Goal: Task Accomplishment & Management: Use online tool/utility

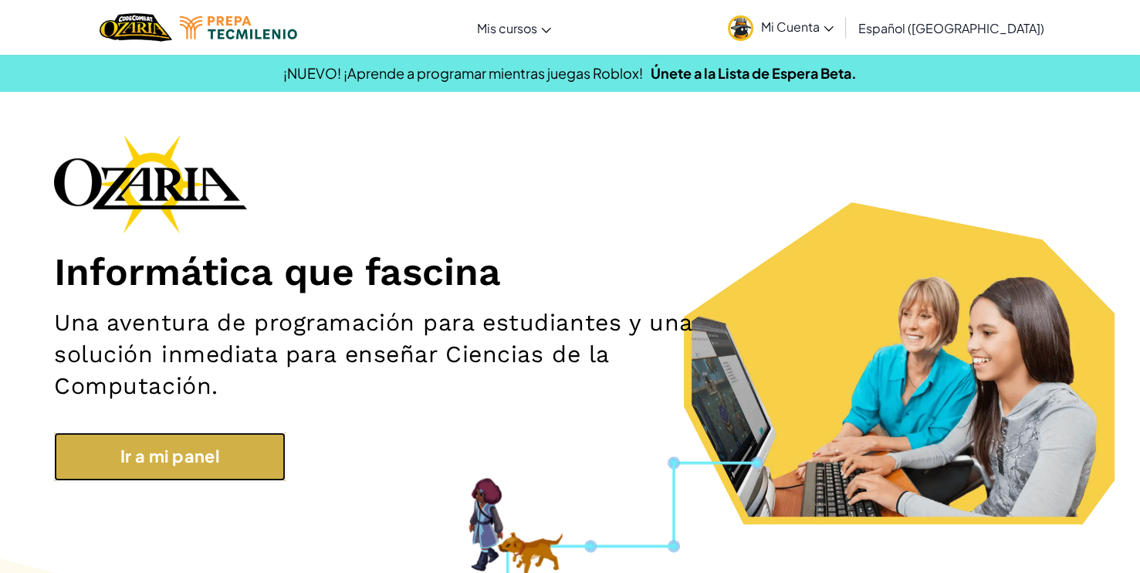
click at [182, 475] on link "Ir a mi panel" at bounding box center [169, 456] width 231 height 48
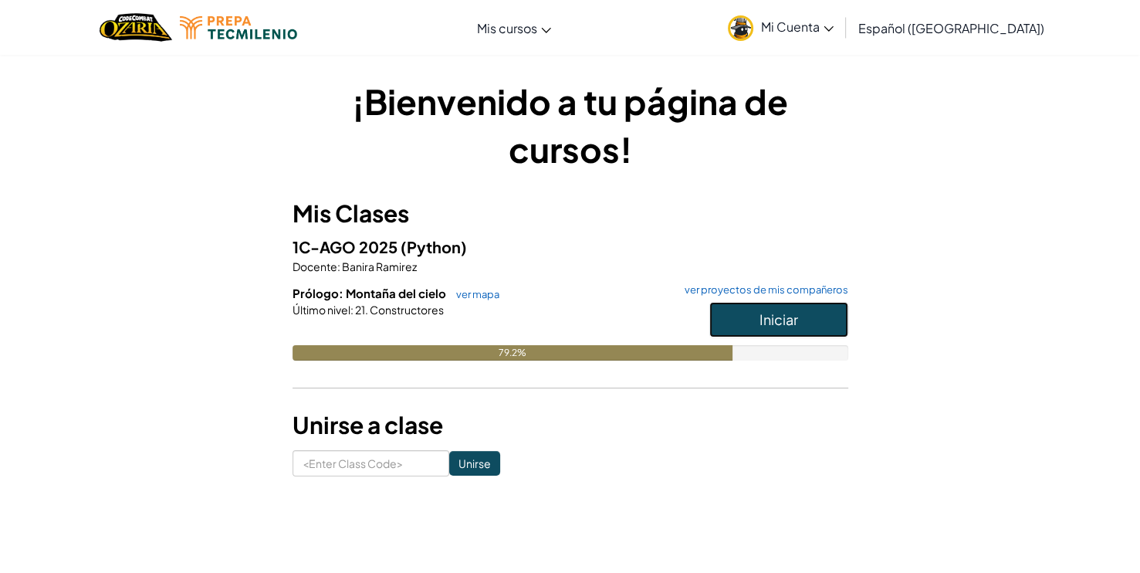
click at [780, 319] on span "Iniciar" at bounding box center [778, 319] width 39 height 18
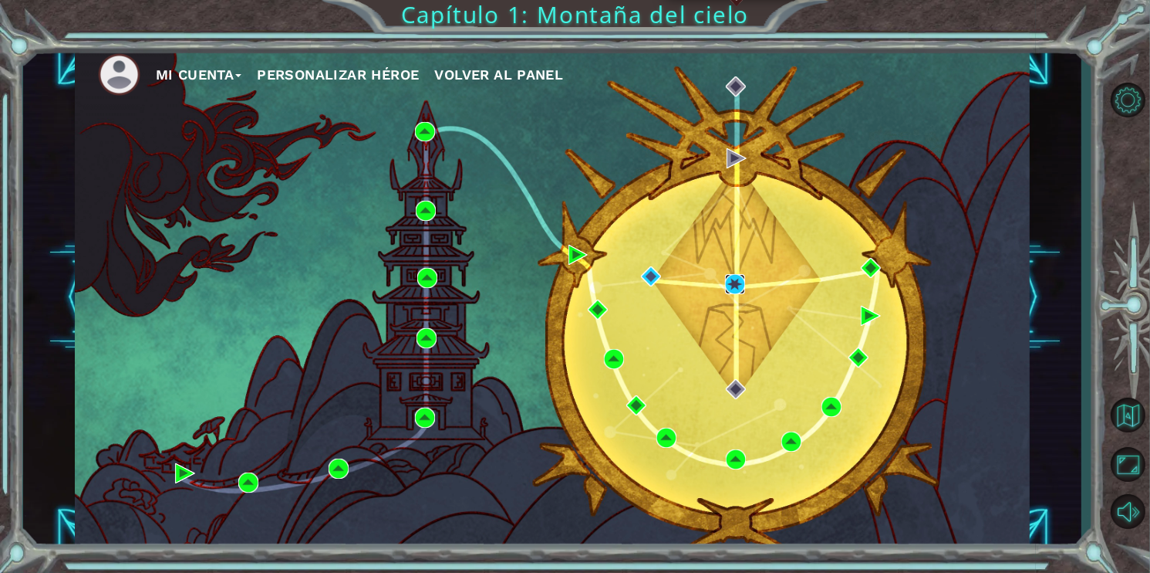
click at [735, 288] on img at bounding box center [735, 284] width 20 height 20
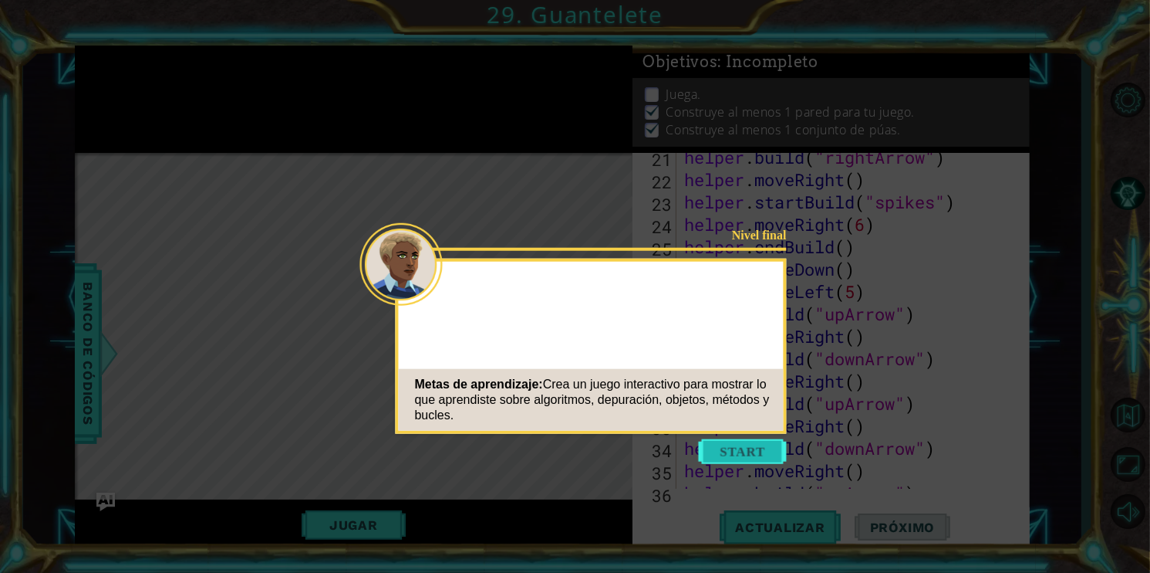
click at [729, 448] on button "Start" at bounding box center [743, 451] width 88 height 25
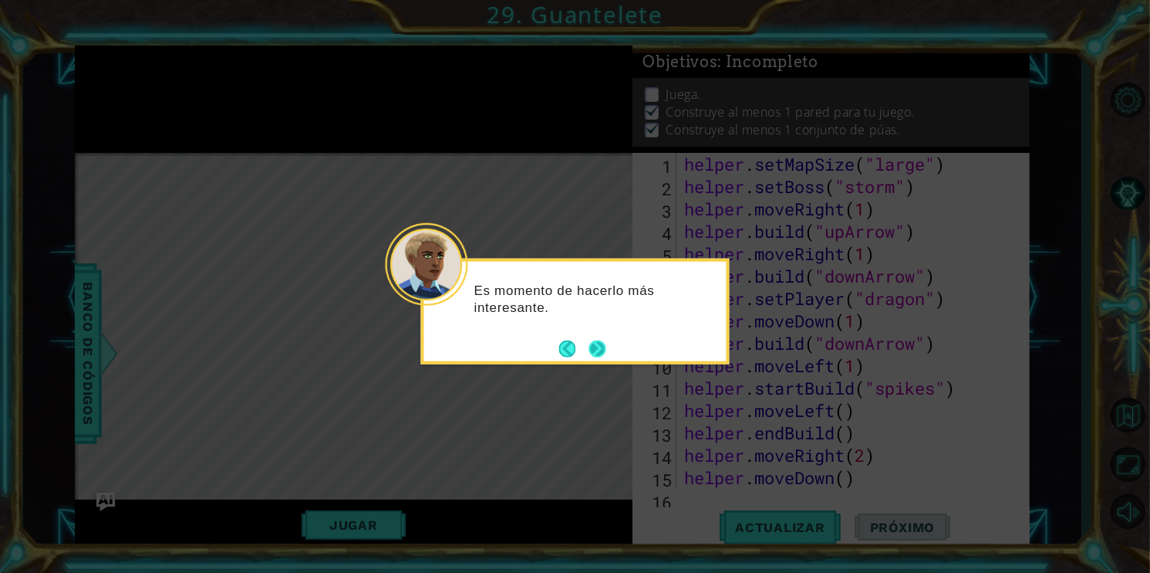
click at [597, 344] on button "Next" at bounding box center [597, 348] width 17 height 17
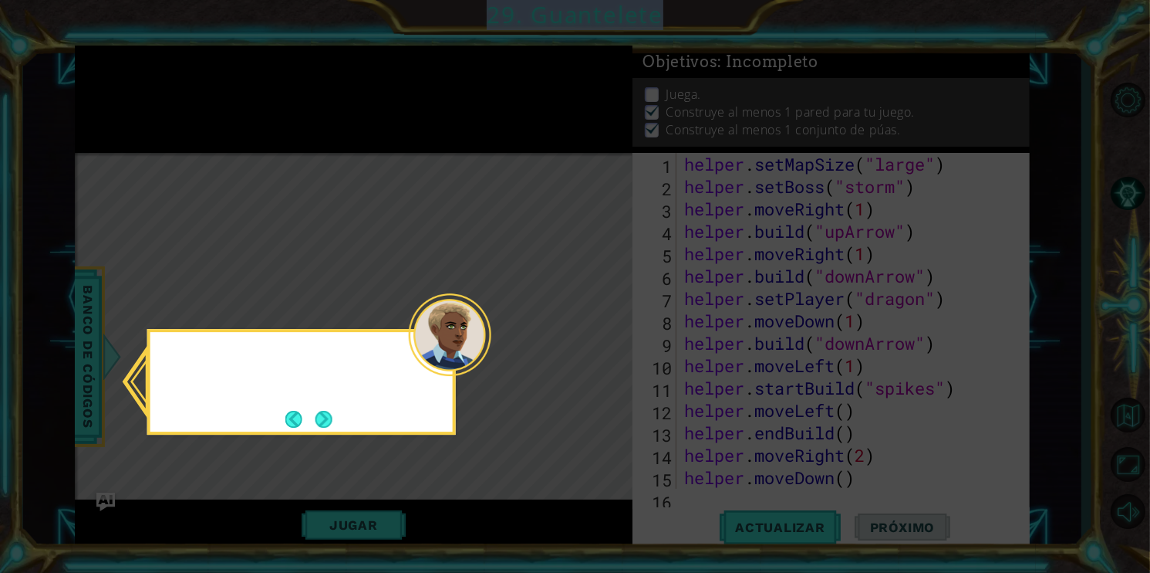
click at [597, 344] on icon at bounding box center [575, 286] width 1150 height 573
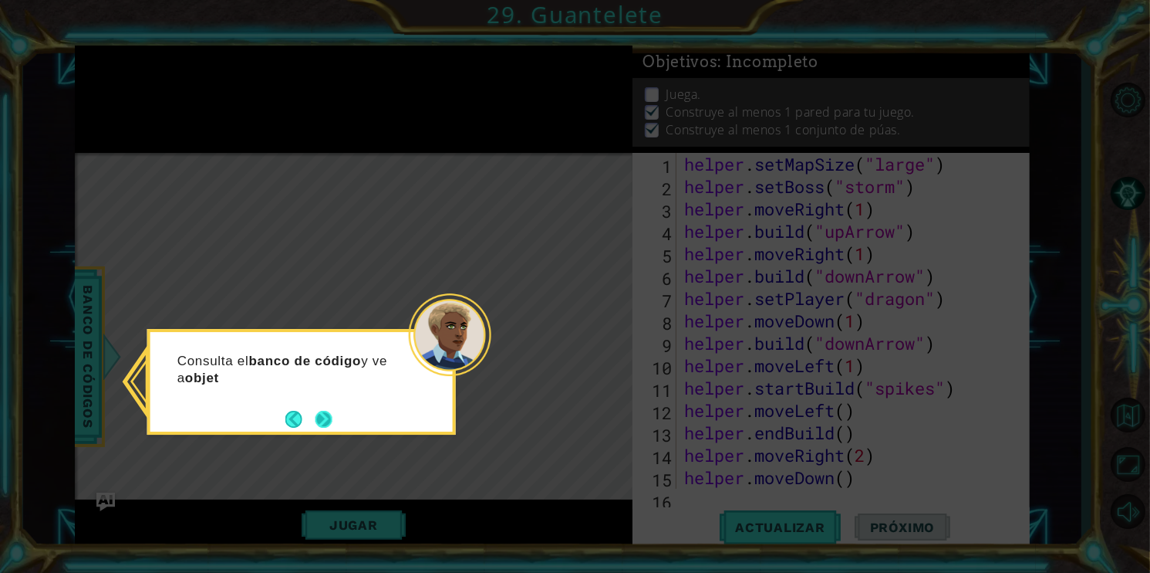
click at [326, 416] on button "Next" at bounding box center [323, 418] width 17 height 17
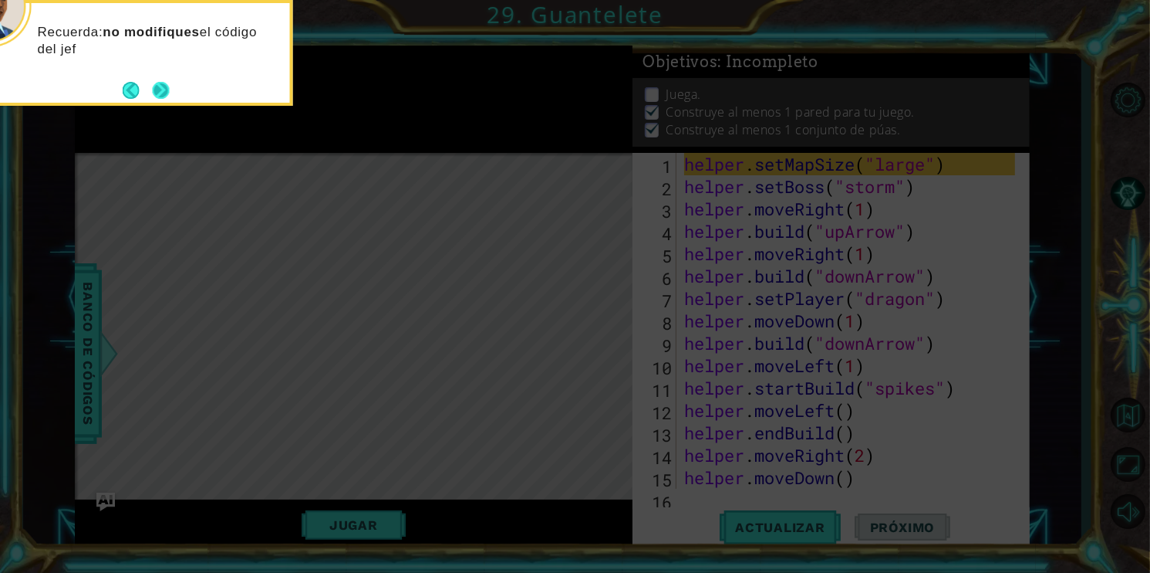
click at [153, 97] on button "Next" at bounding box center [161, 90] width 17 height 17
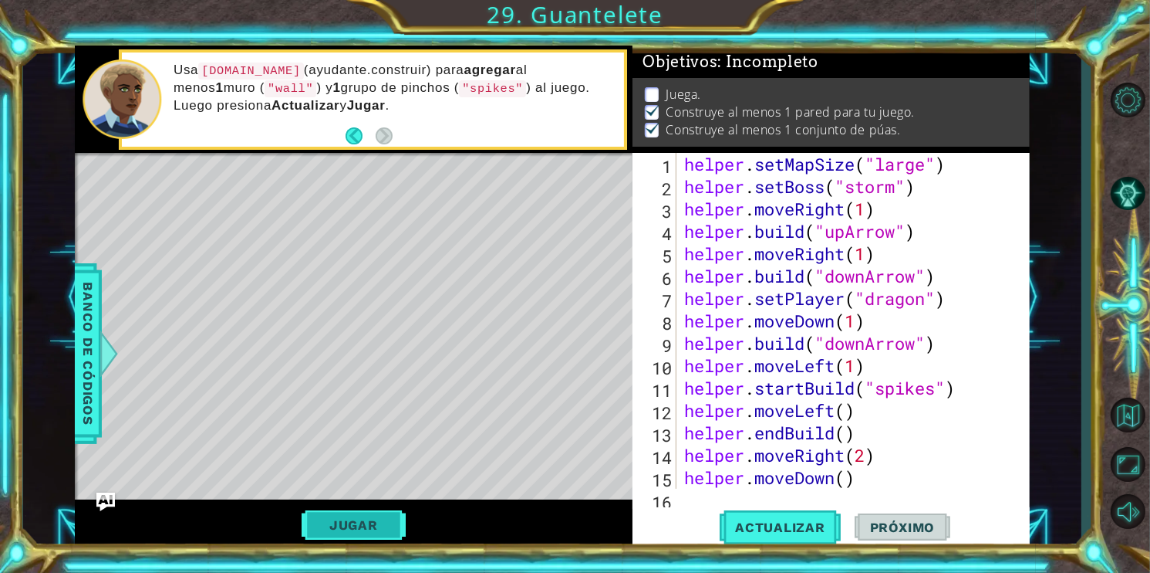
click at [351, 515] on button "Jugar" at bounding box center [354, 524] width 104 height 29
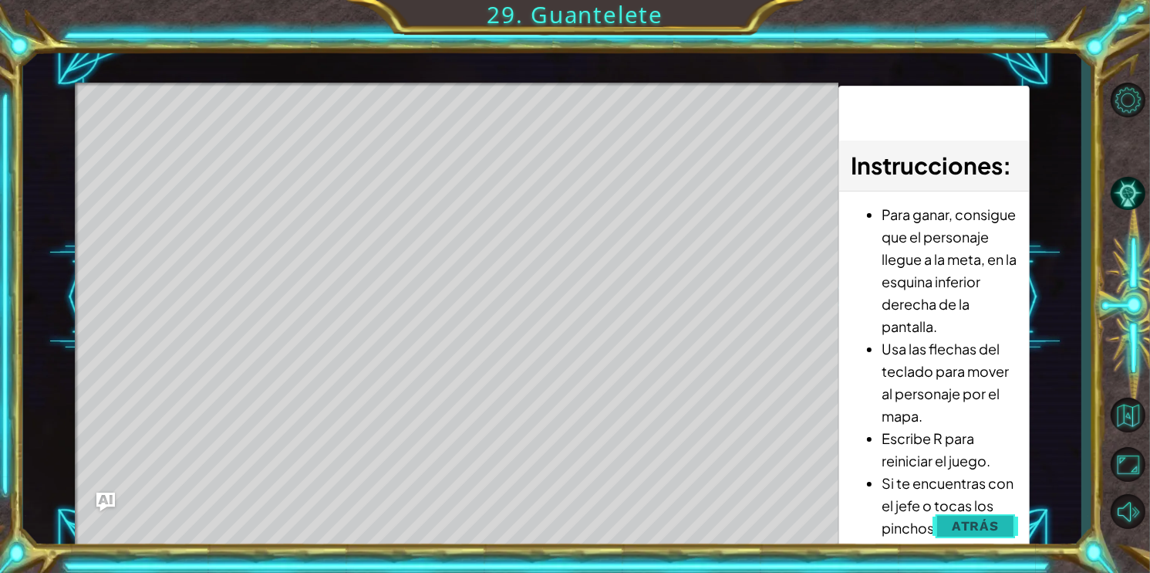
click at [976, 514] on button "Atrás" at bounding box center [976, 525] width 86 height 31
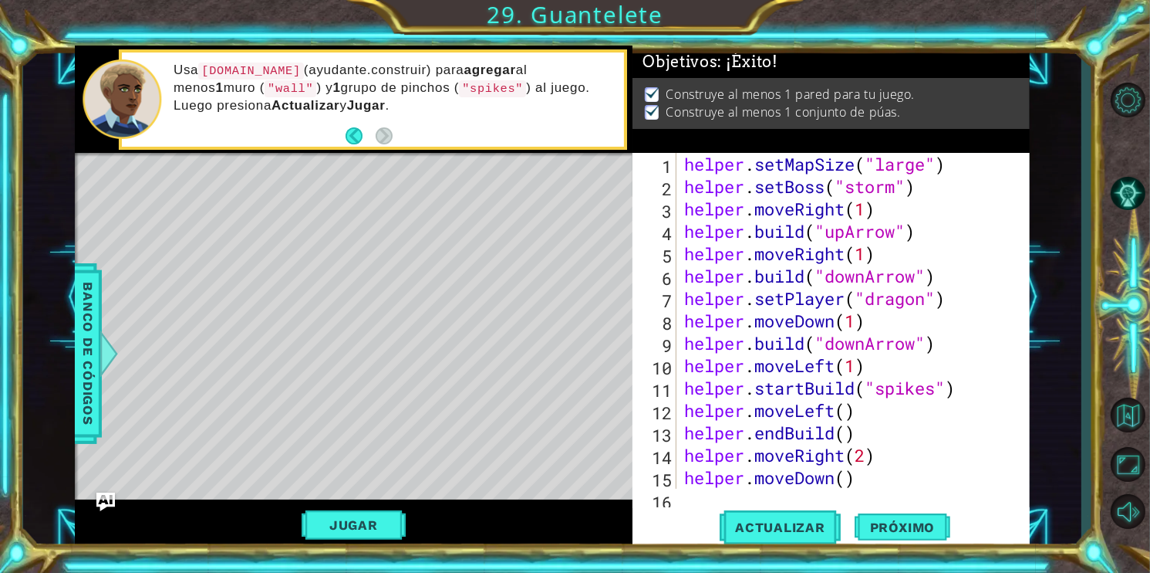
type textarea "helper.setMapSize("large")"
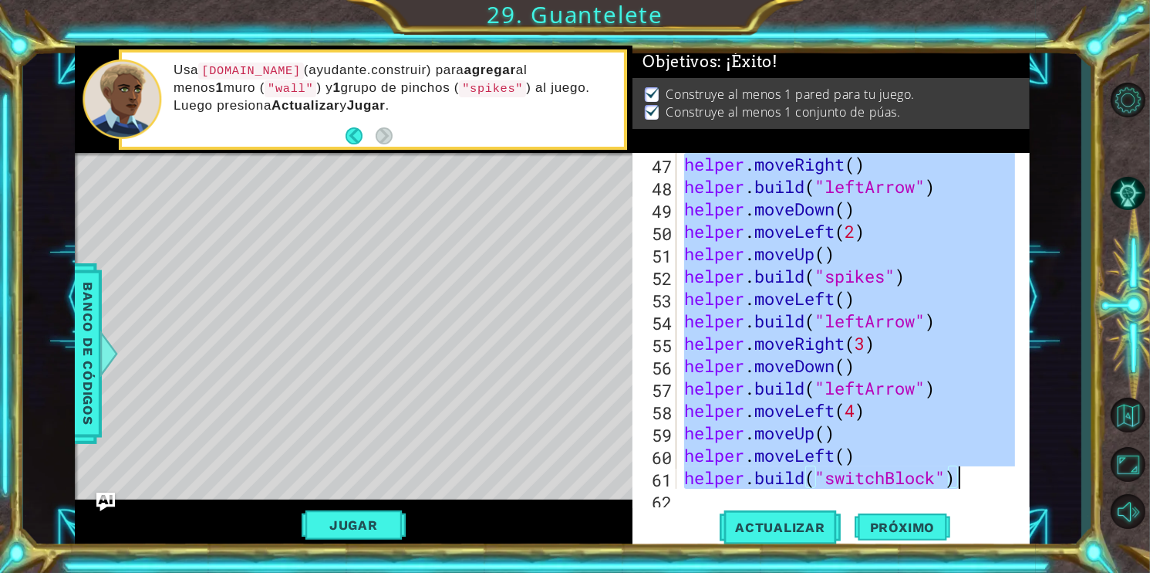
scroll to position [1231, 0]
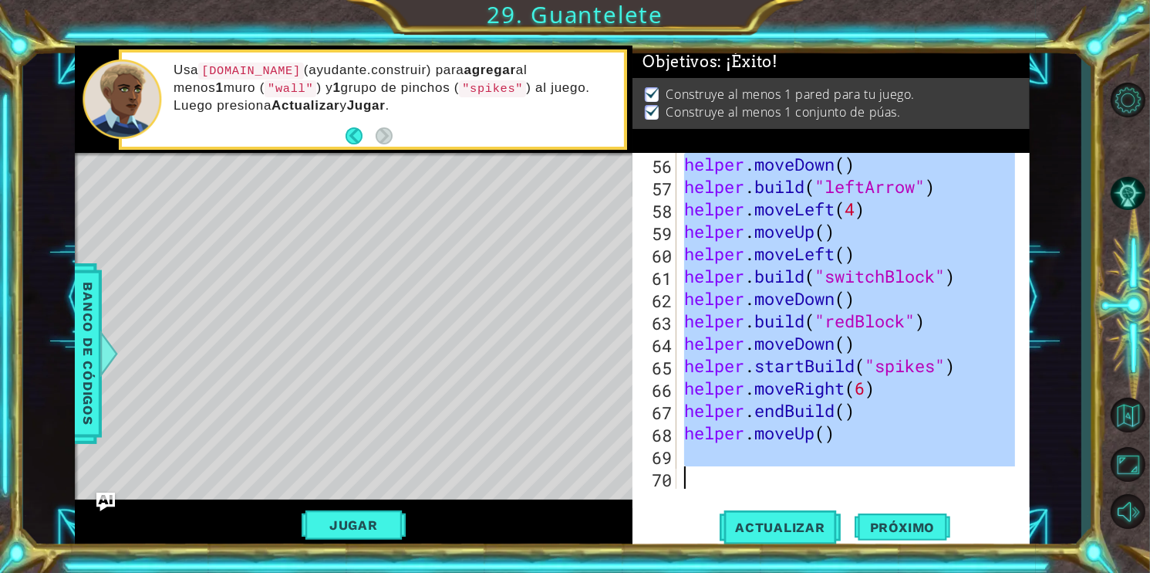
drag, startPoint x: 683, startPoint y: 165, endPoint x: 977, endPoint y: 508, distance: 452.0
click at [977, 508] on div "helper.setMapSize("large") 56 57 58 59 60 61 62 63 64 65 66 67 68 69 70 helper …" at bounding box center [831, 351] width 397 height 397
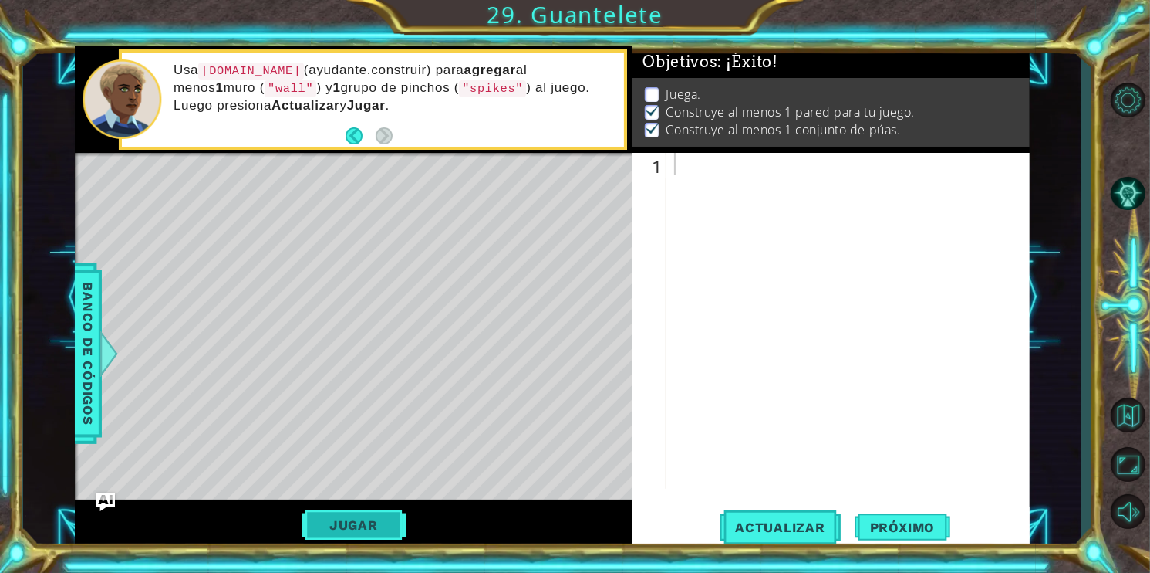
click at [303, 521] on button "Jugar" at bounding box center [354, 524] width 104 height 29
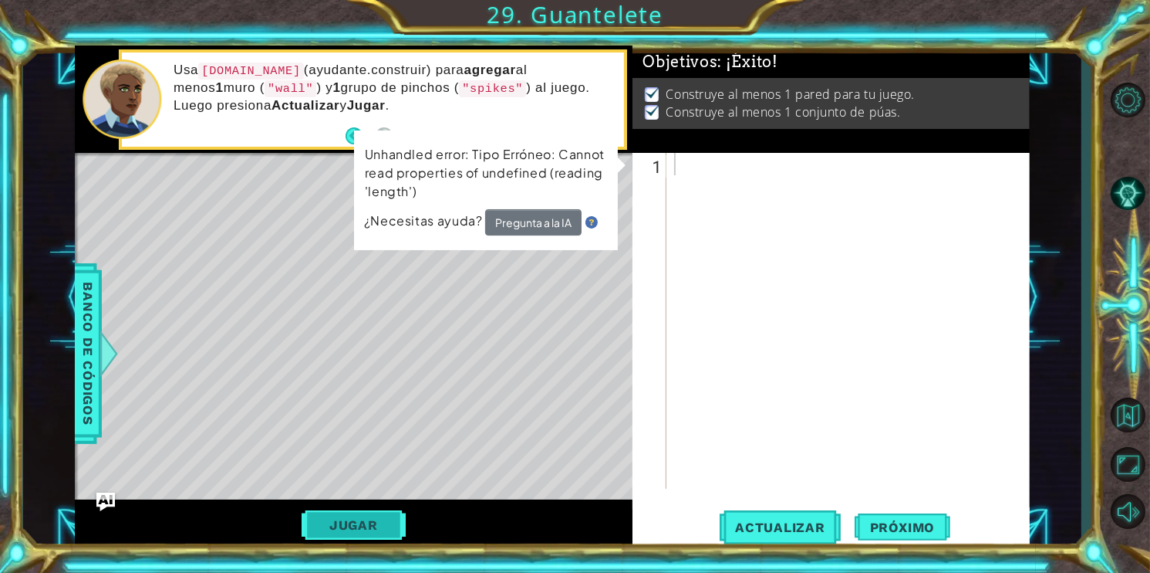
click at [319, 519] on button "Jugar" at bounding box center [354, 524] width 104 height 29
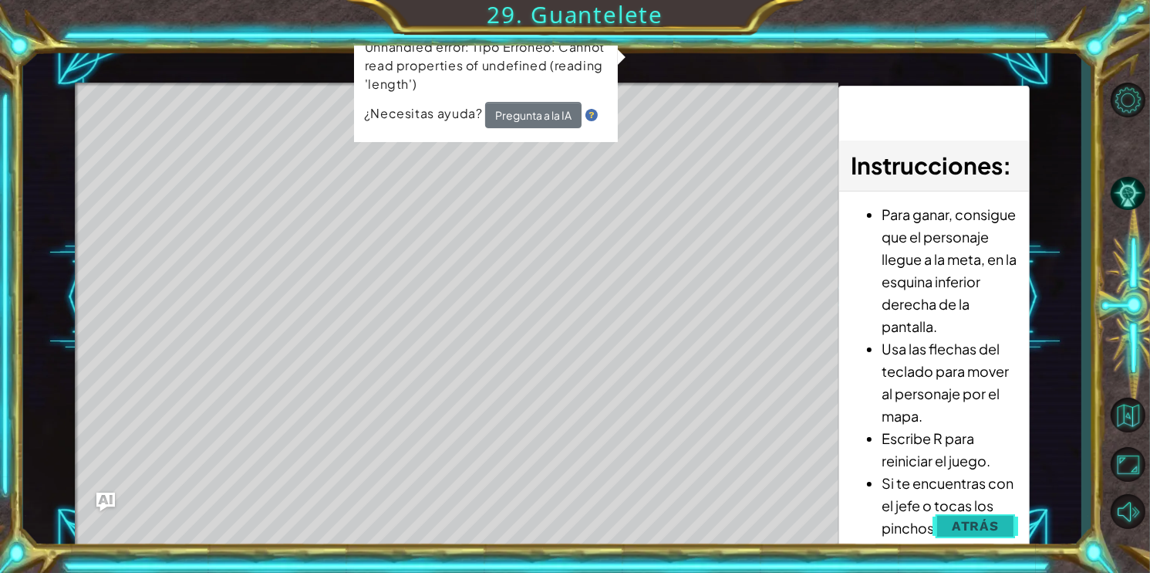
click at [952, 524] on button "Atrás" at bounding box center [976, 525] width 86 height 31
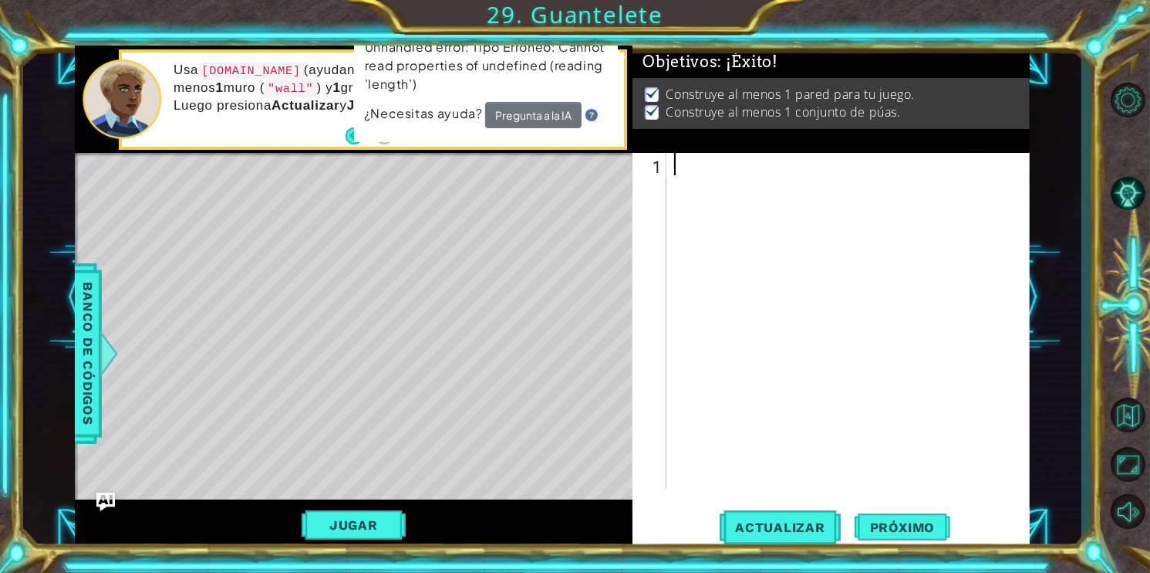
click at [694, 159] on div at bounding box center [852, 343] width 363 height 380
paste textarea "helper.build("upArrow""
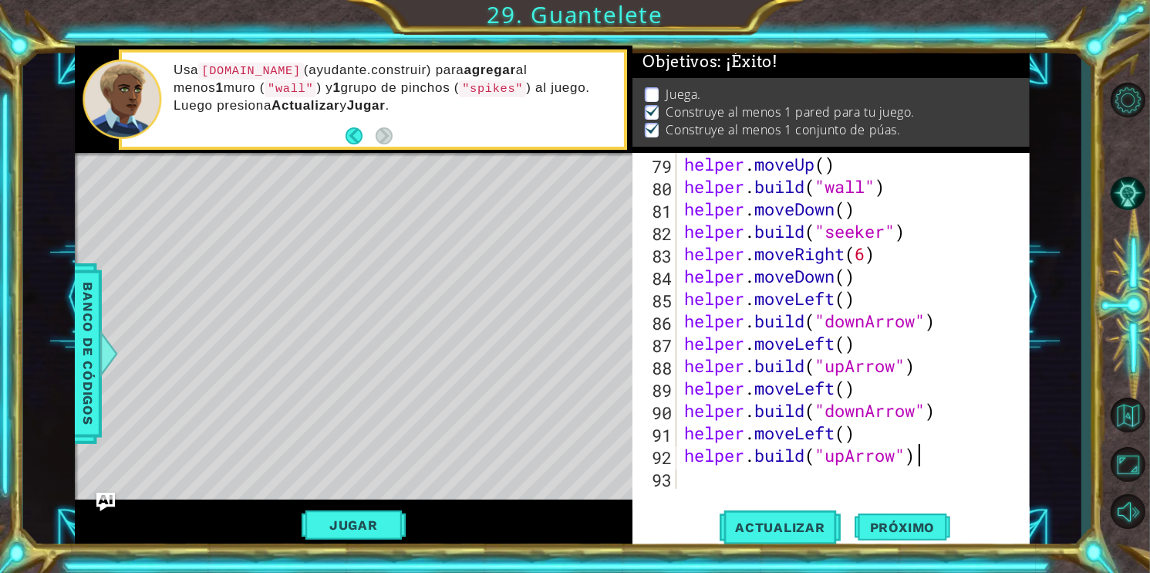
scroll to position [0, 9]
type textarea "helper.build("upArrow")"
click at [792, 511] on button "Actualizar" at bounding box center [780, 526] width 121 height 39
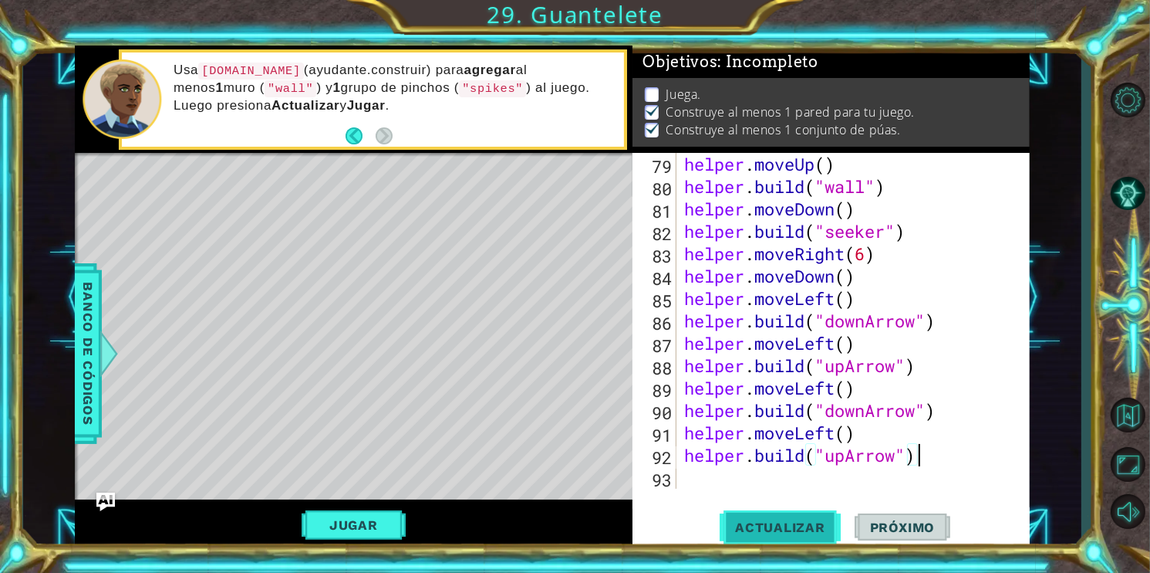
scroll to position [6, 0]
click at [741, 511] on button "Actualizar" at bounding box center [780, 526] width 121 height 39
click at [376, 521] on button "Jugar" at bounding box center [354, 524] width 104 height 29
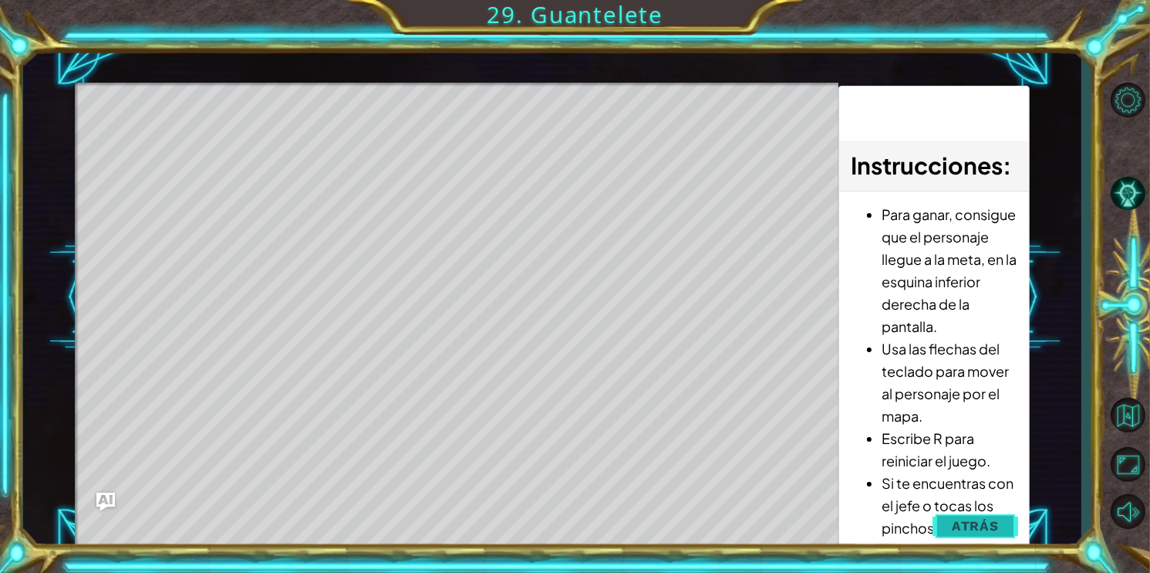
click at [954, 521] on span "Atrás" at bounding box center [975, 525] width 47 height 15
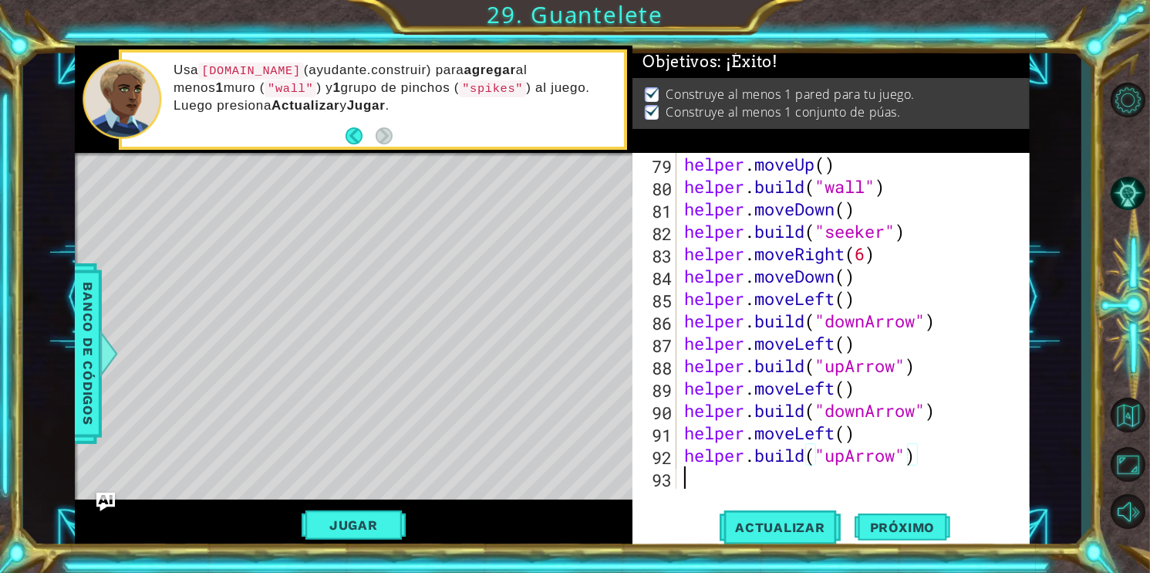
scroll to position [0, 0]
click at [745, 478] on div "helper . moveUp ( ) helper . build ( "wall" ) helper . moveDown ( ) helper . bu…" at bounding box center [852, 343] width 342 height 380
paste textarea "helper.build("upArrow")"
type textarea "helper.build("upArrow")"
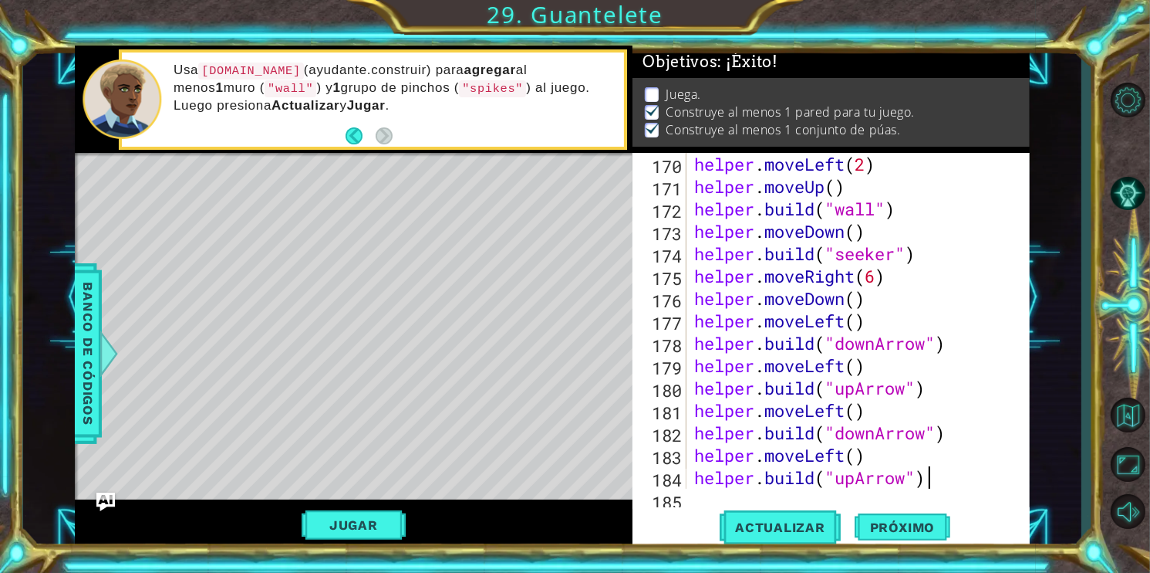
scroll to position [3803, 0]
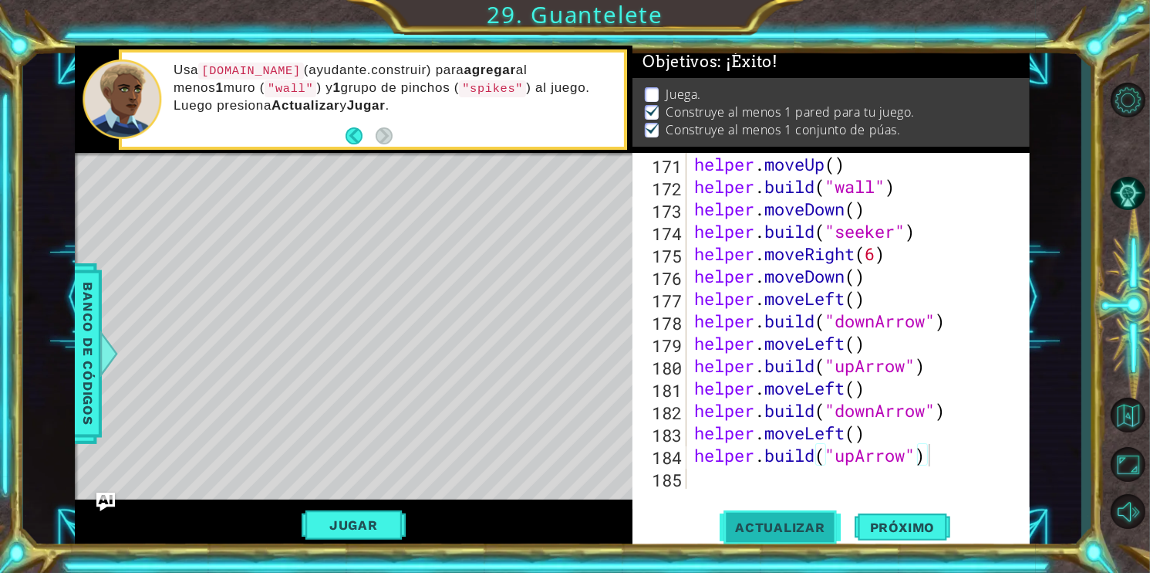
click at [763, 526] on span "Actualizar" at bounding box center [780, 526] width 121 height 15
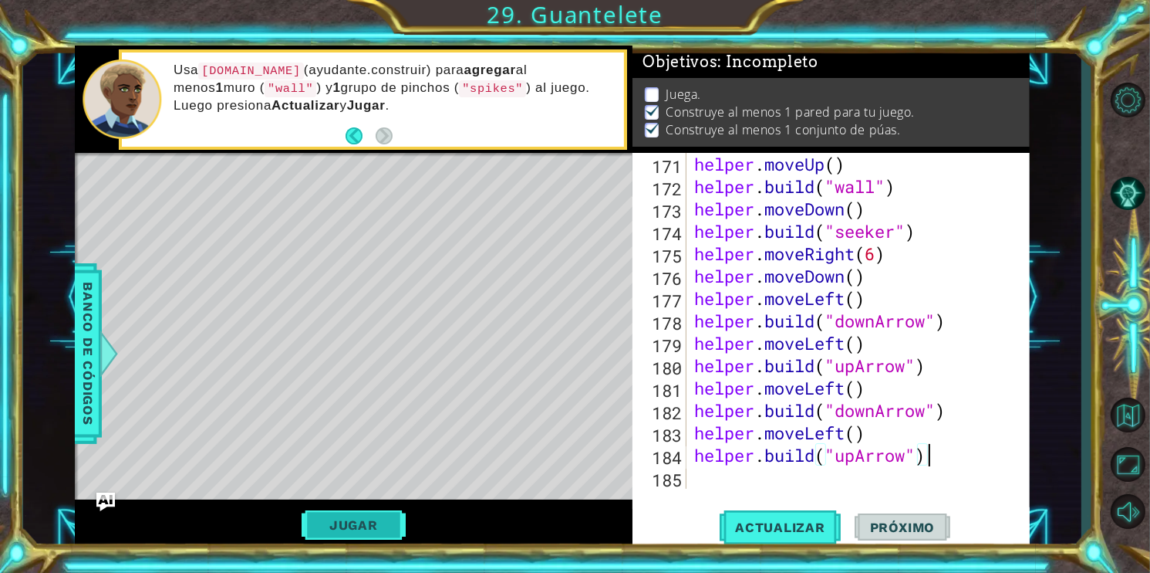
click at [340, 519] on button "Jugar" at bounding box center [354, 524] width 104 height 29
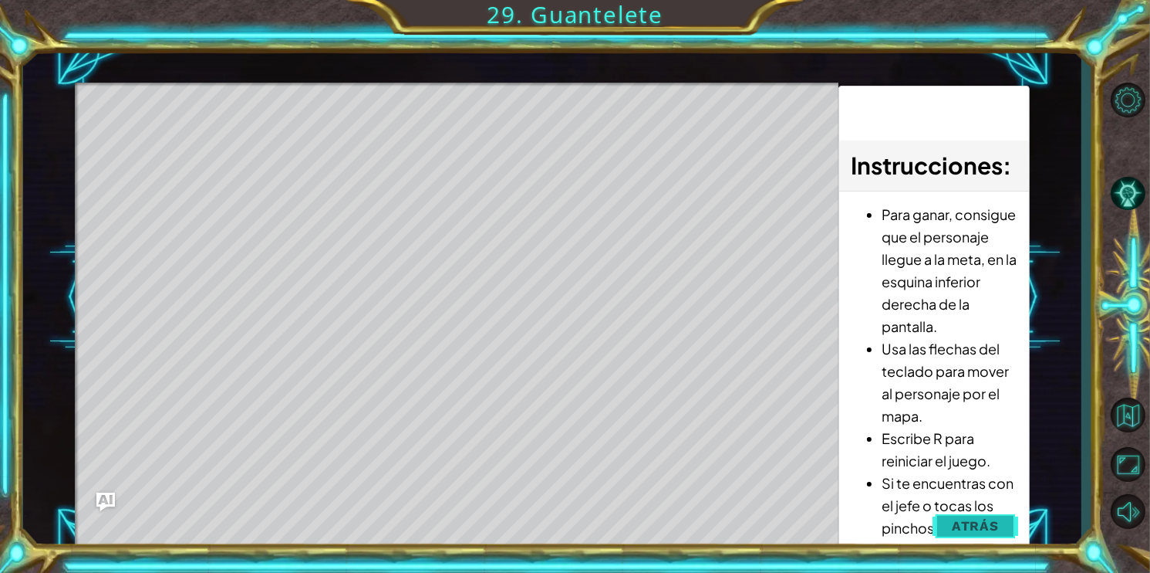
click at [963, 522] on span "Atrás" at bounding box center [975, 525] width 47 height 15
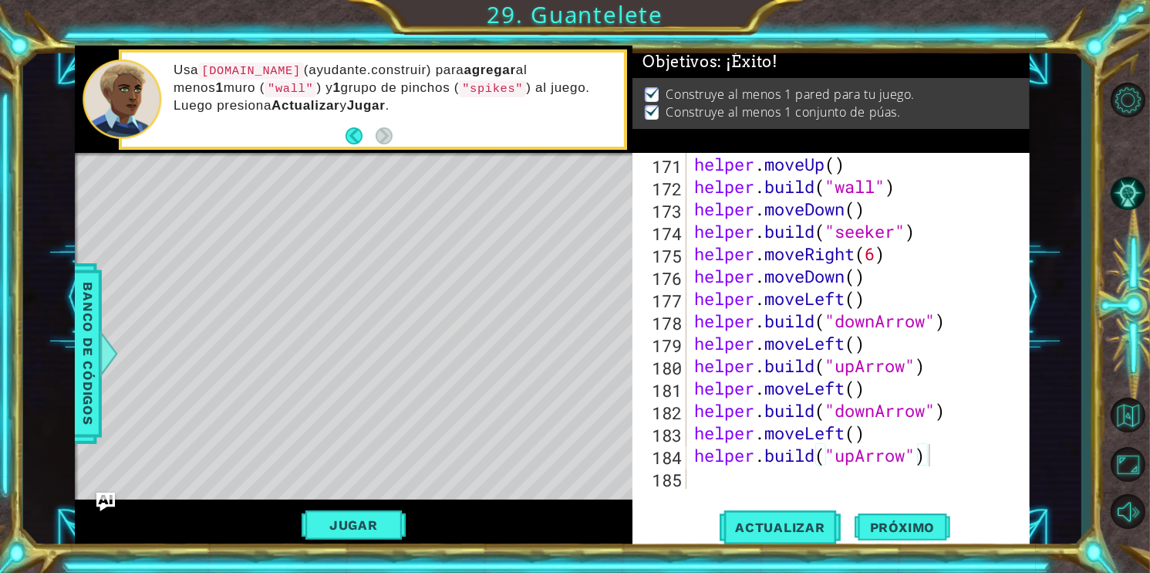
scroll to position [0, 0]
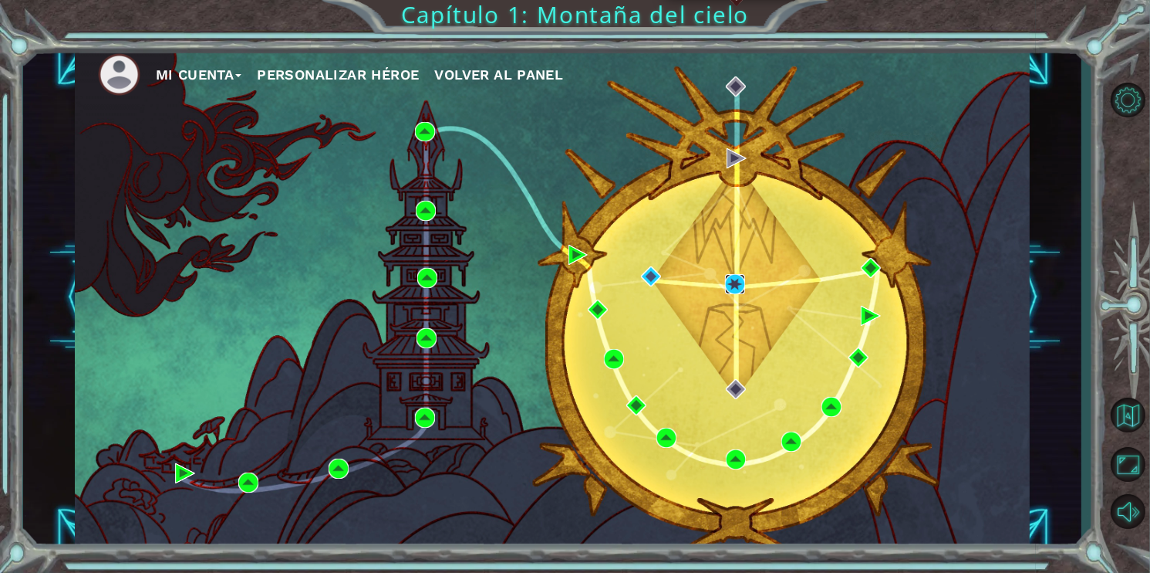
click at [731, 289] on img at bounding box center [735, 284] width 20 height 20
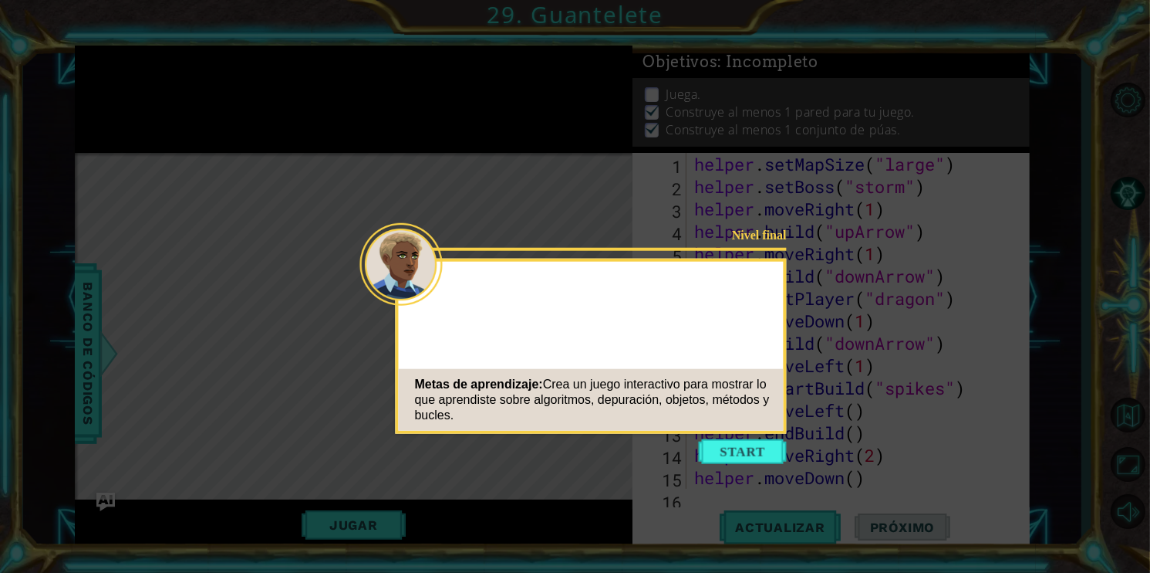
click at [762, 450] on button "Start" at bounding box center [743, 451] width 88 height 25
click at [762, 450] on icon at bounding box center [575, 286] width 1150 height 573
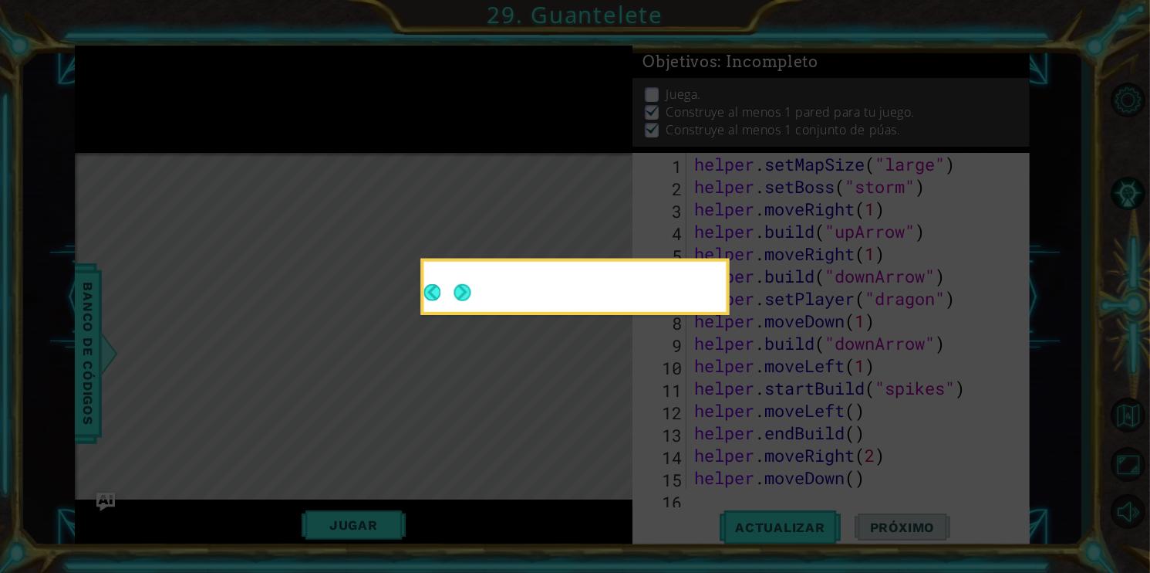
click at [762, 450] on icon at bounding box center [575, 286] width 1150 height 573
click at [755, 447] on icon at bounding box center [575, 286] width 1150 height 573
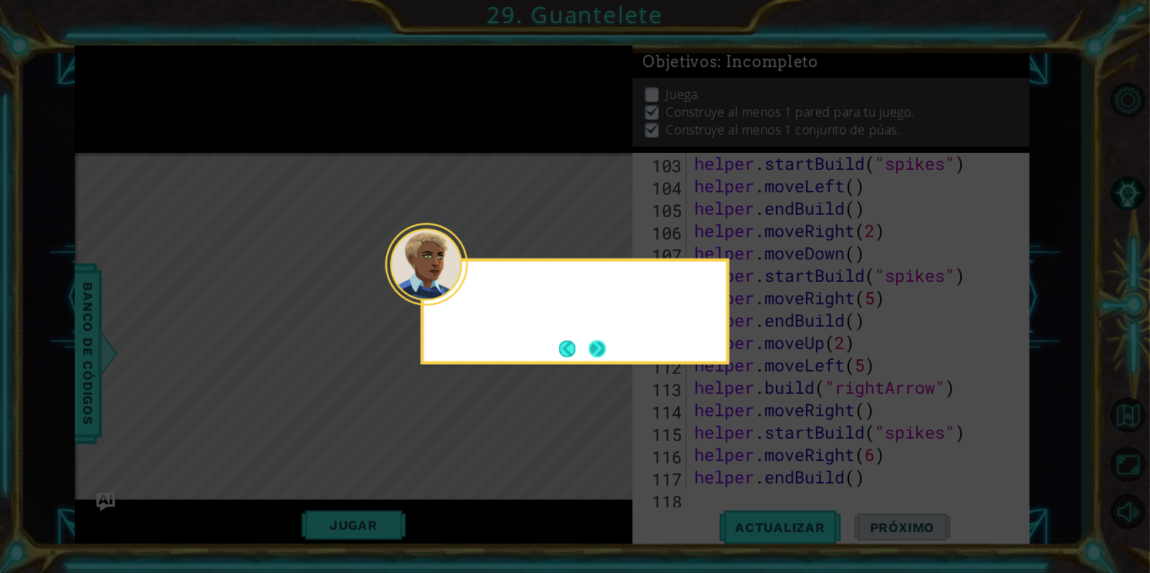
scroll to position [3455, 0]
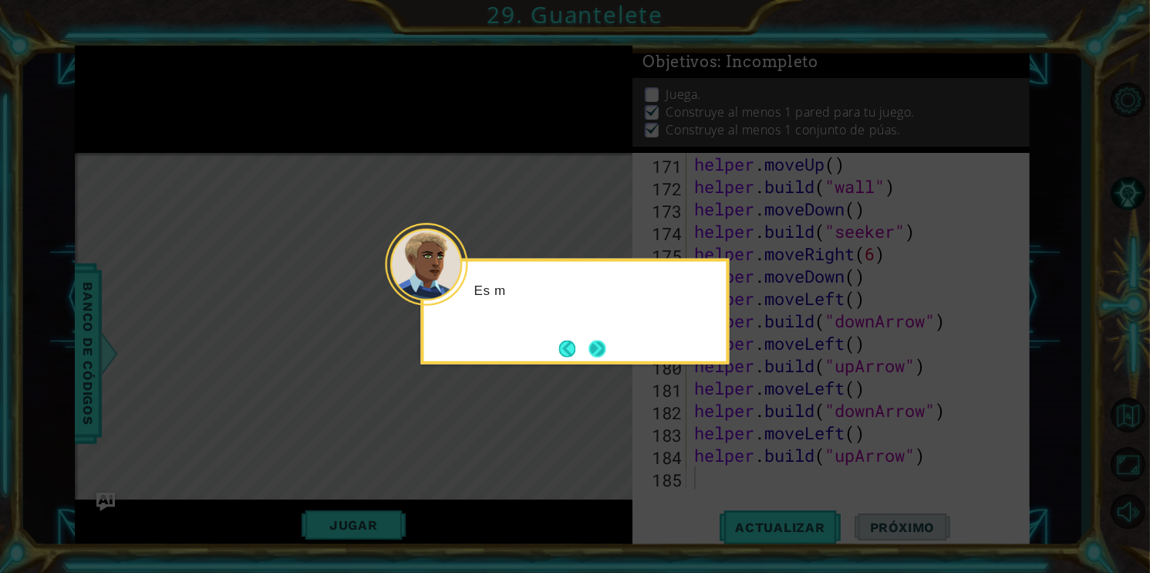
click at [592, 350] on button "Next" at bounding box center [598, 349] width 18 height 18
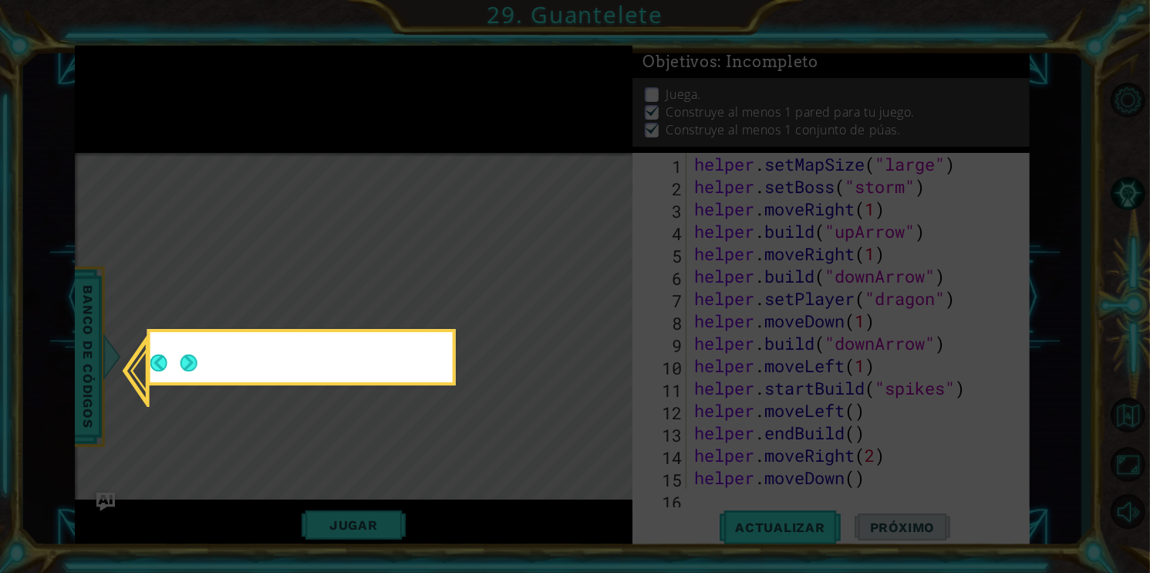
click at [592, 350] on icon at bounding box center [575, 286] width 1150 height 573
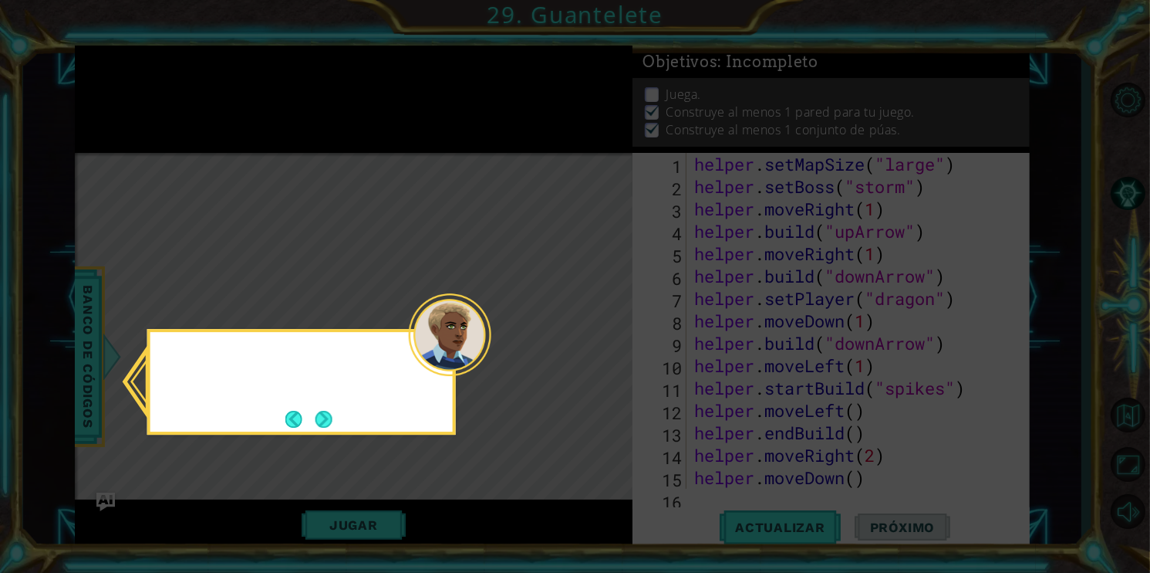
scroll to position [0, 0]
click at [320, 424] on button "Next" at bounding box center [324, 418] width 17 height 17
click at [320, 424] on icon at bounding box center [575, 286] width 1150 height 573
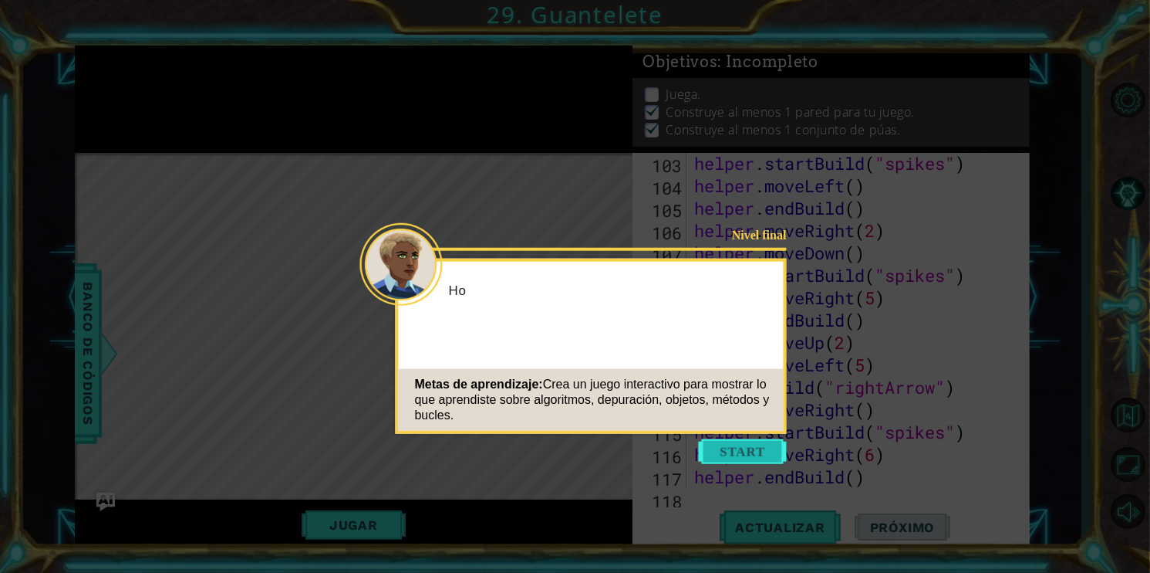
scroll to position [3803, 0]
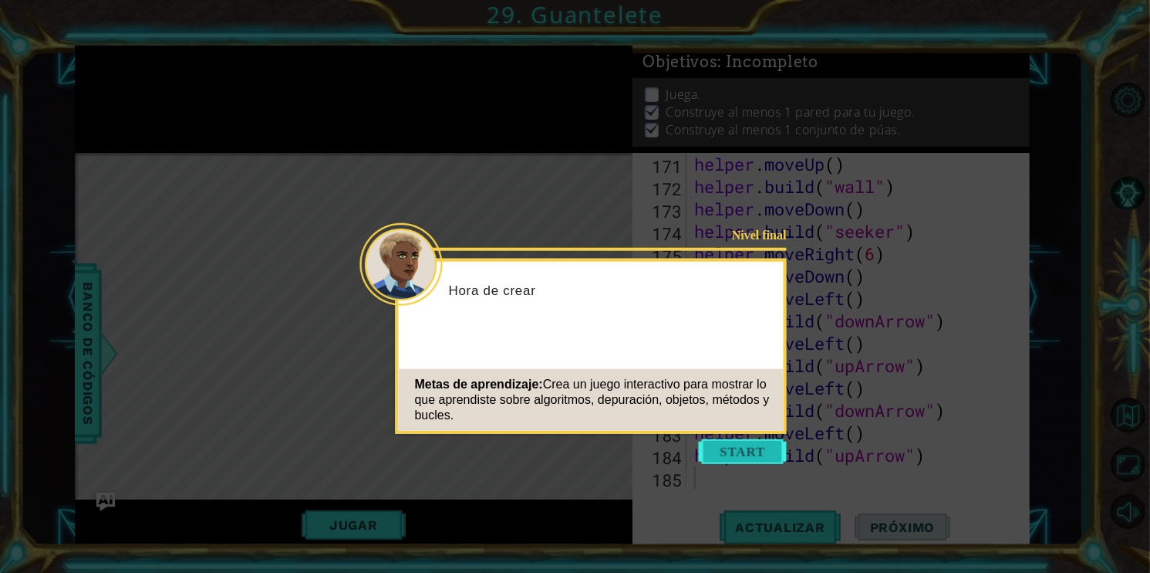
click at [752, 455] on button "Start" at bounding box center [743, 451] width 88 height 25
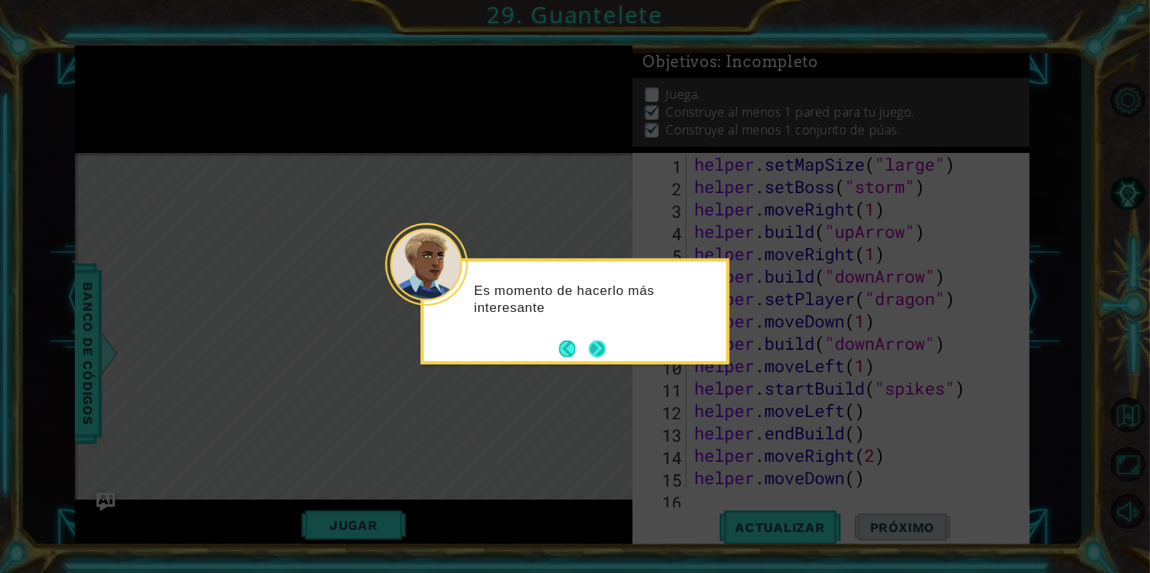
click at [594, 350] on button "Next" at bounding box center [597, 348] width 17 height 17
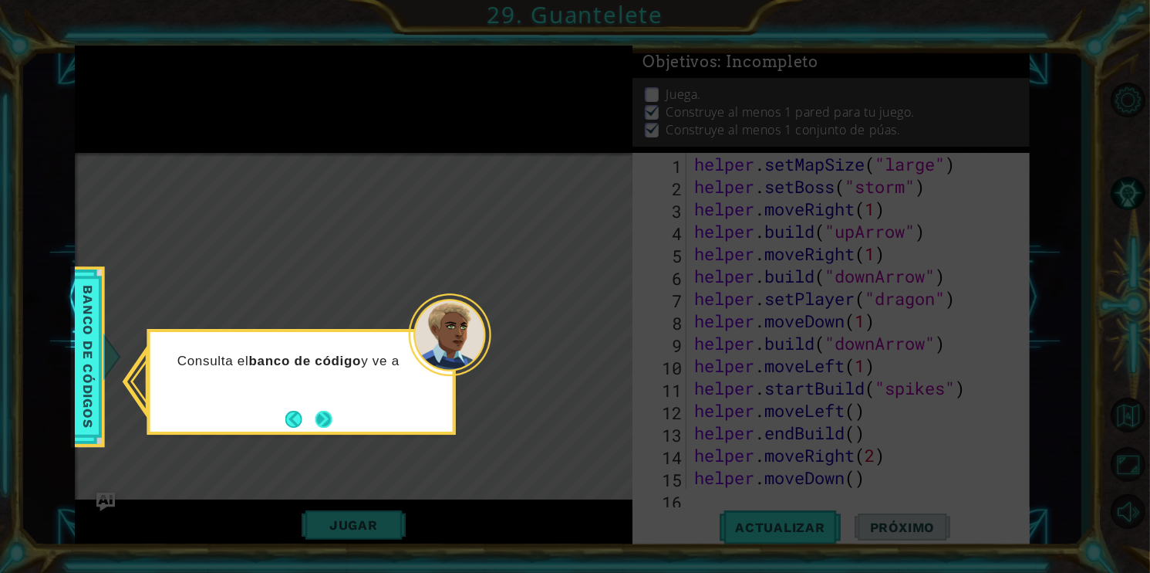
click at [329, 427] on button "Next" at bounding box center [324, 419] width 19 height 19
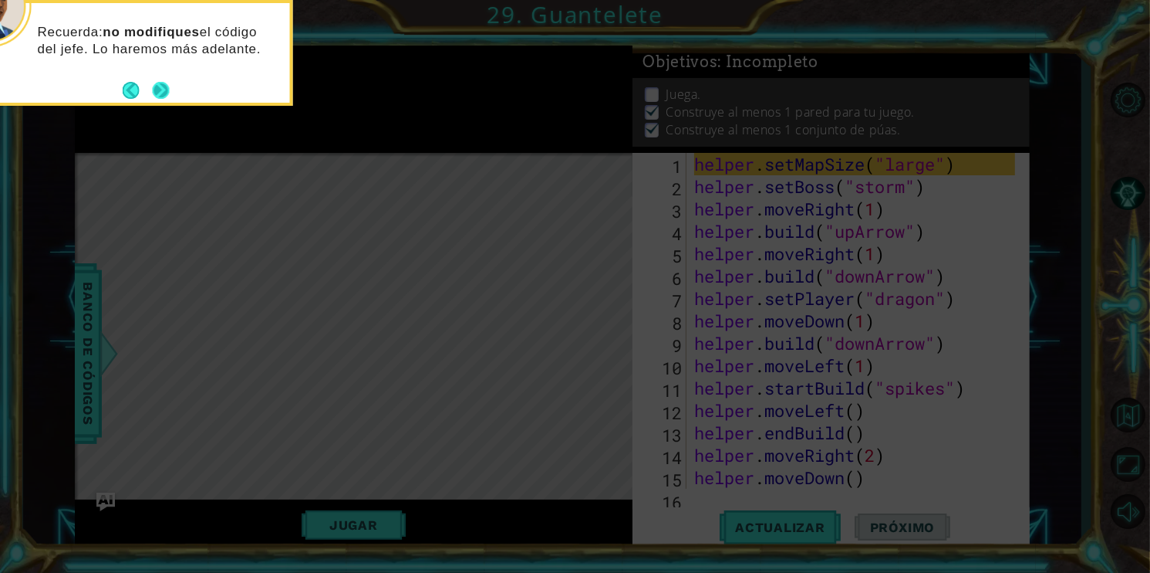
click at [154, 90] on button "Next" at bounding box center [161, 90] width 18 height 18
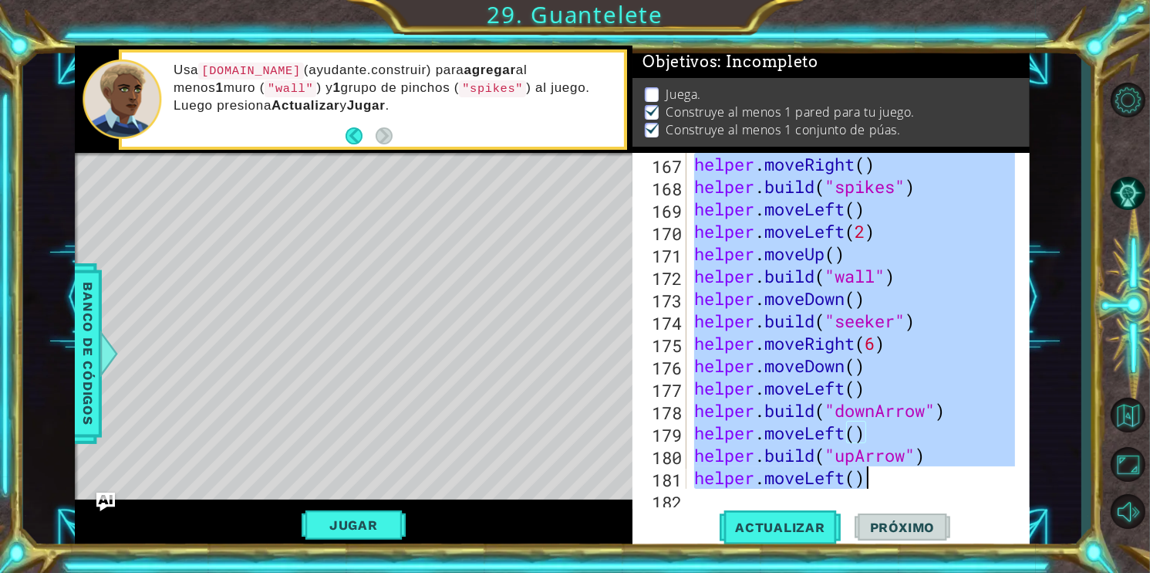
scroll to position [3803, 0]
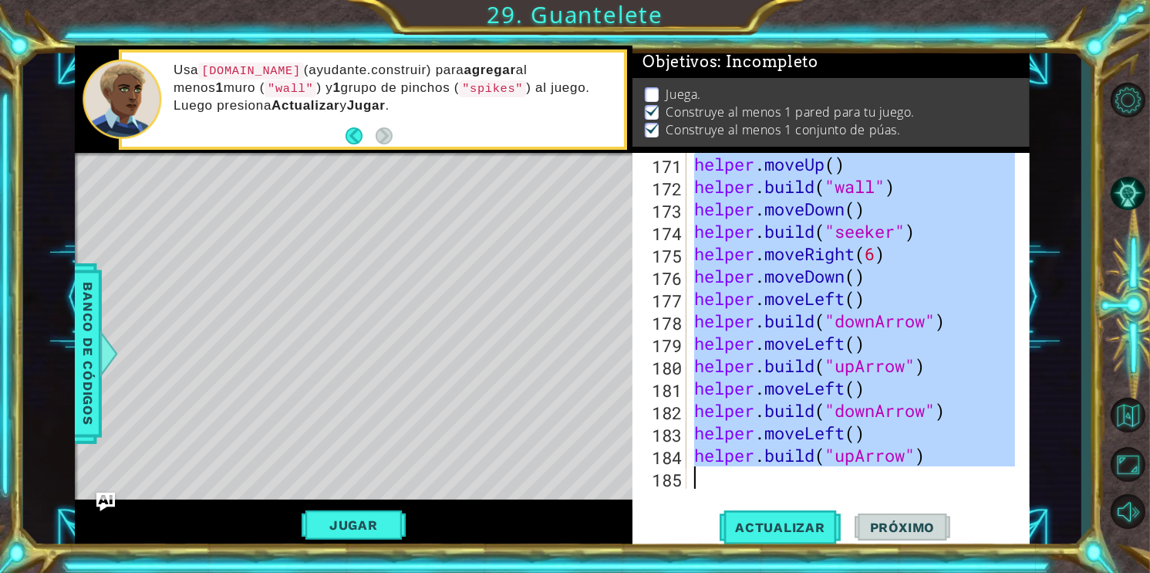
drag, startPoint x: 694, startPoint y: 165, endPoint x: 919, endPoint y: 508, distance: 410.0
click at [919, 508] on div "171 172 173 174 175 176 177 178 179 180 181 182 183 184 185 helper . moveUp ( )…" at bounding box center [831, 351] width 397 height 397
type textarea "helper.build("upArrow")"
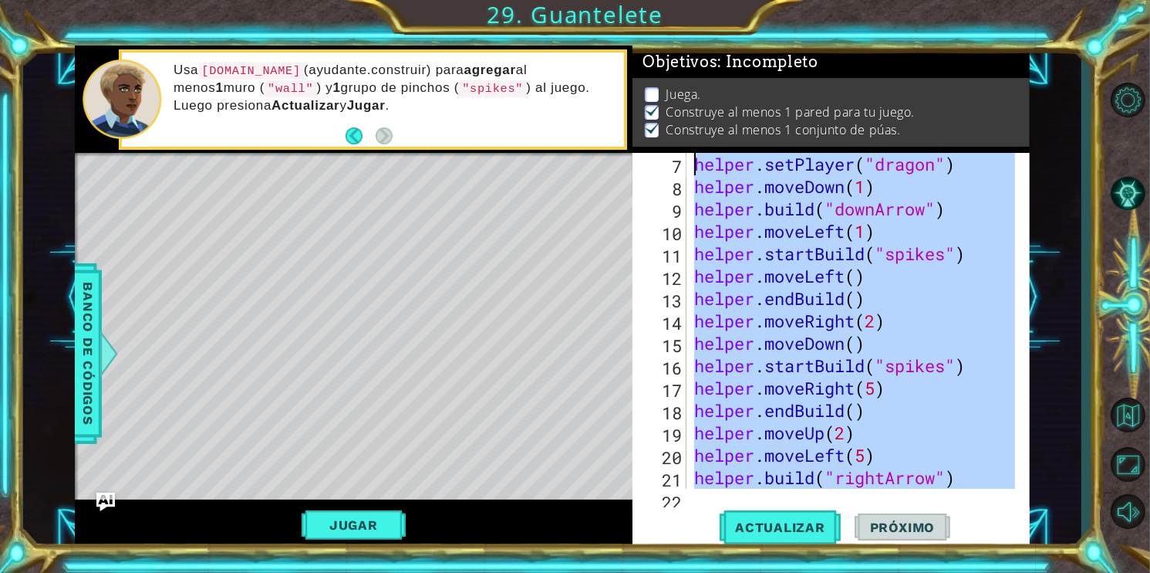
scroll to position [0, 0]
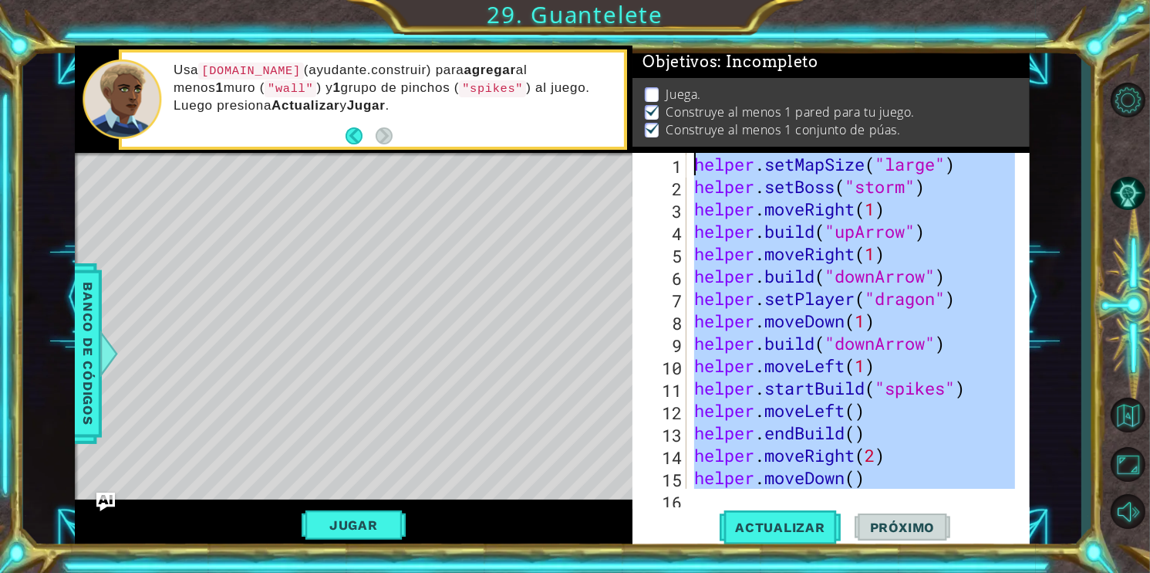
drag, startPoint x: 940, startPoint y: 443, endPoint x: 698, endPoint y: 147, distance: 382.7
click at [698, 147] on div "Objetivos : Incompleto Juega. Construye al menos 1 pared para tu juego. Constru…" at bounding box center [831, 298] width 397 height 504
type textarea "helper.setMapSize("large") helper.setBoss("storm")"
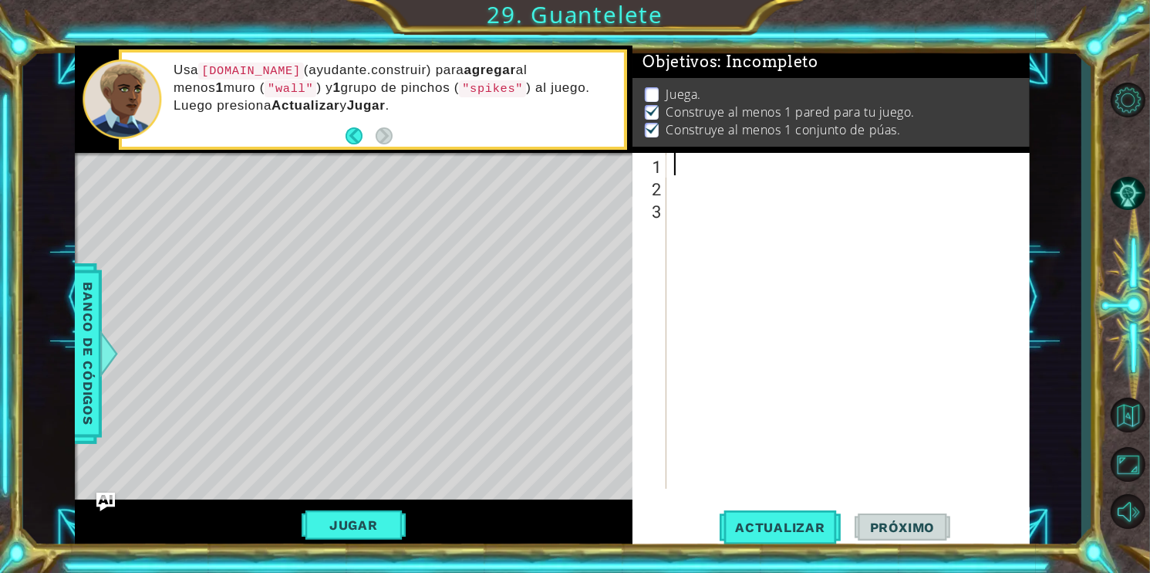
paste textarea "helper.build("upArrow")"
type textarea "helper.build("upArrow")"
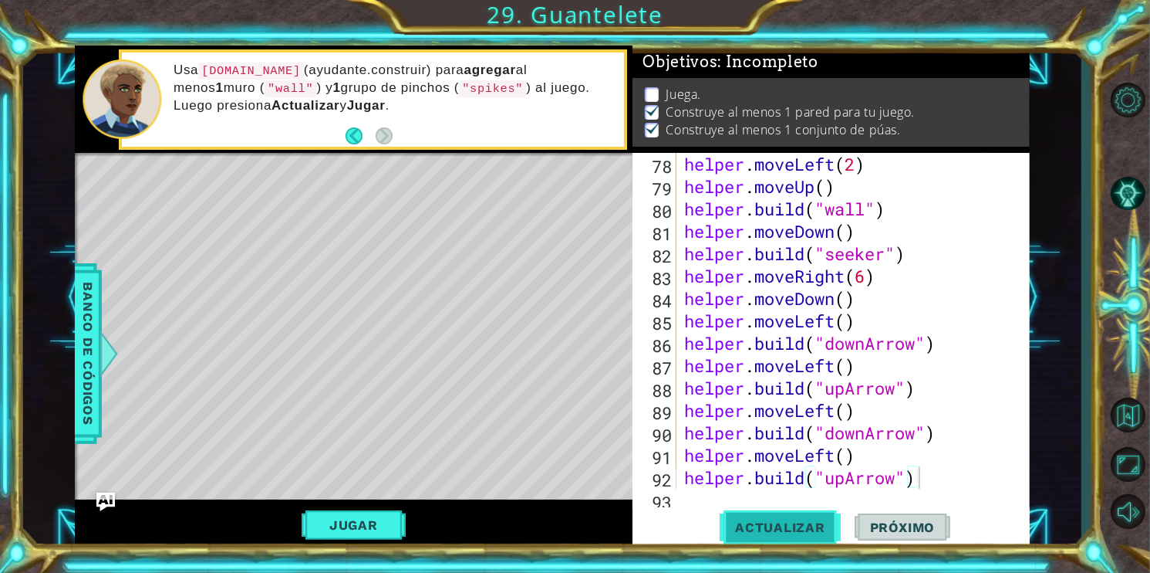
click at [766, 514] on button "Actualizar" at bounding box center [780, 526] width 121 height 39
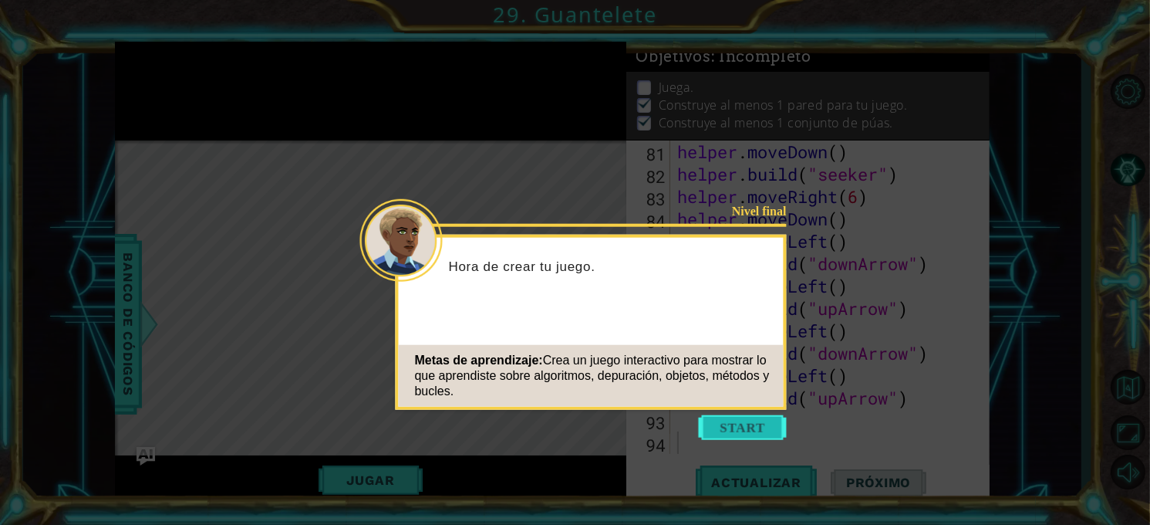
click at [745, 432] on button "Start" at bounding box center [743, 427] width 88 height 25
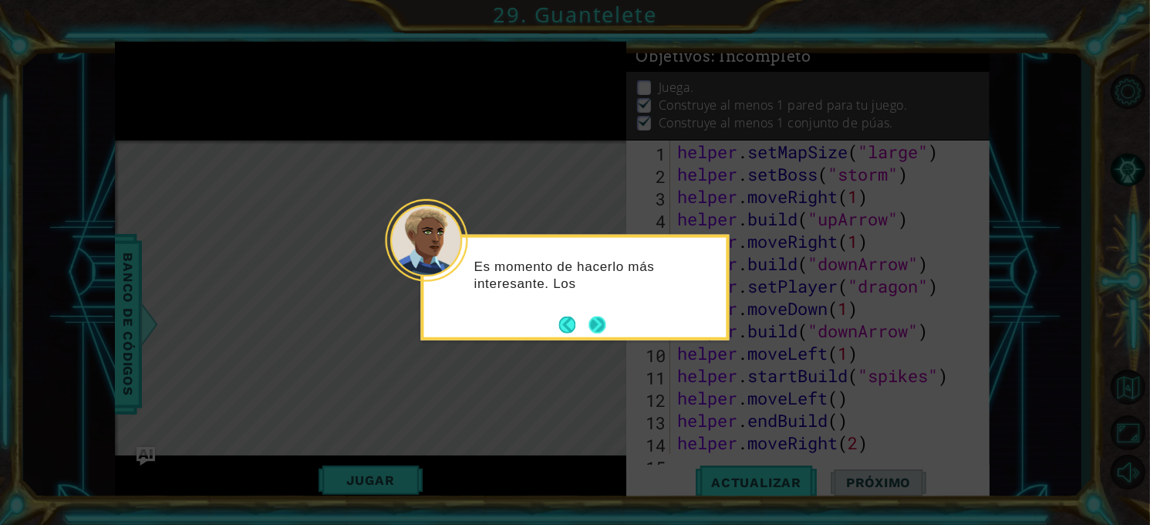
click at [598, 318] on button "Next" at bounding box center [597, 324] width 17 height 17
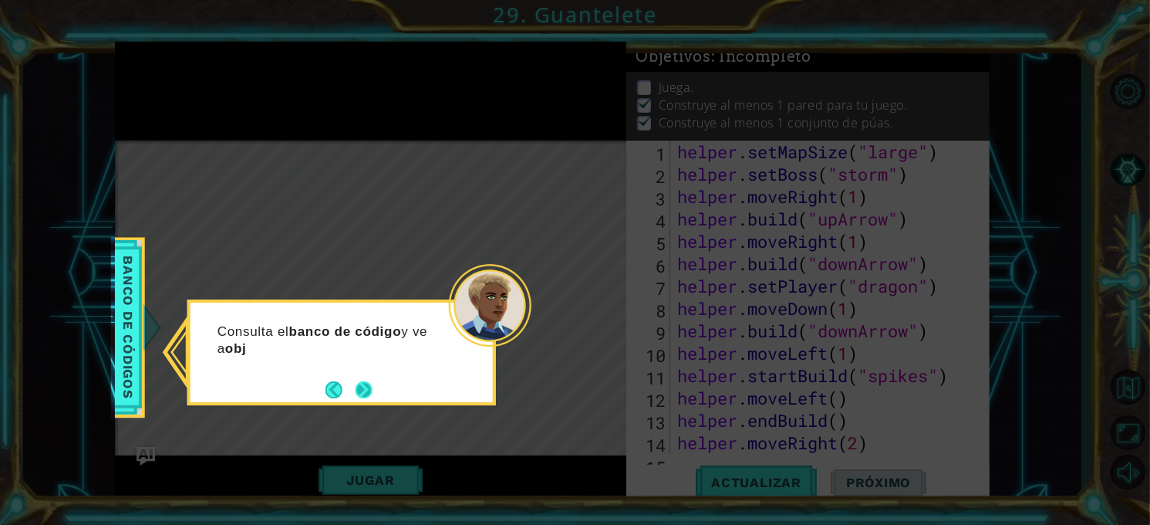
click at [357, 381] on button "Next" at bounding box center [364, 389] width 17 height 17
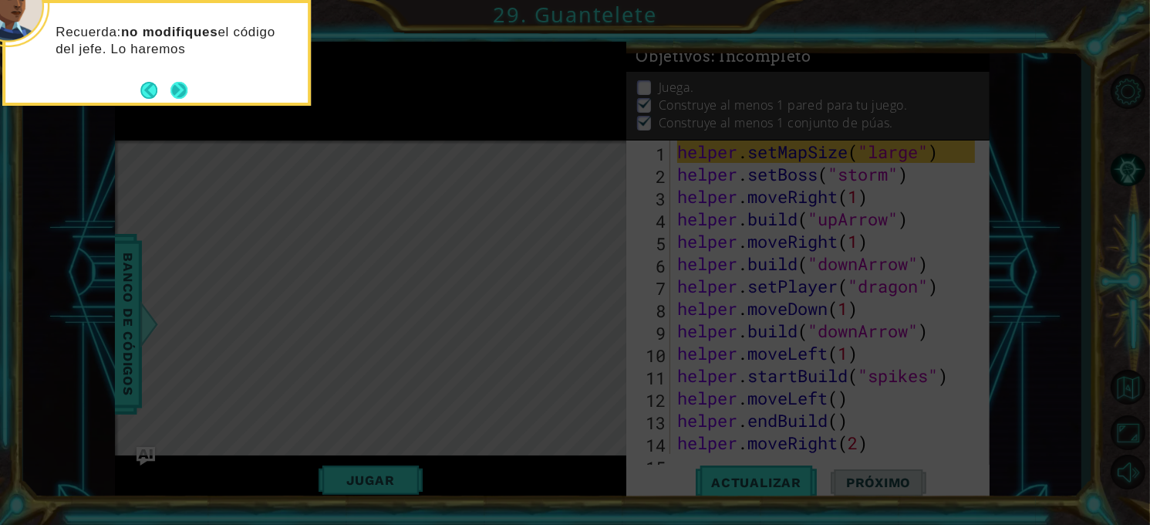
click at [177, 97] on button "Next" at bounding box center [179, 90] width 17 height 17
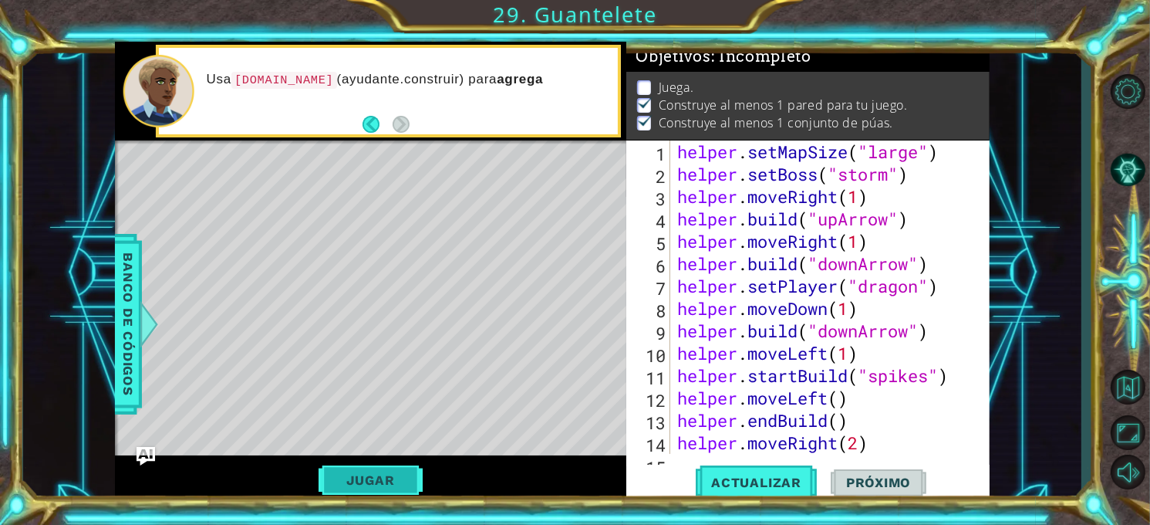
click at [370, 482] on button "Jugar" at bounding box center [371, 479] width 104 height 29
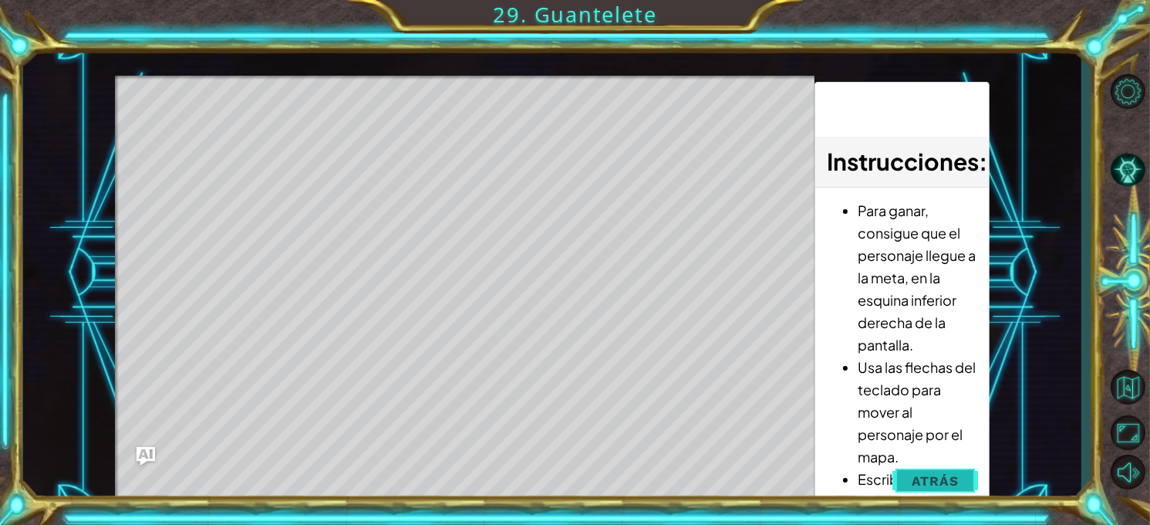
click at [925, 476] on span "Atrás" at bounding box center [935, 480] width 47 height 15
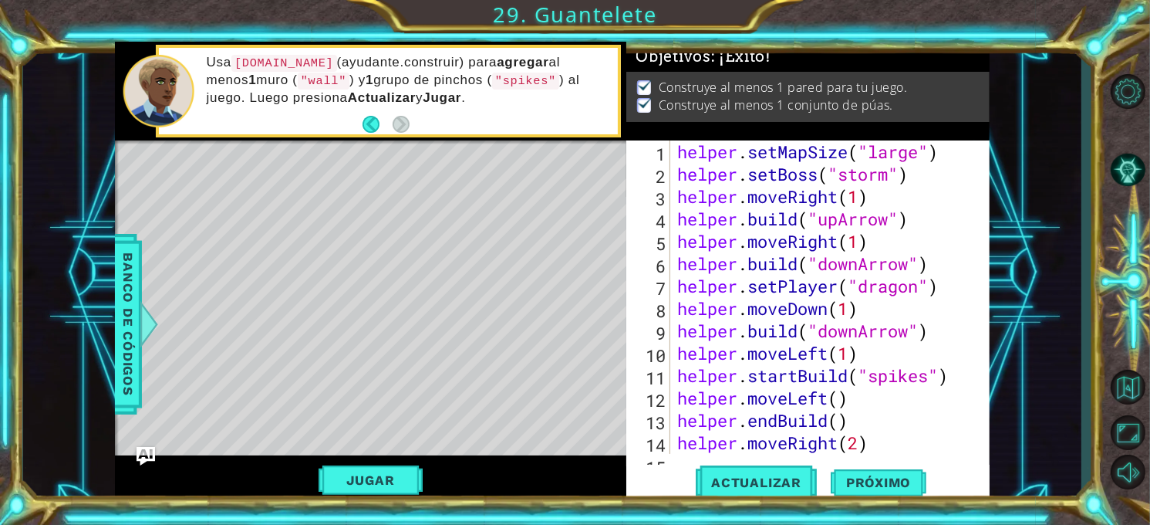
drag, startPoint x: 998, startPoint y: 262, endPoint x: 617, endPoint y: 217, distance: 383.9
click at [617, 217] on div "Level Map" at bounding box center [471, 367] width 713 height 454
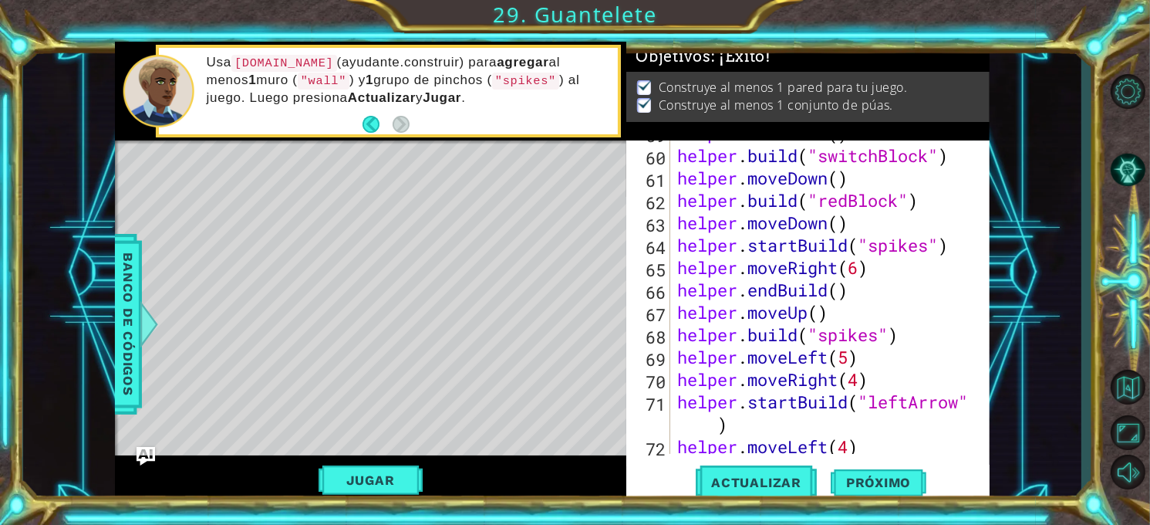
scroll to position [1372, 0]
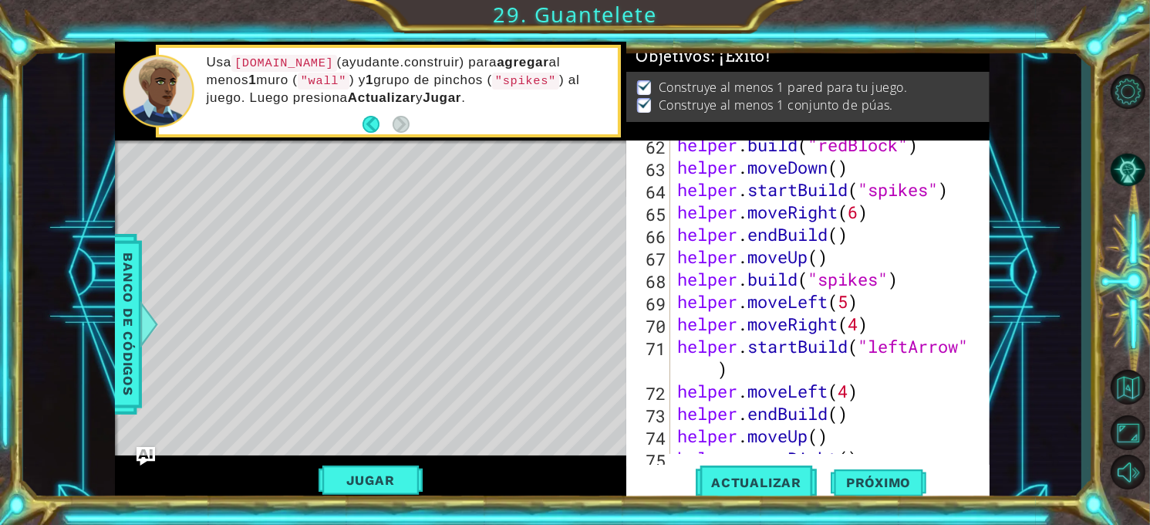
drag, startPoint x: 989, startPoint y: 409, endPoint x: 981, endPoint y: 437, distance: 29.8
click at [981, 437] on div "62 63 64 65 66 67 68 69 70 71 72 73 74 75 76 helper . build ( "redBlock" ) help…" at bounding box center [808, 321] width 363 height 363
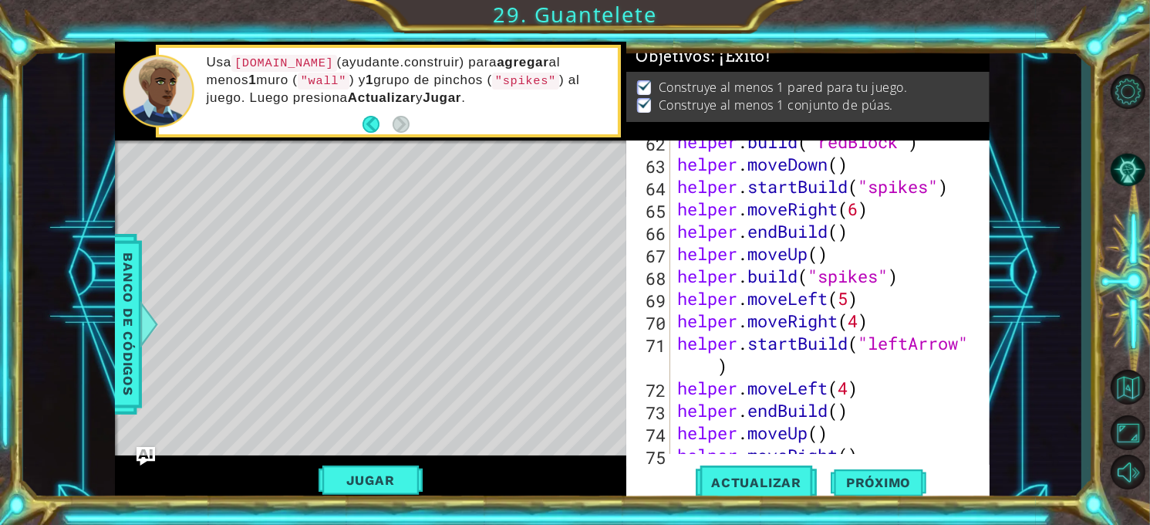
scroll to position [1383, 0]
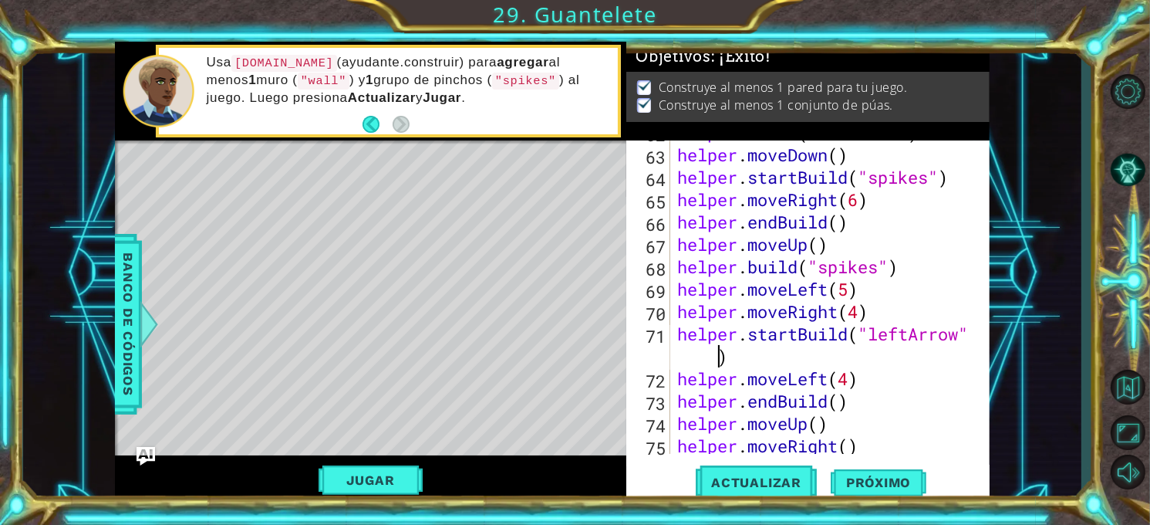
click at [714, 361] on div "helper . build ( "redBlock" ) helper . moveDown ( ) helper . startBuild ( "spik…" at bounding box center [828, 300] width 309 height 358
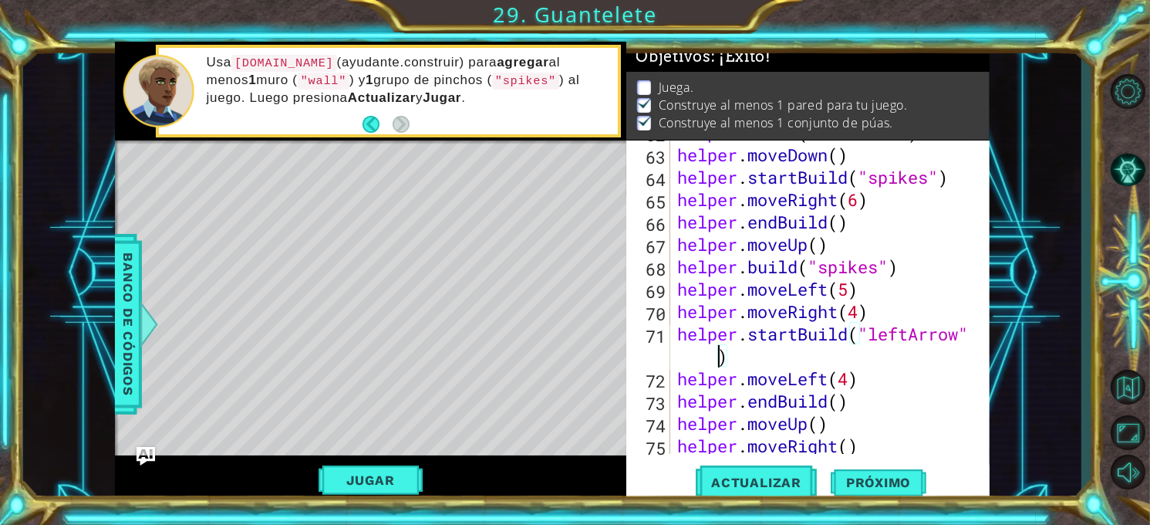
scroll to position [0, 12]
click at [952, 240] on div "helper . build ( "redBlock" ) helper . moveDown ( ) helper . startBuild ( "spik…" at bounding box center [828, 300] width 309 height 358
click at [1064, 248] on div "1 ההההההההההההההההההההההההההההההההההההההההההההההההההההההההההההההההההההההההההההה…" at bounding box center [552, 272] width 1059 height 461
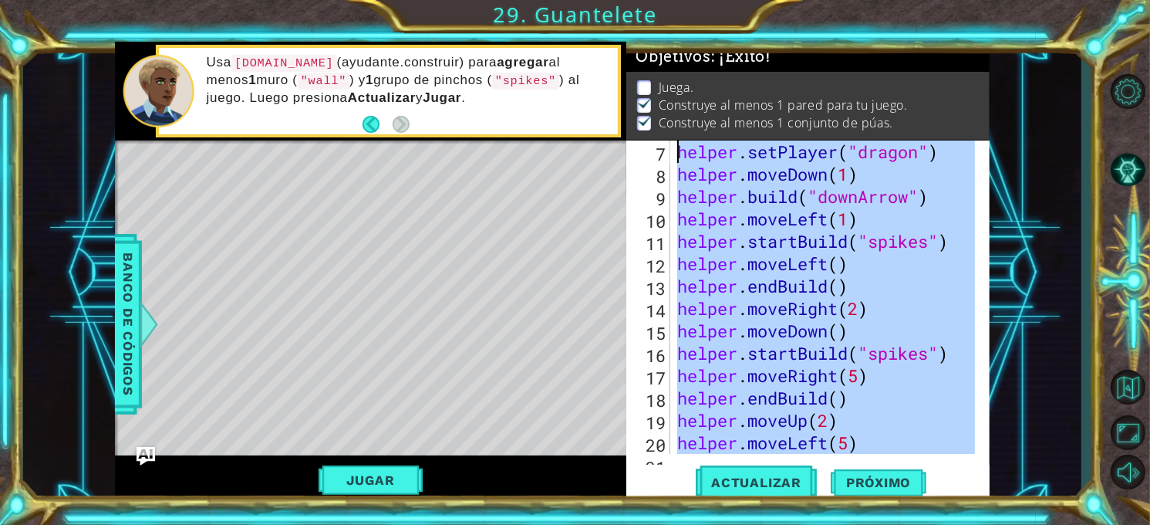
scroll to position [0, 0]
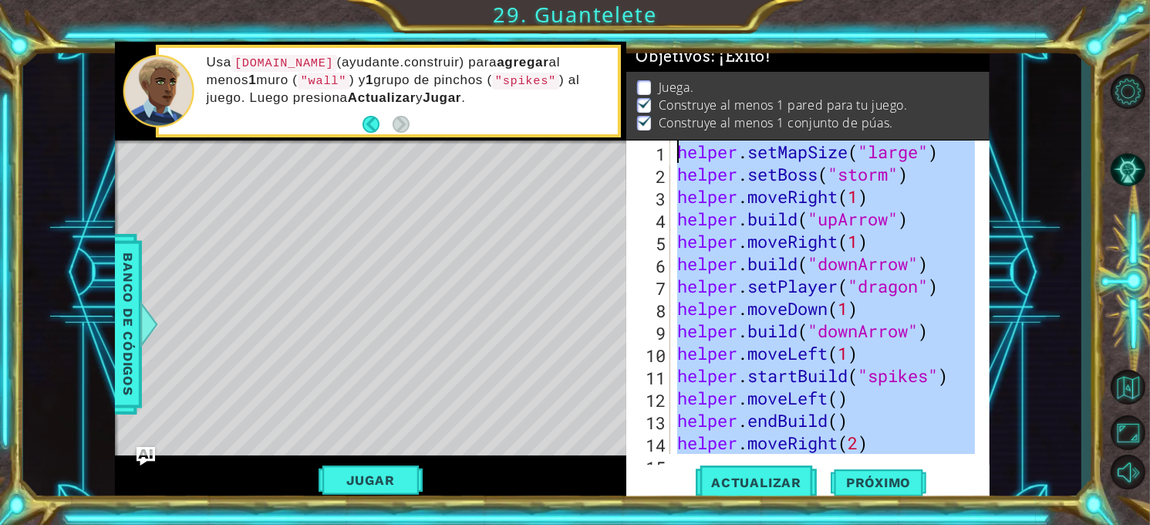
drag, startPoint x: 934, startPoint y: 402, endPoint x: 618, endPoint y: 58, distance: 466.9
click at [618, 58] on div "1 ההההההההההההההההההההההההההההההההההההההההההההההההההההההההההההההההההההההההההההה…" at bounding box center [552, 272] width 875 height 461
type textarea "helper.setMapSize("large") helper.setBoss("storm")"
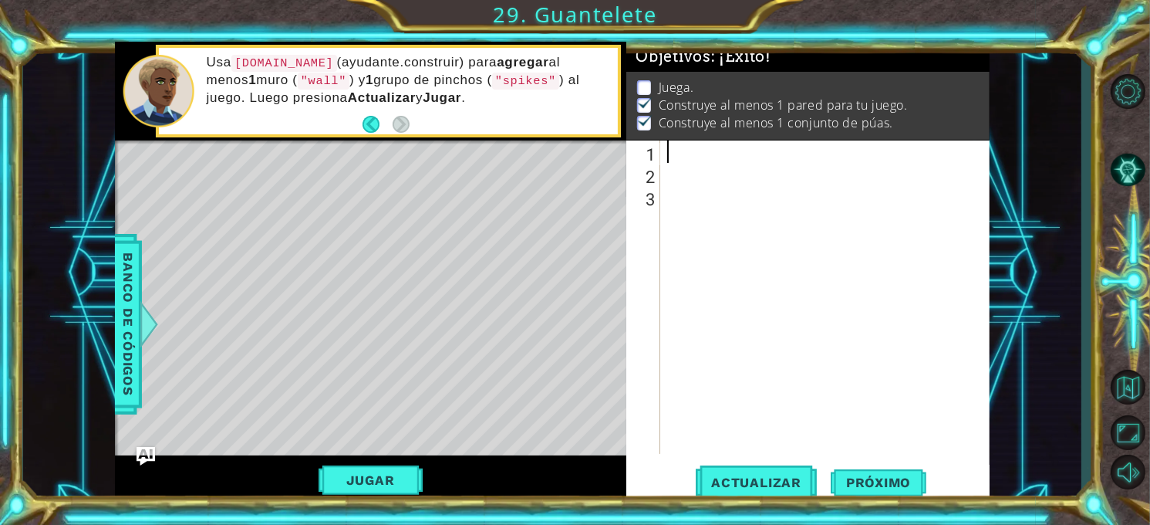
paste textarea "helper.build("upArrow")"
type textarea "helper.build("upArrow")"
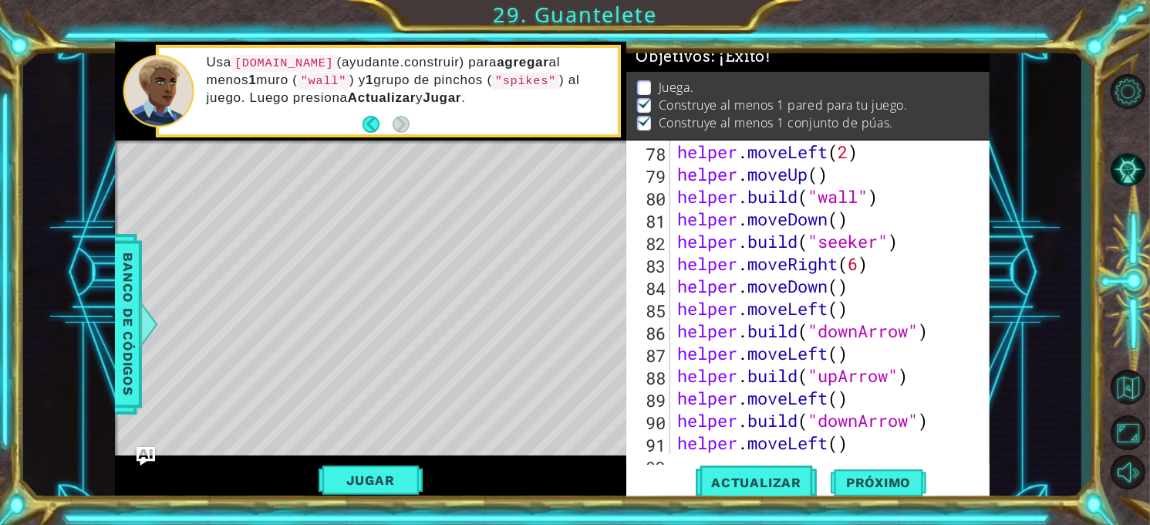
scroll to position [1745, 0]
click at [735, 471] on button "Actualizar" at bounding box center [756, 483] width 121 height 36
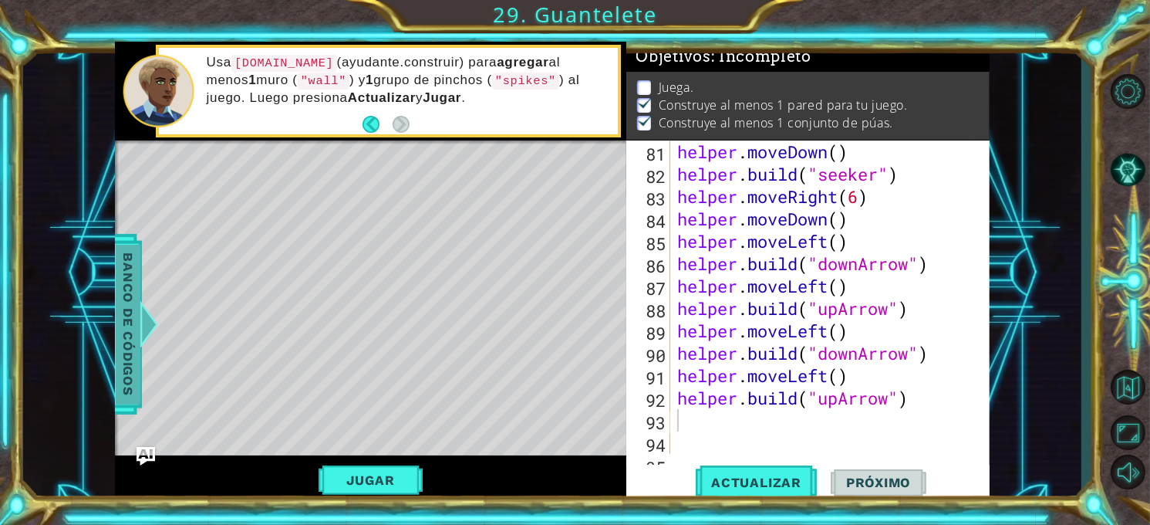
click at [130, 327] on span "Banco de códigos" at bounding box center [128, 325] width 25 height 160
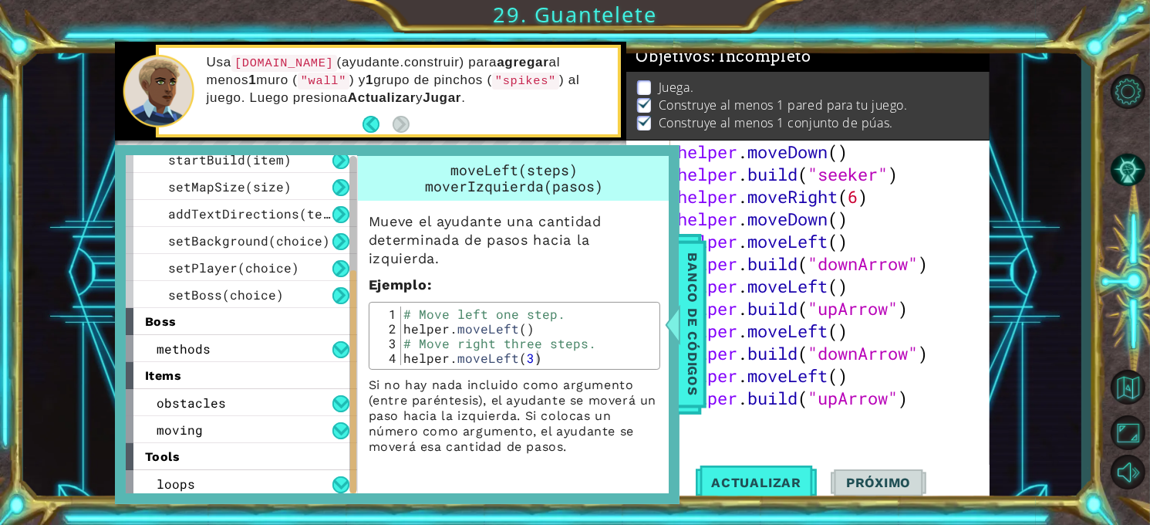
scroll to position [202, 0]
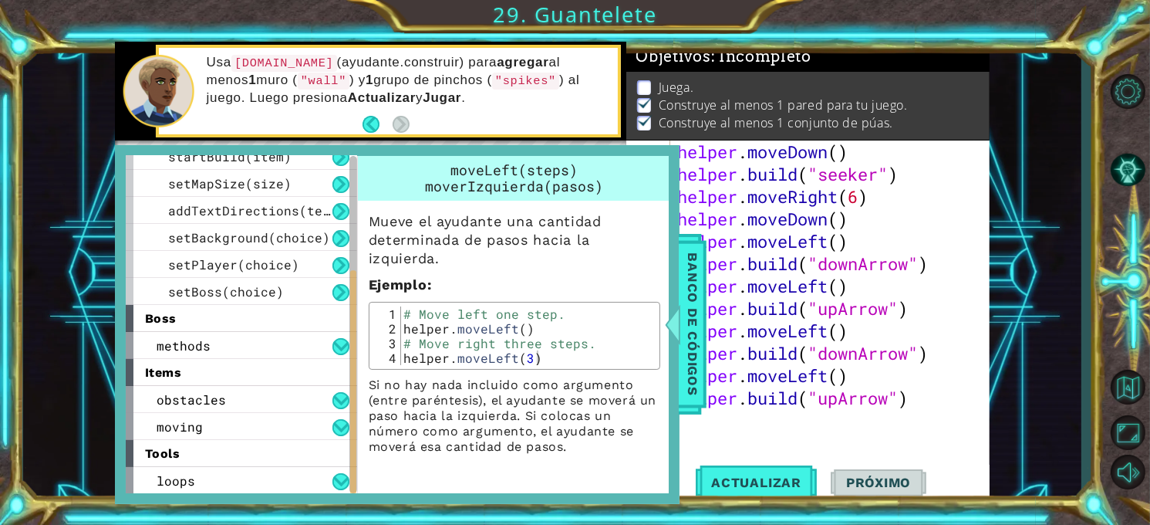
drag, startPoint x: 349, startPoint y: 191, endPoint x: 367, endPoint y: 323, distance: 133.9
click at [367, 323] on div "helper methods moveLeft(steps) moveRight(steps) moveUp(steps) moveDown(steps) b…" at bounding box center [397, 324] width 543 height 337
click at [329, 345] on div "methods" at bounding box center [241, 345] width 231 height 27
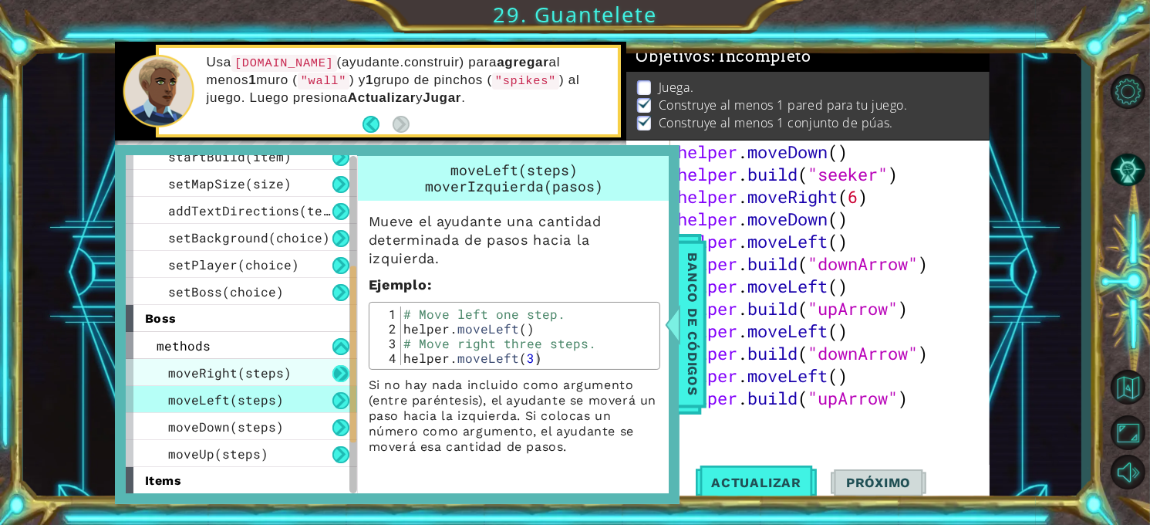
click at [342, 370] on button at bounding box center [341, 373] width 17 height 17
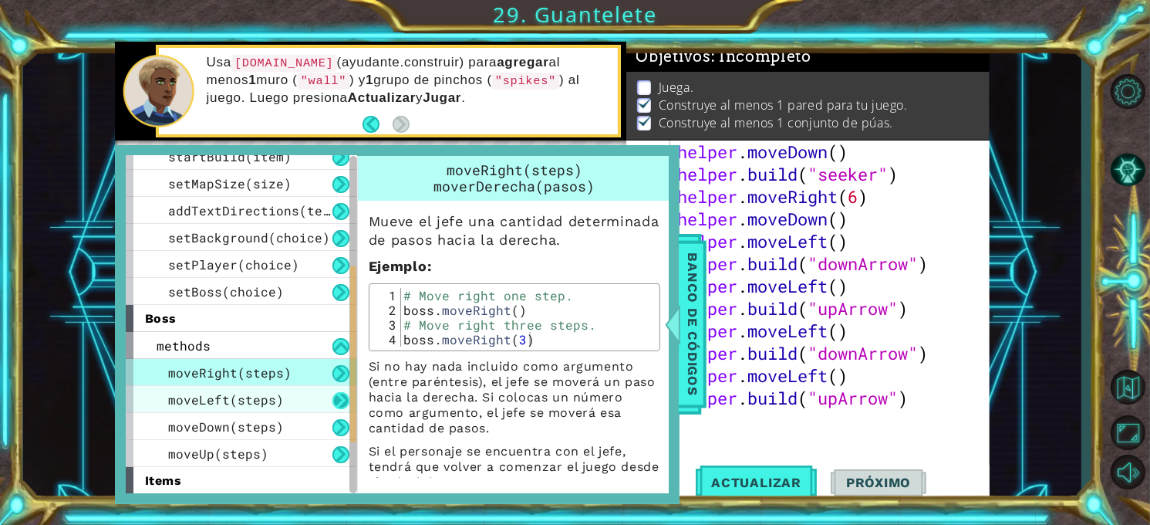
click at [342, 394] on button at bounding box center [341, 400] width 17 height 17
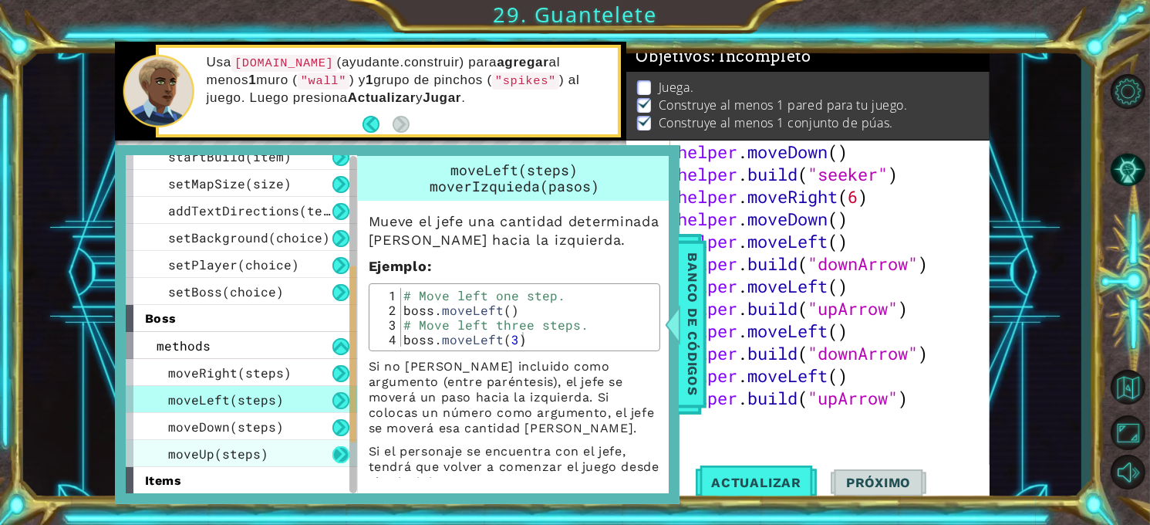
click at [338, 453] on button at bounding box center [341, 454] width 17 height 17
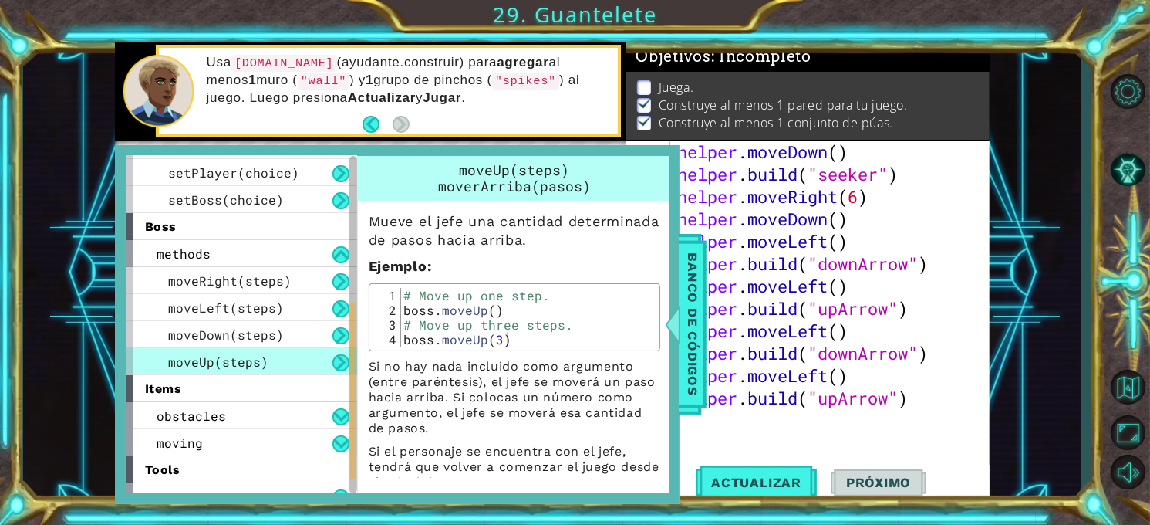
scroll to position [296, 0]
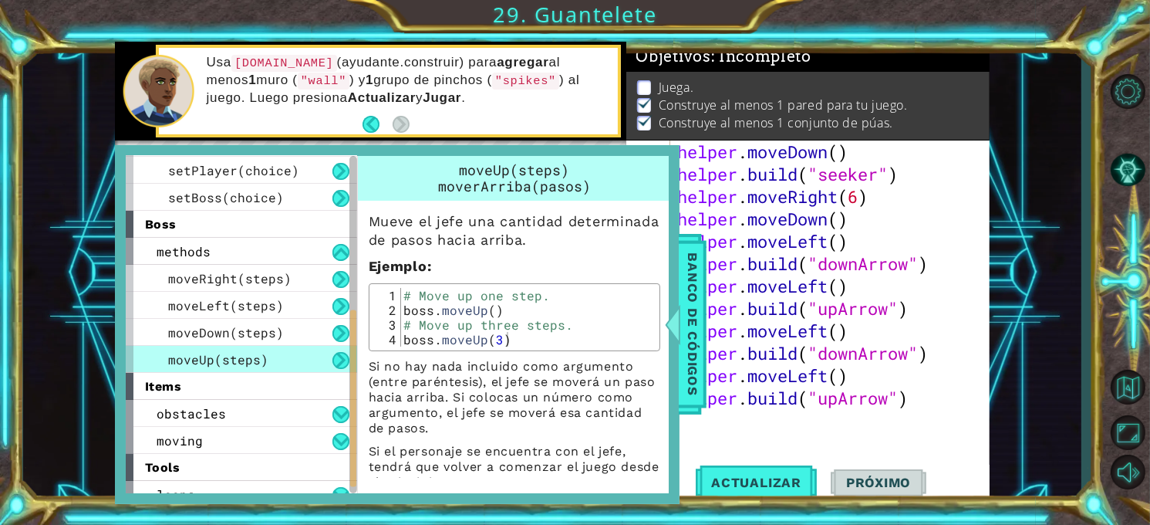
drag, startPoint x: 351, startPoint y: 299, endPoint x: 360, endPoint y: 343, distance: 44.9
click at [360, 343] on div "helper methods moveLeft(steps) moveRight(steps) moveUp(steps) moveDown(steps) b…" at bounding box center [397, 324] width 543 height 337
click at [345, 410] on button at bounding box center [341, 414] width 17 height 17
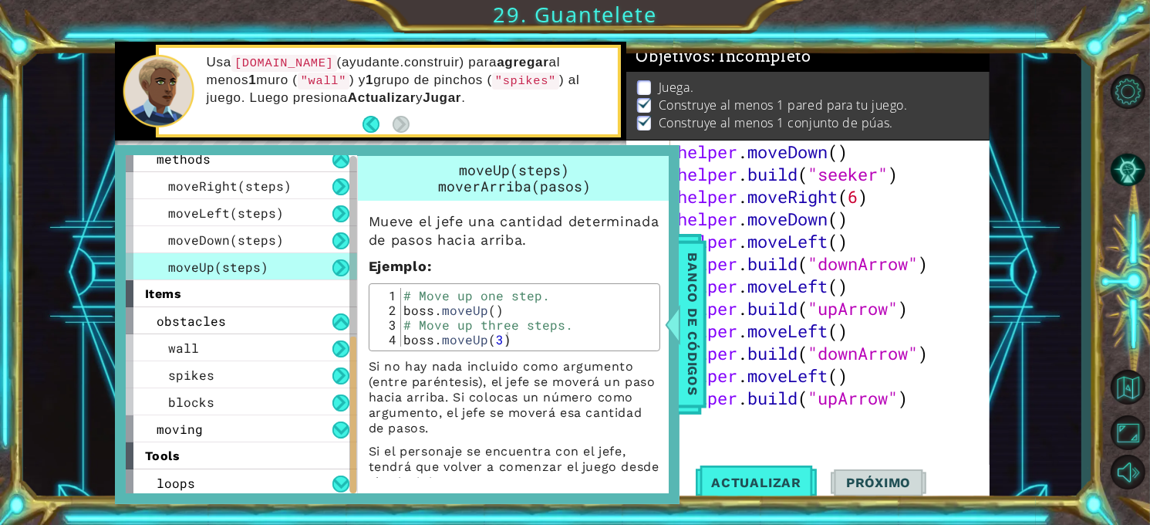
scroll to position [391, 0]
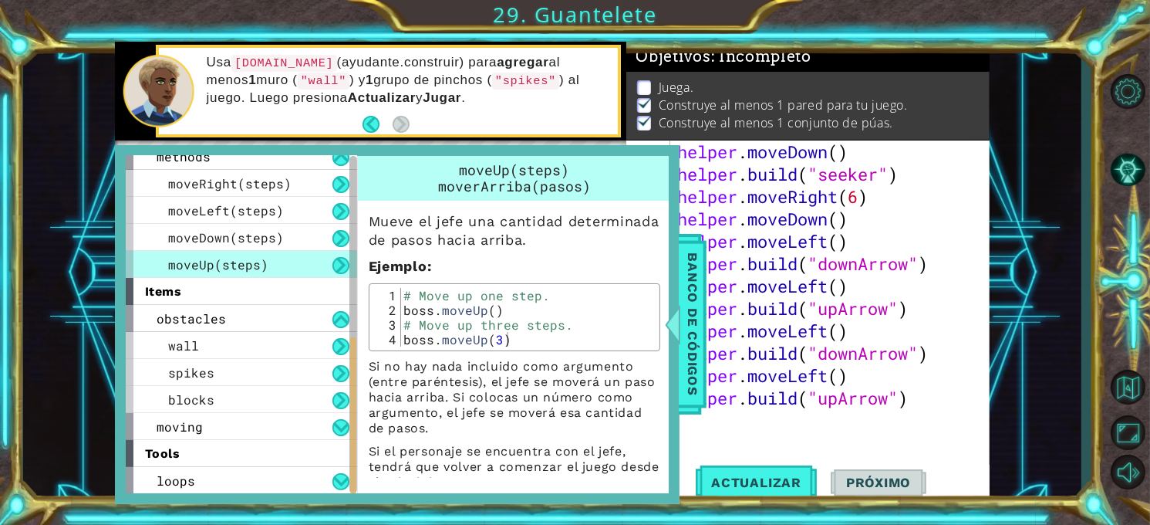
drag, startPoint x: 350, startPoint y: 383, endPoint x: 358, endPoint y: 441, distance: 58.5
click at [358, 441] on div "helper methods moveLeft(steps) moveRight(steps) moveUp(steps) moveDown(steps) b…" at bounding box center [397, 324] width 543 height 337
click at [336, 483] on button at bounding box center [341, 481] width 17 height 17
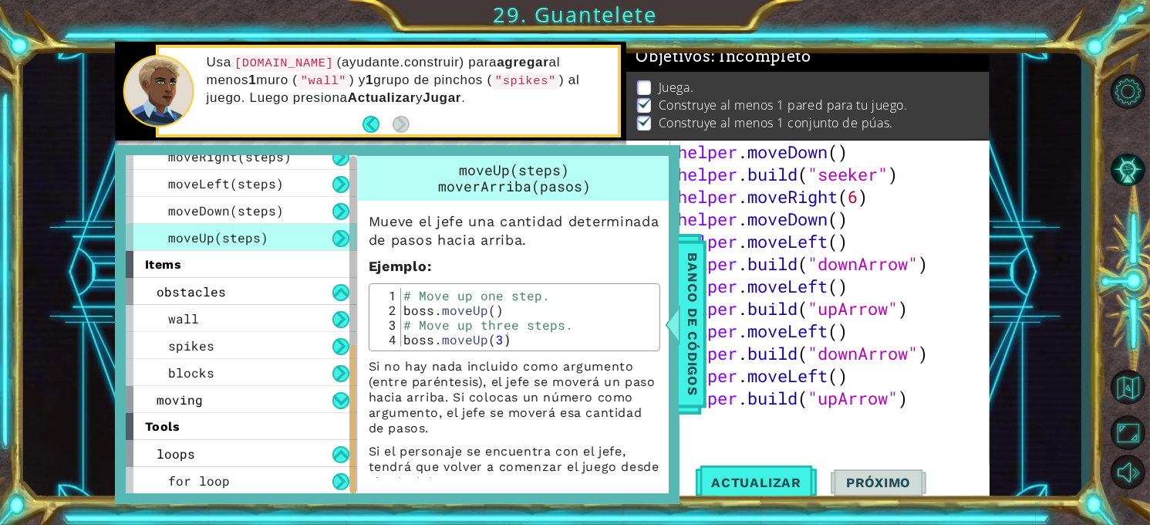
drag, startPoint x: 352, startPoint y: 346, endPoint x: 363, endPoint y: 395, distance: 50.0
click at [363, 395] on div "helper methods moveLeft(steps) moveRight(steps) moveUp(steps) moveDown(steps) b…" at bounding box center [397, 324] width 543 height 337
click at [343, 481] on button at bounding box center [341, 481] width 17 height 17
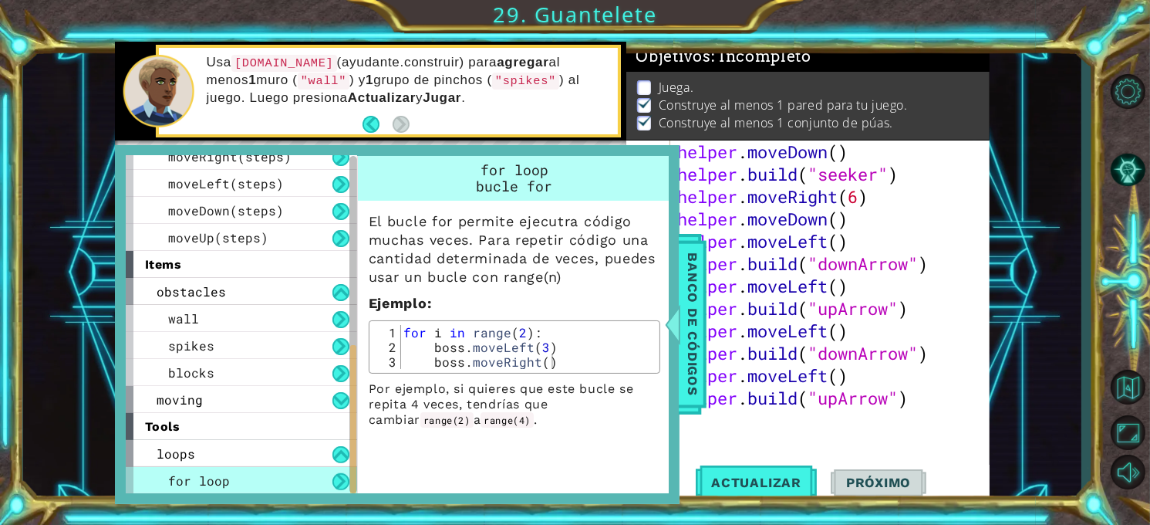
type textarea "for i in range(2):"
drag, startPoint x: 401, startPoint y: 332, endPoint x: 529, endPoint y: 332, distance: 128.1
click at [529, 332] on div "for i in range ( 2 ) : boss . moveLeft ( 3 ) boss . moveRight ( )" at bounding box center [527, 361] width 255 height 73
click at [752, 417] on div "helper . build ( "wall" ) helper . moveDown ( ) helper . build ( "seeker" ) hel…" at bounding box center [828, 297] width 309 height 358
paste textarea "for i in range(2)"
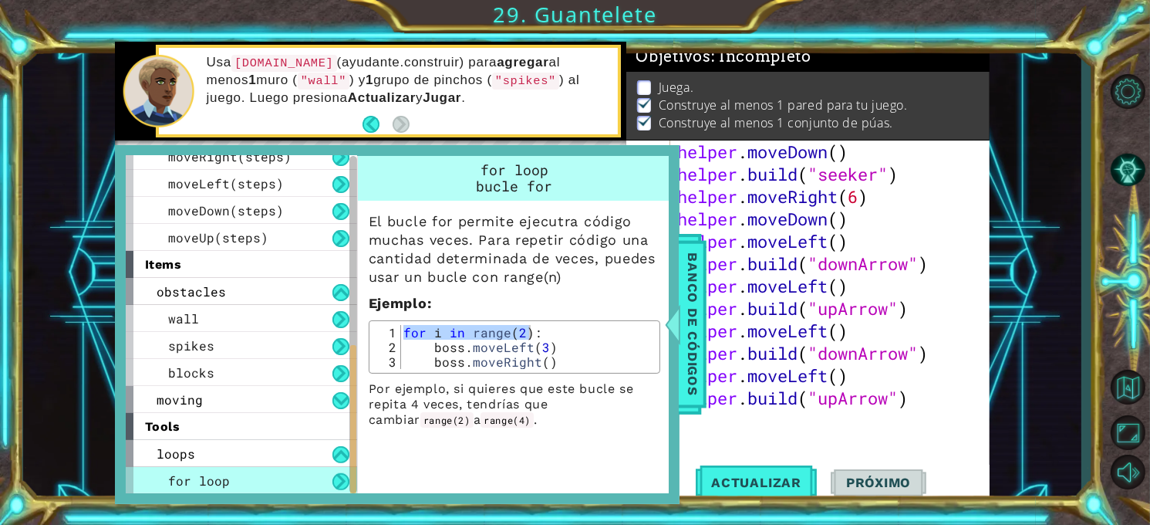
type textarea "for i in range(2)"
click at [547, 356] on div "for i in range ( 2 ) : boss . moveLeft ( 3 ) boss . moveRight ( )" at bounding box center [527, 361] width 255 height 73
drag, startPoint x: 552, startPoint y: 346, endPoint x: 431, endPoint y: 352, distance: 121.3
click at [431, 352] on div "for i in range ( 2 ) : boss . moveLeft ( 3 ) boss . moveRight ( )" at bounding box center [527, 361] width 255 height 73
click at [431, 348] on div "for i in range ( 2 ) : boss . moveLeft ( 3 ) boss . moveRight ( )" at bounding box center [527, 361] width 255 height 73
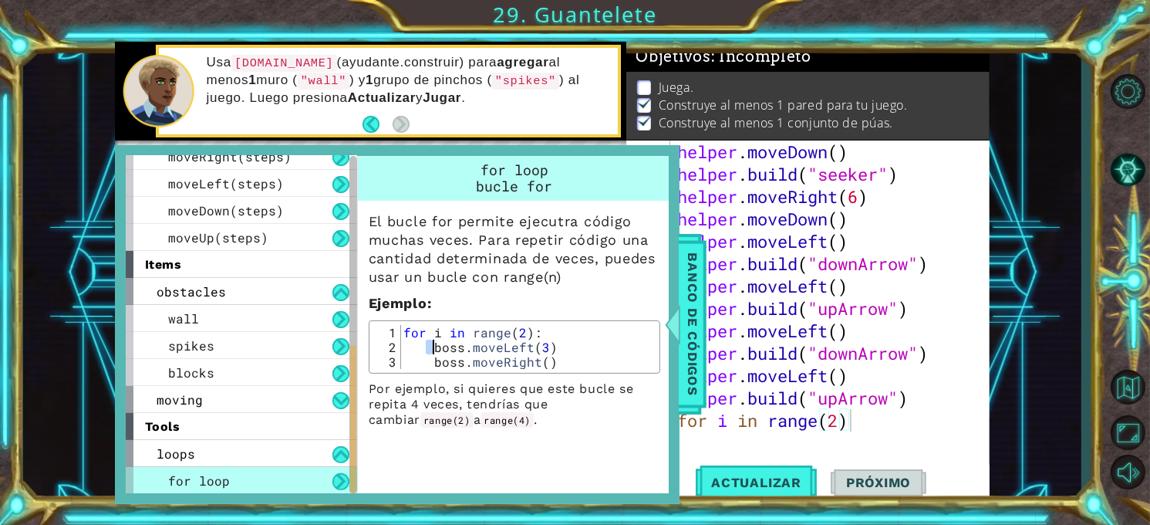
click at [427, 348] on div "for i in range ( 2 ) : boss . moveLeft ( 3 ) boss . moveRight ( )" at bounding box center [527, 347] width 255 height 44
drag, startPoint x: 427, startPoint y: 348, endPoint x: 546, endPoint y: 361, distance: 118.8
click at [546, 361] on div "for i in range ( 2 ) : boss . moveLeft ( 3 ) boss . moveRight ( )" at bounding box center [527, 361] width 255 height 73
type textarea "boss.moveLeft(3) boss.moveRight()"
click at [857, 422] on div "helper . build ( "wall" ) helper . moveDown ( ) helper . build ( "seeker" ) hel…" at bounding box center [828, 297] width 309 height 358
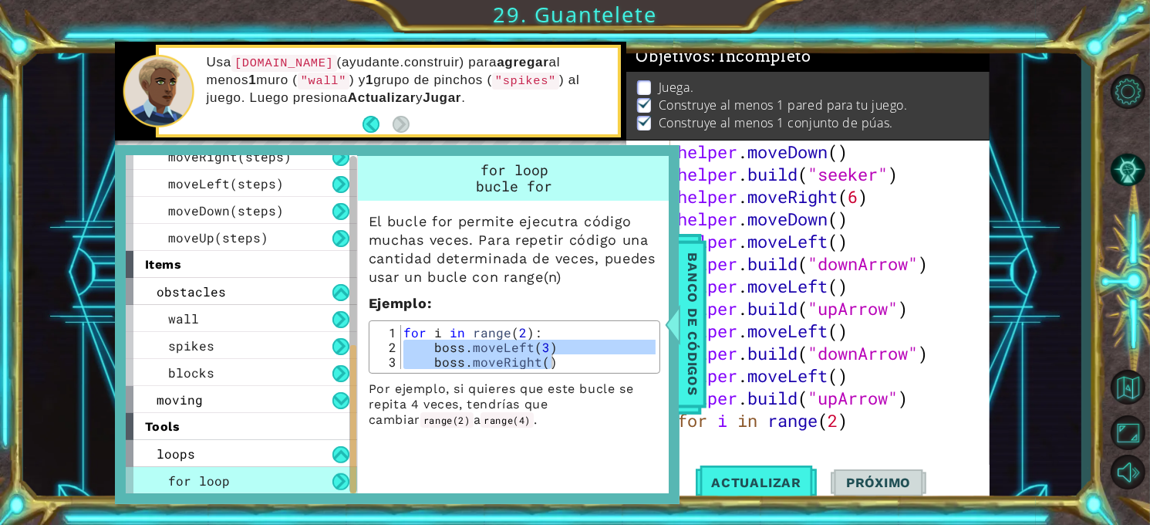
paste textarea "boss.moveRight()"
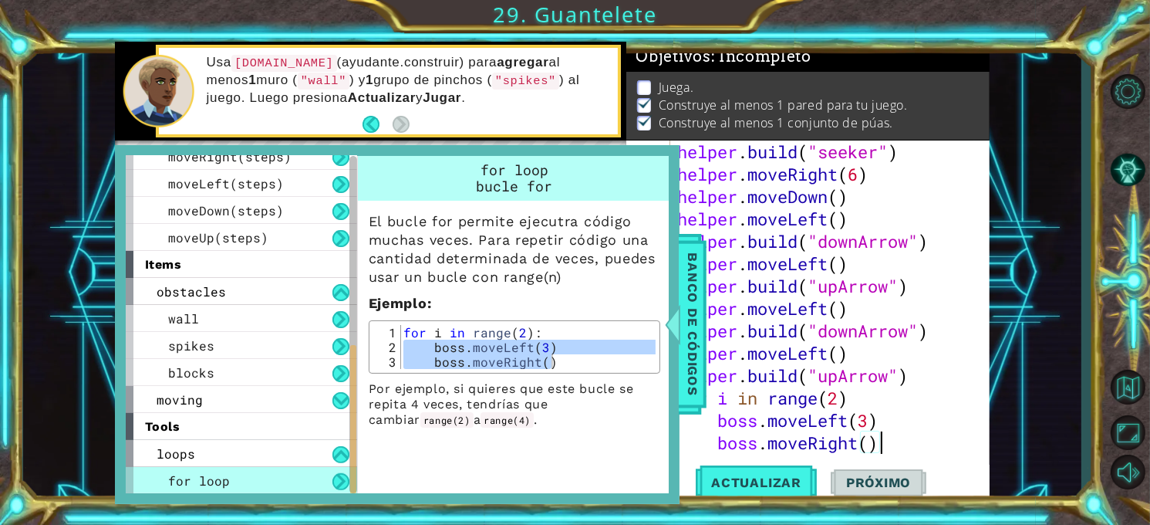
scroll to position [1835, 0]
click at [689, 291] on span "Banco de códigos" at bounding box center [693, 325] width 25 height 160
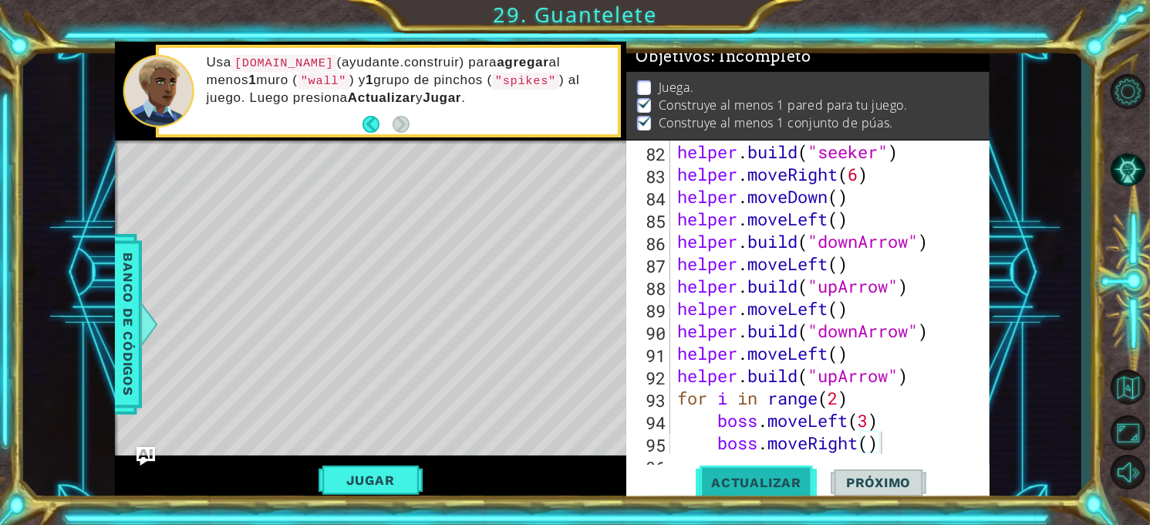
click at [772, 483] on span "Actualizar" at bounding box center [756, 482] width 121 height 15
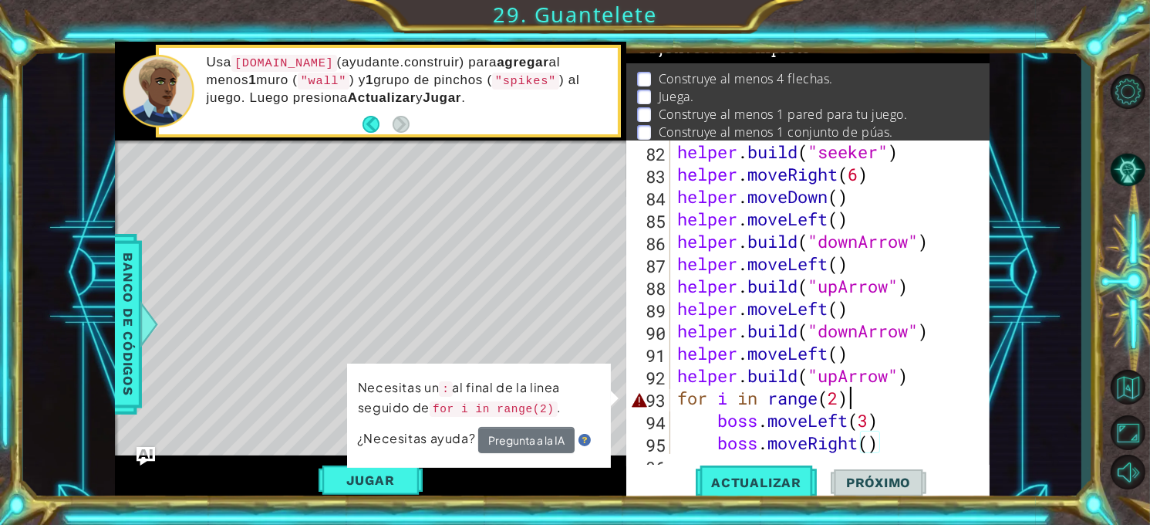
click at [882, 395] on div "helper . build ( "seeker" ) helper . moveRight ( 6 ) helper . moveDown ( ) help…" at bounding box center [828, 319] width 309 height 358
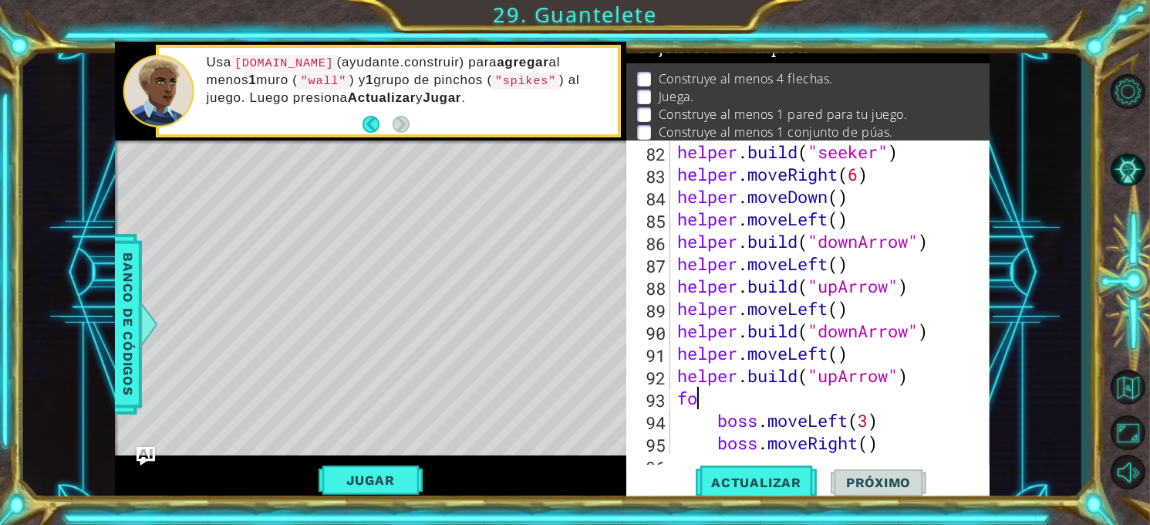
type textarea "f"
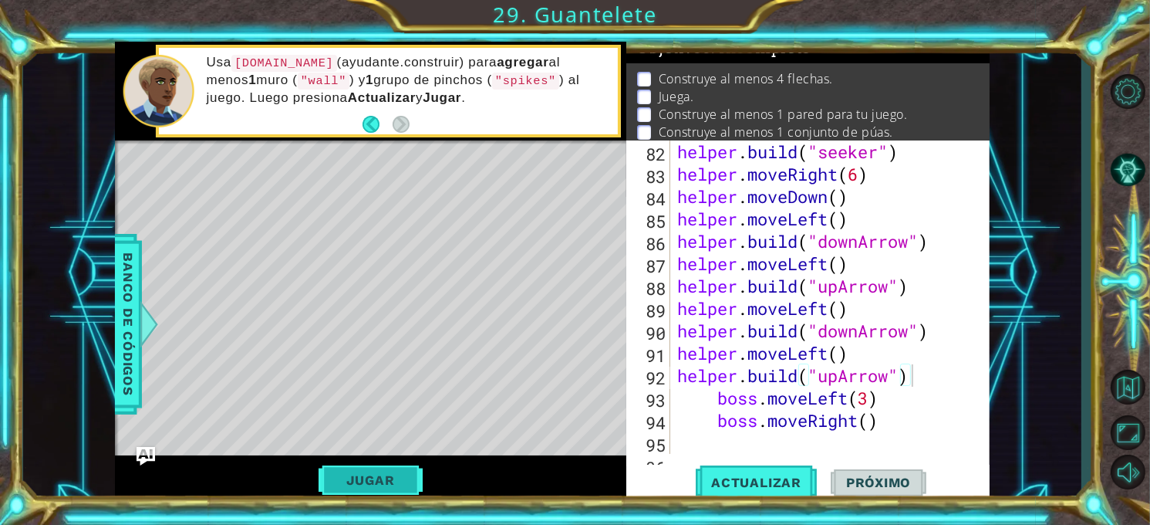
click at [407, 467] on button "Jugar" at bounding box center [371, 479] width 104 height 29
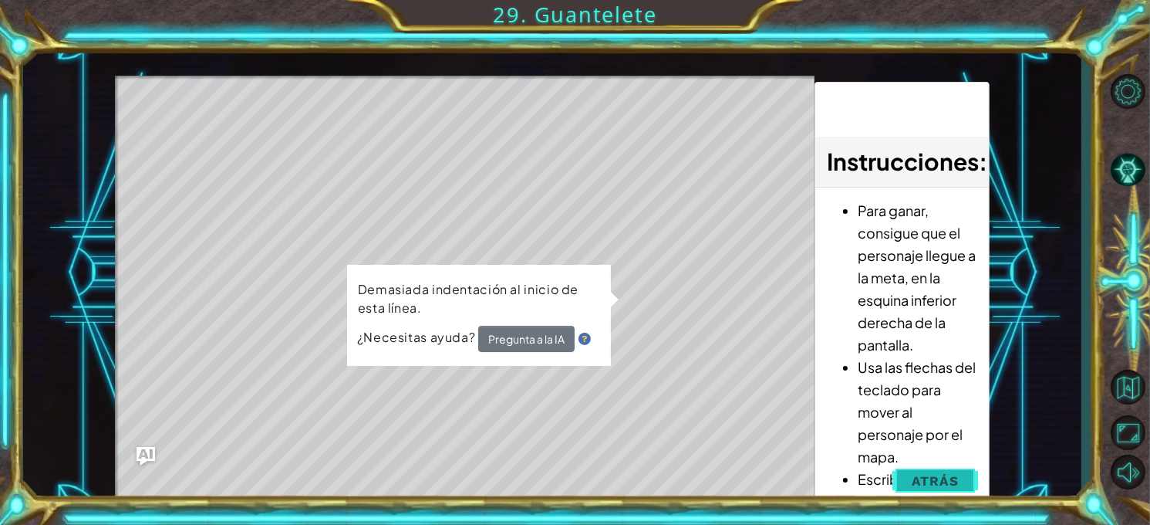
click at [921, 475] on span "Atrás" at bounding box center [935, 480] width 47 height 15
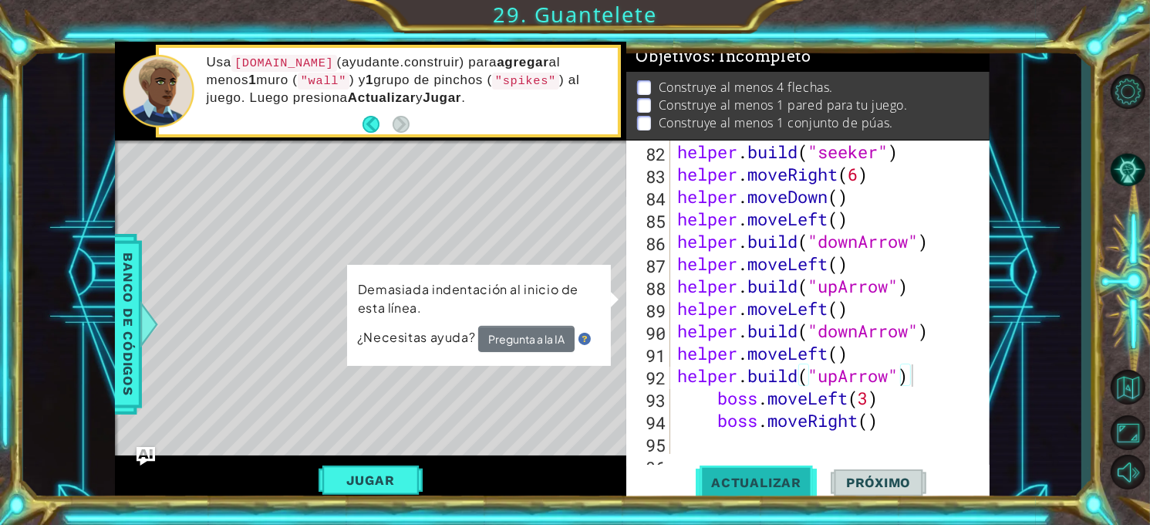
click at [777, 486] on span "Actualizar" at bounding box center [756, 482] width 121 height 15
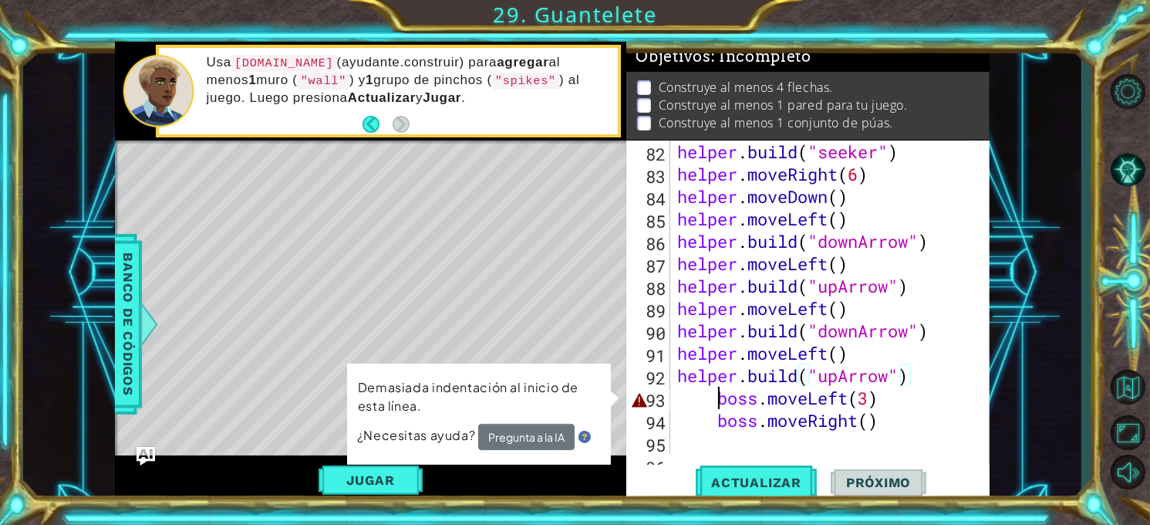
click at [714, 396] on div "helper . build ( "seeker" ) helper . moveRight ( 6 ) helper . moveDown ( ) help…" at bounding box center [828, 319] width 309 height 358
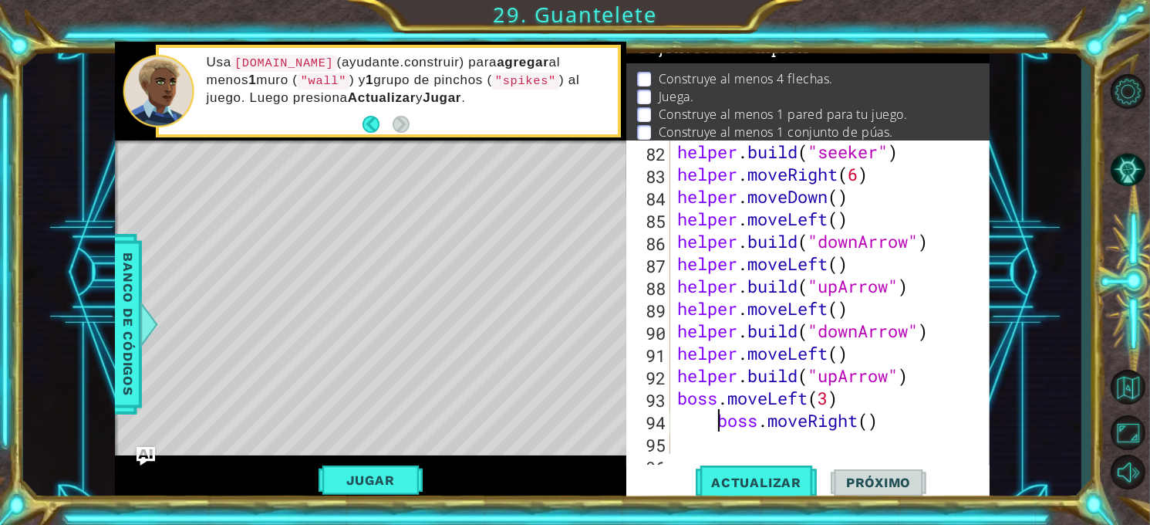
click at [716, 428] on div "helper . build ( "seeker" ) helper . moveRight ( 6 ) helper . moveDown ( ) help…" at bounding box center [828, 319] width 309 height 358
click at [744, 475] on span "Actualizar" at bounding box center [756, 482] width 121 height 15
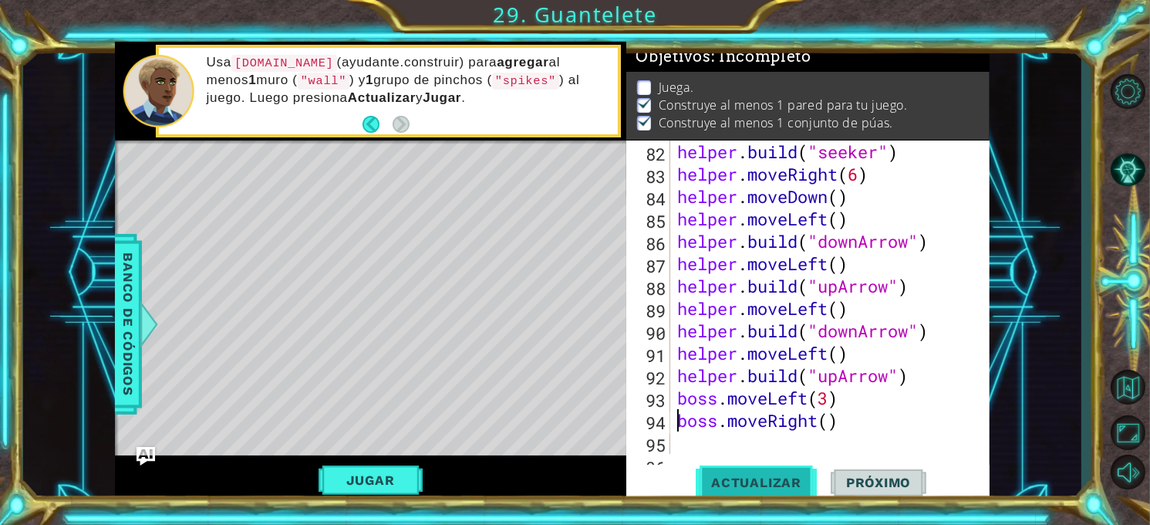
scroll to position [18, 0]
click at [364, 468] on button "Jugar" at bounding box center [371, 479] width 104 height 29
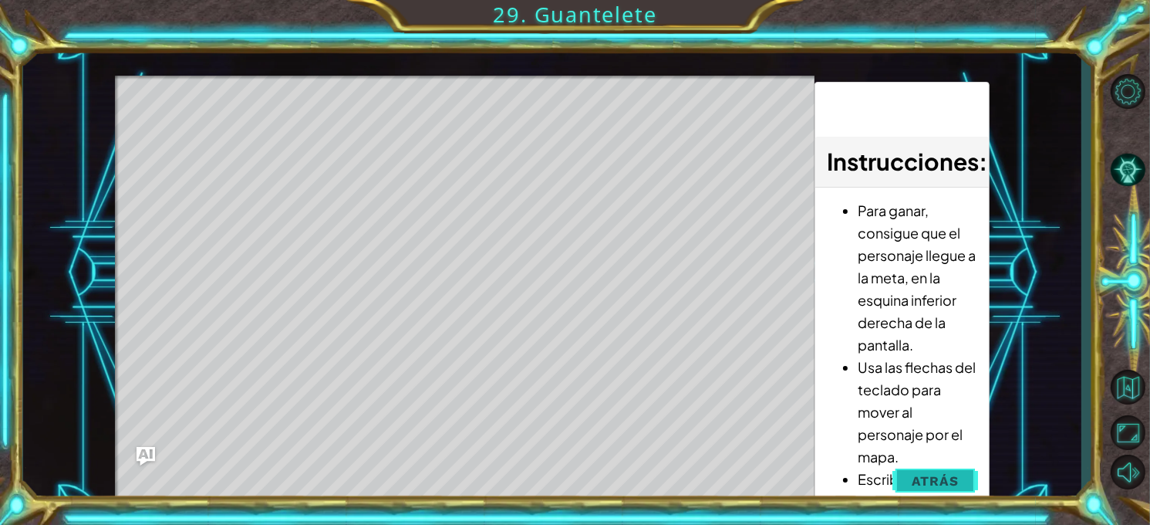
click at [924, 477] on span "Atrás" at bounding box center [935, 480] width 47 height 15
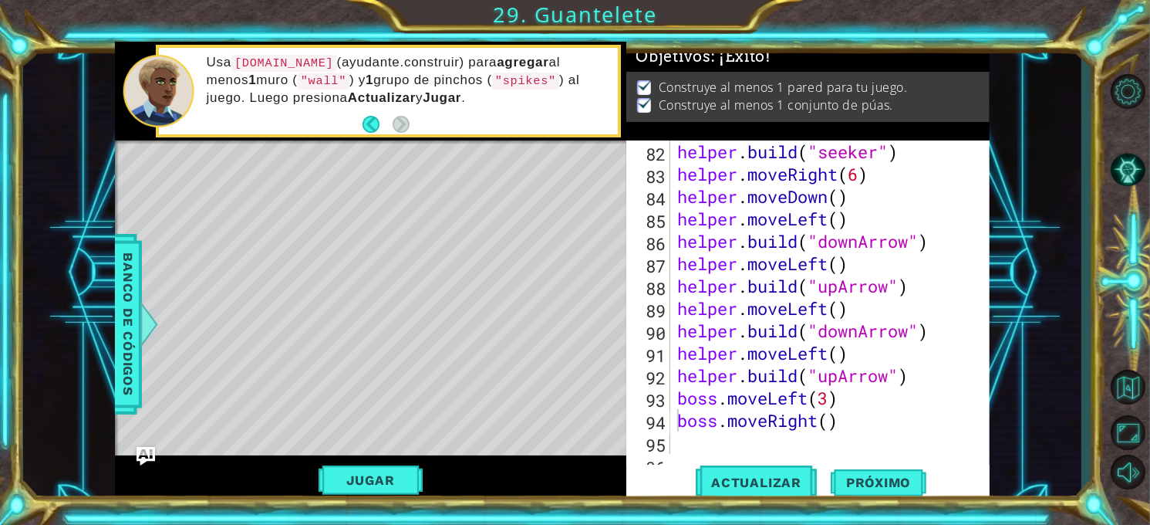
click at [673, 415] on div "boss.moveRight() 82 83 84 85 86 87 88 89 90 91 92 93 94 95 96 helper . build ( …" at bounding box center [807, 296] width 360 height 313
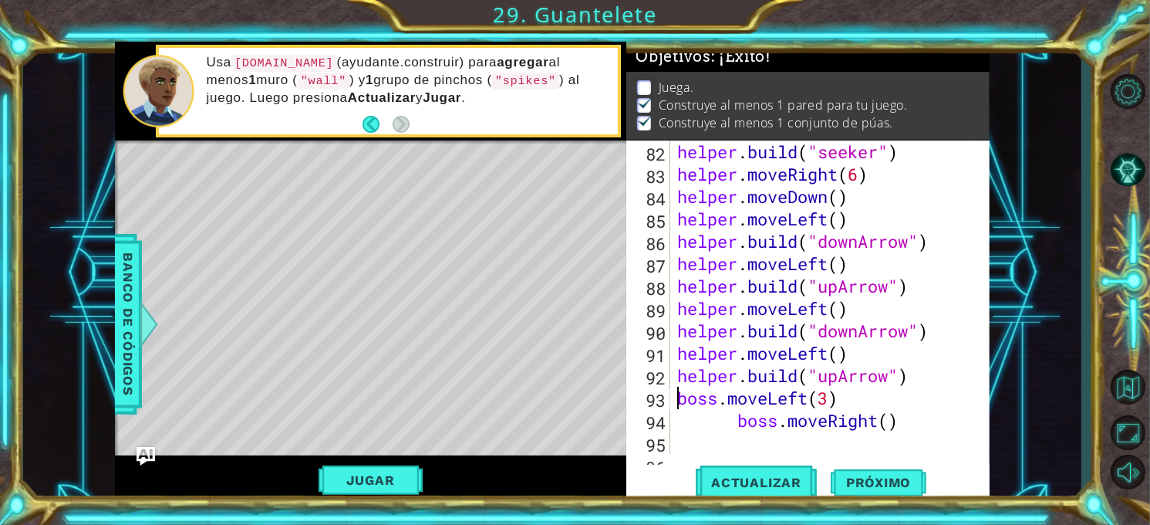
click at [674, 394] on div "helper . build ( "seeker" ) helper . moveRight ( 6 ) helper . moveDown ( ) help…" at bounding box center [824, 296] width 301 height 313
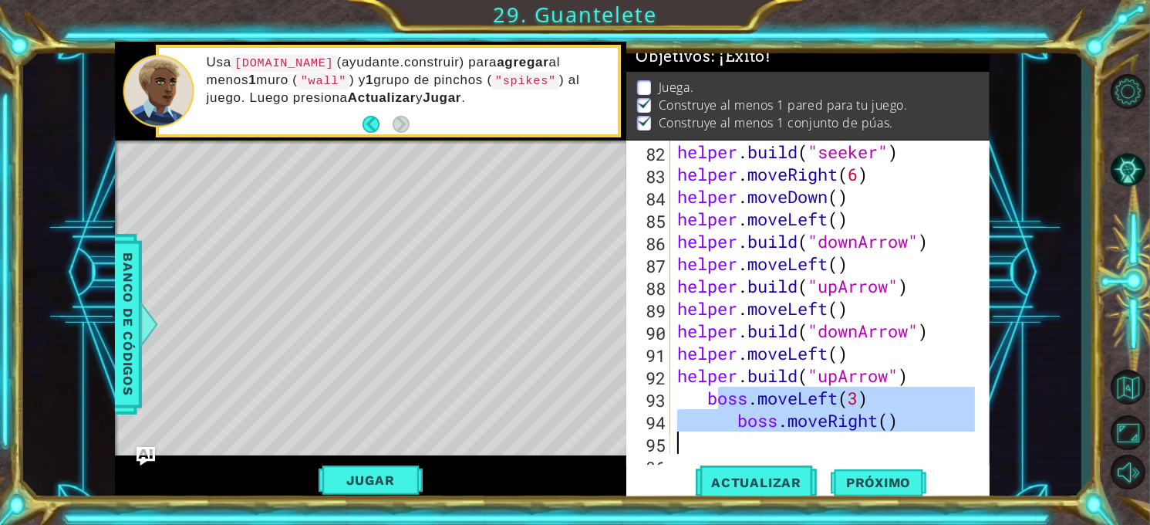
drag, startPoint x: 715, startPoint y: 403, endPoint x: 857, endPoint y: 452, distance: 150.3
click at [857, 452] on div "helper . build ( "seeker" ) helper . moveRight ( 6 ) helper . moveDown ( ) help…" at bounding box center [828, 319] width 309 height 358
type textarea "b"
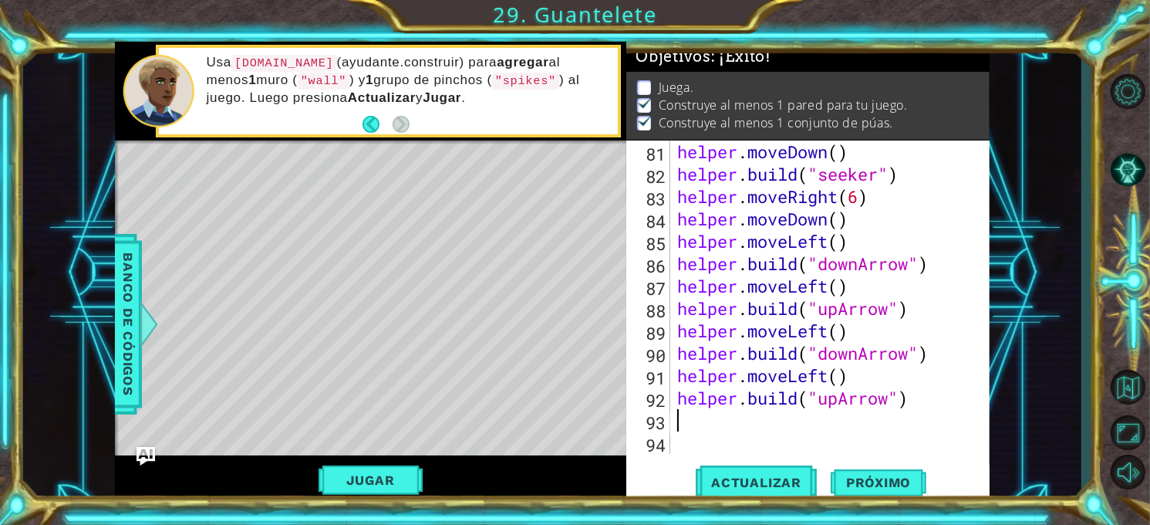
type textarea "helper.build("upArrow")"
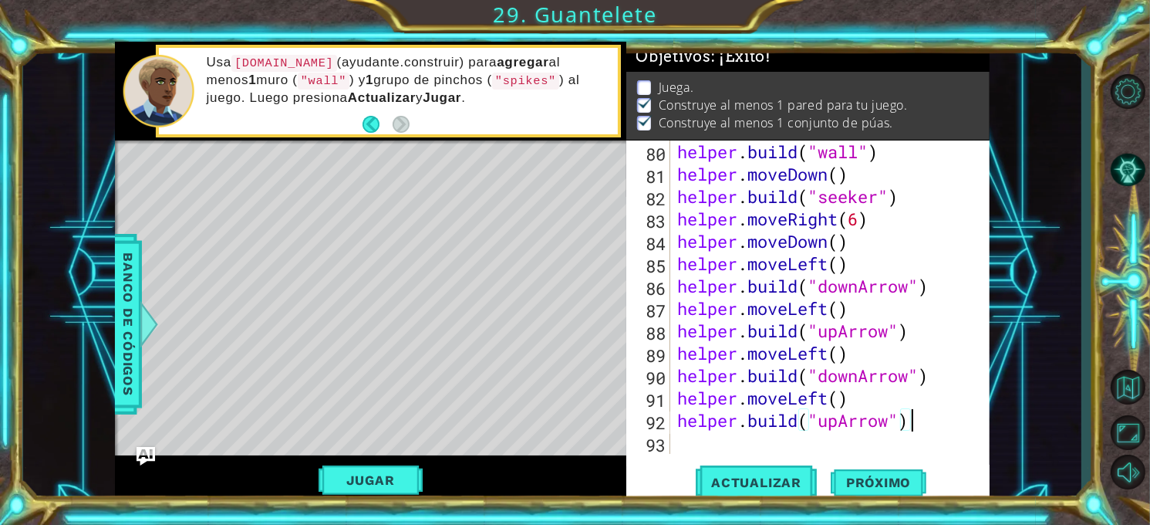
click at [692, 423] on div "helper . build ( "wall" ) helper . moveDown ( ) helper . build ( "seeker" ) hel…" at bounding box center [828, 319] width 309 height 358
click at [678, 445] on div "helper . build ( "wall" ) helper . moveDown ( ) helper . build ( "seeker" ) hel…" at bounding box center [828, 319] width 309 height 358
click at [119, 333] on span "Banco de códigos" at bounding box center [128, 325] width 25 height 160
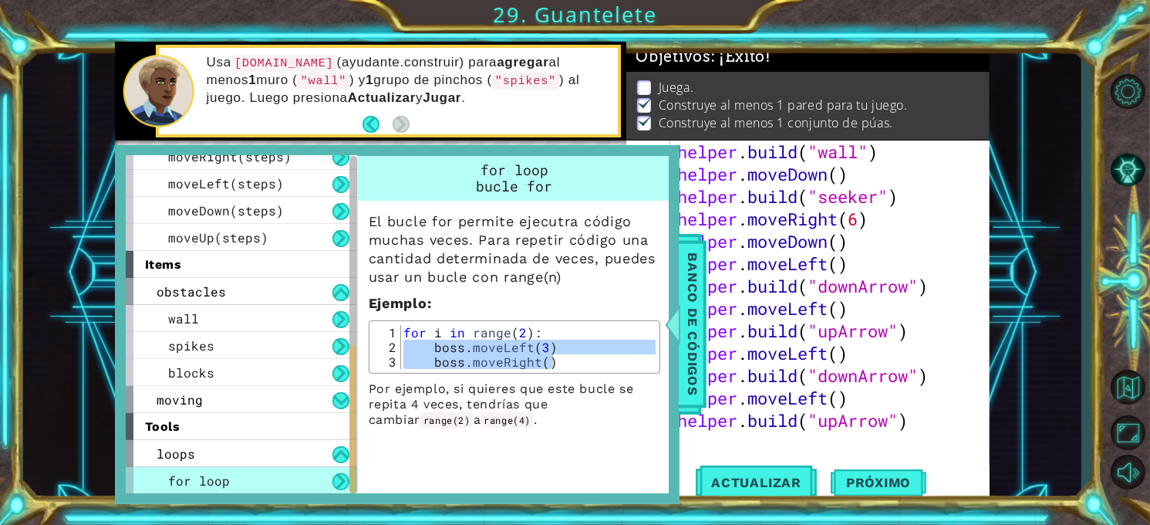
click at [257, 488] on div "for loop" at bounding box center [241, 480] width 231 height 27
type textarea "for i in range(2):"
drag, startPoint x: 402, startPoint y: 330, endPoint x: 539, endPoint y: 333, distance: 136.6
click at [539, 333] on div "for i in range ( 2 ) : boss . moveLeft ( 3 ) boss . moveRight ( )" at bounding box center [527, 361] width 255 height 73
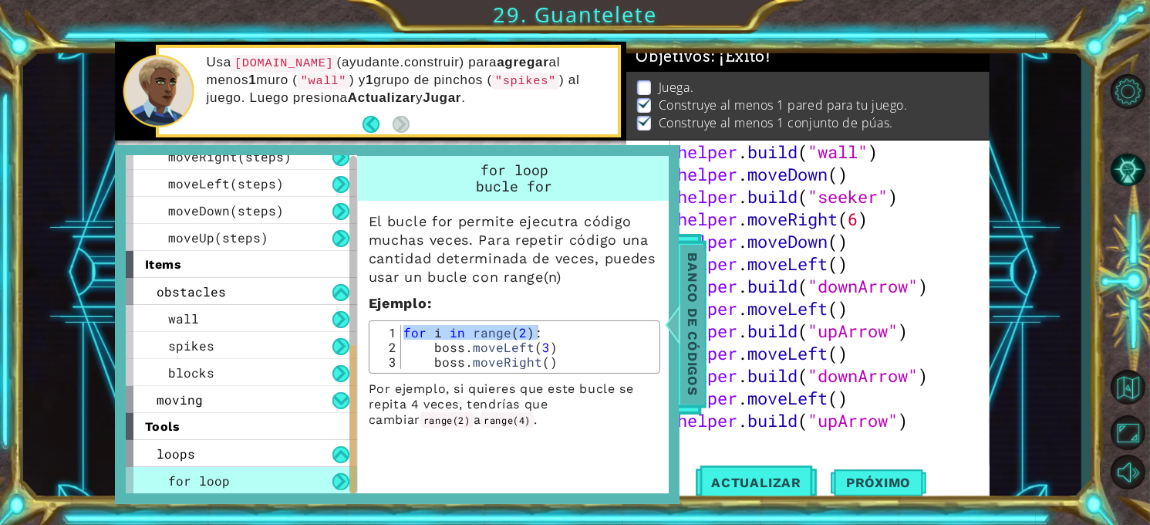
click at [687, 329] on span "Banco de códigos" at bounding box center [693, 325] width 25 height 160
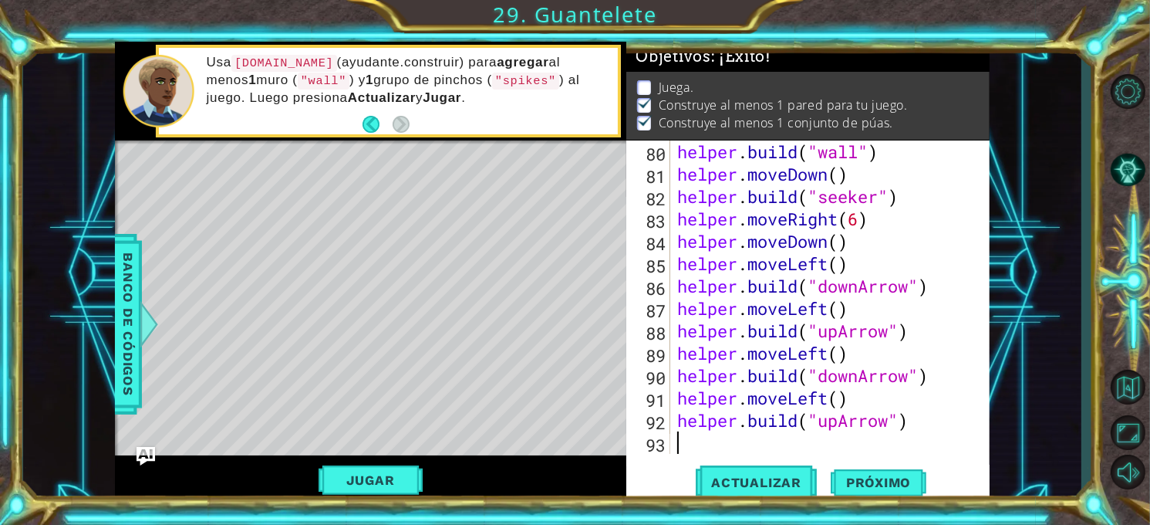
click at [691, 435] on div "helper . build ( "wall" ) helper . moveDown ( ) helper . build ( "seeker" ) hel…" at bounding box center [828, 319] width 309 height 358
paste textarea "for i in range(2):"
type textarea "for i in range(2):"
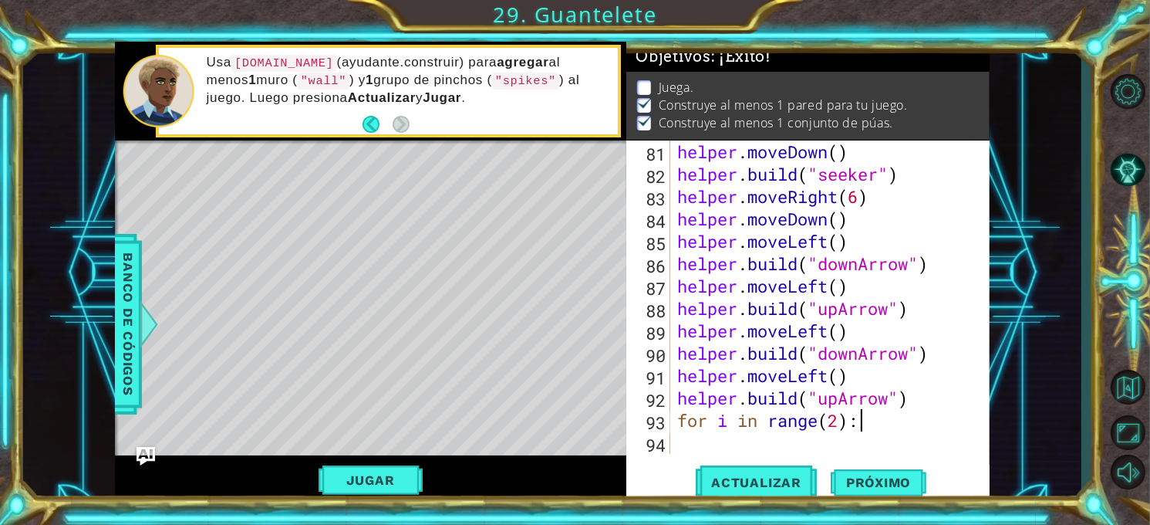
scroll to position [1812, 0]
click at [697, 431] on div "helper . moveDown ( ) helper . build ( "seeker" ) helper . moveRight ( 6 ) help…" at bounding box center [828, 319] width 309 height 358
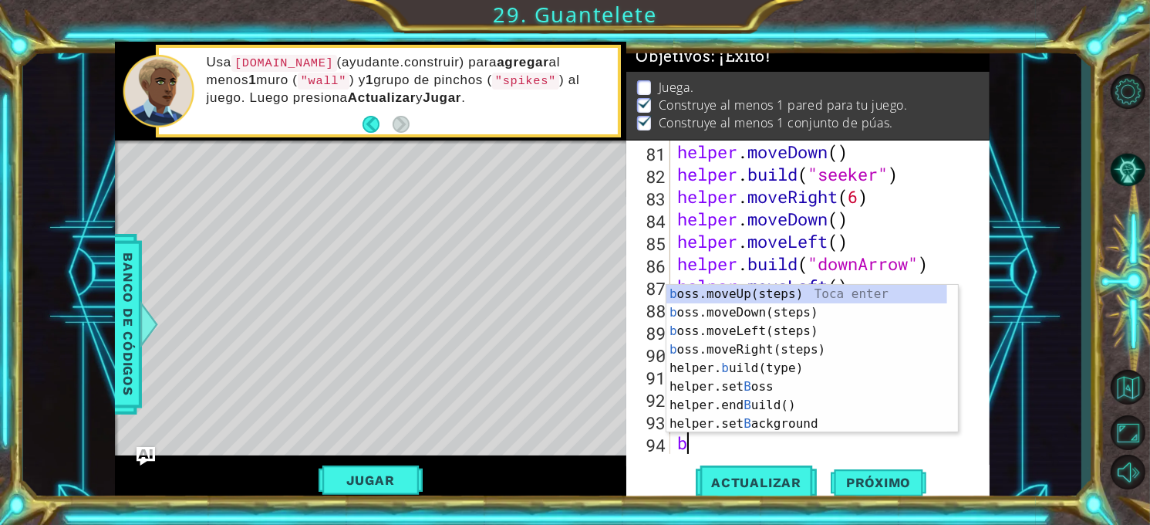
scroll to position [1834, 0]
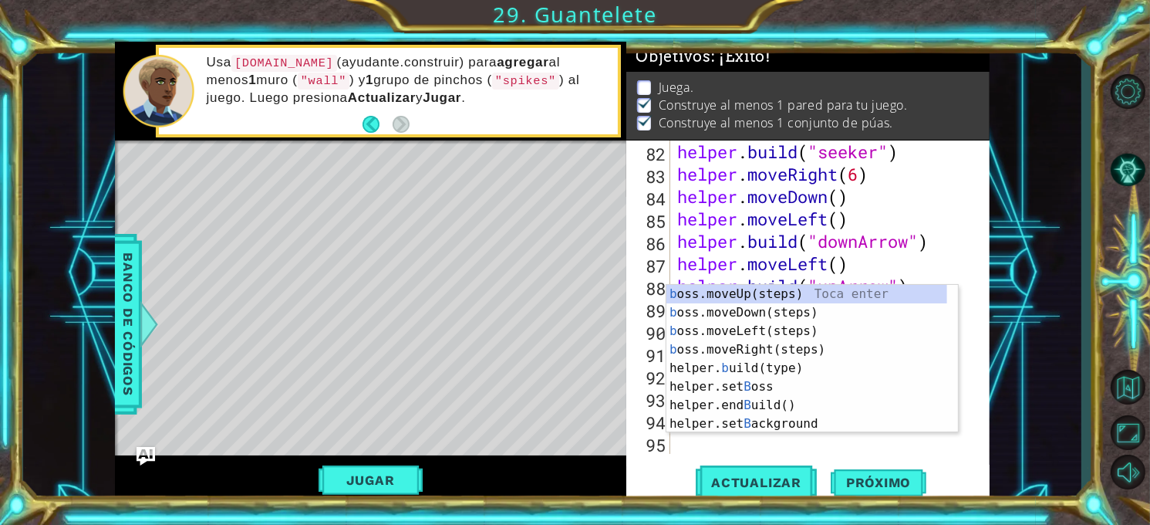
type textarea "bo"
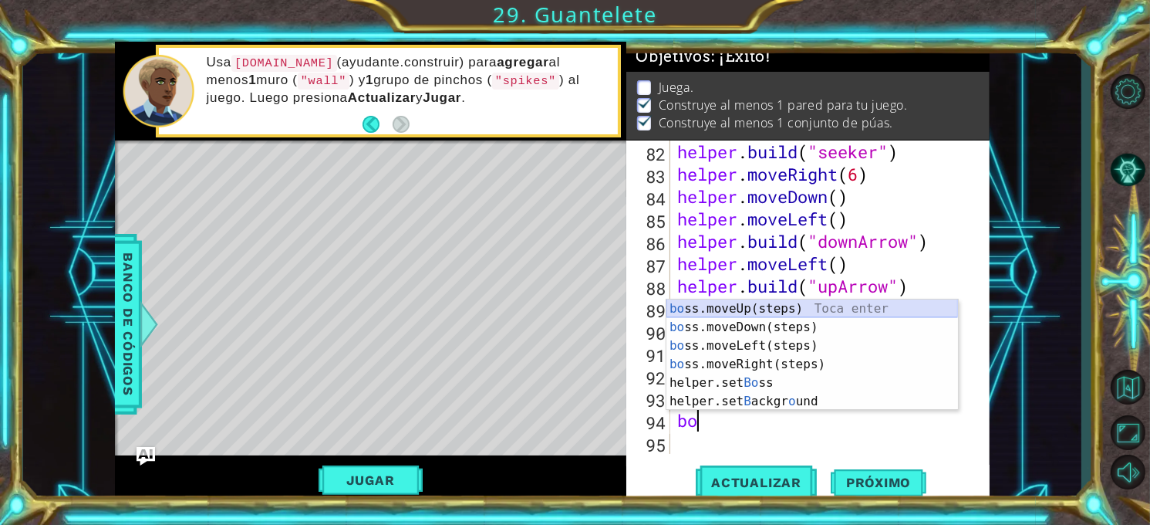
click at [806, 310] on div "bo ss.moveUp(steps) Toca enter bo ss.moveDown(steps) Toca enter bo ss.moveLeft(…" at bounding box center [813, 373] width 292 height 148
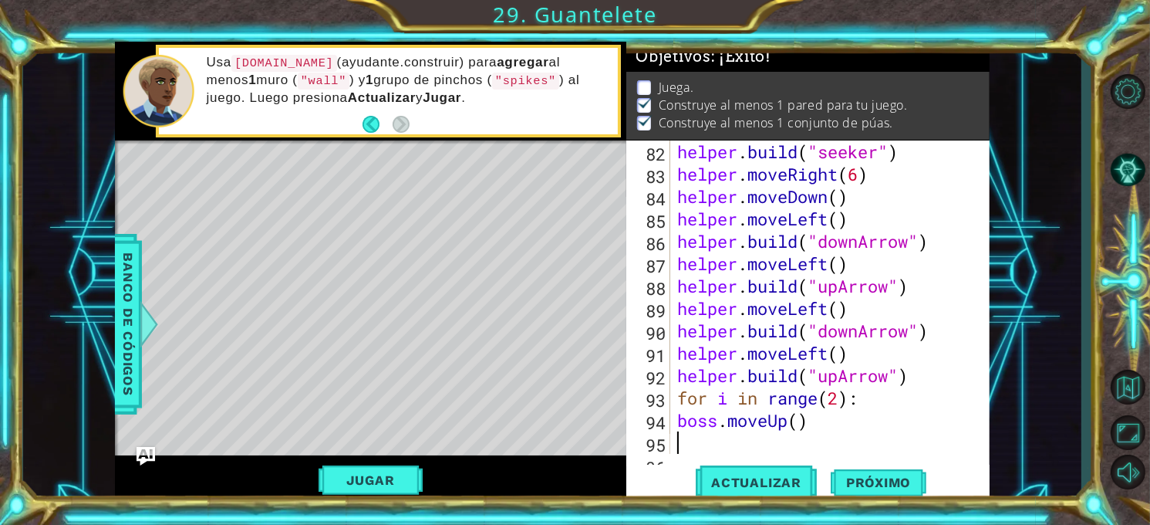
scroll to position [1856, 0]
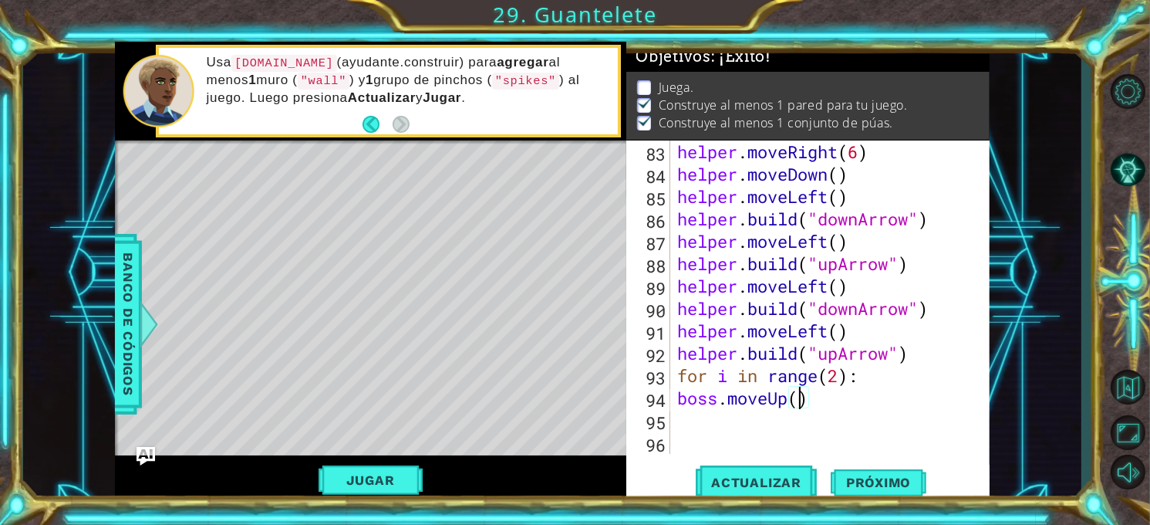
click at [802, 401] on div "helper . moveRight ( 6 ) helper . moveDown ( ) helper . moveLeft ( ) helper . b…" at bounding box center [828, 319] width 309 height 358
type textarea "boss.moveUp(2)"
click at [829, 392] on div "helper . moveRight ( 6 ) helper . moveDown ( ) helper . moveLeft ( ) helper . b…" at bounding box center [828, 319] width 309 height 358
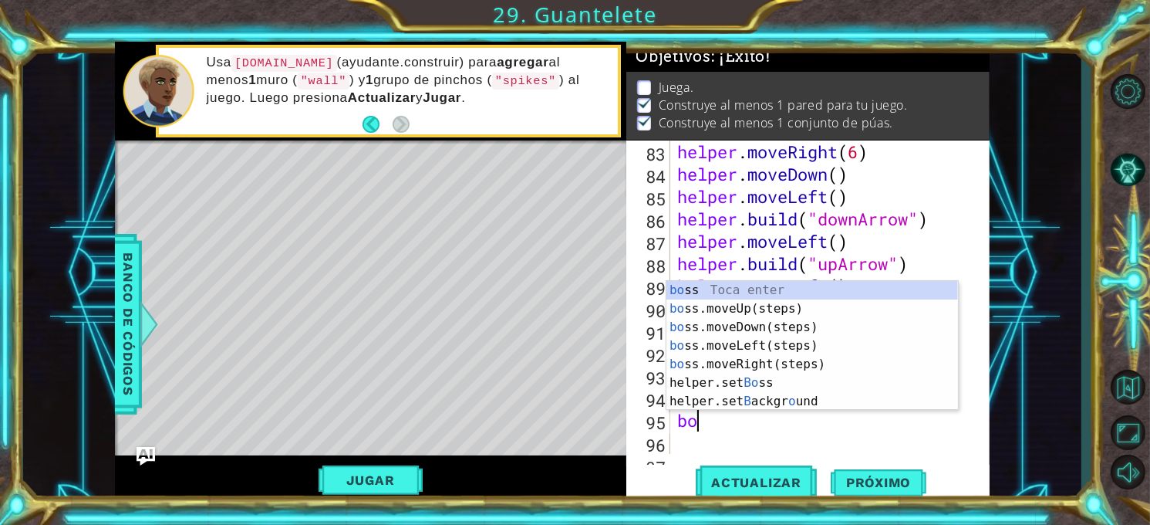
scroll to position [0, 0]
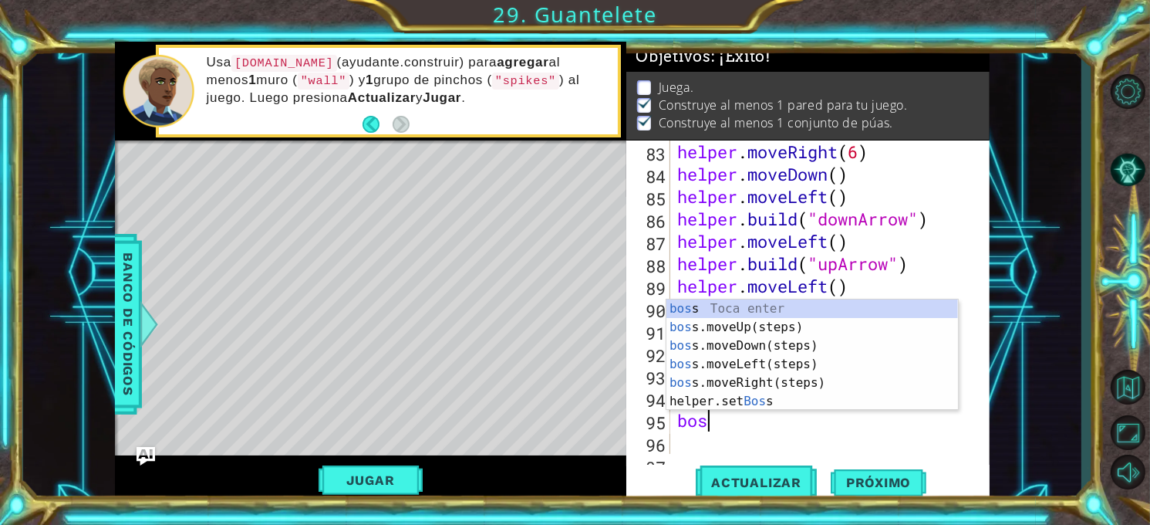
type textarea "boss"
click at [854, 358] on div "boss Toca enter boss .moveUp(steps) Toca enter boss .moveDown(steps) Toca enter…" at bounding box center [813, 373] width 292 height 148
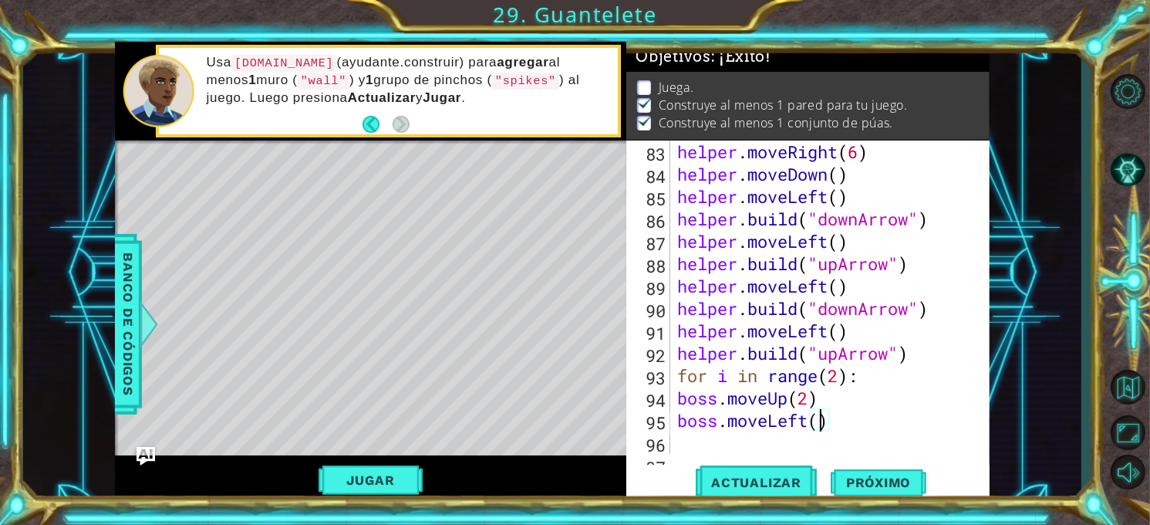
click at [823, 420] on div "helper . moveRight ( 6 ) helper . moveDown ( ) helper . moveLeft ( ) helper . b…" at bounding box center [828, 319] width 309 height 358
click at [406, 475] on button "Jugar" at bounding box center [371, 479] width 104 height 29
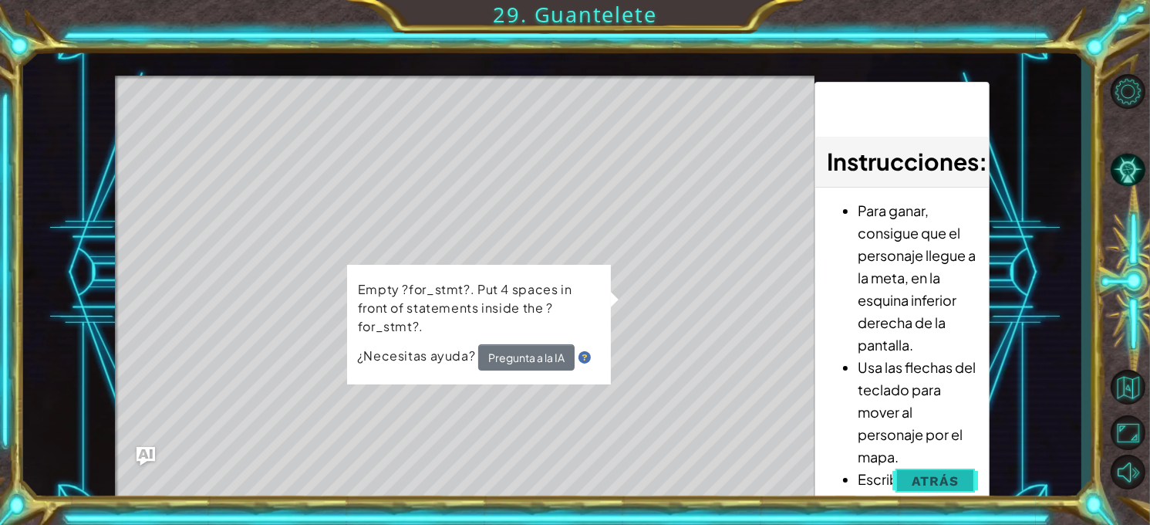
click at [912, 475] on button "Atrás" at bounding box center [936, 480] width 86 height 31
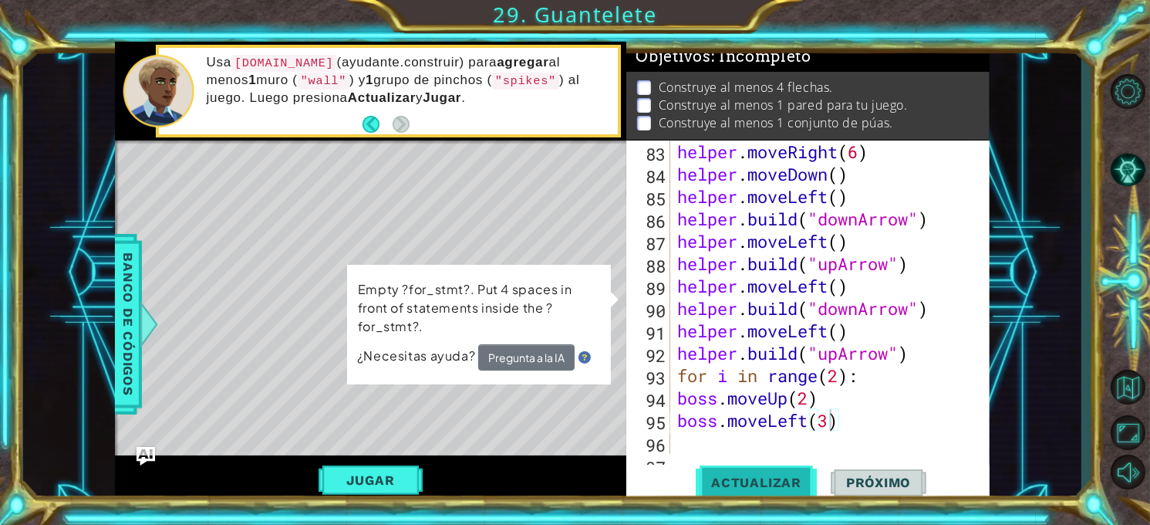
click at [771, 472] on button "Actualizar" at bounding box center [756, 483] width 121 height 36
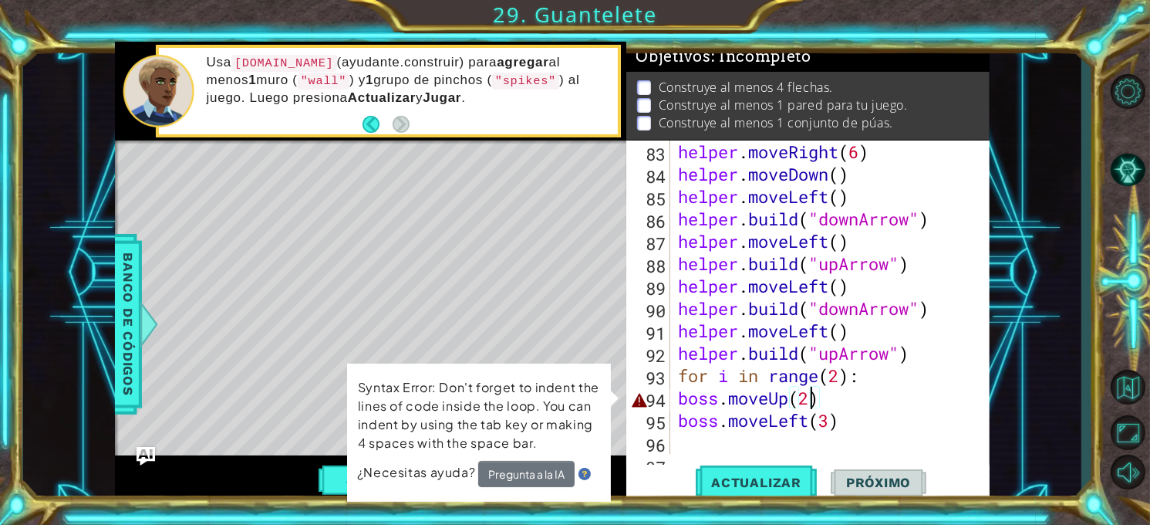
click at [807, 398] on div "helper . moveRight ( 6 ) helper . moveDown ( ) helper . moveLeft ( ) helper . b…" at bounding box center [829, 319] width 309 height 358
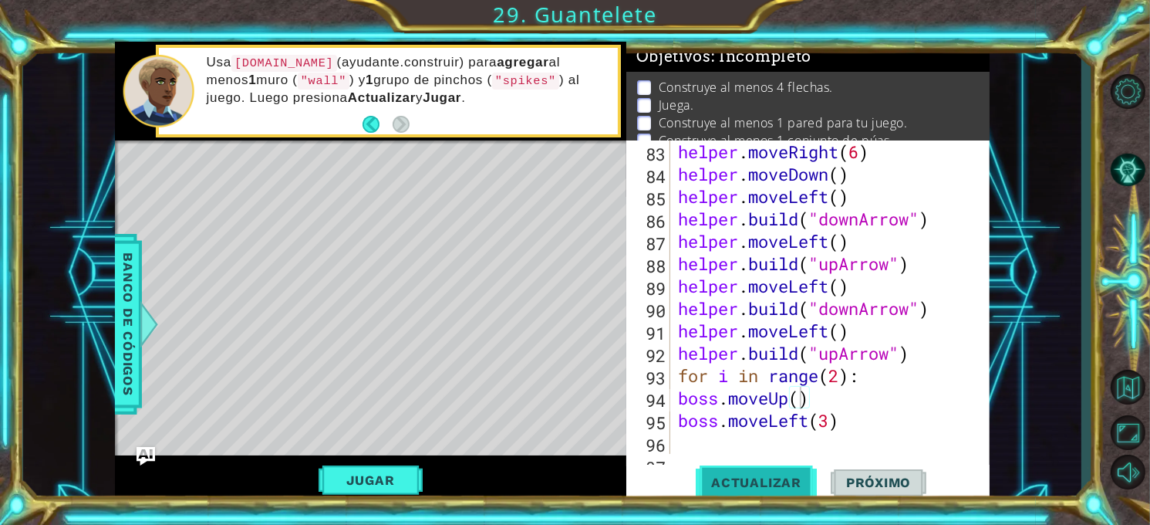
click at [777, 471] on button "Actualizar" at bounding box center [756, 483] width 121 height 36
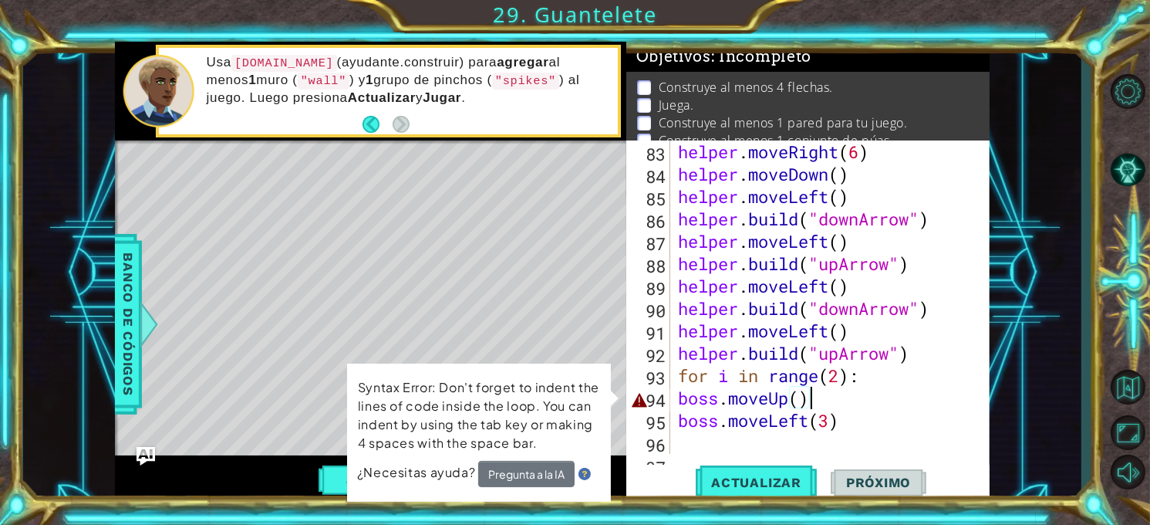
click at [839, 398] on div "helper . moveRight ( 6 ) helper . moveDown ( ) helper . moveLeft ( ) helper . b…" at bounding box center [829, 319] width 309 height 358
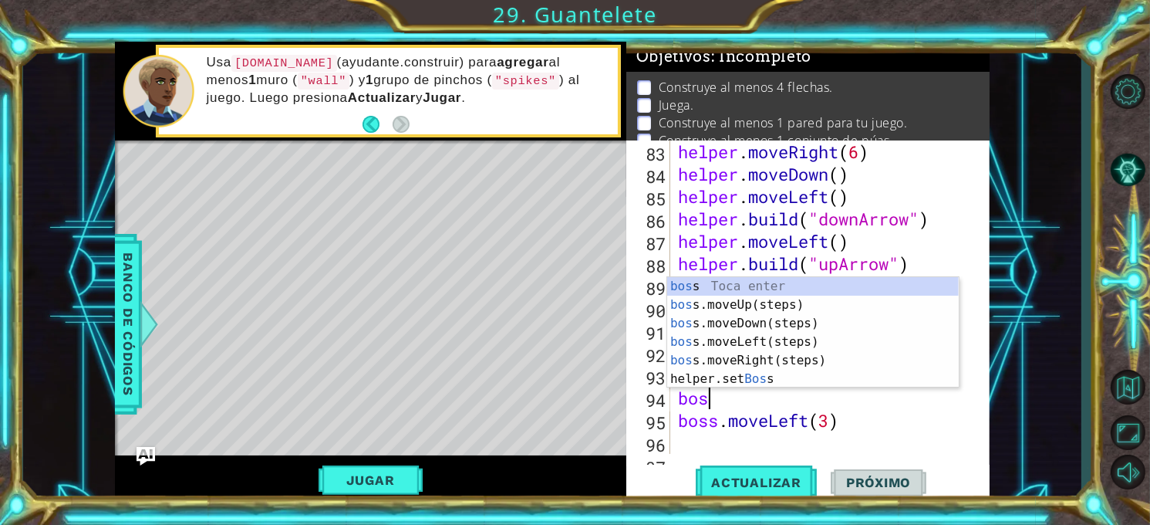
scroll to position [0, 0]
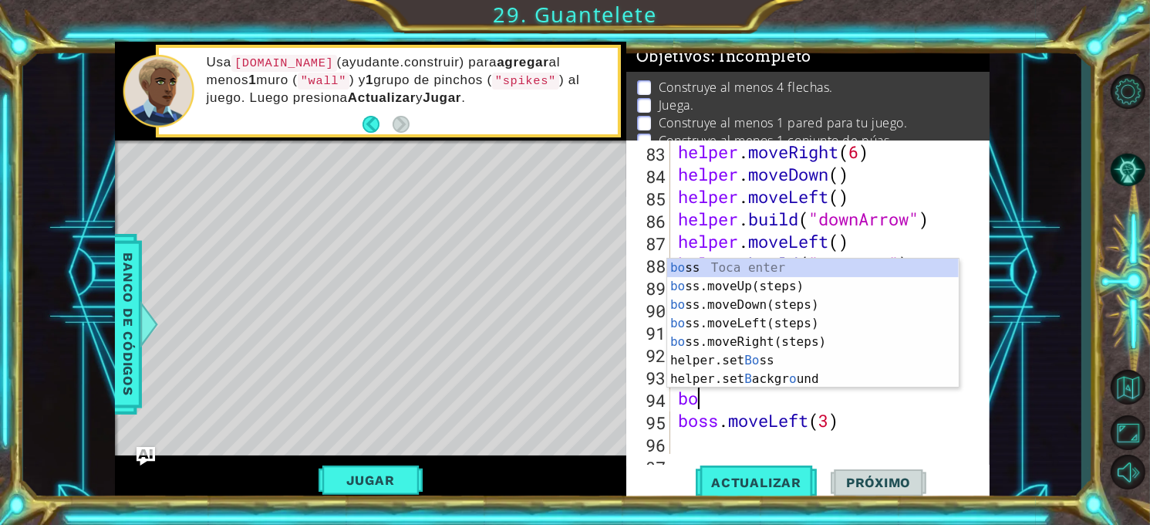
type textarea "b"
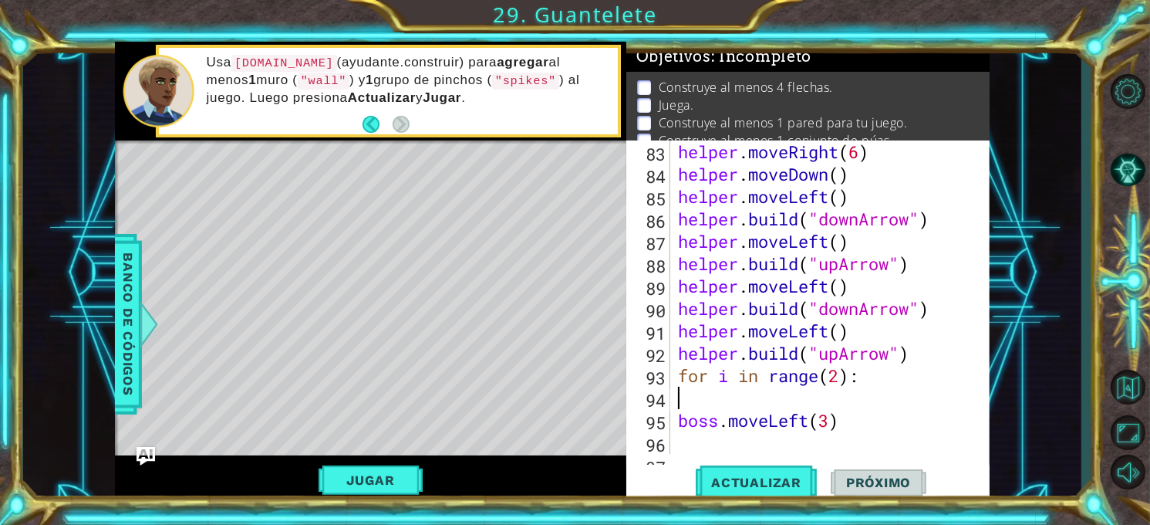
type textarea "for i in range(2):"
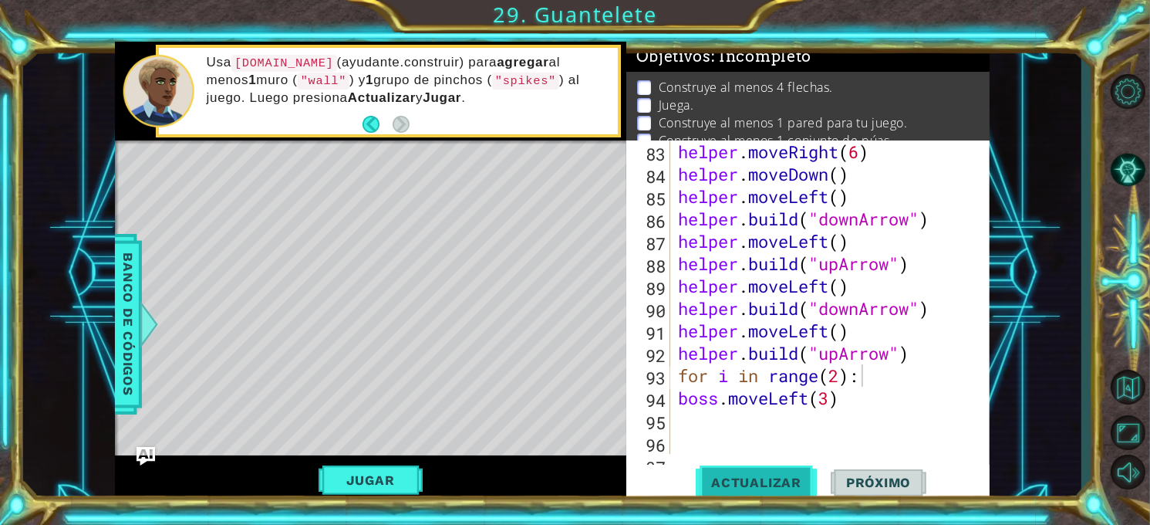
click at [728, 470] on button "Actualizar" at bounding box center [756, 483] width 121 height 36
click at [758, 470] on button "Actualizar" at bounding box center [756, 483] width 121 height 36
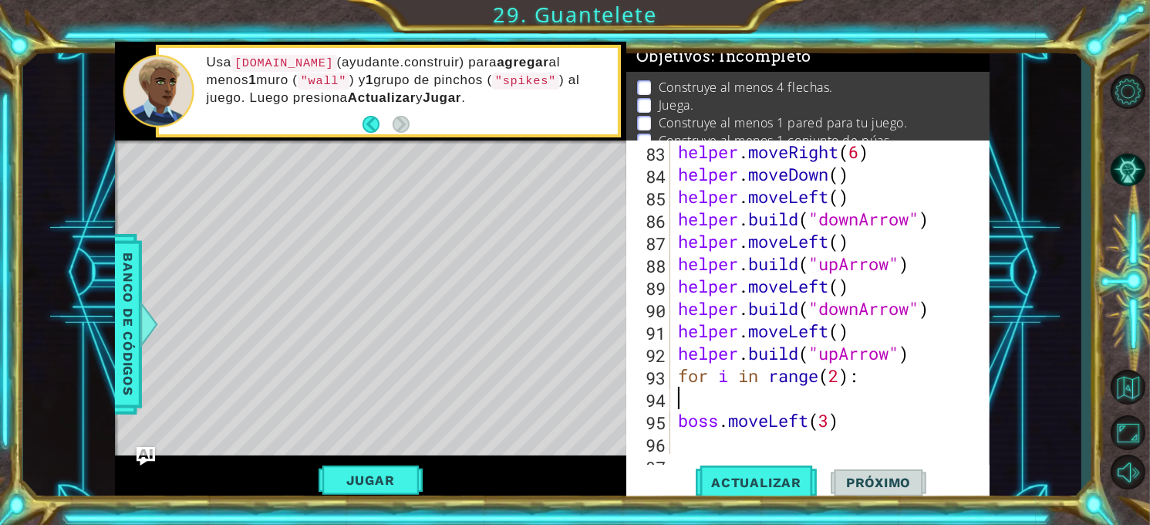
type textarea "for i in range(2):"
click at [857, 410] on div "helper . moveRight ( 6 ) helper . moveDown ( ) helper . moveLeft ( ) helper . b…" at bounding box center [829, 319] width 309 height 358
click at [856, 401] on div "helper . moveRight ( 6 ) helper . moveDown ( ) helper . moveLeft ( ) helper . b…" at bounding box center [829, 319] width 309 height 358
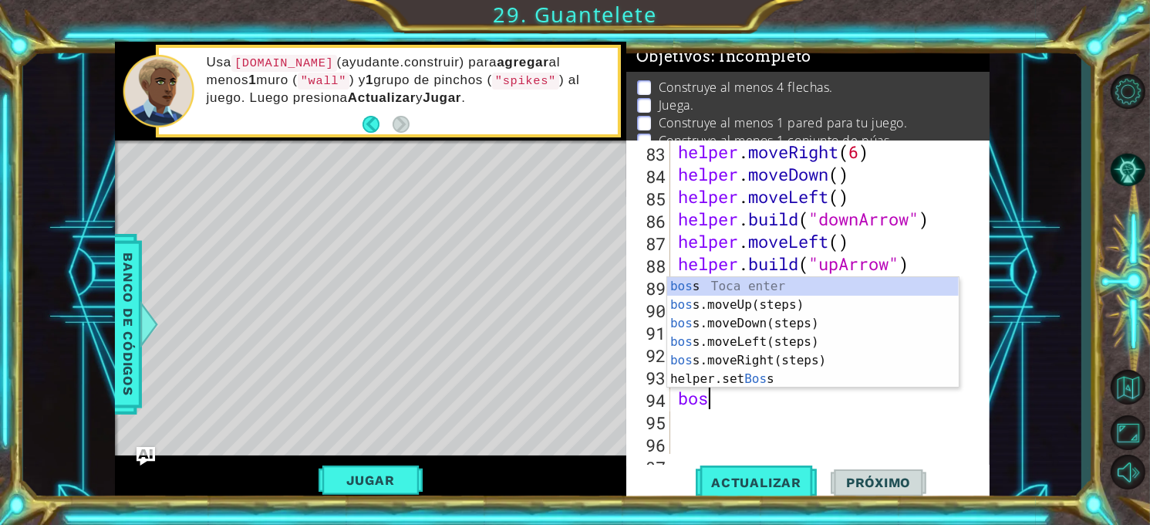
type textarea "b"
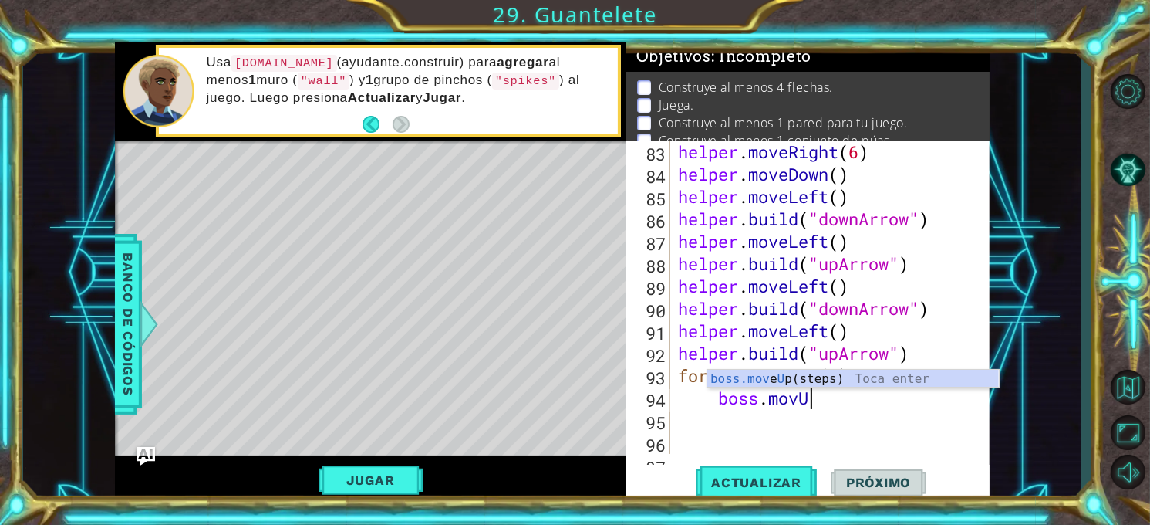
scroll to position [0, 5]
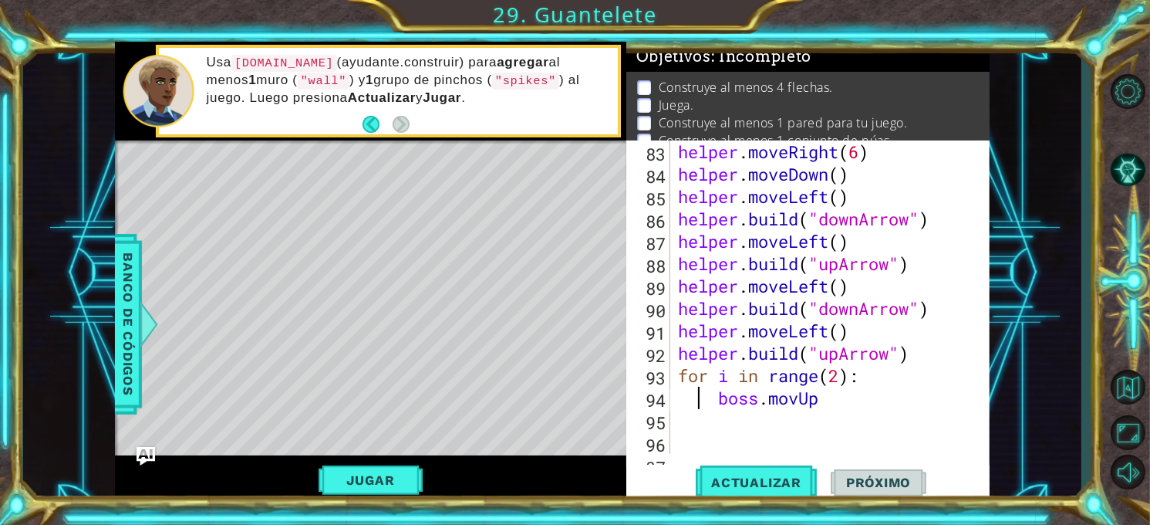
click at [698, 387] on div "helper . moveRight ( 6 ) helper . moveDown ( ) helper . moveLeft ( ) helper . b…" at bounding box center [829, 319] width 309 height 358
click at [857, 391] on div "helper . moveRight ( 6 ) helper . moveDown ( ) helper . moveLeft ( ) helper . b…" at bounding box center [829, 319] width 309 height 358
type textarea "boss.movUp()"
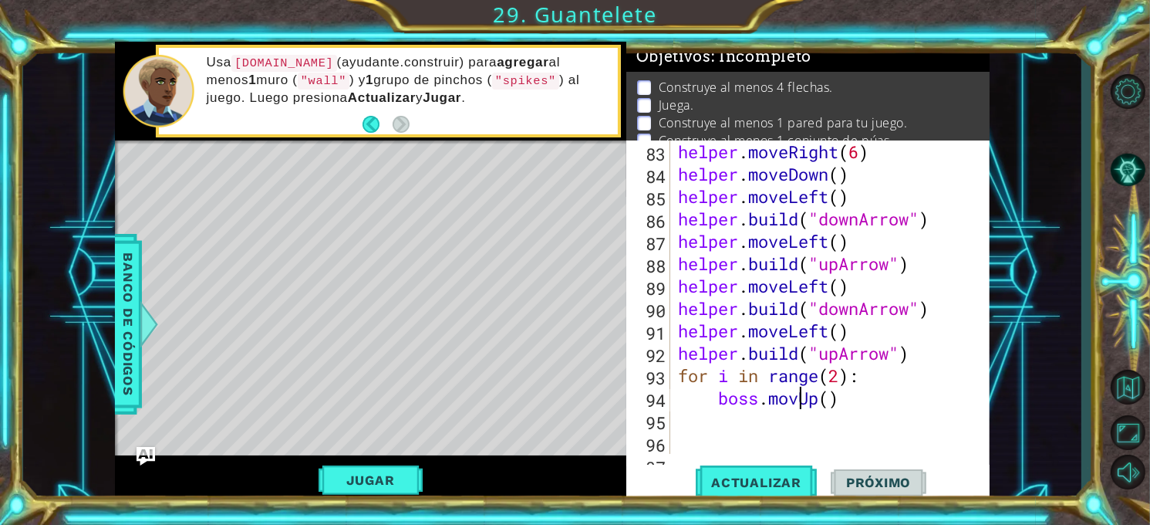
click at [799, 394] on div "helper . moveRight ( 6 ) helper . moveDown ( ) helper . moveLeft ( ) helper . b…" at bounding box center [829, 319] width 309 height 358
type textarea "boss.moveUp()"
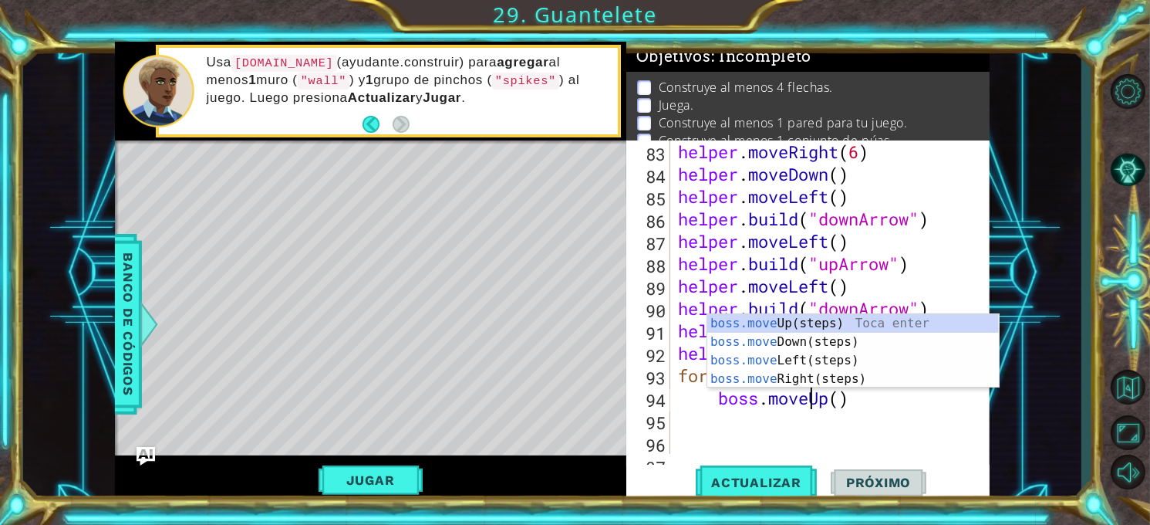
scroll to position [0, 6]
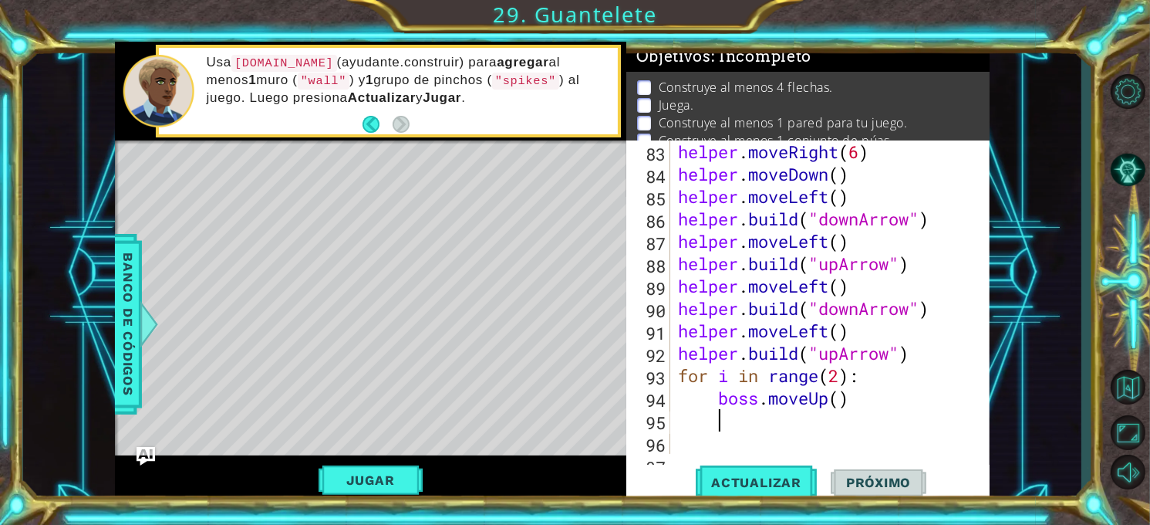
click at [803, 417] on div "helper . moveRight ( 6 ) helper . moveDown ( ) helper . moveLeft ( ) helper . b…" at bounding box center [829, 319] width 309 height 358
click at [783, 495] on button "Actualizar" at bounding box center [756, 483] width 121 height 36
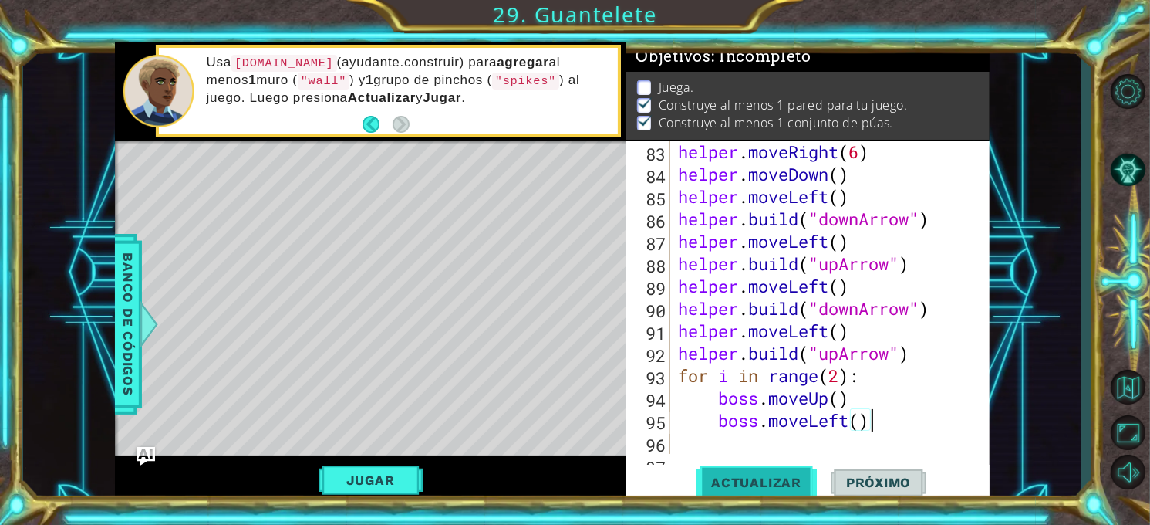
scroll to position [18, 0]
click at [842, 400] on div "helper . moveRight ( 6 ) helper . moveDown ( ) helper . moveLeft ( ) helper . b…" at bounding box center [829, 319] width 309 height 358
click at [860, 424] on div "helper . moveRight ( 6 ) helper . moveDown ( ) helper . moveLeft ( ) helper . b…" at bounding box center [829, 319] width 309 height 358
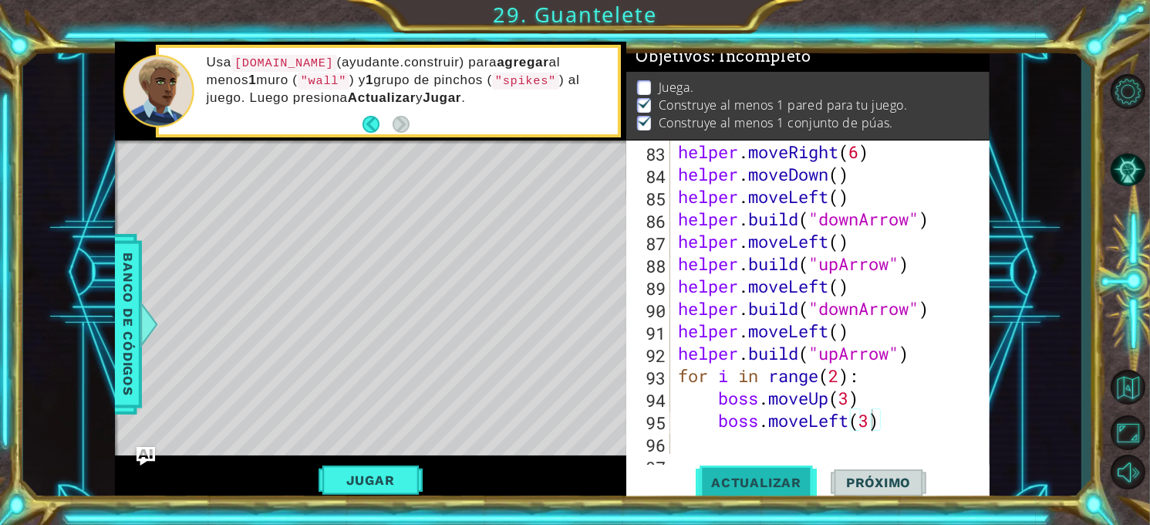
click at [748, 476] on span "Actualizar" at bounding box center [756, 482] width 121 height 15
click at [410, 481] on button "Jugar" at bounding box center [371, 479] width 104 height 29
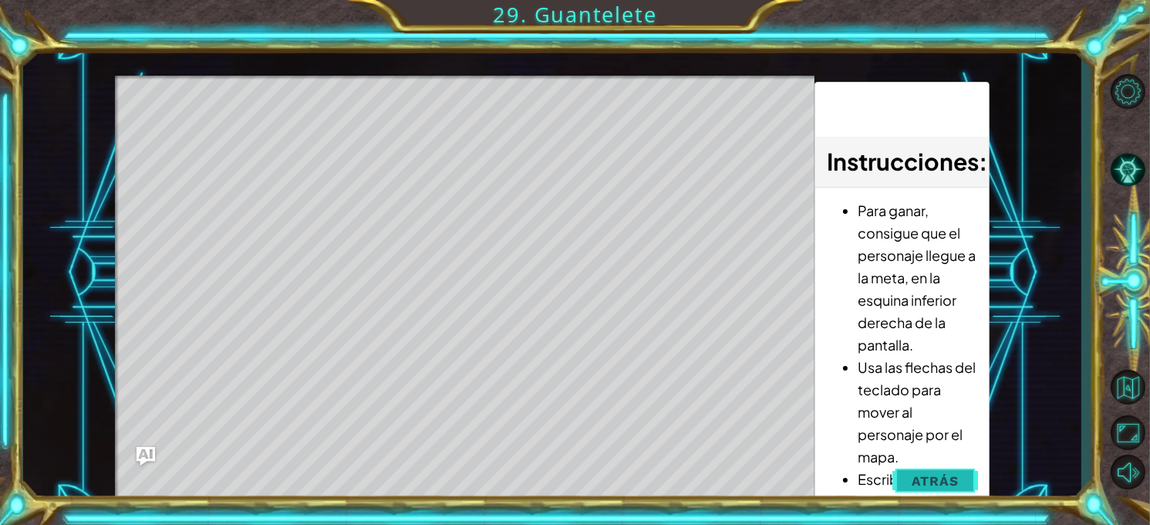
click at [950, 475] on span "Atrás" at bounding box center [935, 480] width 47 height 15
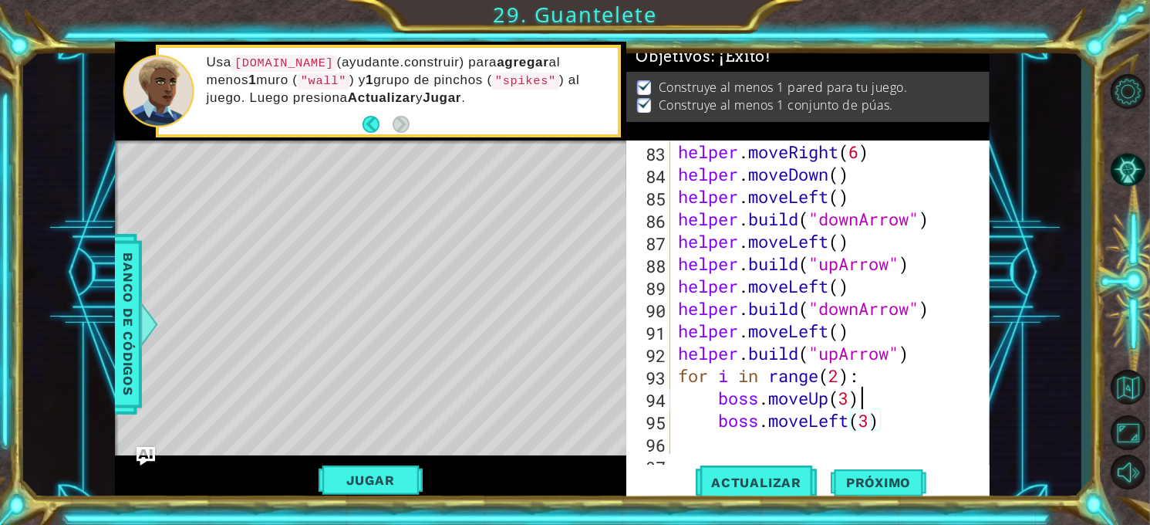
scroll to position [0, 7]
click at [858, 400] on div "helper . moveRight ( 6 ) helper . moveDown ( ) helper . moveLeft ( ) helper . b…" at bounding box center [829, 319] width 309 height 358
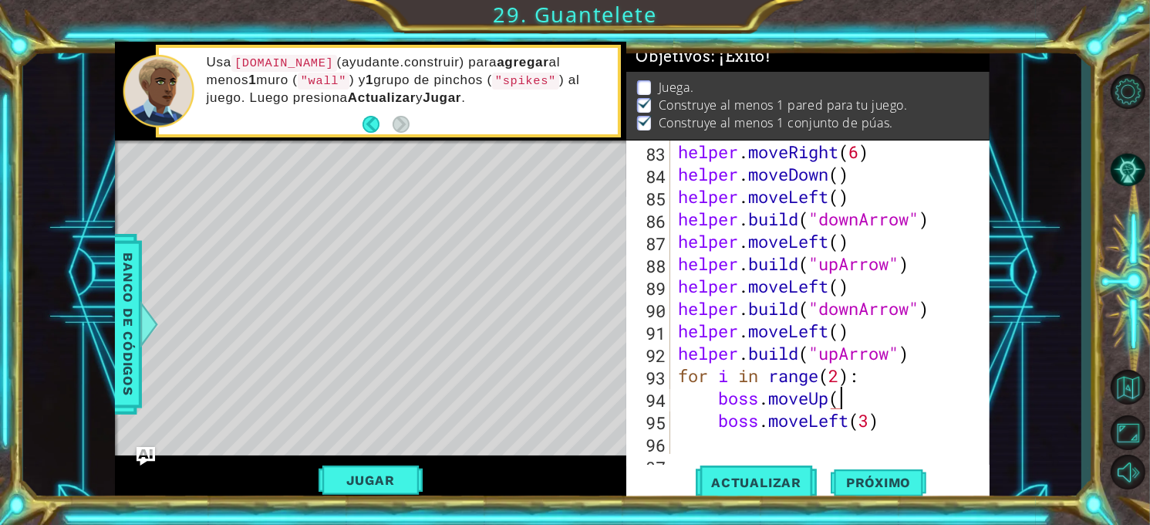
scroll to position [0, 6]
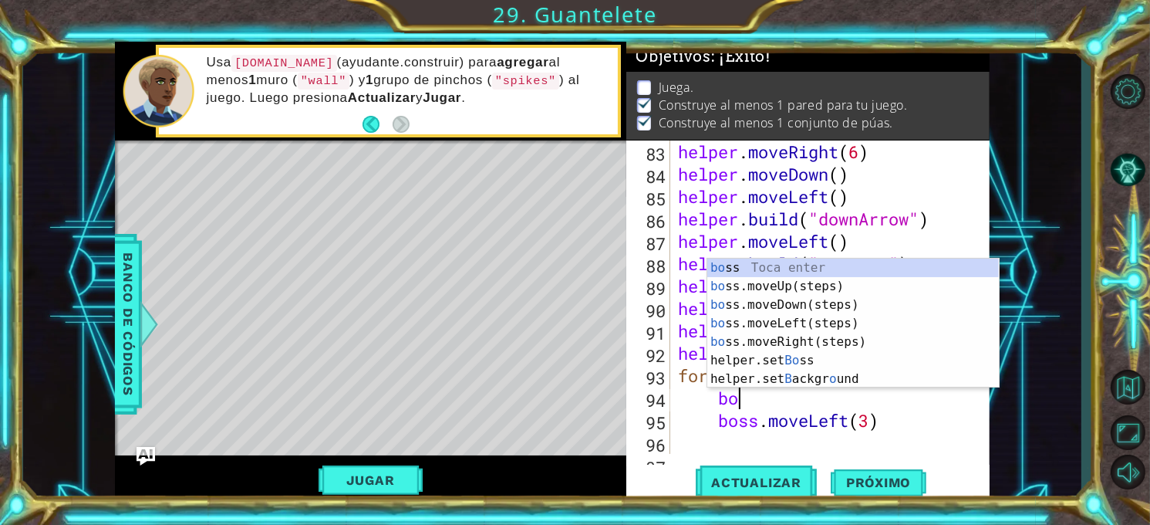
type textarea "b"
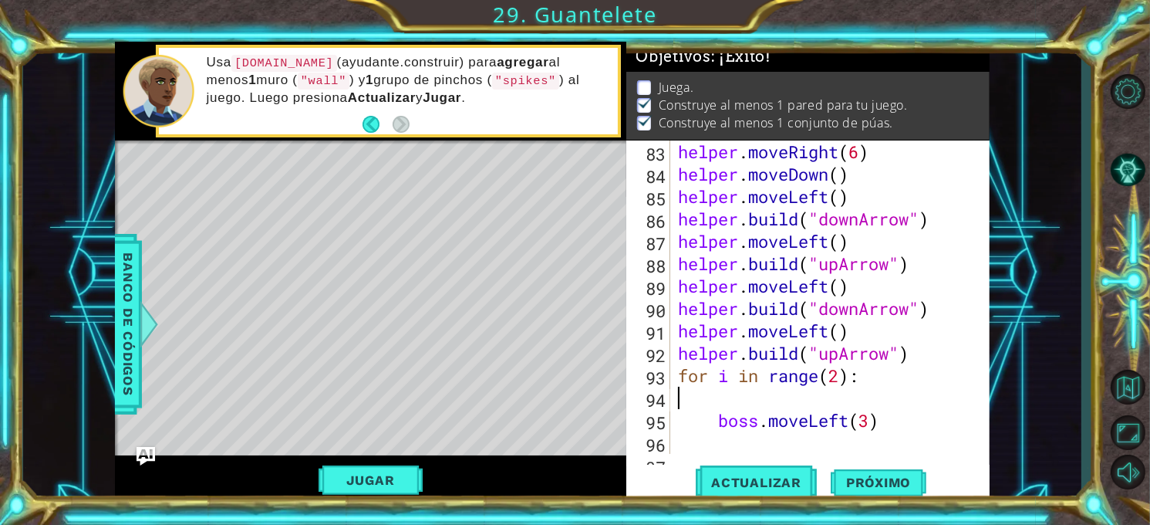
scroll to position [0, 0]
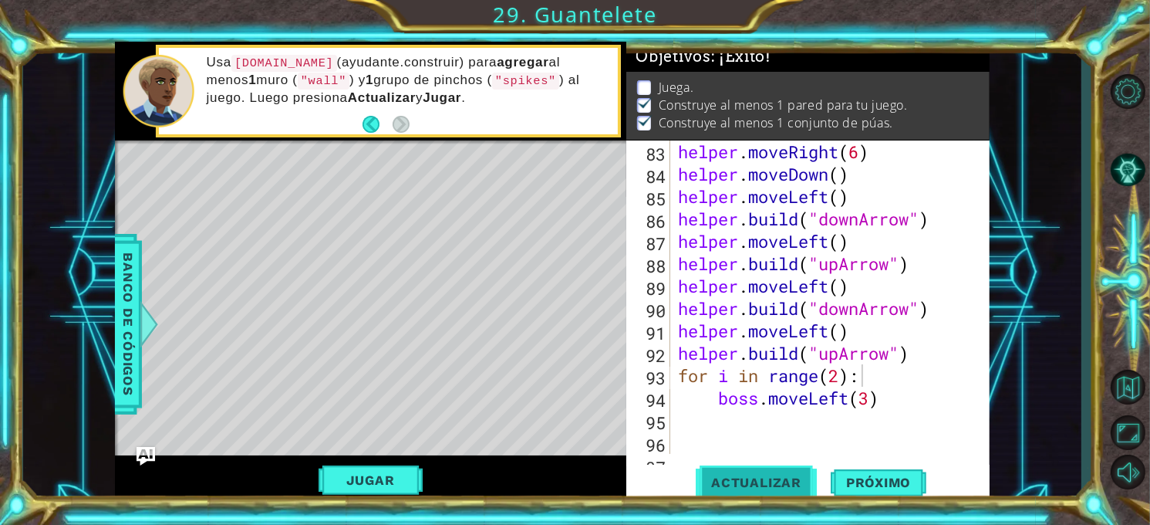
click at [769, 488] on span "Actualizar" at bounding box center [756, 482] width 121 height 15
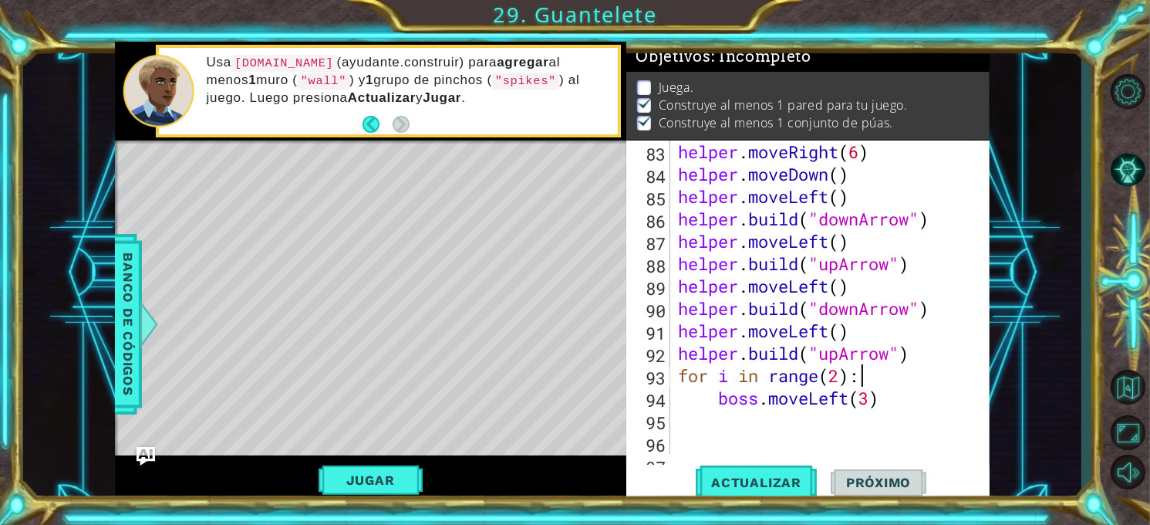
scroll to position [8, 0]
click at [403, 481] on button "Jugar" at bounding box center [371, 479] width 104 height 29
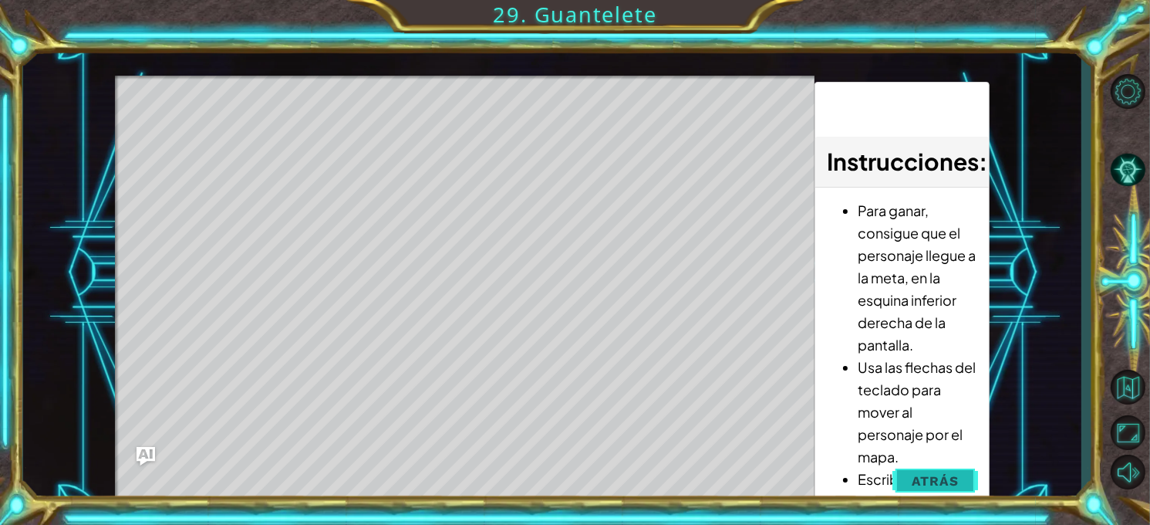
click at [948, 484] on span "Atrás" at bounding box center [935, 480] width 47 height 15
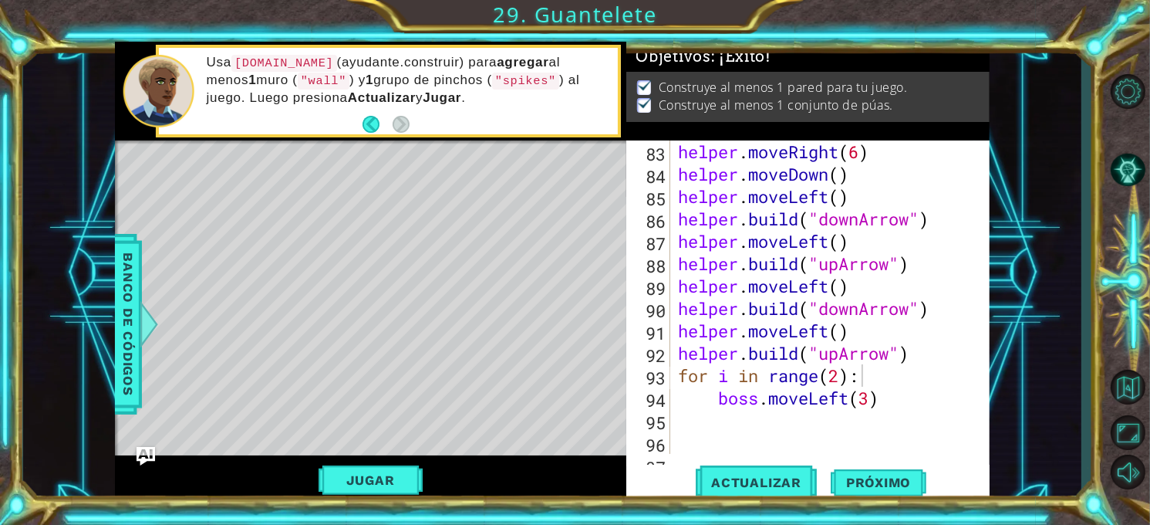
click at [876, 392] on div "helper . moveRight ( 6 ) helper . moveDown ( ) helper . moveLeft ( ) helper . b…" at bounding box center [829, 319] width 309 height 358
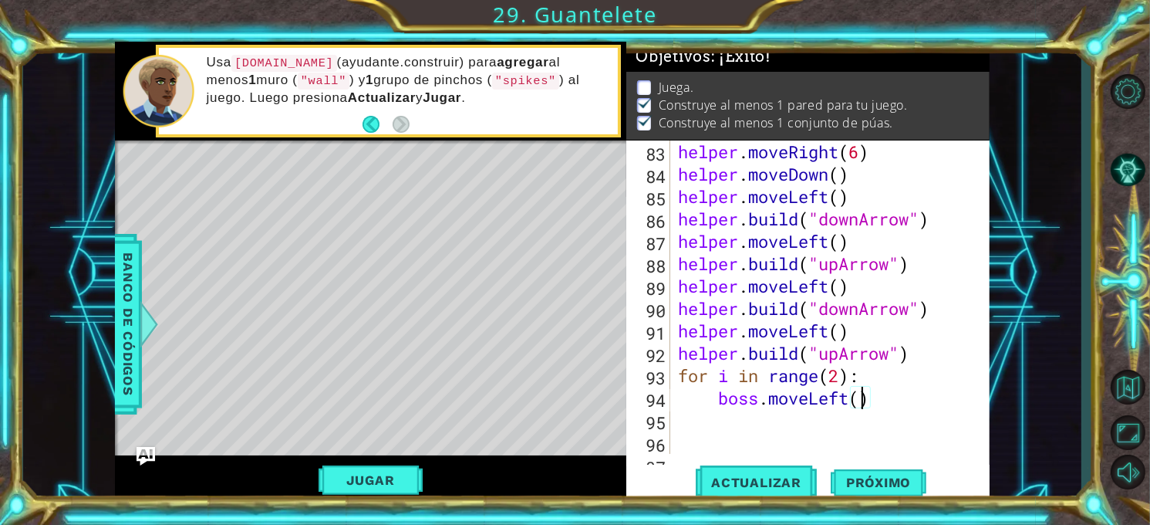
type textarea "boss.moveLeft(4)"
click at [898, 393] on div "helper . moveRight ( 6 ) helper . moveDown ( ) helper . moveLeft ( ) helper . b…" at bounding box center [829, 319] width 309 height 358
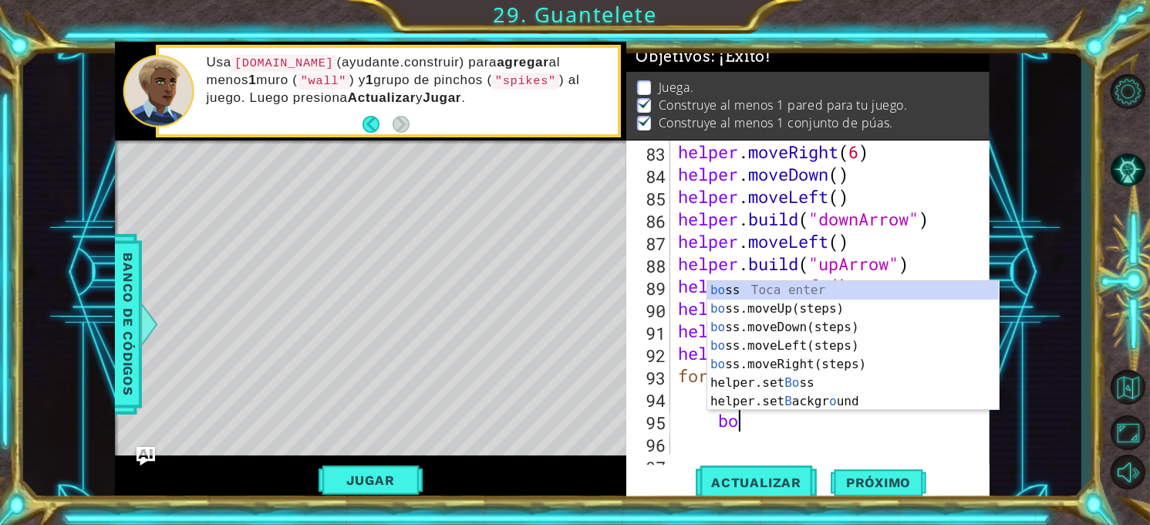
scroll to position [0, 2]
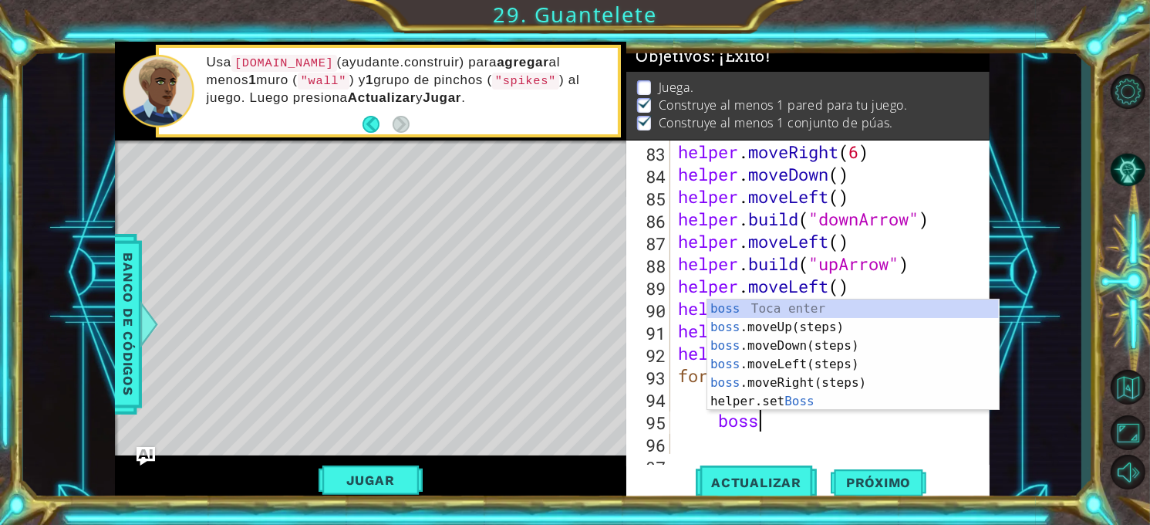
type textarea "boss."
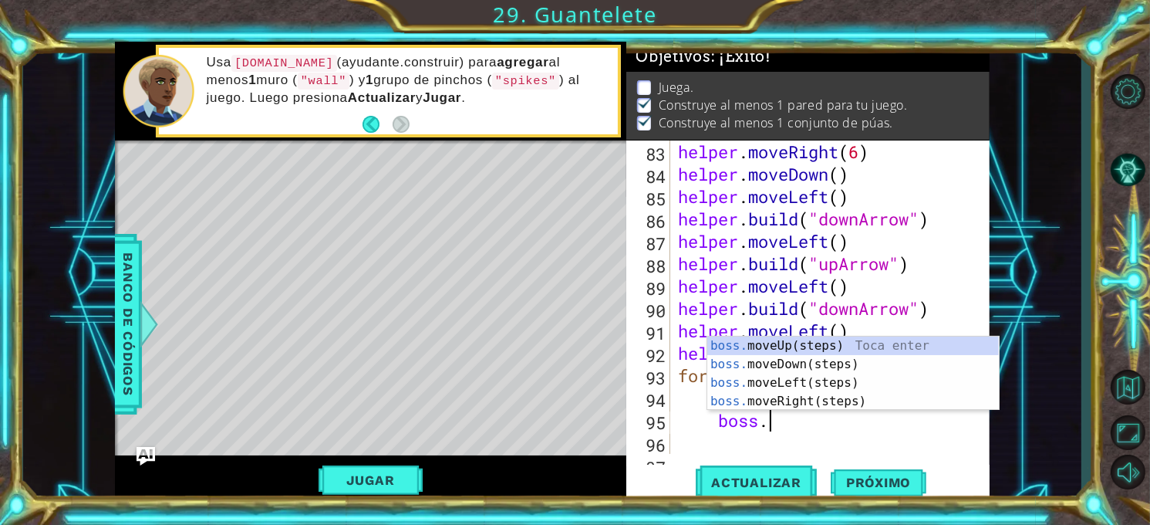
scroll to position [0, 3]
click at [836, 343] on div "boss. moveUp(steps) Toca enter boss. moveDown(steps) Toca enter boss. moveLeft(…" at bounding box center [854, 391] width 292 height 111
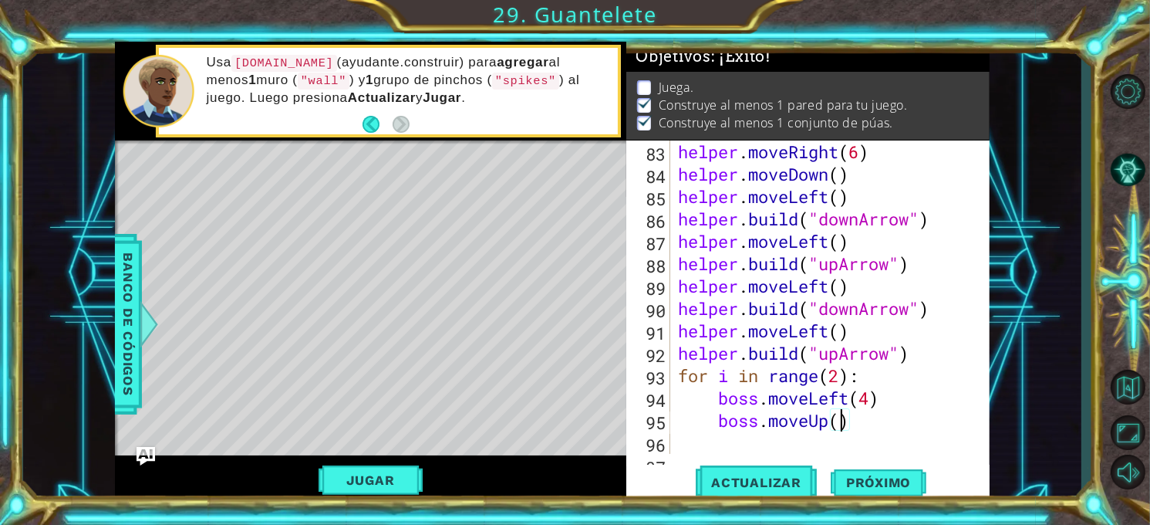
click at [842, 424] on div "helper . moveRight ( 6 ) helper . moveDown ( ) helper . moveLeft ( ) helper . b…" at bounding box center [829, 319] width 309 height 358
type textarea "boss.moveUp(3)"
click at [384, 481] on button "Jugar" at bounding box center [371, 479] width 104 height 29
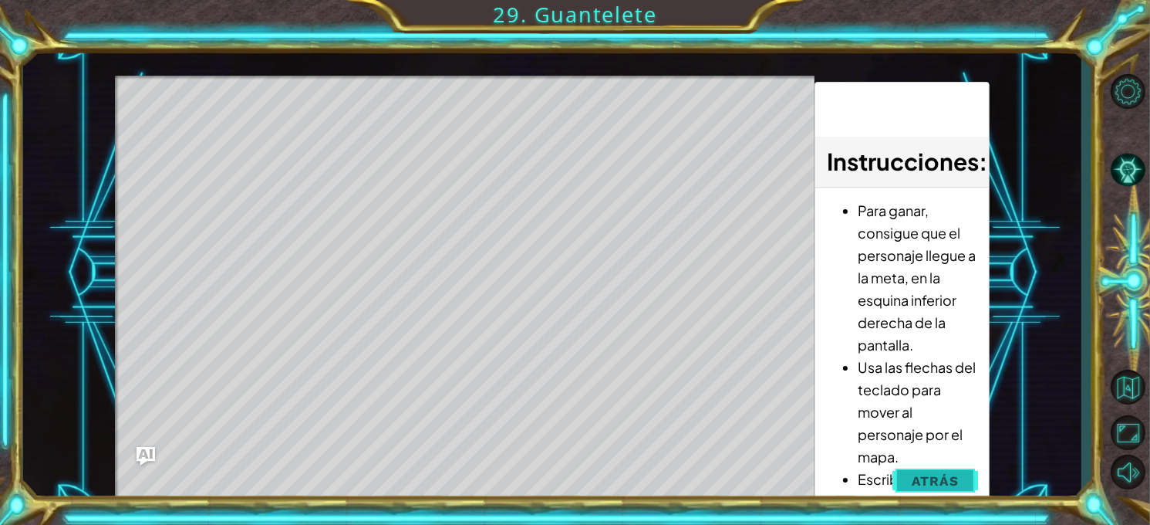
click at [944, 493] on button "Atrás" at bounding box center [936, 480] width 86 height 31
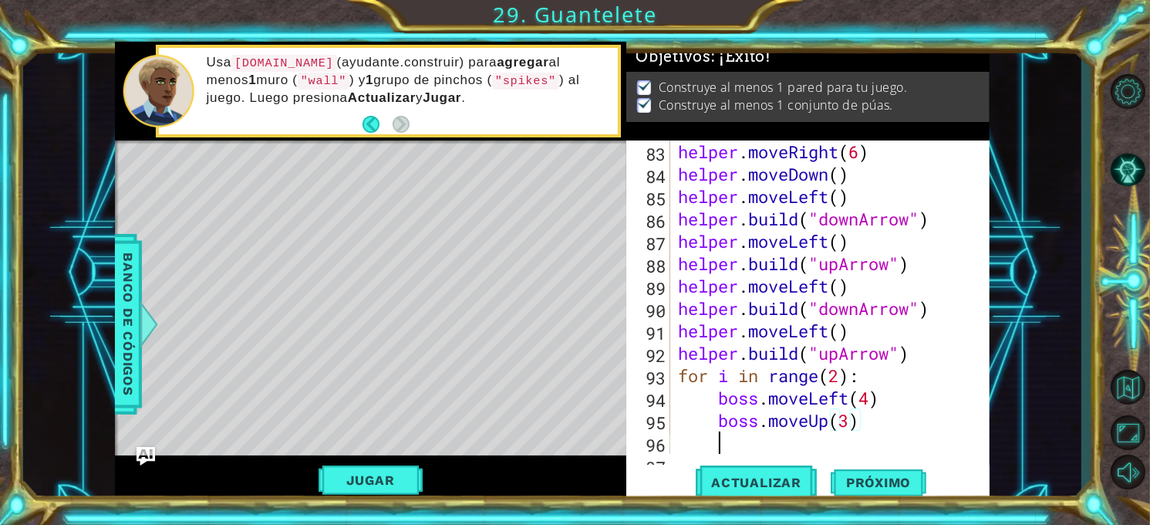
scroll to position [0, 0]
click at [781, 441] on div "helper . moveRight ( 6 ) helper . moveDown ( ) helper . moveLeft ( ) helper . b…" at bounding box center [829, 319] width 309 height 358
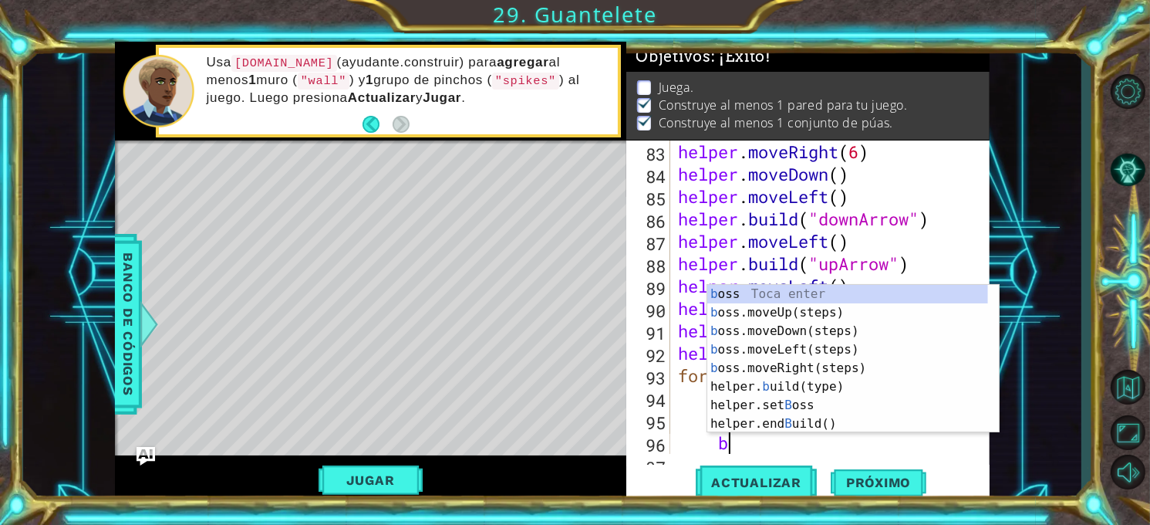
type textarea "bo"
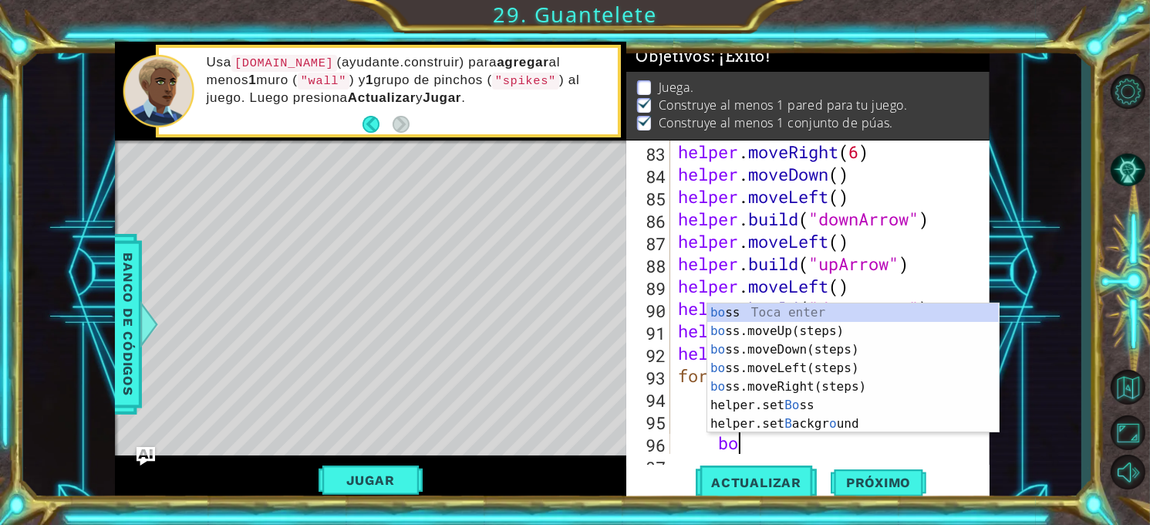
scroll to position [0, 2]
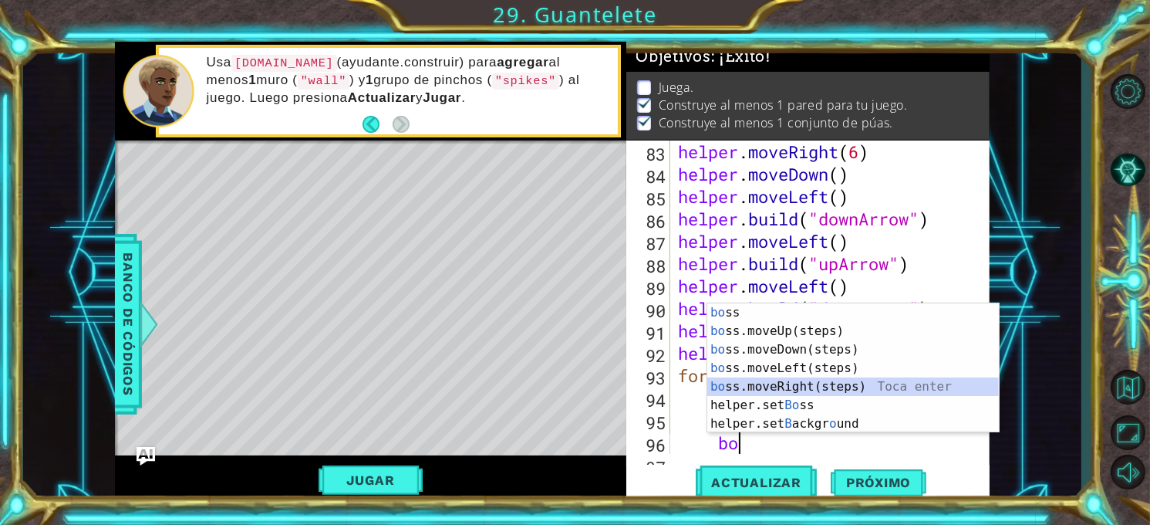
click at [851, 386] on div "bo ss Toca enter bo ss.moveUp(steps) Toca enter bo ss.moveDown(steps) Toca ente…" at bounding box center [854, 386] width 292 height 167
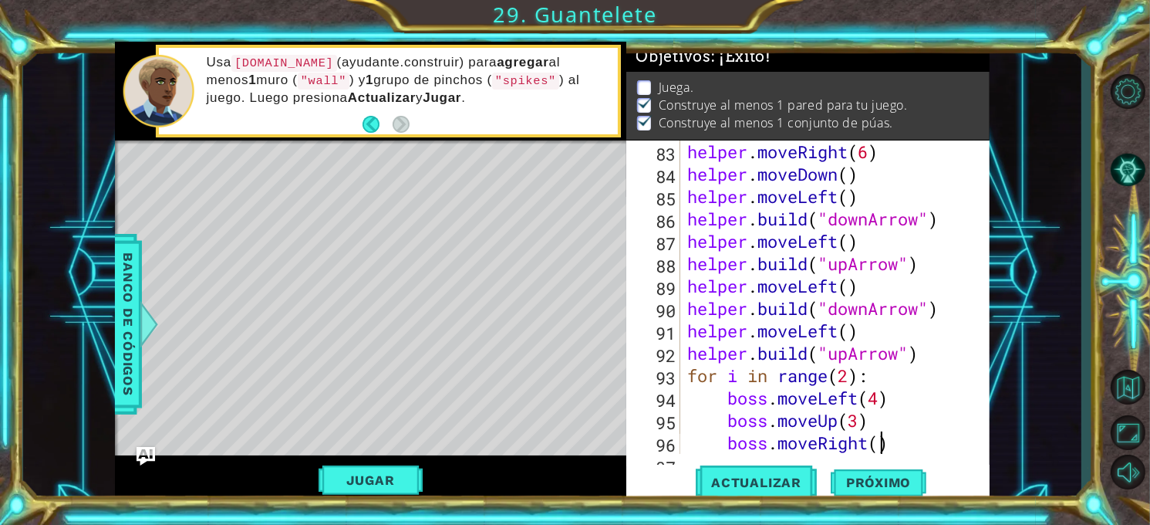
click at [884, 444] on div "helper . moveRight ( 6 ) helper . moveDown ( ) helper . moveLeft ( ) helper . b…" at bounding box center [833, 319] width 299 height 358
click at [714, 481] on span "Actualizar" at bounding box center [756, 482] width 121 height 15
click at [400, 474] on button "Jugar" at bounding box center [371, 479] width 104 height 29
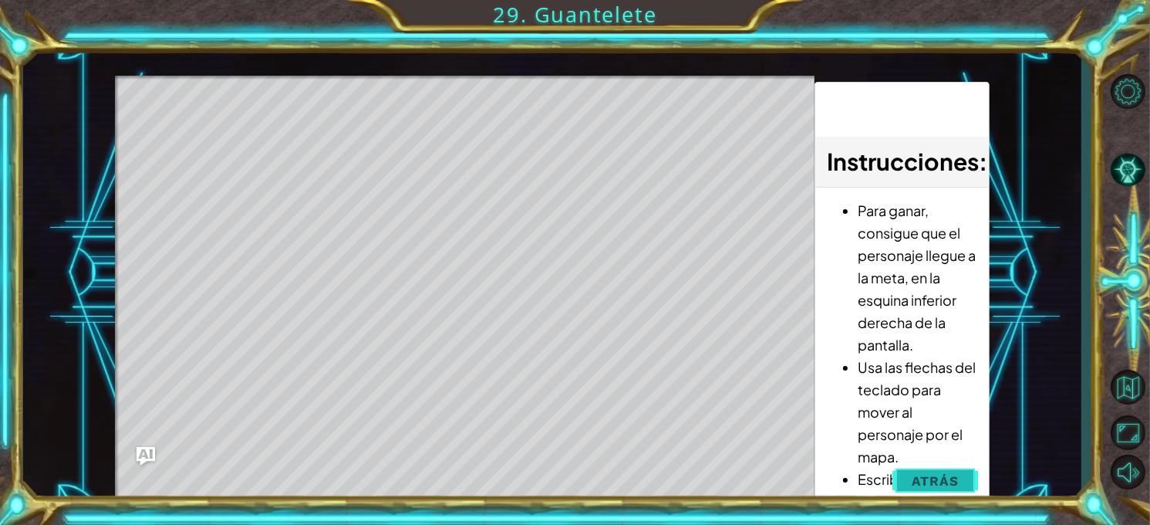
click at [965, 475] on button "Atrás" at bounding box center [936, 480] width 86 height 31
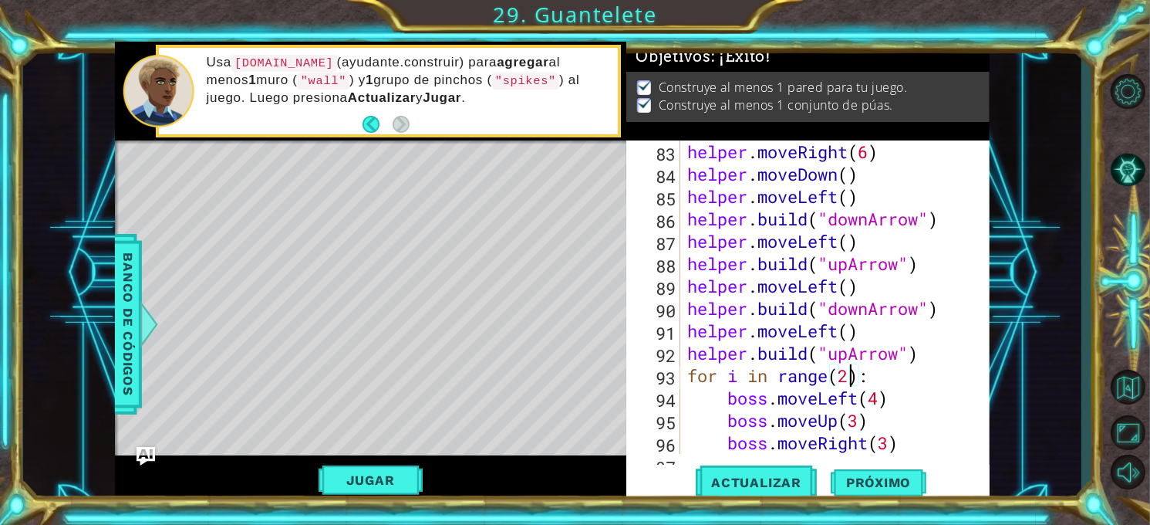
click at [848, 367] on div "helper . moveRight ( 6 ) helper . moveDown ( ) helper . moveLeft ( ) helper . b…" at bounding box center [833, 319] width 299 height 358
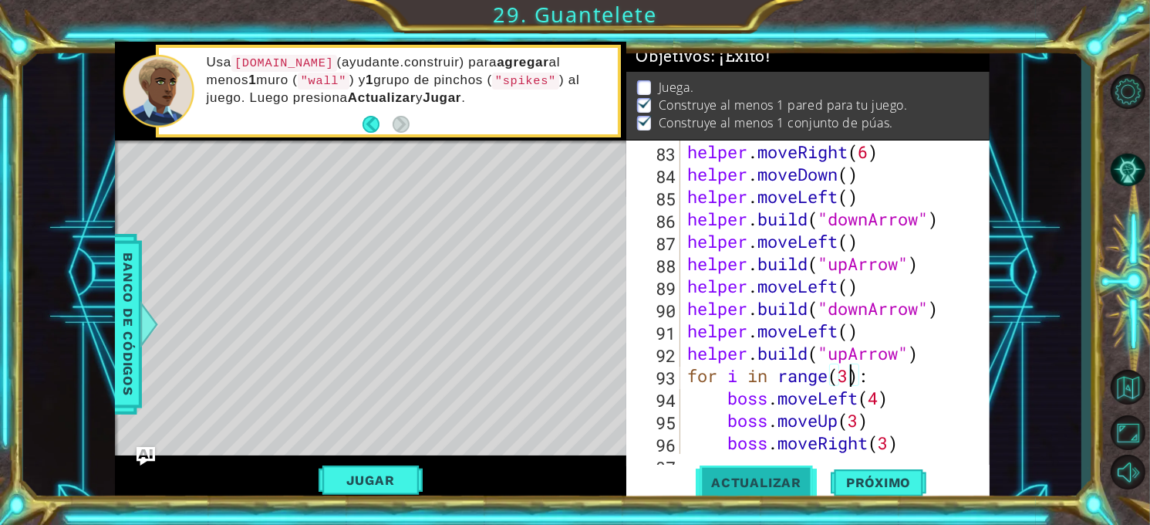
type textarea "for i in range(3):"
click at [761, 495] on button "Actualizar" at bounding box center [756, 483] width 121 height 36
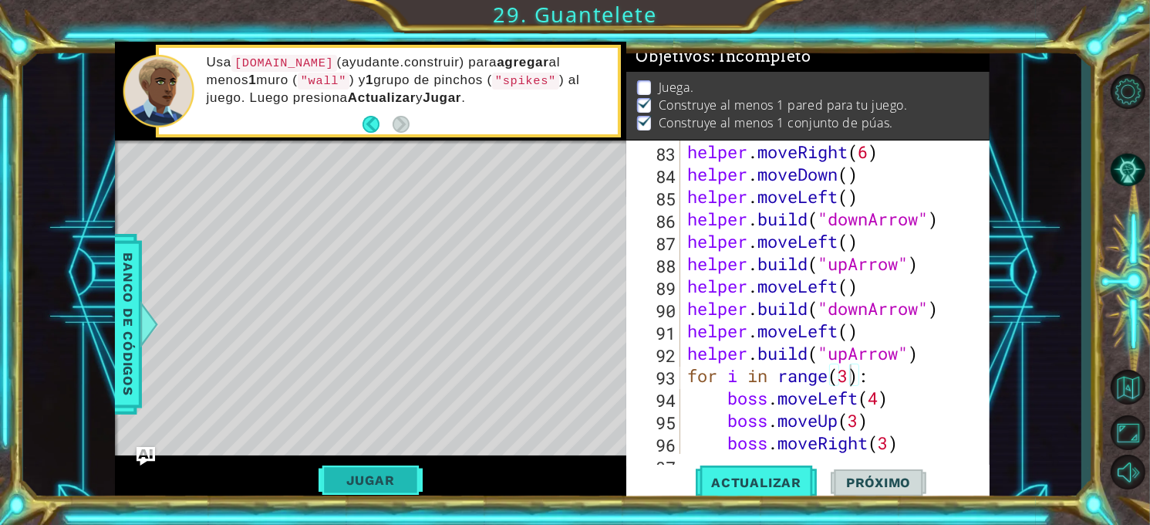
click at [413, 489] on button "Jugar" at bounding box center [371, 479] width 104 height 29
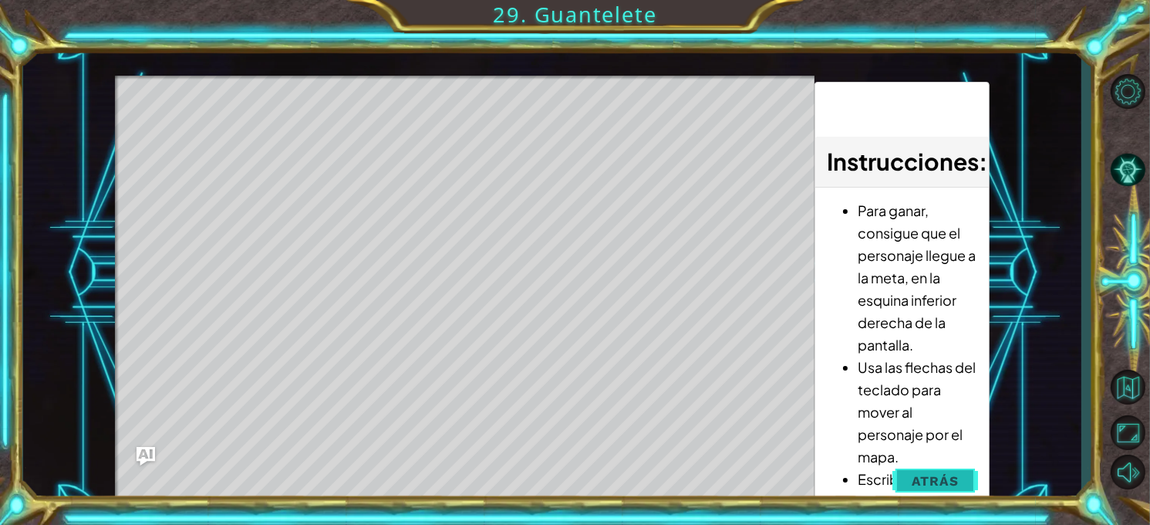
click at [951, 475] on span "Atrás" at bounding box center [935, 480] width 47 height 15
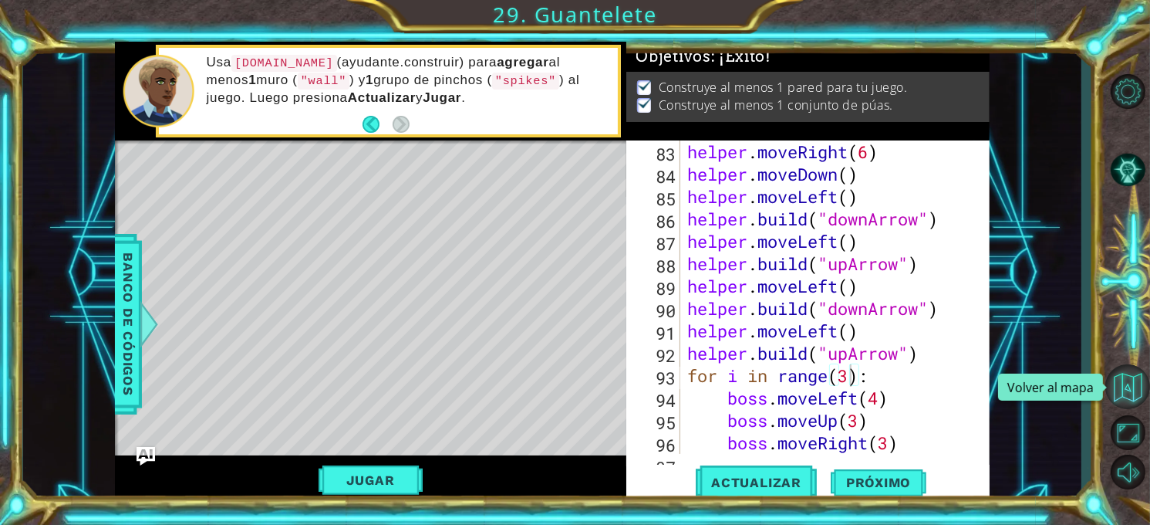
click at [1144, 389] on button "Volver al mapa" at bounding box center [1128, 386] width 45 height 45
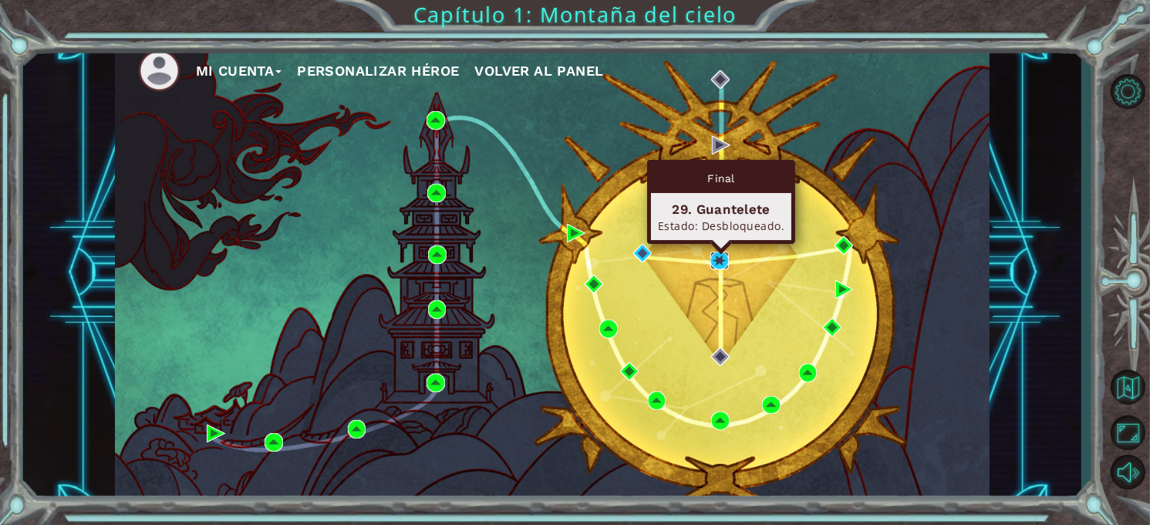
click at [721, 263] on img at bounding box center [720, 261] width 19 height 19
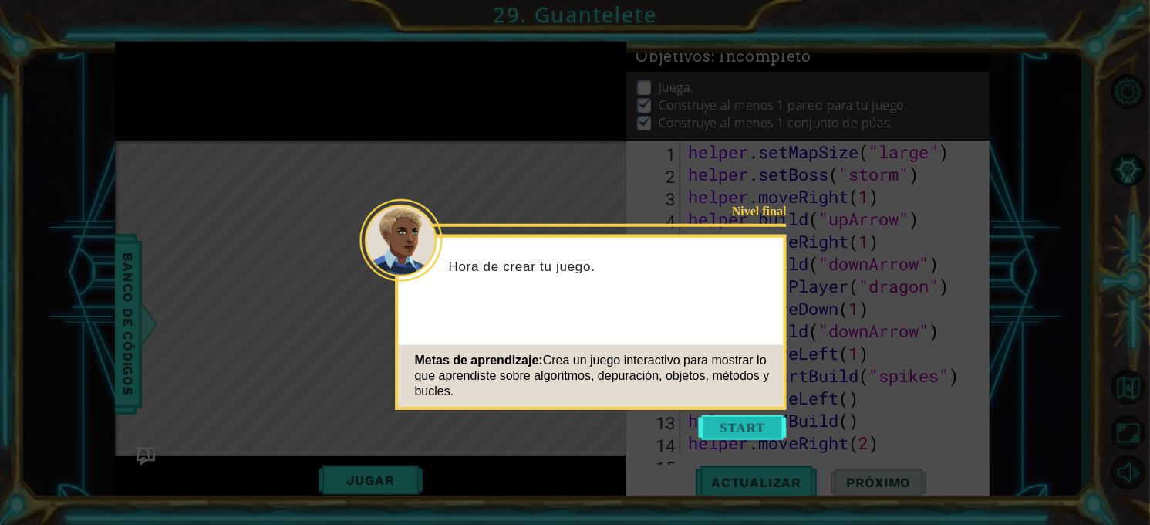
click at [756, 434] on button "Start" at bounding box center [743, 427] width 88 height 25
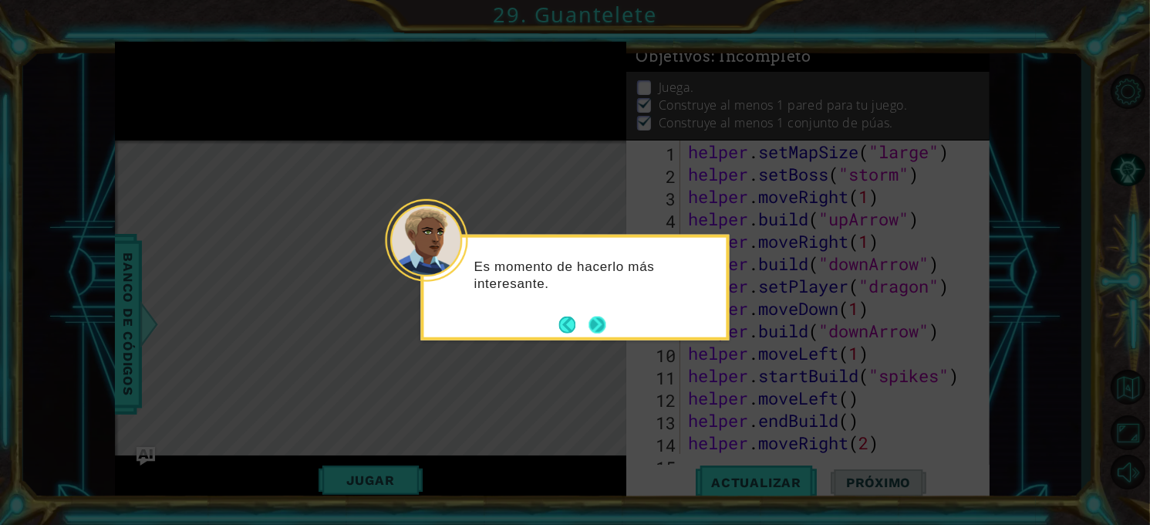
click at [605, 323] on button "Next" at bounding box center [597, 324] width 19 height 19
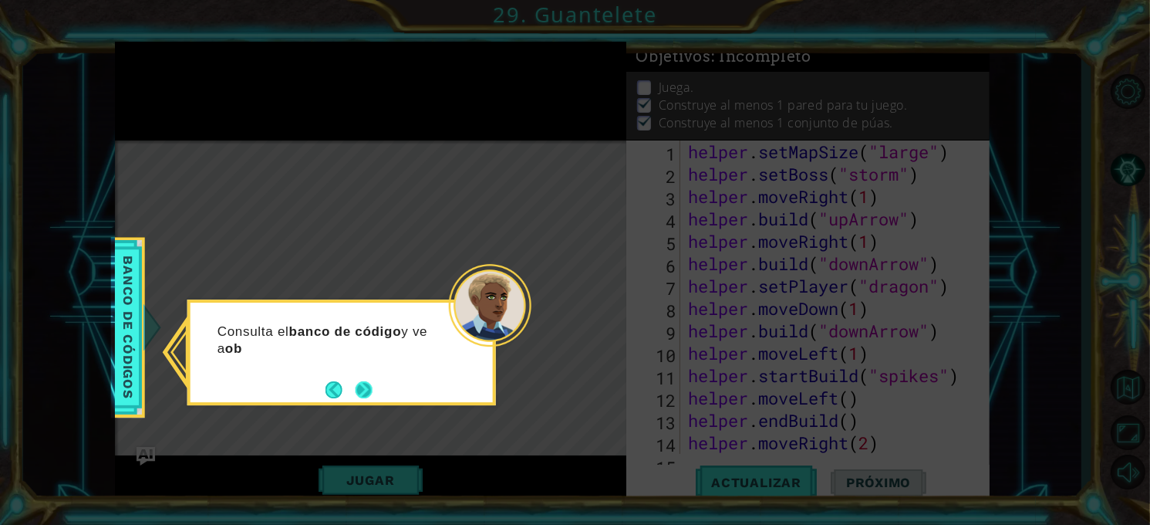
click at [367, 381] on button "Next" at bounding box center [364, 389] width 17 height 17
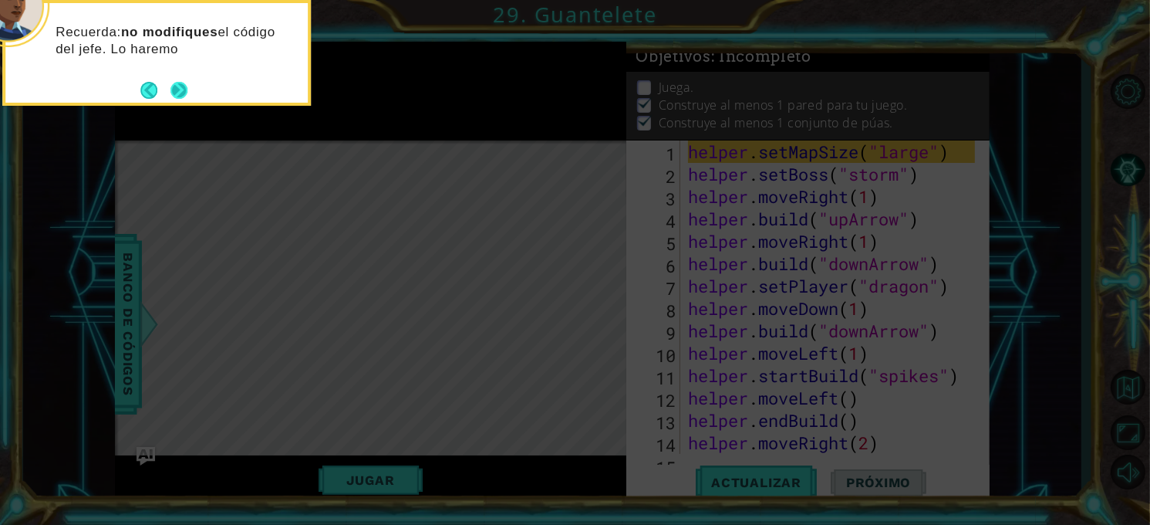
click at [177, 99] on button "Next" at bounding box center [179, 90] width 17 height 17
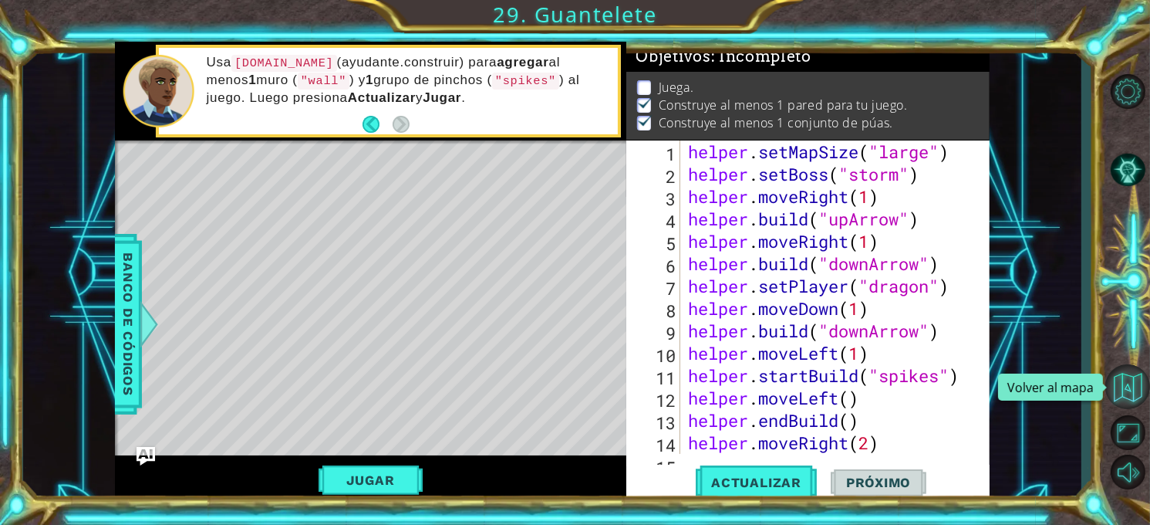
click at [1127, 389] on button "Volver al mapa" at bounding box center [1128, 386] width 45 height 45
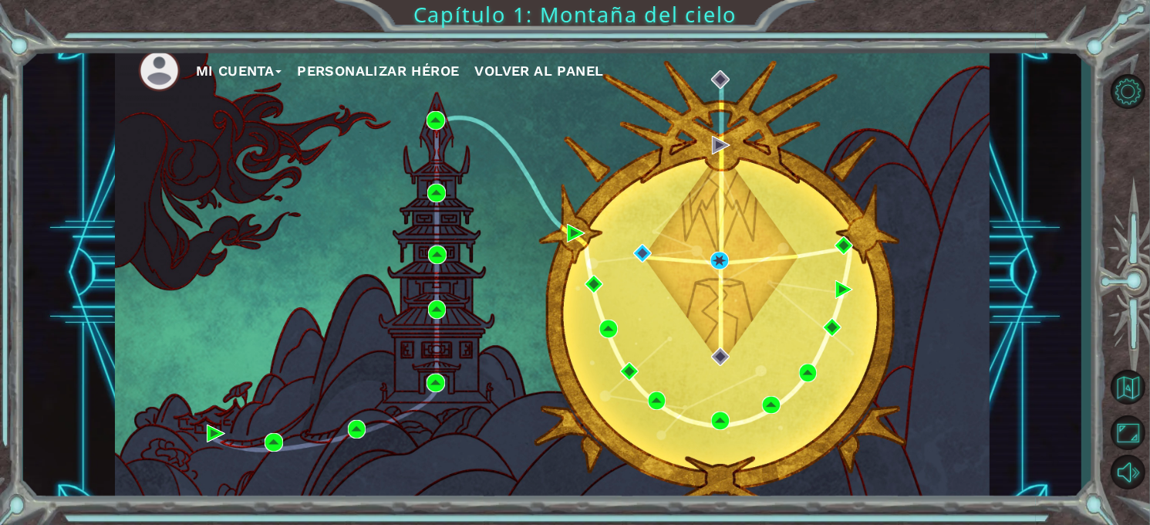
click at [567, 65] on span "Volver al panel" at bounding box center [539, 70] width 129 height 16
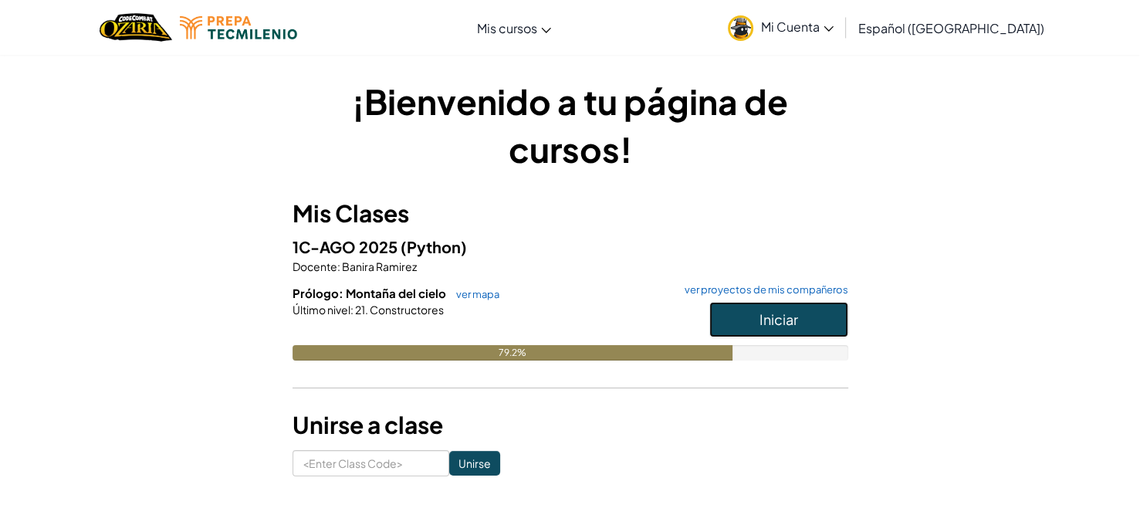
click at [743, 312] on button "Iniciar" at bounding box center [778, 319] width 139 height 35
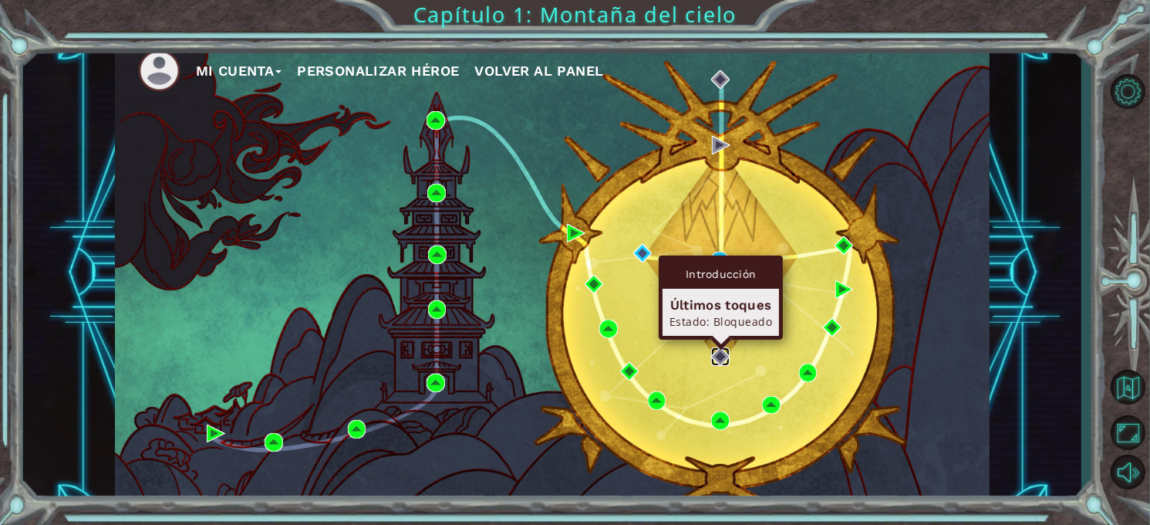
click at [717, 358] on img at bounding box center [720, 356] width 19 height 19
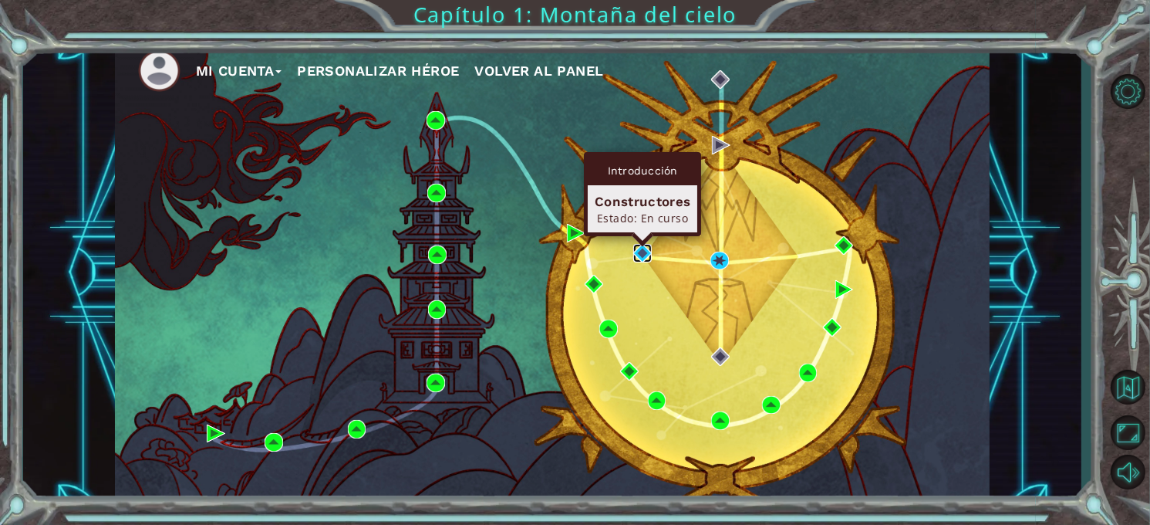
click at [646, 245] on img at bounding box center [642, 253] width 19 height 19
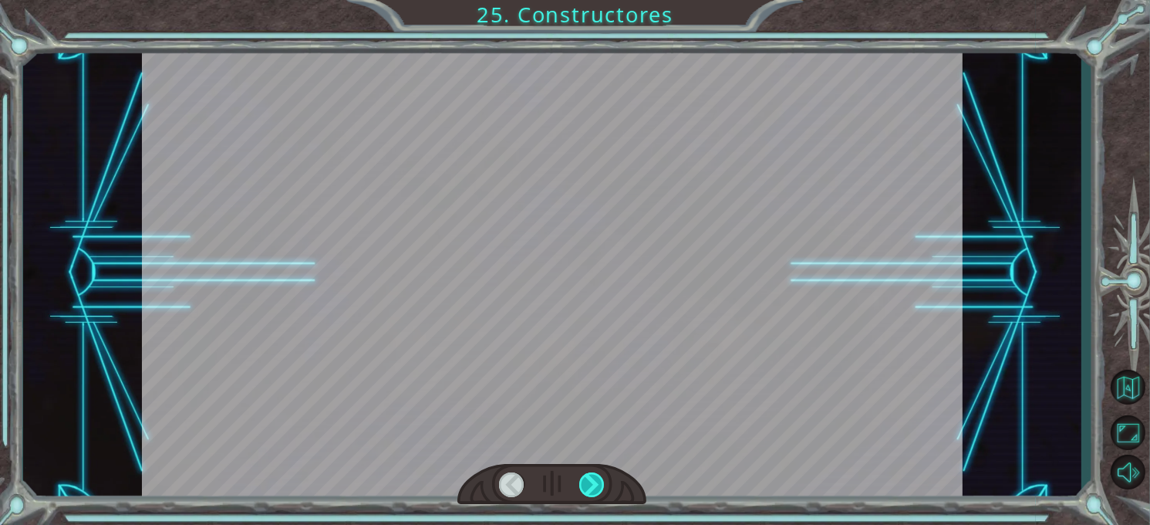
click at [590, 485] on div at bounding box center [591, 484] width 25 height 25
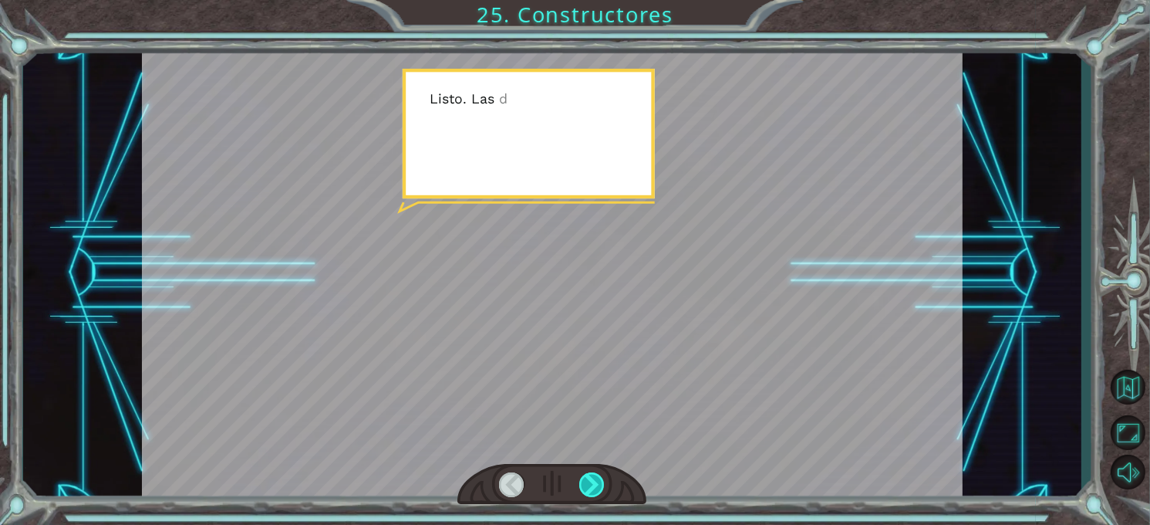
click at [590, 485] on div at bounding box center [591, 484] width 25 height 25
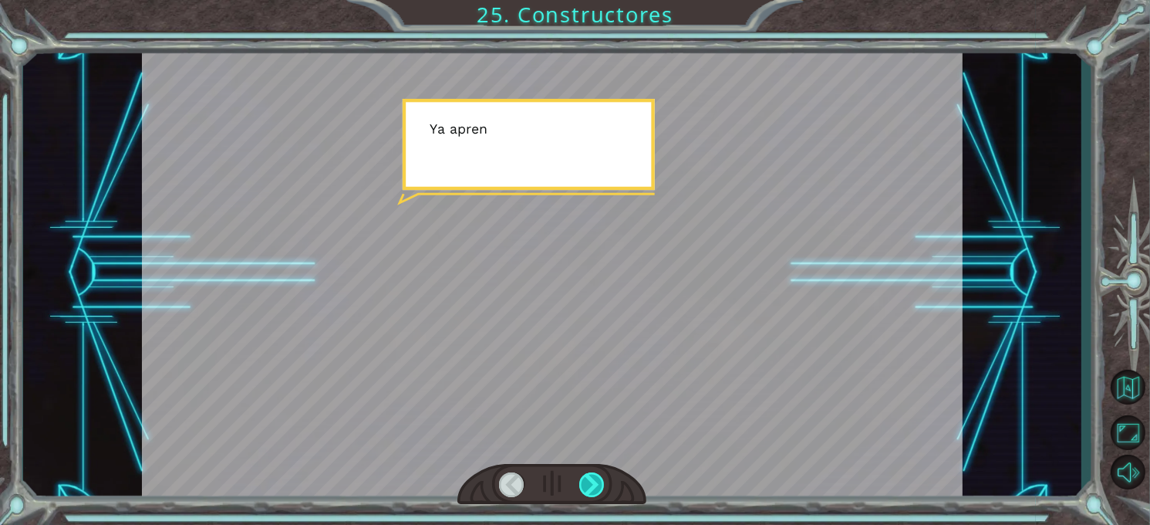
click at [590, 485] on div at bounding box center [591, 484] width 25 height 25
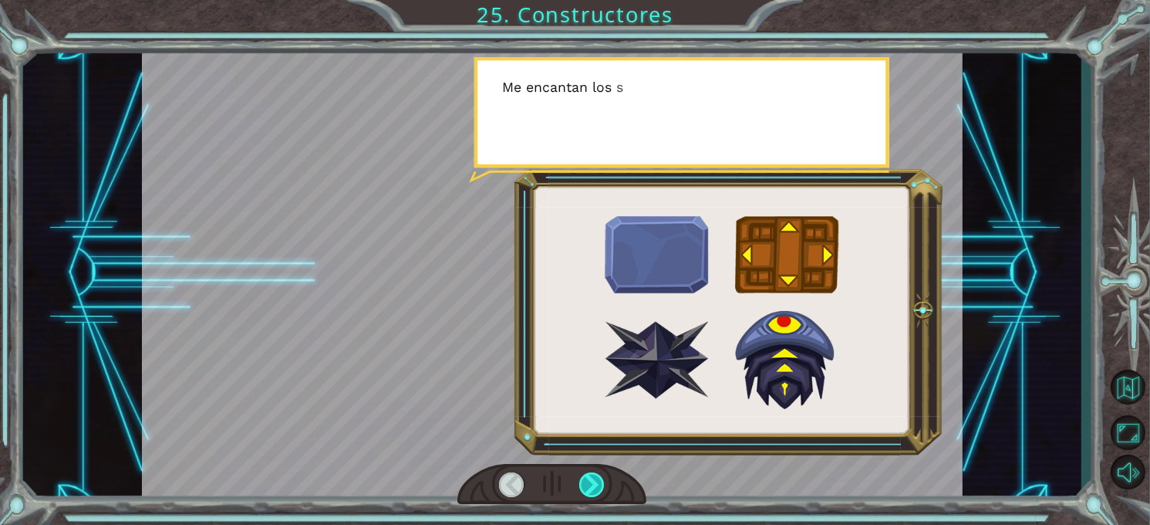
click at [590, 485] on div at bounding box center [591, 484] width 25 height 25
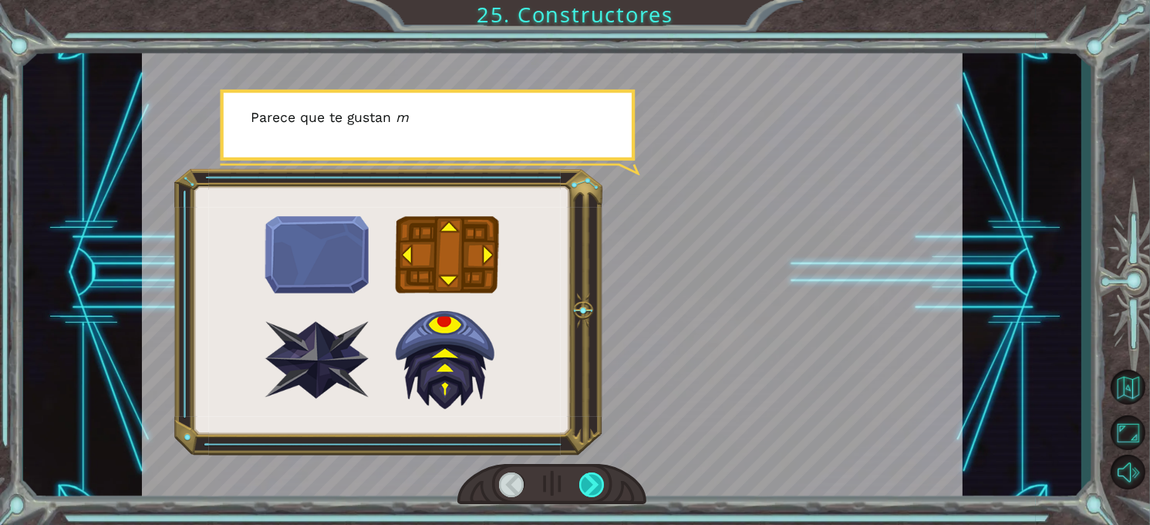
click at [590, 485] on div at bounding box center [591, 484] width 25 height 25
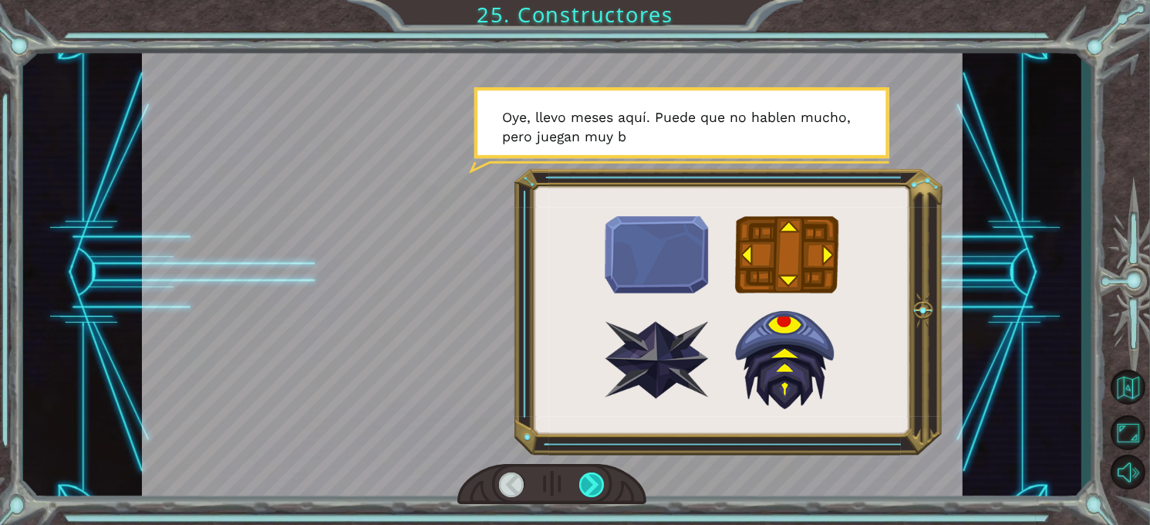
click at [590, 485] on div at bounding box center [591, 484] width 25 height 25
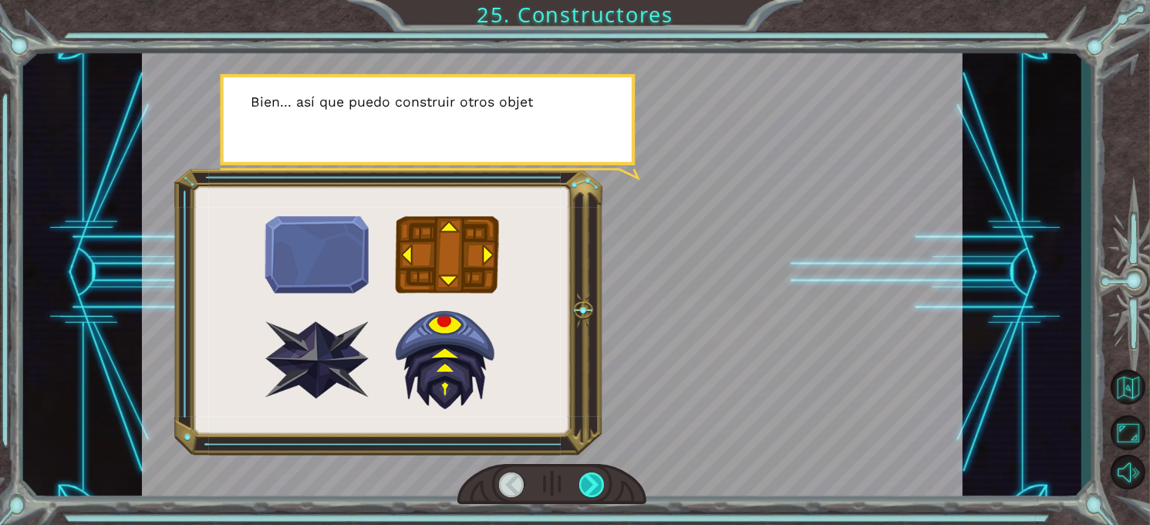
click at [590, 485] on div at bounding box center [591, 484] width 25 height 25
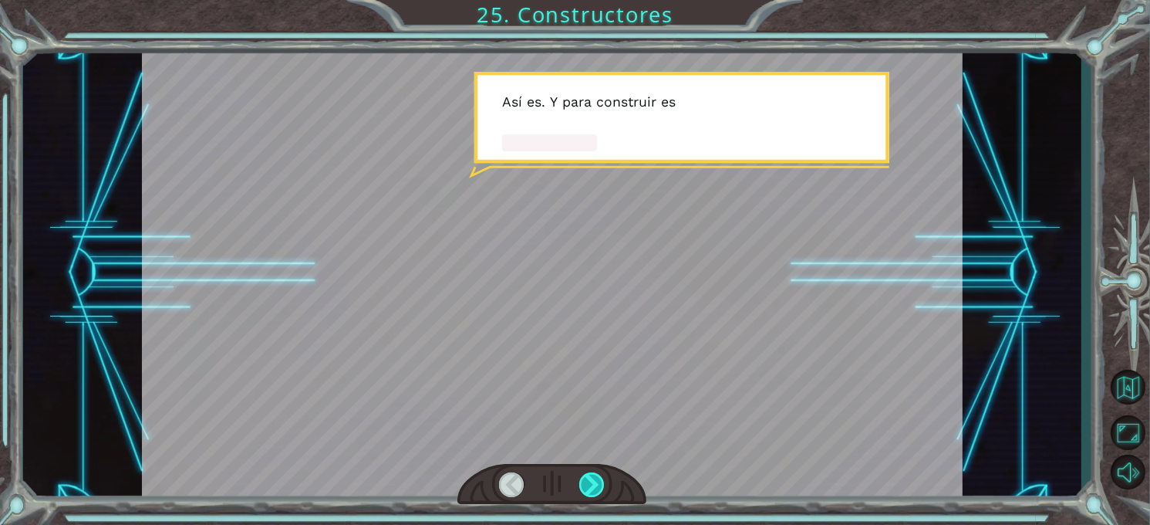
click at [590, 485] on div at bounding box center [591, 484] width 25 height 25
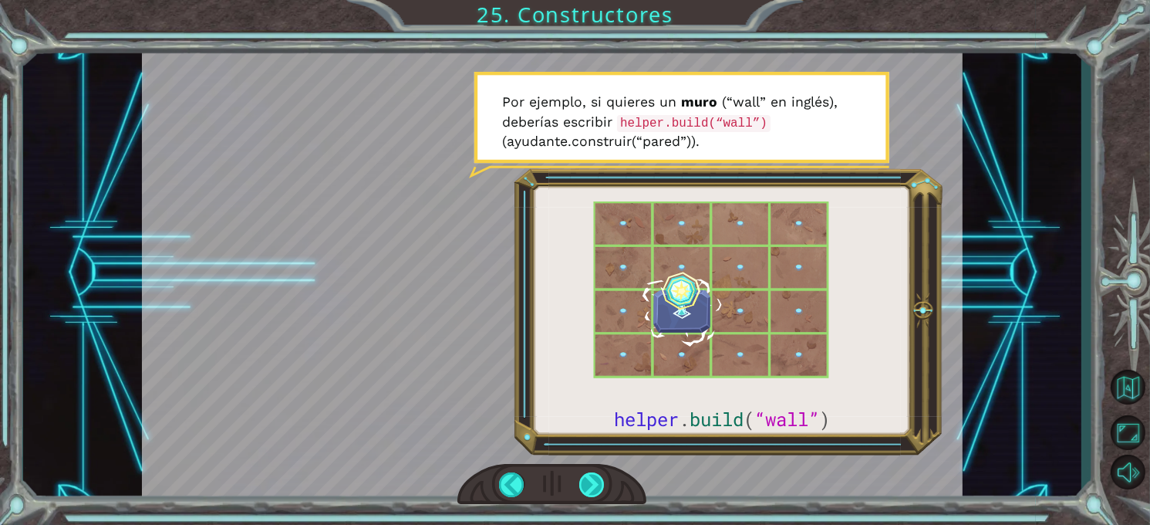
click at [590, 485] on div at bounding box center [591, 484] width 25 height 25
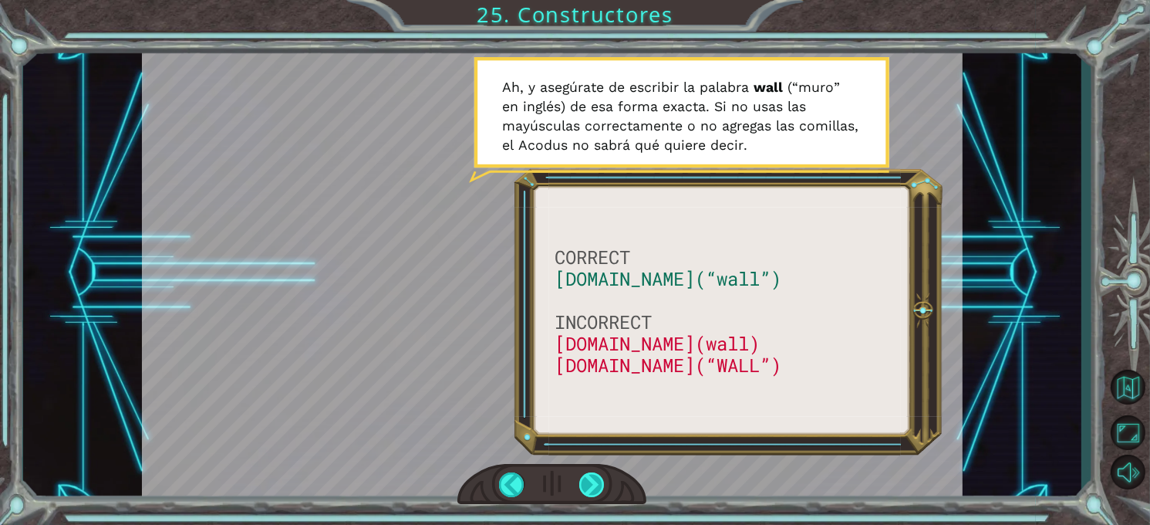
click at [590, 485] on div at bounding box center [591, 484] width 25 height 25
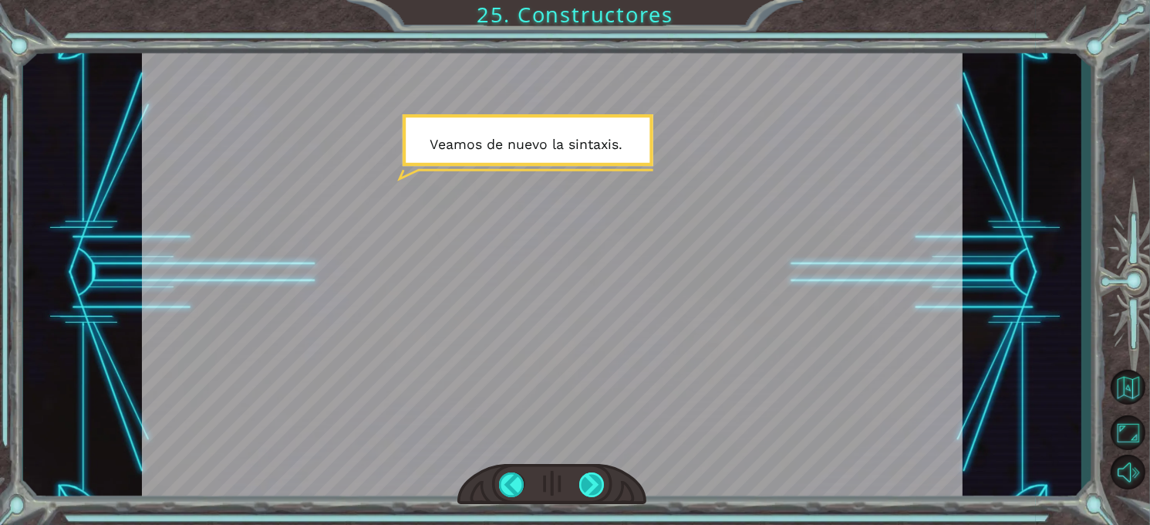
click at [590, 485] on div at bounding box center [591, 484] width 25 height 25
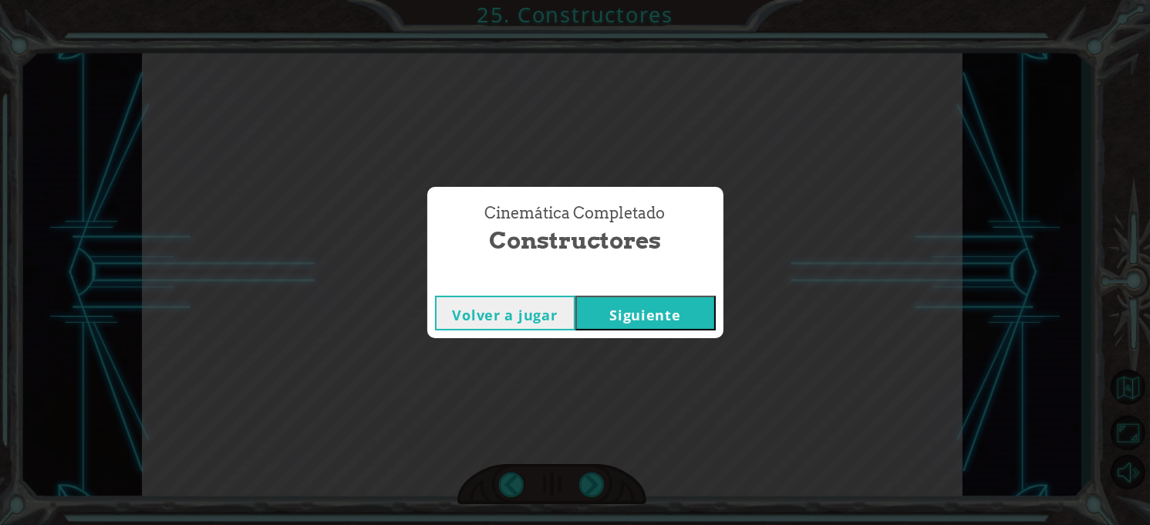
click at [603, 309] on button "Siguiente" at bounding box center [646, 313] width 140 height 35
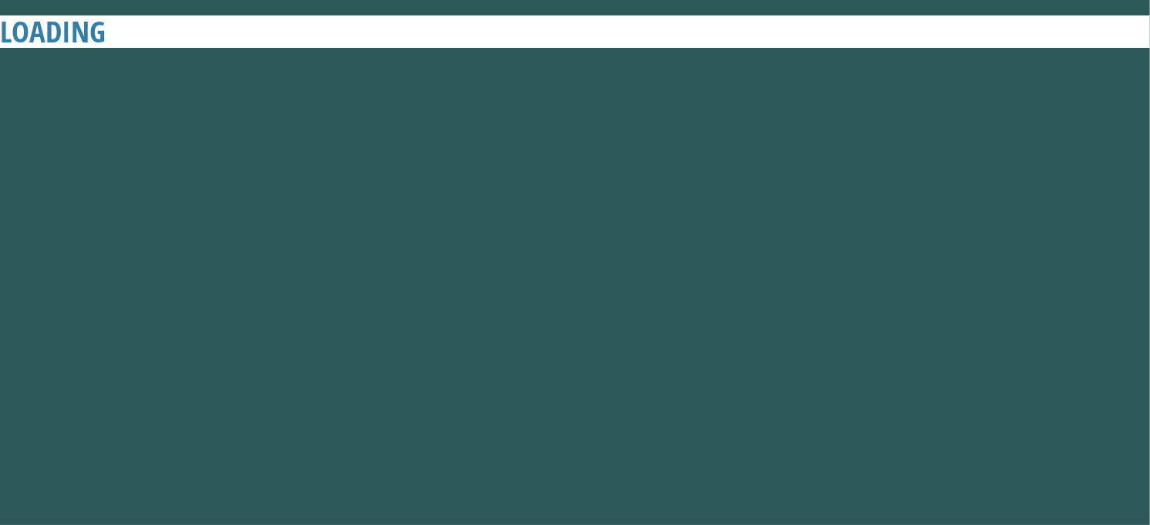
click at [657, 308] on button "Siguiente" at bounding box center [646, 313] width 140 height 35
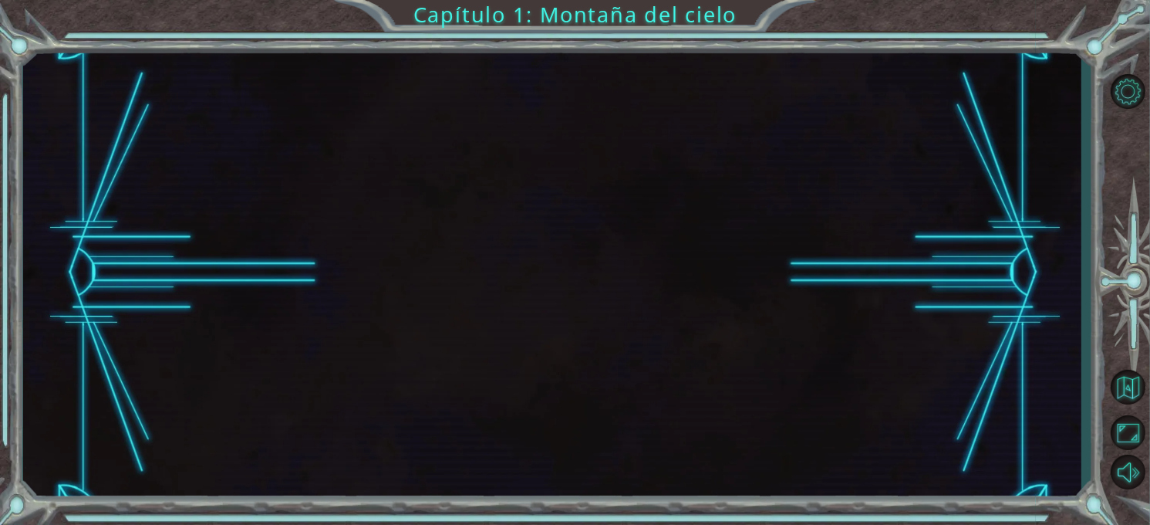
click at [632, 304] on div at bounding box center [552, 272] width 1059 height 461
click at [590, 314] on div at bounding box center [552, 272] width 1059 height 461
click at [529, 318] on div at bounding box center [552, 272] width 1059 height 461
click at [653, 311] on div at bounding box center [552, 272] width 1059 height 461
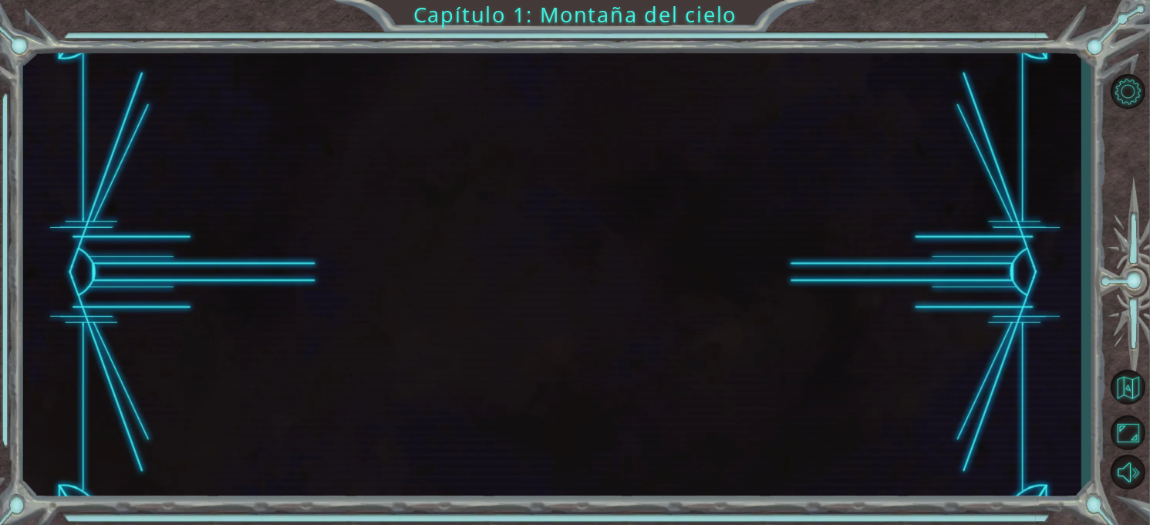
click at [640, 315] on div at bounding box center [552, 272] width 1059 height 461
click at [560, 316] on div at bounding box center [552, 272] width 1059 height 461
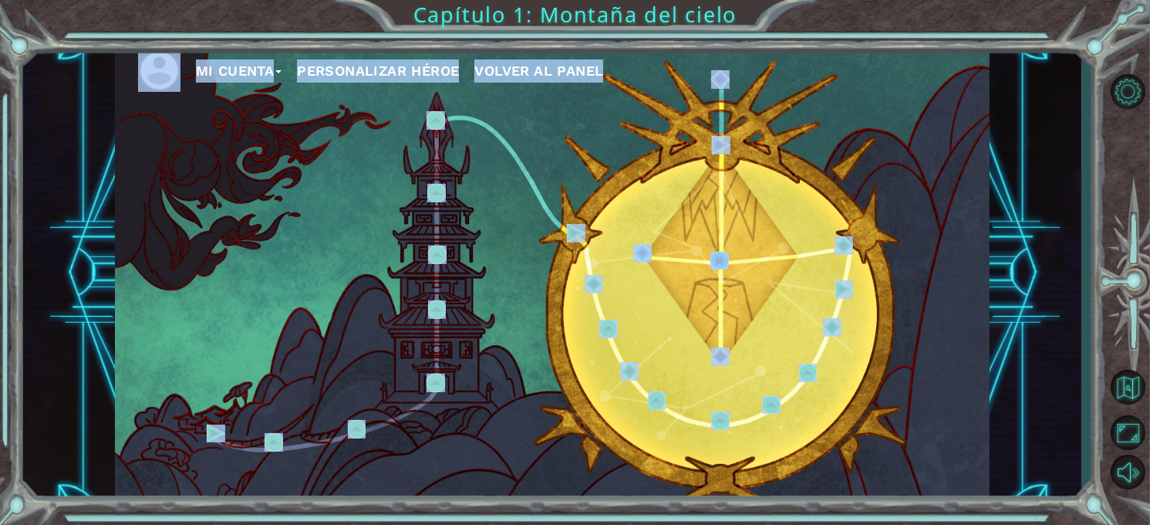
click at [565, 142] on div "Mi Cuenta Personalizar héroe Volver al panel" at bounding box center [552, 272] width 875 height 461
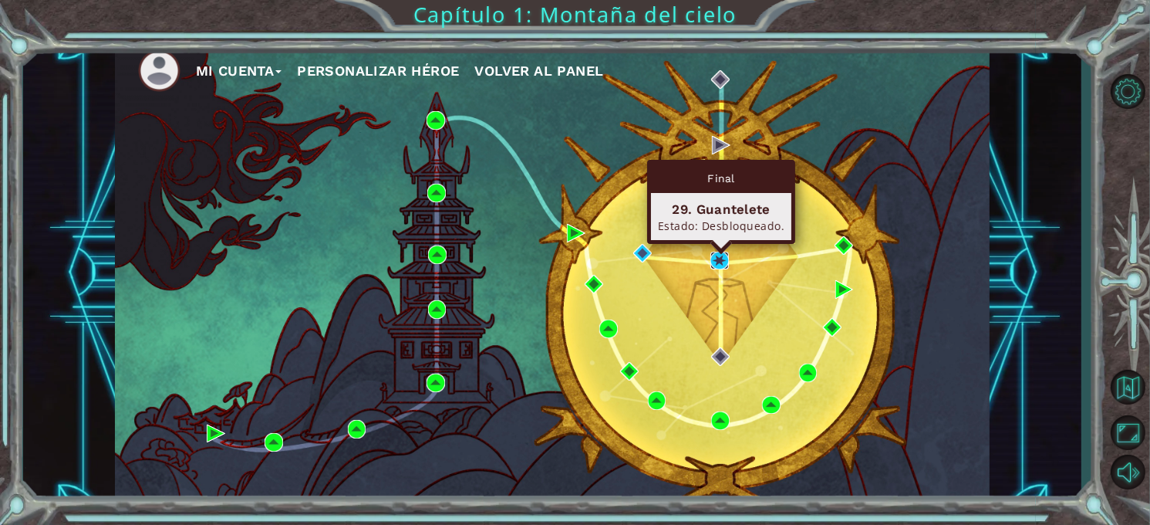
click at [718, 261] on img at bounding box center [720, 261] width 19 height 19
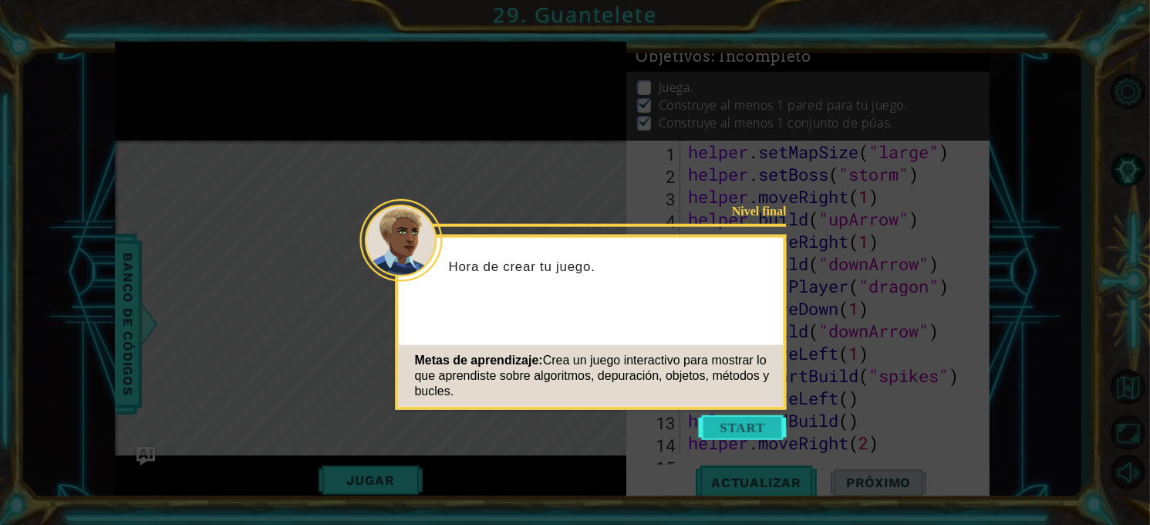
drag, startPoint x: 718, startPoint y: 261, endPoint x: 737, endPoint y: 426, distance: 166.2
click at [737, 305] on div "Nivel final Hora de crear tu juego. Metas de aprendizaje: Crea un juego interac…" at bounding box center [591, 271] width 385 height 67
click at [737, 426] on button "Start" at bounding box center [743, 427] width 88 height 25
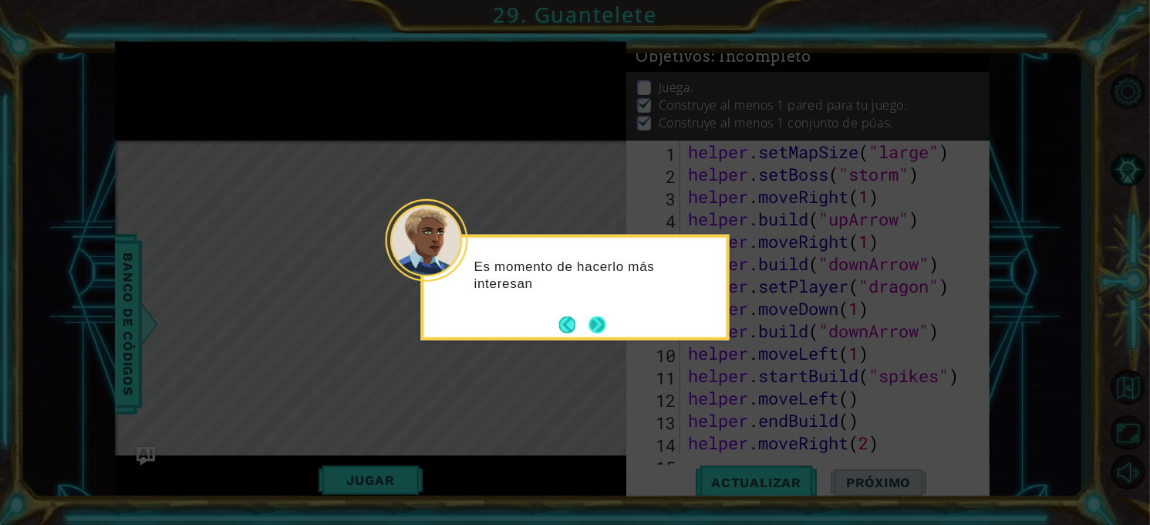
click at [600, 321] on button "Next" at bounding box center [597, 324] width 17 height 17
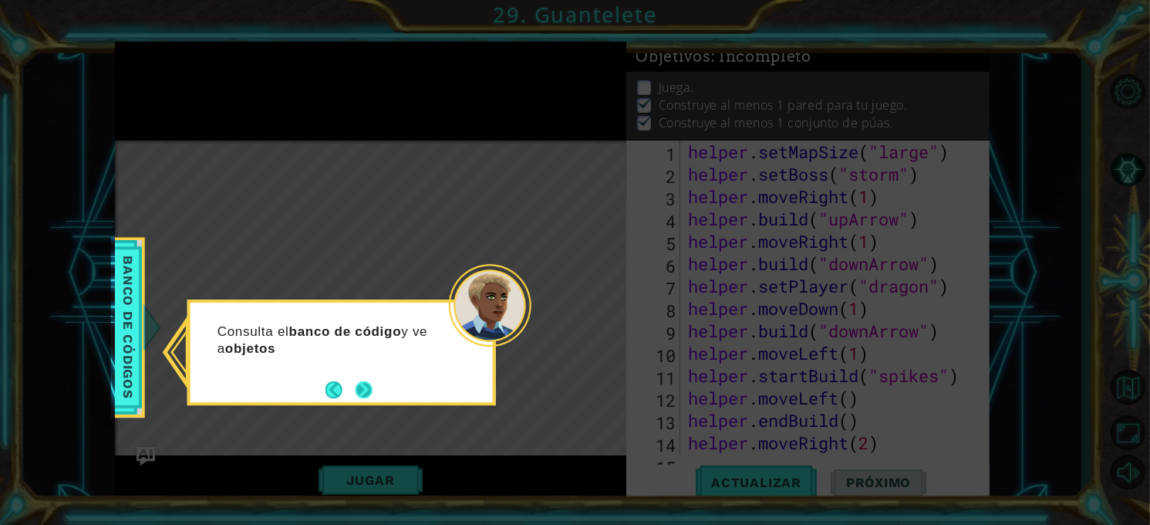
click at [363, 404] on div "Consulta el banco de código y ve a objetos" at bounding box center [341, 352] width 309 height 106
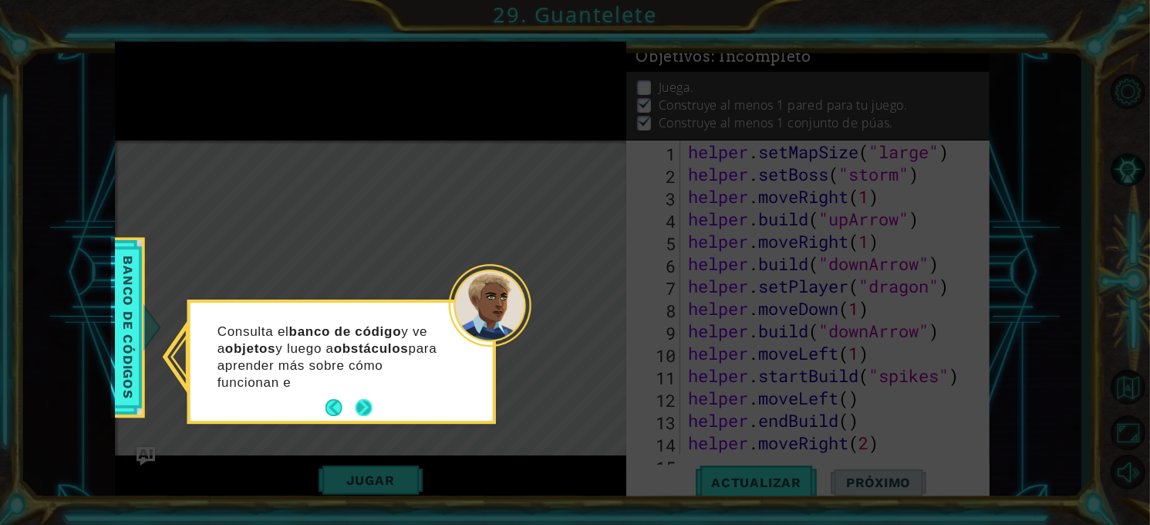
click at [363, 399] on button "Next" at bounding box center [364, 407] width 17 height 17
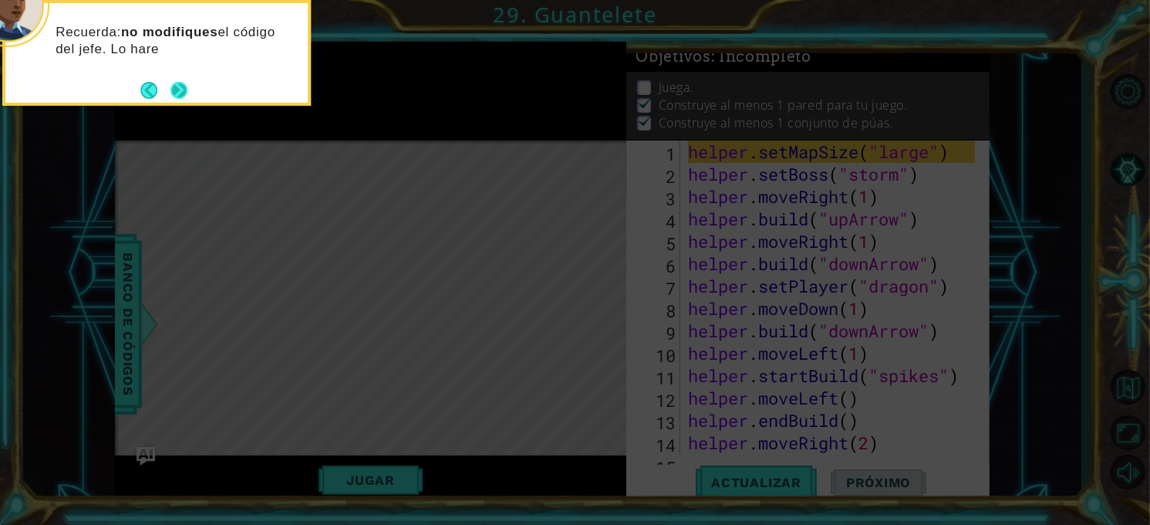
click at [172, 97] on button "Next" at bounding box center [179, 90] width 17 height 17
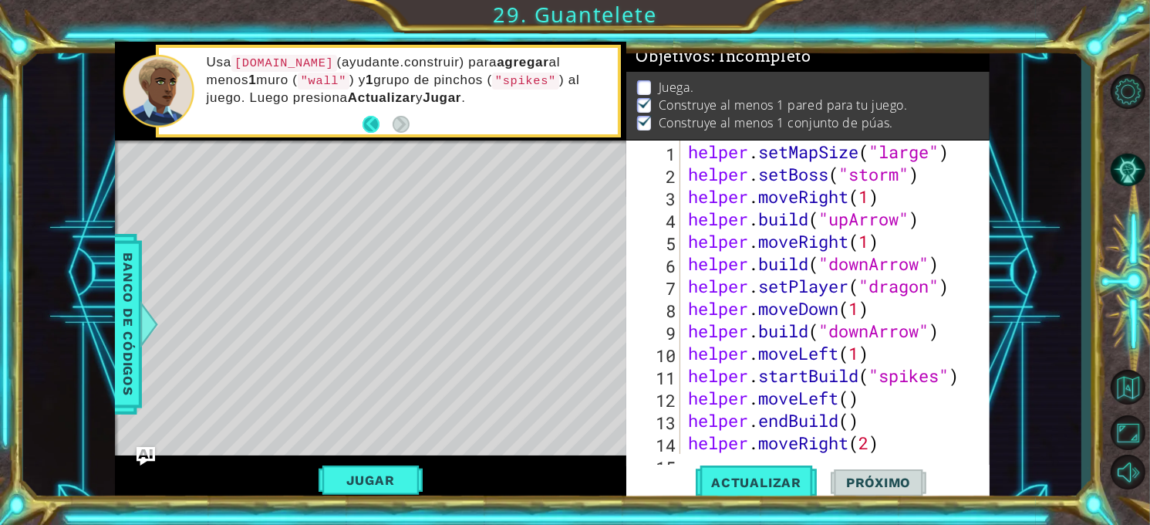
click at [374, 121] on button "Back" at bounding box center [378, 124] width 30 height 17
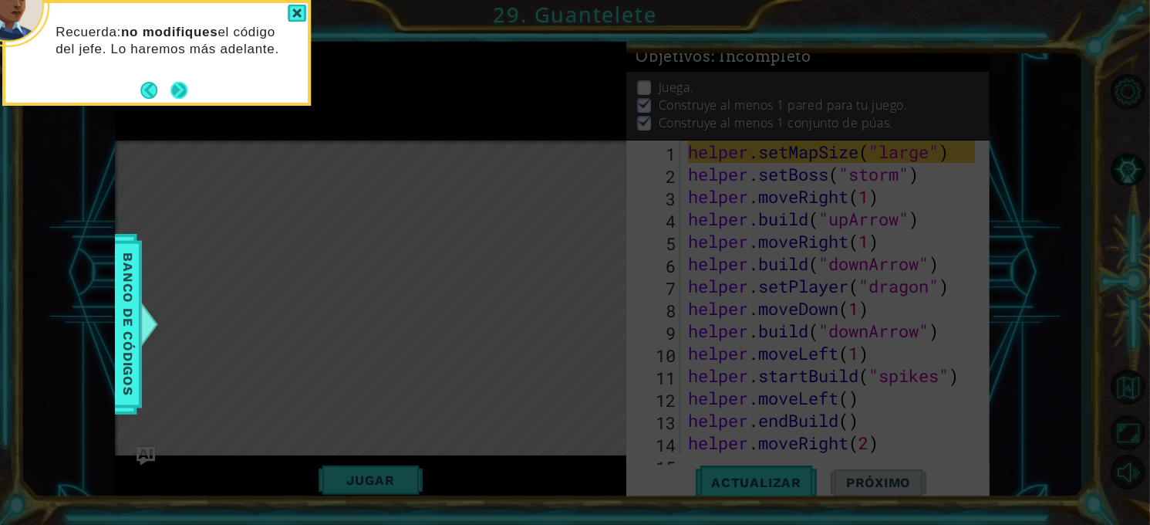
click at [176, 91] on button "Next" at bounding box center [179, 90] width 17 height 17
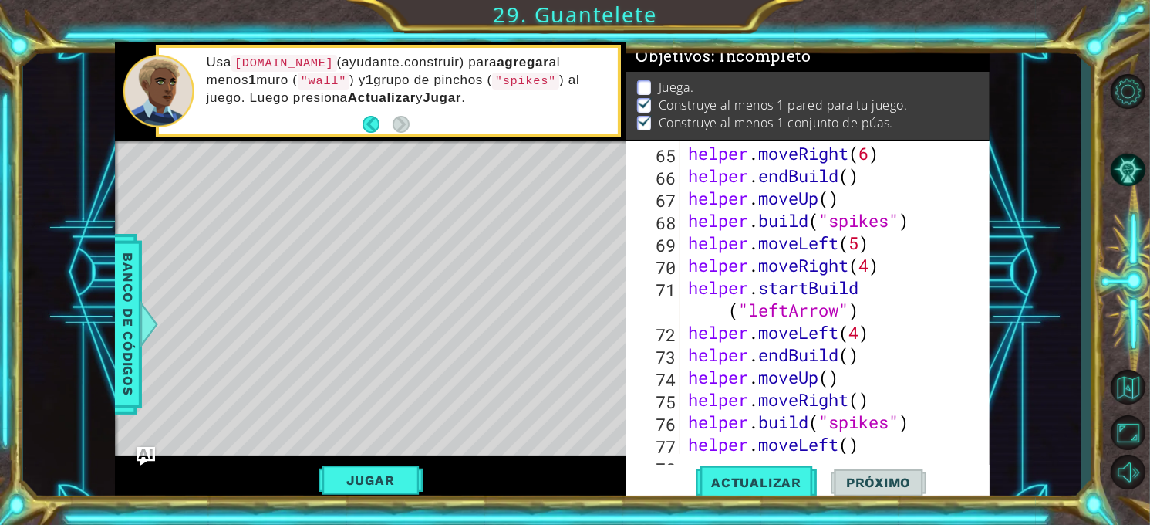
scroll to position [1946, 0]
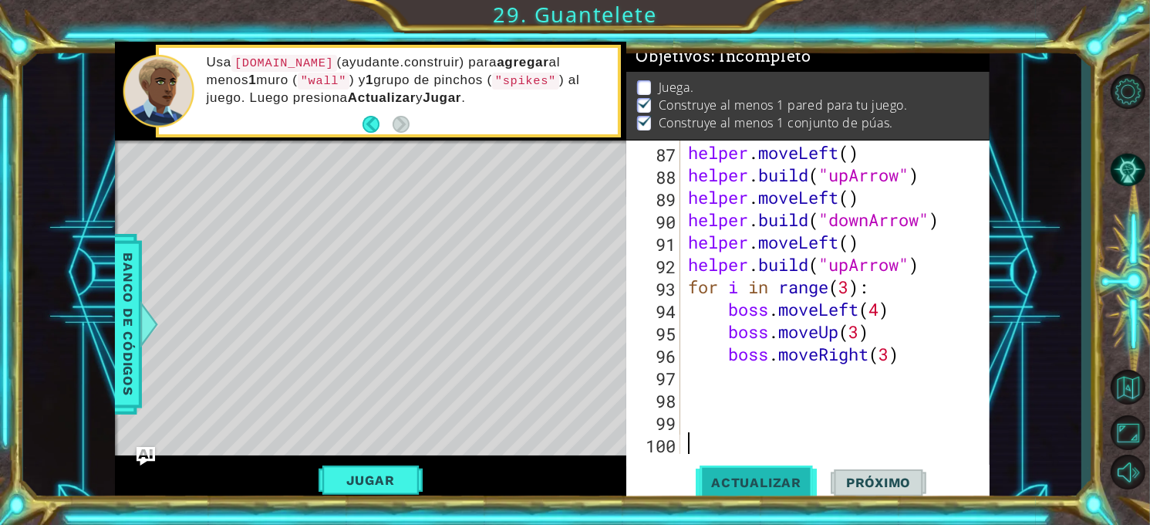
click at [761, 469] on button "Actualizar" at bounding box center [756, 483] width 121 height 36
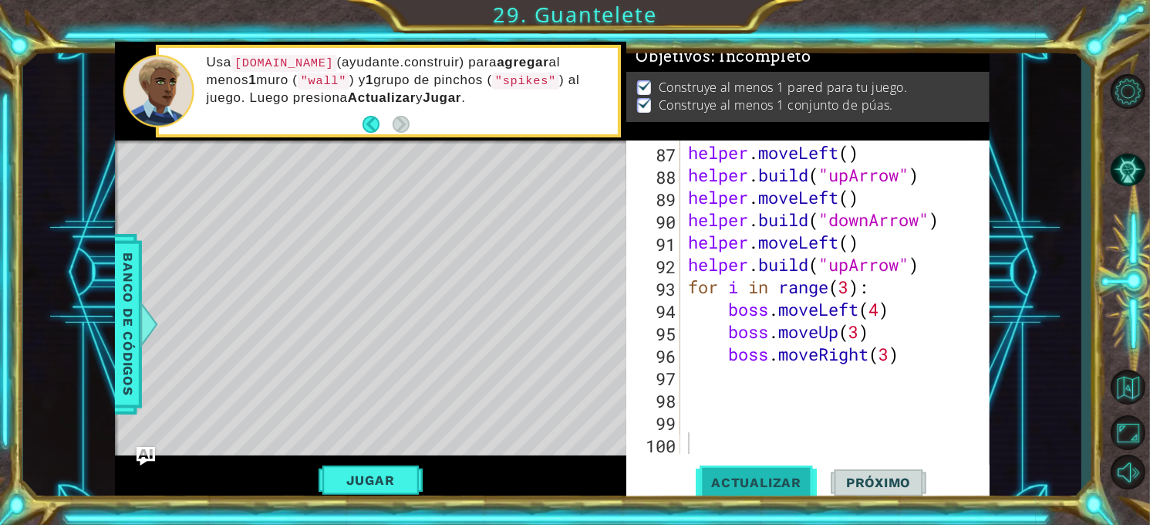
click at [762, 475] on span "Actualizar" at bounding box center [756, 482] width 121 height 15
click at [415, 478] on button "Jugar" at bounding box center [371, 479] width 104 height 29
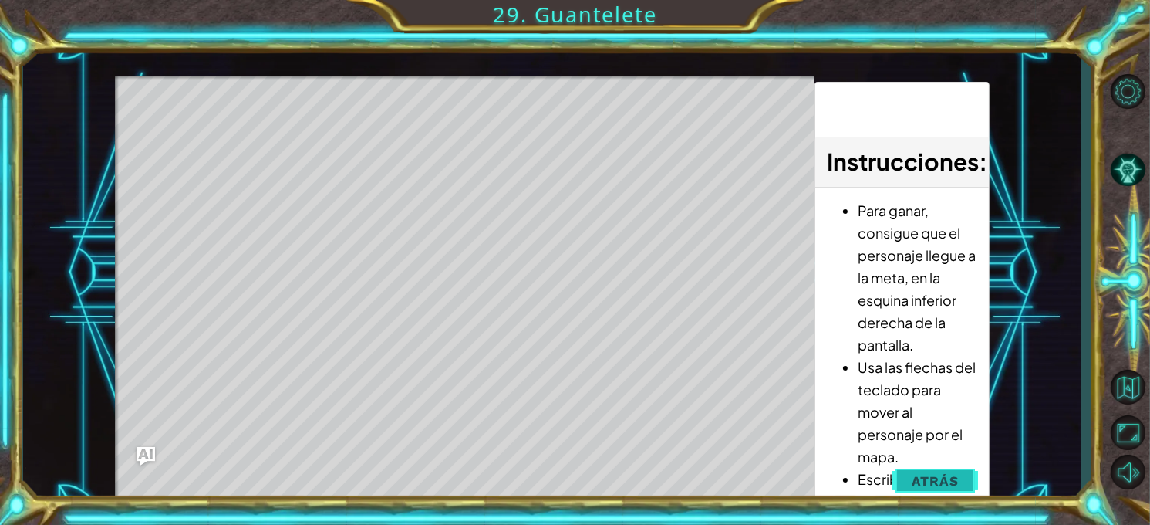
click at [900, 482] on button "Atrás" at bounding box center [936, 480] width 86 height 31
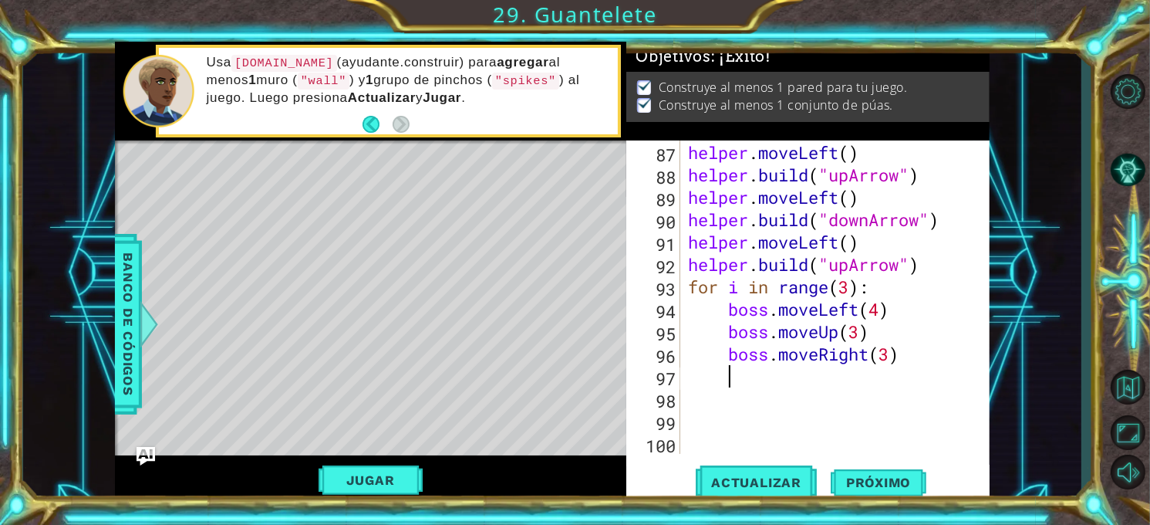
click at [909, 367] on div "helper . build ( "downArrow" ) helper . moveLeft ( ) helper . build ( "upArrow"…" at bounding box center [834, 298] width 299 height 358
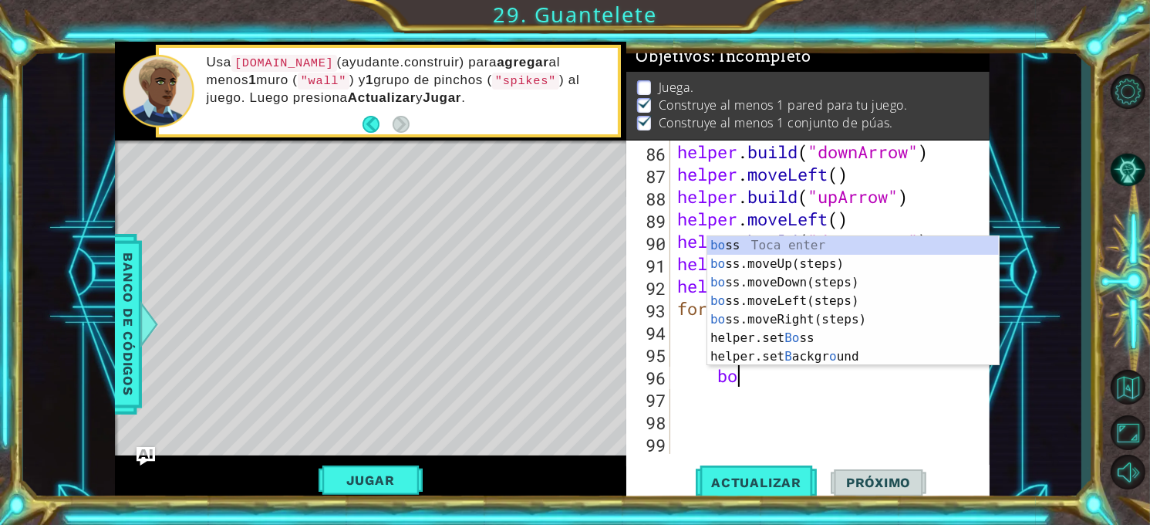
type textarea "b"
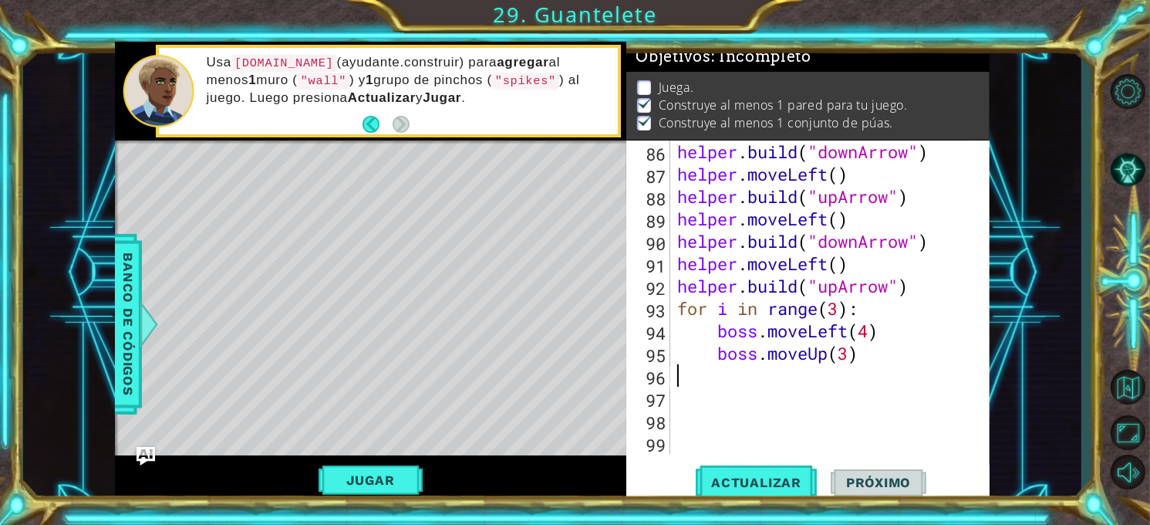
scroll to position [1901, 0]
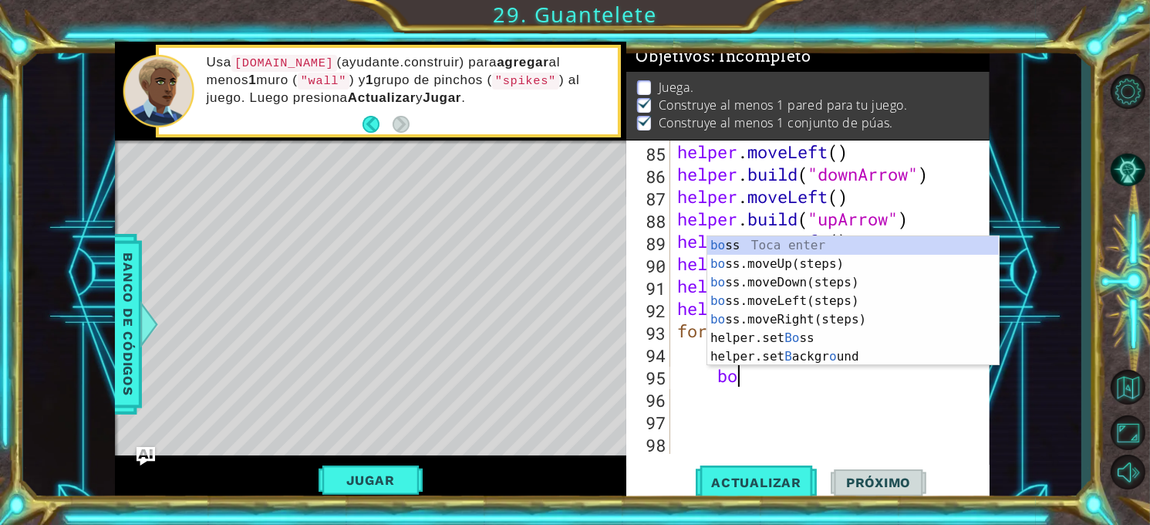
type textarea "b"
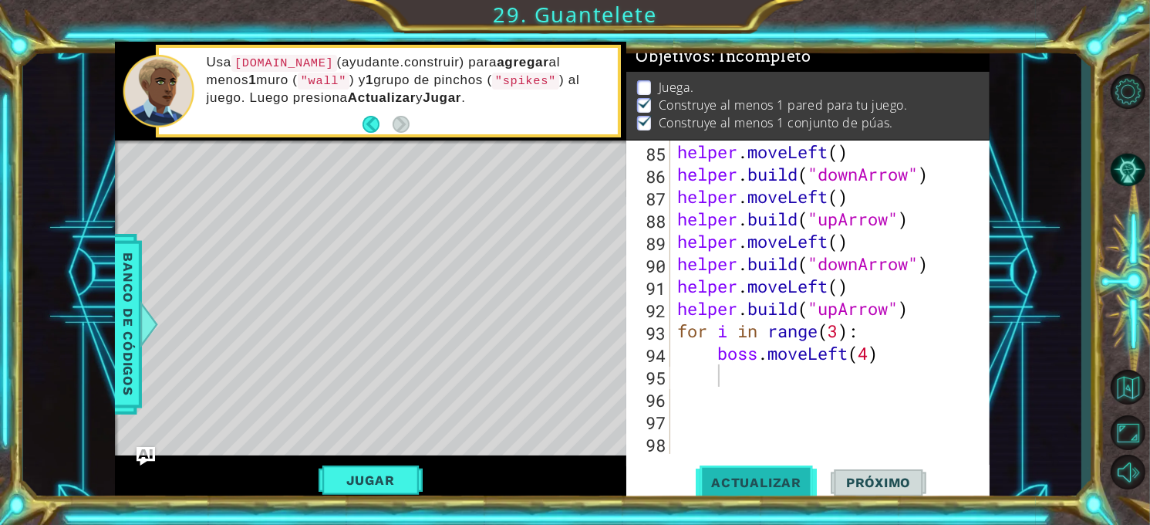
click at [789, 481] on span "Actualizar" at bounding box center [756, 482] width 121 height 15
click at [417, 472] on button "Jugar" at bounding box center [371, 479] width 104 height 29
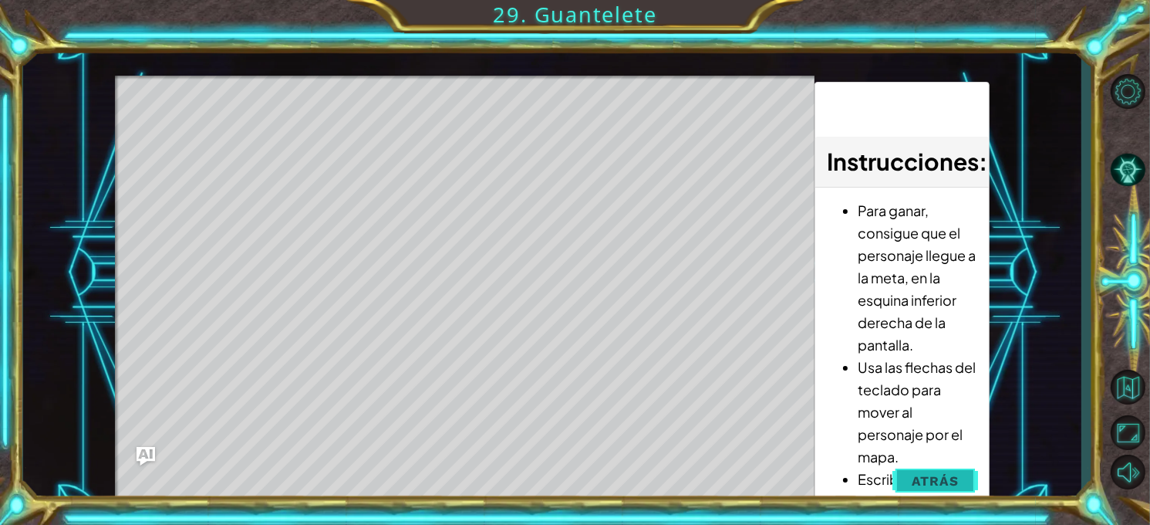
click at [950, 474] on span "Atrás" at bounding box center [935, 480] width 47 height 15
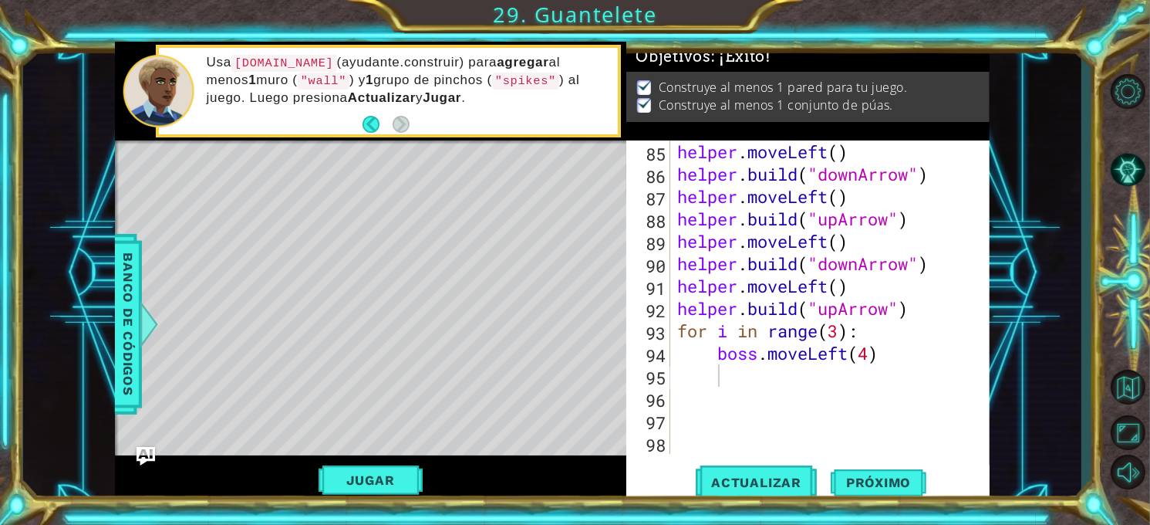
scroll to position [0, 0]
click at [874, 356] on div "helper . moveLeft ( ) helper . build ( "downArrow" ) helper . moveLeft ( ) help…" at bounding box center [828, 319] width 309 height 358
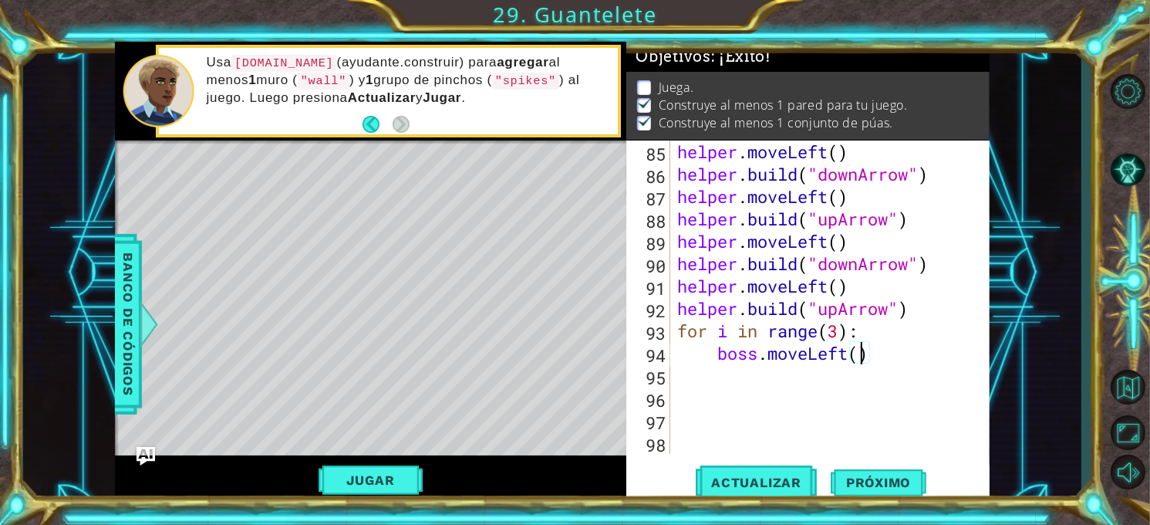
scroll to position [0, 8]
type textarea "boss.moveLeft(8)"
click at [762, 469] on button "Actualizar" at bounding box center [756, 483] width 121 height 36
click at [402, 469] on button "Jugar" at bounding box center [371, 479] width 104 height 29
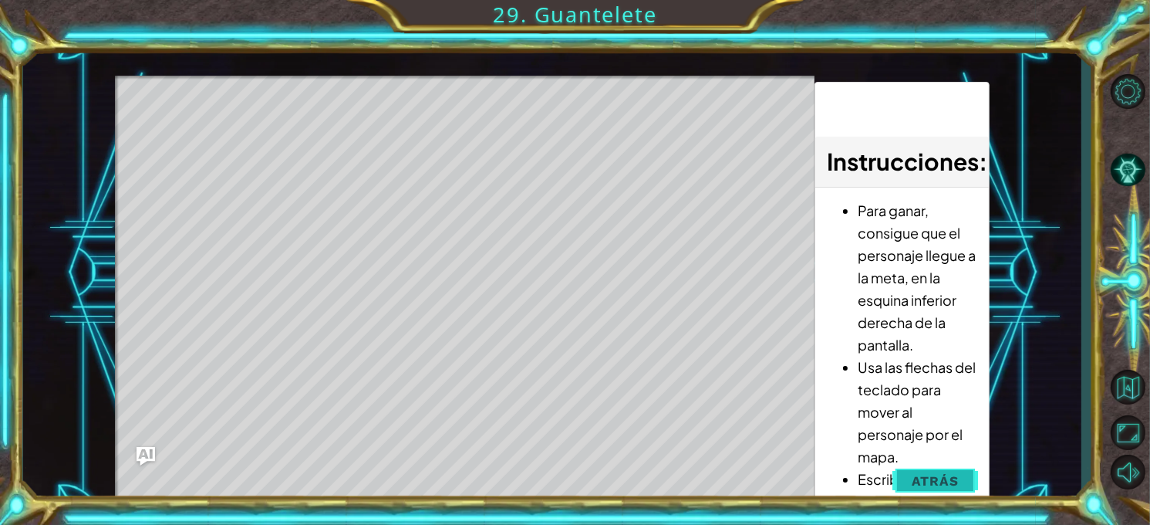
click at [944, 476] on span "Atrás" at bounding box center [935, 480] width 47 height 15
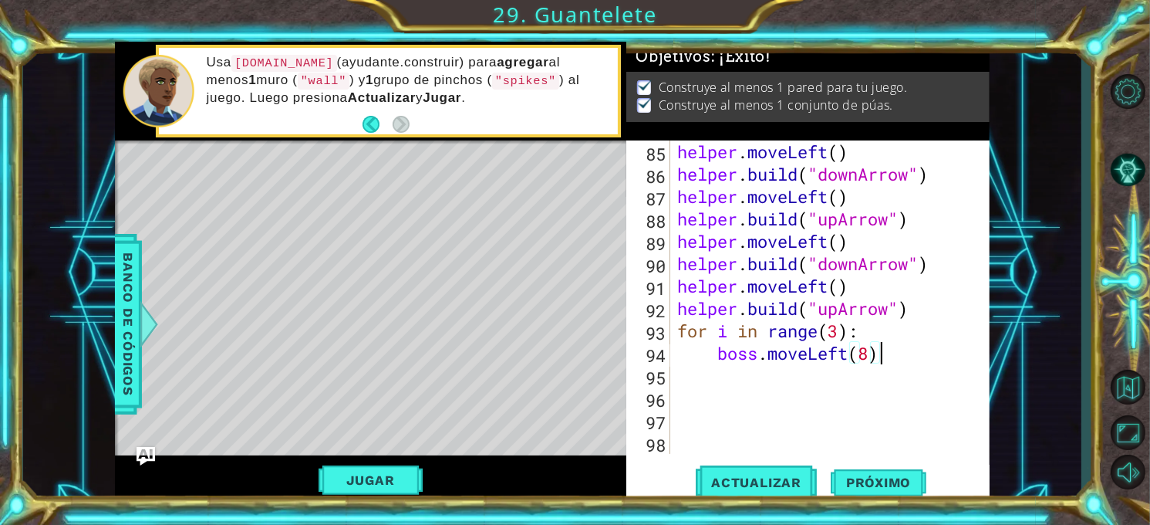
click at [919, 361] on div "helper . moveLeft ( ) helper . build ( "downArrow" ) helper . moveLeft ( ) help…" at bounding box center [828, 319] width 309 height 358
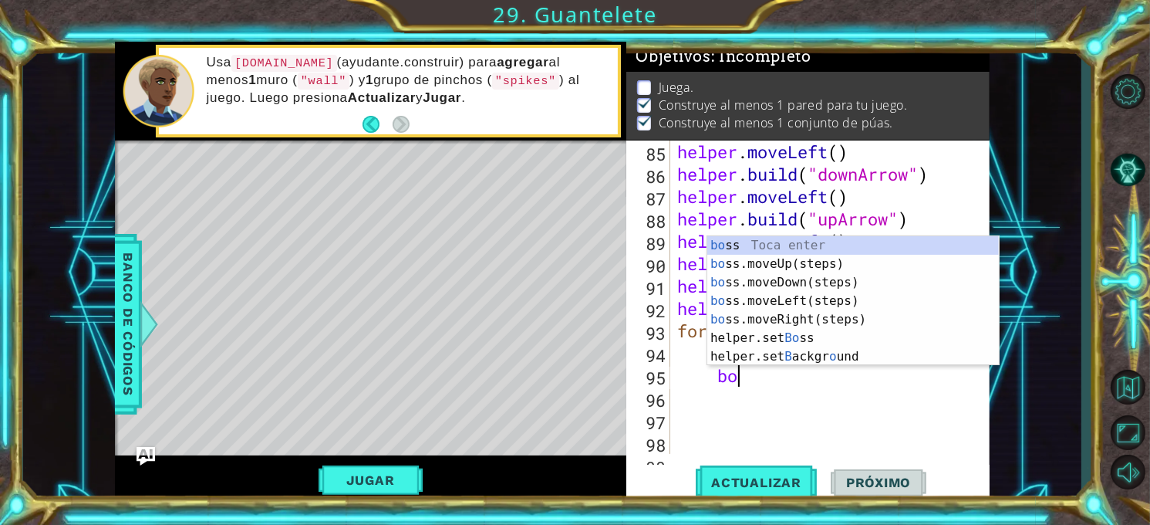
scroll to position [0, 2]
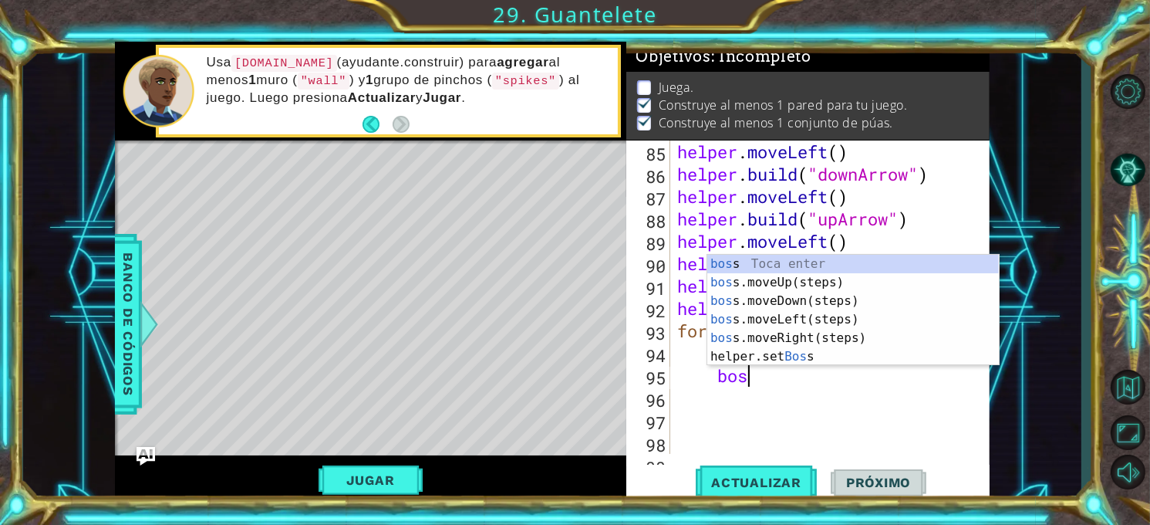
type textarea "boss"
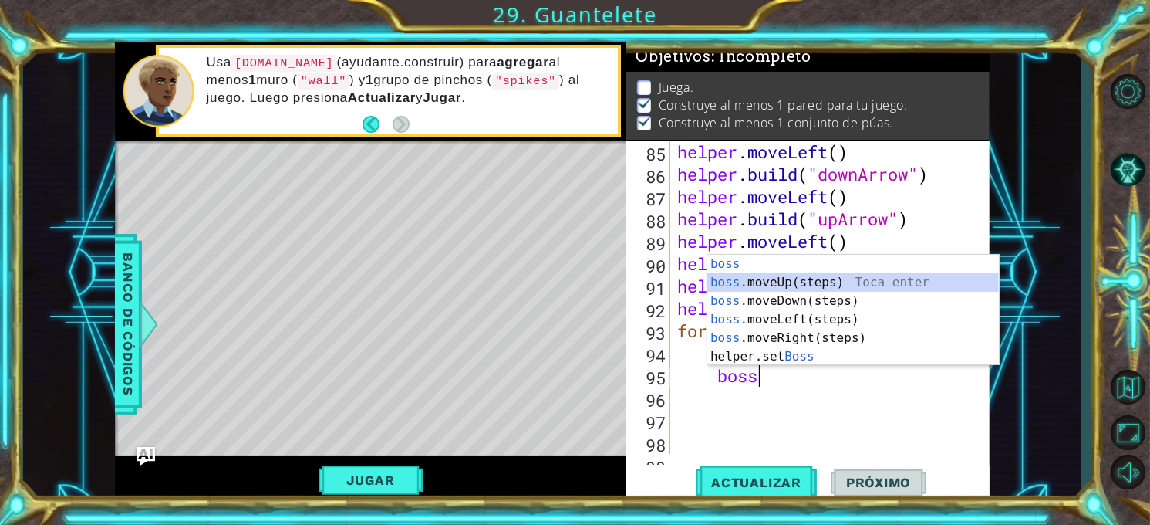
click at [891, 283] on div "boss Toca enter boss .moveUp(steps) Toca enter boss .moveDown(steps) Toca enter…" at bounding box center [854, 329] width 292 height 148
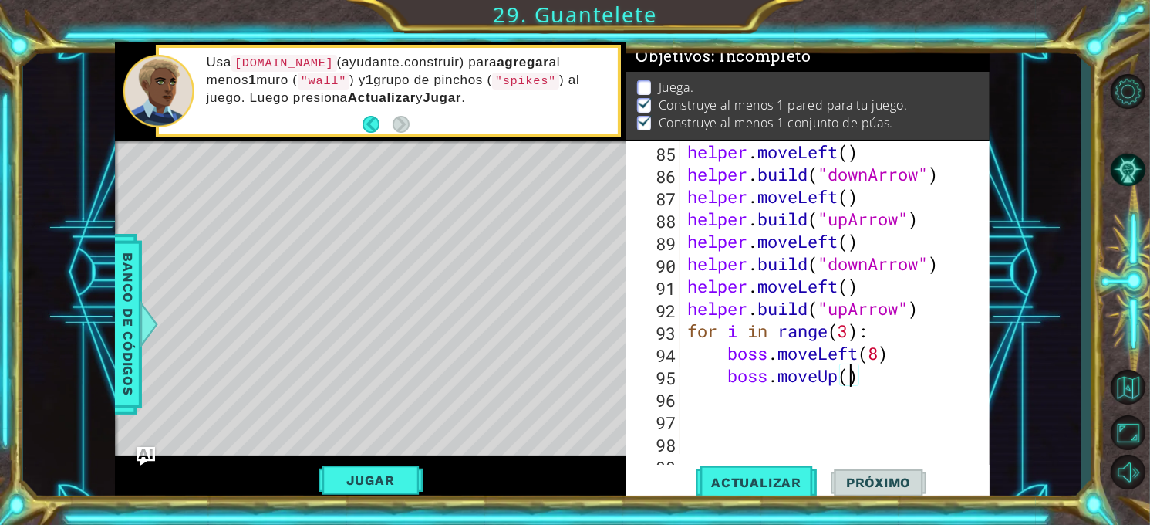
click at [853, 377] on div "helper . moveLeft ( ) helper . build ( "downArrow" ) helper . moveLeft ( ) help…" at bounding box center [833, 319] width 299 height 358
type textarea "boss.moveUp(8)"
click at [876, 377] on div "helper . moveLeft ( ) helper . build ( "downArrow" ) helper . moveLeft ( ) help…" at bounding box center [833, 319] width 299 height 358
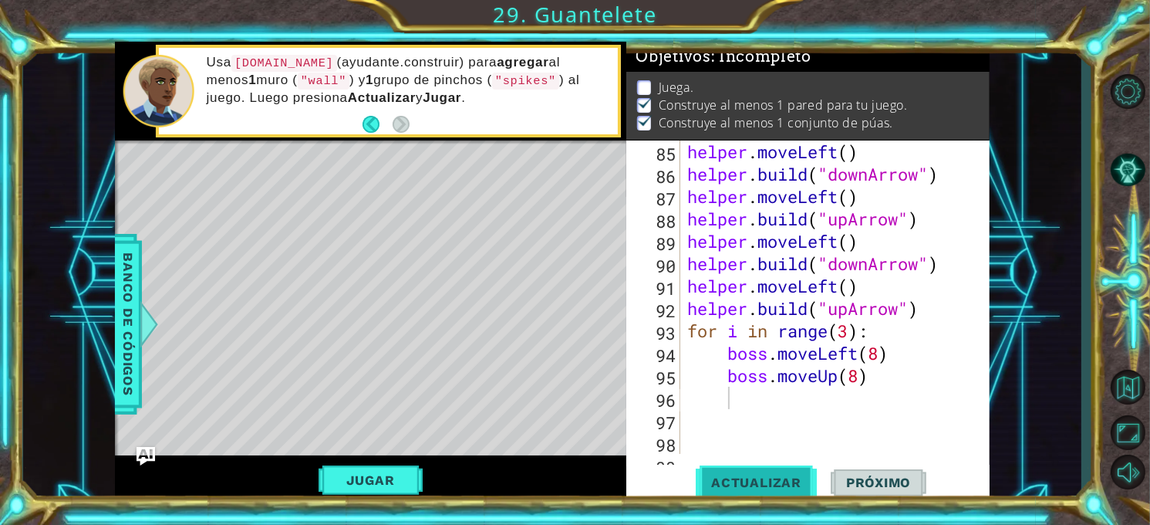
click at [772, 466] on div "85 86 87 88 89 90 91 92 93 94 95 96 97 98 99 helper . moveLeft ( ) helper . bui…" at bounding box center [808, 321] width 363 height 363
click at [772, 466] on button "Actualizar" at bounding box center [756, 483] width 121 height 36
click at [394, 465] on button "Jugar" at bounding box center [371, 479] width 104 height 29
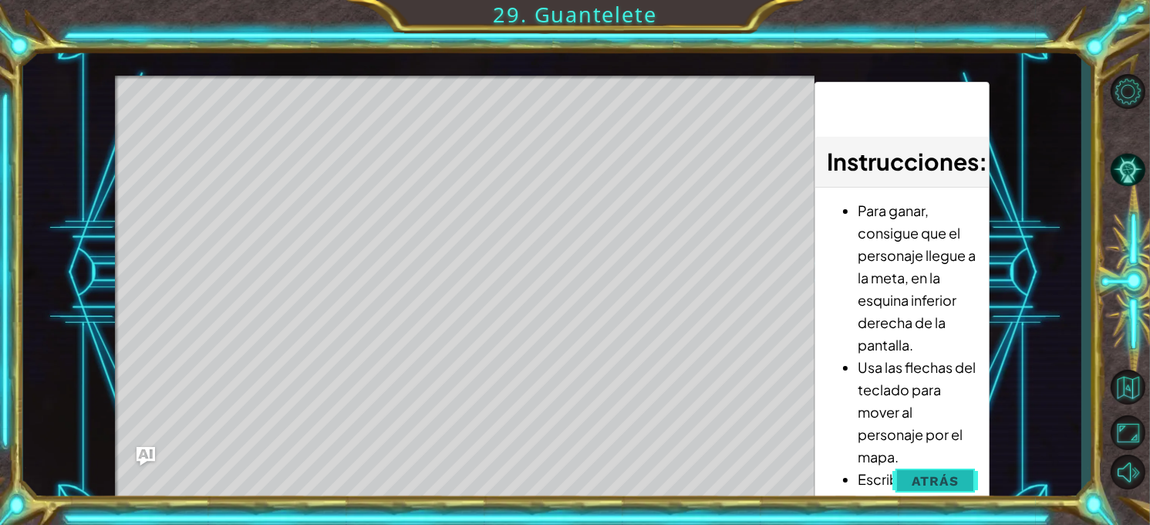
click at [915, 474] on span "Atrás" at bounding box center [935, 480] width 47 height 15
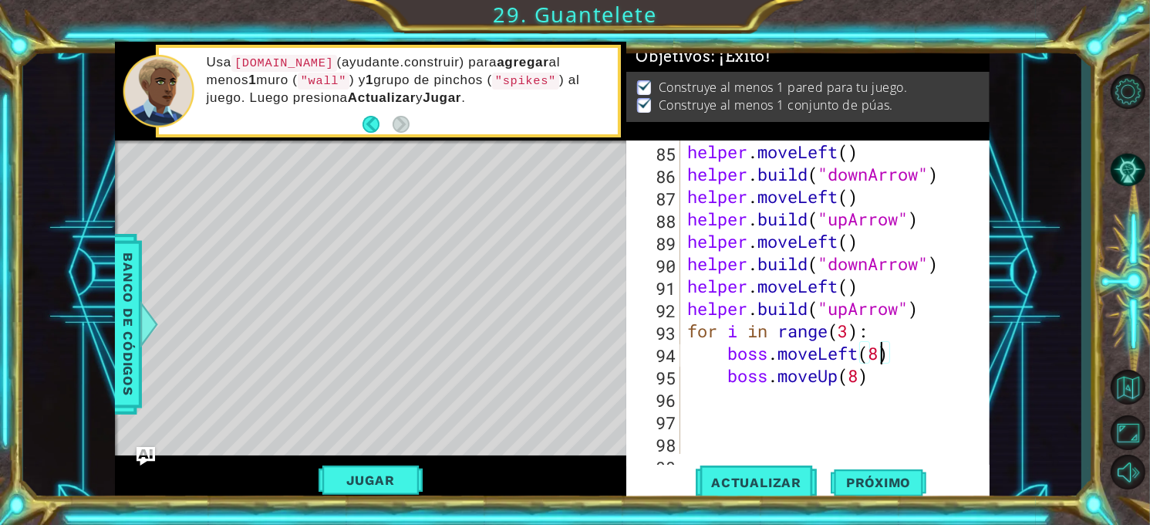
click at [882, 350] on div "helper . moveLeft ( ) helper . build ( "downArrow" ) helper . moveLeft ( ) help…" at bounding box center [833, 319] width 299 height 358
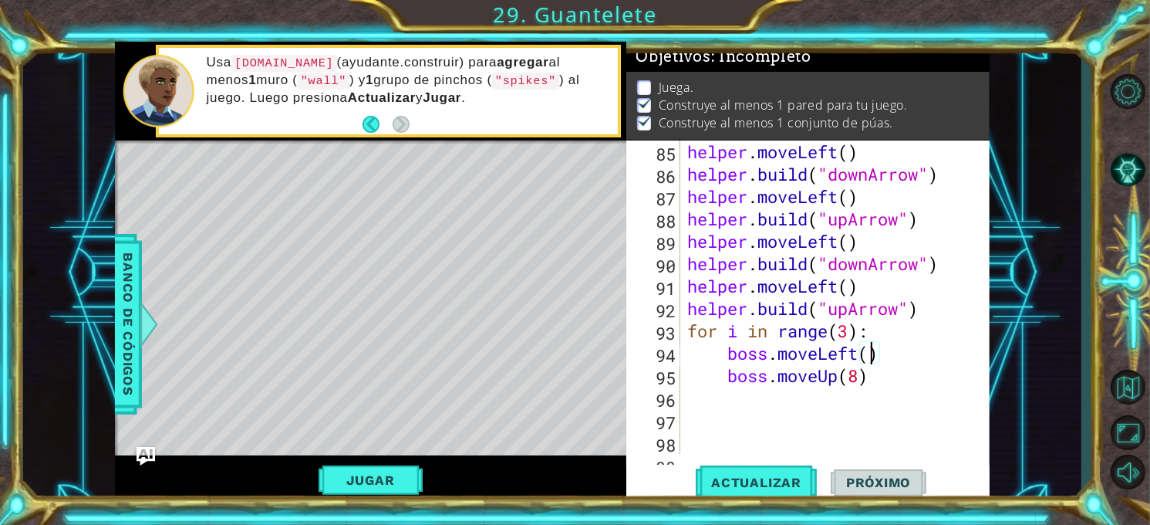
type textarea "boss.moveLeft(9)"
click at [882, 387] on div "helper . moveLeft ( ) helper . build ( "downArrow" ) helper . moveLeft ( ) help…" at bounding box center [833, 319] width 299 height 358
click at [769, 487] on span "Actualizar" at bounding box center [756, 482] width 121 height 15
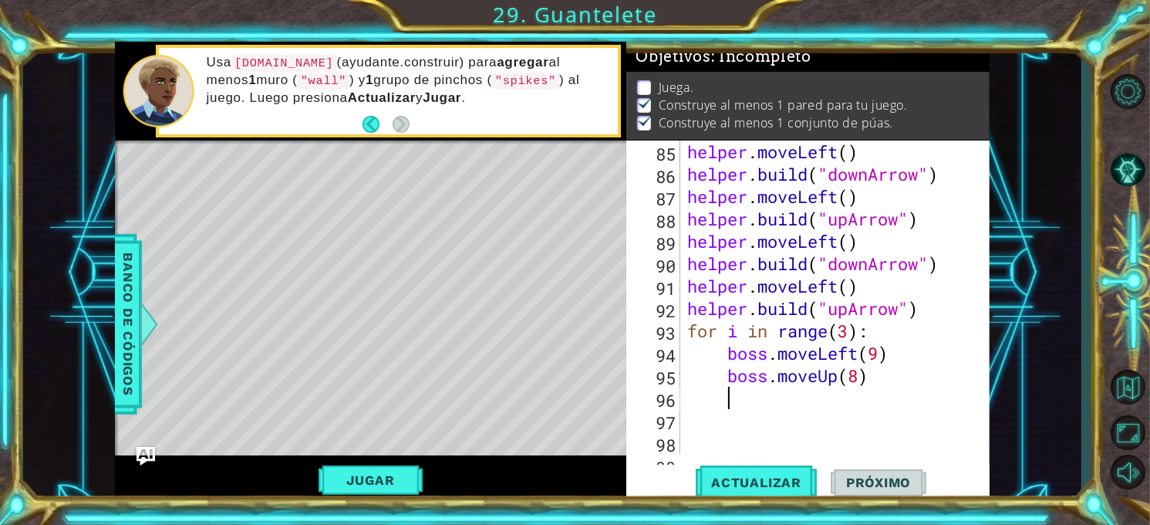
scroll to position [8, 0]
click at [350, 488] on button "Jugar" at bounding box center [371, 479] width 104 height 29
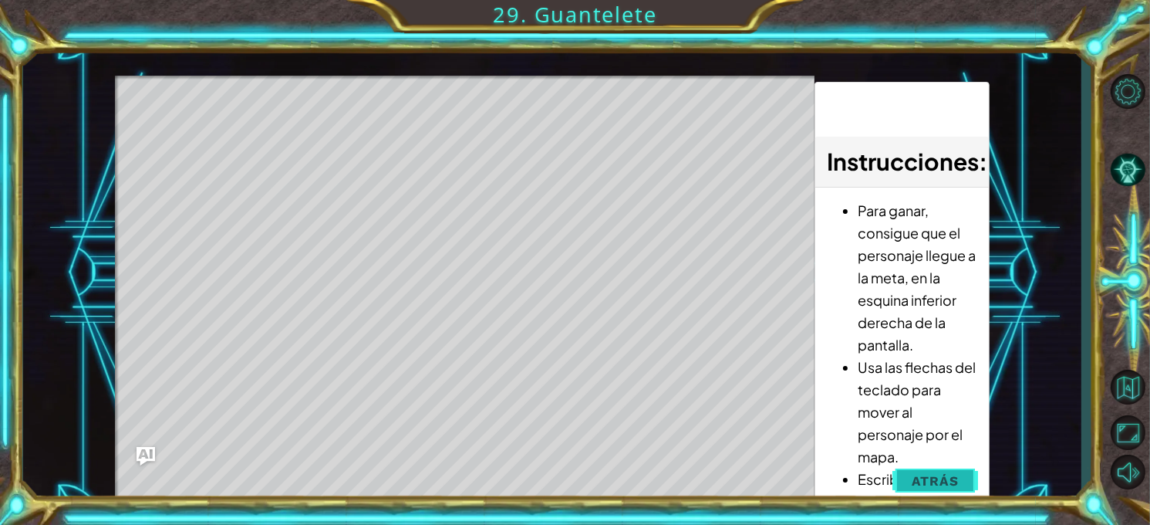
click at [971, 485] on button "Atrás" at bounding box center [936, 480] width 86 height 31
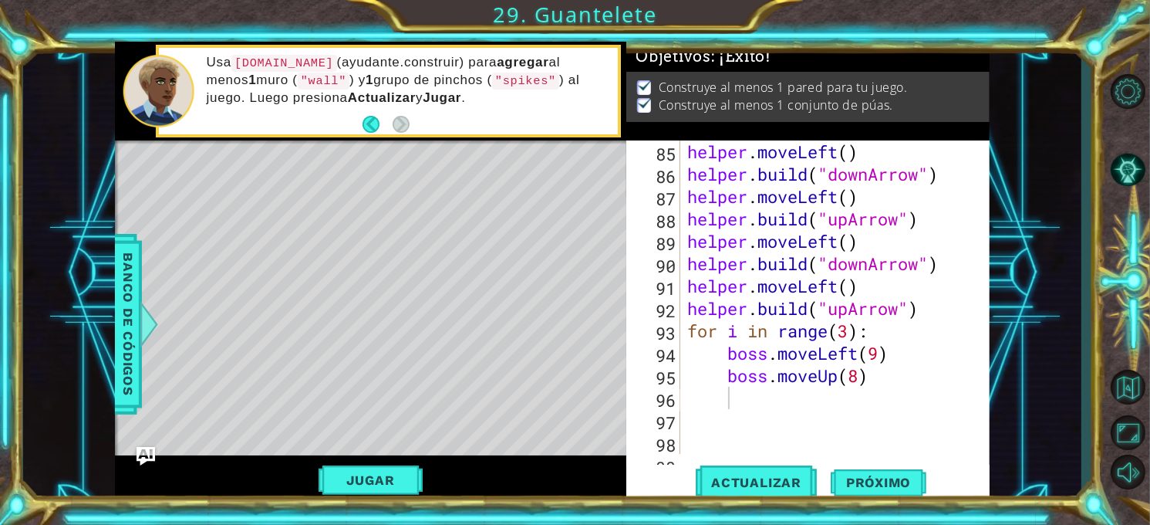
scroll to position [0, 0]
click at [929, 407] on div "helper . moveLeft ( ) helper . build ( "downArrow" ) helper . moveLeft ( ) help…" at bounding box center [833, 319] width 299 height 358
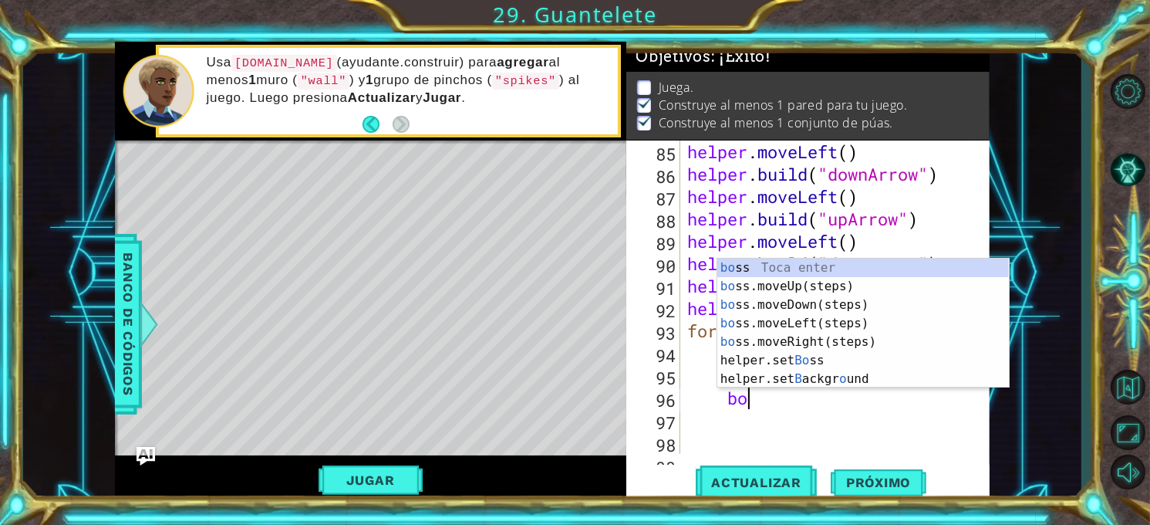
scroll to position [0, 2]
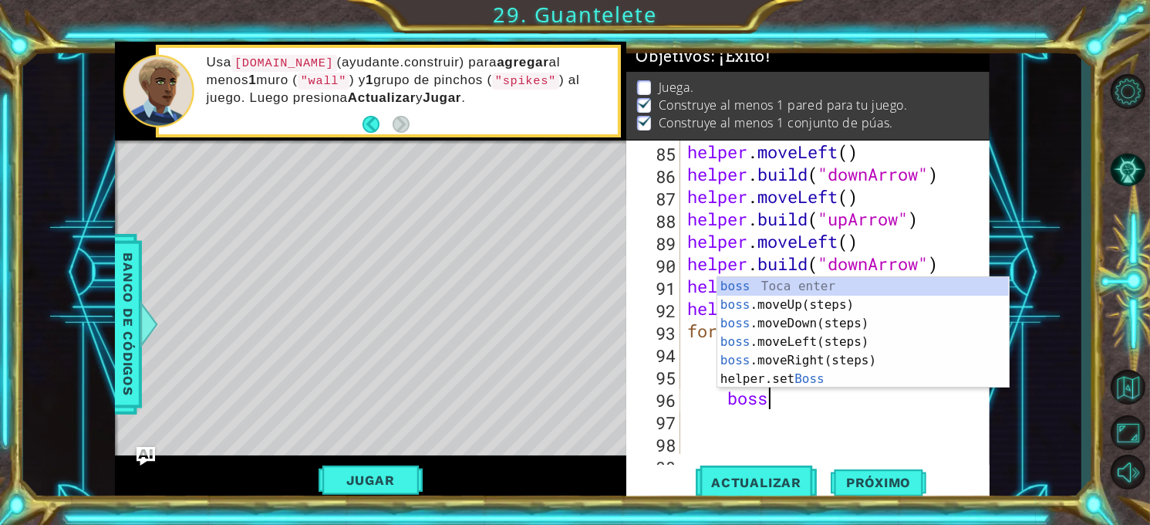
type textarea "boss."
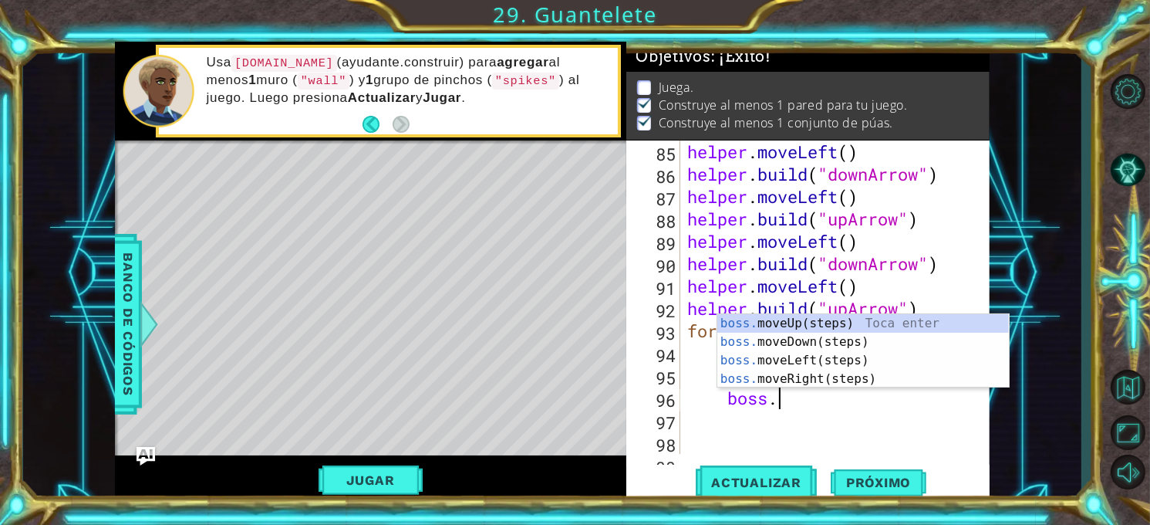
scroll to position [0, 3]
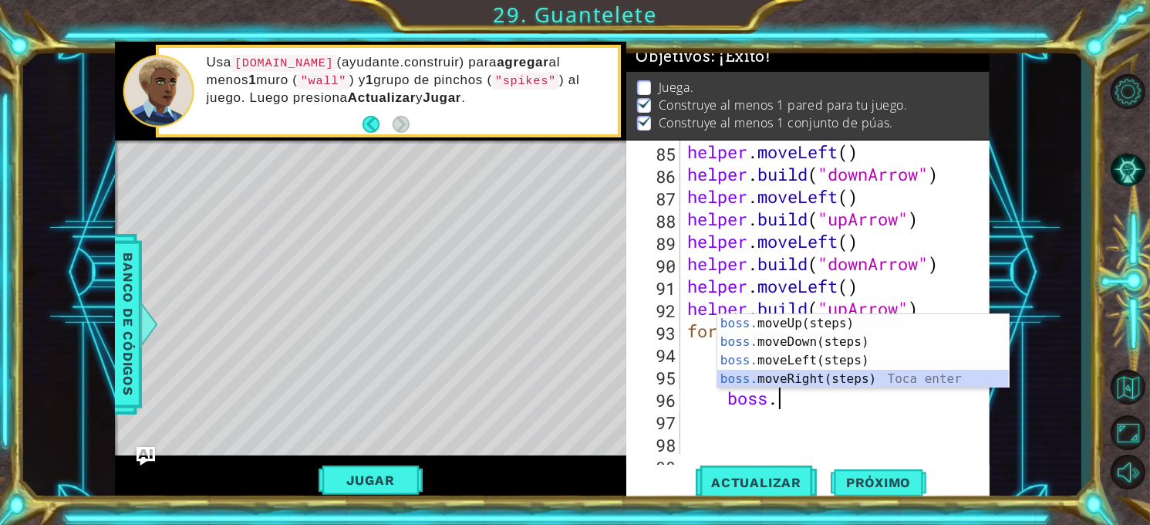
click at [920, 377] on div "boss. moveUp(steps) Toca enter boss. moveDown(steps) Toca enter boss. moveLeft(…" at bounding box center [864, 369] width 292 height 111
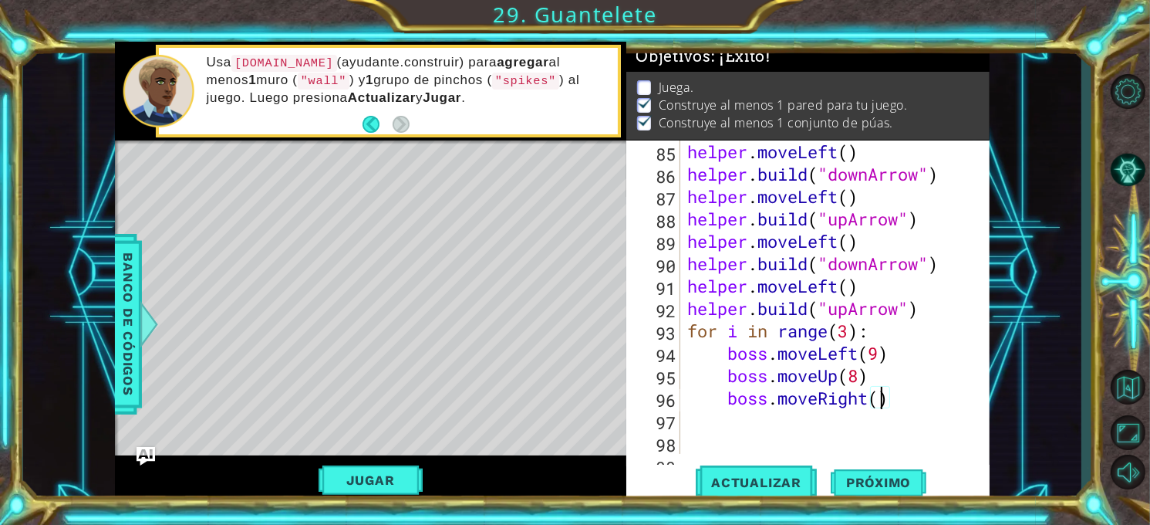
click at [882, 392] on div "helper . moveLeft ( ) helper . build ( "downArrow" ) helper . moveLeft ( ) help…" at bounding box center [833, 319] width 299 height 358
type textarea "boss.moveRight(8)"
click at [925, 389] on div "helper . moveLeft ( ) helper . build ( "downArrow" ) helper . moveLeft ( ) help…" at bounding box center [833, 319] width 299 height 358
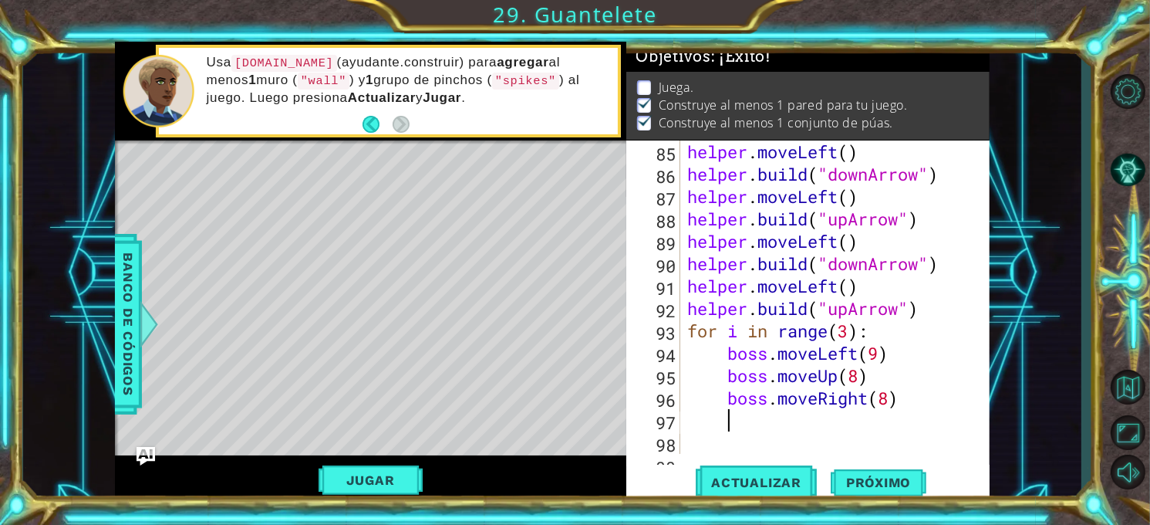
type textarea "n"
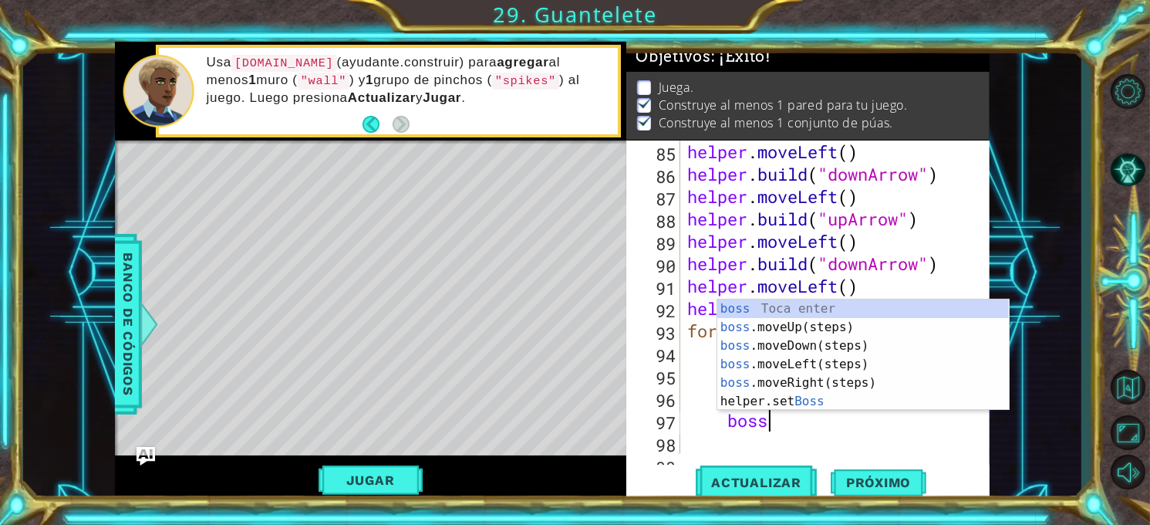
type textarea "boss."
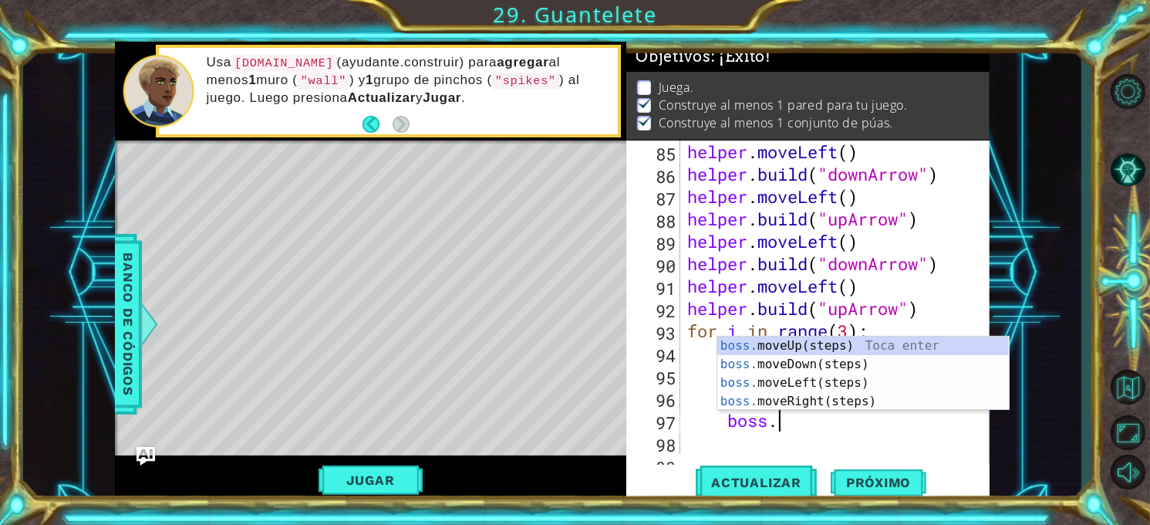
scroll to position [0, 3]
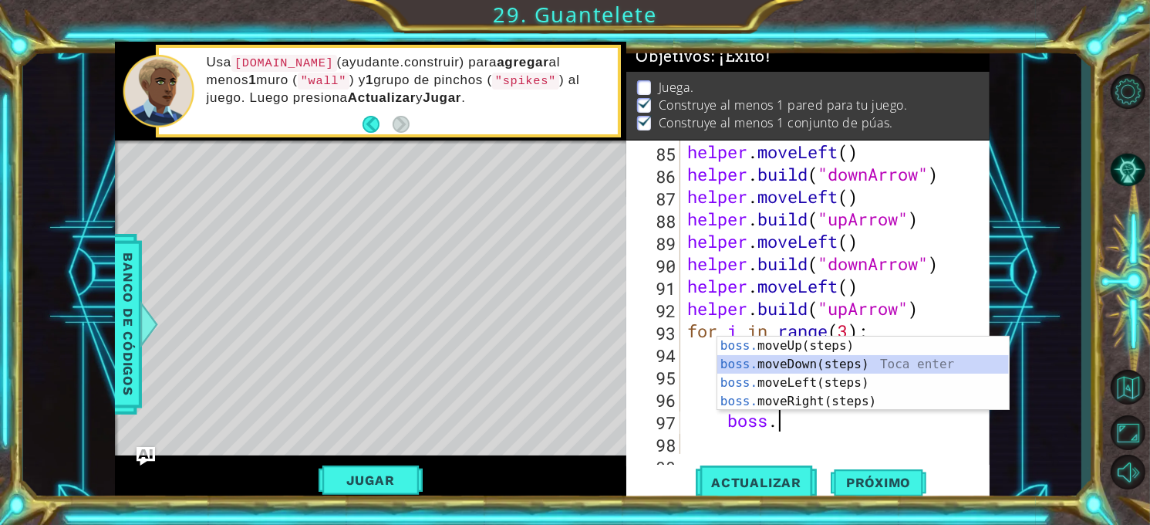
click at [913, 364] on div "boss. moveUp(steps) Toca enter boss. moveDown(steps) Toca enter boss. moveLeft(…" at bounding box center [864, 391] width 292 height 111
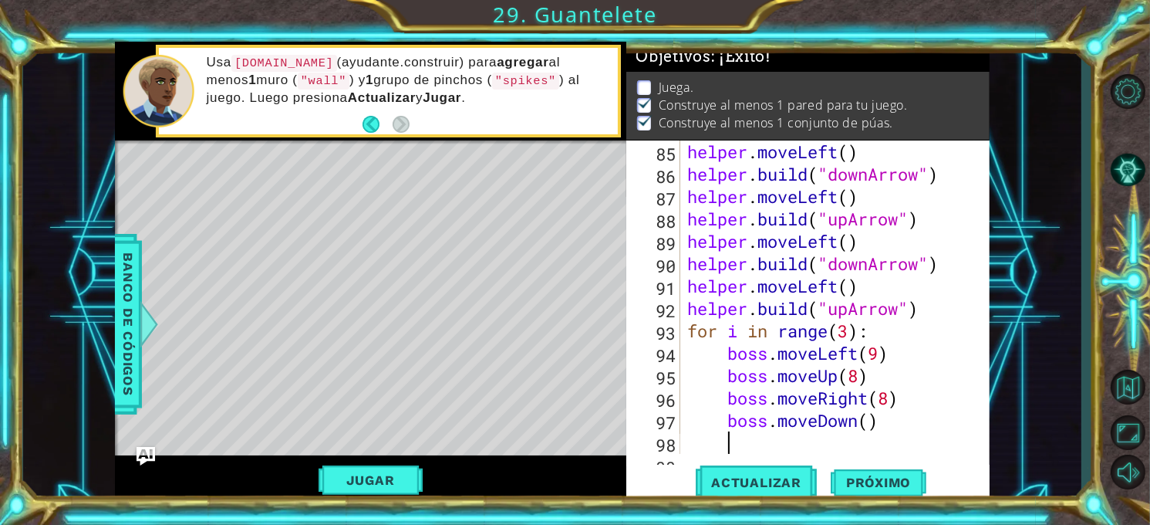
scroll to position [0, 0]
click at [870, 411] on div "helper . moveLeft ( ) helper . build ( "downArrow" ) helper . moveLeft ( ) help…" at bounding box center [833, 319] width 299 height 358
type textarea "boss.moveDown(8)"
click at [802, 472] on button "Actualizar" at bounding box center [756, 483] width 121 height 36
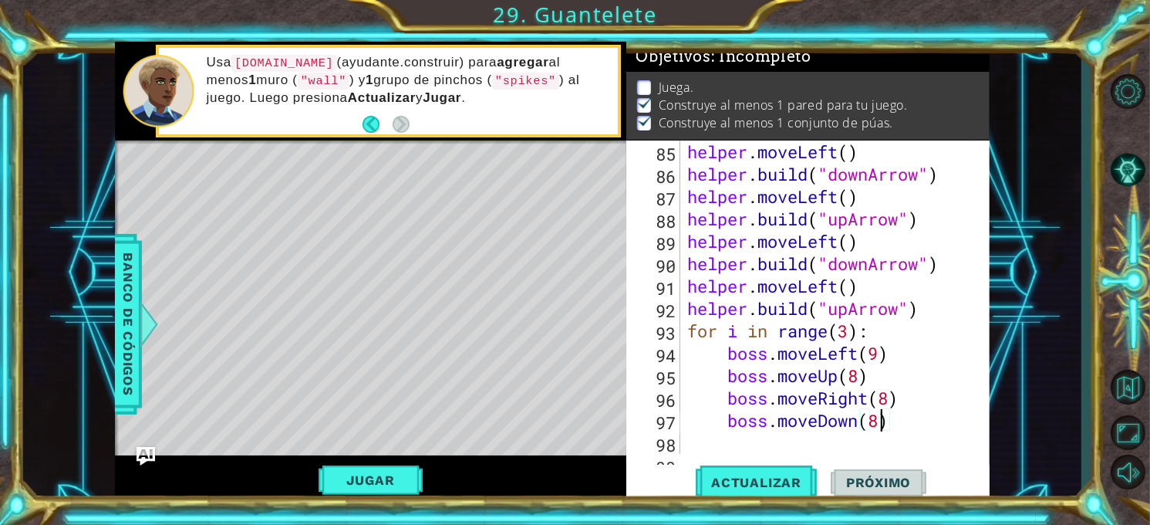
scroll to position [8, 0]
click at [363, 490] on button "Jugar" at bounding box center [371, 479] width 104 height 29
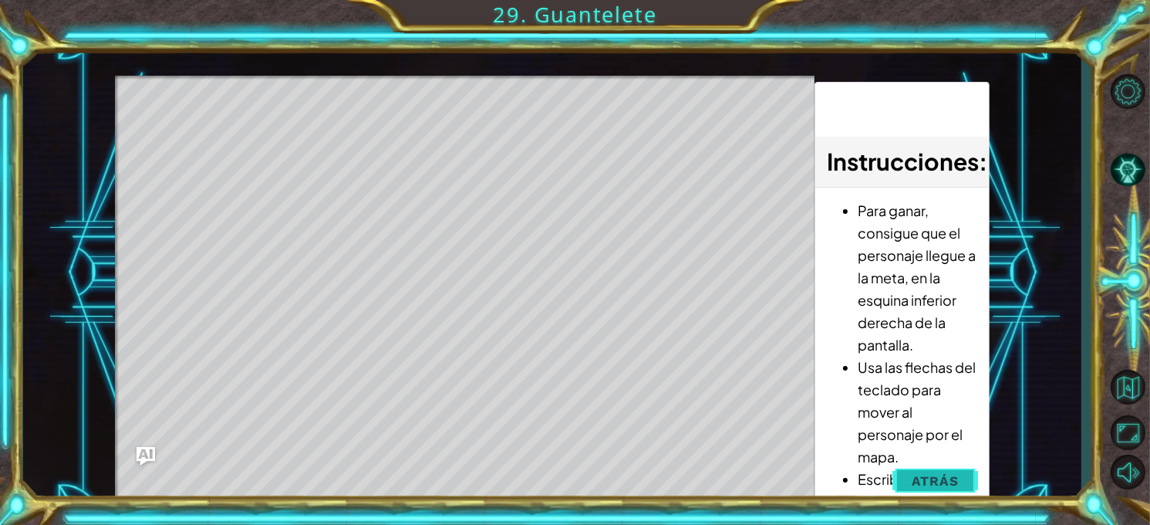
click at [953, 481] on span "Atrás" at bounding box center [935, 480] width 47 height 15
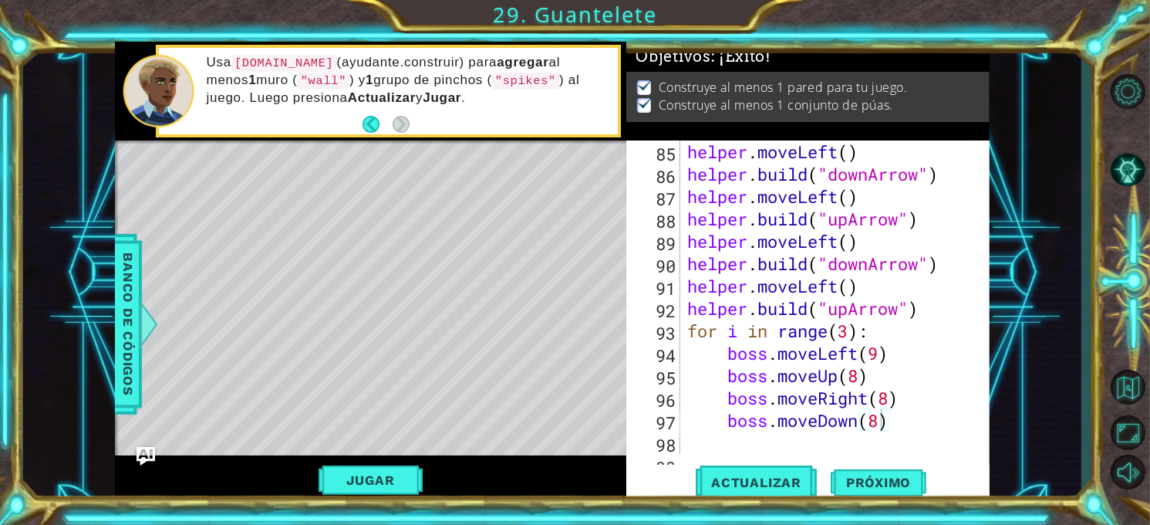
scroll to position [0, 0]
click at [899, 432] on div "helper . moveLeft ( ) helper . build ( "downArrow" ) helper . moveLeft ( ) help…" at bounding box center [833, 319] width 299 height 358
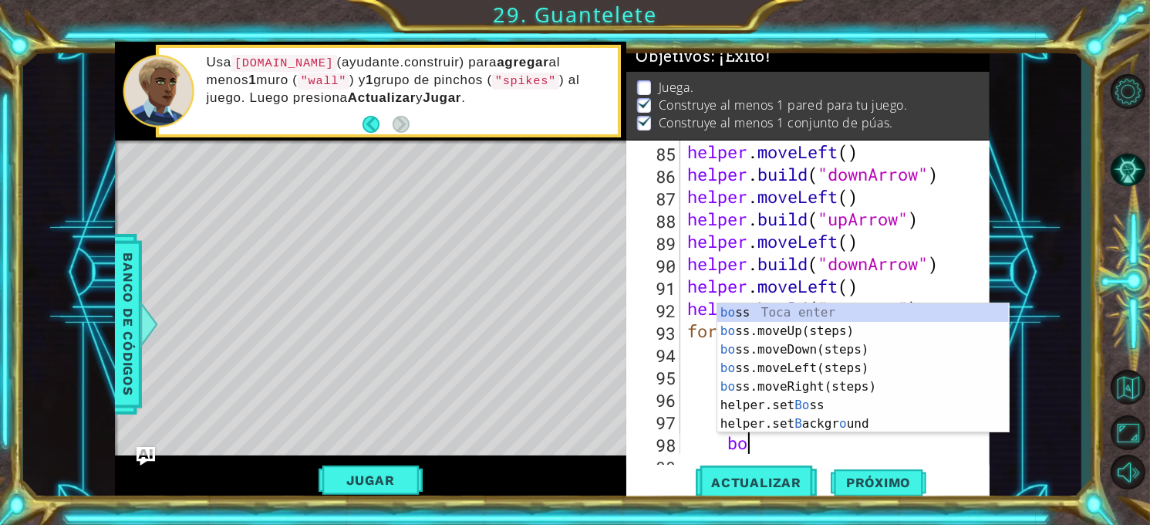
scroll to position [0, 2]
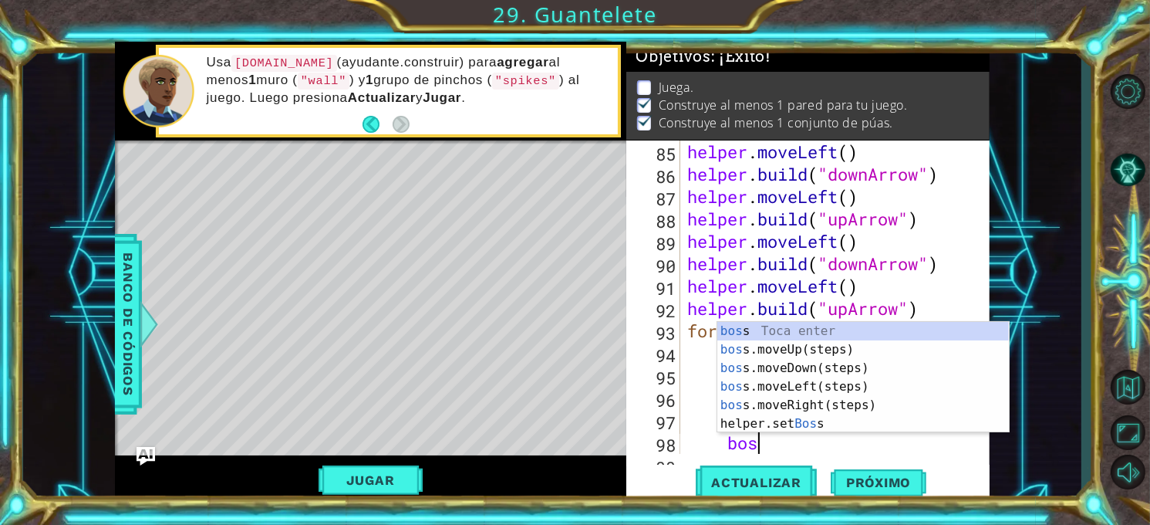
type textarea "b"
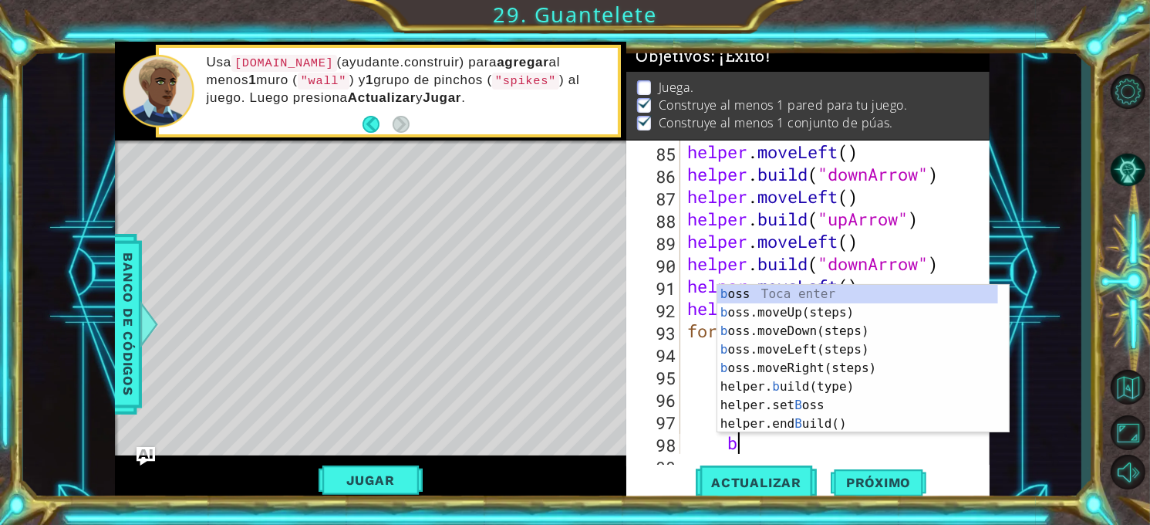
scroll to position [0, 0]
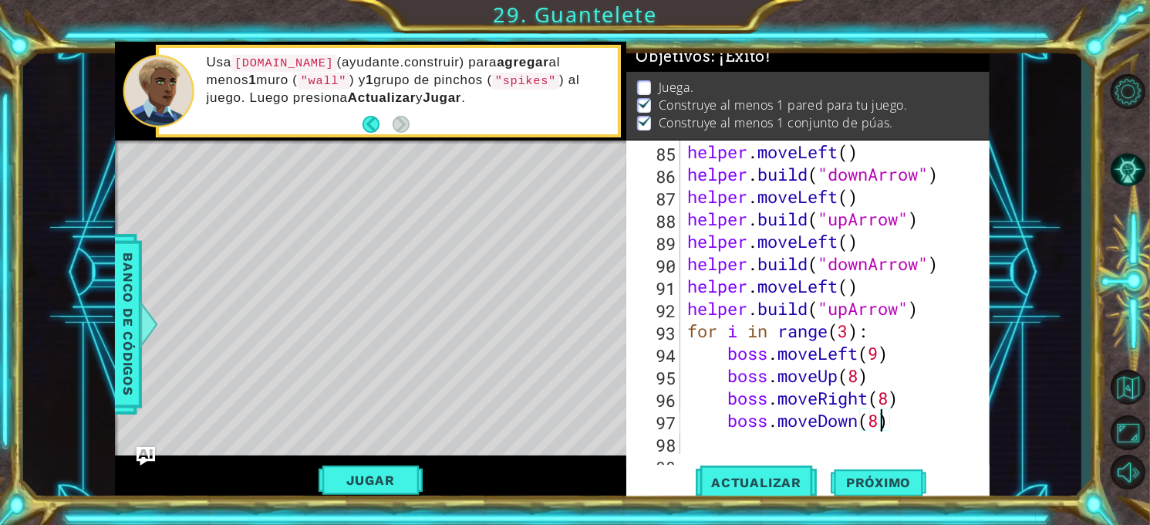
click at [880, 423] on div "helper . moveLeft ( ) helper . build ( "downArrow" ) helper . moveLeft ( ) help…" at bounding box center [833, 319] width 299 height 358
type textarea "boss.moveDown(9)"
click at [898, 421] on div "helper . moveLeft ( ) helper . build ( "downArrow" ) helper . moveLeft ( ) help…" at bounding box center [833, 319] width 299 height 358
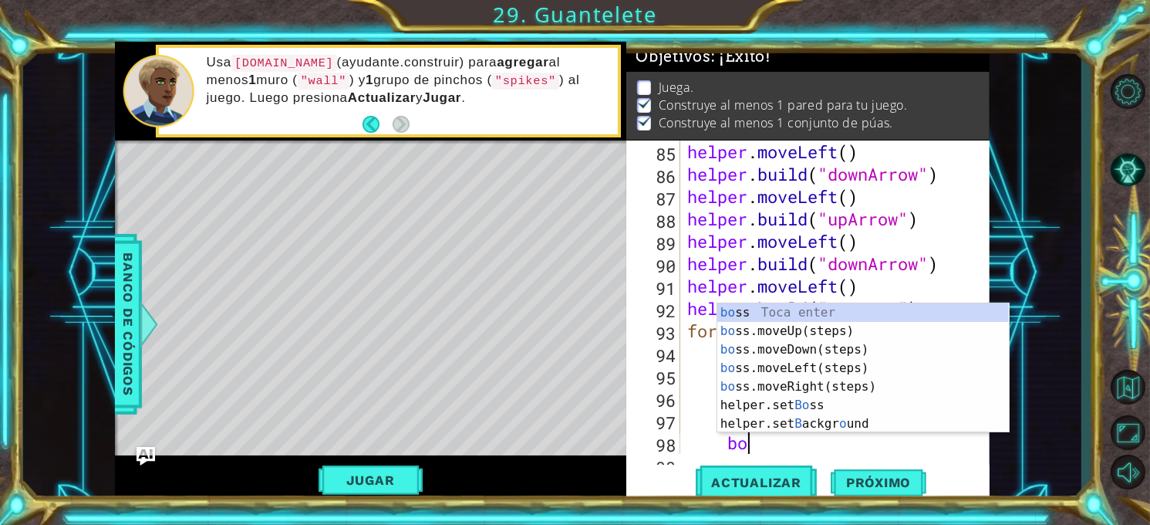
scroll to position [0, 2]
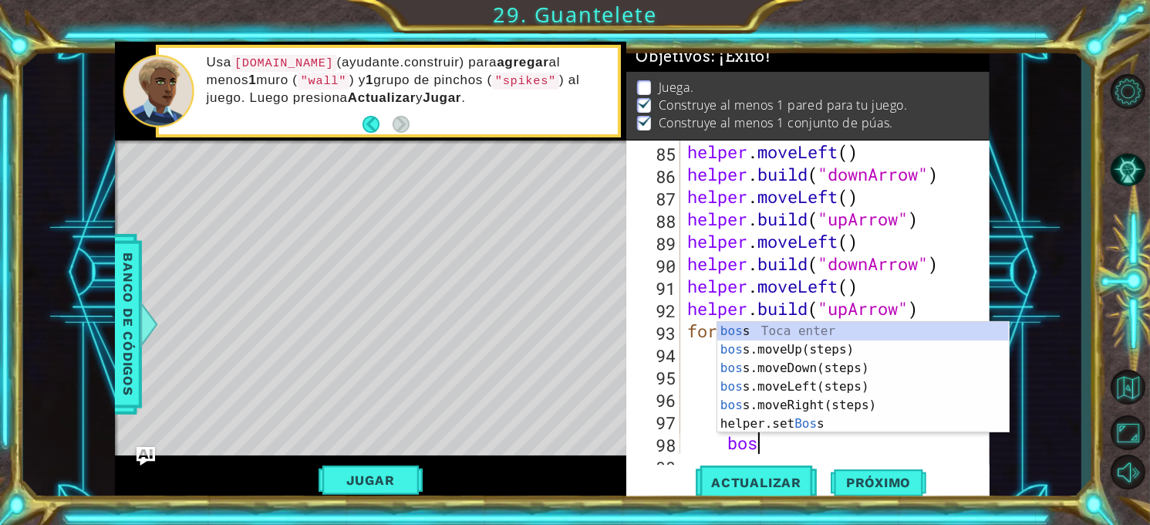
type textarea "boss"
click at [876, 356] on div "boss Toca enter boss .moveUp(steps) Toca enter boss .moveDown(steps) Toca enter…" at bounding box center [864, 396] width 292 height 148
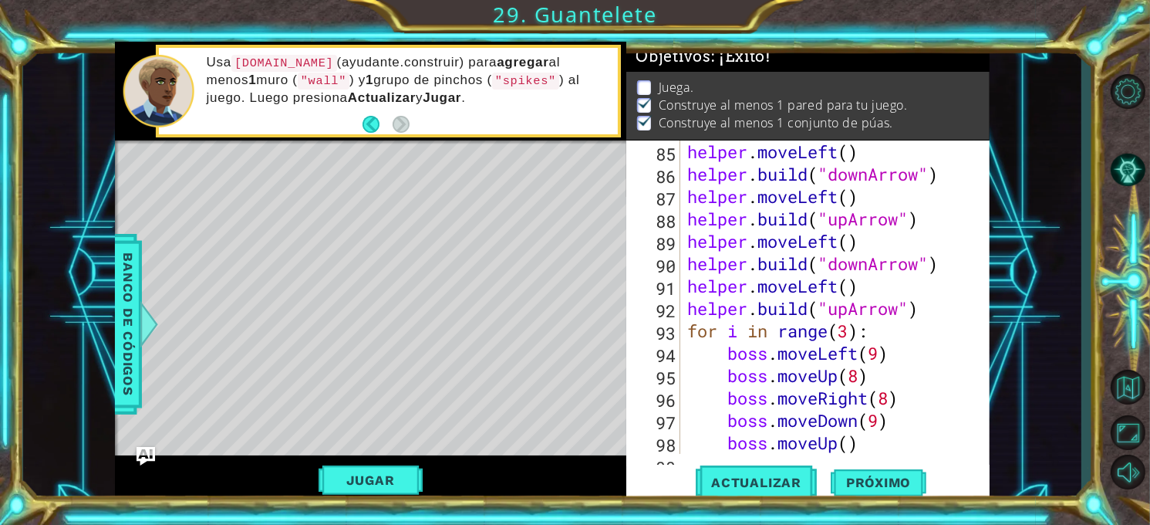
scroll to position [0, 0]
click at [851, 438] on div "helper . moveLeft ( ) helper . build ( "downArrow" ) helper . moveLeft ( ) help…" at bounding box center [833, 319] width 299 height 358
click at [786, 465] on button "Actualizar" at bounding box center [756, 483] width 121 height 36
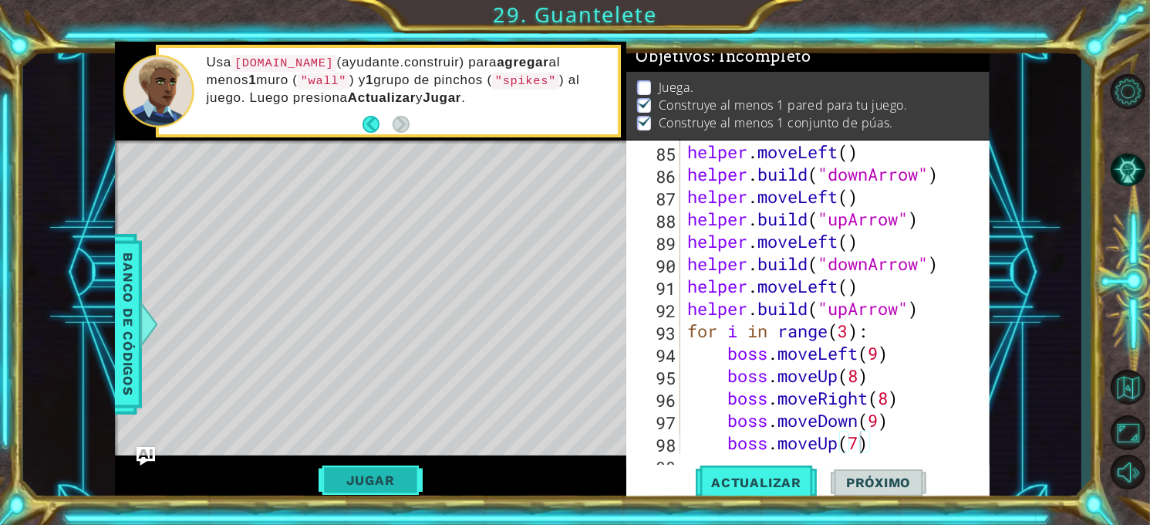
click at [401, 492] on button "Jugar" at bounding box center [371, 479] width 104 height 29
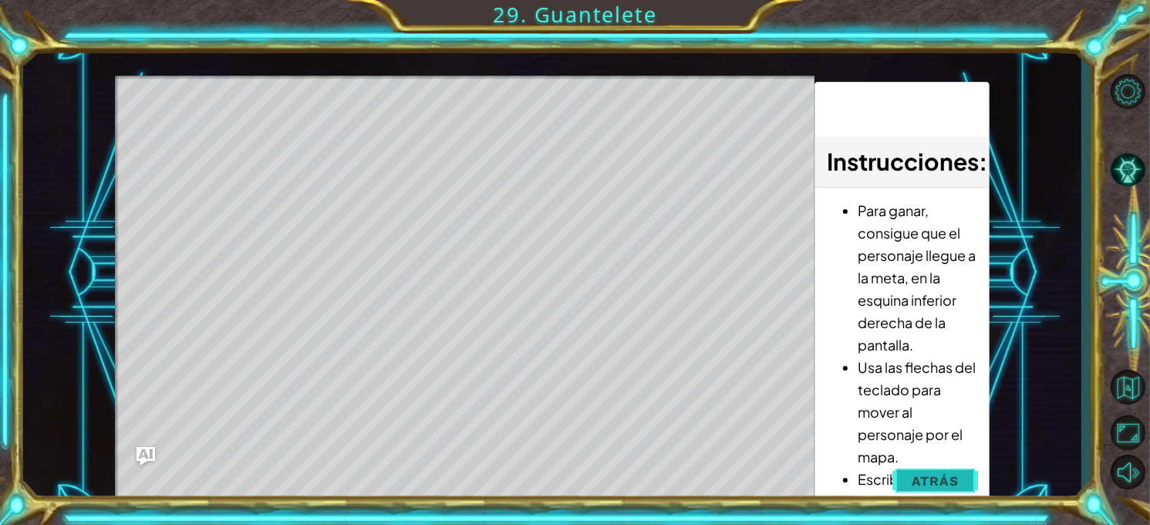
click at [956, 474] on span "Atrás" at bounding box center [935, 480] width 47 height 15
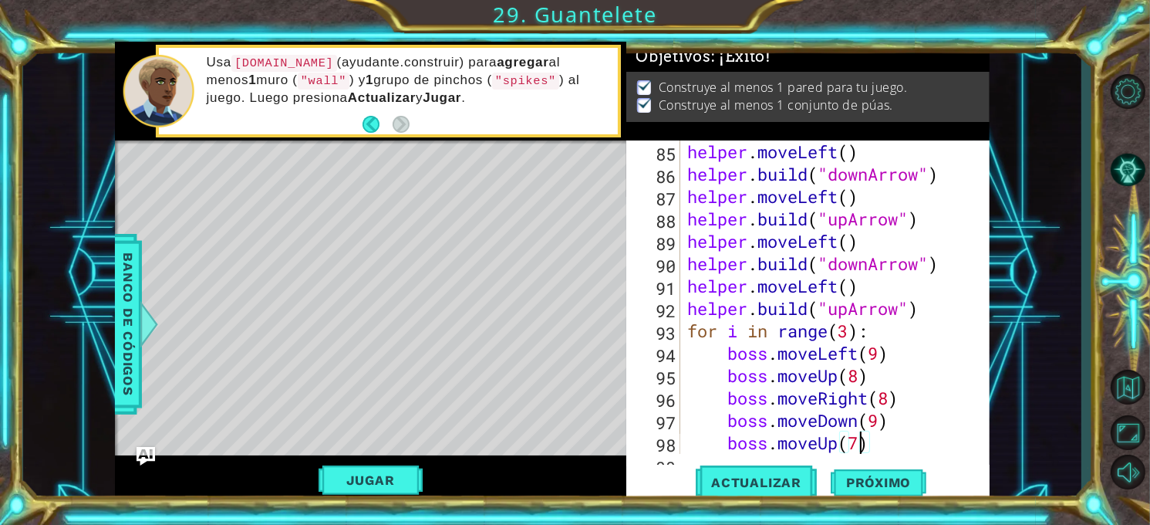
click at [859, 442] on div "helper . moveLeft ( ) helper . build ( "downArrow" ) helper . moveLeft ( ) help…" at bounding box center [833, 319] width 299 height 358
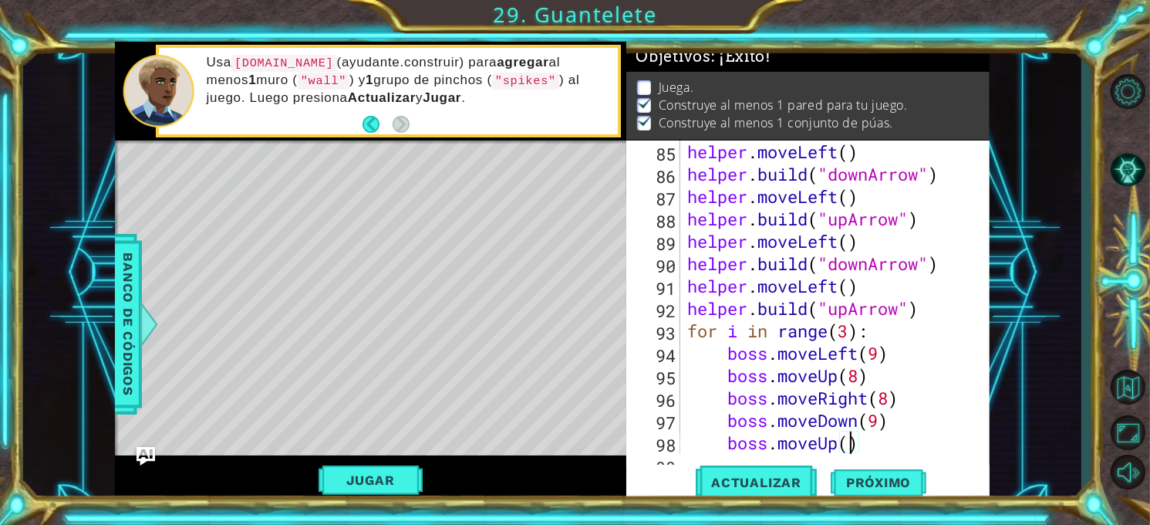
scroll to position [0, 7]
click at [764, 468] on button "Actualizar" at bounding box center [756, 483] width 121 height 36
click at [404, 483] on button "Jugar" at bounding box center [371, 479] width 104 height 29
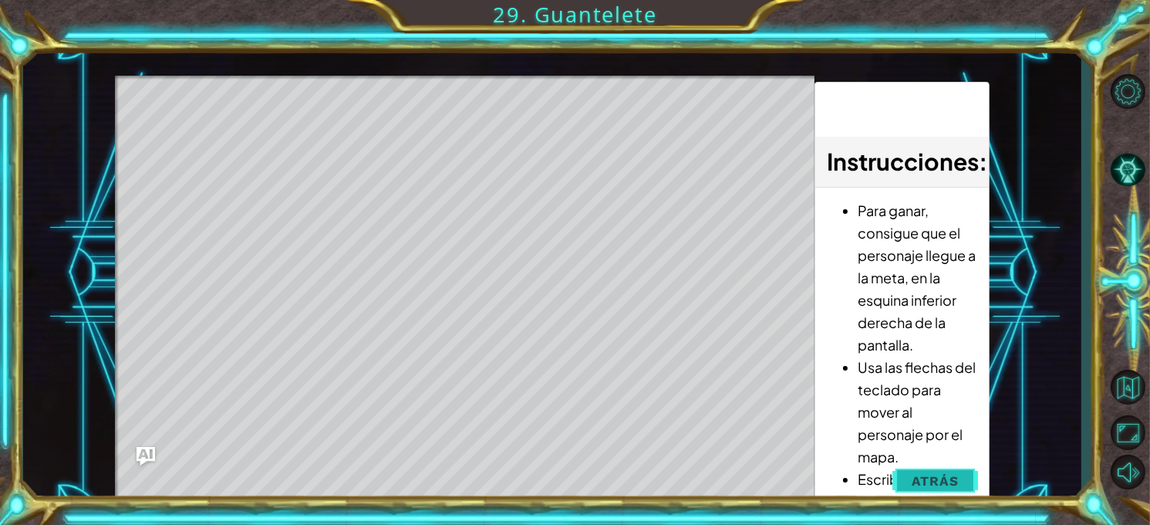
click at [937, 475] on span "Atrás" at bounding box center [935, 480] width 47 height 15
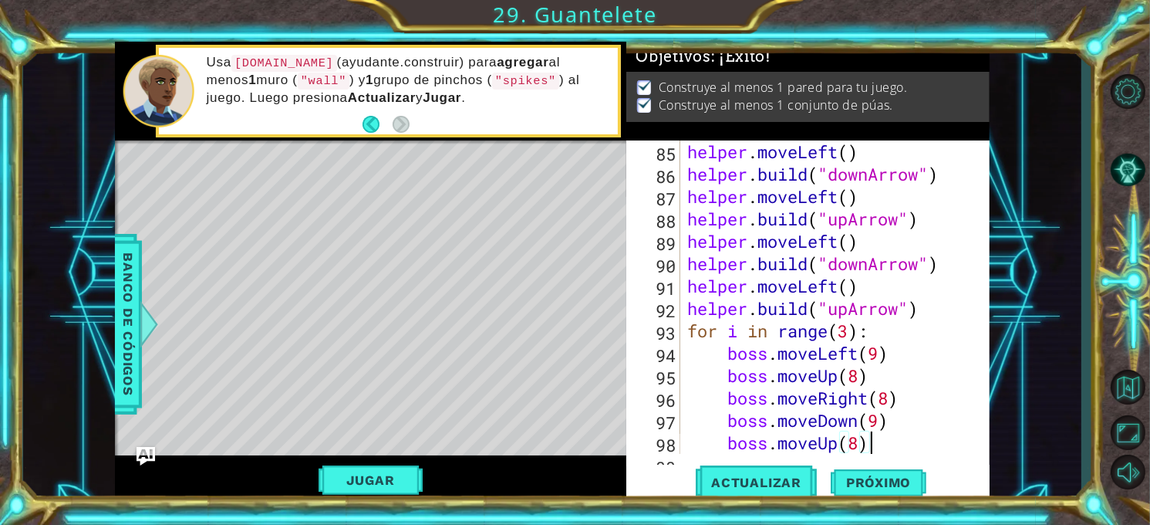
click at [918, 451] on div "helper . moveLeft ( ) helper . build ( "downArrow" ) helper . moveLeft ( ) help…" at bounding box center [833, 319] width 299 height 358
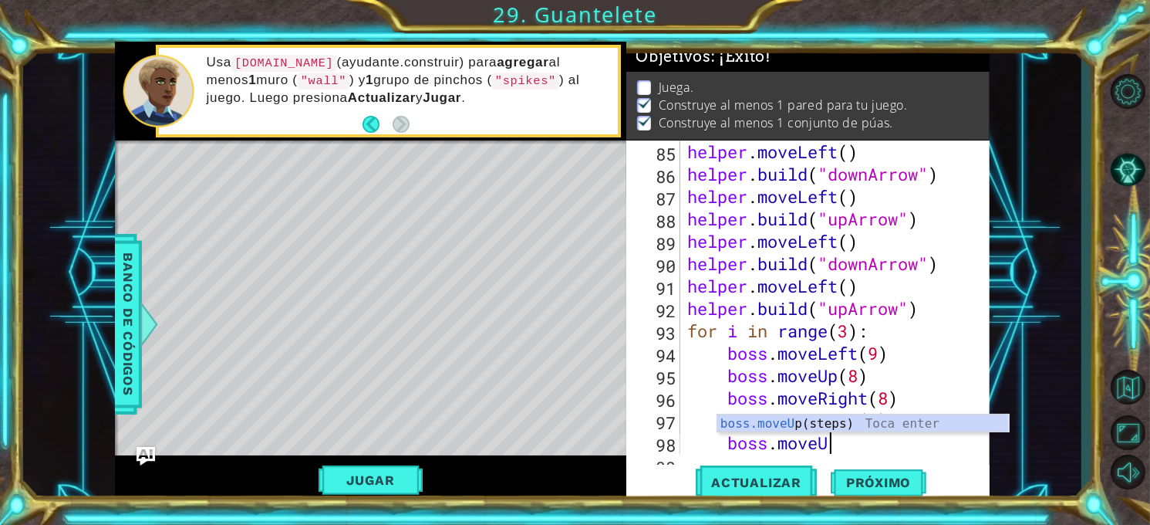
type textarea "boss.move"
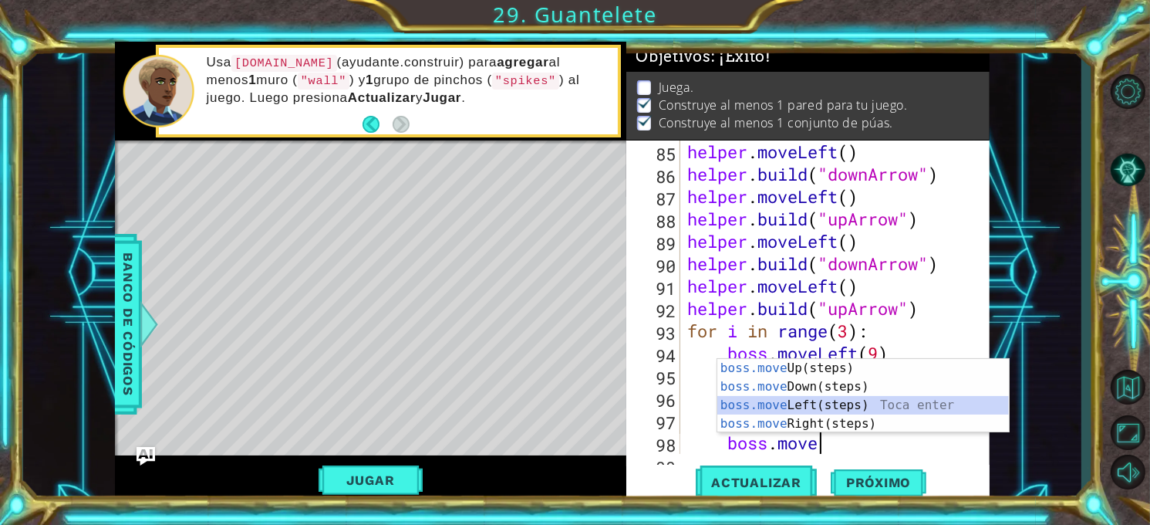
click at [867, 399] on div "boss.move Up(steps) Toca enter boss.move Down(steps) Toca enter boss.move Left(…" at bounding box center [864, 414] width 292 height 111
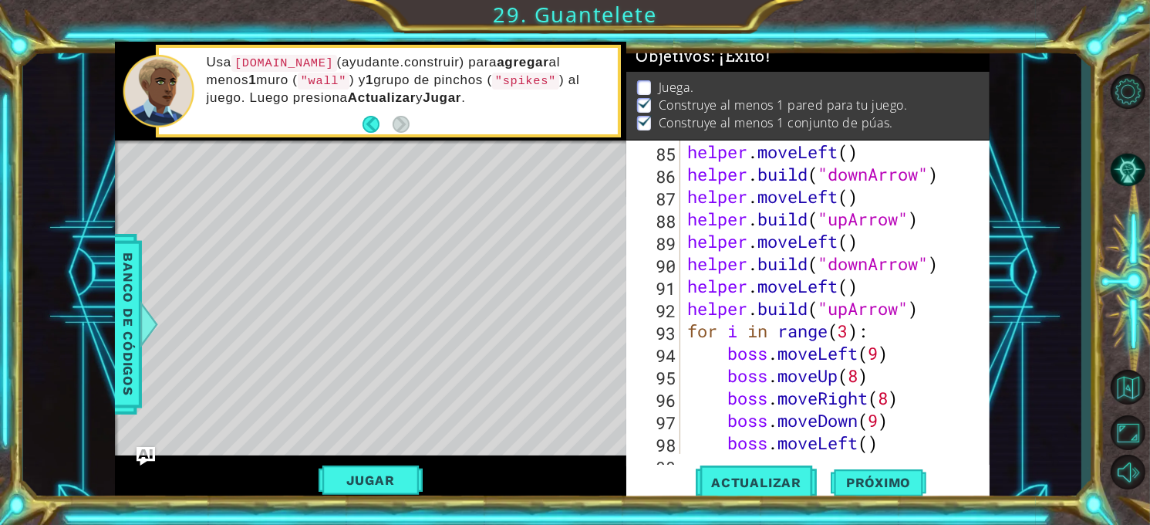
scroll to position [0, 0]
click at [868, 444] on div "helper . moveLeft ( ) helper . build ( "downArrow" ) helper . moveLeft ( ) help…" at bounding box center [833, 319] width 299 height 358
type textarea "boss.moveLeft(3)"
click at [890, 446] on div "helper . moveLeft ( ) helper . build ( "downArrow" ) helper . moveLeft ( ) help…" at bounding box center [833, 319] width 299 height 358
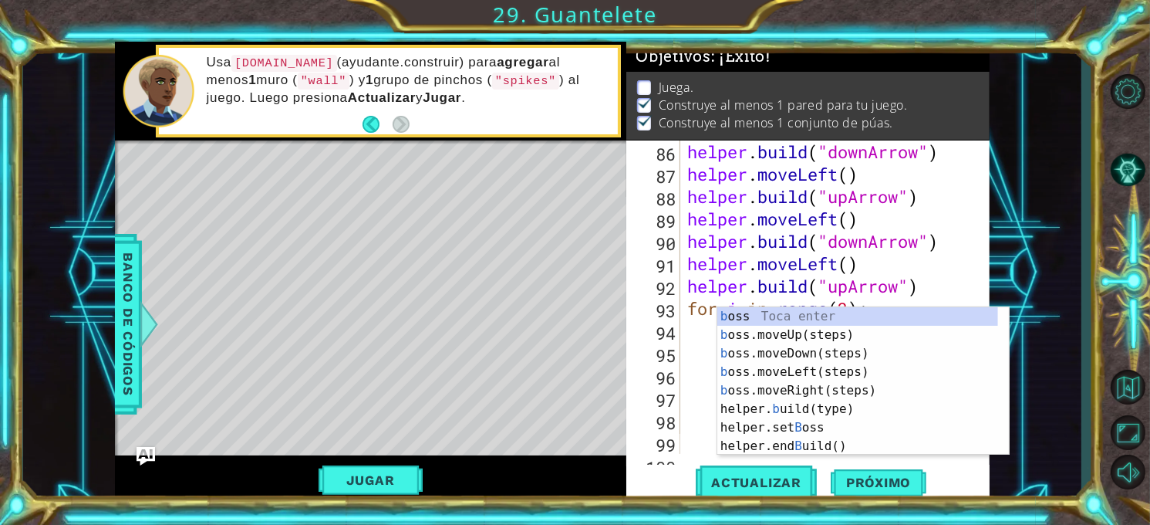
scroll to position [1924, 0]
type textarea "bo"
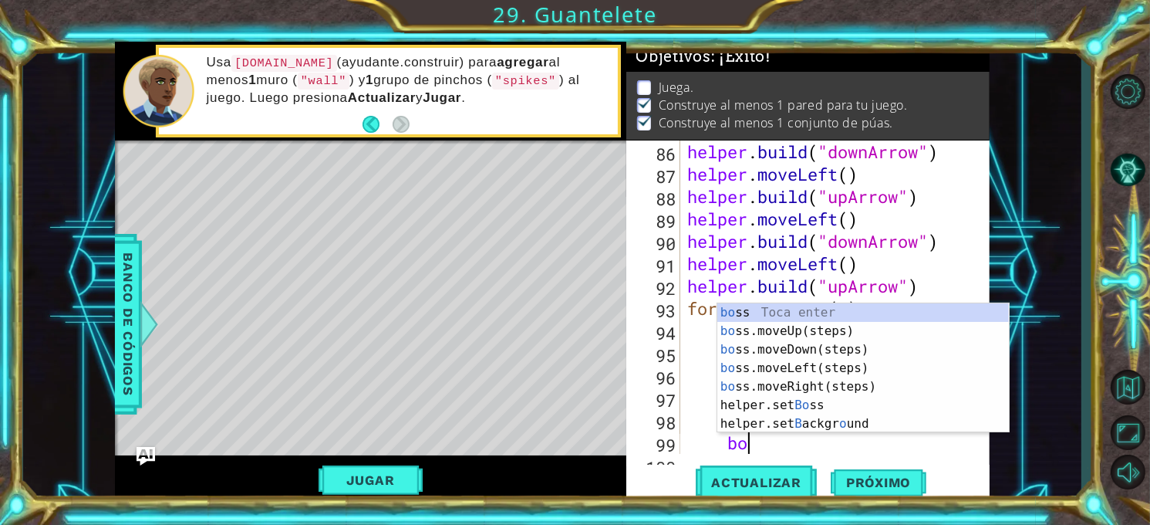
scroll to position [0, 2]
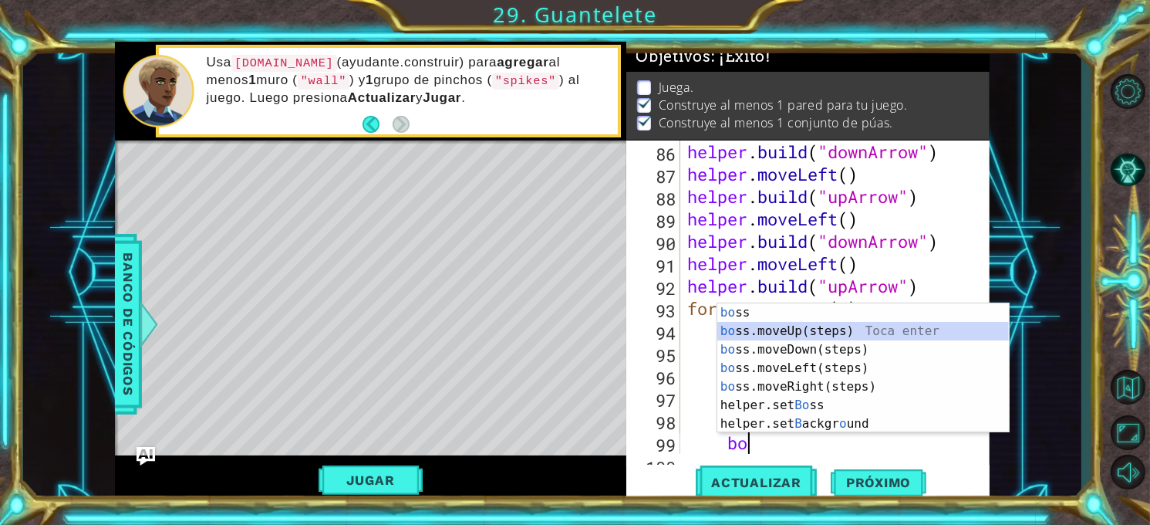
click at [880, 336] on div "bo ss Toca enter bo ss.moveUp(steps) Toca enter bo ss.moveDown(steps) Toca ente…" at bounding box center [864, 386] width 292 height 167
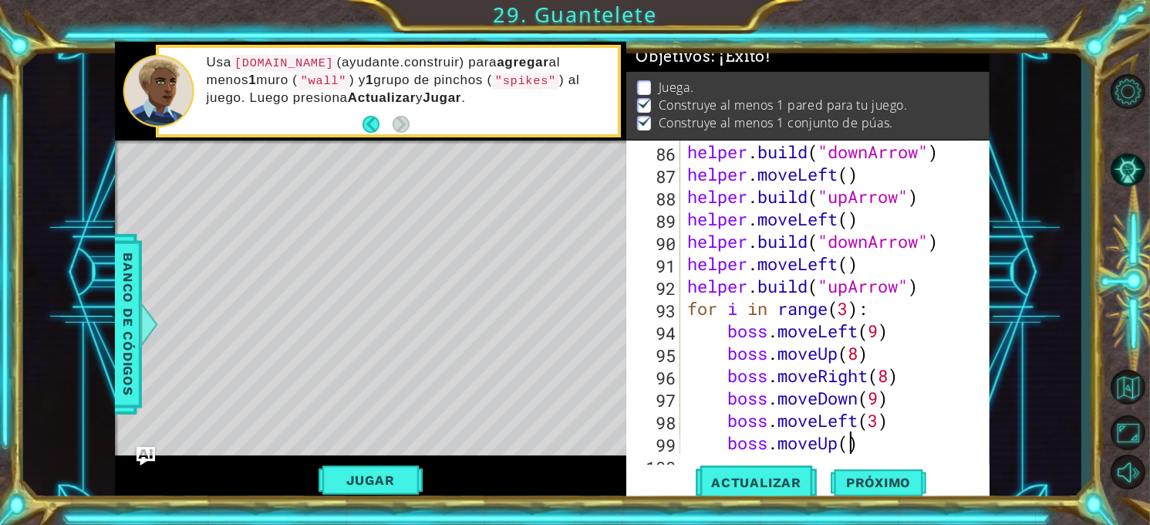
click at [848, 440] on div "helper . build ( "downArrow" ) helper . moveLeft ( ) helper . build ( "upArrow"…" at bounding box center [833, 319] width 299 height 358
click at [367, 483] on button "Jugar" at bounding box center [371, 479] width 104 height 29
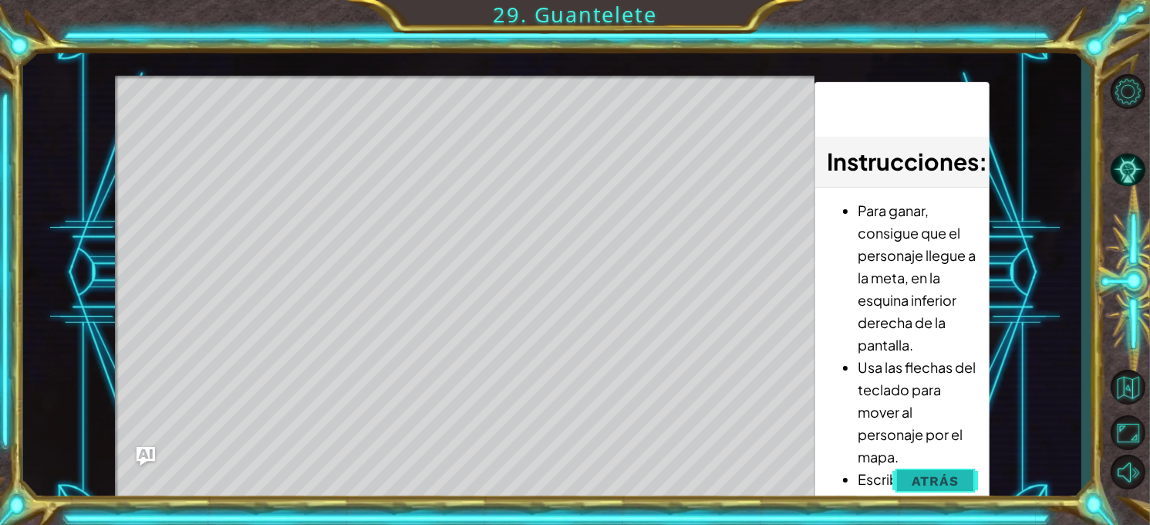
click at [941, 468] on button "Atrás" at bounding box center [936, 480] width 86 height 31
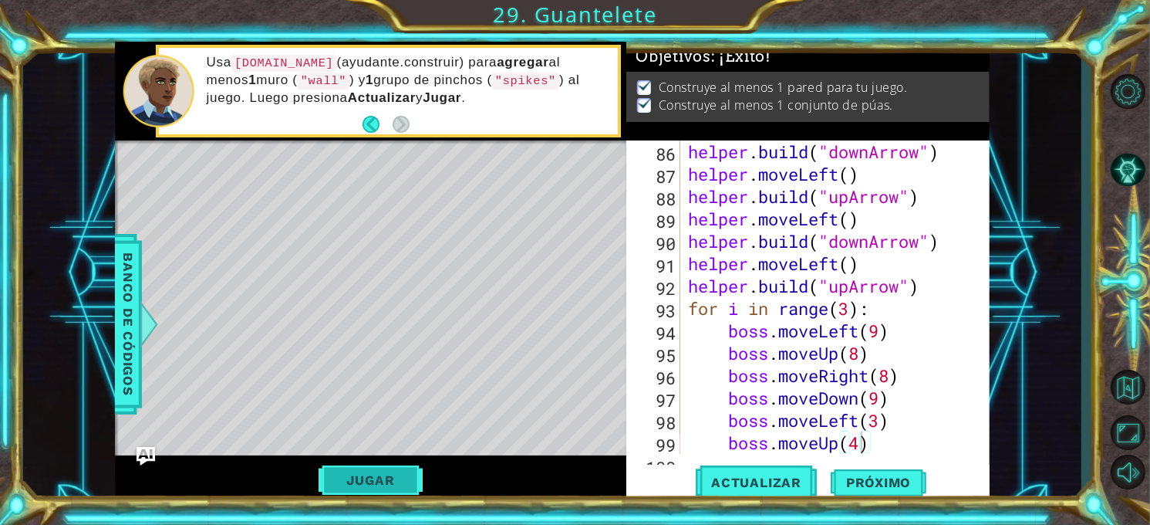
click at [404, 469] on button "Jugar" at bounding box center [371, 479] width 104 height 29
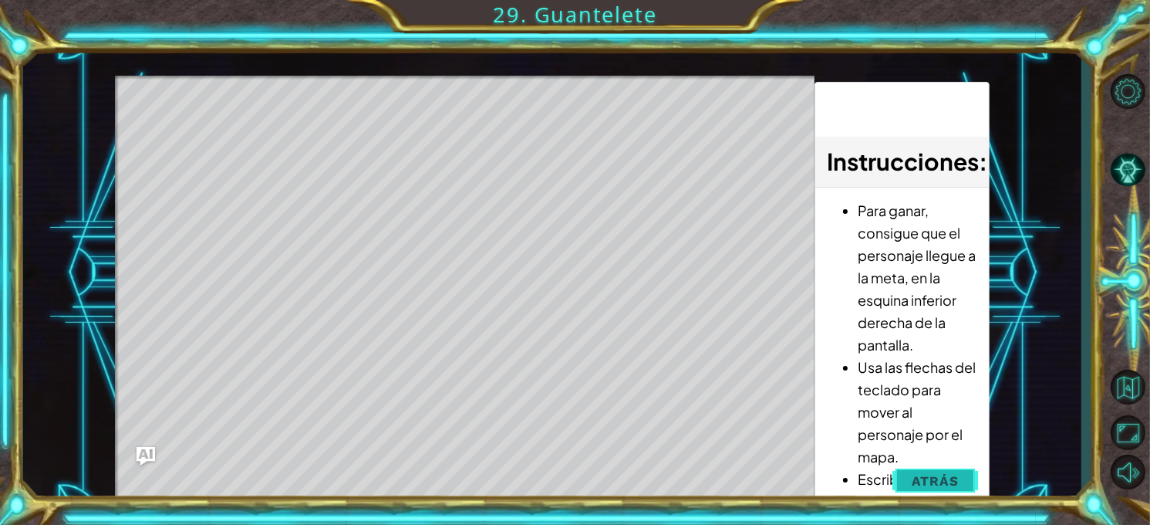
click at [954, 471] on button "Atrás" at bounding box center [936, 480] width 86 height 31
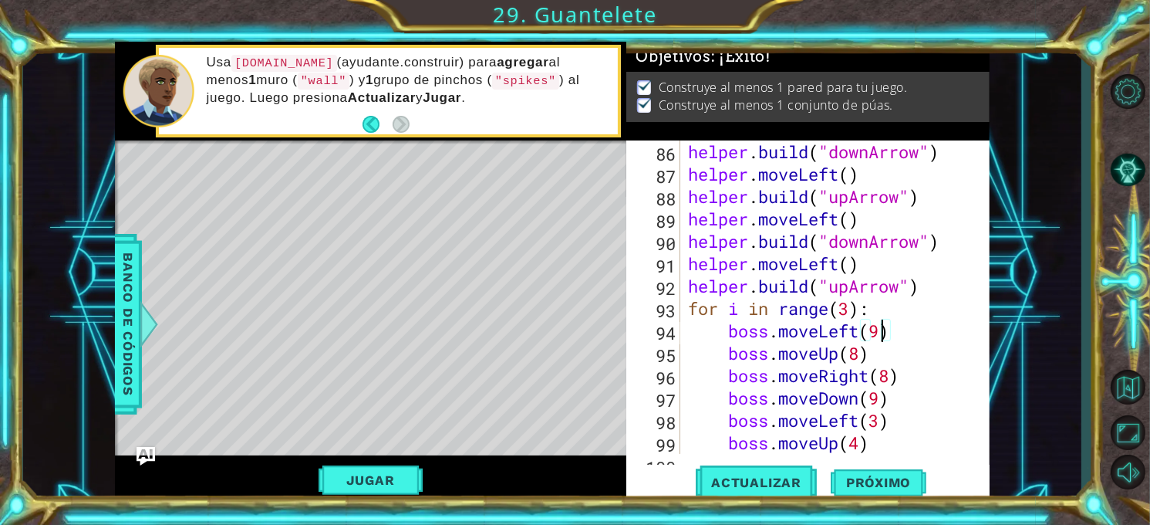
click at [882, 333] on div "helper . build ( "downArrow" ) helper . moveLeft ( ) helper . build ( "upArrow"…" at bounding box center [834, 319] width 299 height 358
click at [850, 312] on div "helper . build ( "downArrow" ) helper . moveLeft ( ) helper . build ( "upArrow"…" at bounding box center [834, 319] width 299 height 358
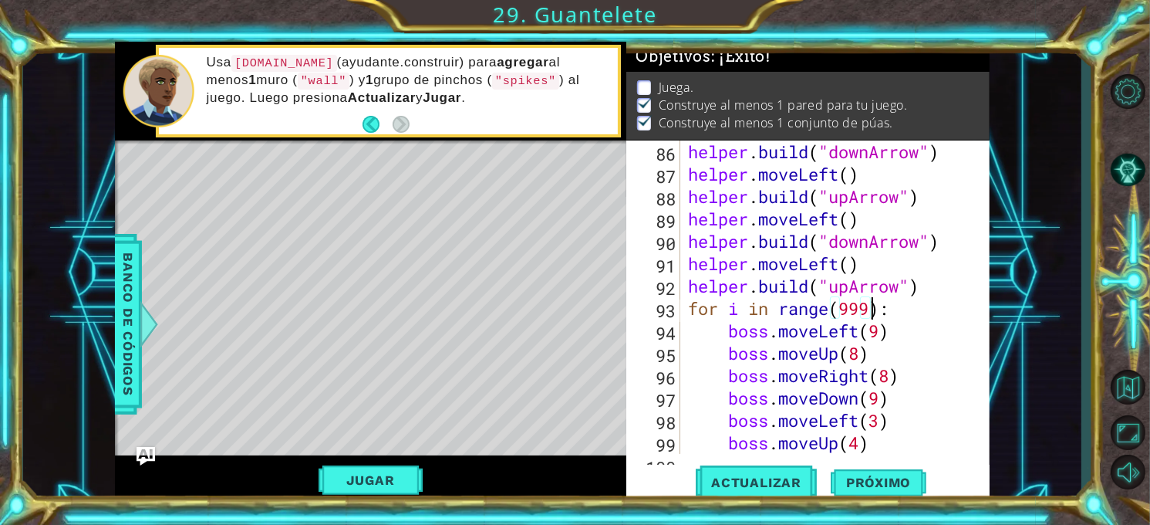
scroll to position [0, 8]
click at [782, 487] on span "Actualizar" at bounding box center [756, 482] width 121 height 15
click at [392, 472] on button "Jugar" at bounding box center [371, 479] width 104 height 29
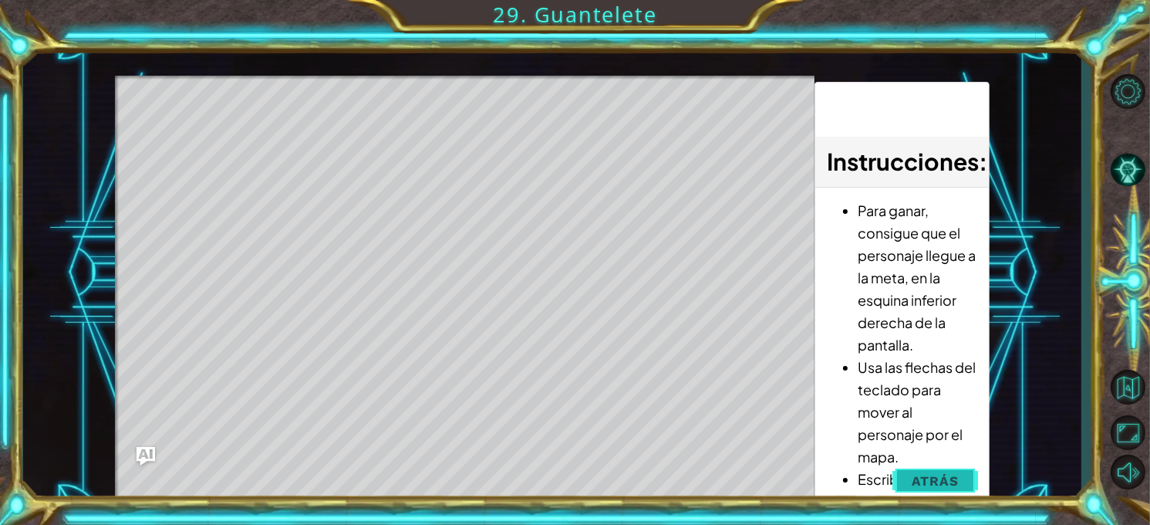
click at [930, 468] on button "Atrás" at bounding box center [936, 480] width 86 height 31
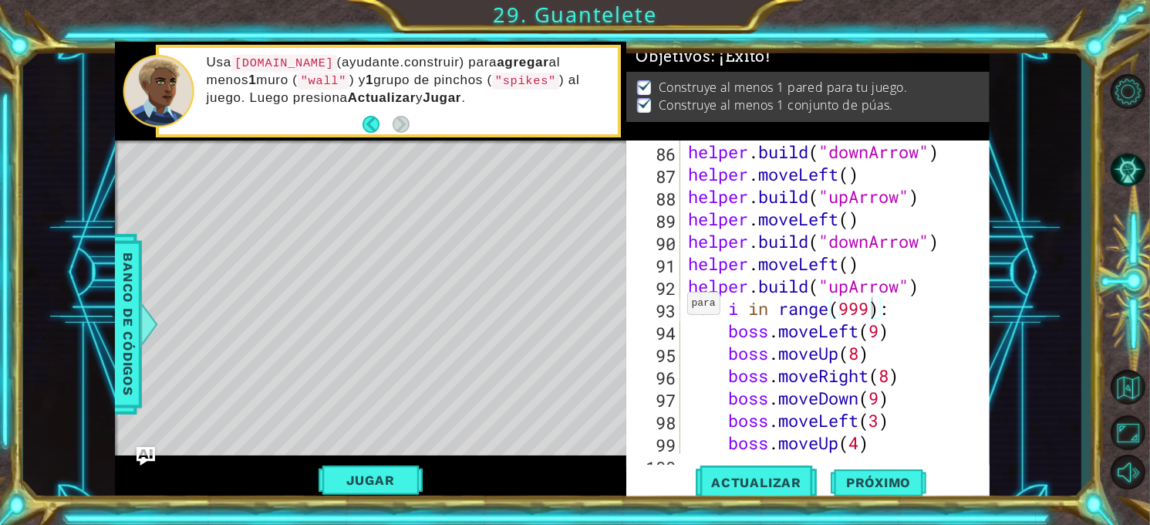
click at [681, 306] on div "for i in range(999): 86 87 88 89 90 91 92 93 94 95 96 97 98 99 100 helper . bui…" at bounding box center [807, 296] width 360 height 313
drag, startPoint x: 681, startPoint y: 306, endPoint x: 689, endPoint y: 309, distance: 8.8
click at [689, 309] on div "for i in range(999): 86 87 88 89 90 91 92 93 94 95 96 97 98 99 100 helper . bui…" at bounding box center [807, 296] width 360 height 313
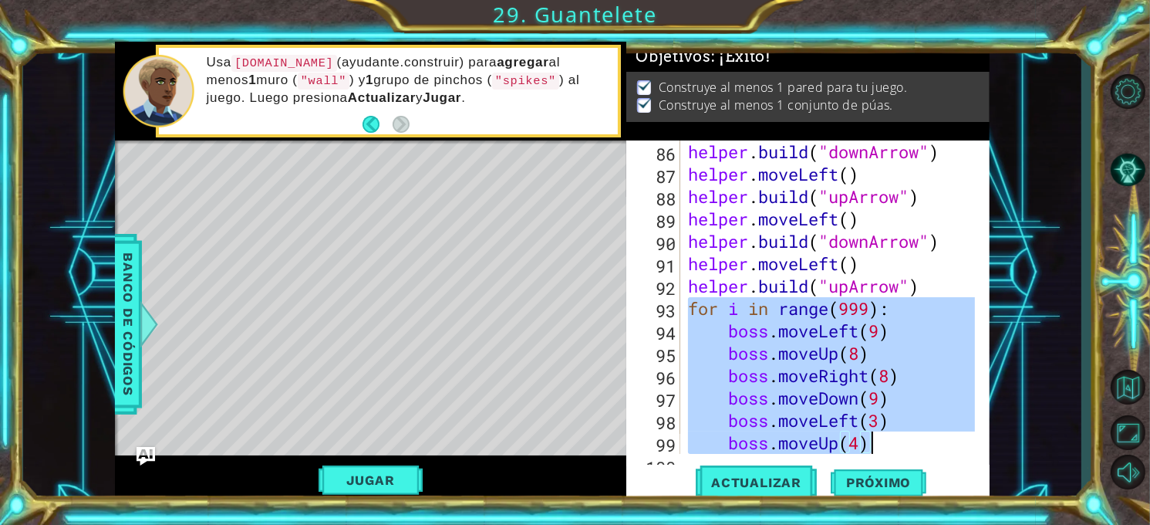
scroll to position [2148, 0]
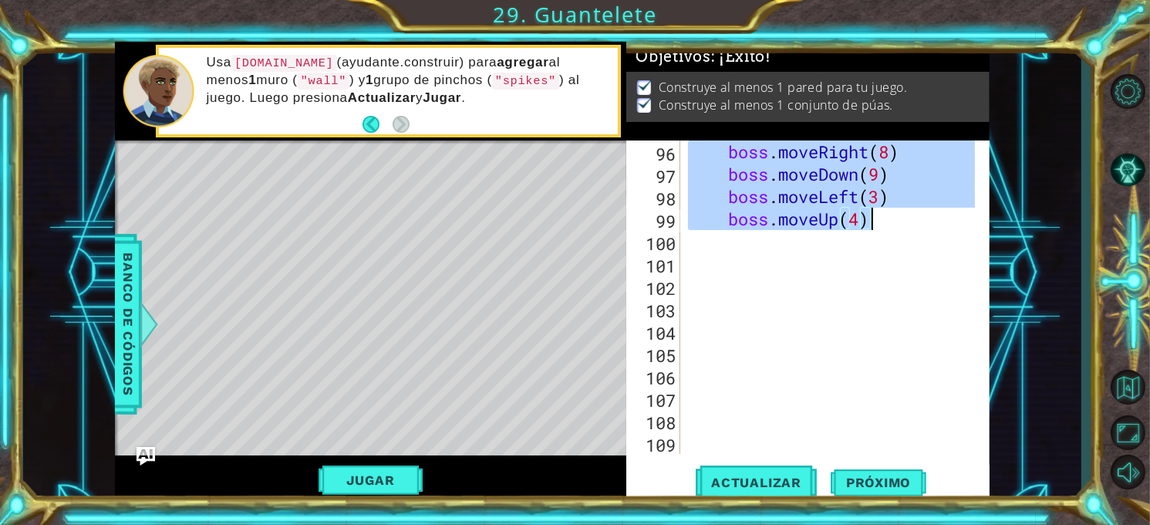
drag, startPoint x: 689, startPoint y: 309, endPoint x: 877, endPoint y: 219, distance: 208.5
click at [877, 219] on div "boss . moveRight ( 8 ) boss . moveDown ( 9 ) boss . moveLeft ( 3 ) boss . moveU…" at bounding box center [834, 319] width 299 height 358
type textarea "boss.moveLeft(3) boss.moveUp(4)"
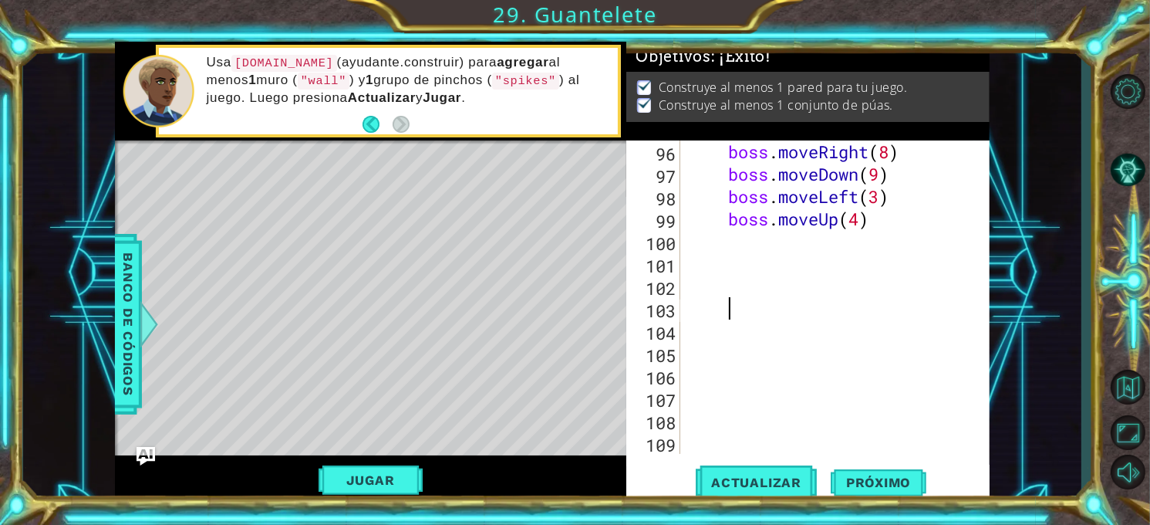
click at [924, 302] on div "boss . moveRight ( 8 ) boss . moveDown ( 9 ) boss . moveLeft ( 3 ) boss . moveU…" at bounding box center [834, 319] width 299 height 358
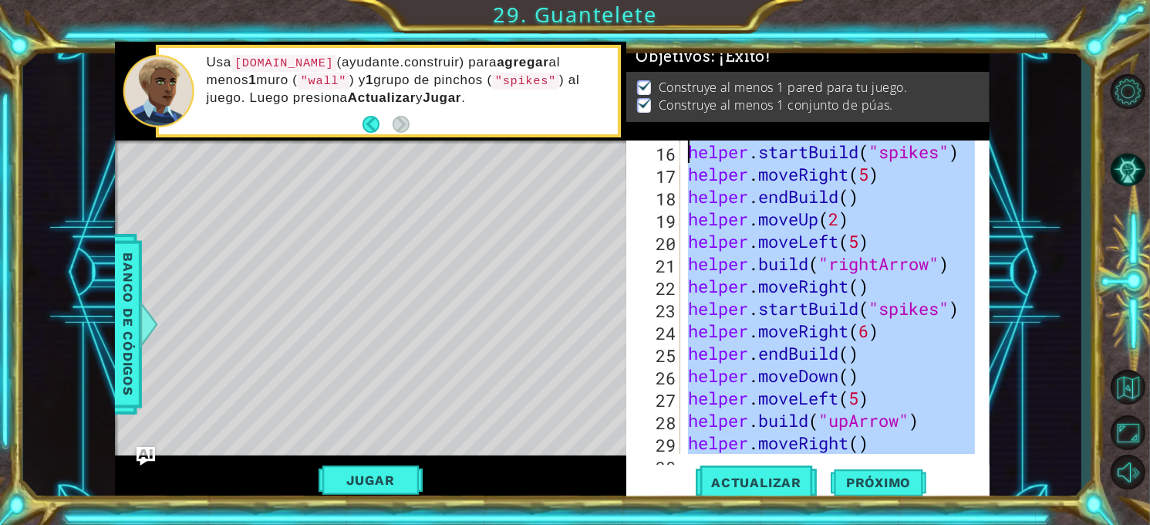
scroll to position [0, 0]
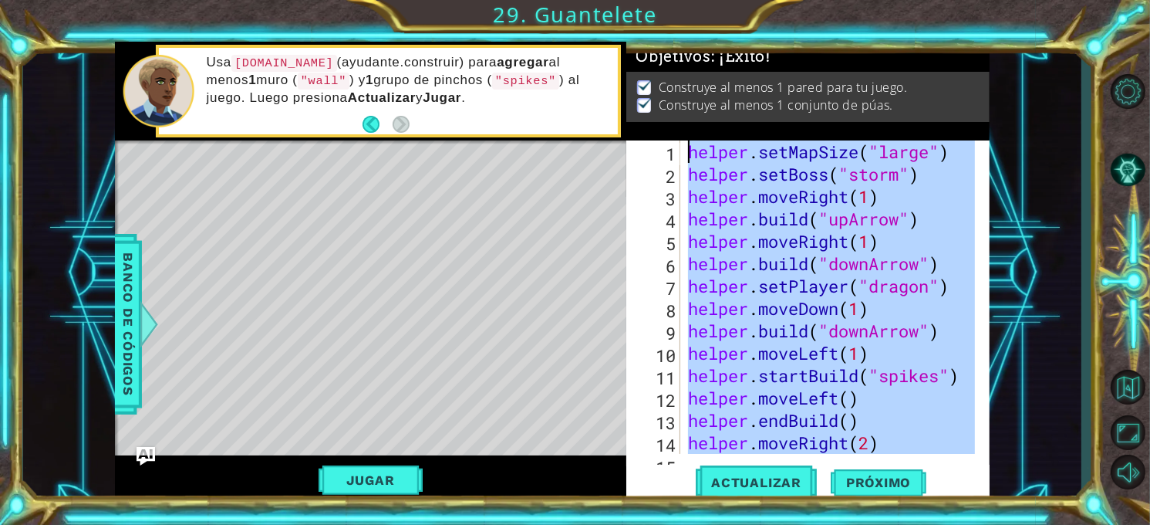
drag, startPoint x: 912, startPoint y: 243, endPoint x: 654, endPoint y: 68, distance: 312.2
click at [654, 68] on div "Objetivos : ¡Éxito! Construye al menos 1 pared para tu juego. Construye al meno…" at bounding box center [808, 272] width 363 height 461
type textarea "helper.setMapSize("large") helper.setBoss("storm")"
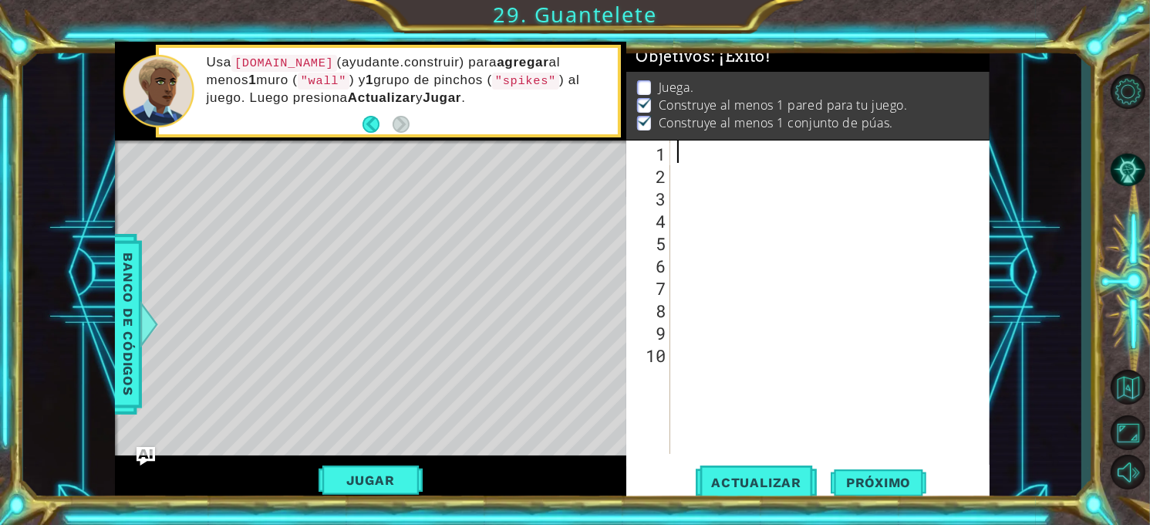
paste textarea "boss.moveUp(4)"
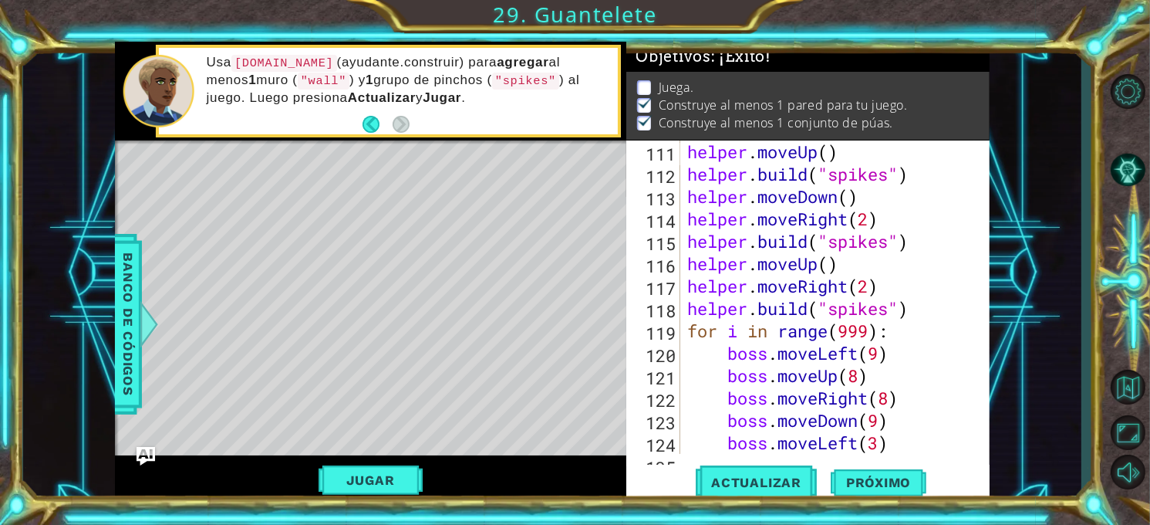
click at [684, 140] on div "helper . moveUp ( ) helper . build ( "spikes" ) helper . moveDown ( ) helper . …" at bounding box center [833, 319] width 299 height 358
type textarea "helper.moveUp()"
click at [768, 481] on span "Actualizar" at bounding box center [756, 482] width 121 height 15
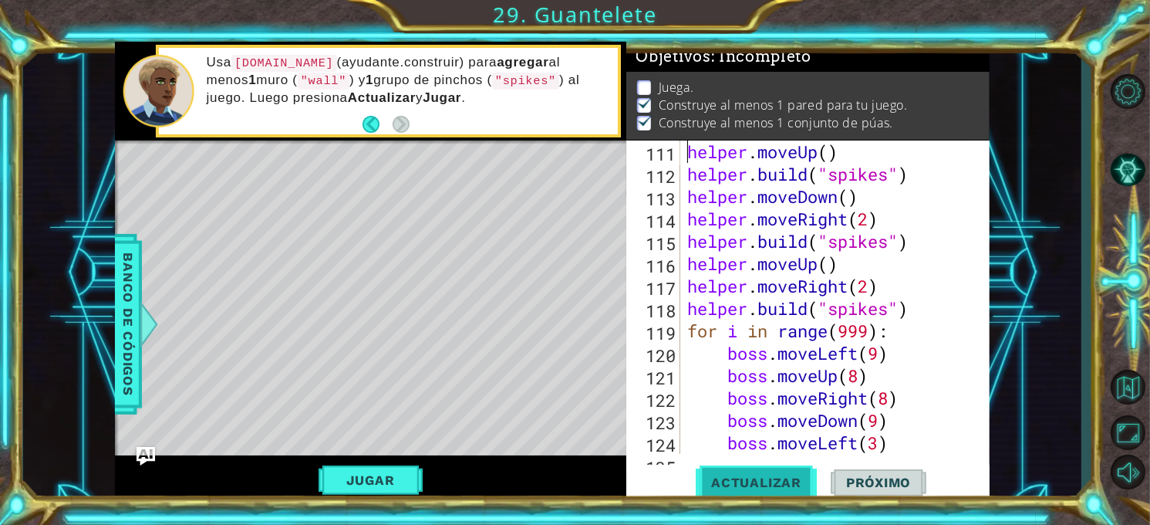
scroll to position [8, 0]
click at [379, 478] on button "Jugar" at bounding box center [371, 479] width 104 height 29
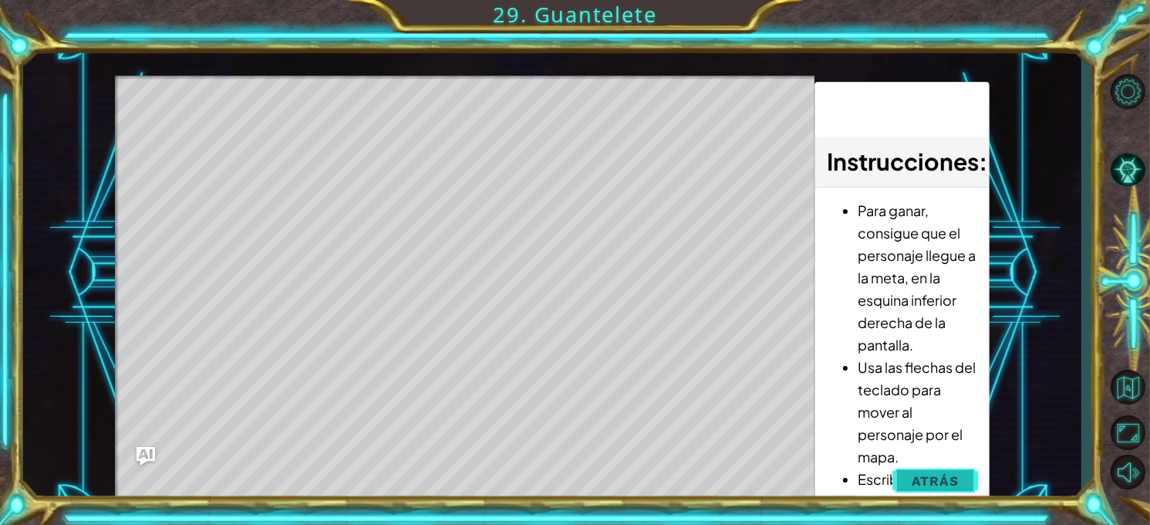
click at [952, 481] on span "Atrás" at bounding box center [935, 480] width 47 height 15
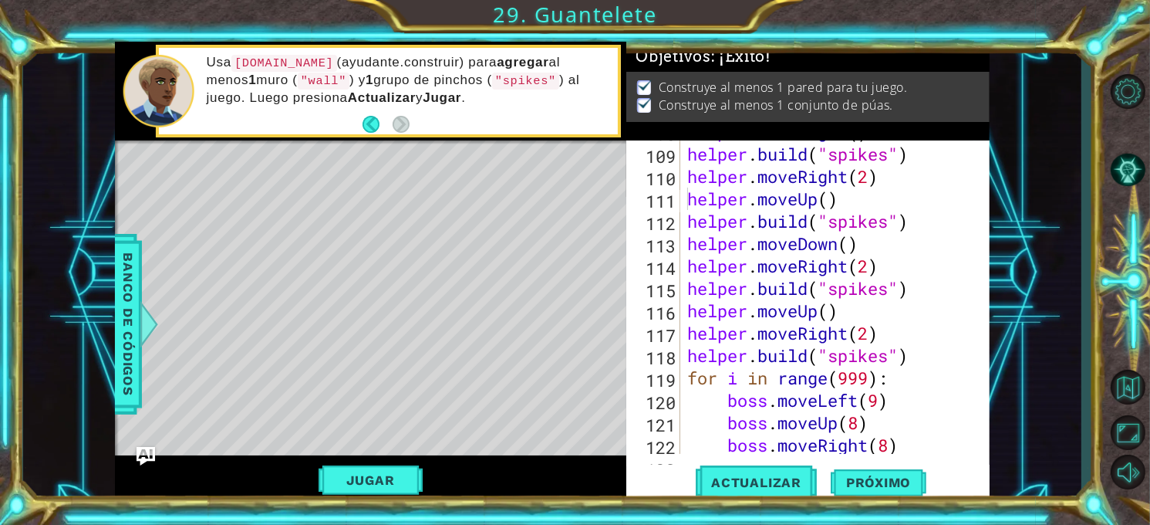
scroll to position [2433, 0]
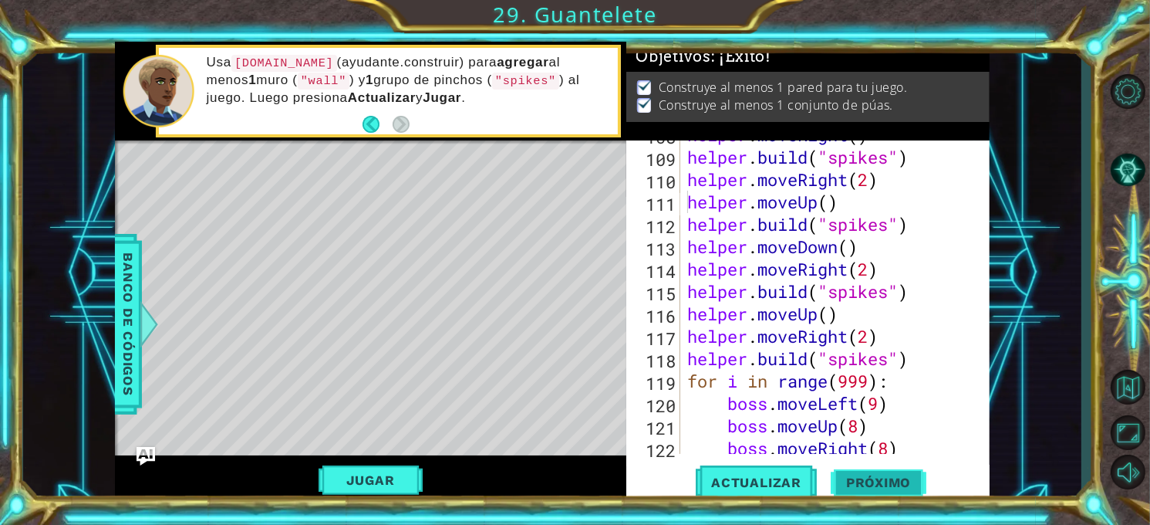
click at [891, 481] on span "Próximo" at bounding box center [879, 482] width 96 height 15
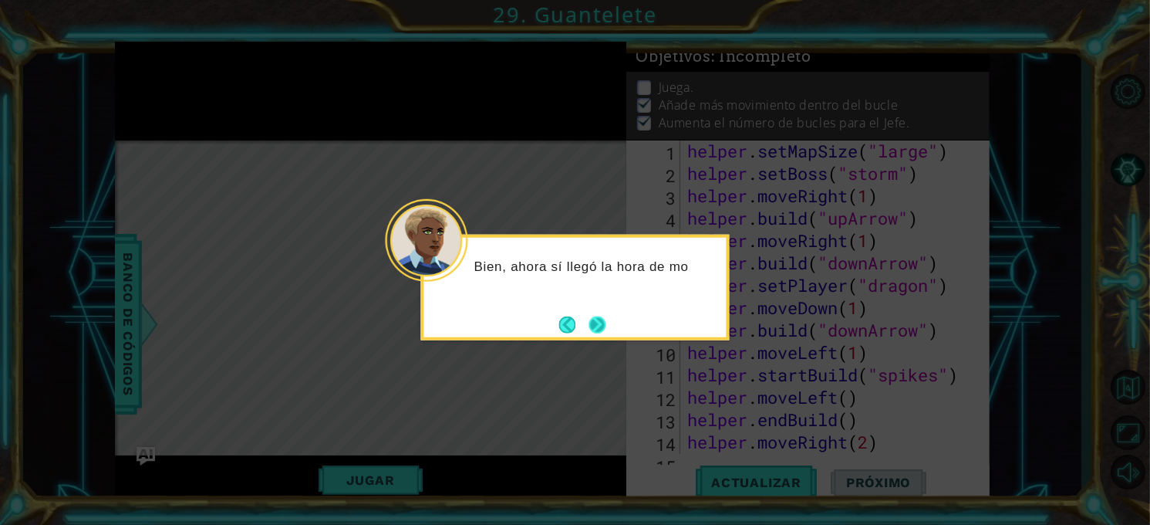
scroll to position [0, 0]
click at [604, 319] on button "Next" at bounding box center [597, 324] width 17 height 17
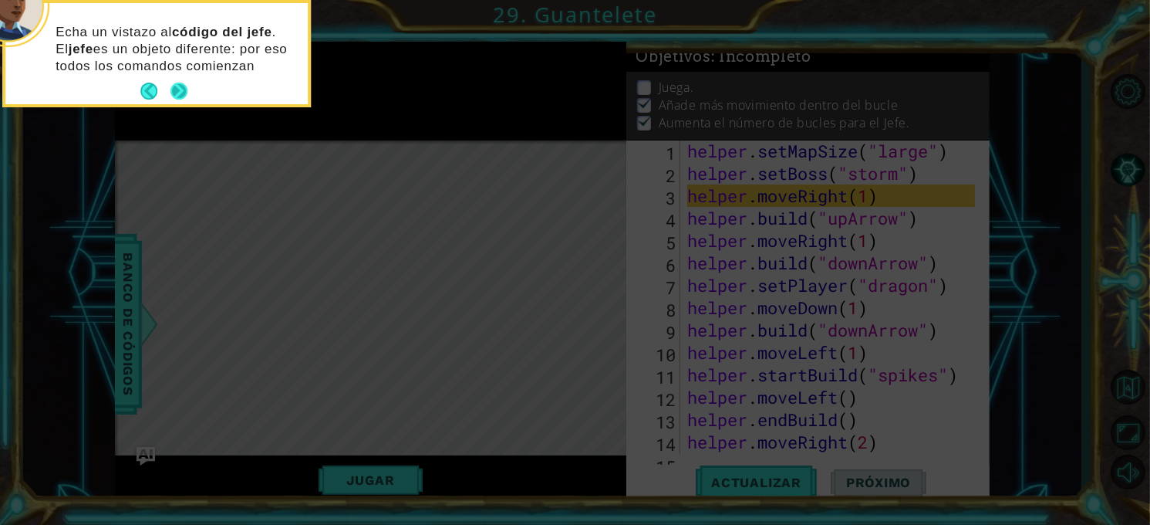
click at [178, 93] on button "Next" at bounding box center [179, 91] width 17 height 17
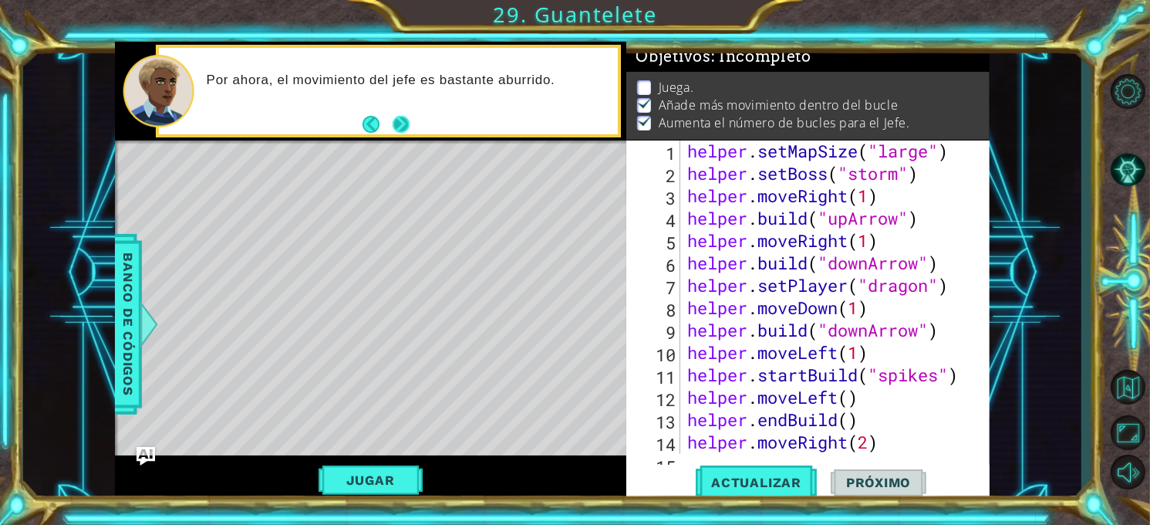
click at [400, 120] on button "Next" at bounding box center [401, 123] width 17 height 17
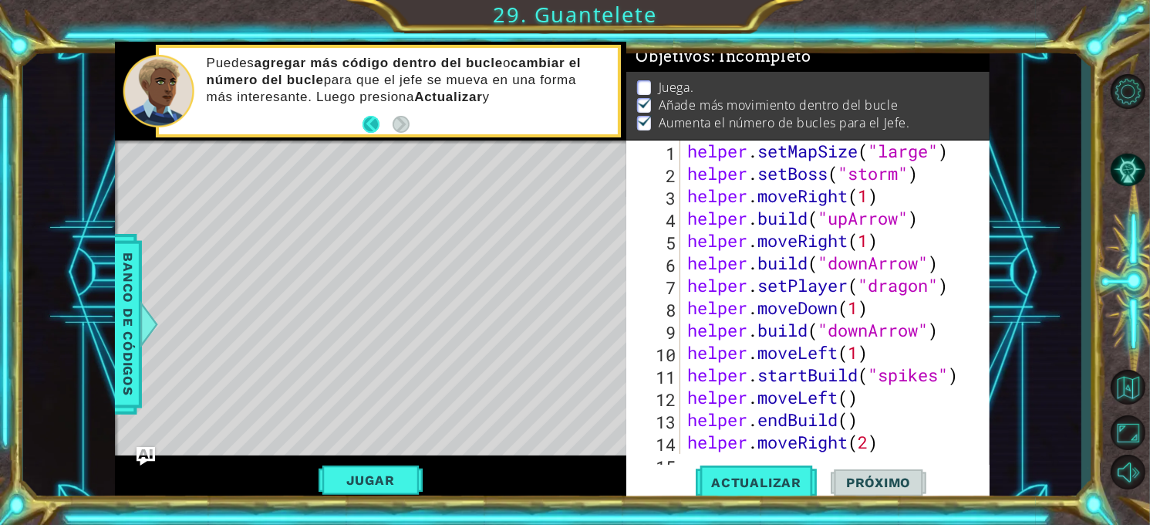
click at [366, 123] on button "Back" at bounding box center [378, 124] width 30 height 17
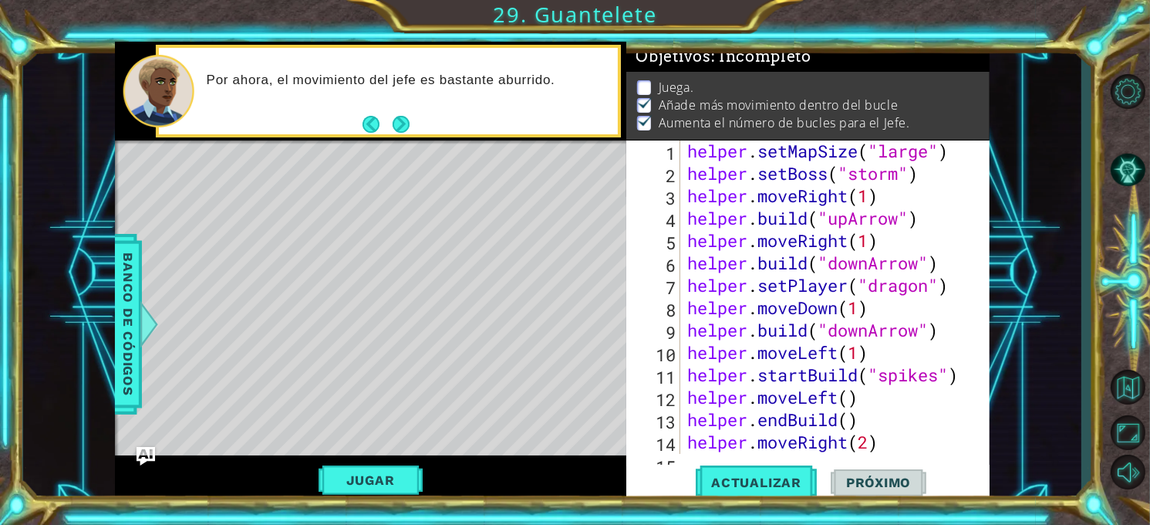
click at [366, 123] on button "Back" at bounding box center [378, 124] width 30 height 17
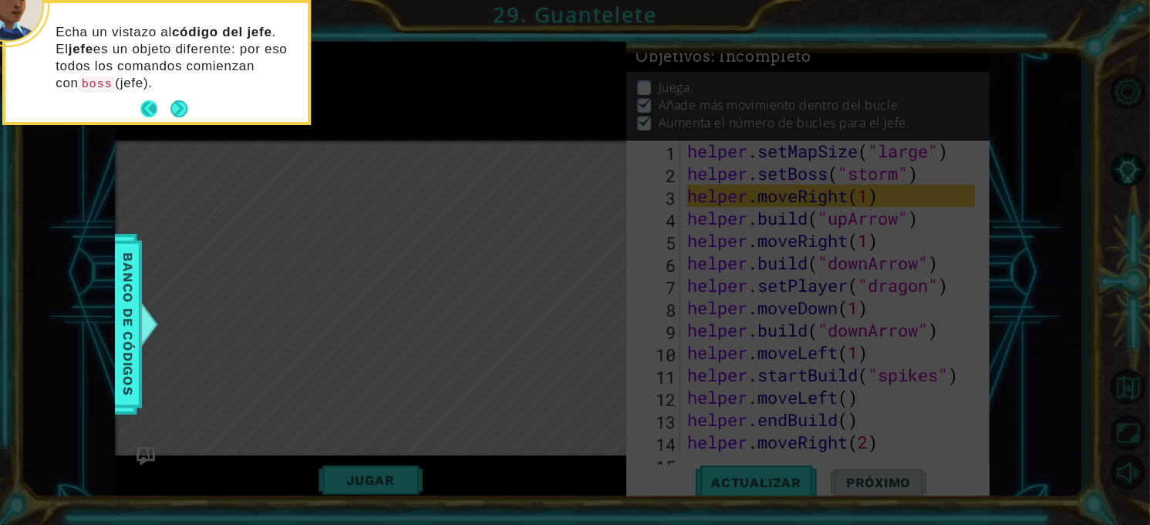
click at [153, 108] on button "Back" at bounding box center [155, 108] width 30 height 17
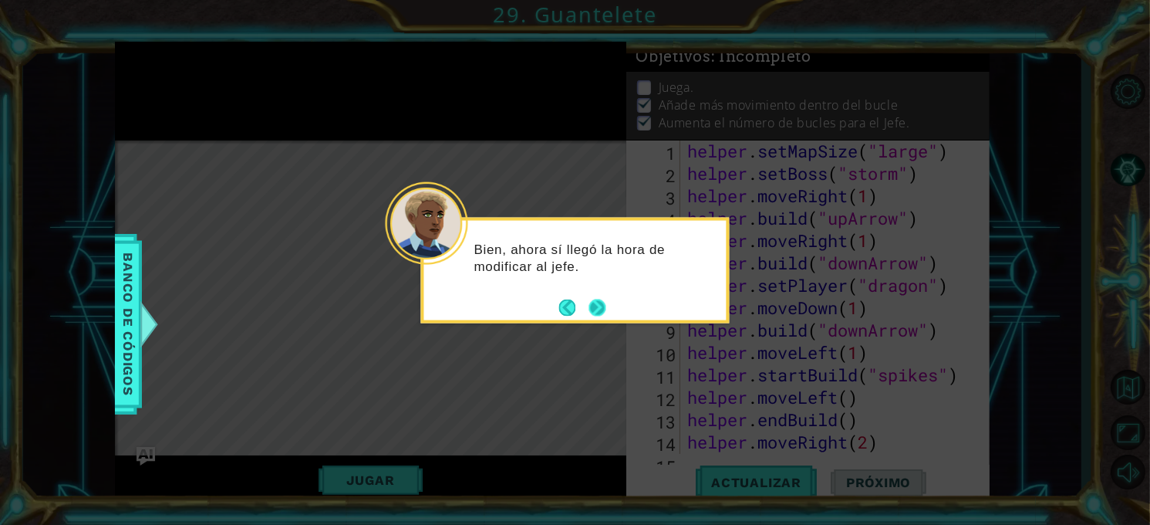
click at [598, 304] on button "Next" at bounding box center [597, 307] width 17 height 17
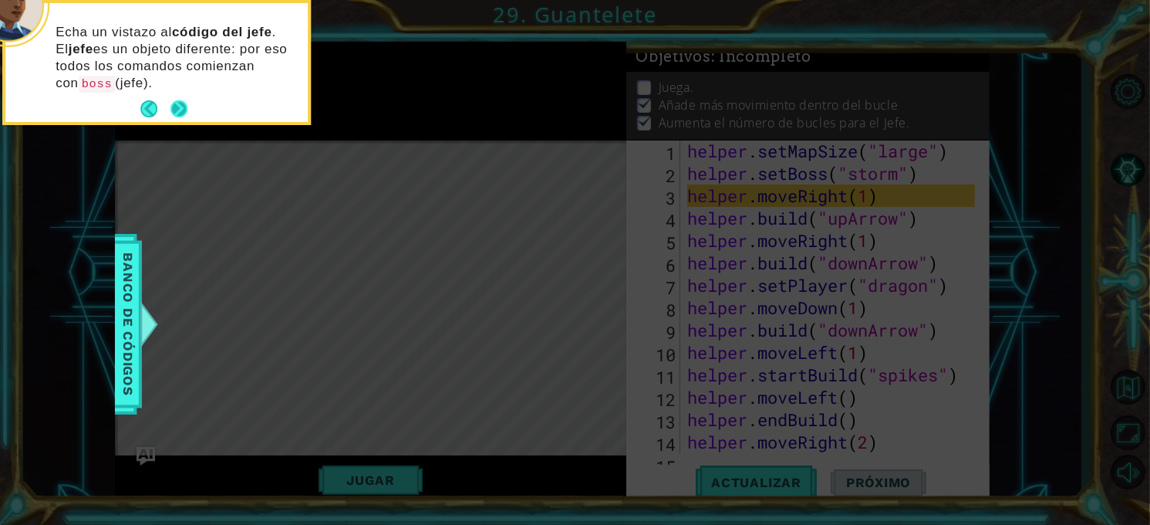
click at [175, 102] on button "Next" at bounding box center [179, 108] width 17 height 17
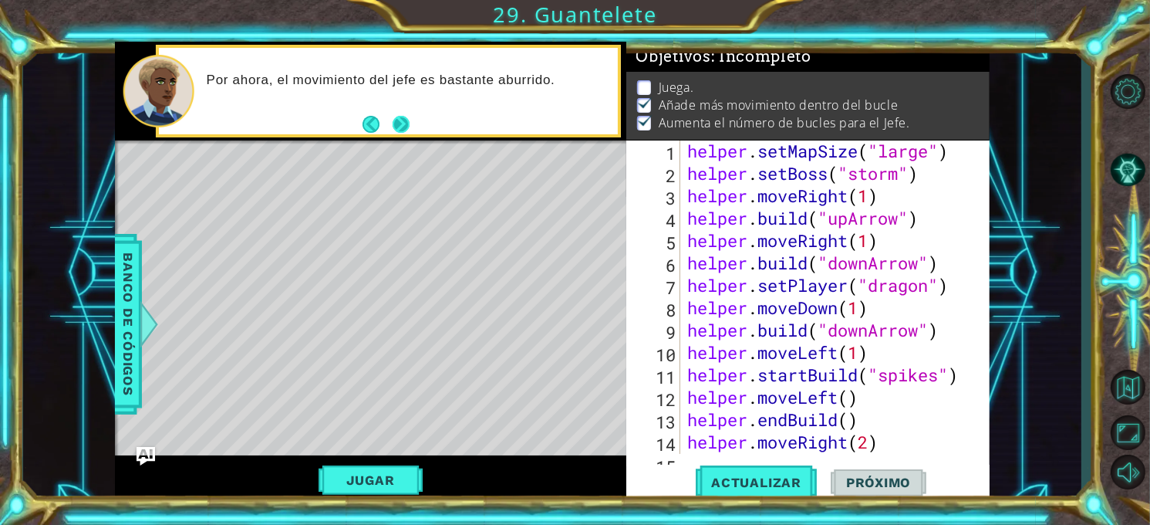
click at [404, 116] on button "Next" at bounding box center [401, 123] width 17 height 17
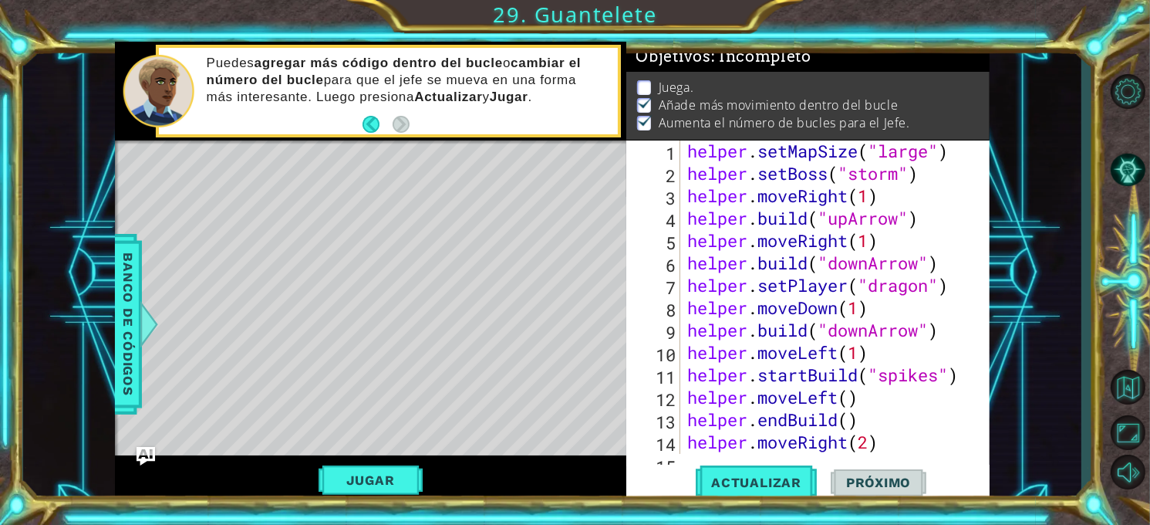
click at [414, 130] on div "Puedes agregar más código dentro del bucle o cambiar el número del bucle para q…" at bounding box center [407, 91] width 422 height 89
click at [373, 122] on button "Back" at bounding box center [378, 124] width 30 height 17
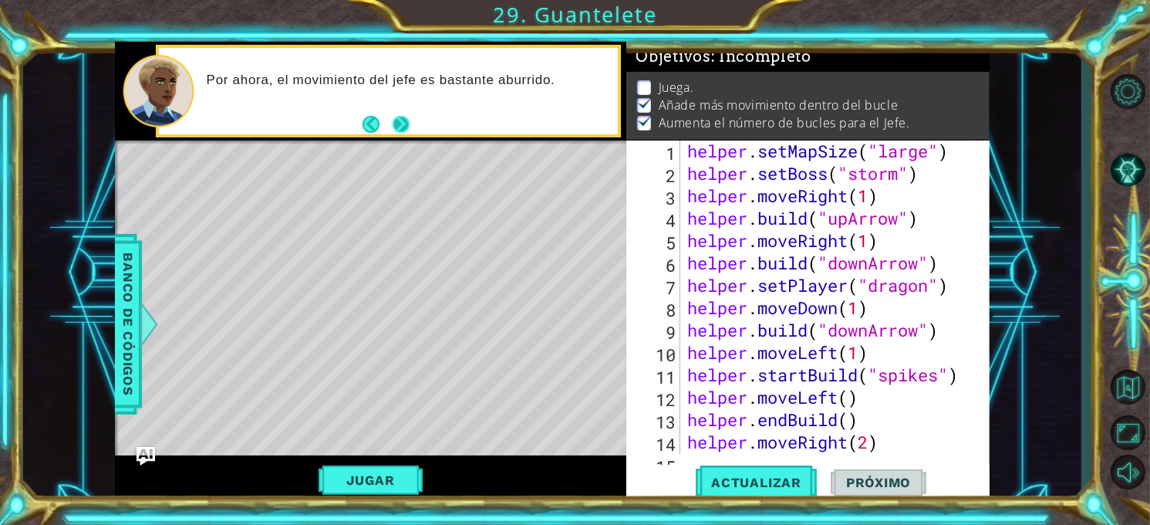
click at [413, 123] on div "Por ahora, el movimiento del jefe es bastante aburrido." at bounding box center [388, 91] width 459 height 86
click at [401, 123] on button "Next" at bounding box center [401, 123] width 17 height 17
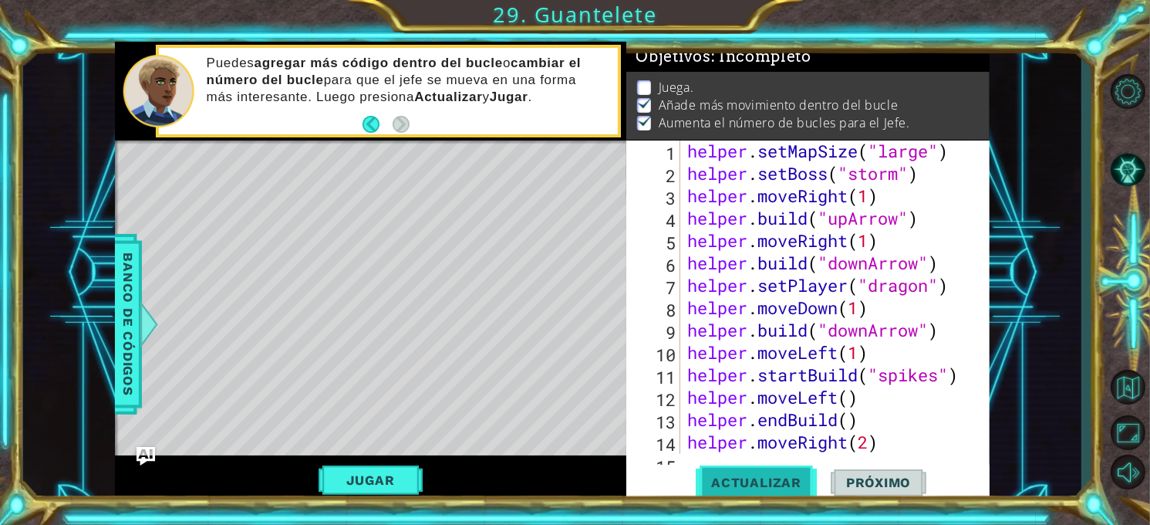
click at [745, 481] on span "Actualizar" at bounding box center [756, 482] width 121 height 15
click at [752, 492] on button "Actualizar" at bounding box center [756, 483] width 121 height 36
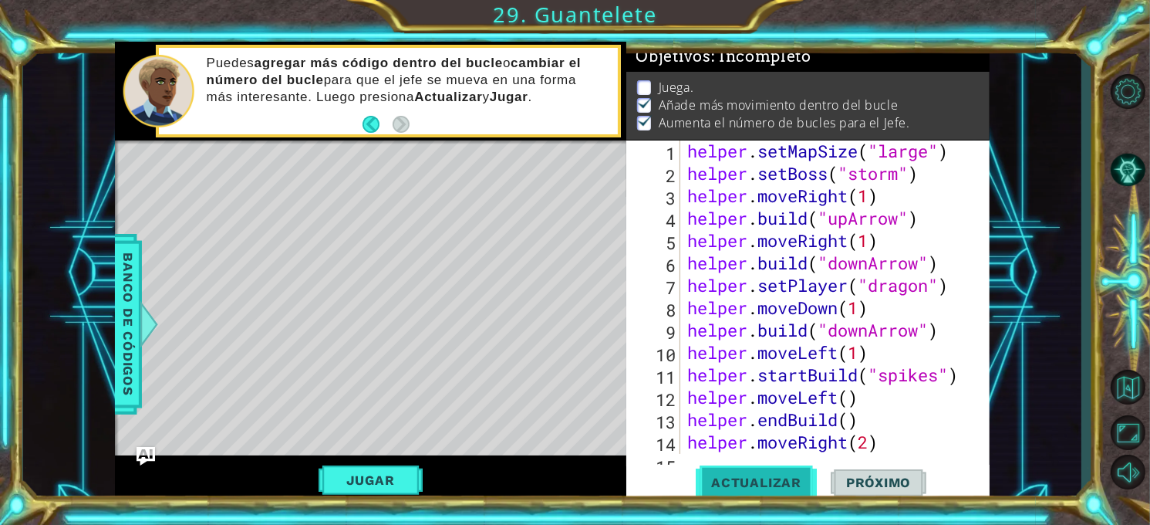
click at [752, 483] on span "Actualizar" at bounding box center [756, 482] width 121 height 15
click at [396, 479] on button "Jugar" at bounding box center [371, 479] width 104 height 29
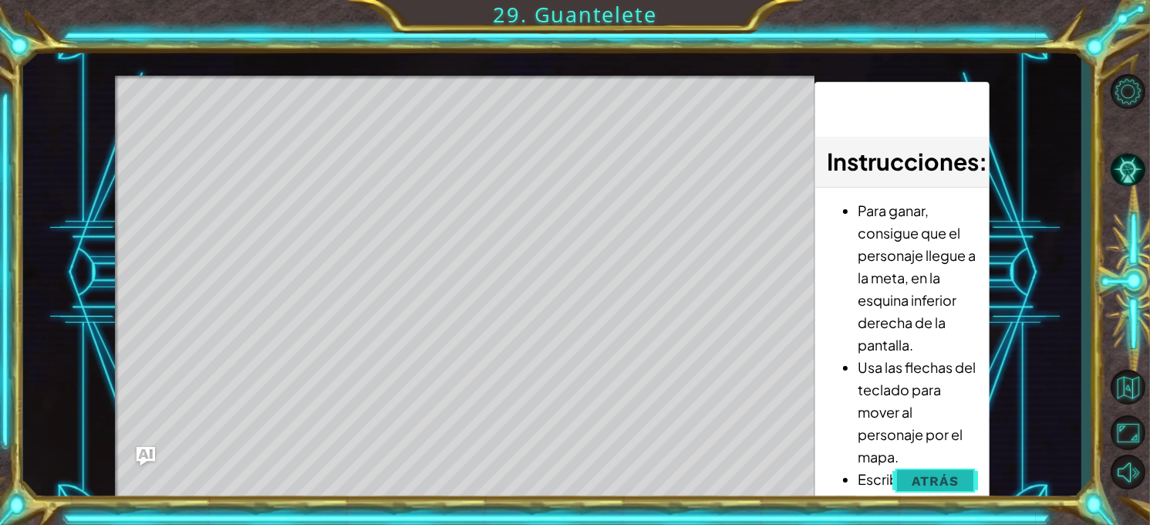
click at [918, 485] on span "Atrás" at bounding box center [935, 480] width 47 height 15
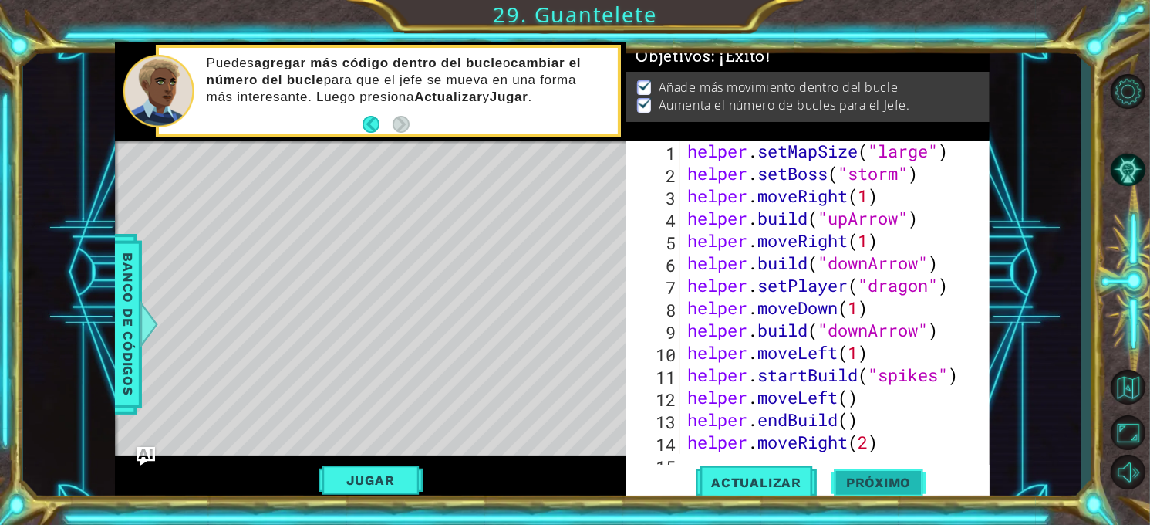
click at [883, 475] on span "Próximo" at bounding box center [879, 482] width 96 height 15
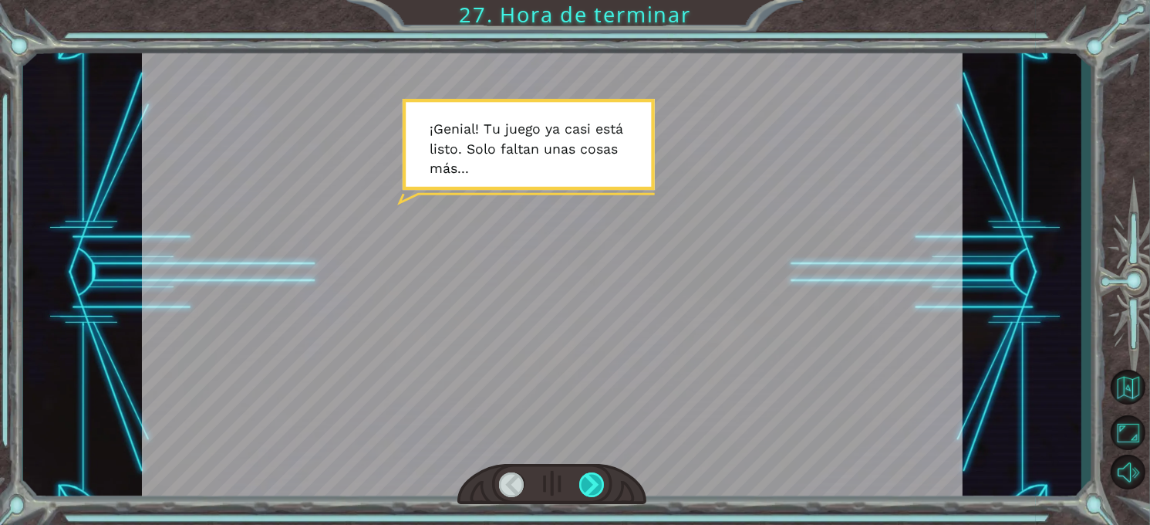
click at [593, 485] on div at bounding box center [591, 484] width 25 height 25
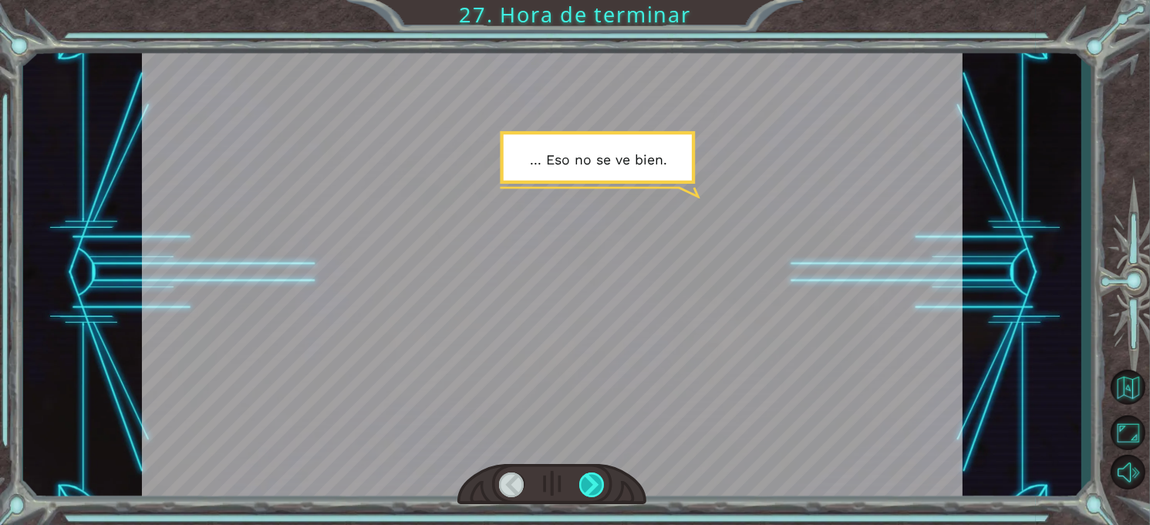
click at [593, 485] on div at bounding box center [591, 484] width 25 height 25
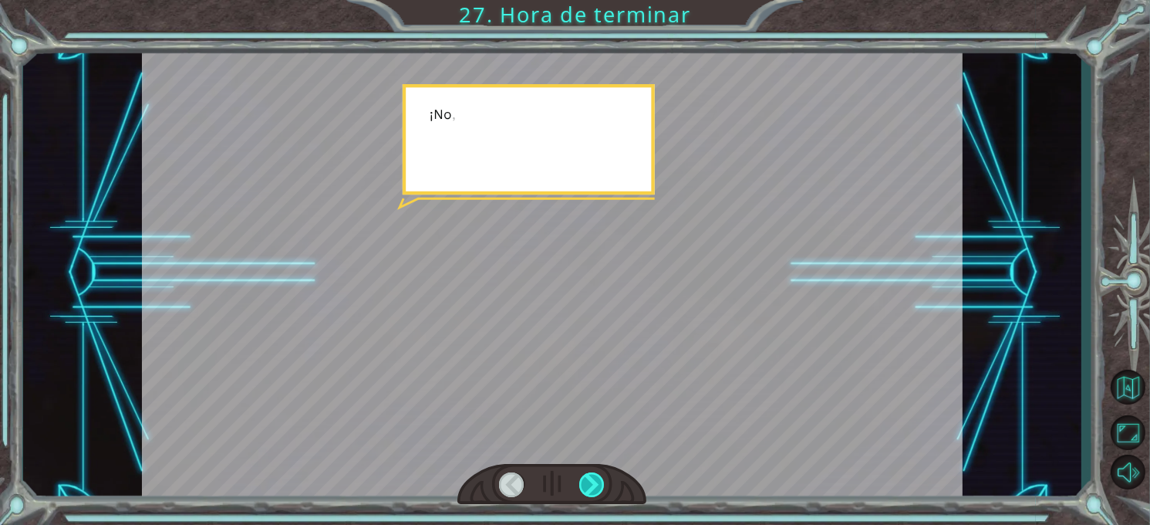
click at [593, 485] on div at bounding box center [591, 484] width 25 height 25
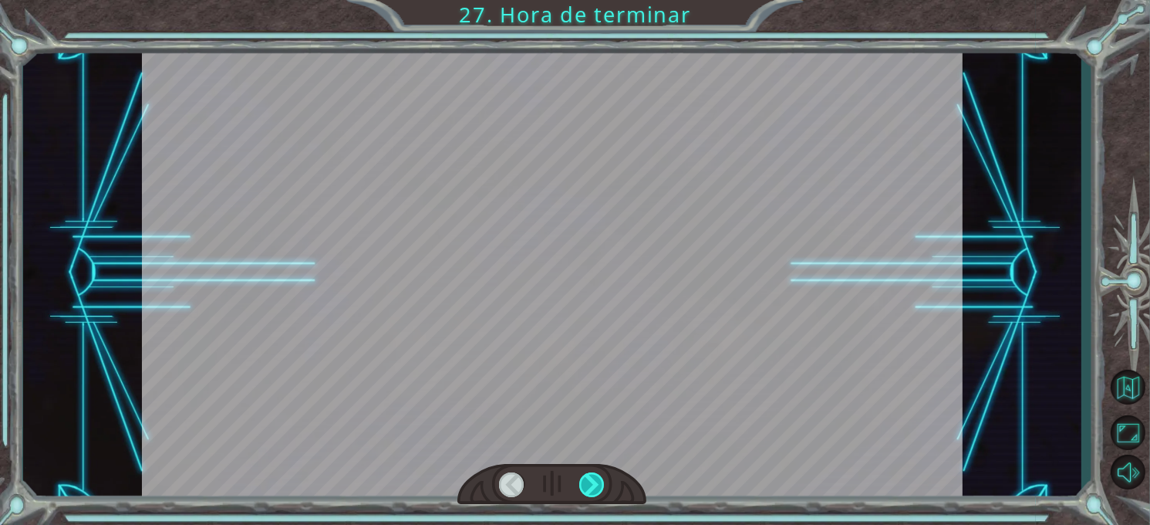
click at [593, 485] on div at bounding box center [591, 484] width 25 height 25
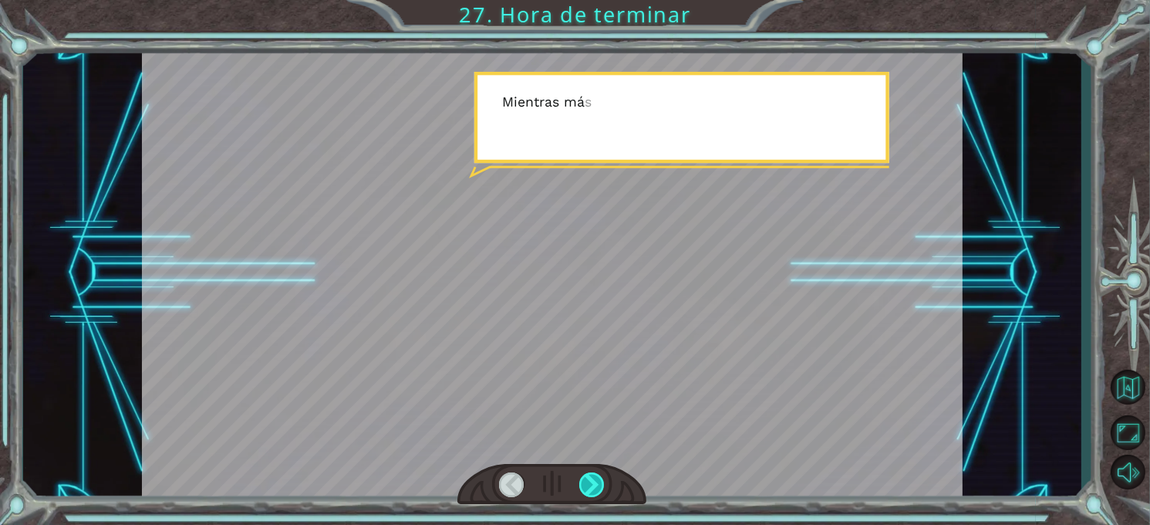
click at [593, 485] on div at bounding box center [591, 484] width 25 height 25
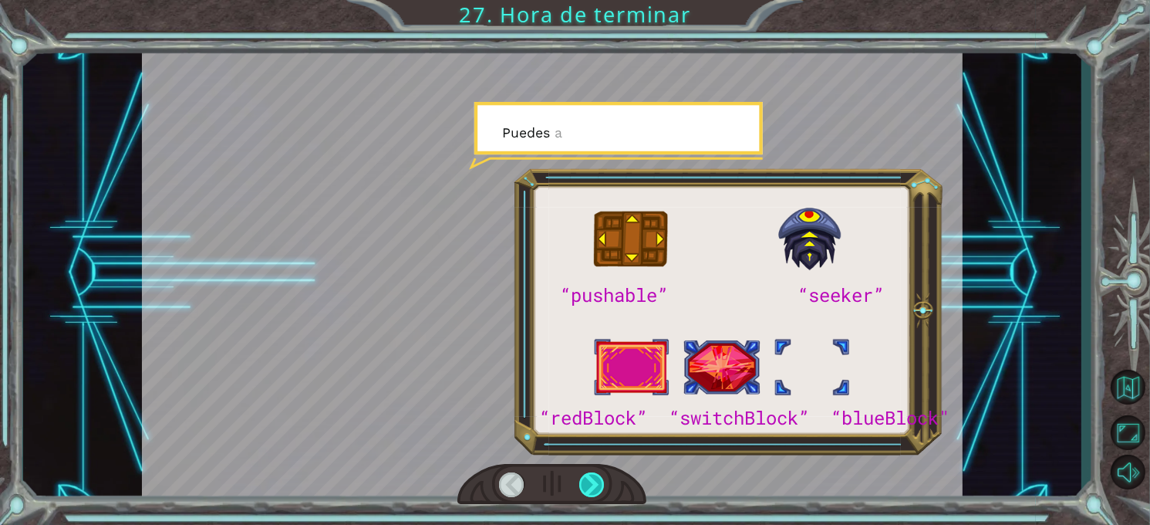
click at [593, 485] on div at bounding box center [591, 484] width 25 height 25
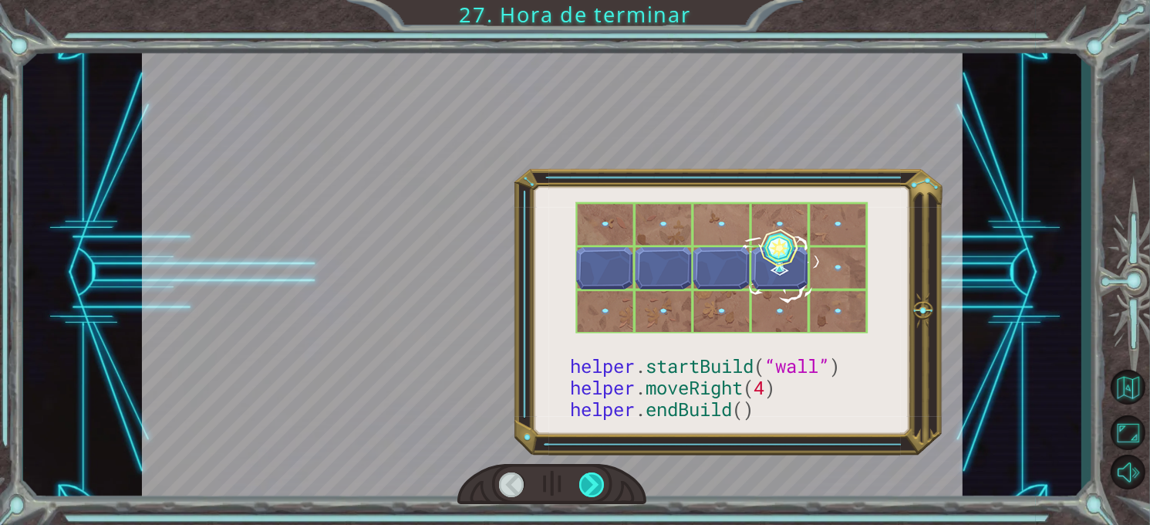
click at [593, 485] on div at bounding box center [591, 484] width 25 height 25
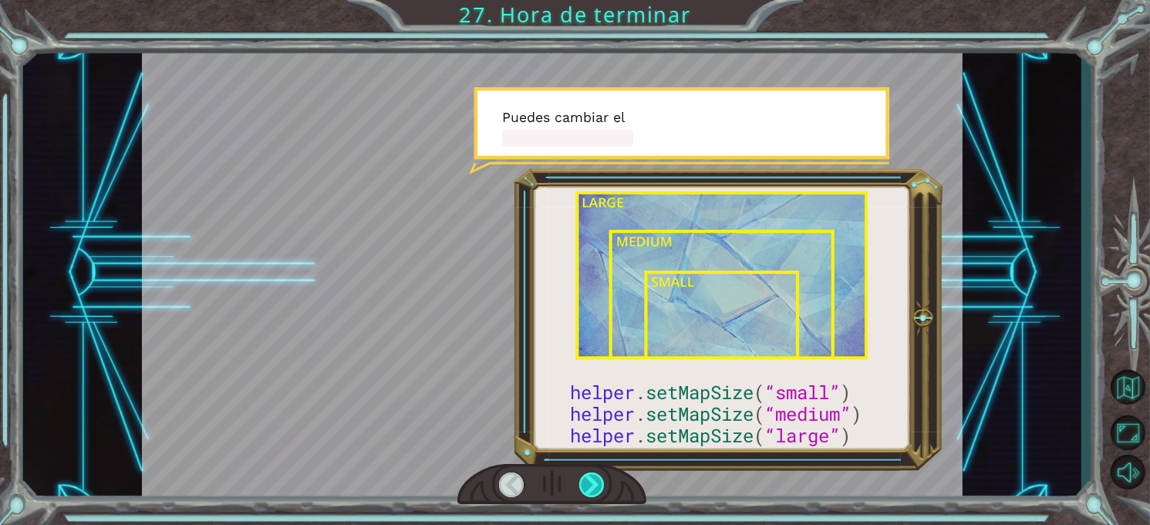
click at [593, 485] on div at bounding box center [591, 484] width 25 height 25
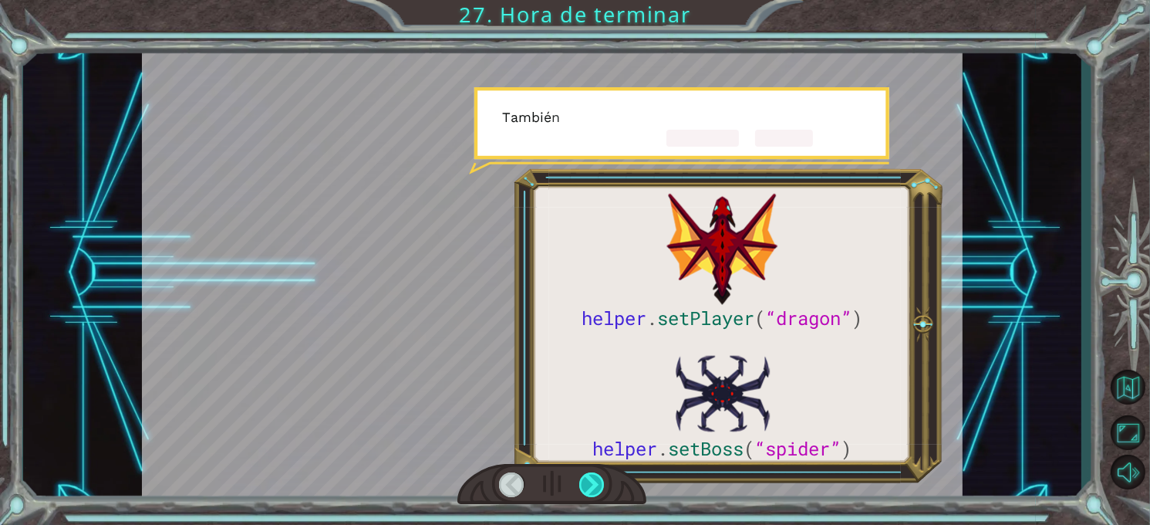
click at [593, 485] on div at bounding box center [591, 484] width 25 height 25
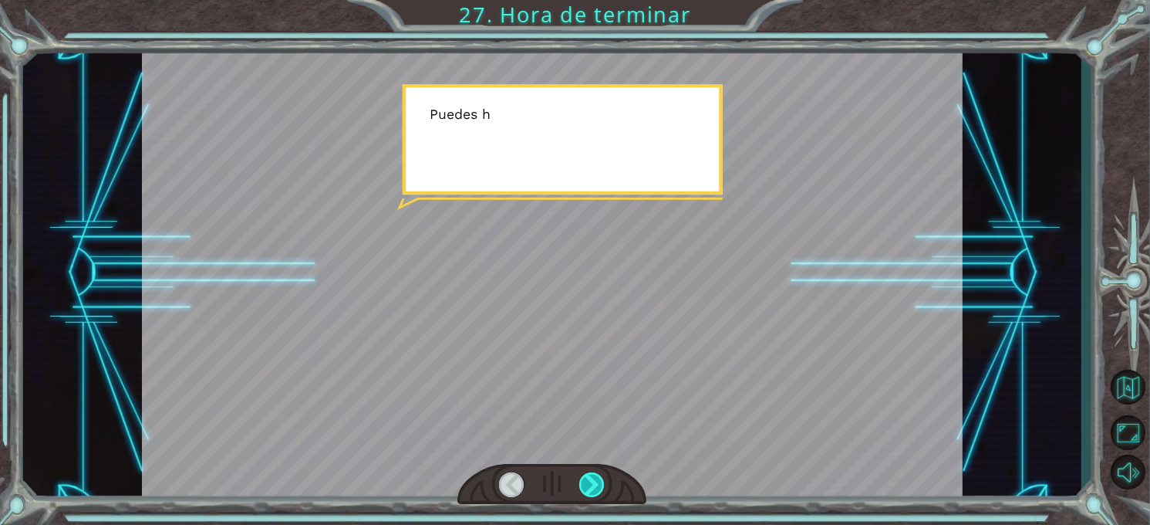
click at [593, 485] on div at bounding box center [591, 484] width 25 height 25
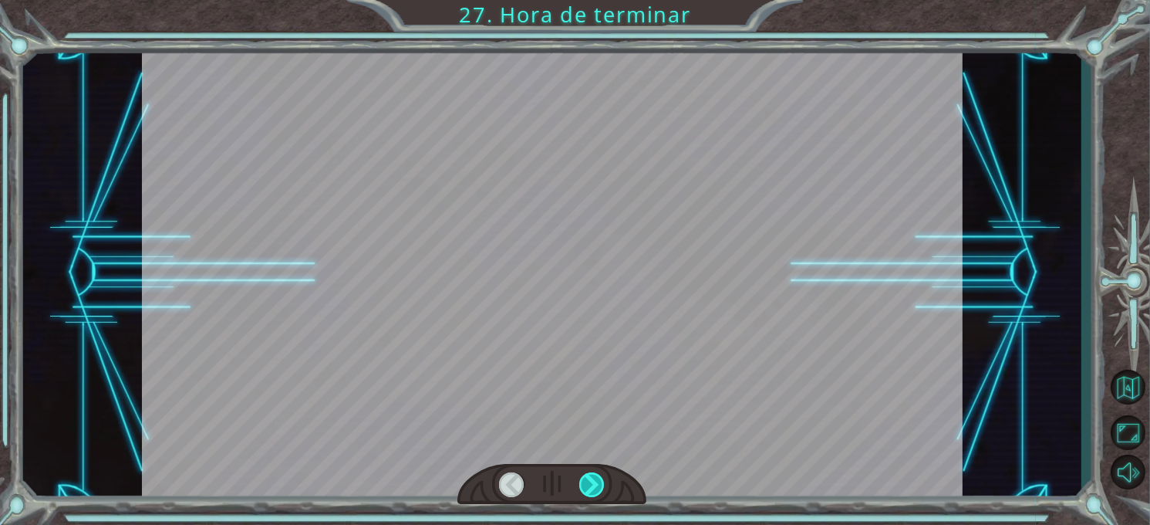
click at [593, 485] on div at bounding box center [591, 484] width 25 height 25
click at [593, 0] on div "helper . setPlayer ( “dragon” ) helper . setBoss ( “spider” ) ¡ G e n i a l ! T…" at bounding box center [575, 0] width 1150 height 0
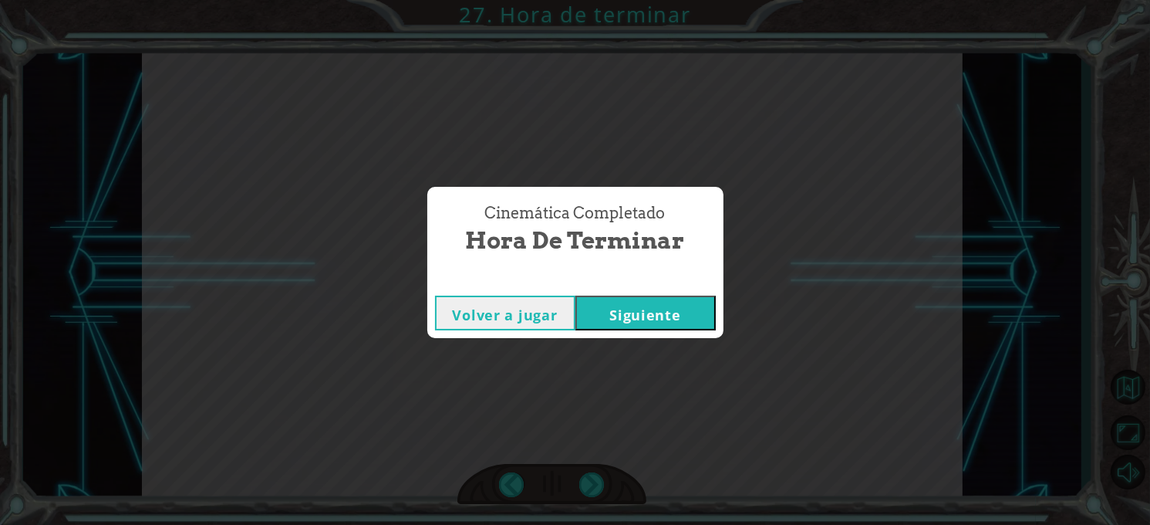
click at [632, 323] on button "Siguiente" at bounding box center [646, 313] width 140 height 35
click at [649, 305] on button "Siguiente" at bounding box center [646, 313] width 140 height 35
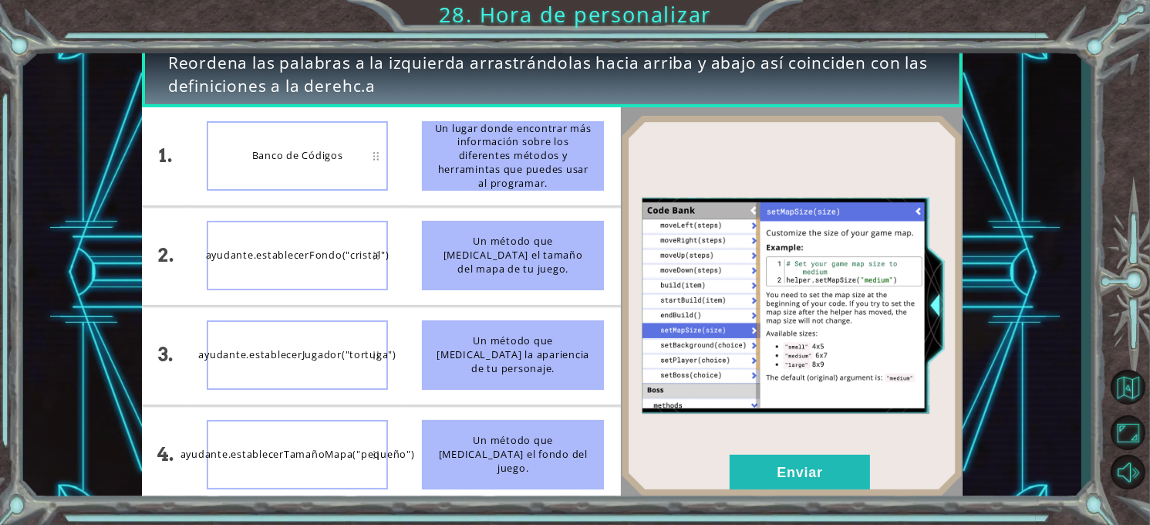
click at [285, 179] on div "Banco de Códigos" at bounding box center [298, 155] width 182 height 69
click at [286, 176] on div "Banco de Códigos" at bounding box center [298, 155] width 182 height 69
click at [754, 457] on button "Enviar" at bounding box center [800, 471] width 140 height 35
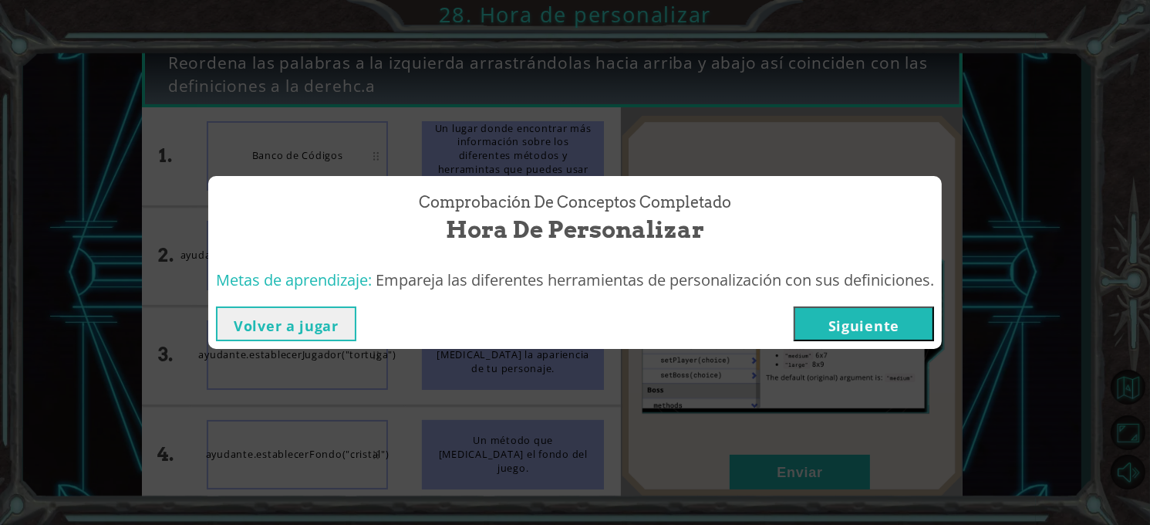
click at [870, 321] on button "Siguiente" at bounding box center [864, 323] width 140 height 35
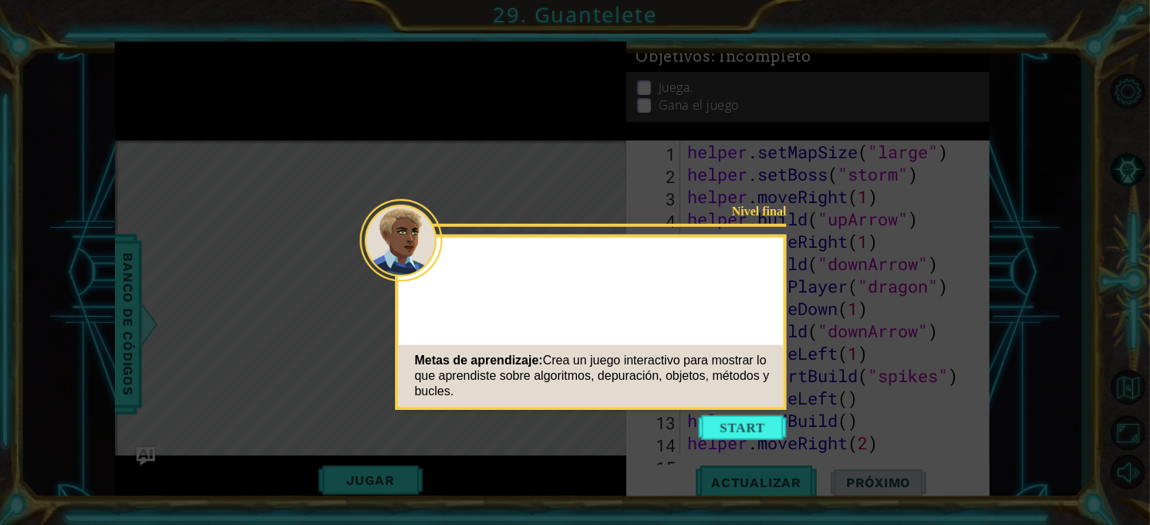
click at [732, 429] on button "Start" at bounding box center [743, 427] width 88 height 25
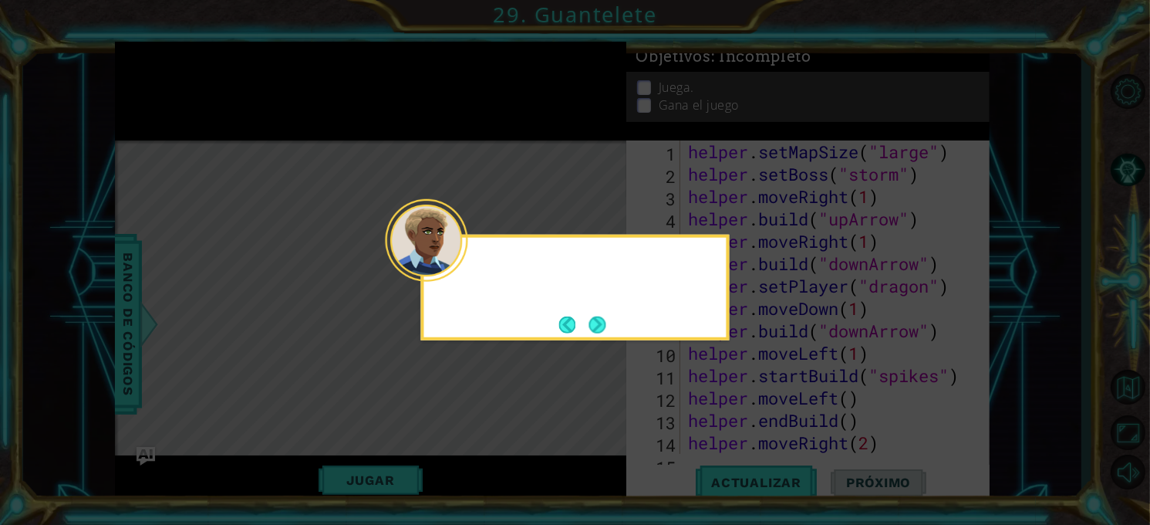
scroll to position [2707, 0]
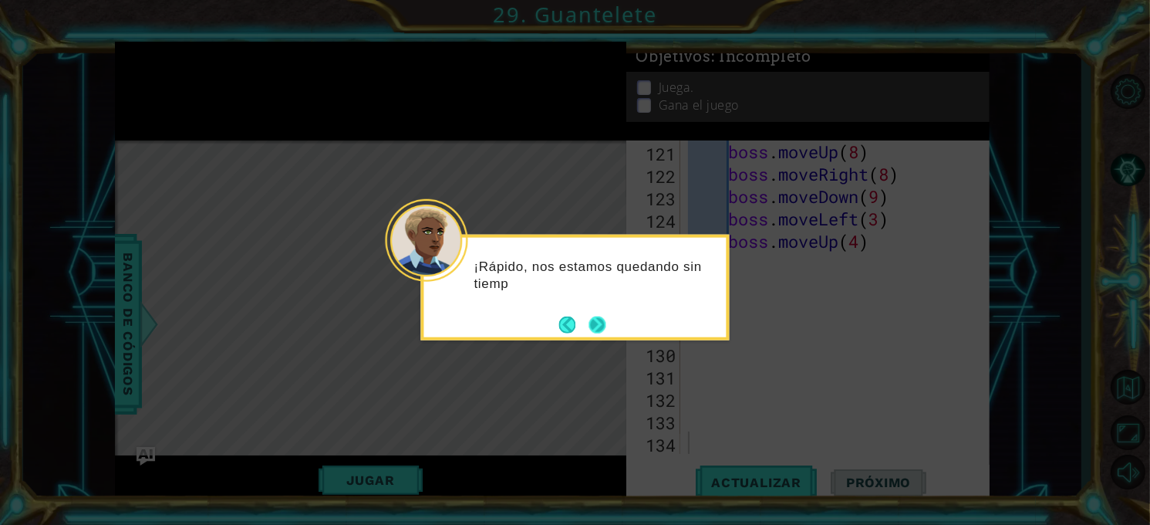
click at [597, 326] on button "Next" at bounding box center [598, 324] width 17 height 17
click at [597, 326] on button "Next" at bounding box center [597, 324] width 17 height 17
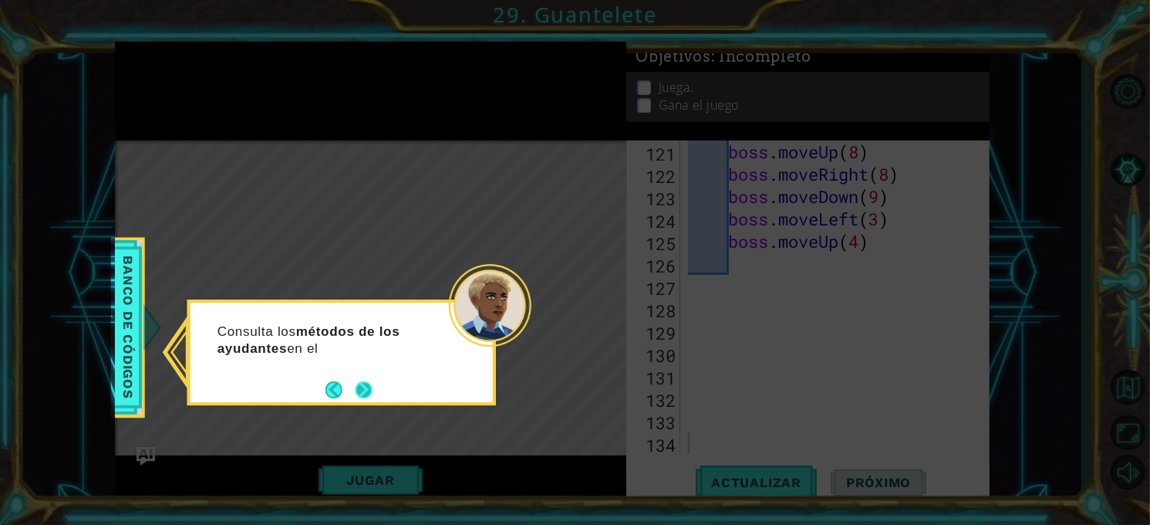
click at [361, 381] on button "Next" at bounding box center [364, 389] width 17 height 17
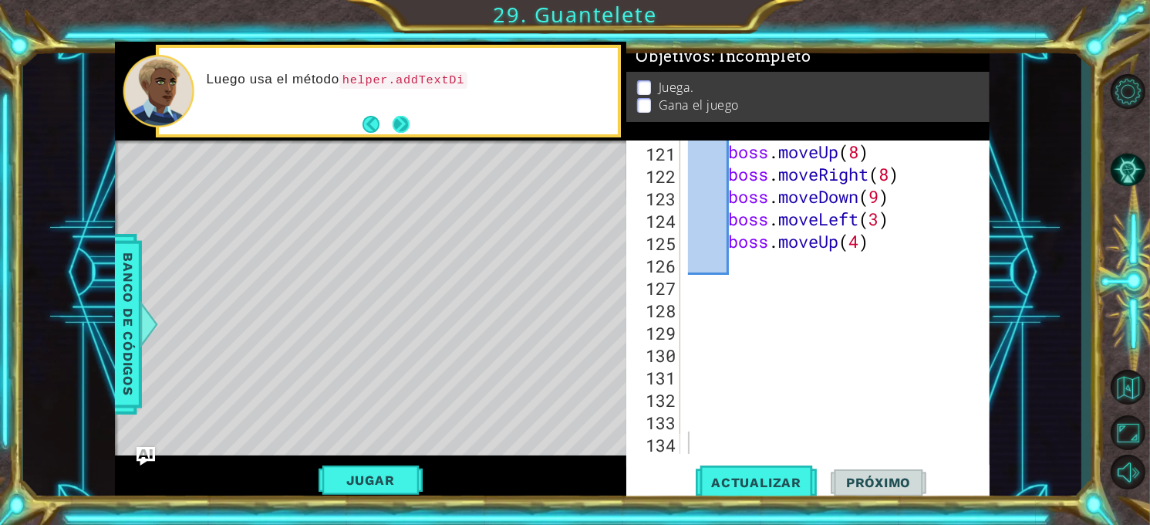
click at [410, 126] on button "Next" at bounding box center [401, 123] width 17 height 17
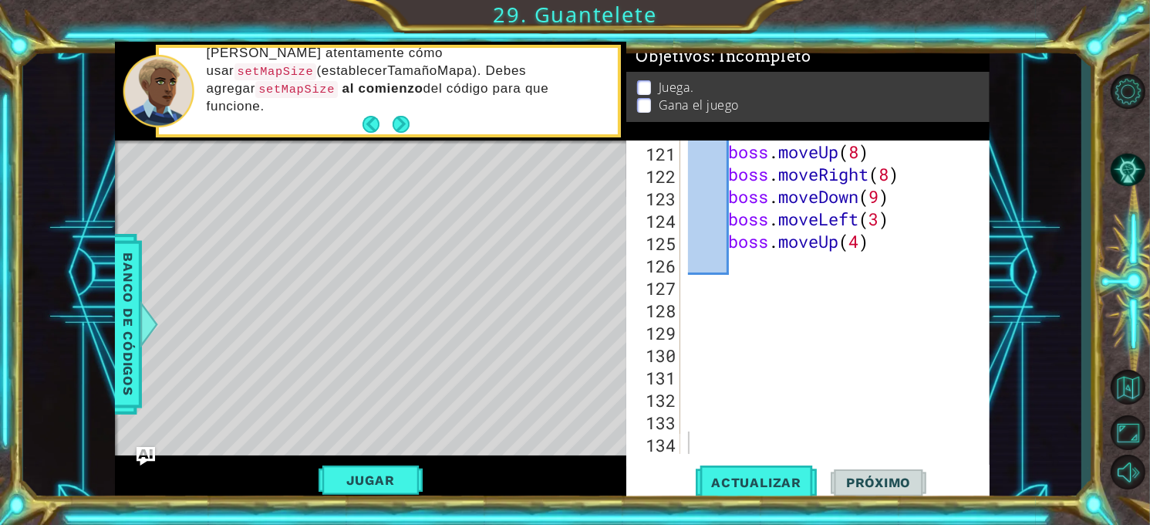
click at [411, 126] on div "Lee atentamente cómo usar setMapSize (establecerTamañoMapa). Debes agregar setM…" at bounding box center [407, 90] width 422 height 107
click at [411, 126] on button "Next" at bounding box center [401, 123] width 19 height 19
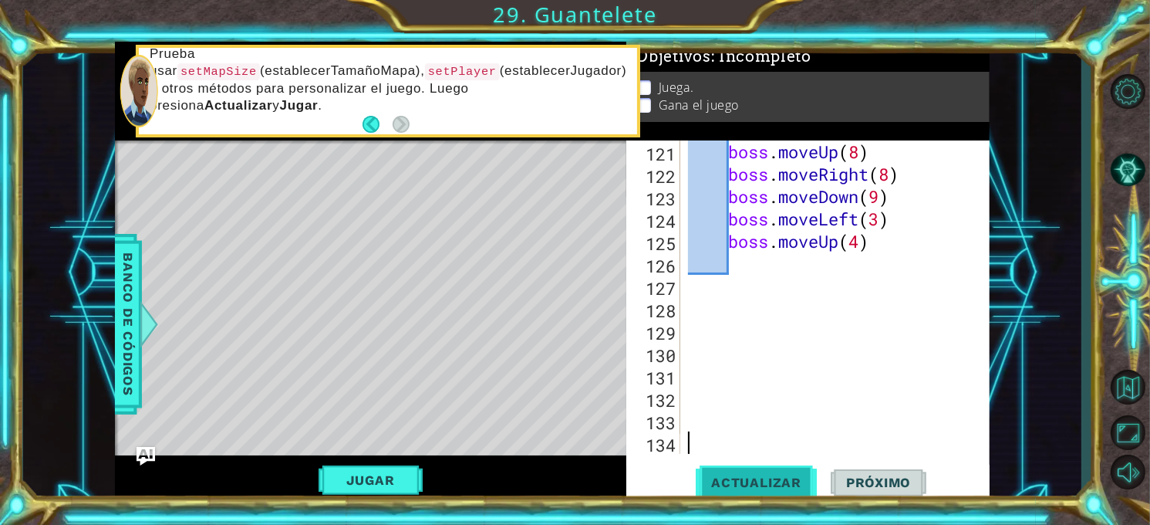
click at [774, 469] on button "Actualizar" at bounding box center [756, 483] width 121 height 36
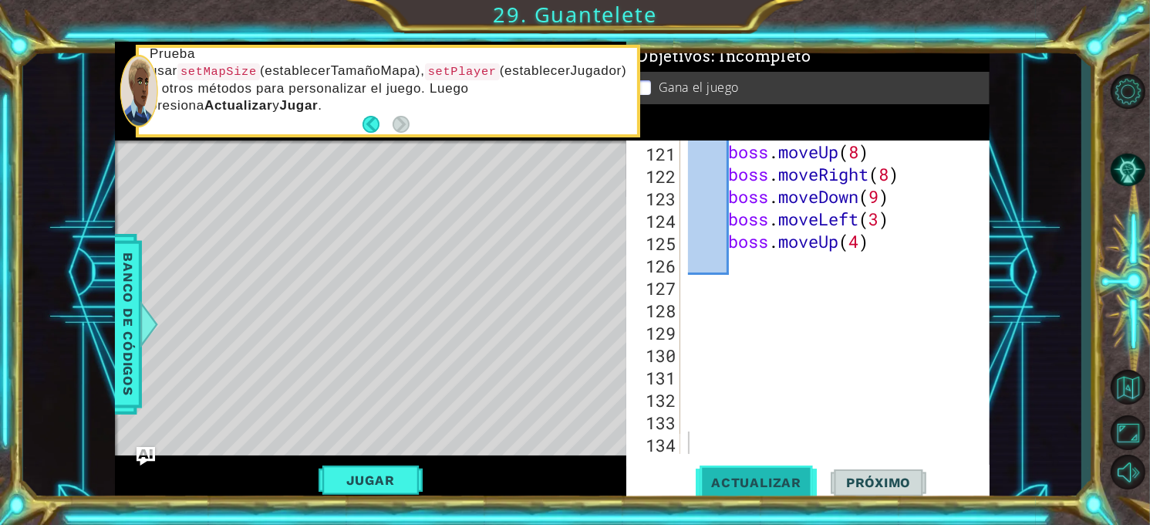
click at [738, 472] on button "Actualizar" at bounding box center [756, 483] width 121 height 36
click at [399, 471] on button "Jugar" at bounding box center [371, 479] width 104 height 29
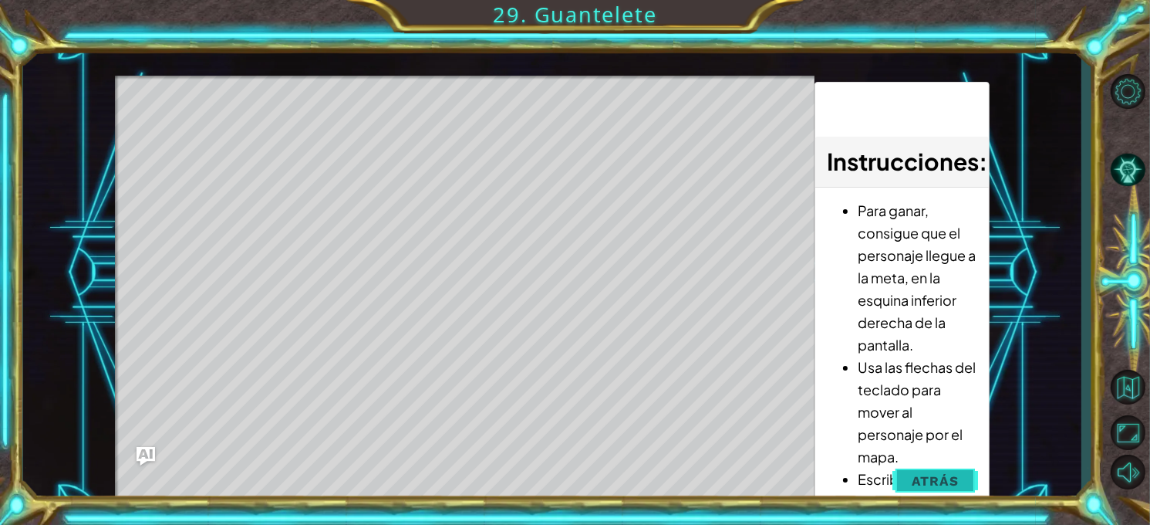
click at [910, 476] on button "Atrás" at bounding box center [936, 480] width 86 height 31
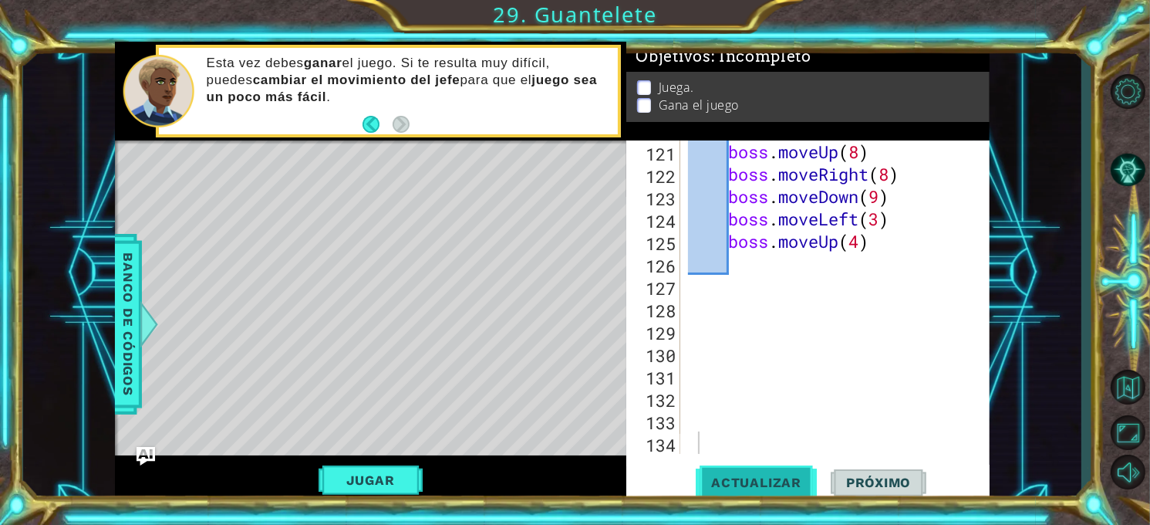
drag, startPoint x: 633, startPoint y: 293, endPoint x: 721, endPoint y: 473, distance: 200.1
click at [721, 473] on button "Actualizar" at bounding box center [756, 483] width 121 height 36
click at [749, 279] on div "boss . moveUp ( 8 ) boss . moveRight ( 8 ) boss . moveDown ( 9 ) boss . moveLef…" at bounding box center [834, 319] width 299 height 358
click at [737, 262] on div "boss . moveUp ( 8 ) boss . moveRight ( 8 ) boss . moveDown ( 9 ) boss . moveLef…" at bounding box center [834, 319] width 299 height 358
click at [377, 483] on button "Jugar" at bounding box center [371, 479] width 104 height 29
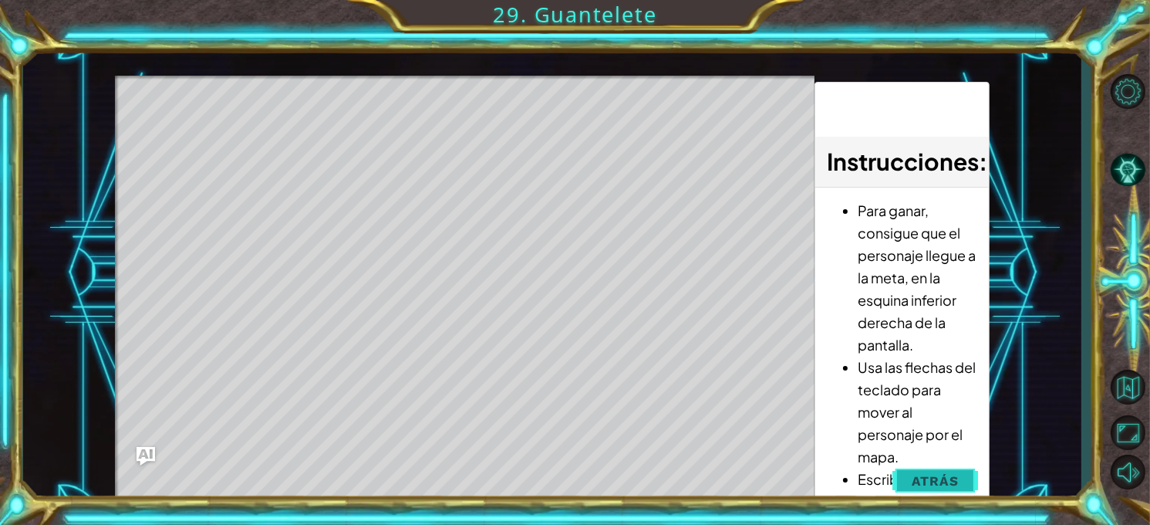
click at [917, 471] on button "Atrás" at bounding box center [936, 480] width 86 height 31
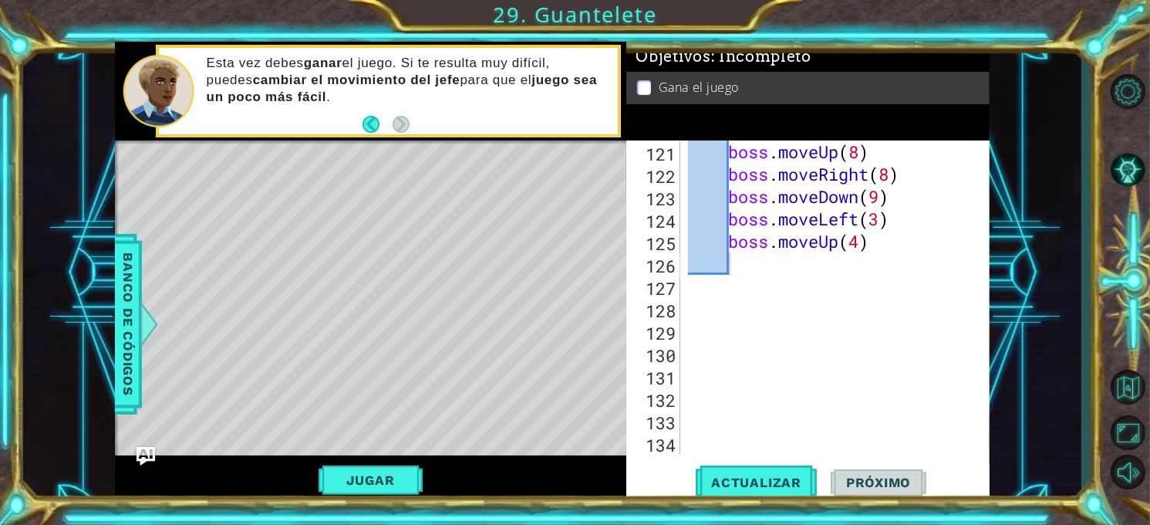
type textarea "boss.moveUp(4)"
click at [898, 241] on div "boss . moveUp ( 8 ) boss . moveRight ( 8 ) boss . moveDown ( 9 ) boss . moveLef…" at bounding box center [834, 319] width 299 height 358
click at [385, 481] on button "Jugar" at bounding box center [371, 479] width 104 height 29
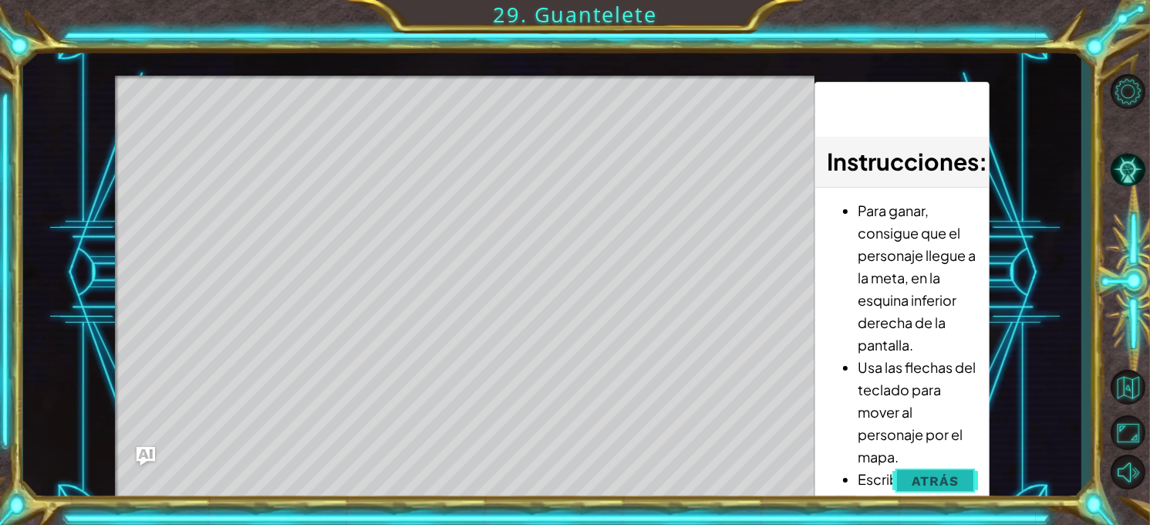
click at [914, 471] on button "Atrás" at bounding box center [936, 480] width 86 height 31
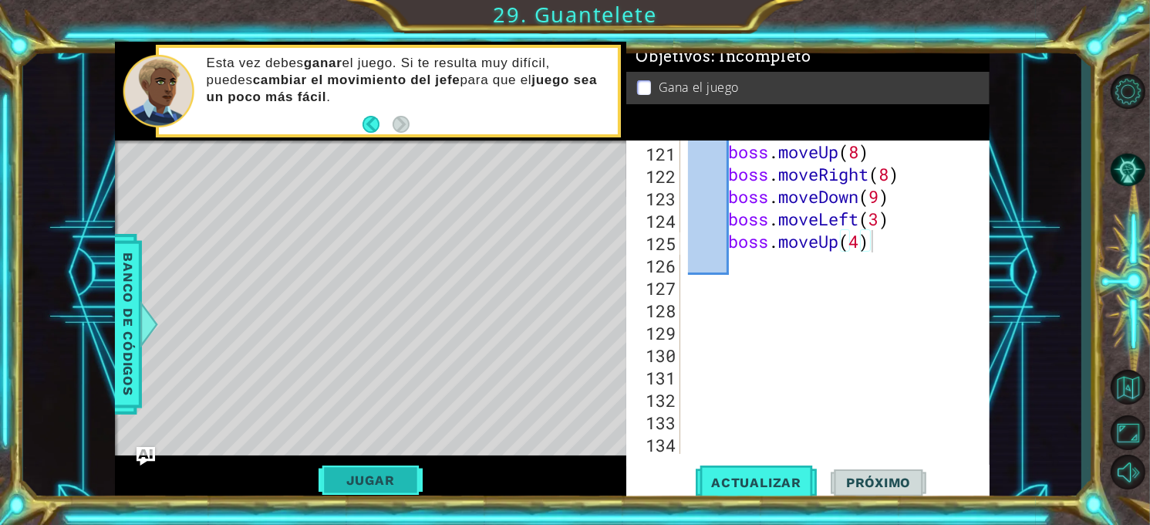
click at [353, 473] on button "Jugar" at bounding box center [371, 479] width 104 height 29
click at [379, 482] on button "Jugar" at bounding box center [371, 479] width 104 height 29
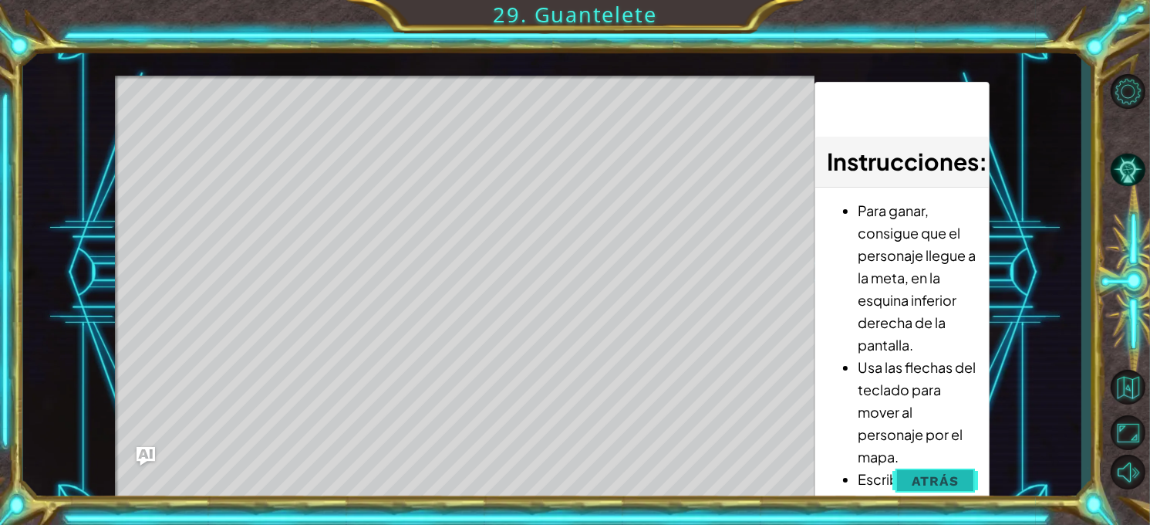
click at [941, 478] on span "Atrás" at bounding box center [935, 480] width 47 height 15
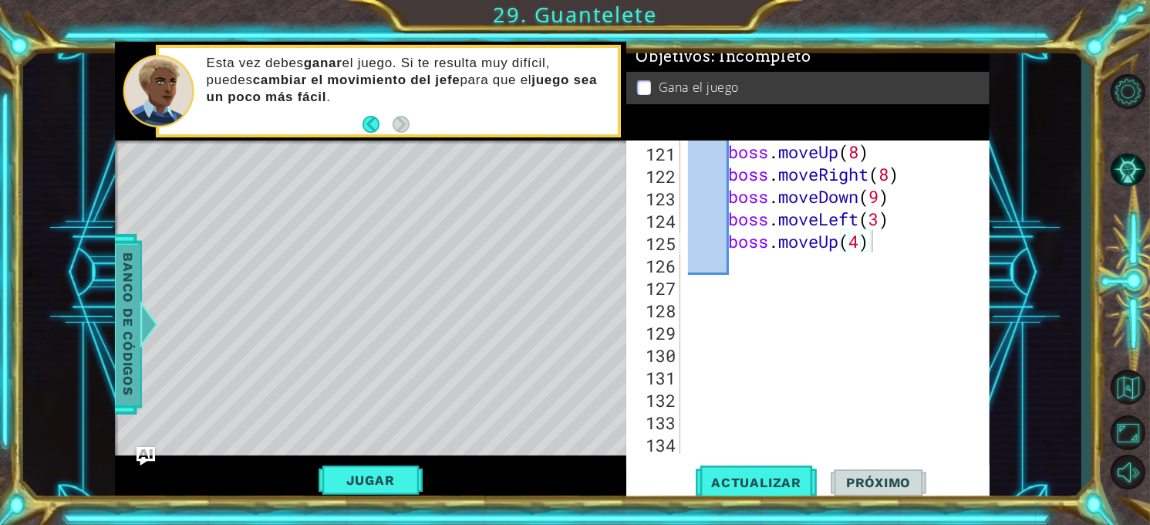
click at [114, 269] on div "Banco de códigos" at bounding box center [128, 324] width 28 height 181
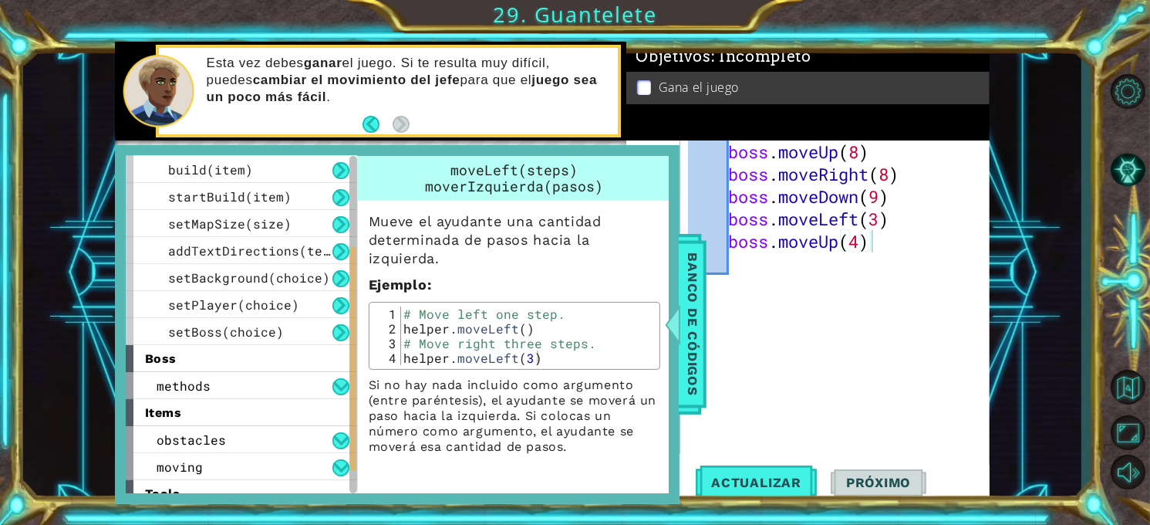
scroll to position [165, 0]
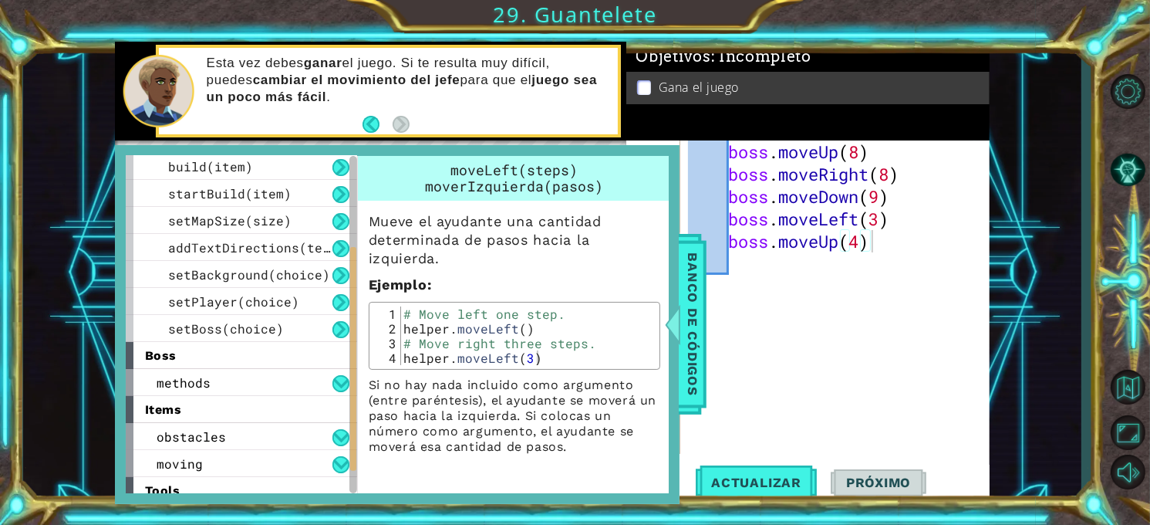
drag, startPoint x: 353, startPoint y: 236, endPoint x: 351, endPoint y: 329, distance: 93.4
click at [351, 329] on div at bounding box center [353, 359] width 6 height 224
click at [333, 429] on button at bounding box center [341, 437] width 17 height 17
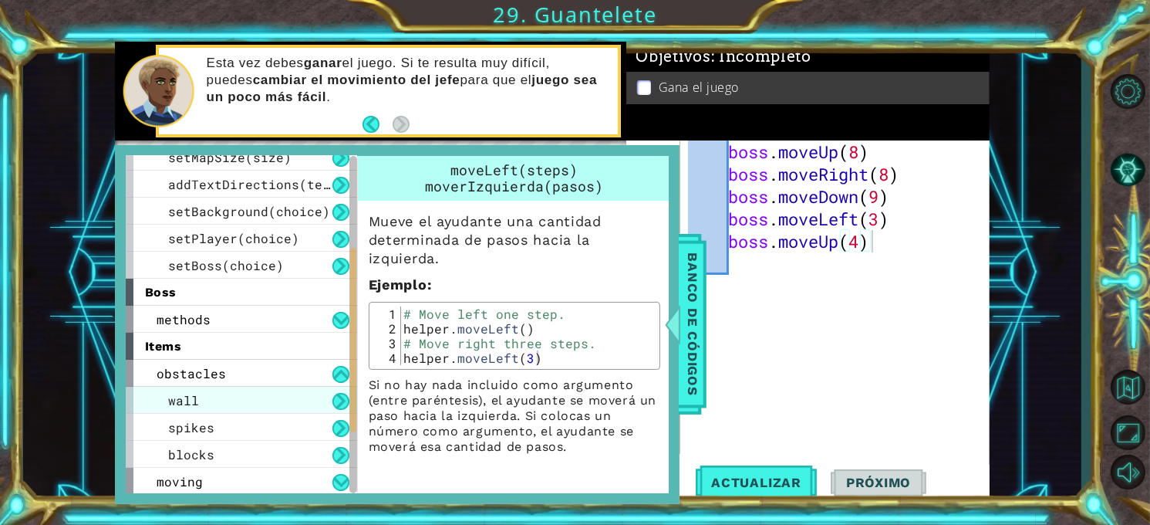
scroll to position [283, 0]
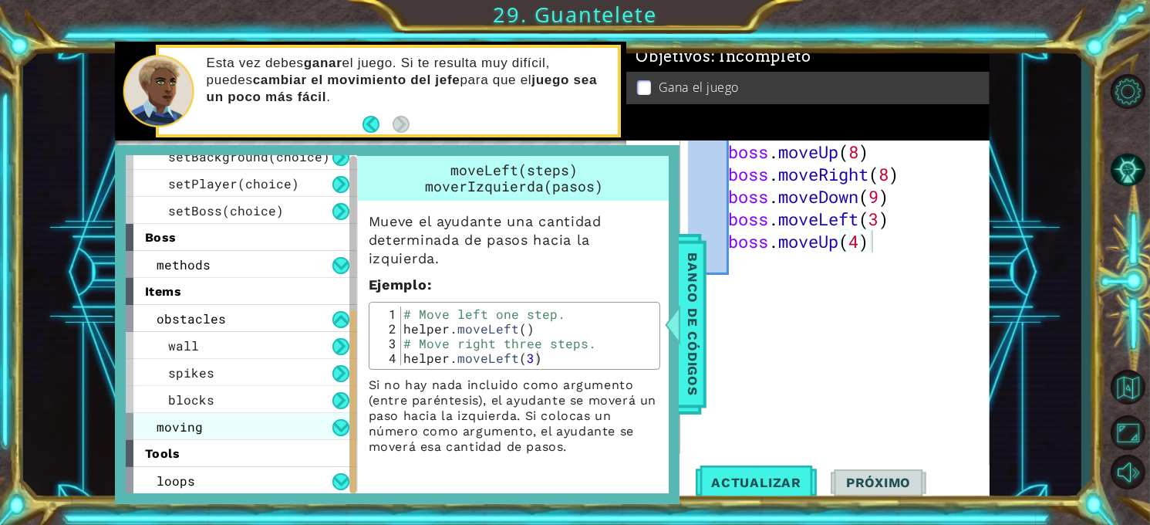
drag, startPoint x: 353, startPoint y: 265, endPoint x: 326, endPoint y: 415, distance: 152.0
click at [326, 415] on div "helper methods moveLeft(steps) moveRight(steps) moveUp(steps) moveDown(steps) b…" at bounding box center [241, 324] width 231 height 337
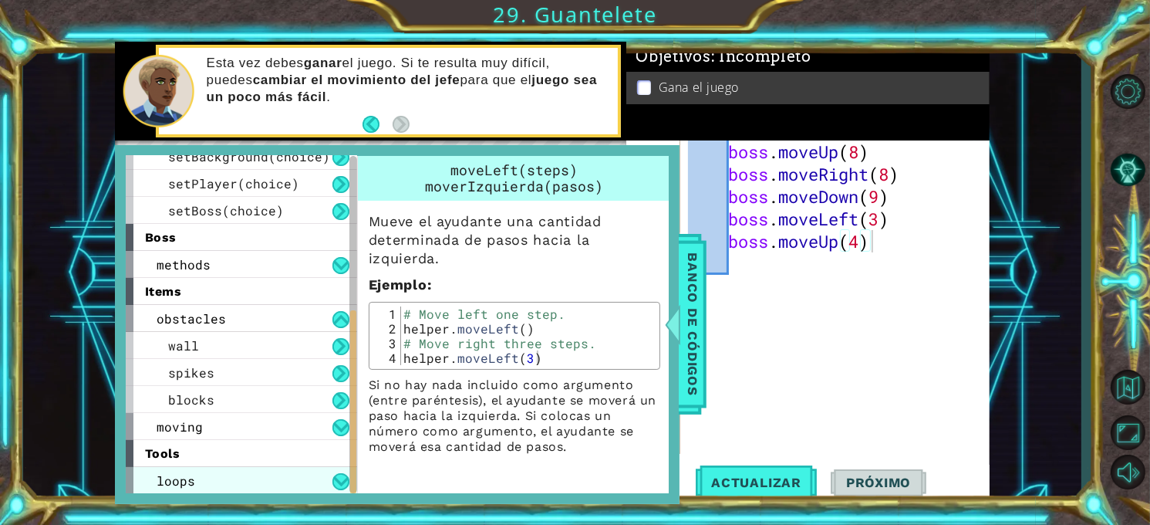
click at [319, 486] on div "loops" at bounding box center [241, 480] width 231 height 27
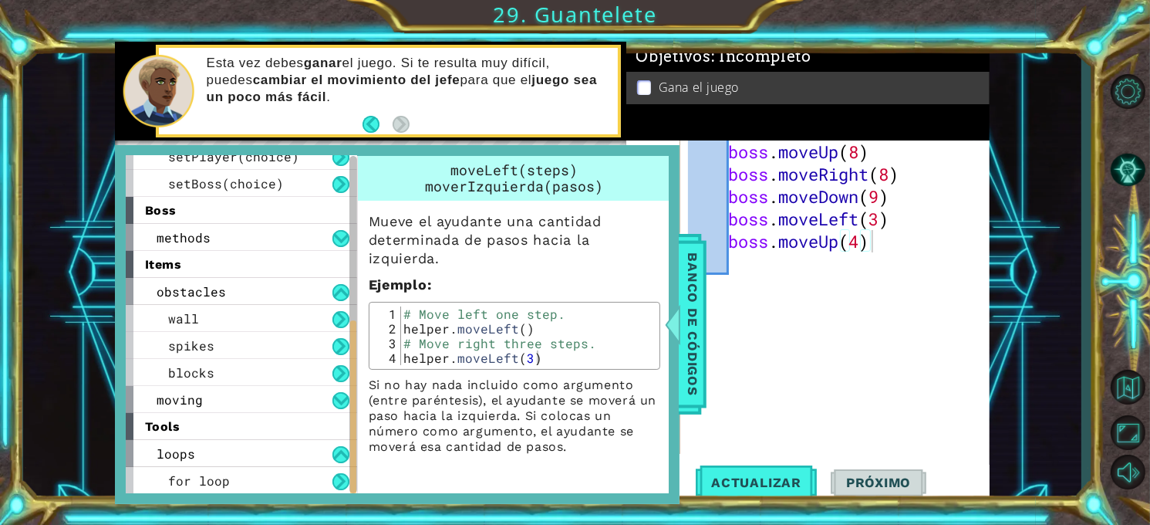
drag, startPoint x: 354, startPoint y: 326, endPoint x: 355, endPoint y: 398, distance: 71.8
click at [355, 398] on div at bounding box center [353, 407] width 6 height 174
click at [343, 478] on button at bounding box center [341, 481] width 17 height 17
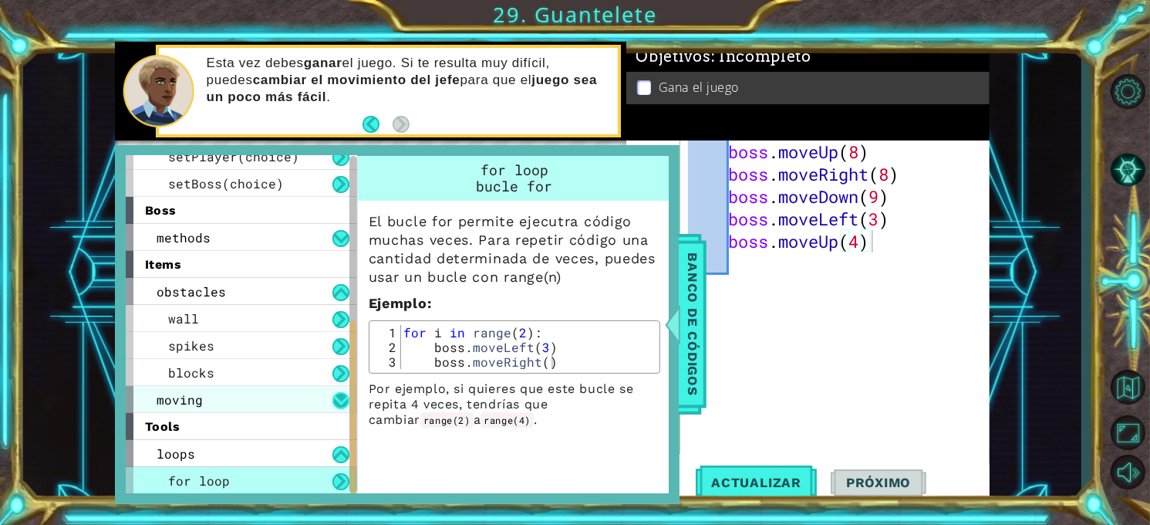
click at [338, 403] on button at bounding box center [341, 400] width 17 height 17
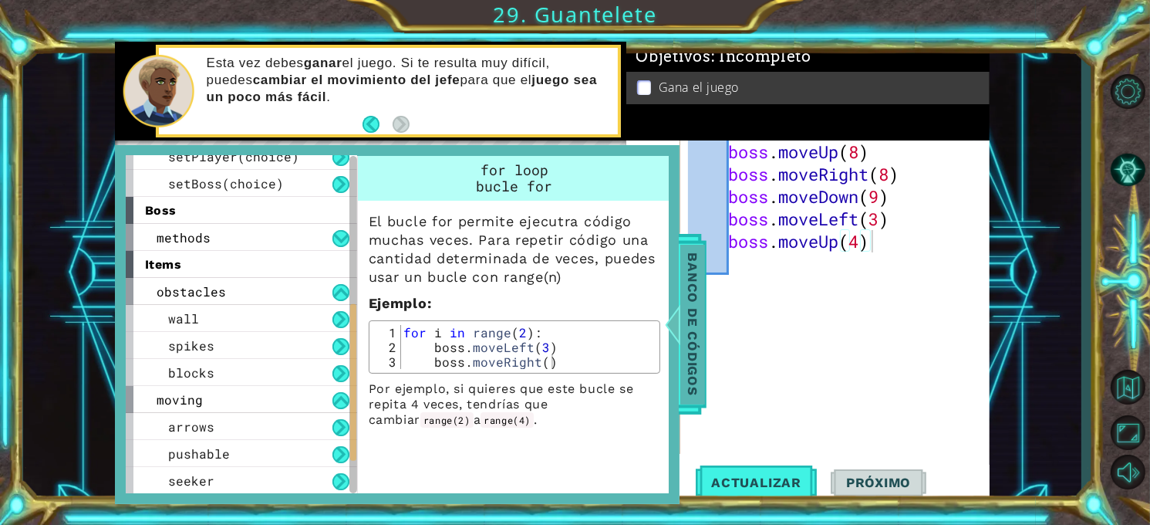
click at [699, 309] on span "Banco de códigos" at bounding box center [693, 325] width 25 height 160
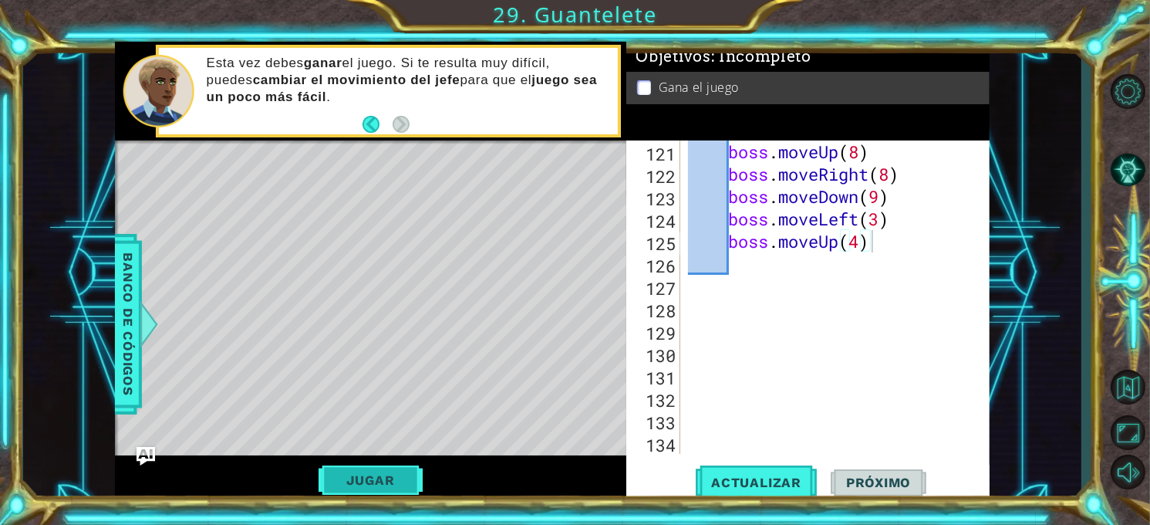
click at [382, 481] on button "Jugar" at bounding box center [371, 479] width 104 height 29
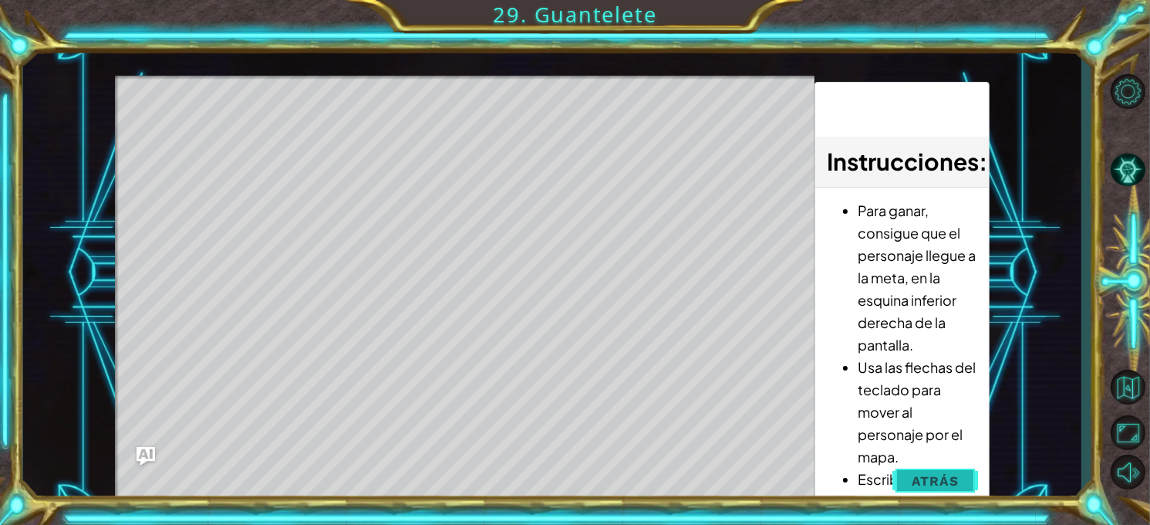
click at [924, 482] on span "Atrás" at bounding box center [935, 480] width 47 height 15
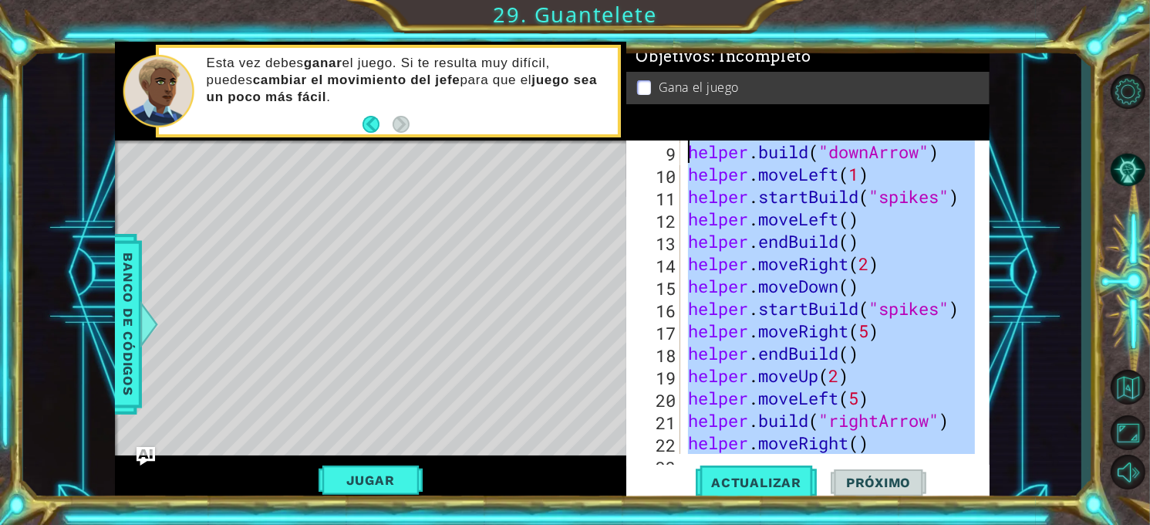
scroll to position [0, 0]
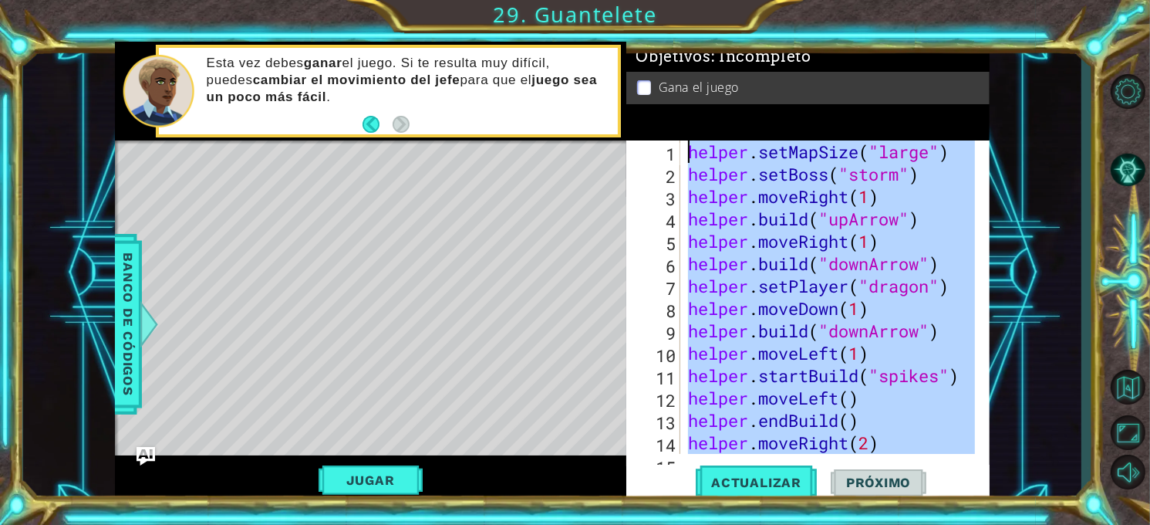
drag, startPoint x: 870, startPoint y: 268, endPoint x: 685, endPoint y: 123, distance: 234.2
click at [685, 123] on div "Objetivos : Incompleto Gana el juego 1 2 3 4 5 6 7 8 9 10 11 12 13 14 15 helper…" at bounding box center [808, 272] width 363 height 461
type textarea "helper.setMapSize("large") helper.setBoss("storm")"
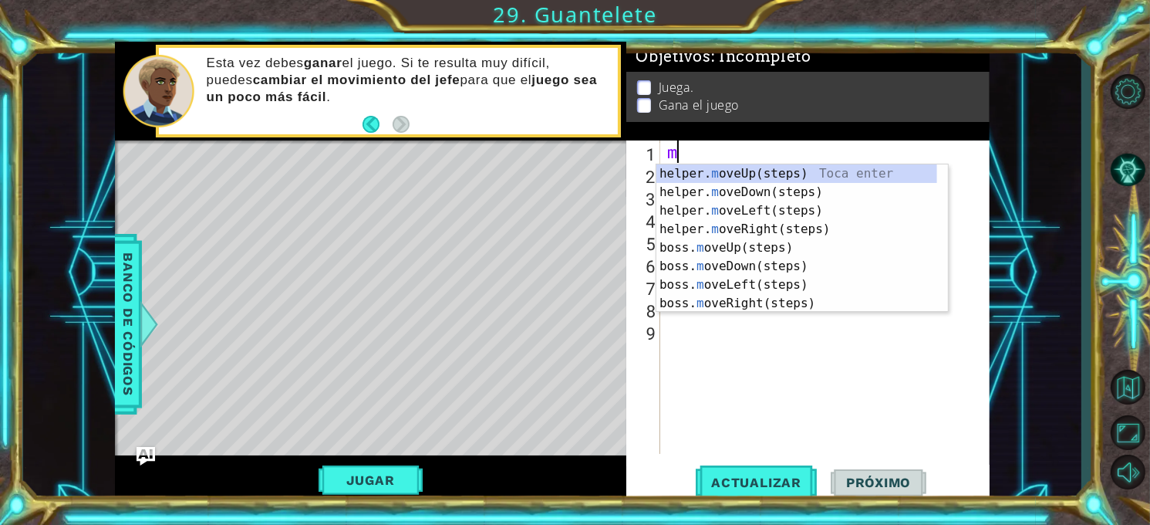
type textarea "mo"
click at [785, 198] on div "helper. mo veUp(steps) Toca enter helper. mo veDown(steps) Toca enter helper. m…" at bounding box center [803, 256] width 292 height 185
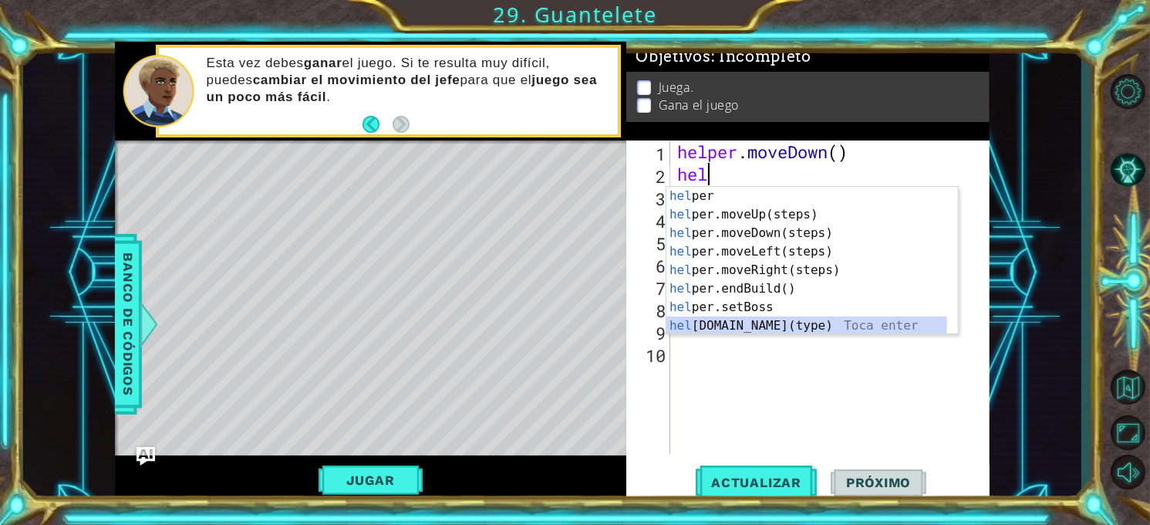
click at [763, 332] on div "hel per Toca enter hel per.moveUp(steps) Toca enter hel per.moveDown(steps) Toc…" at bounding box center [807, 279] width 281 height 185
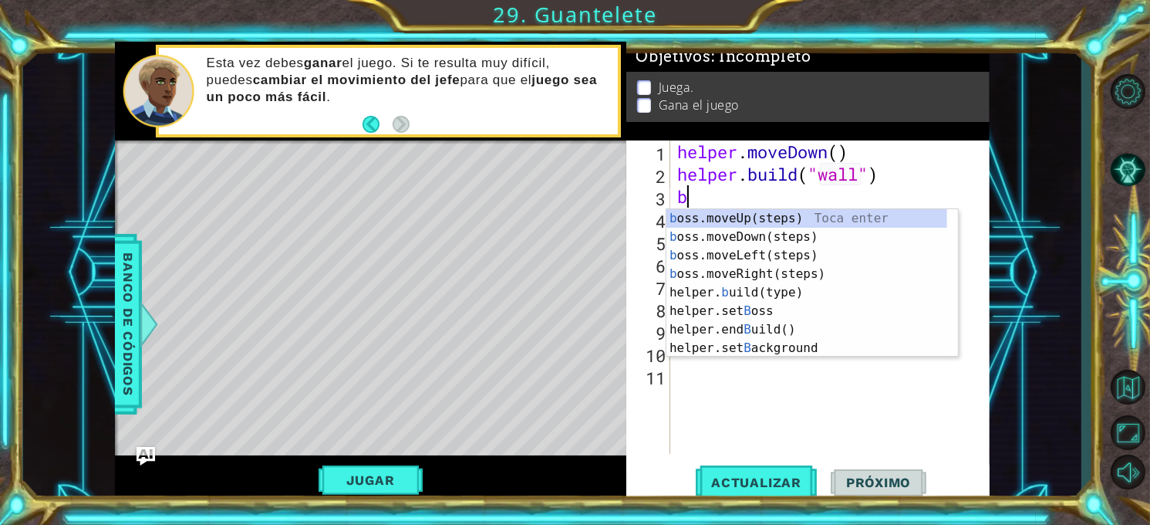
type textarea "helper.build("wall")boo"
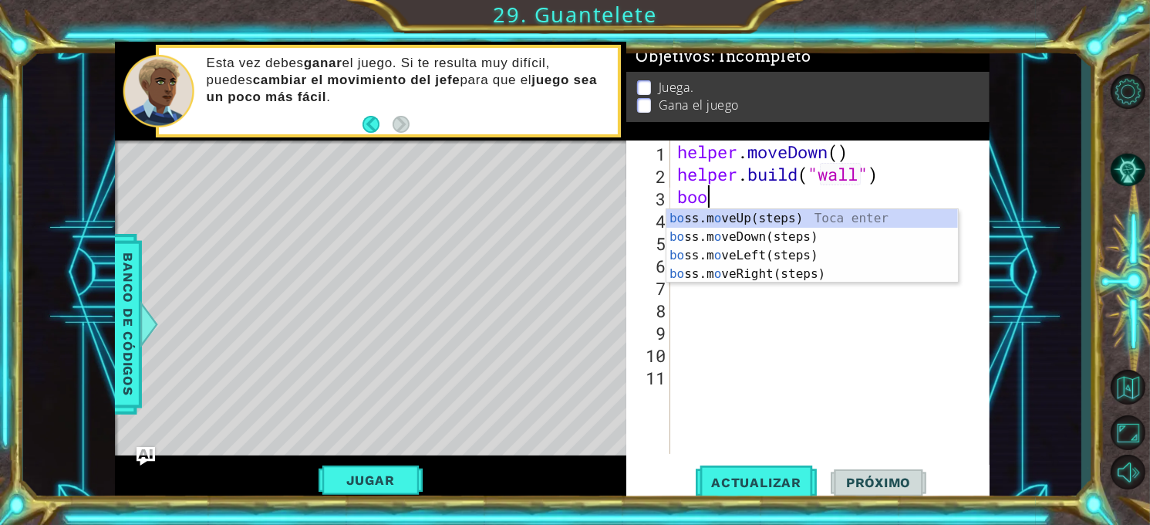
scroll to position [0, 9]
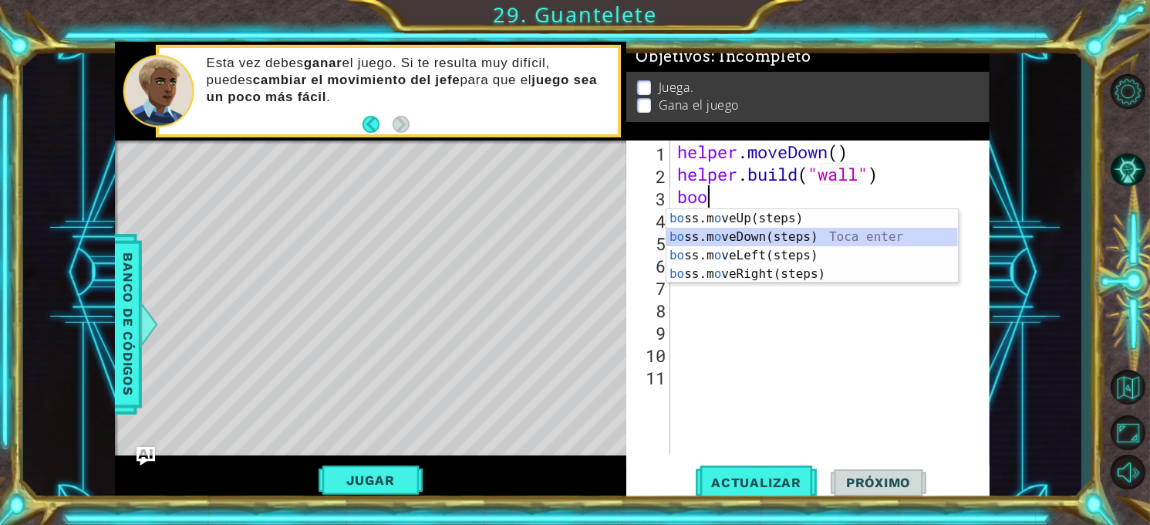
click at [734, 242] on div "bo ss.m o veUp(steps) Toca enter bo ss.m o veDown(steps) Toca enter bo ss.m o v…" at bounding box center [813, 264] width 292 height 111
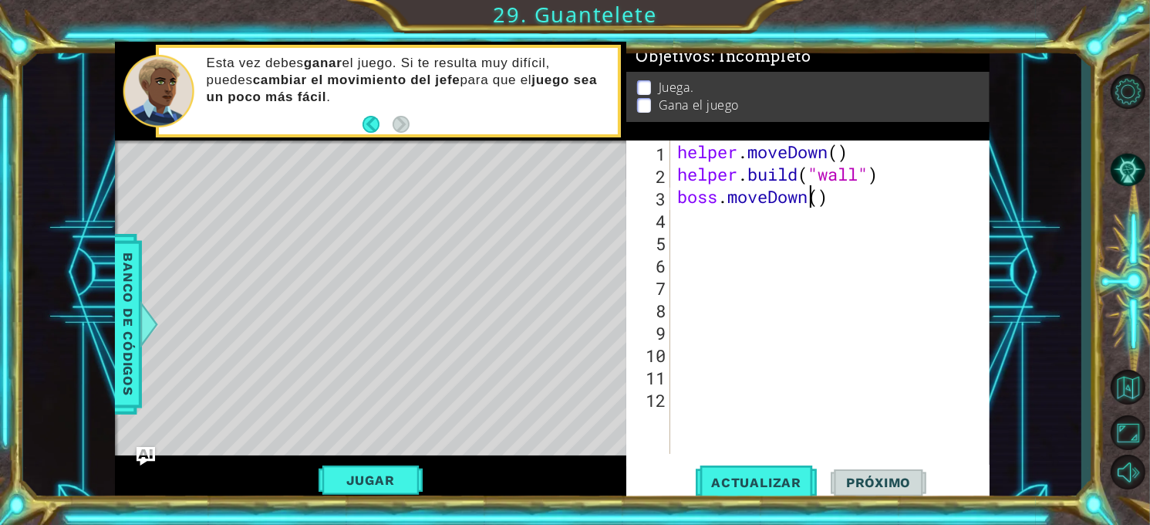
click at [808, 199] on div "helper . moveDown ( ) helper . build ( "wall" ) boss . moveDown ( )" at bounding box center [834, 319] width 320 height 358
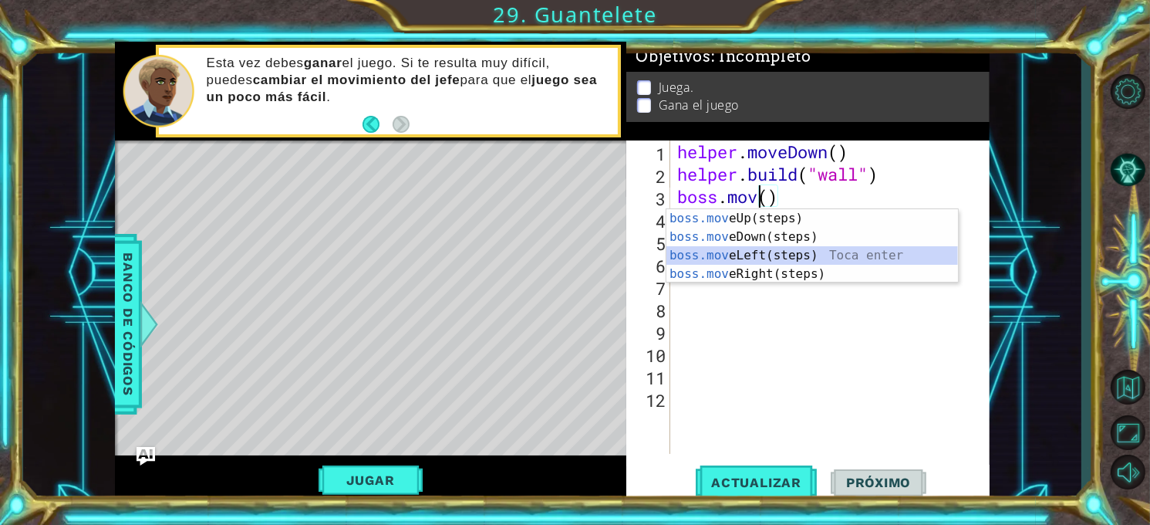
click at [740, 254] on div "boss.mov eUp(steps) Toca enter boss.mov eDown(steps) Toca enter boss.mov eLeft(…" at bounding box center [813, 264] width 292 height 111
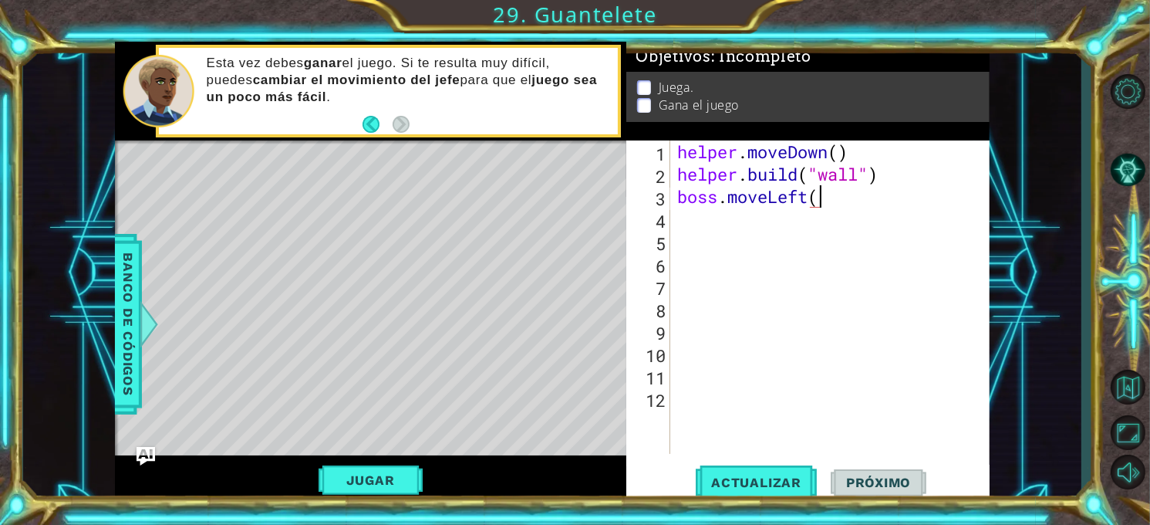
scroll to position [0, 6]
type textarea "boss.moveLeft(5)"
click at [762, 471] on button "Actualizar" at bounding box center [756, 483] width 121 height 36
click at [376, 481] on button "Jugar" at bounding box center [371, 479] width 104 height 29
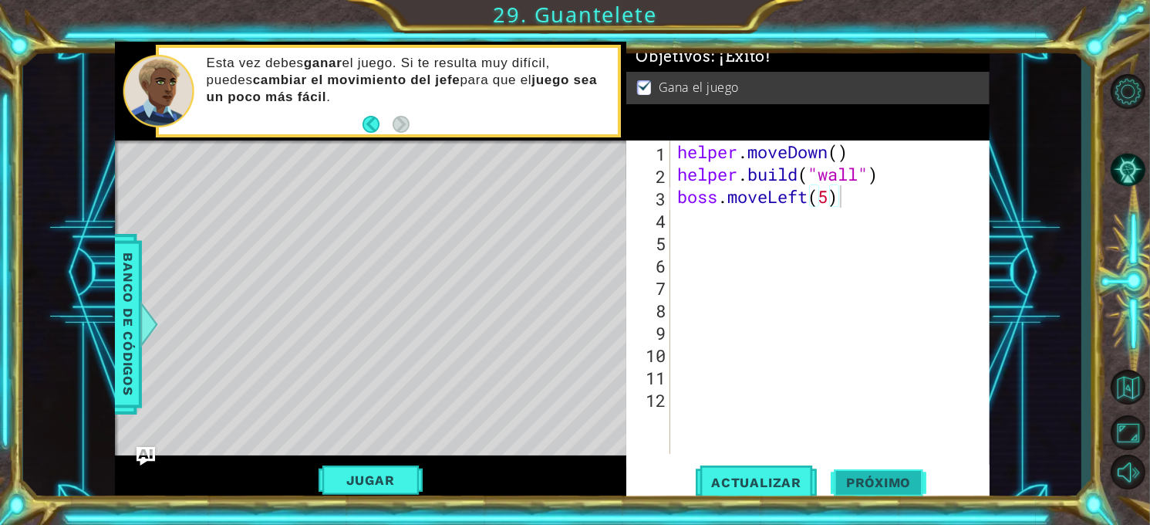
click at [875, 491] on button "Próximo" at bounding box center [879, 483] width 96 height 36
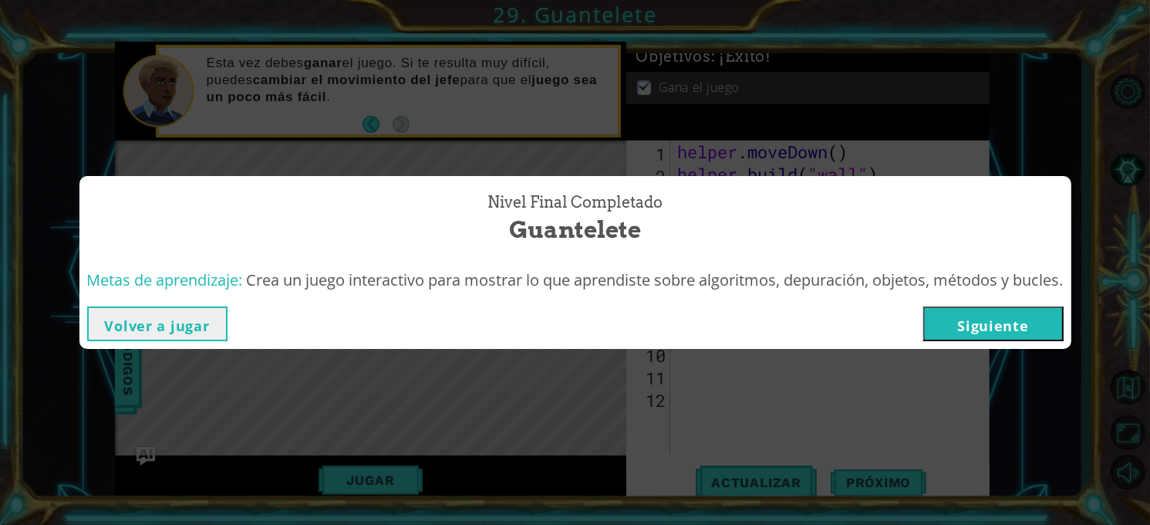
click at [1003, 334] on button "Siguiente" at bounding box center [994, 323] width 140 height 35
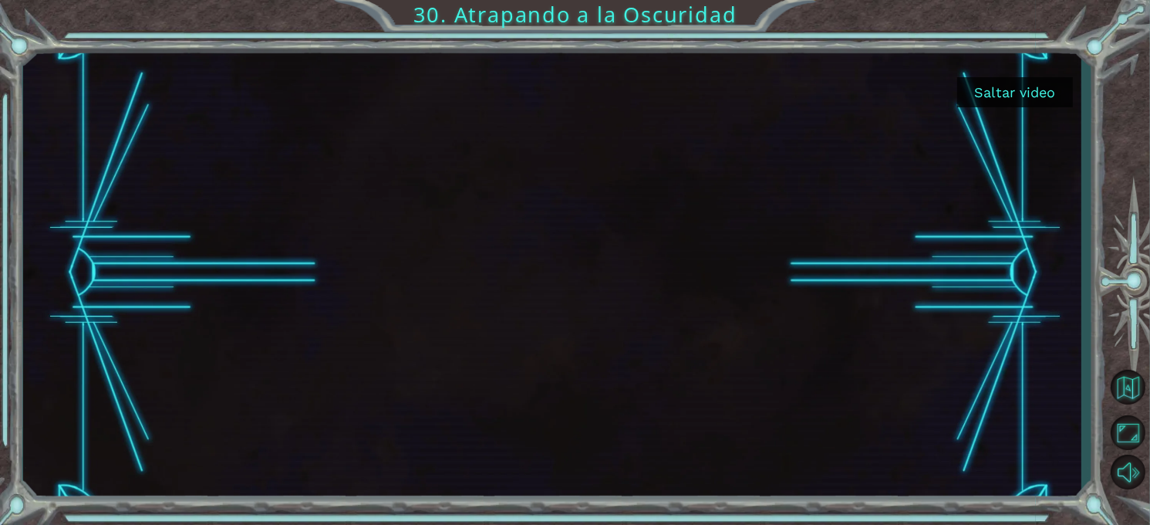
drag, startPoint x: 998, startPoint y: 336, endPoint x: 613, endPoint y: 240, distance: 396.9
click at [613, 240] on div at bounding box center [552, 272] width 821 height 461
click at [989, 96] on button "Saltar video" at bounding box center [1016, 92] width 116 height 30
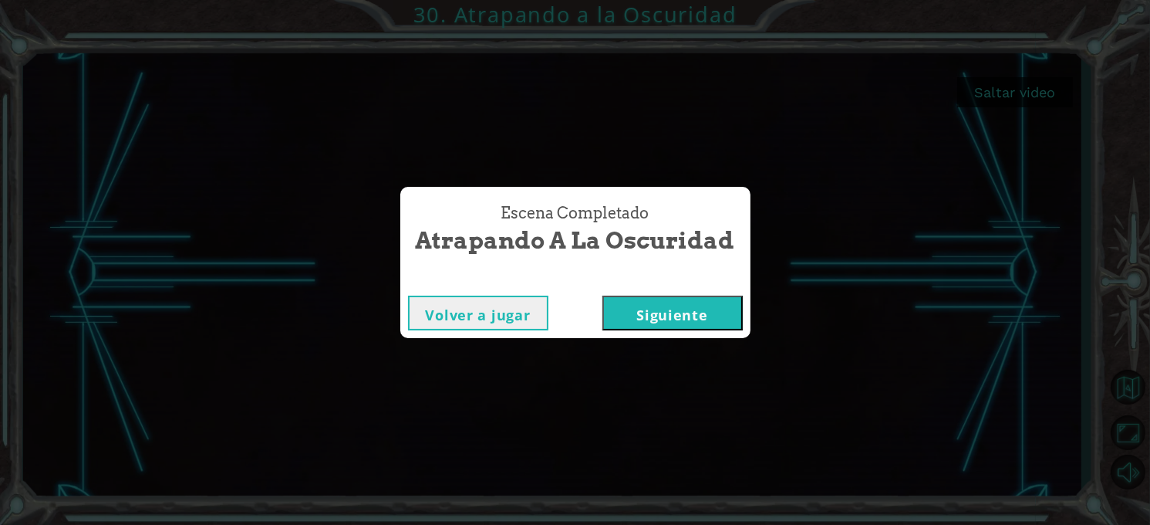
click at [678, 321] on button "Siguiente" at bounding box center [673, 313] width 140 height 35
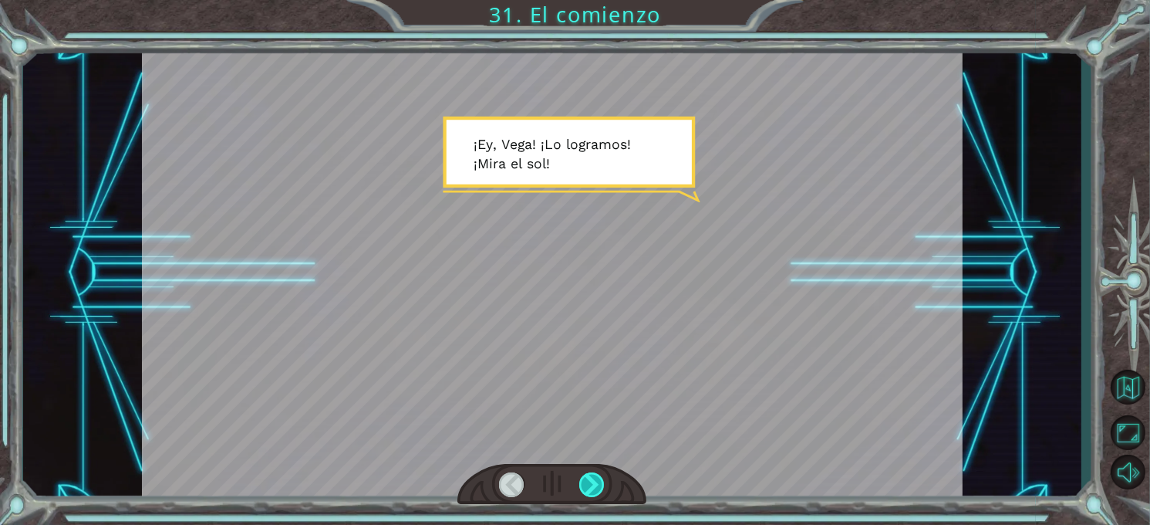
click at [600, 481] on div at bounding box center [591, 484] width 25 height 25
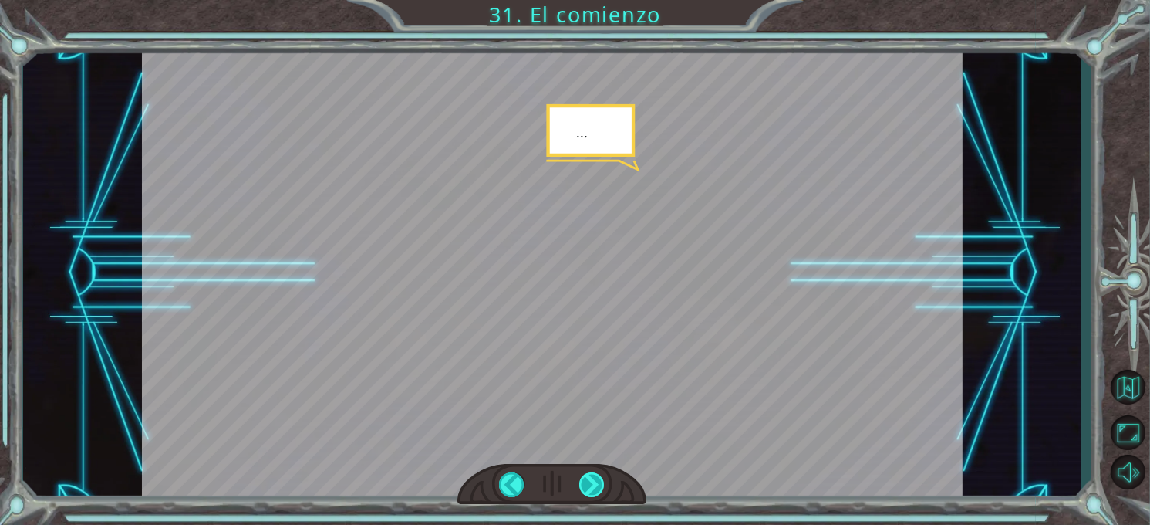
click at [600, 481] on div at bounding box center [591, 484] width 25 height 25
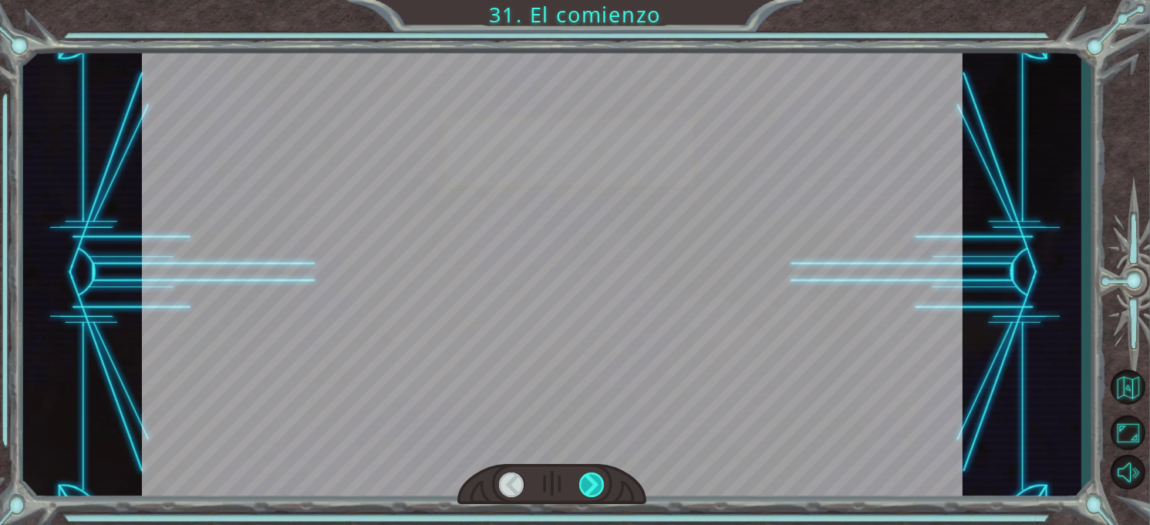
click at [600, 481] on div at bounding box center [591, 484] width 25 height 25
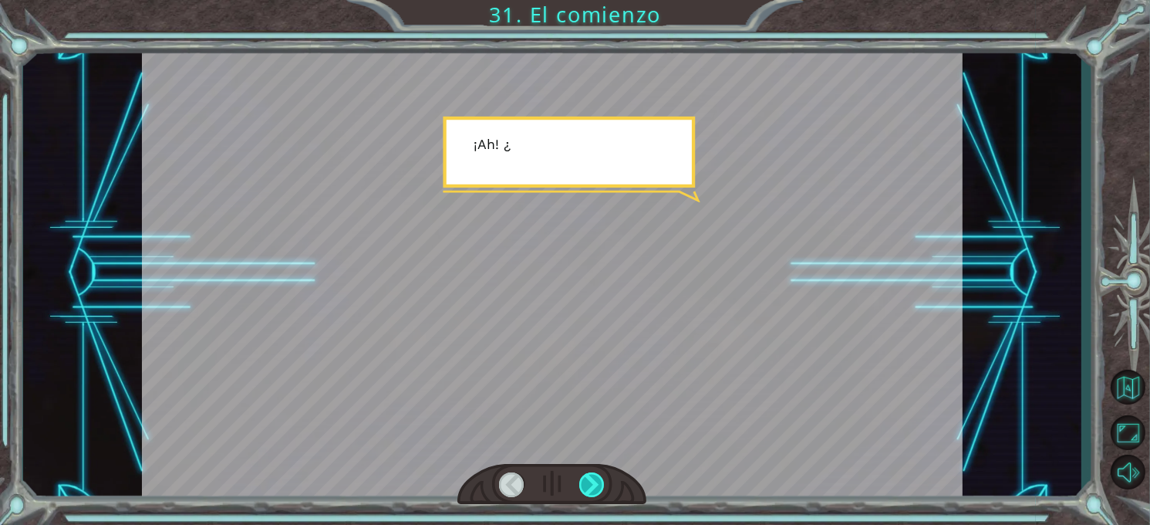
click at [600, 481] on div at bounding box center [591, 484] width 25 height 25
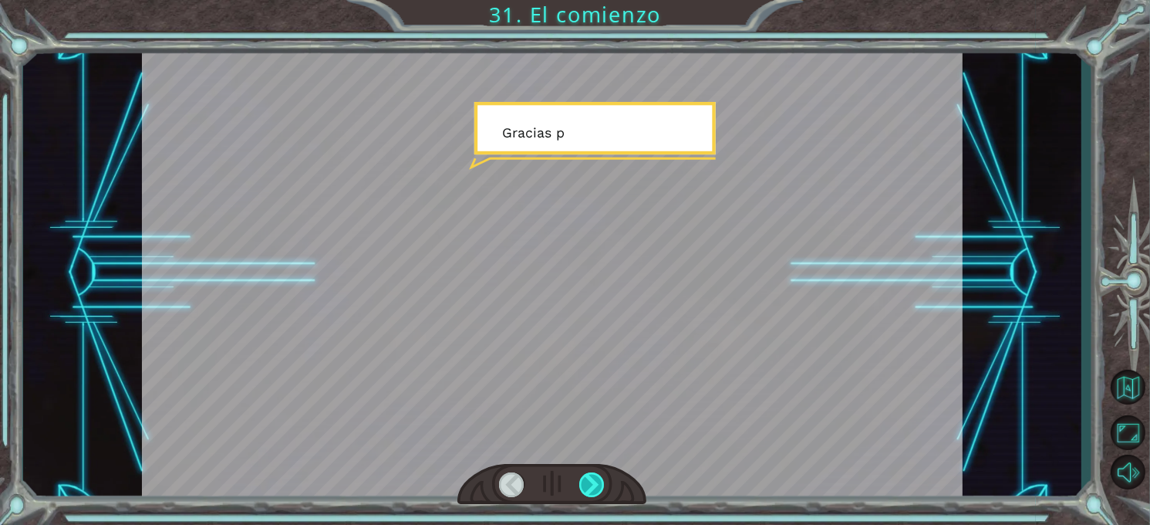
click at [600, 481] on div at bounding box center [591, 484] width 25 height 25
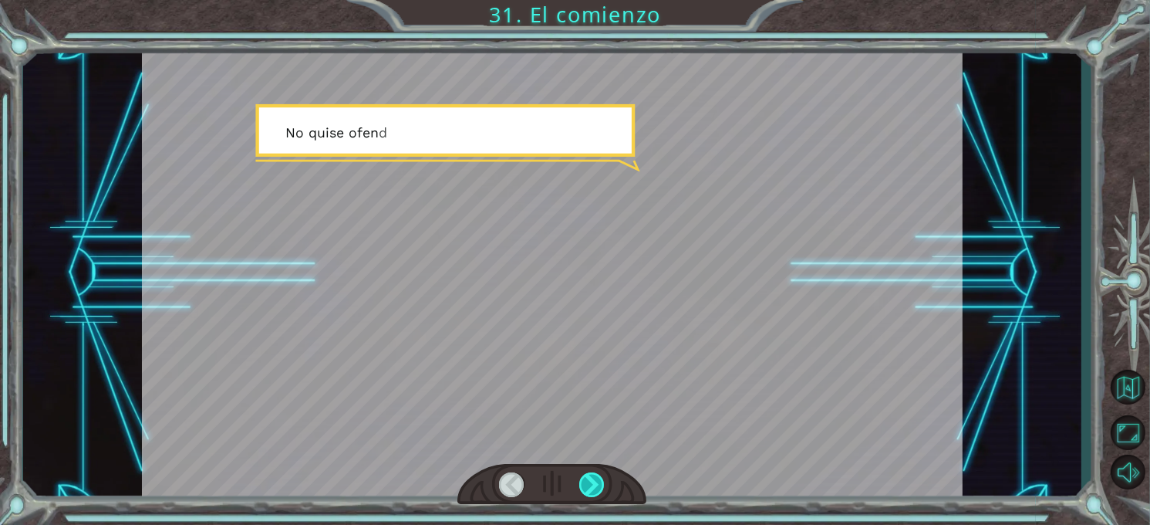
click at [600, 481] on div at bounding box center [591, 484] width 25 height 25
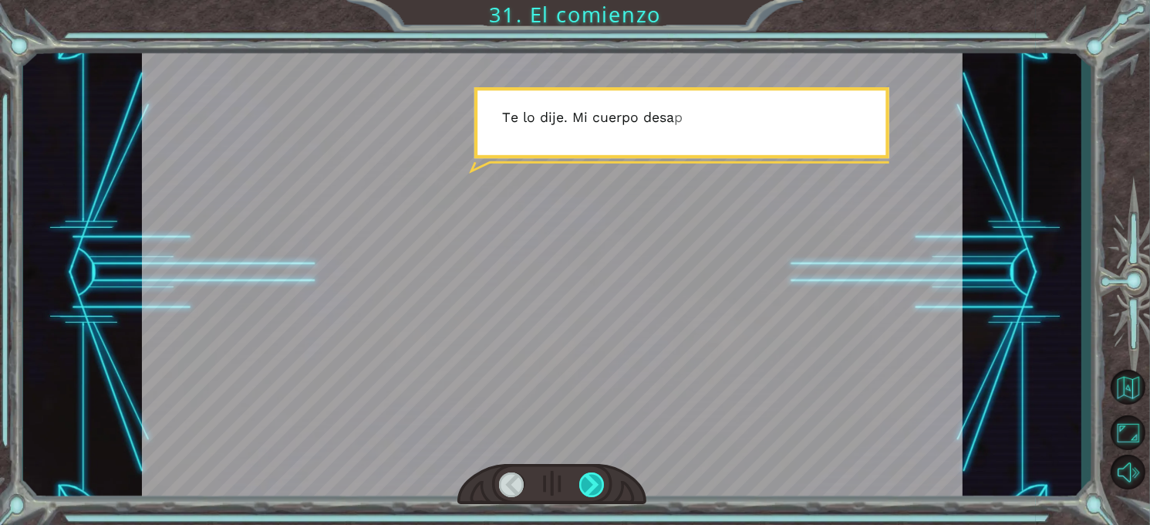
click at [600, 481] on div at bounding box center [591, 484] width 25 height 25
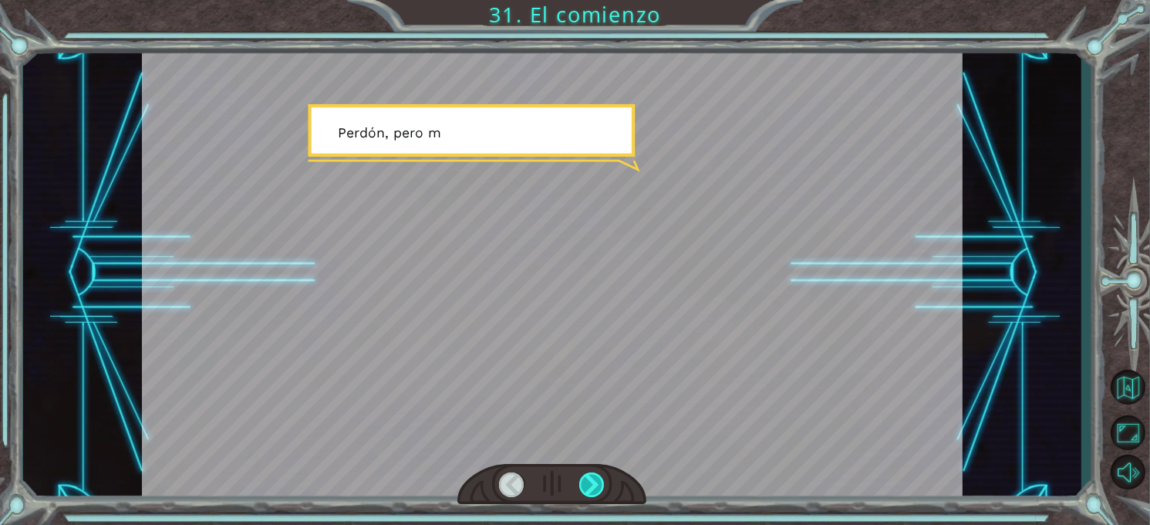
click at [600, 481] on div at bounding box center [591, 484] width 25 height 25
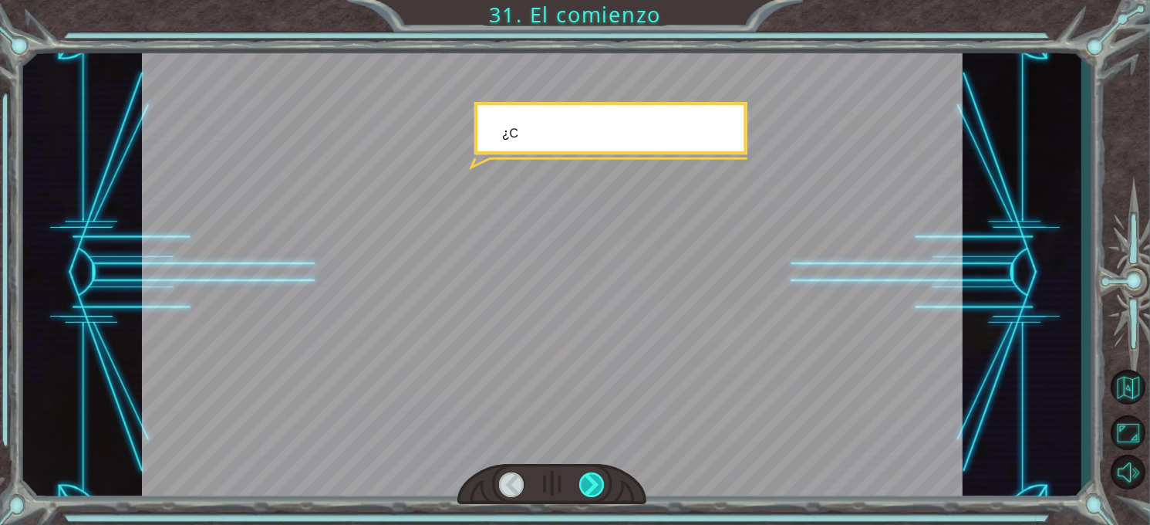
click at [600, 481] on div at bounding box center [591, 484] width 25 height 25
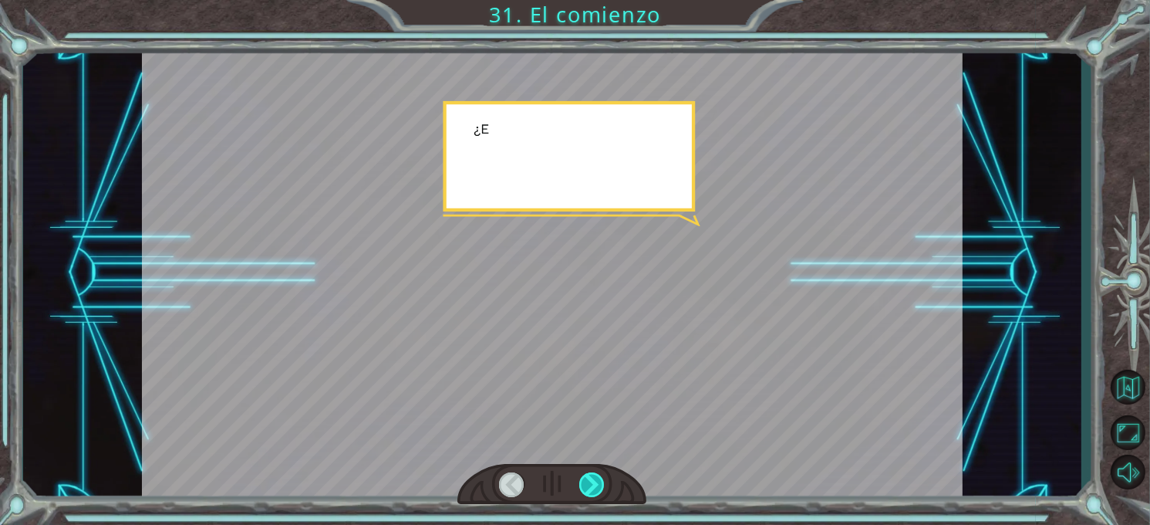
click at [600, 481] on div at bounding box center [591, 484] width 25 height 25
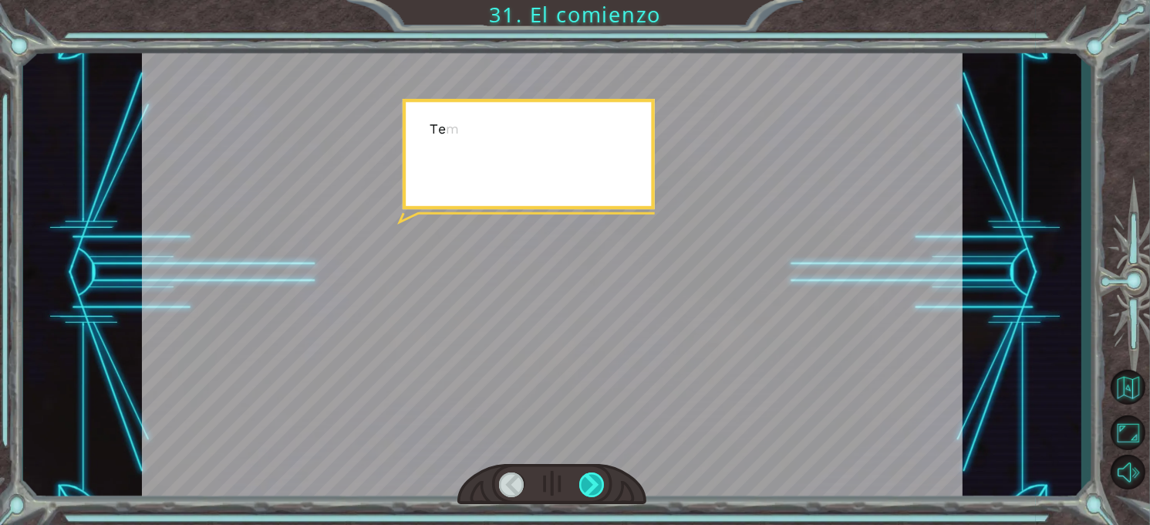
click at [600, 481] on div at bounding box center [591, 484] width 25 height 25
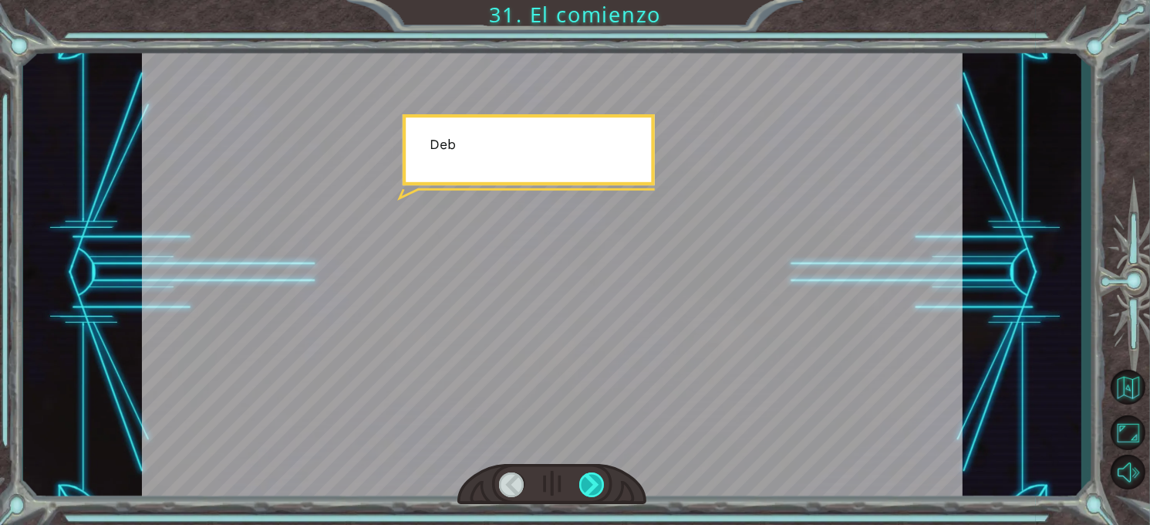
click at [600, 481] on div at bounding box center [591, 484] width 25 height 25
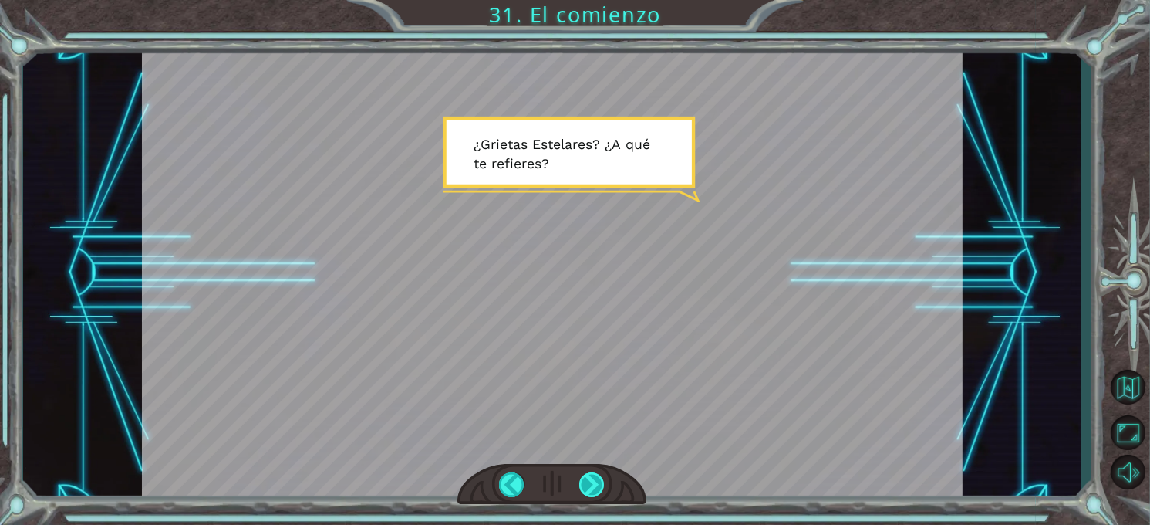
click at [600, 481] on div at bounding box center [591, 484] width 25 height 25
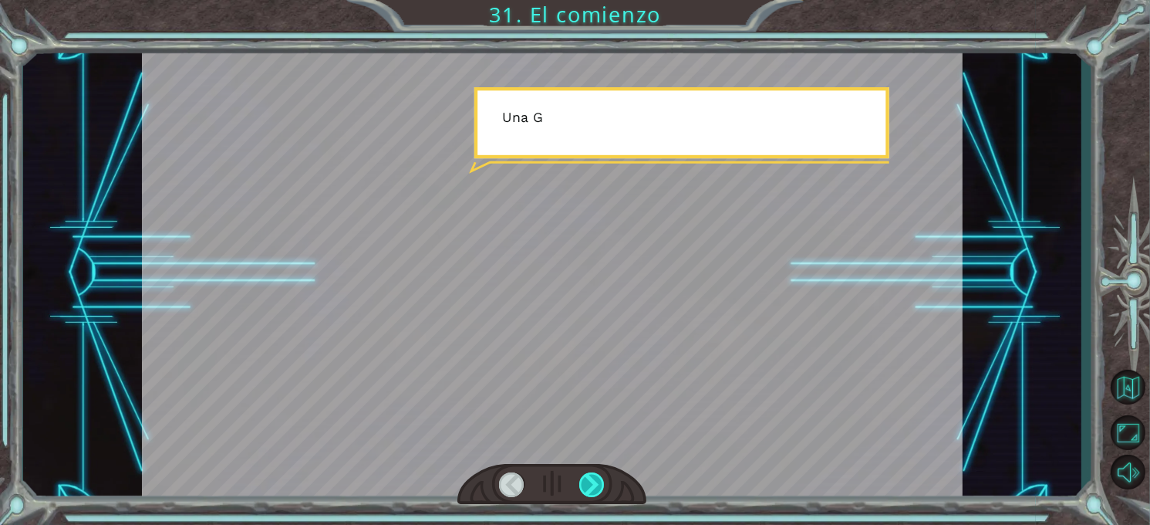
click at [600, 481] on div at bounding box center [591, 484] width 25 height 25
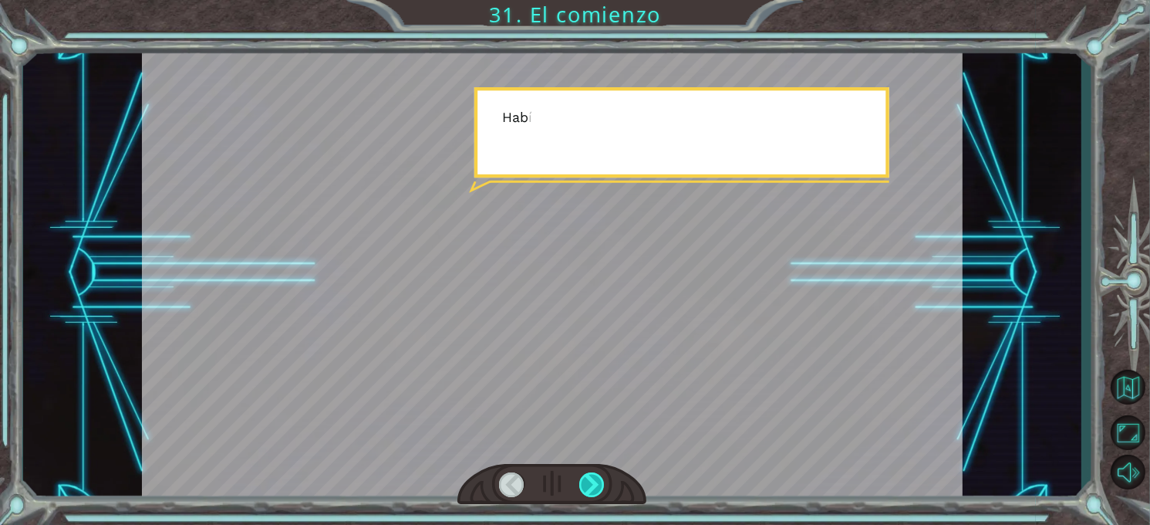
click at [600, 481] on div at bounding box center [591, 484] width 25 height 25
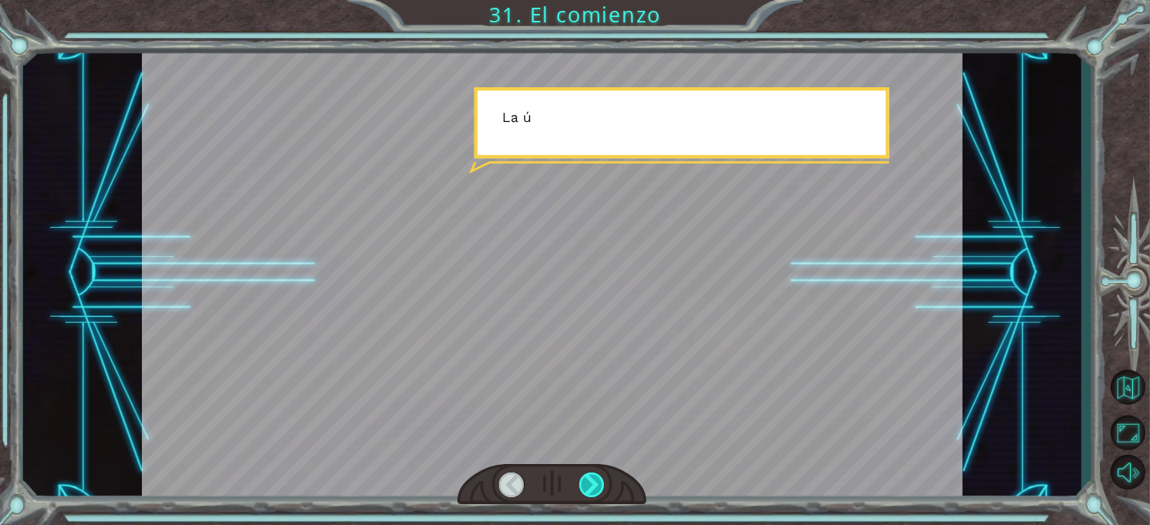
click at [600, 481] on div at bounding box center [591, 484] width 25 height 25
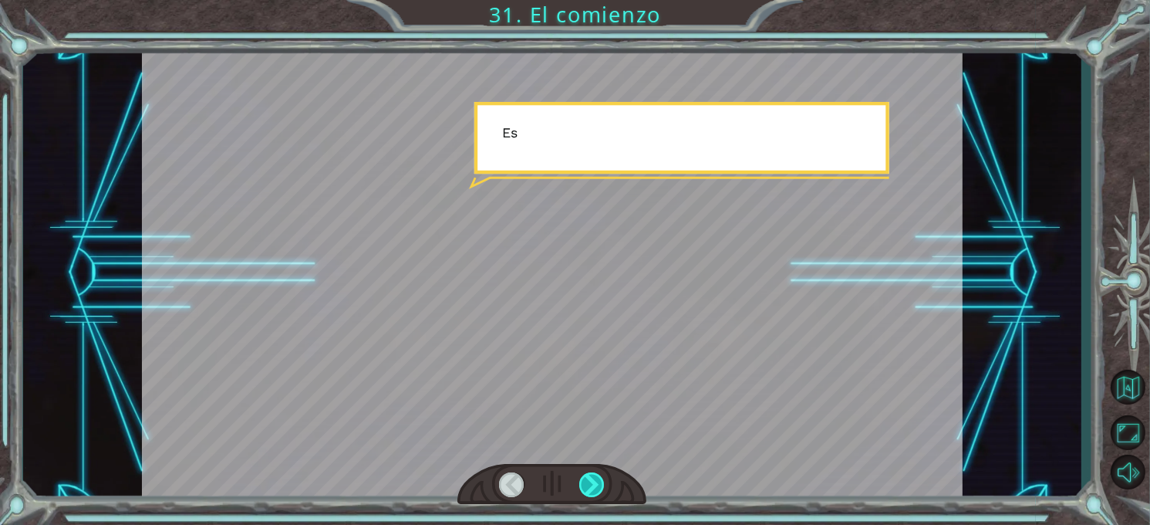
click at [600, 481] on div at bounding box center [591, 484] width 25 height 25
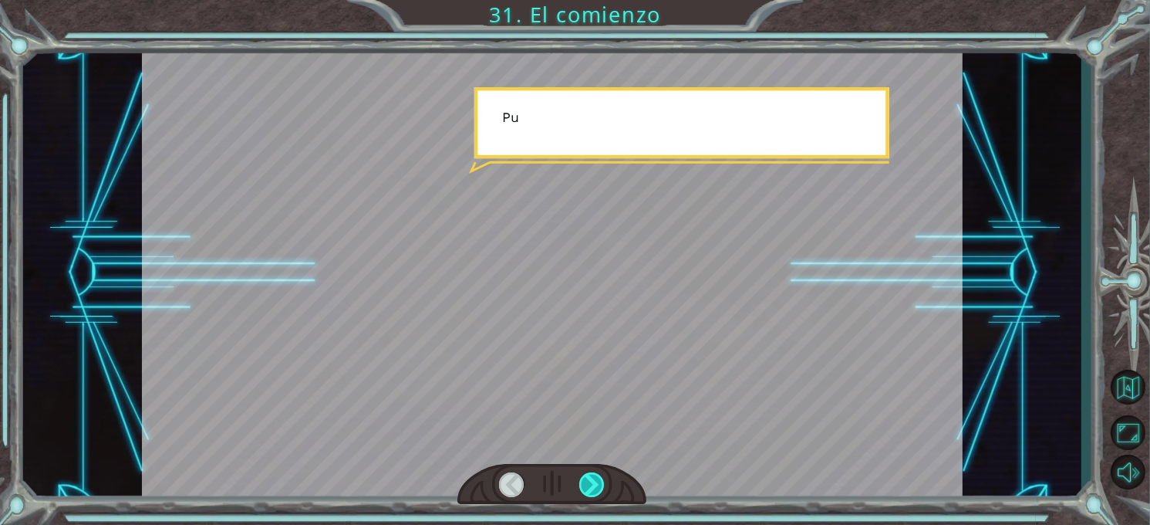
click at [600, 481] on div at bounding box center [591, 484] width 25 height 25
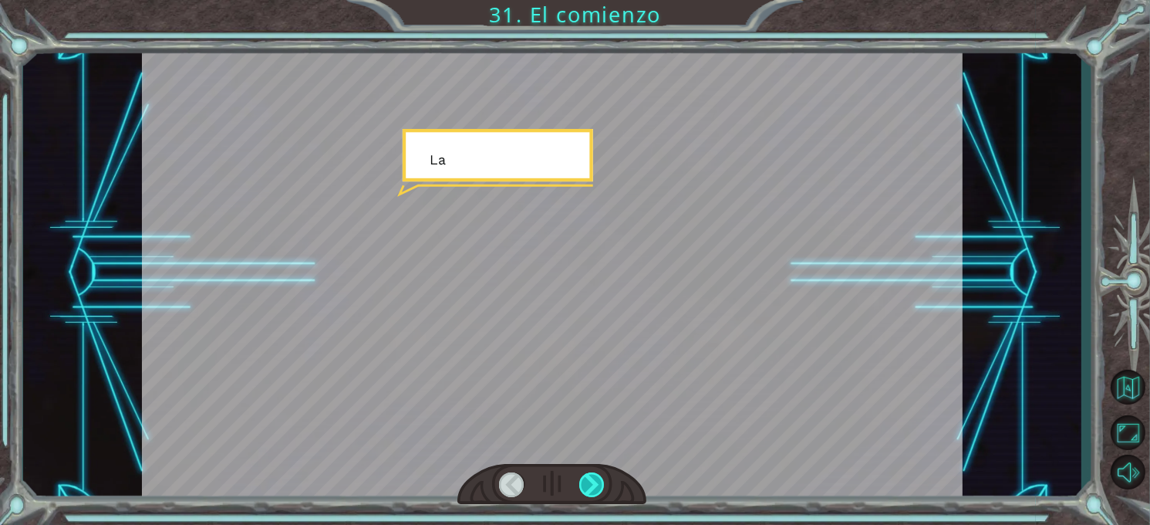
click at [600, 481] on div at bounding box center [591, 484] width 25 height 25
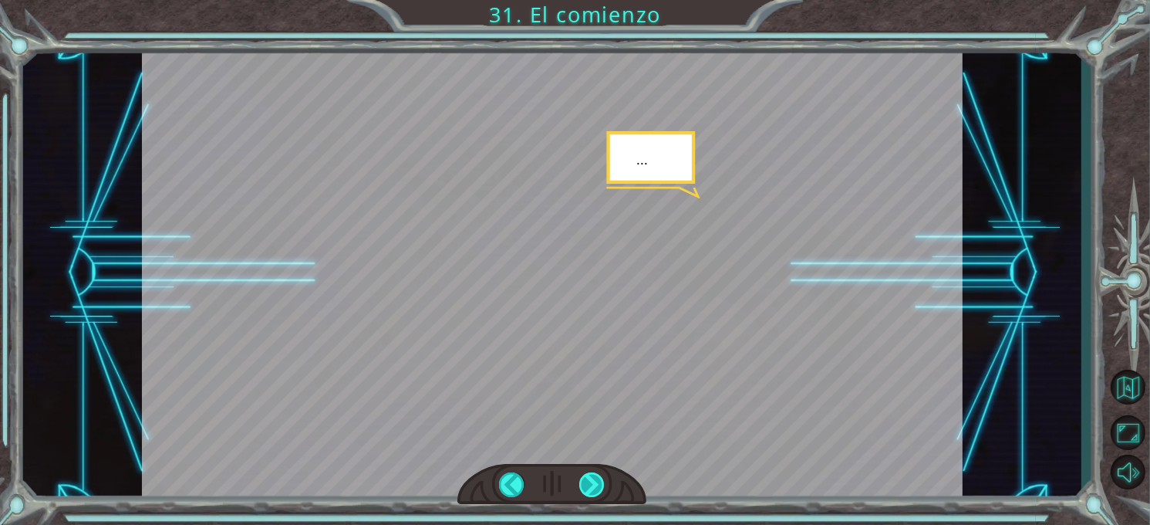
click at [600, 481] on div at bounding box center [591, 484] width 25 height 25
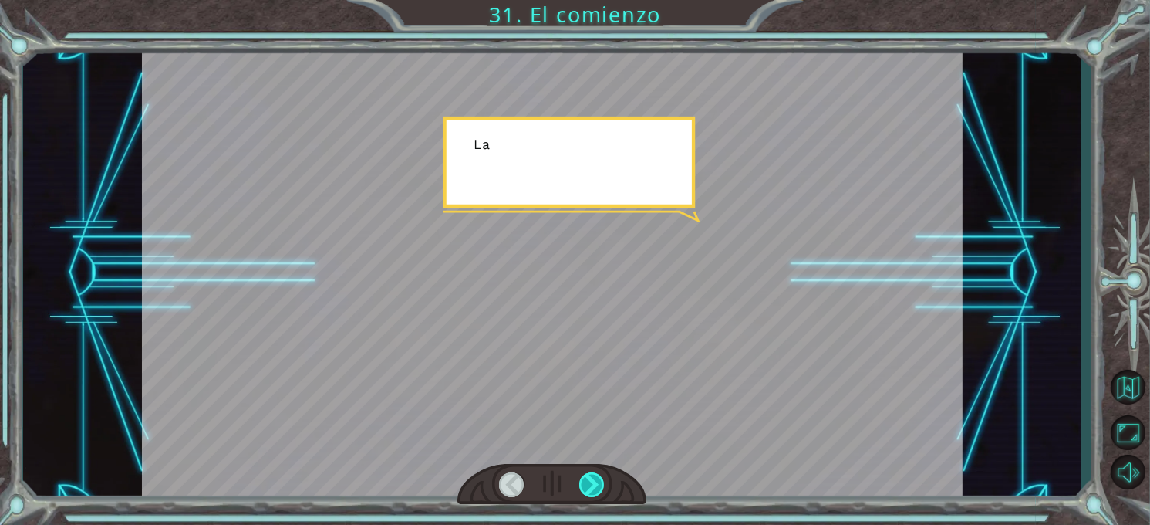
click at [600, 481] on div at bounding box center [591, 484] width 25 height 25
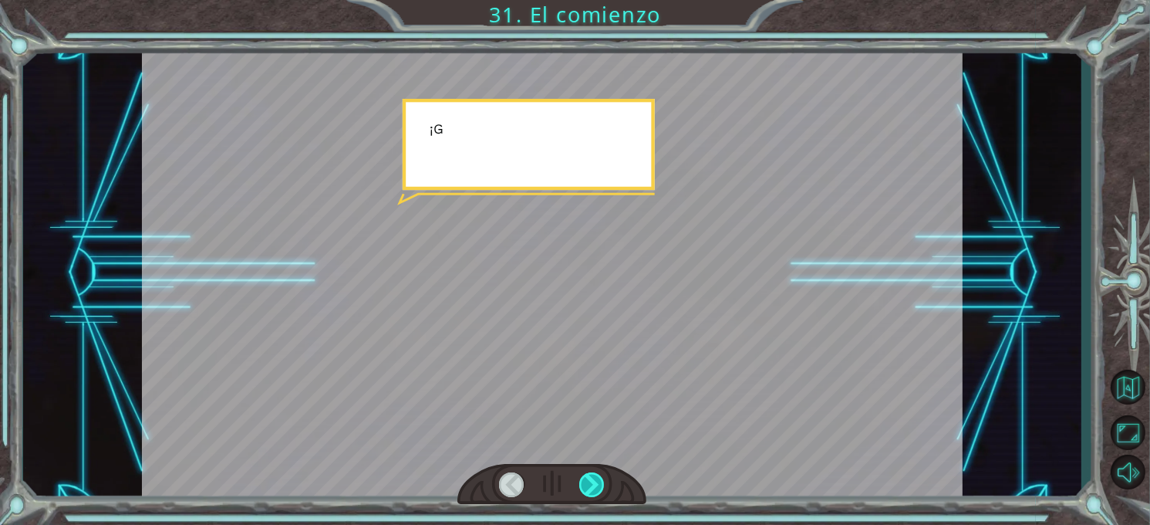
click at [600, 481] on div at bounding box center [591, 484] width 25 height 25
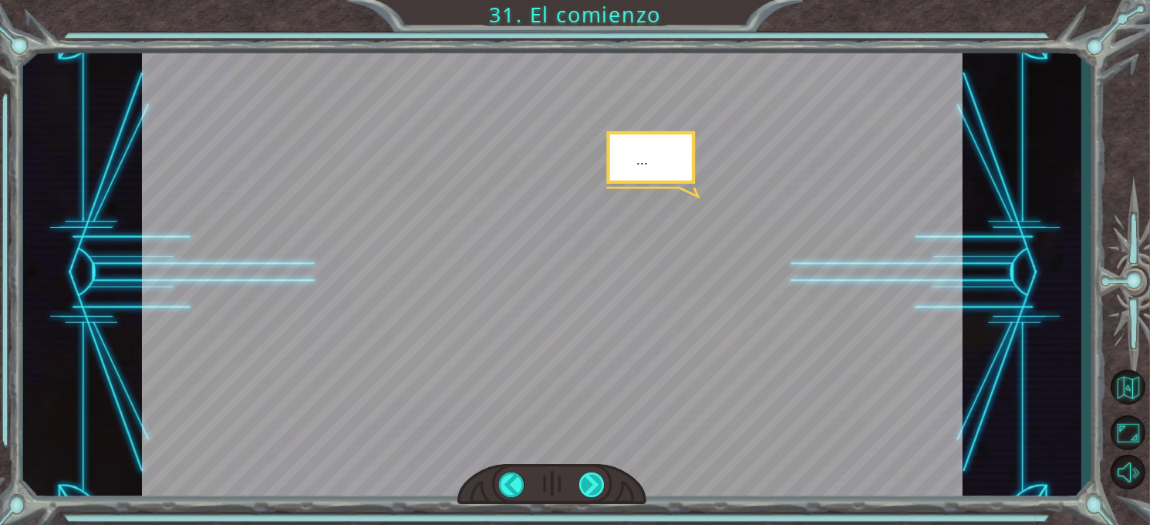
click at [600, 481] on div at bounding box center [591, 484] width 25 height 25
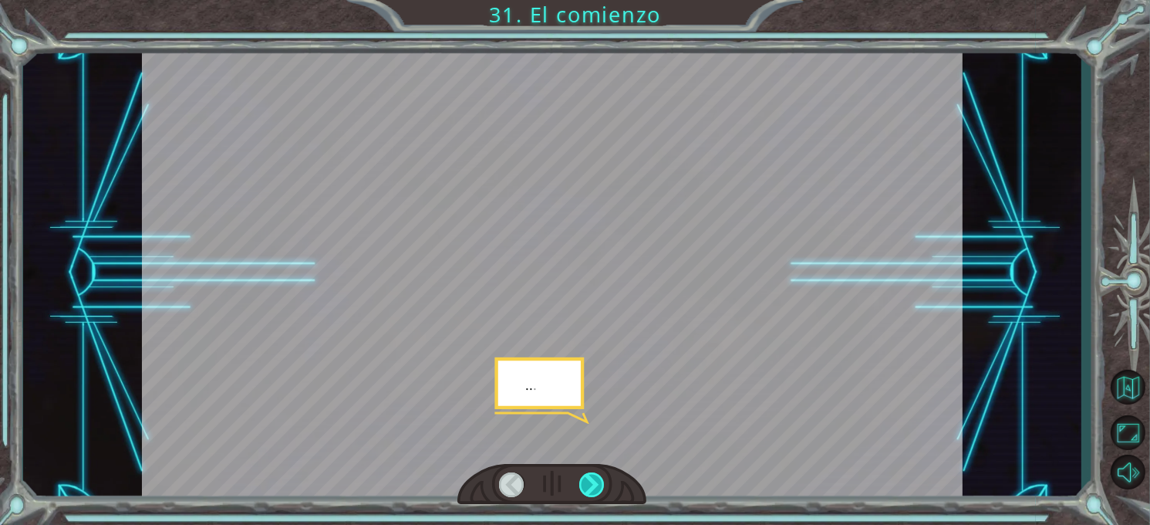
click at [600, 481] on div at bounding box center [591, 484] width 25 height 25
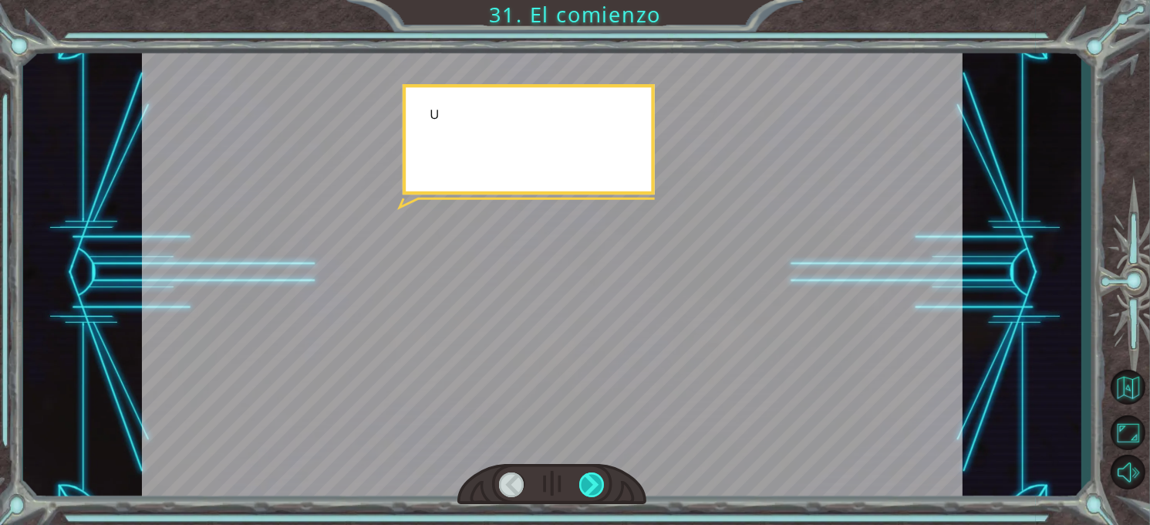
click at [600, 481] on div at bounding box center [591, 484] width 25 height 25
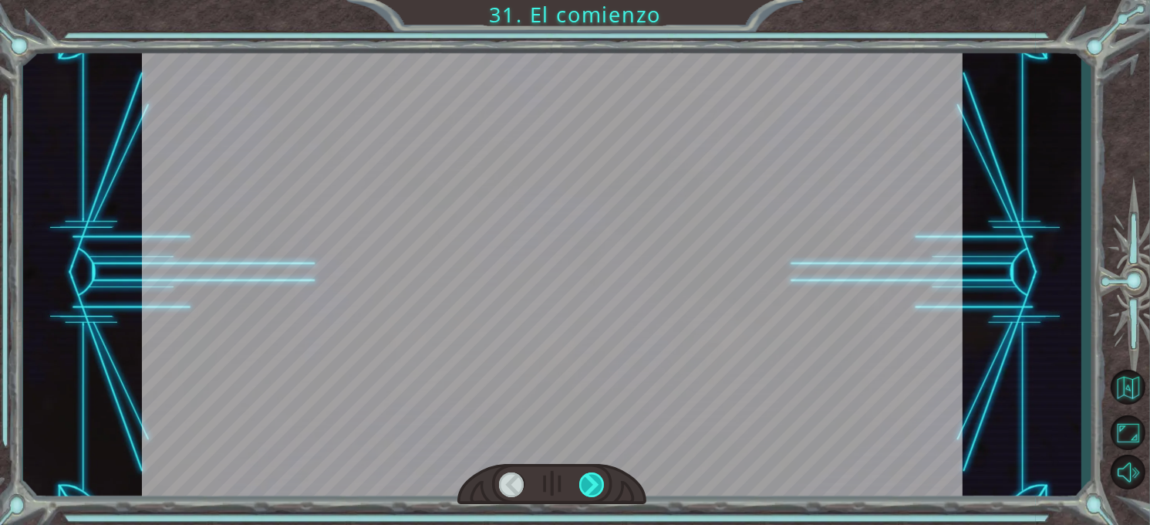
click at [600, 481] on div at bounding box center [591, 484] width 25 height 25
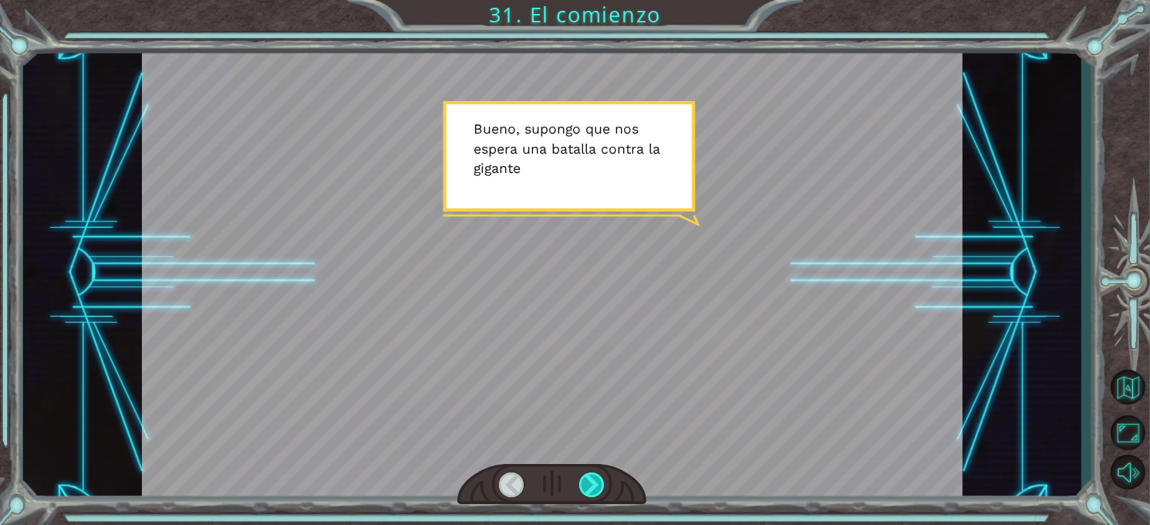
click at [600, 481] on div at bounding box center [591, 484] width 25 height 25
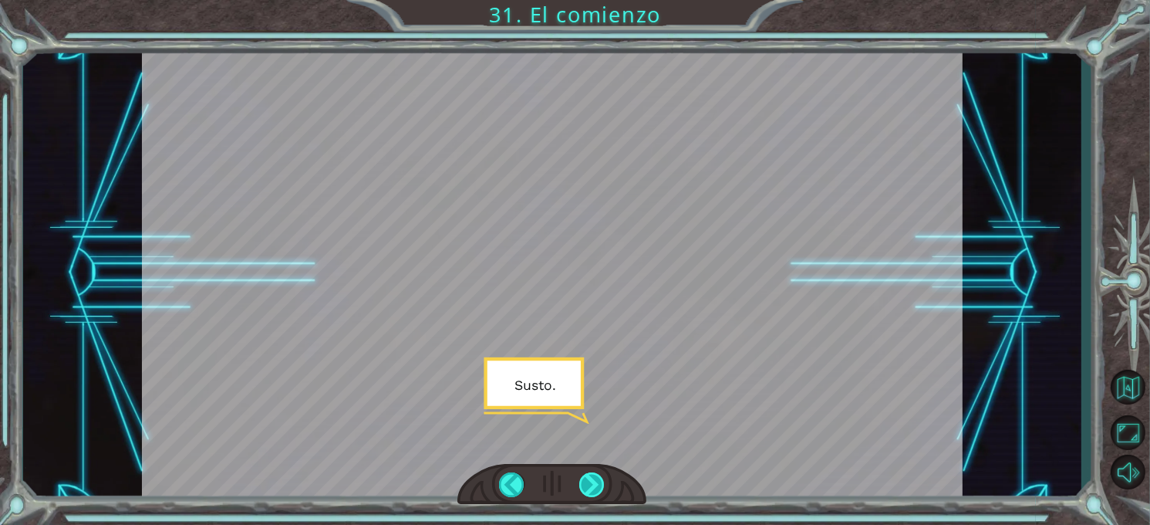
click at [600, 481] on div at bounding box center [591, 484] width 25 height 25
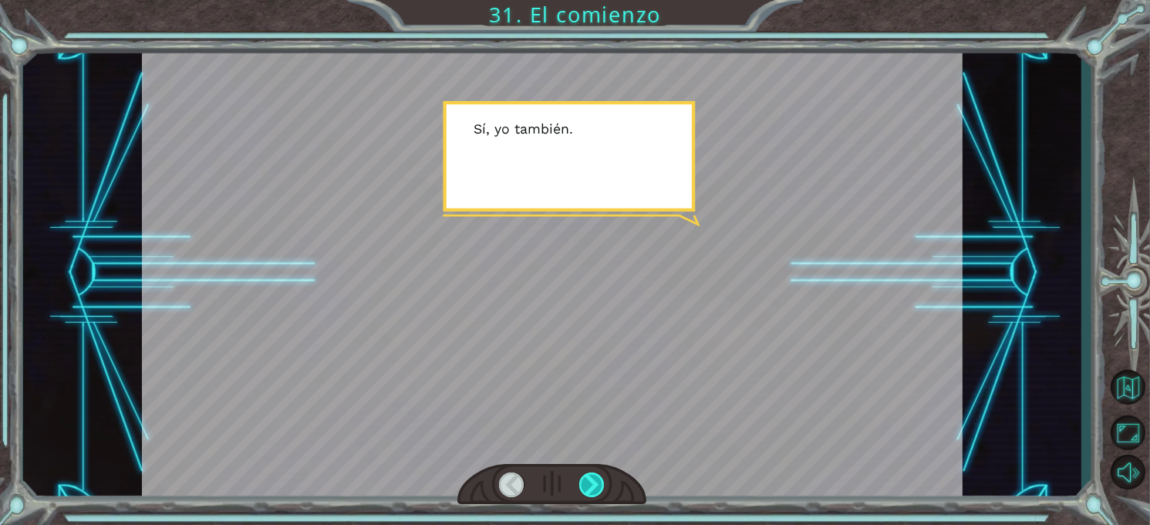
click at [600, 481] on div at bounding box center [591, 484] width 25 height 25
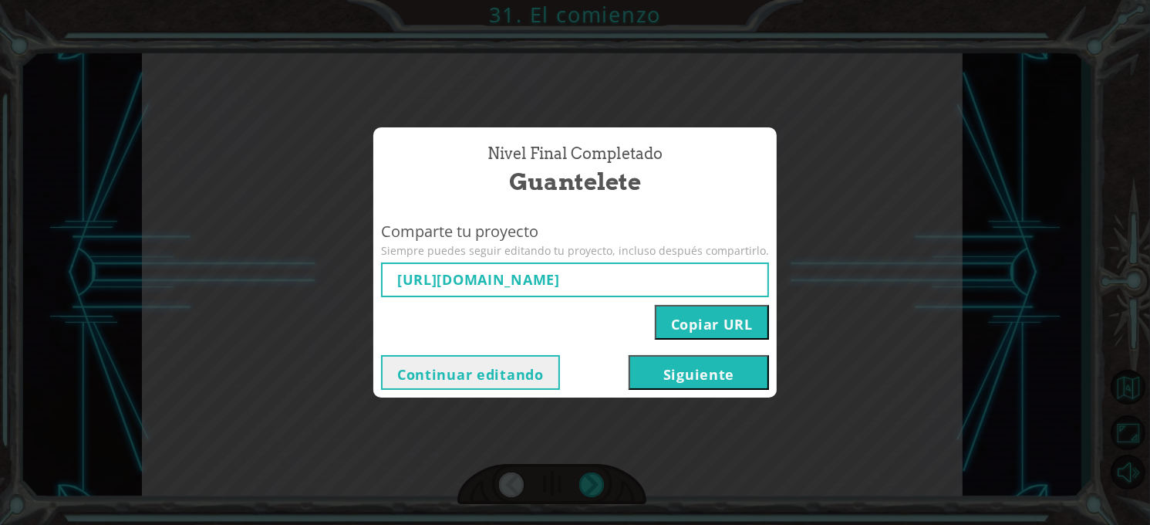
type input "[URL][DOMAIN_NAME]"
click at [737, 367] on button "Siguiente" at bounding box center [699, 372] width 140 height 35
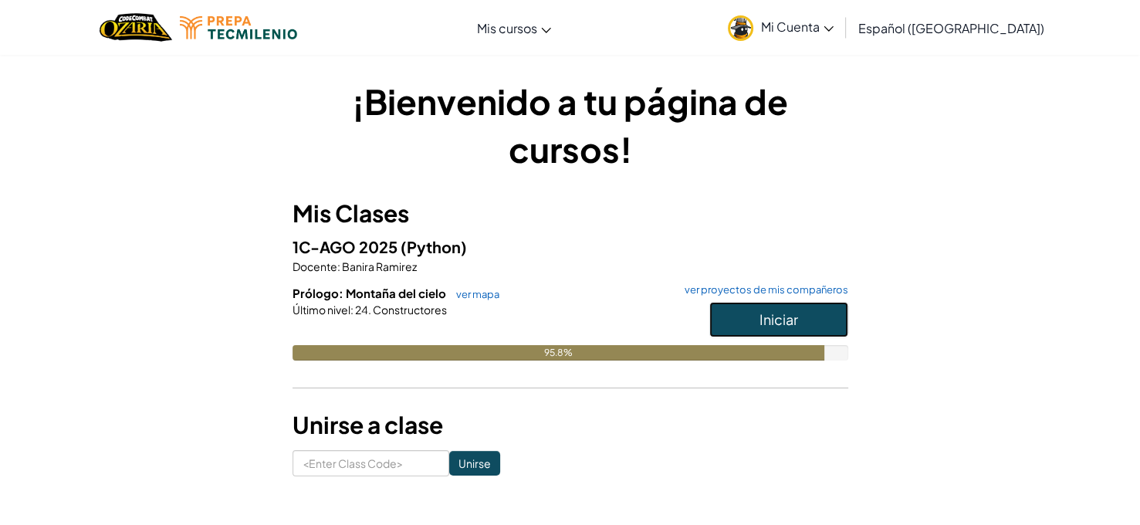
click at [778, 326] on span "Iniciar" at bounding box center [778, 319] width 39 height 18
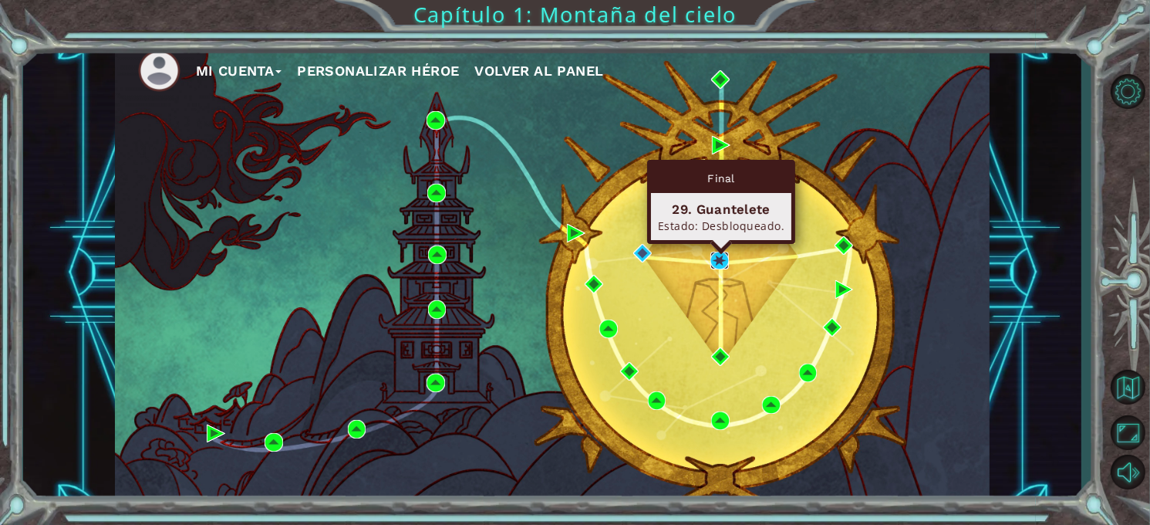
click at [720, 259] on img at bounding box center [720, 261] width 19 height 19
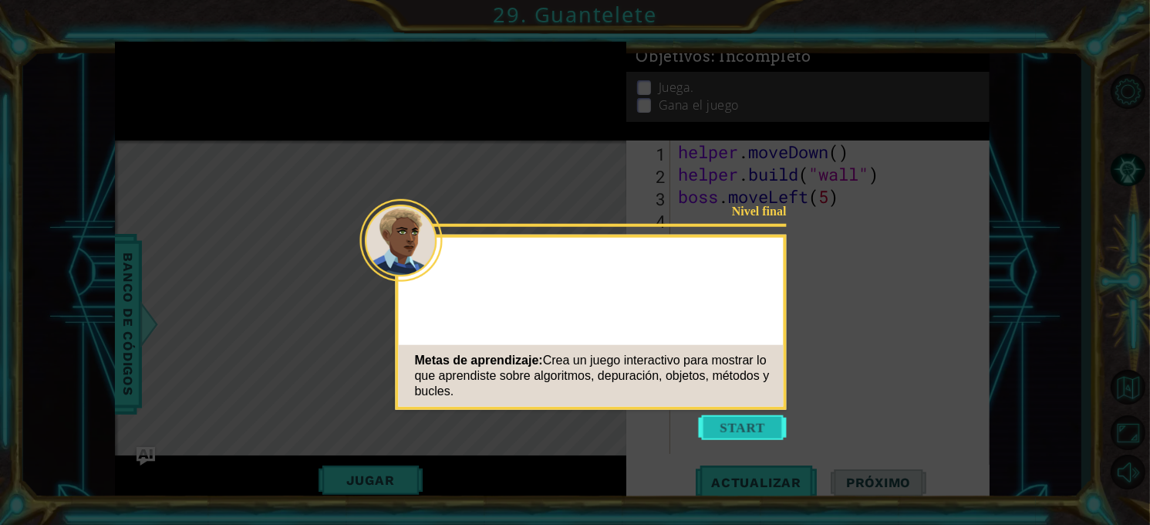
click at [742, 424] on button "Start" at bounding box center [743, 427] width 88 height 25
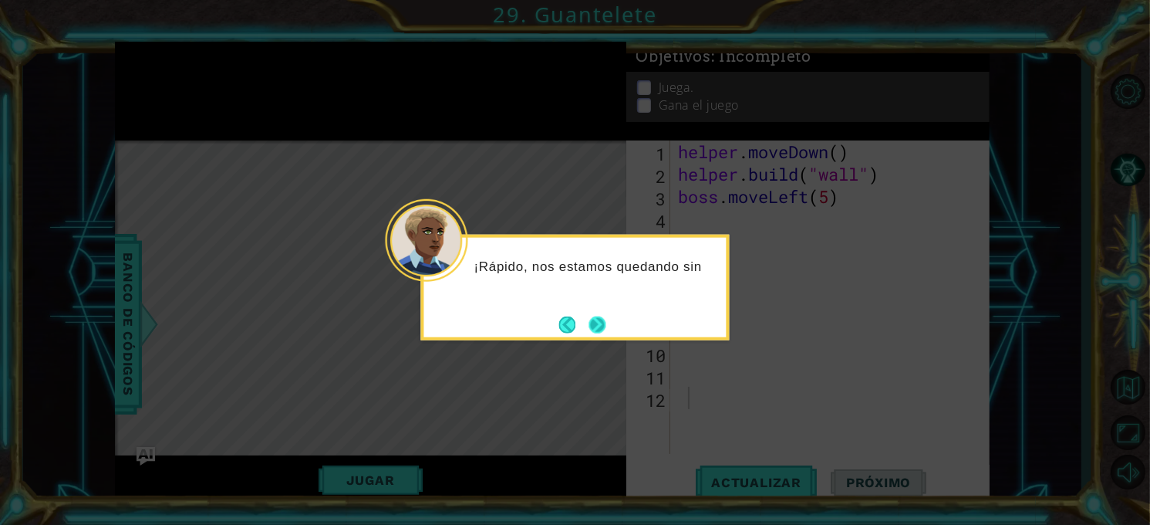
click at [595, 327] on button "Next" at bounding box center [597, 324] width 17 height 17
click at [595, 327] on button "Next" at bounding box center [598, 325] width 18 height 18
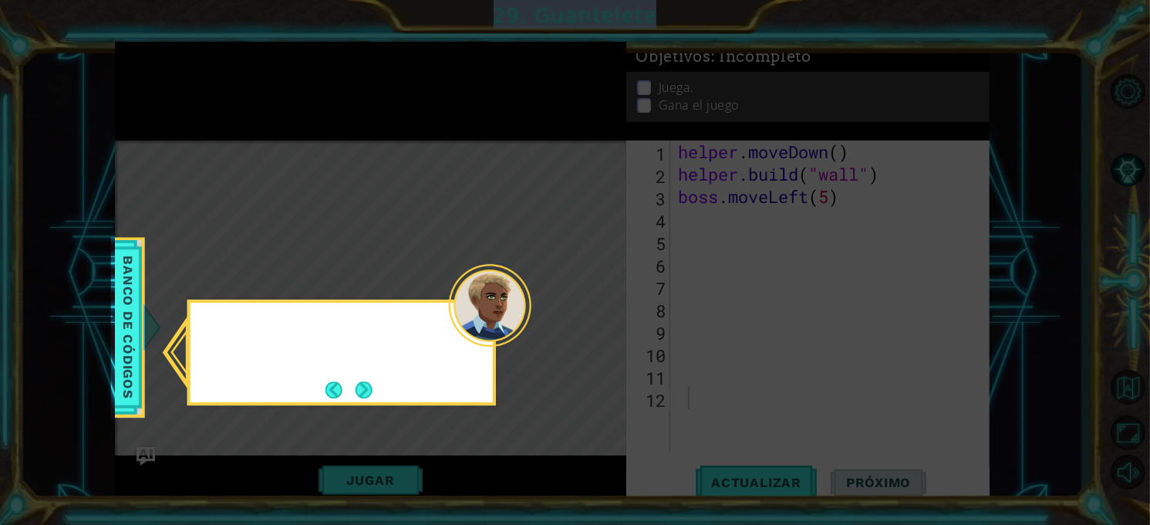
click at [595, 327] on icon at bounding box center [575, 262] width 1150 height 525
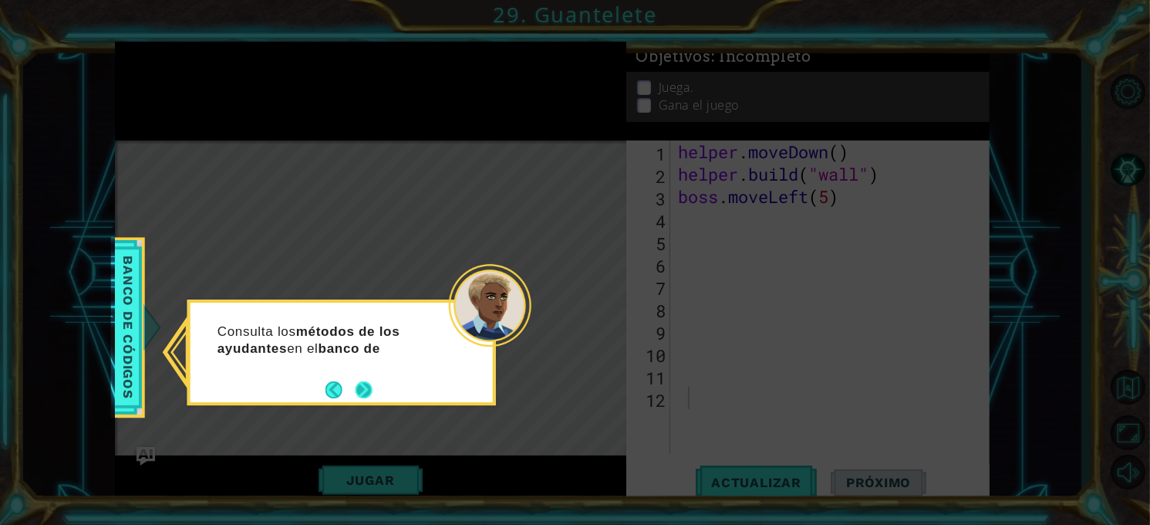
click at [357, 397] on button "Next" at bounding box center [364, 389] width 17 height 17
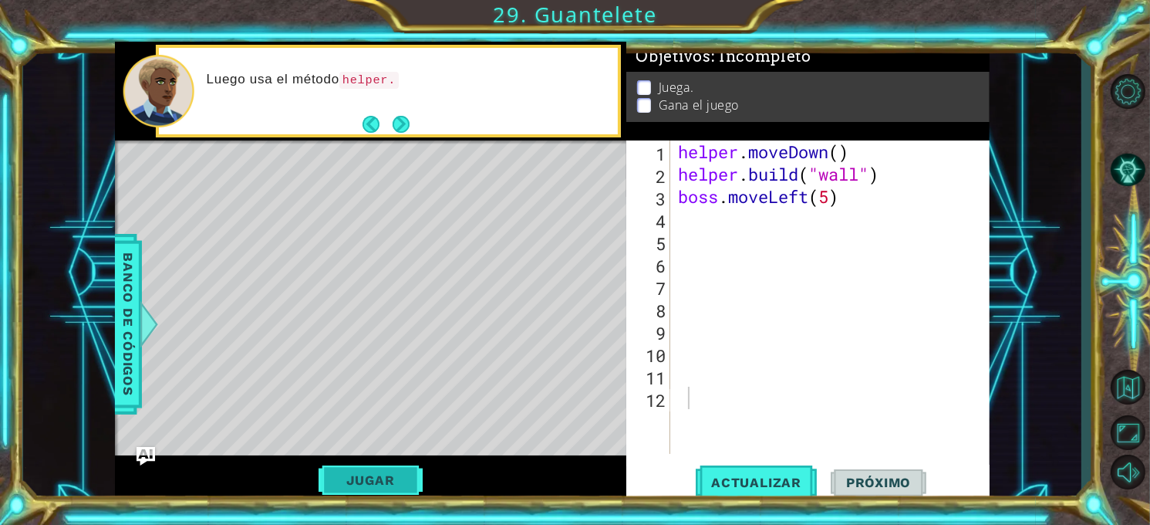
drag, startPoint x: 357, startPoint y: 397, endPoint x: 422, endPoint y: 475, distance: 102.0
click at [422, 475] on div "helper methods moveLeft(steps) moveRight(steps) moveUp(steps) moveDown(steps) b…" at bounding box center [552, 272] width 875 height 461
click at [422, 475] on button "Jugar" at bounding box center [371, 479] width 104 height 29
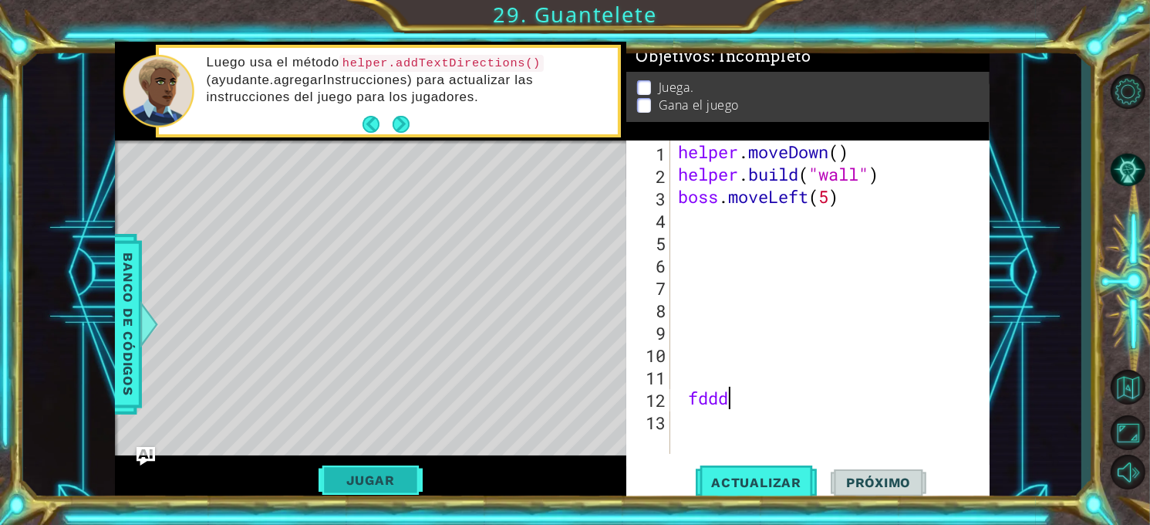
type textarea "f"
click at [385, 492] on button "Jugar" at bounding box center [371, 479] width 104 height 29
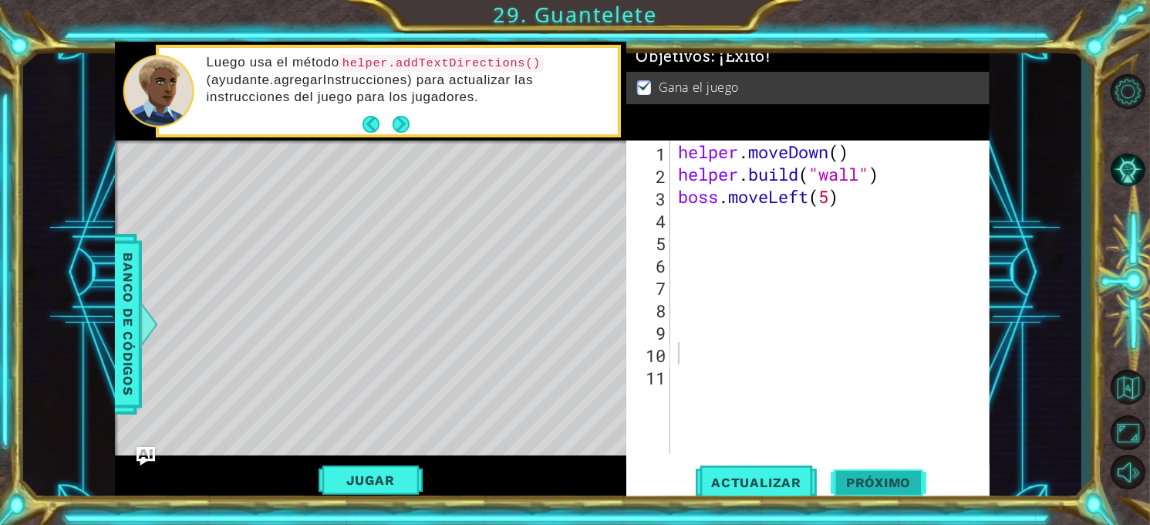
click at [848, 476] on button "Próximo" at bounding box center [879, 483] width 96 height 36
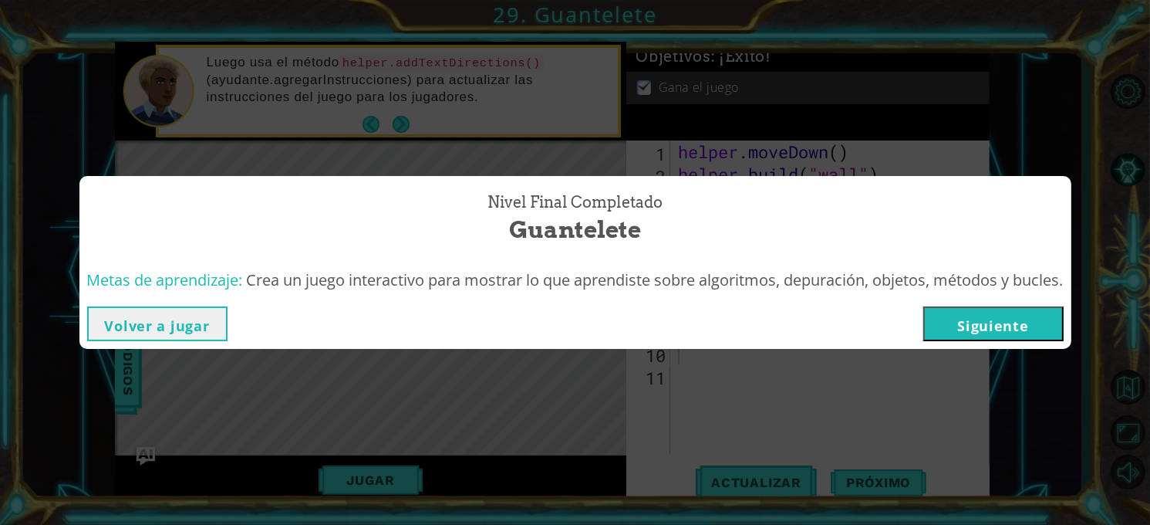
click at [978, 329] on button "Siguiente" at bounding box center [994, 323] width 140 height 35
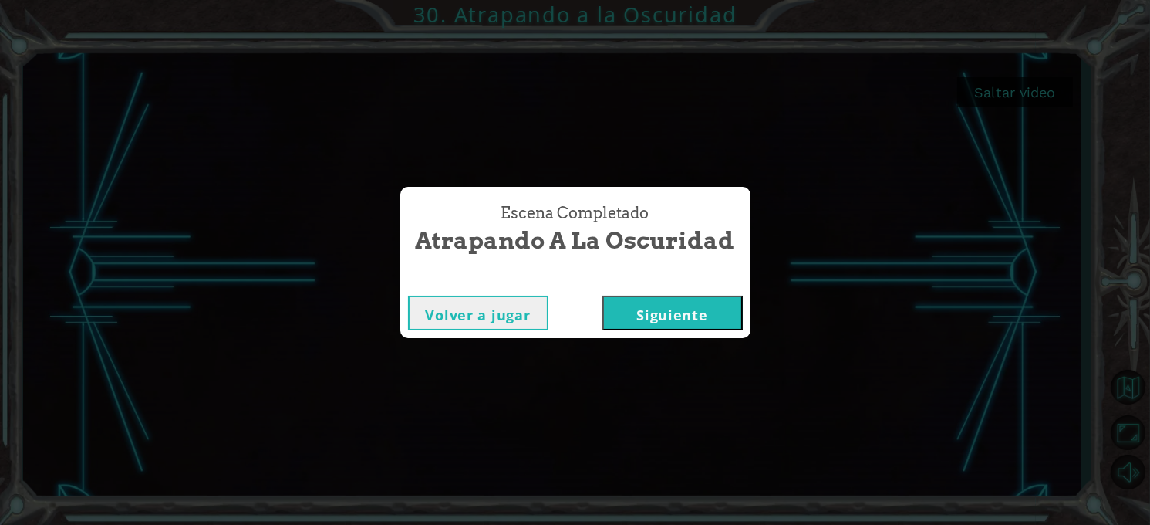
click at [704, 327] on button "Siguiente" at bounding box center [673, 313] width 140 height 35
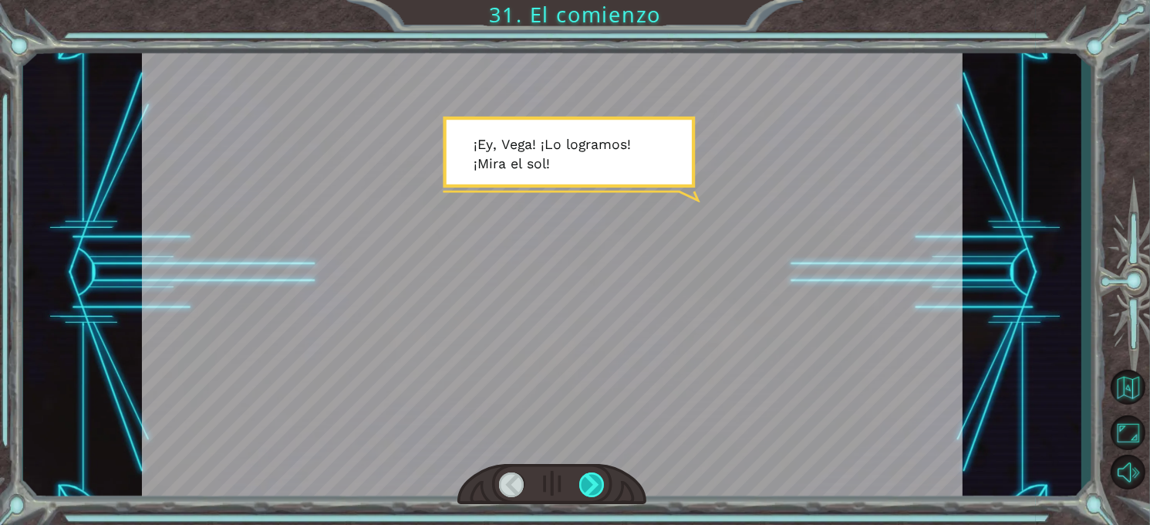
click at [585, 485] on div at bounding box center [591, 484] width 25 height 25
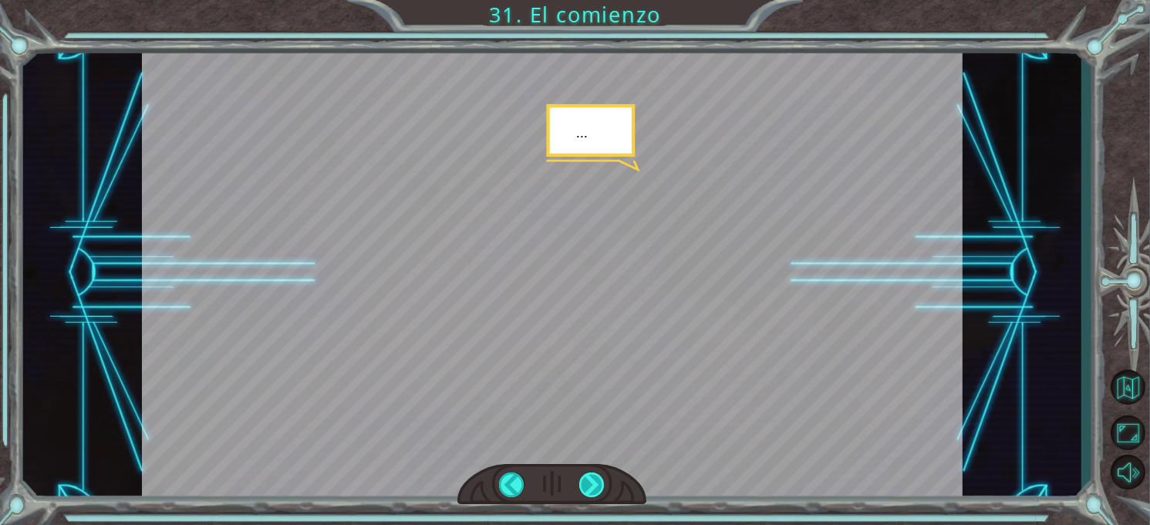
click at [585, 485] on div at bounding box center [591, 484] width 25 height 25
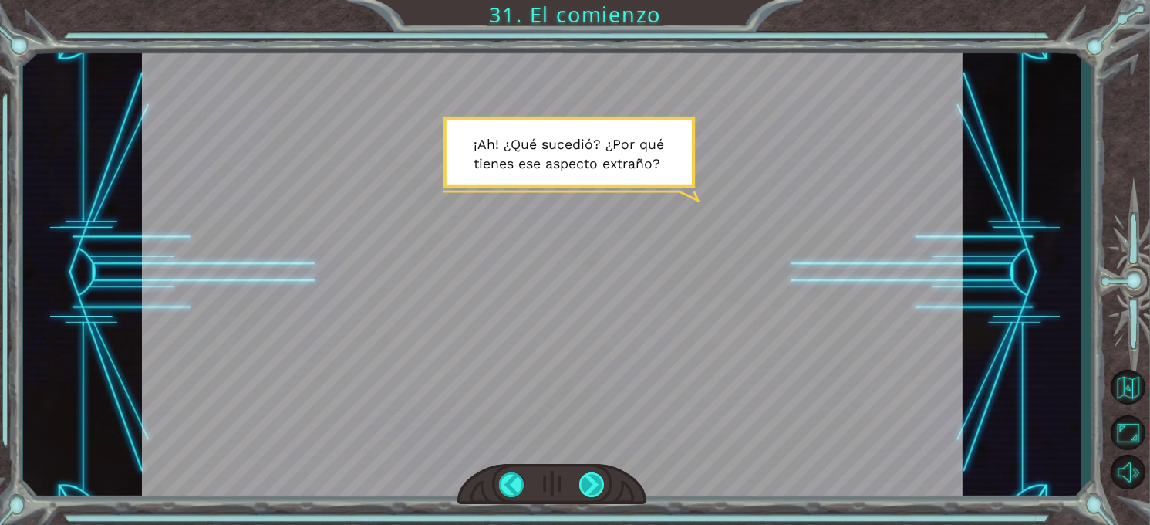
click at [585, 485] on div at bounding box center [591, 484] width 25 height 25
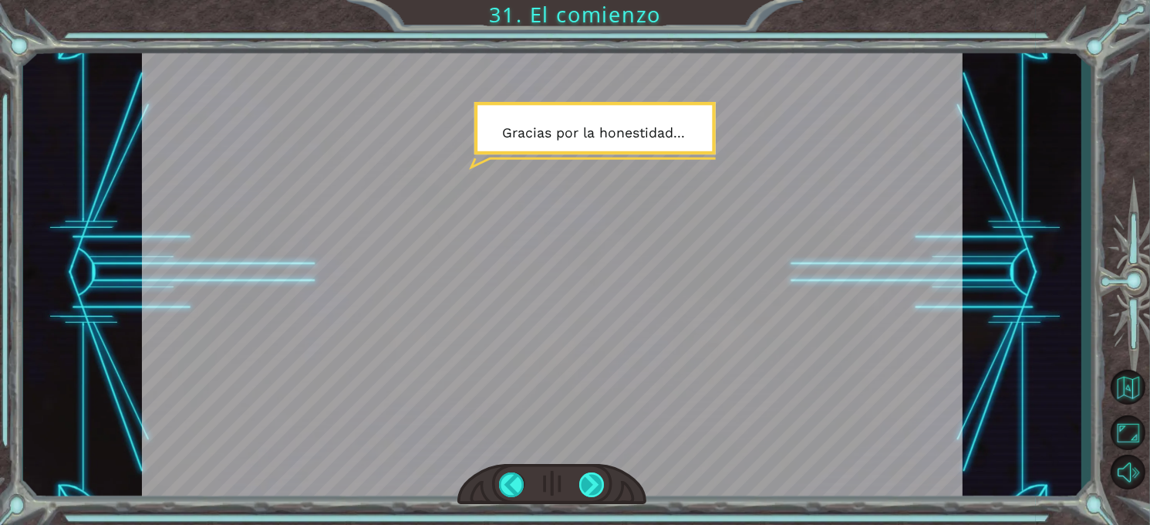
click at [585, 485] on div at bounding box center [591, 484] width 25 height 25
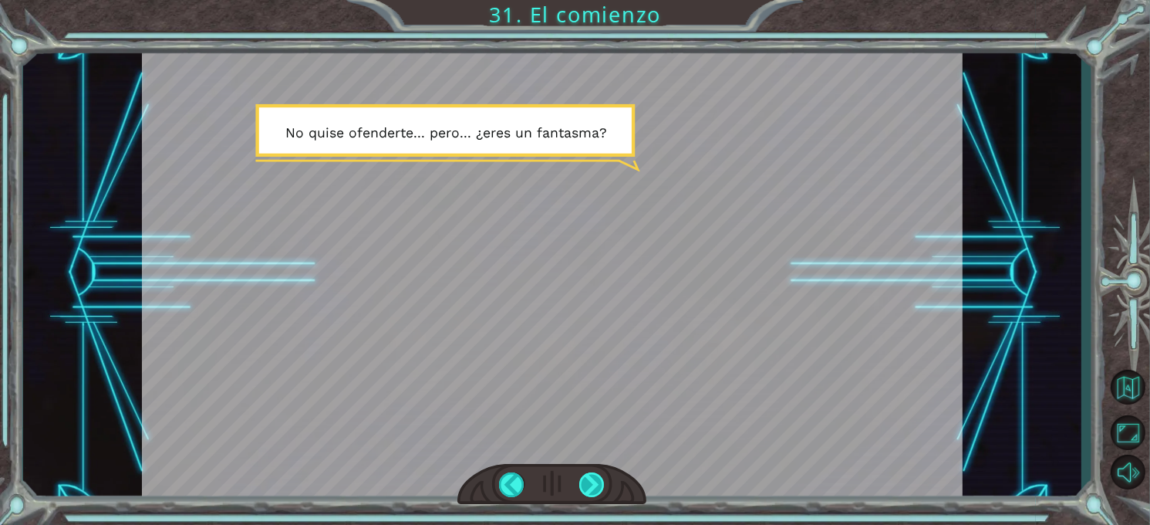
click at [585, 485] on div at bounding box center [591, 484] width 25 height 25
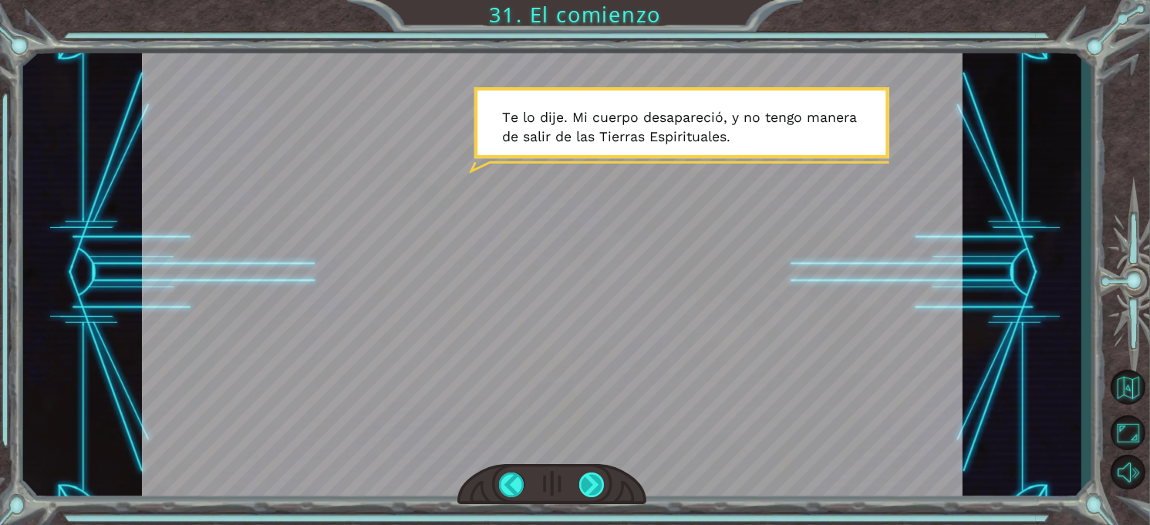
click at [585, 485] on div at bounding box center [591, 484] width 25 height 25
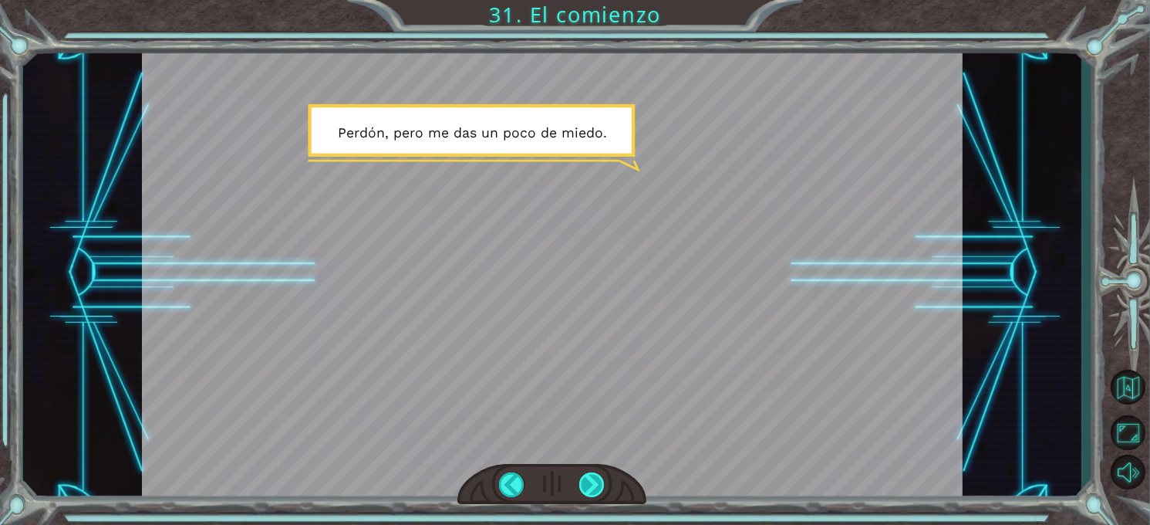
click at [585, 485] on div at bounding box center [591, 484] width 25 height 25
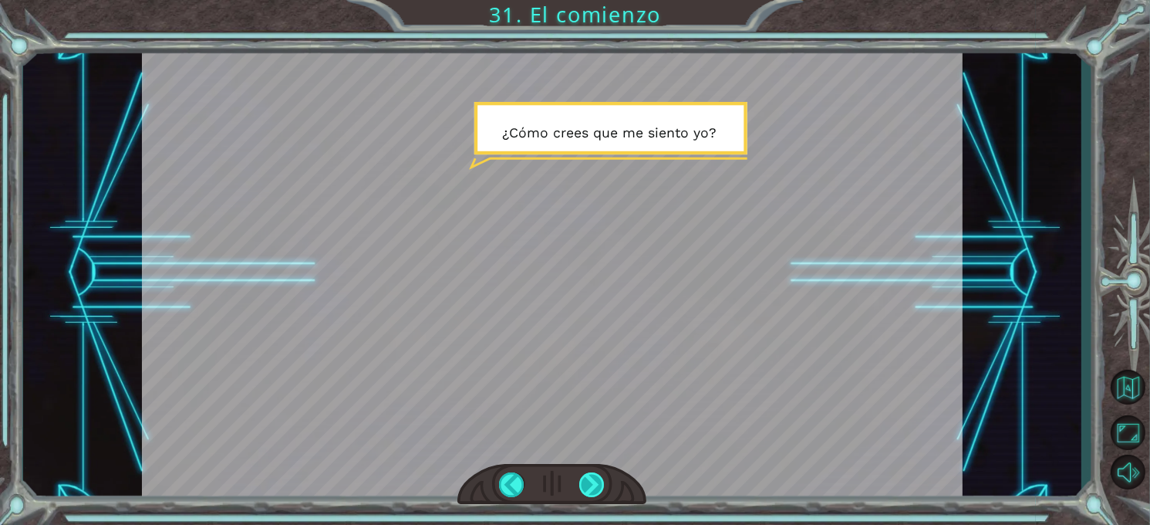
click at [585, 485] on div at bounding box center [591, 484] width 25 height 25
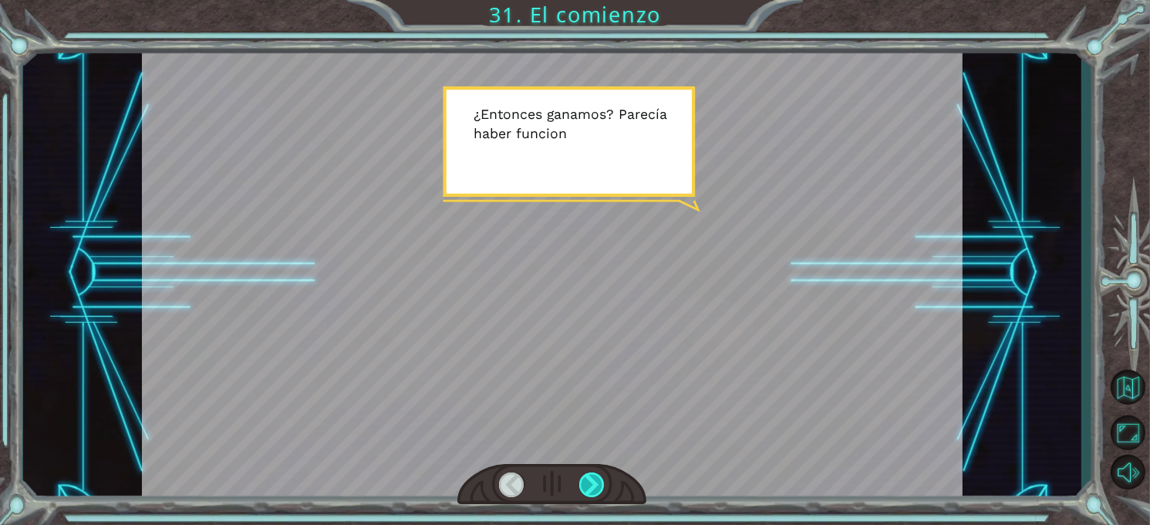
click at [585, 485] on div at bounding box center [591, 484] width 25 height 25
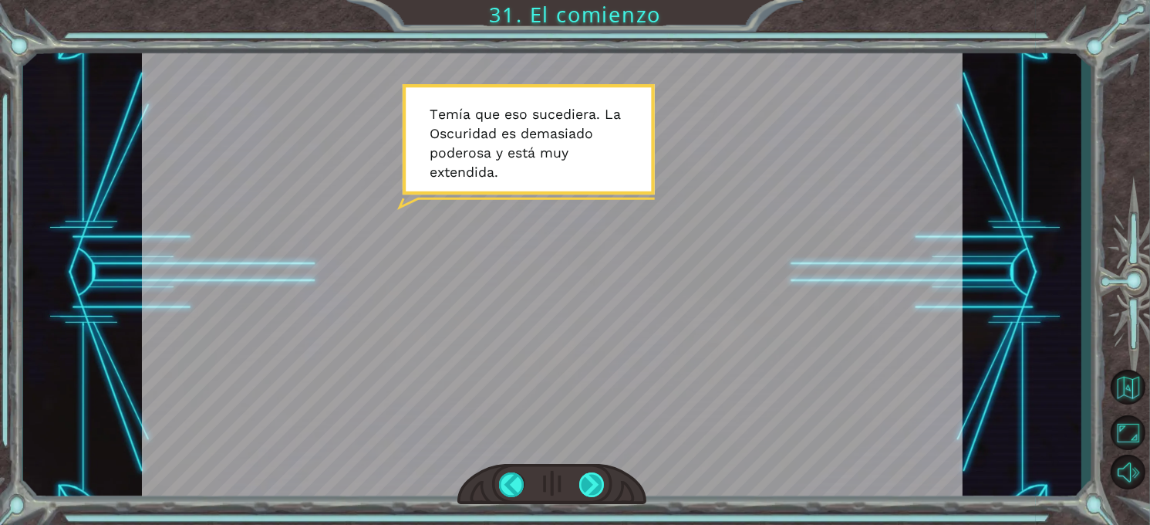
click at [585, 485] on div at bounding box center [591, 484] width 25 height 25
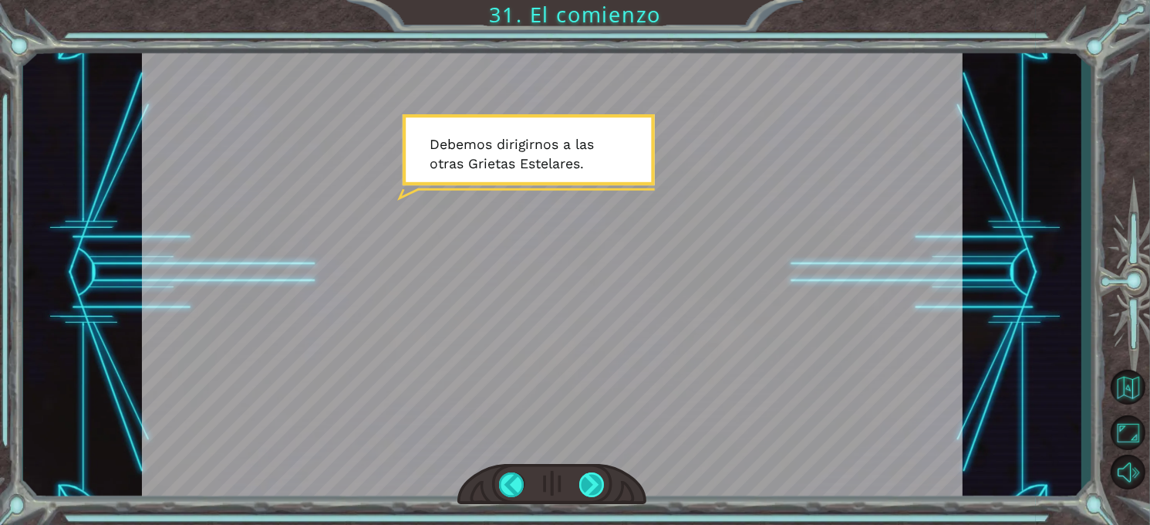
click at [585, 485] on div at bounding box center [591, 484] width 25 height 25
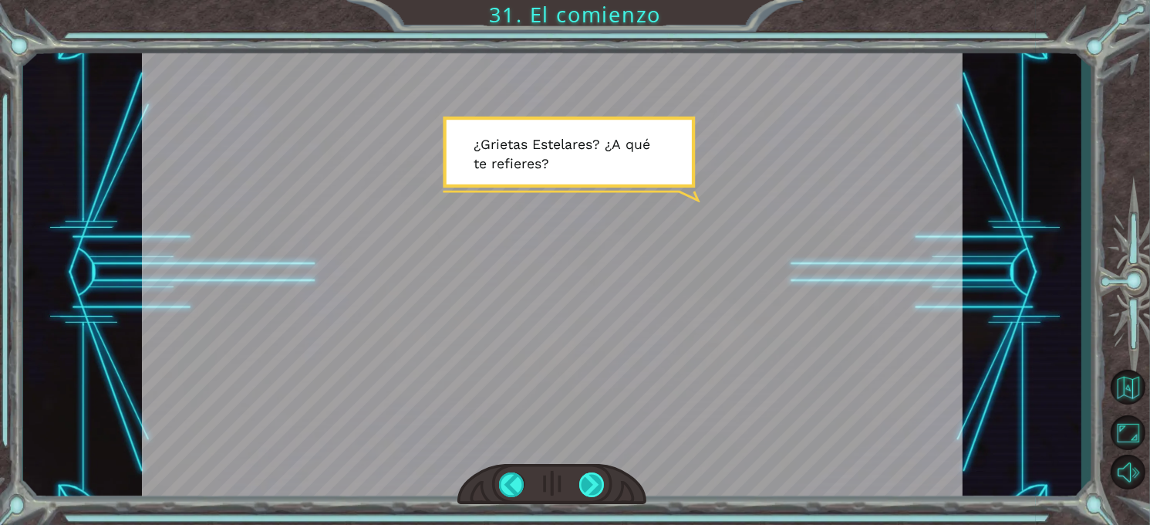
click at [585, 485] on div at bounding box center [591, 484] width 25 height 25
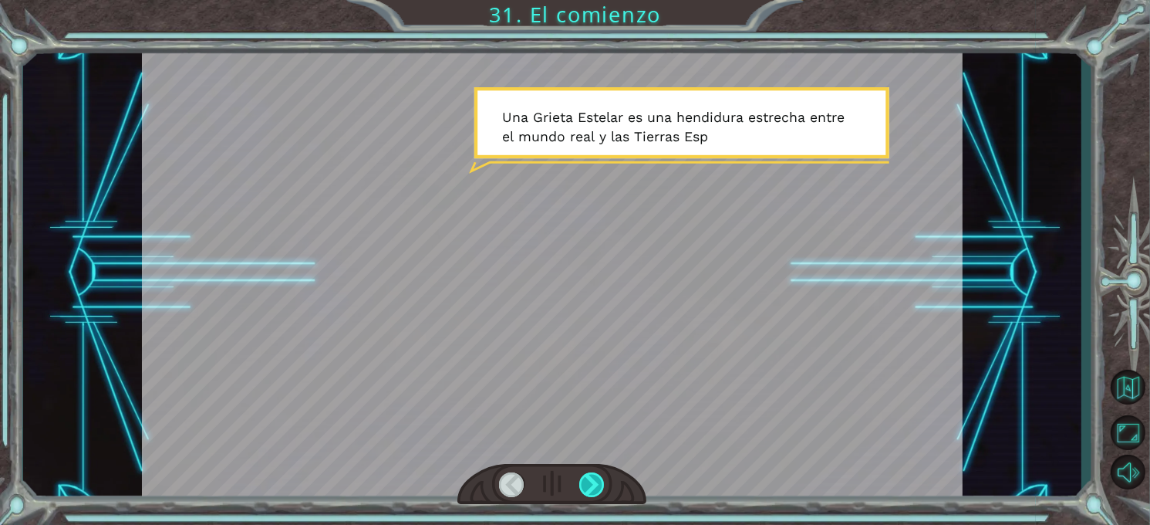
click at [585, 485] on div at bounding box center [591, 484] width 25 height 25
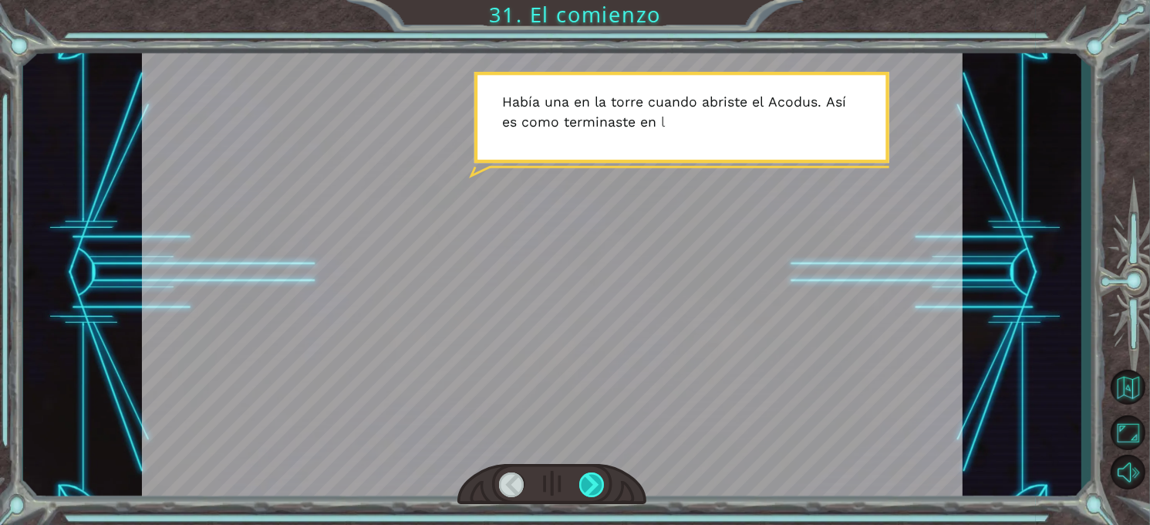
click at [585, 485] on div at bounding box center [591, 484] width 25 height 25
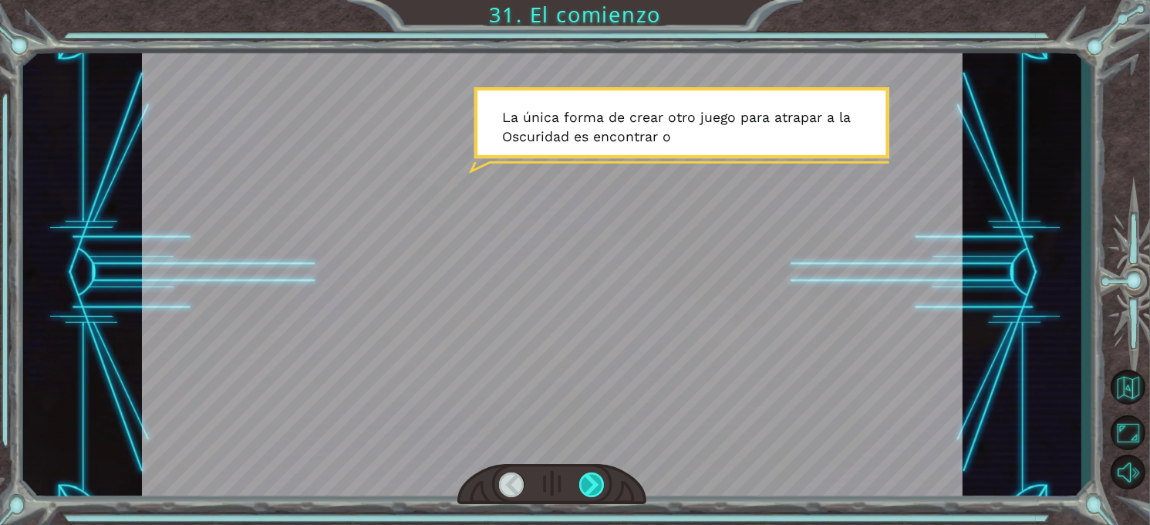
click at [585, 485] on div at bounding box center [591, 484] width 25 height 25
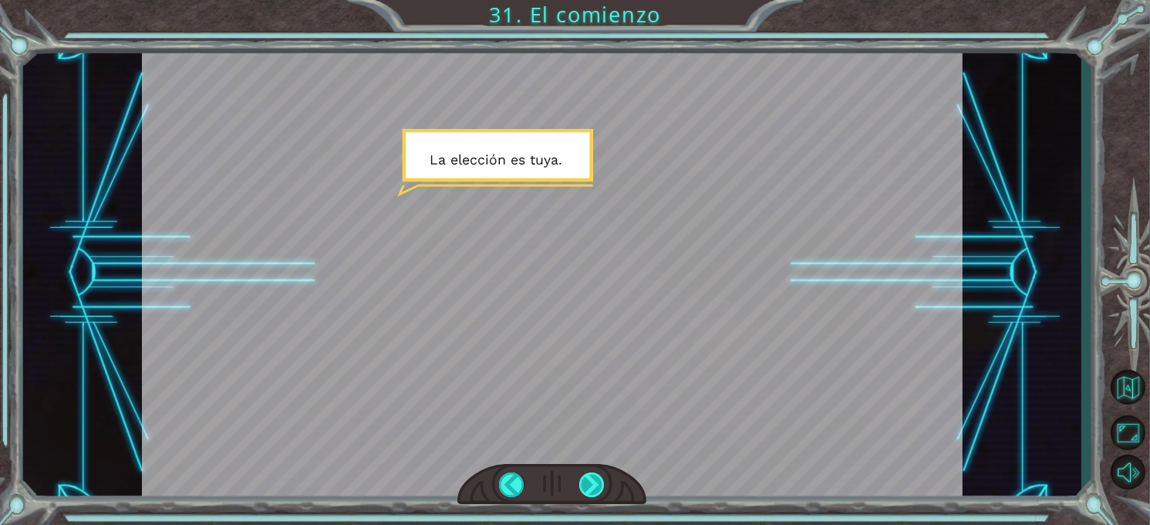
click at [585, 485] on div at bounding box center [591, 484] width 25 height 25
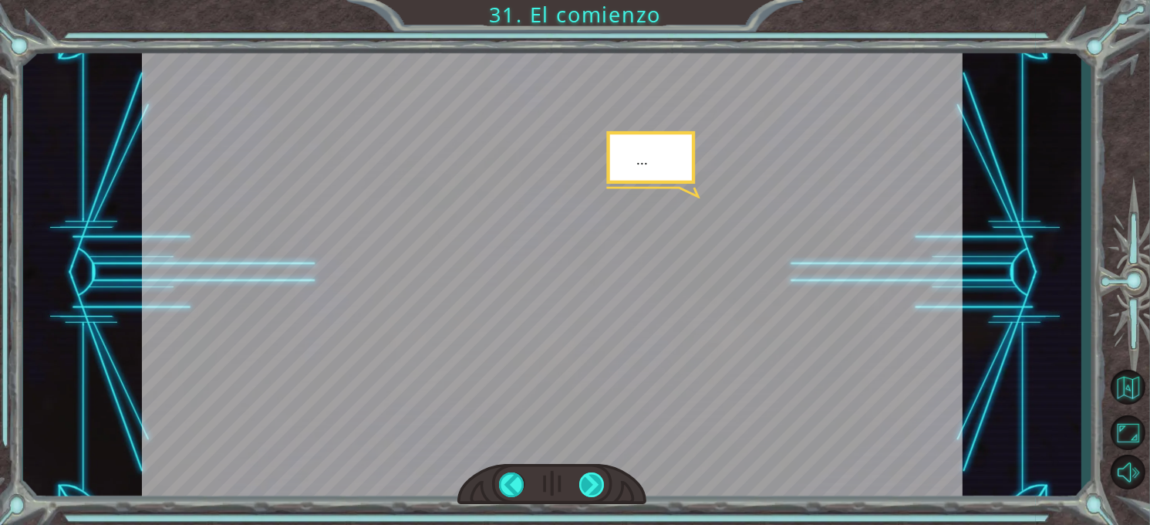
click at [585, 485] on div at bounding box center [591, 484] width 25 height 25
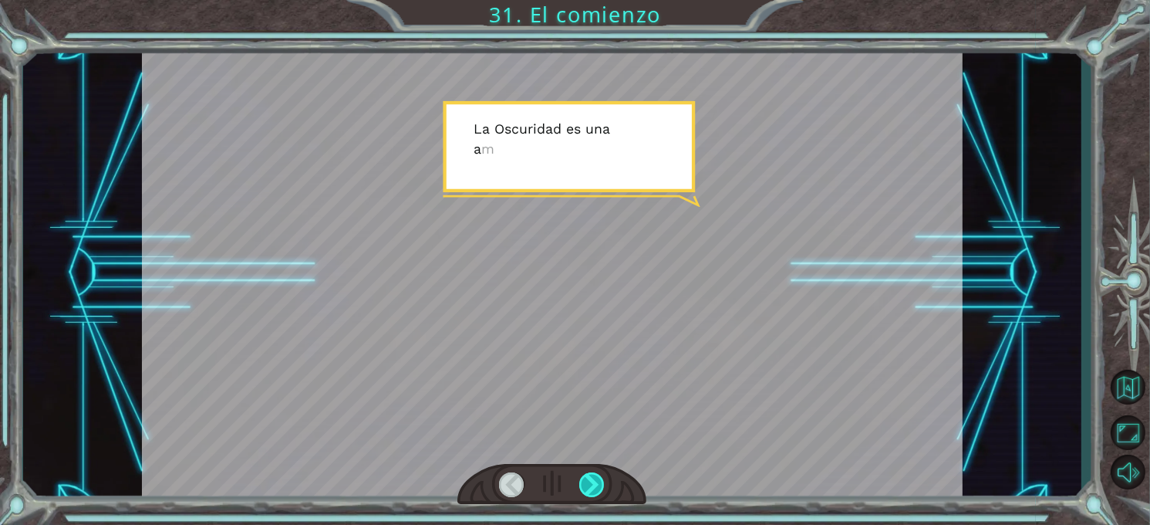
click at [585, 485] on div at bounding box center [591, 484] width 25 height 25
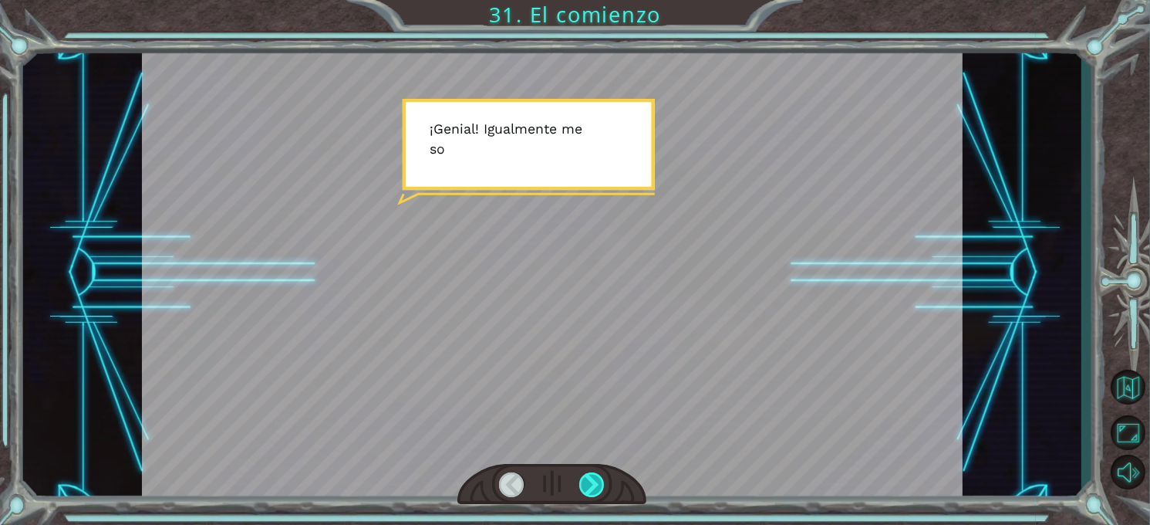
click at [585, 485] on div at bounding box center [591, 484] width 25 height 25
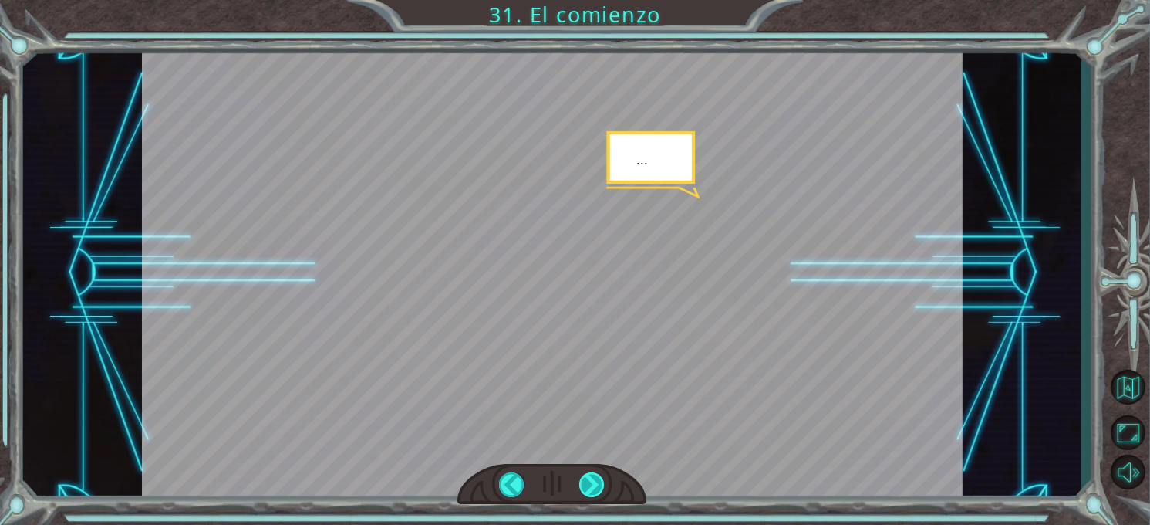
click at [585, 485] on div at bounding box center [591, 484] width 25 height 25
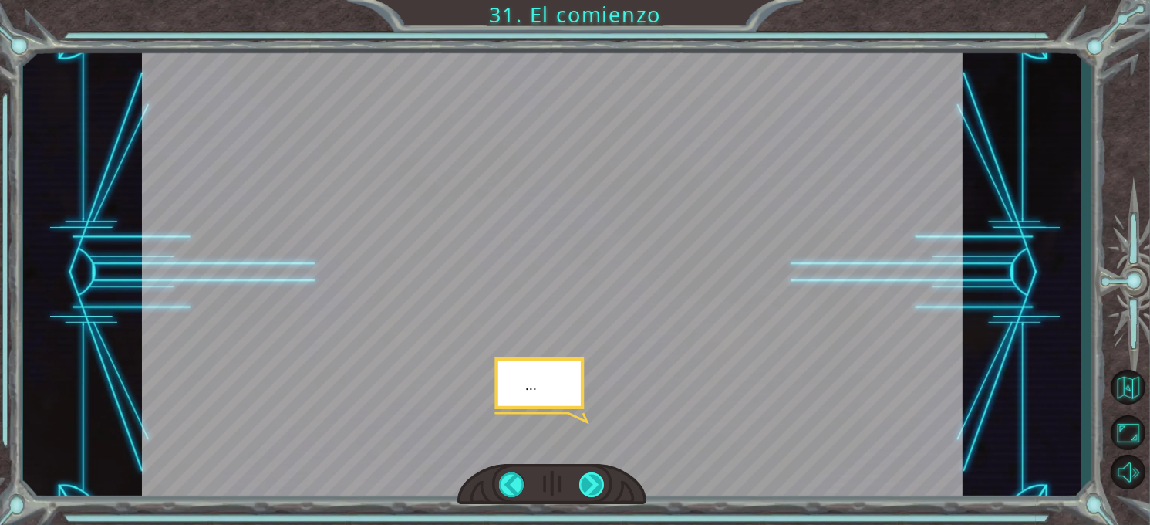
click at [585, 485] on div at bounding box center [591, 484] width 25 height 25
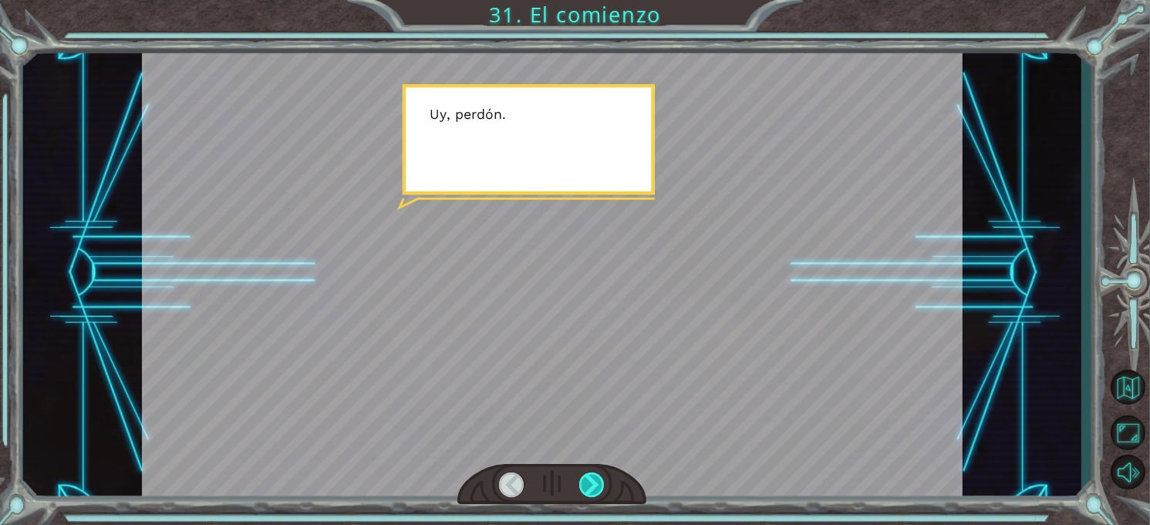
click at [585, 485] on div at bounding box center [591, 484] width 25 height 25
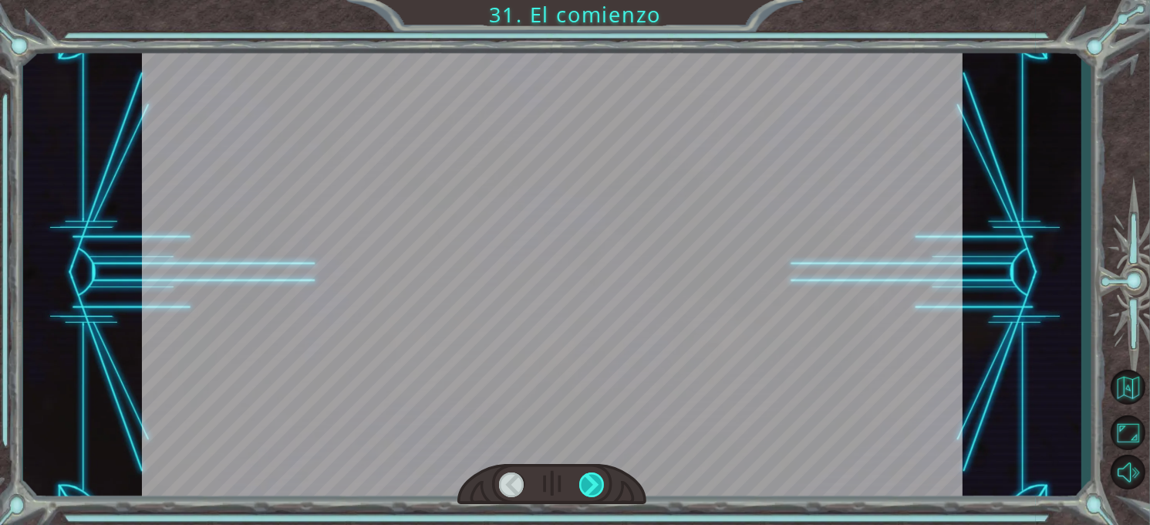
click at [585, 485] on div at bounding box center [591, 484] width 25 height 25
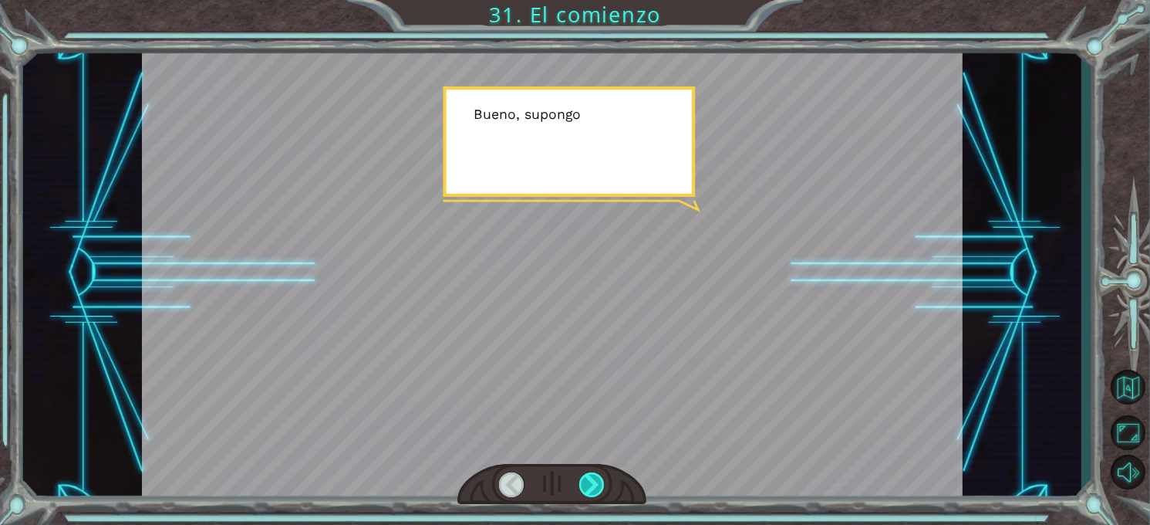
click at [585, 485] on div at bounding box center [591, 484] width 25 height 25
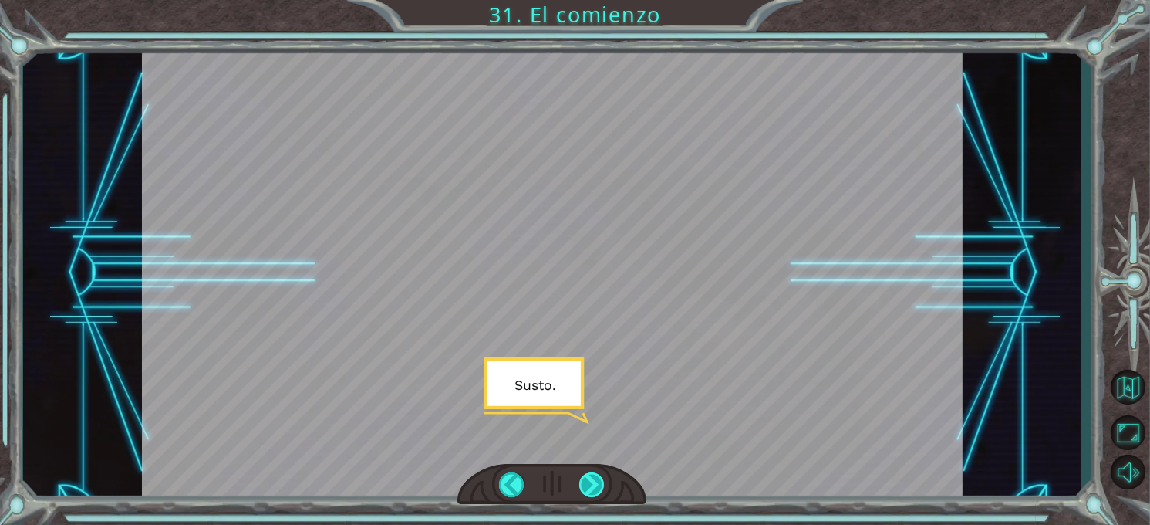
click at [585, 485] on div at bounding box center [591, 484] width 25 height 25
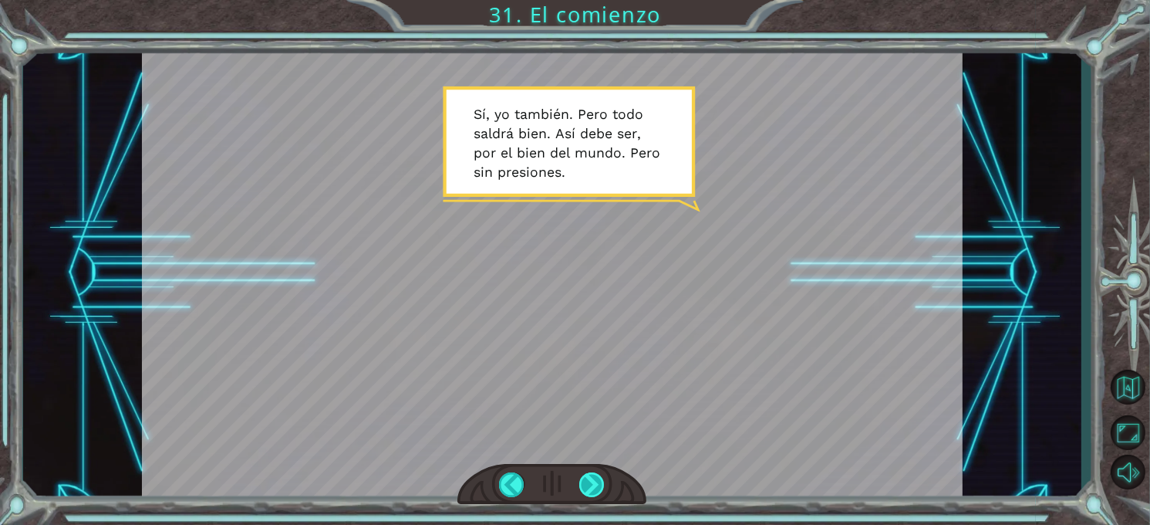
click at [585, 485] on div at bounding box center [591, 484] width 25 height 25
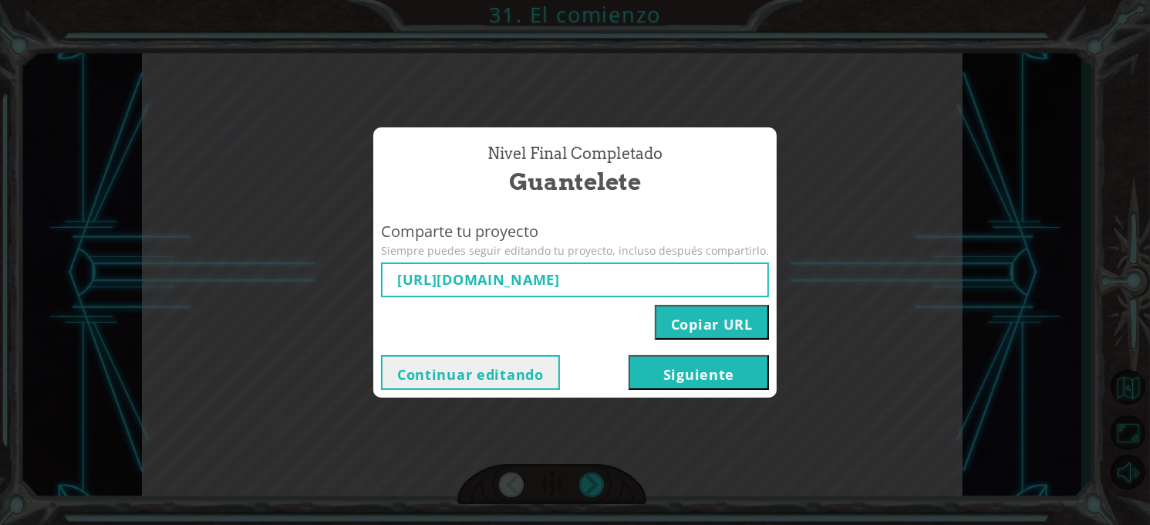
type input "[URL][DOMAIN_NAME]"
click at [552, 370] on button "Continuar editando" at bounding box center [470, 372] width 179 height 35
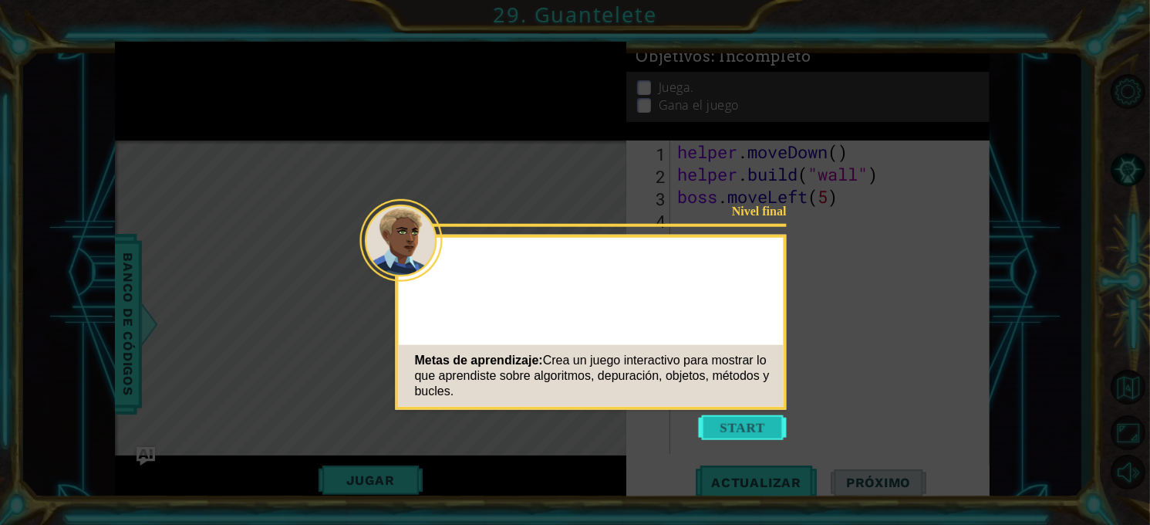
click at [714, 425] on button "Start" at bounding box center [743, 427] width 88 height 25
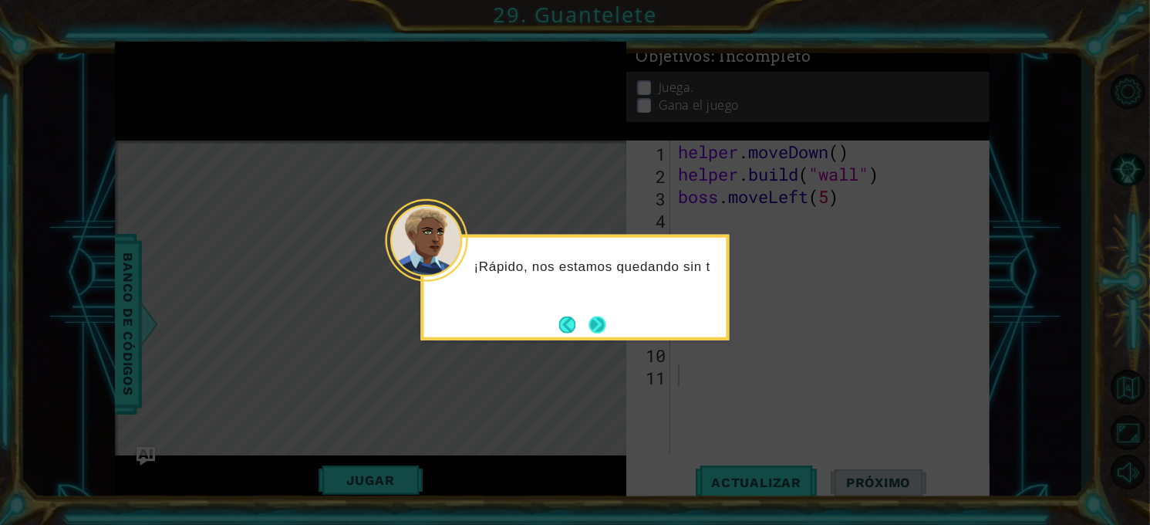
click at [593, 319] on button "Next" at bounding box center [598, 325] width 19 height 19
click at [593, 319] on button "Next" at bounding box center [597, 324] width 19 height 19
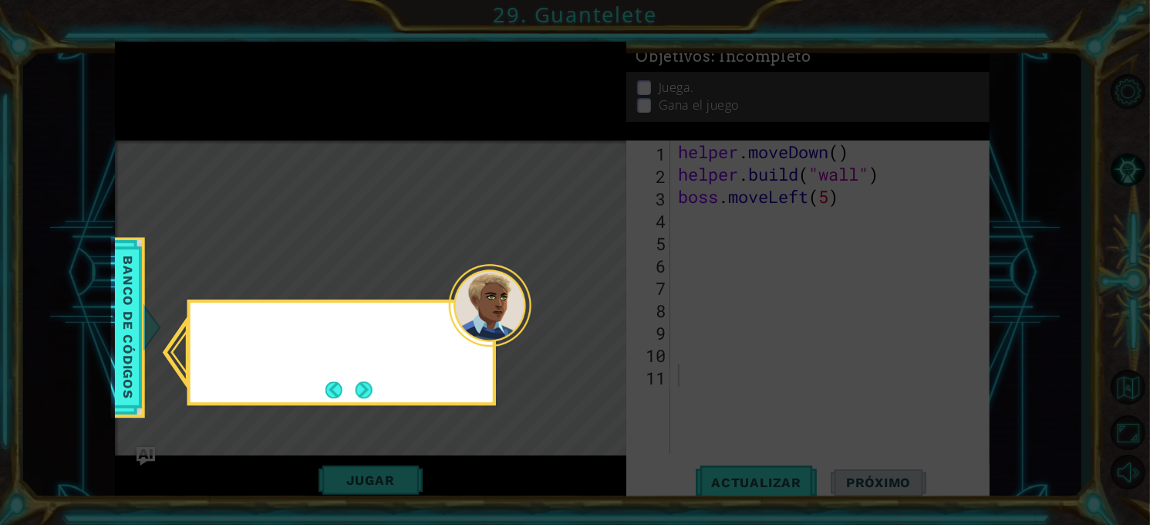
click at [593, 319] on icon at bounding box center [575, 262] width 1150 height 525
click at [357, 382] on button "Next" at bounding box center [364, 389] width 17 height 17
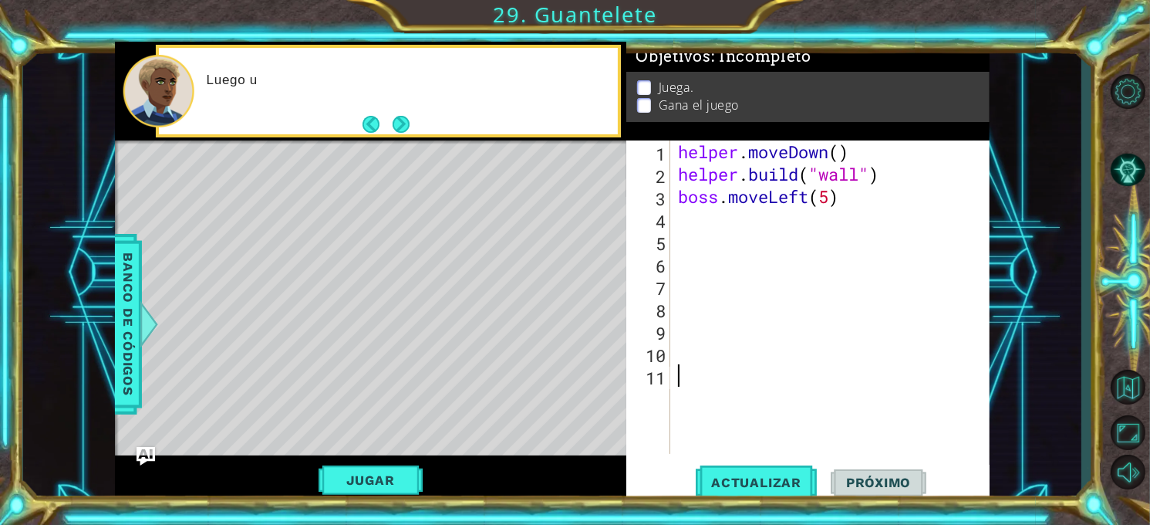
click at [702, 417] on div "1 ההההההההההההההההההההההההההההההההההההההההההההההההההההההההההההההההההההההההההההה…" at bounding box center [552, 272] width 875 height 461
drag, startPoint x: 872, startPoint y: 177, endPoint x: 873, endPoint y: 184, distance: 7.8
click at [873, 184] on div "helper . moveDown ( ) helper . build ( "wall" ) boss . moveLeft ( 5 )" at bounding box center [834, 319] width 319 height 358
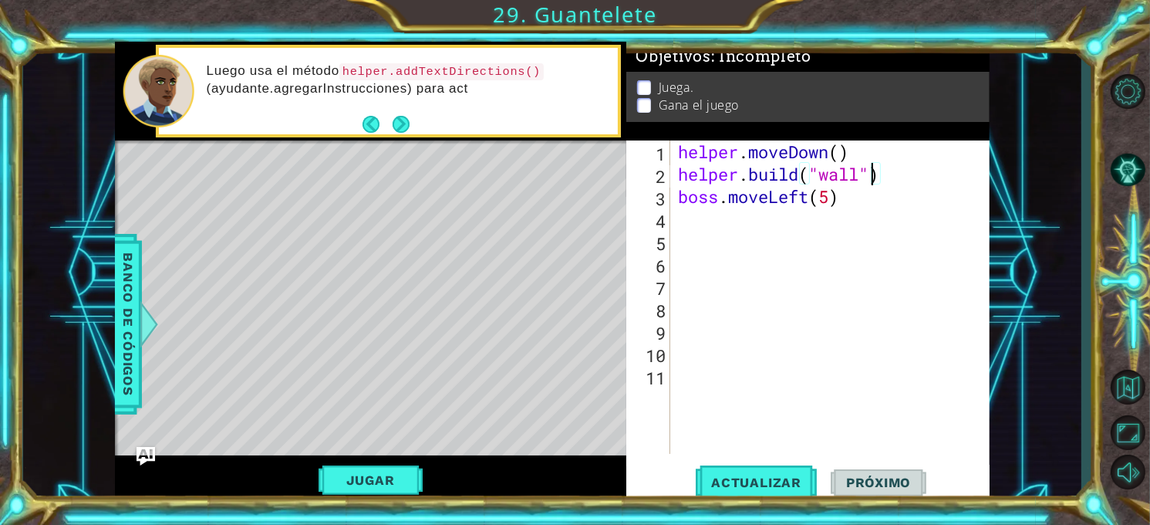
click at [873, 184] on div "helper . moveDown ( ) helper . build ( "wall" ) boss . moveLeft ( 5 )" at bounding box center [834, 319] width 319 height 358
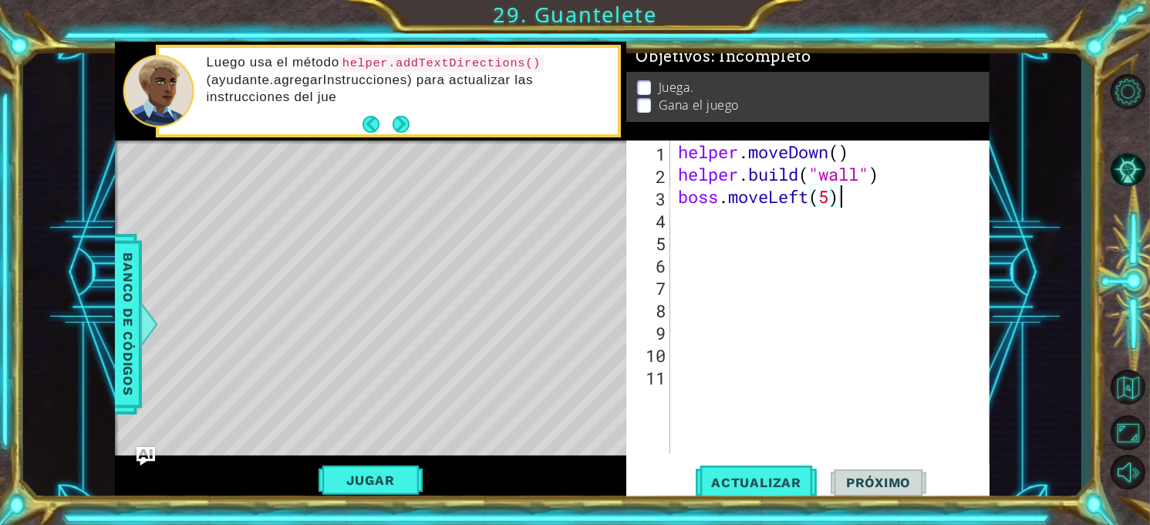
click at [874, 200] on div "helper . moveDown ( ) helper . build ( "wall" ) boss . moveLeft ( 5 )" at bounding box center [834, 319] width 319 height 358
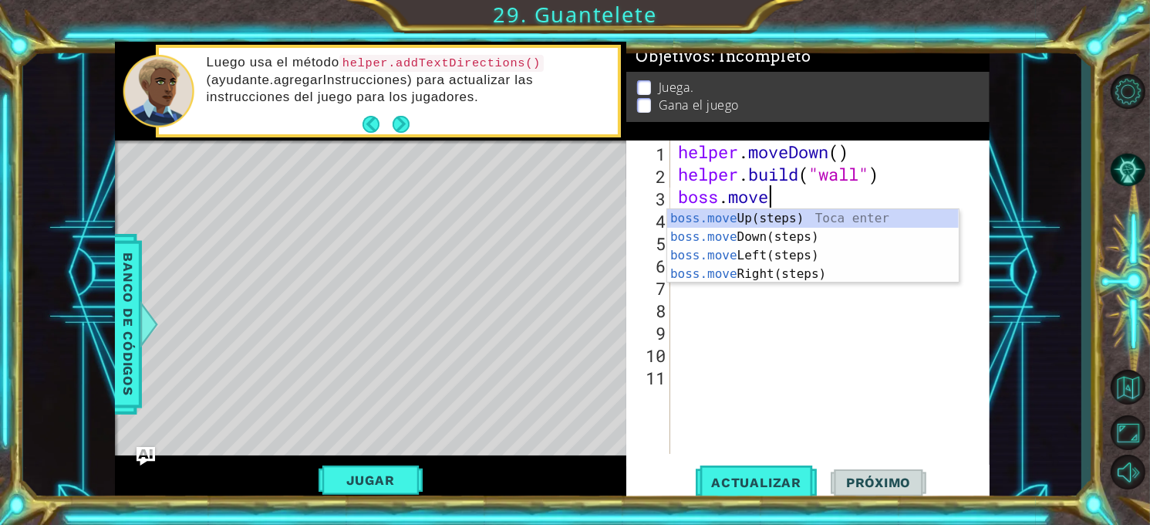
type textarea "b"
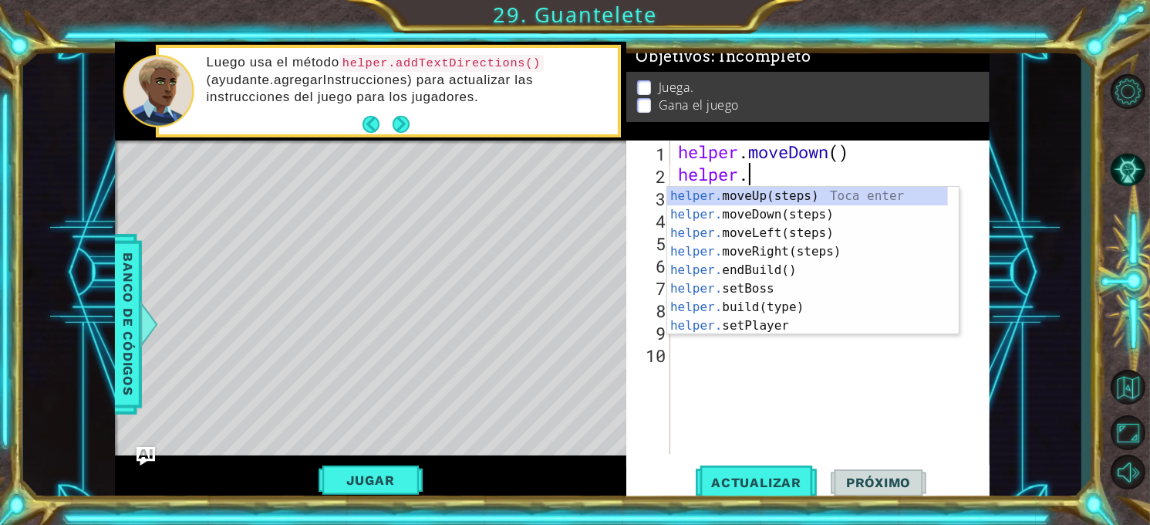
type textarea "h"
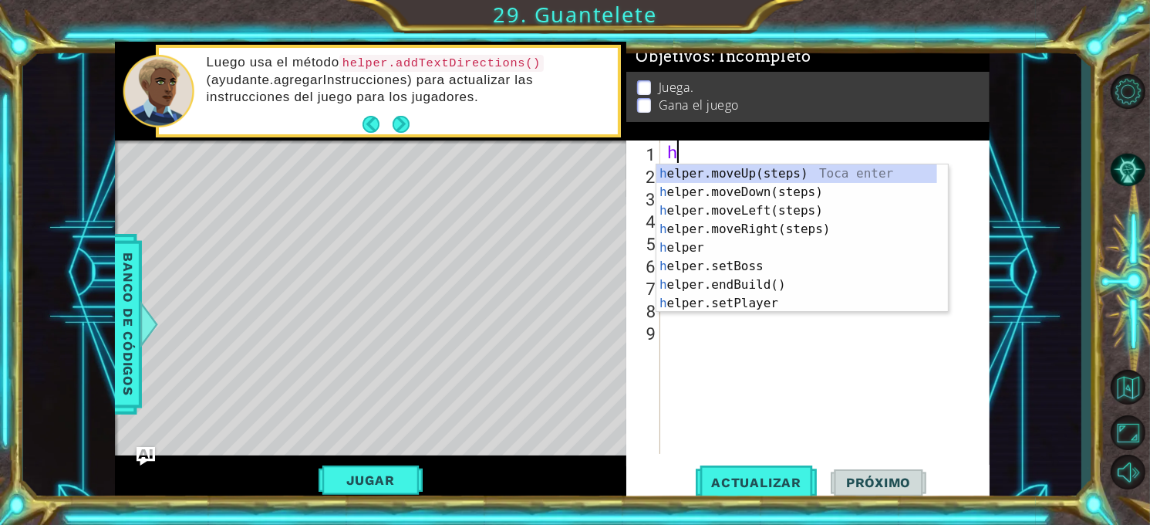
type textarea "h"
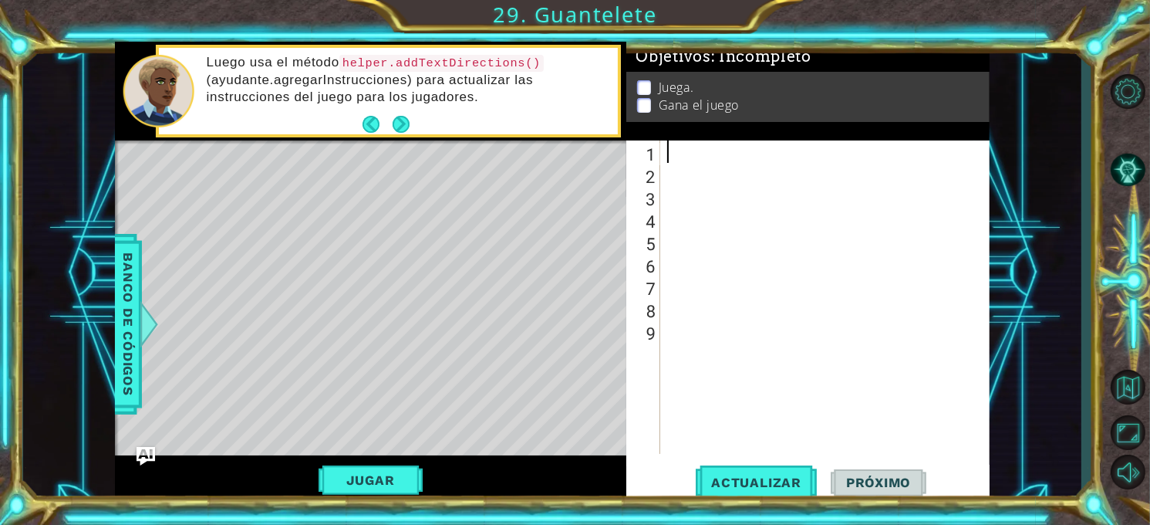
paste textarea "boss.moveUp(4)"
type textarea "boss.moveUp(4)"
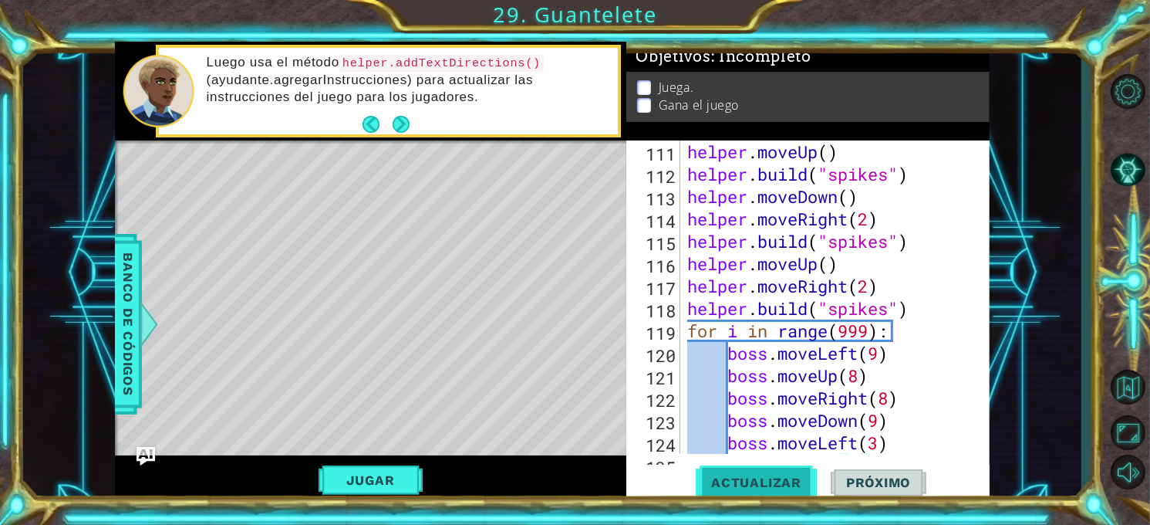
click at [788, 470] on button "Actualizar" at bounding box center [756, 483] width 121 height 36
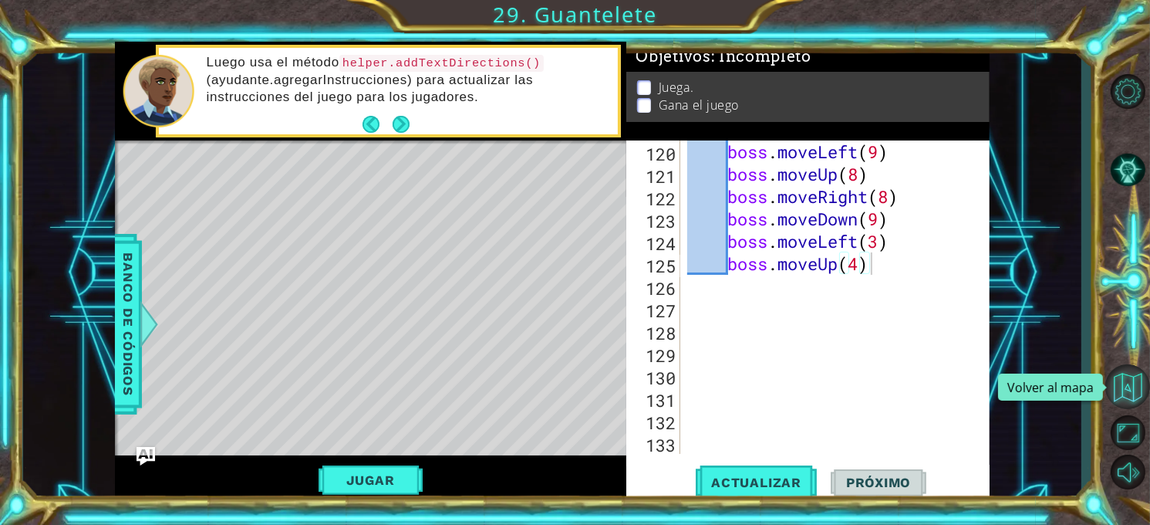
click at [1128, 382] on button "Volver al mapa" at bounding box center [1128, 386] width 45 height 45
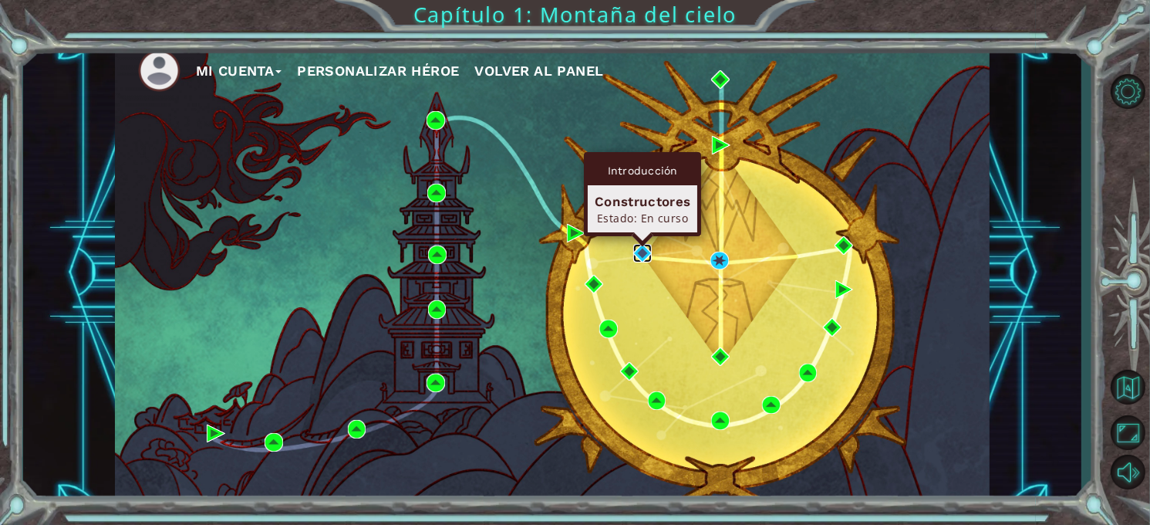
click at [641, 251] on img at bounding box center [642, 253] width 19 height 19
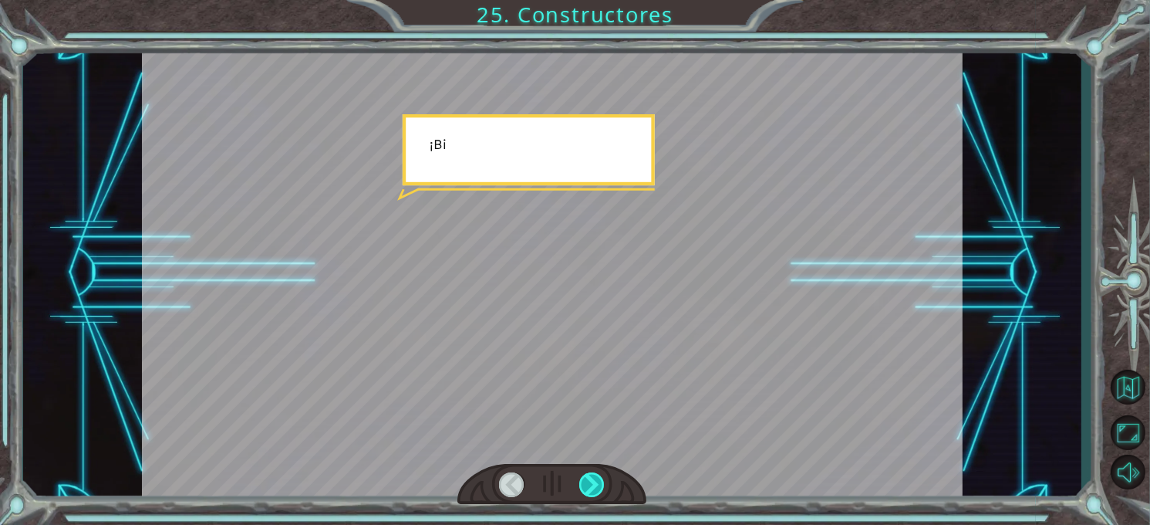
click at [598, 478] on div at bounding box center [591, 484] width 25 height 25
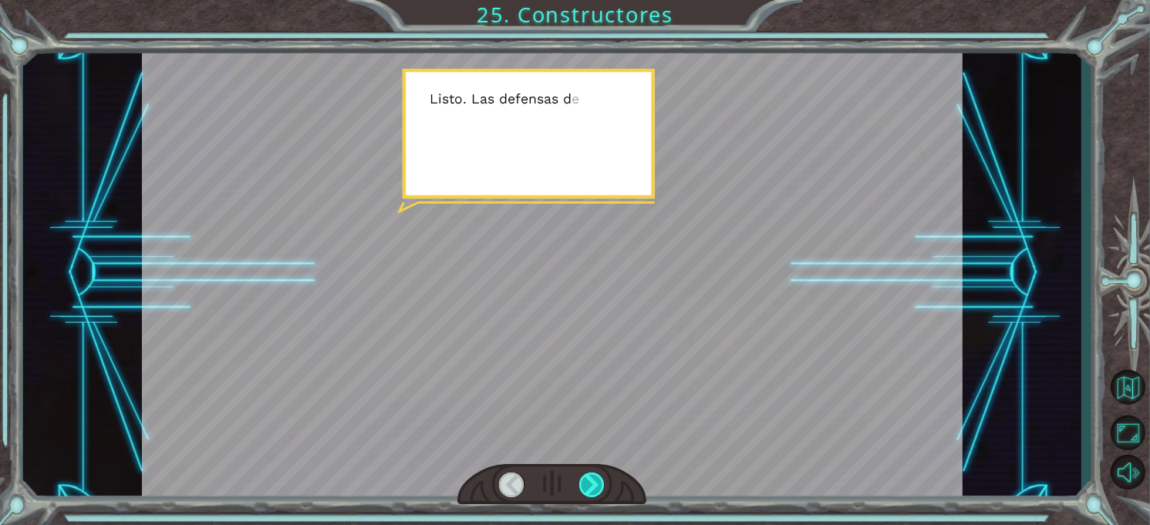
click at [598, 478] on div at bounding box center [591, 484] width 25 height 25
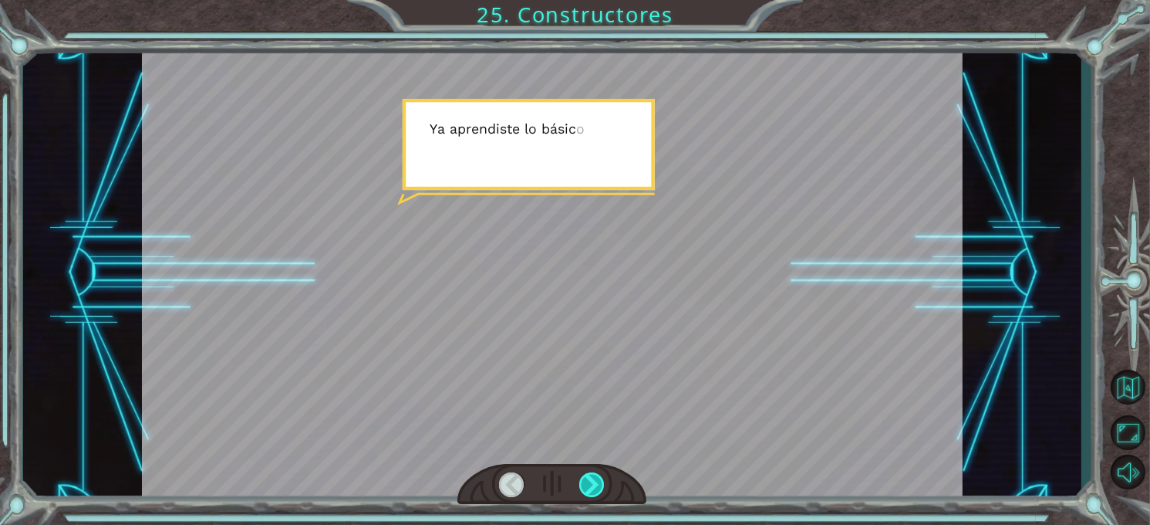
click at [598, 478] on div at bounding box center [591, 484] width 25 height 25
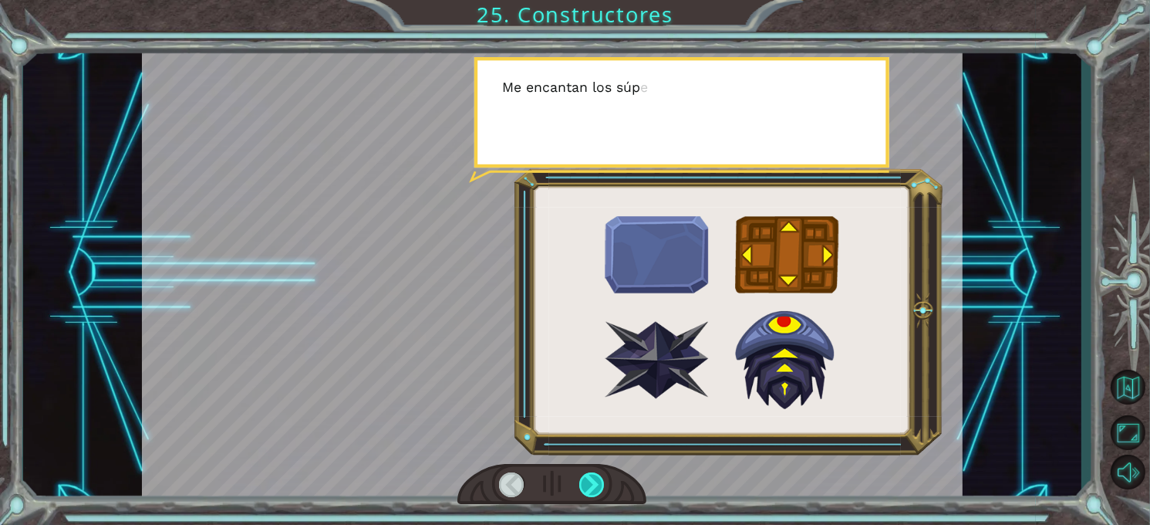
click at [598, 478] on div at bounding box center [591, 484] width 25 height 25
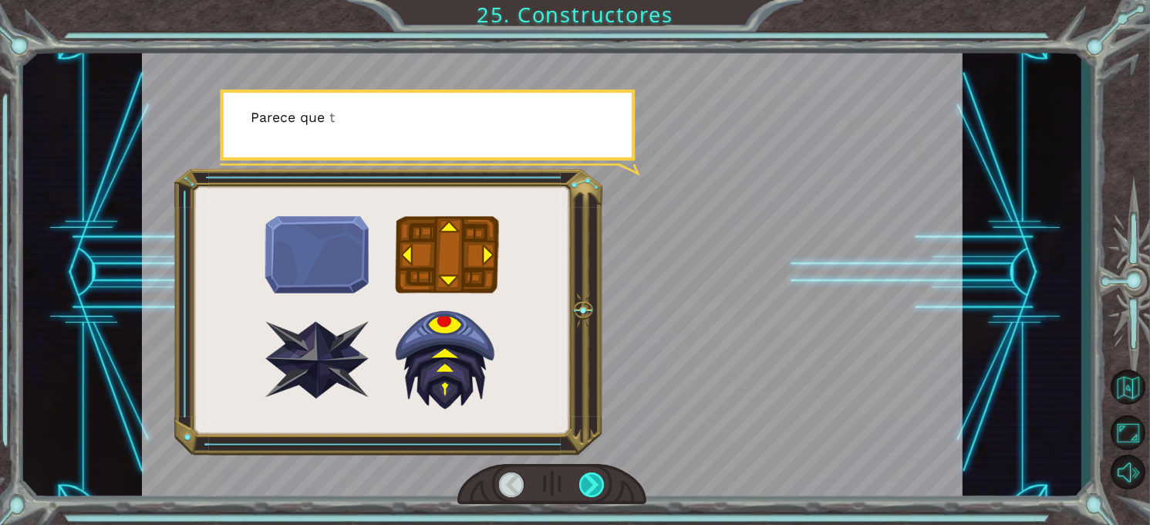
click at [598, 478] on div at bounding box center [591, 484] width 25 height 25
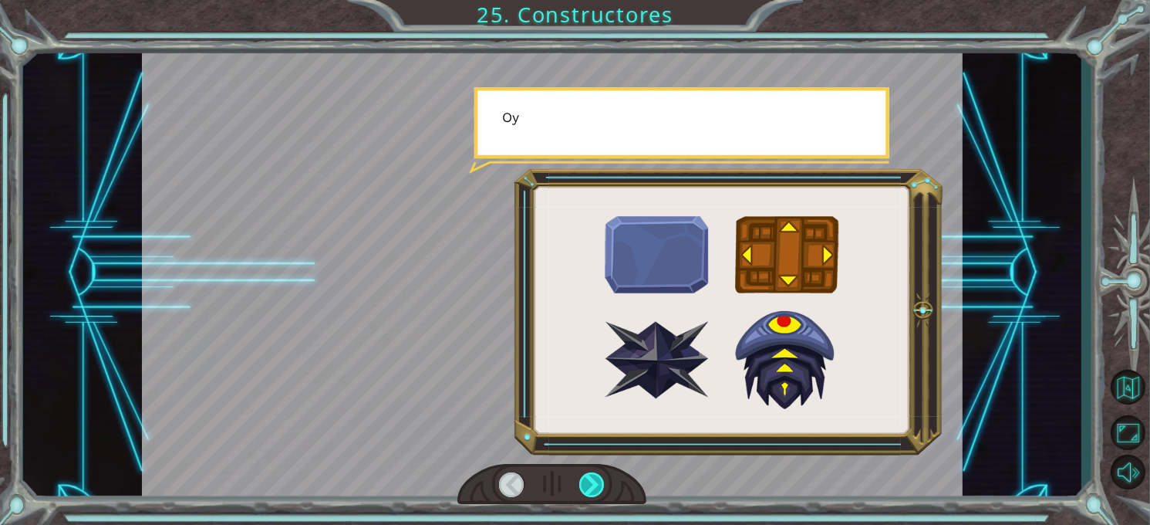
click at [598, 478] on div at bounding box center [591, 484] width 25 height 25
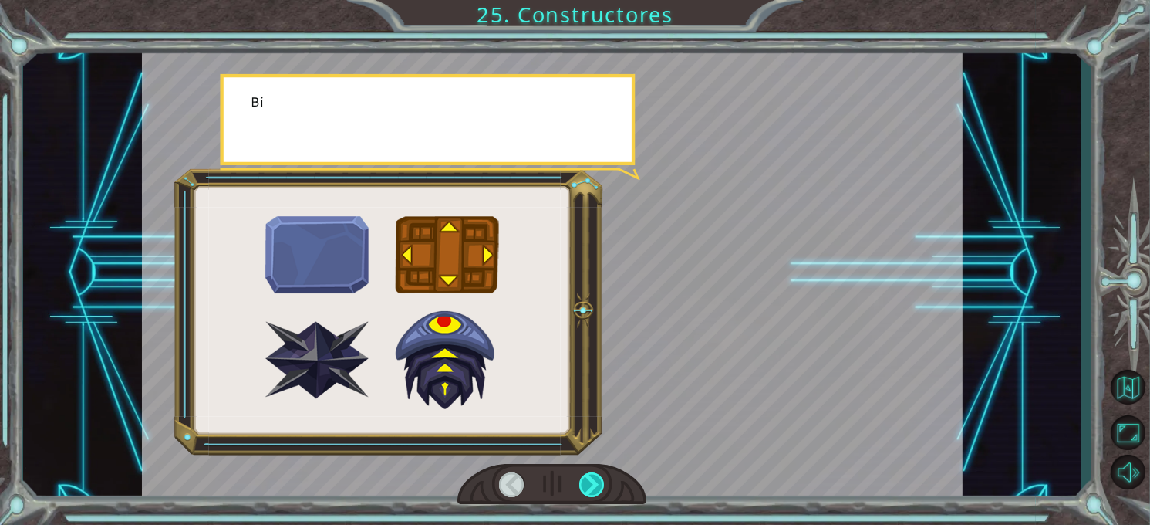
click at [598, 478] on div at bounding box center [591, 484] width 25 height 25
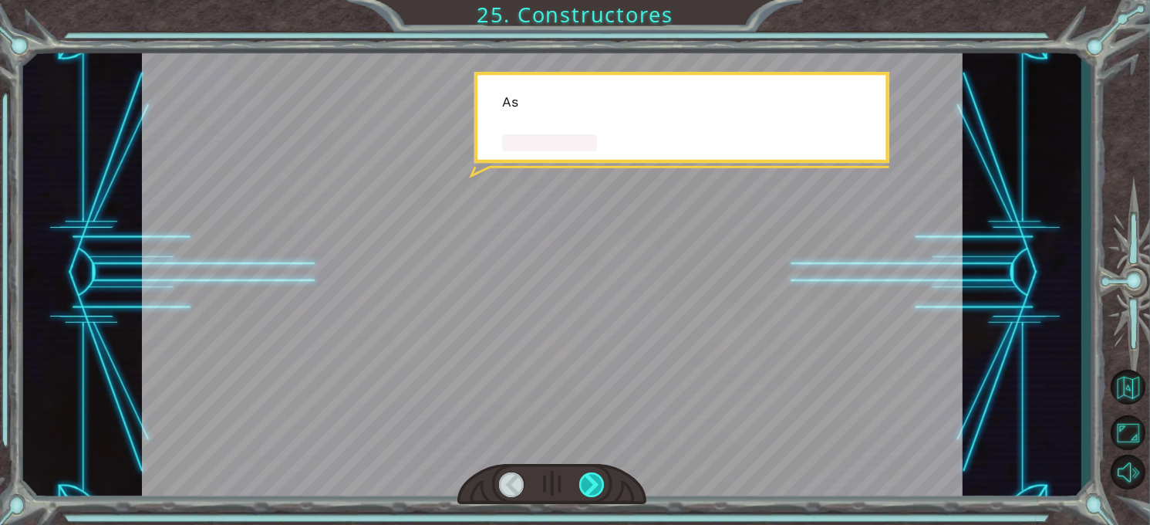
click at [595, 482] on div at bounding box center [591, 484] width 25 height 25
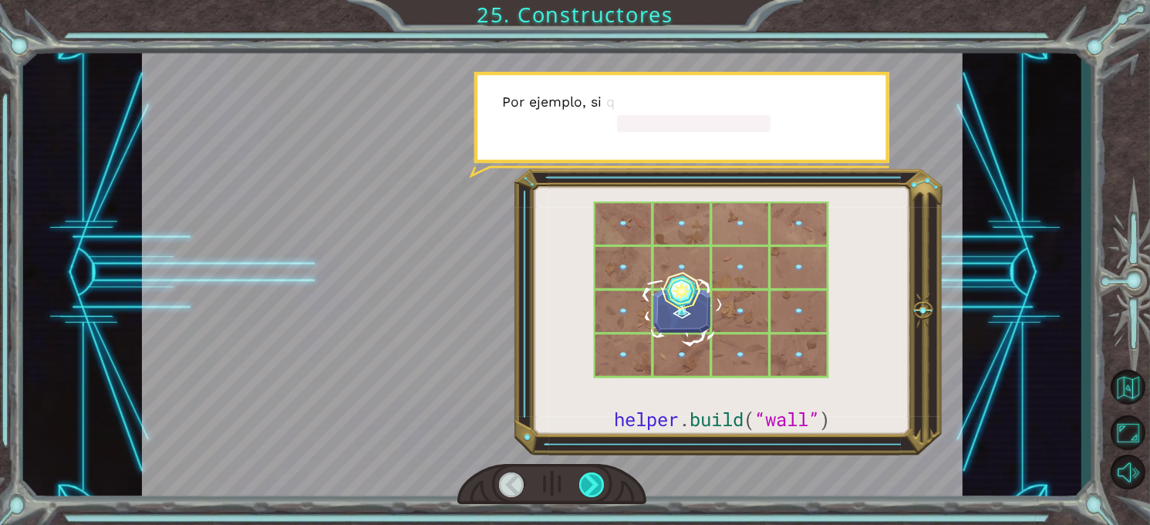
click at [595, 482] on div at bounding box center [591, 484] width 25 height 25
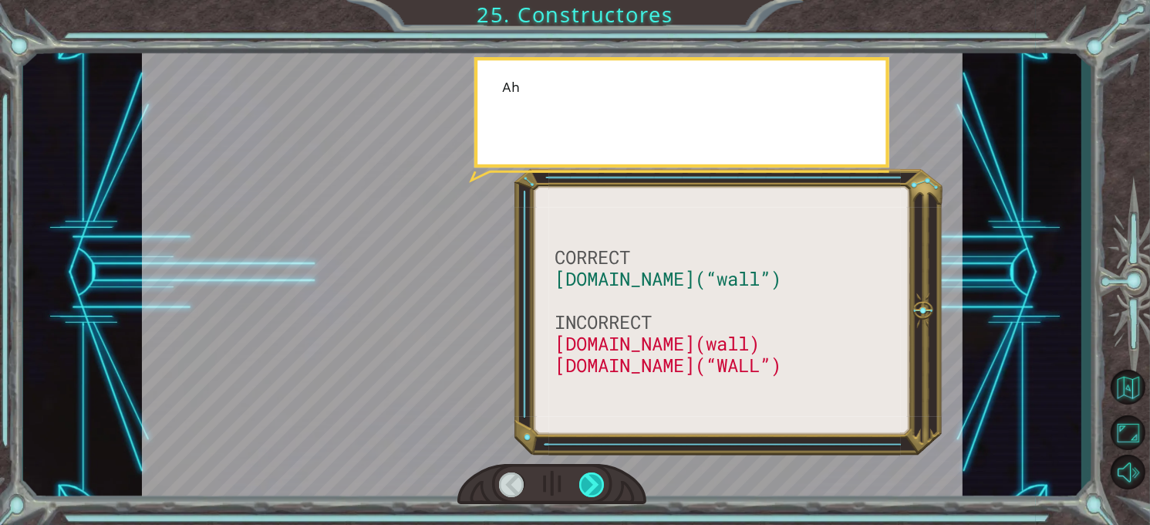
click at [595, 482] on div at bounding box center [591, 484] width 25 height 25
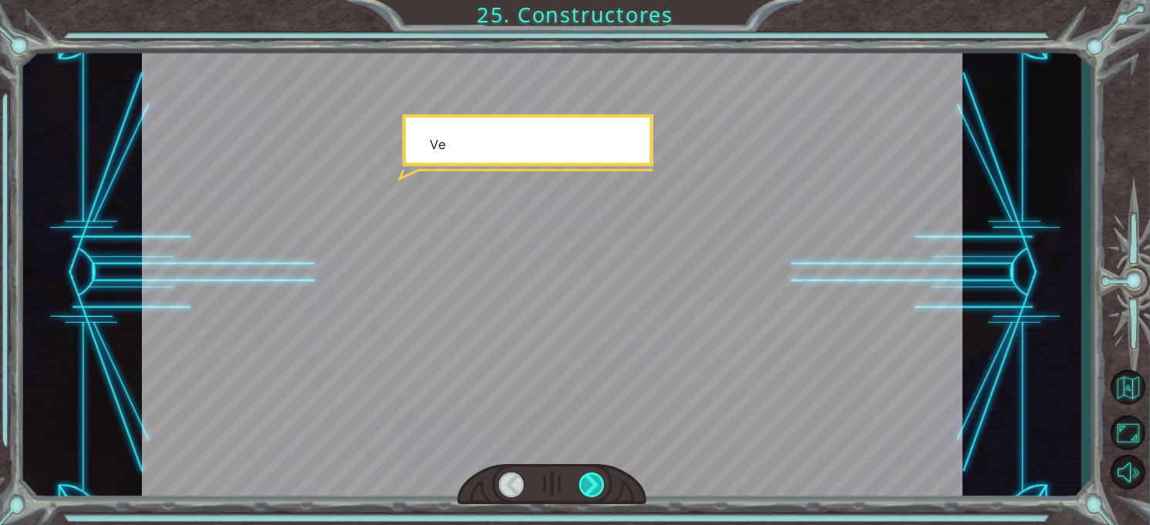
click at [595, 482] on div at bounding box center [591, 484] width 25 height 25
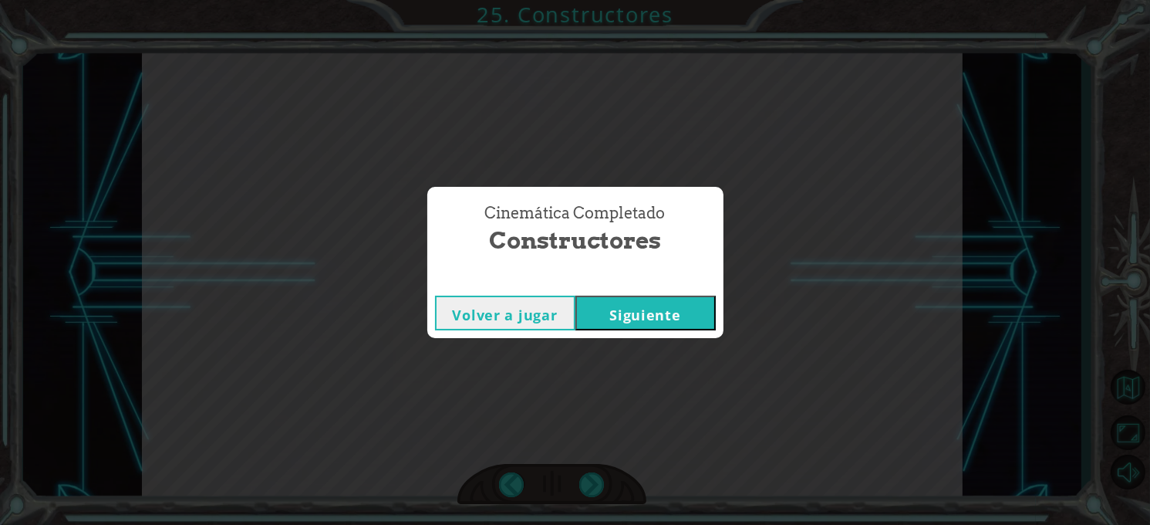
click at [549, 318] on button "Volver a jugar" at bounding box center [505, 313] width 140 height 35
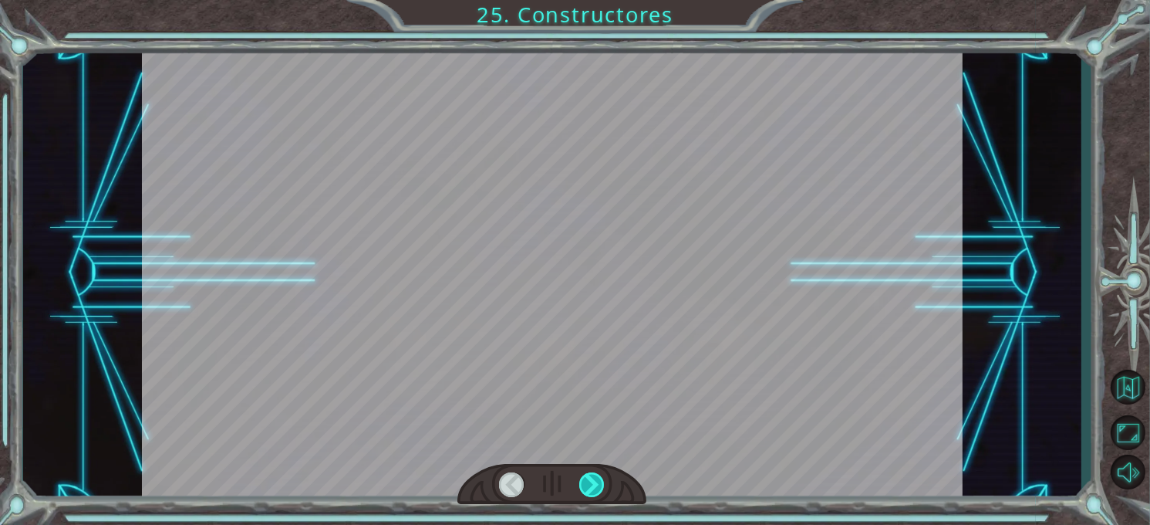
click at [589, 484] on div at bounding box center [591, 484] width 25 height 25
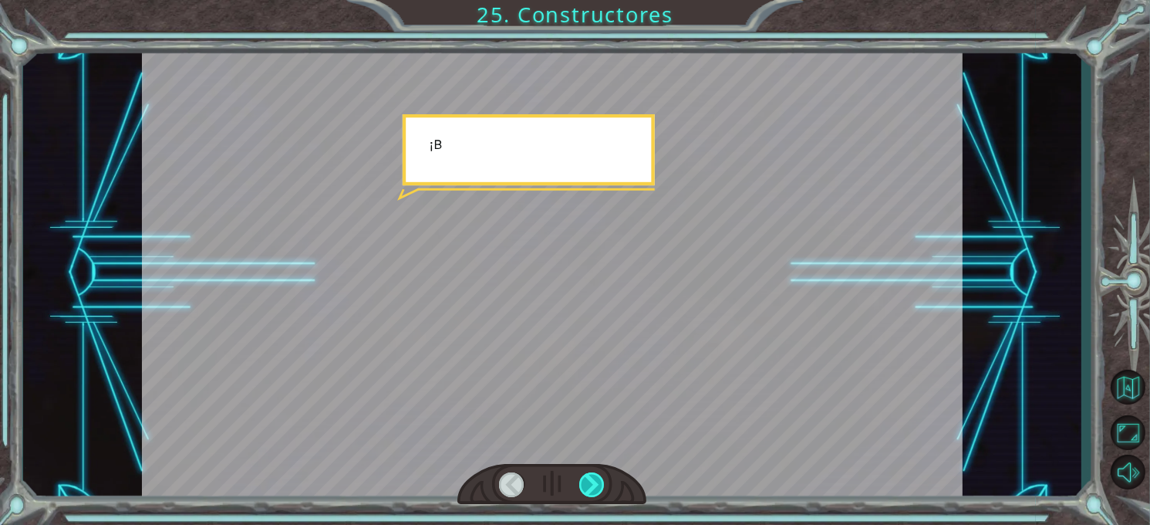
click at [589, 484] on div at bounding box center [591, 484] width 25 height 25
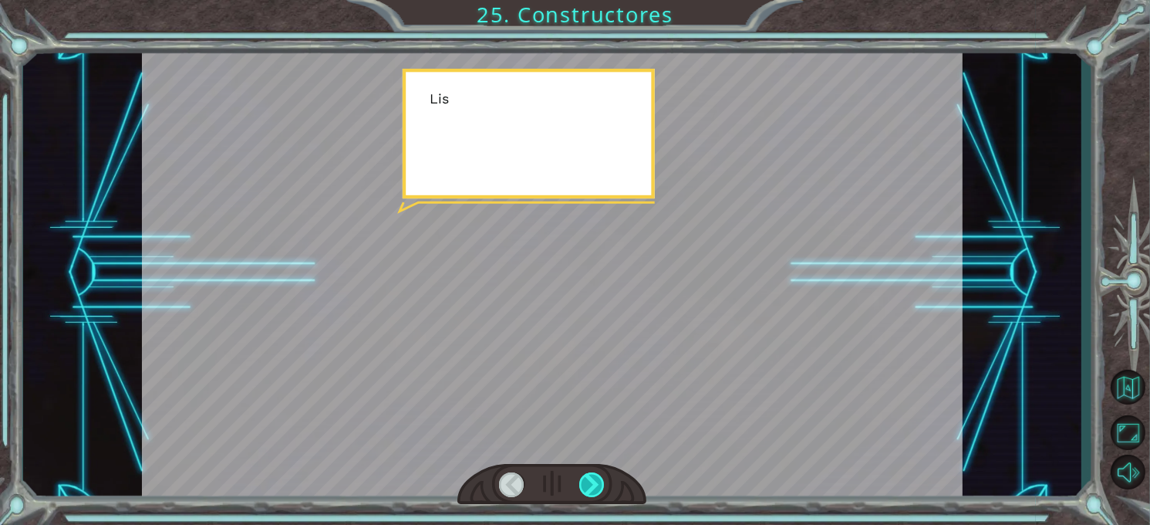
click at [589, 484] on div at bounding box center [591, 484] width 25 height 25
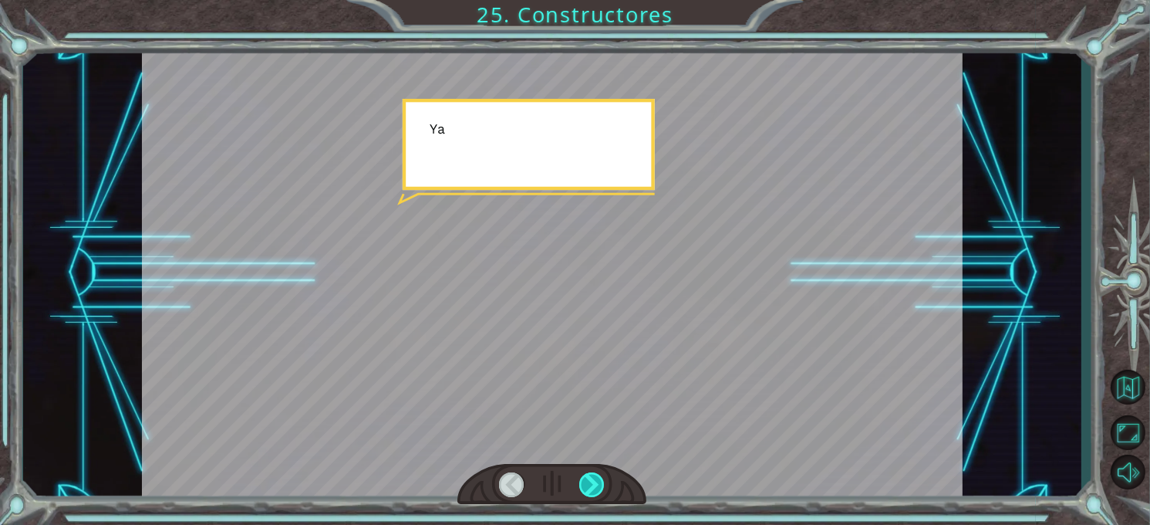
click at [589, 484] on div at bounding box center [591, 484] width 25 height 25
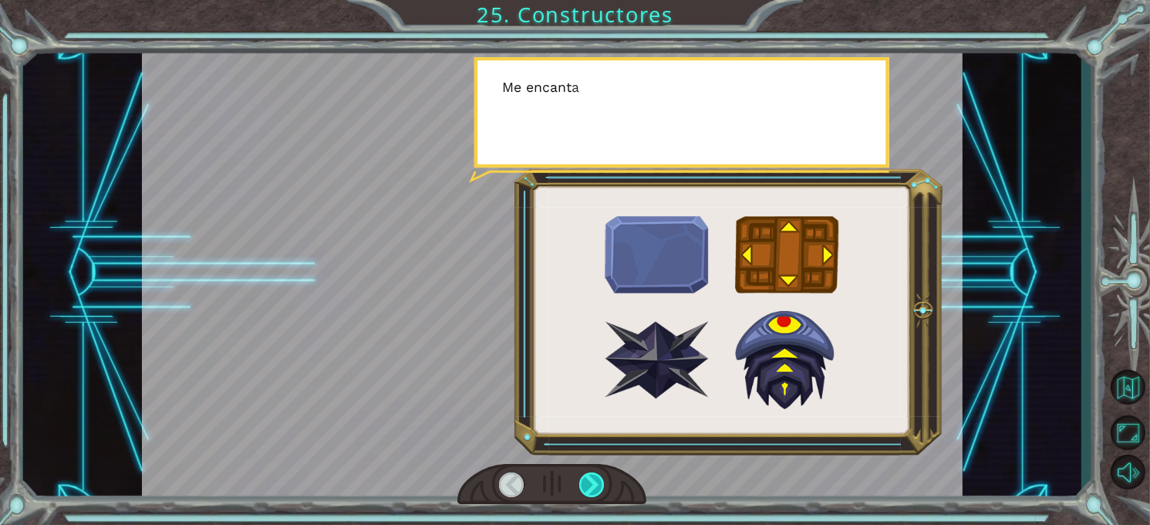
click at [589, 484] on div at bounding box center [591, 484] width 25 height 25
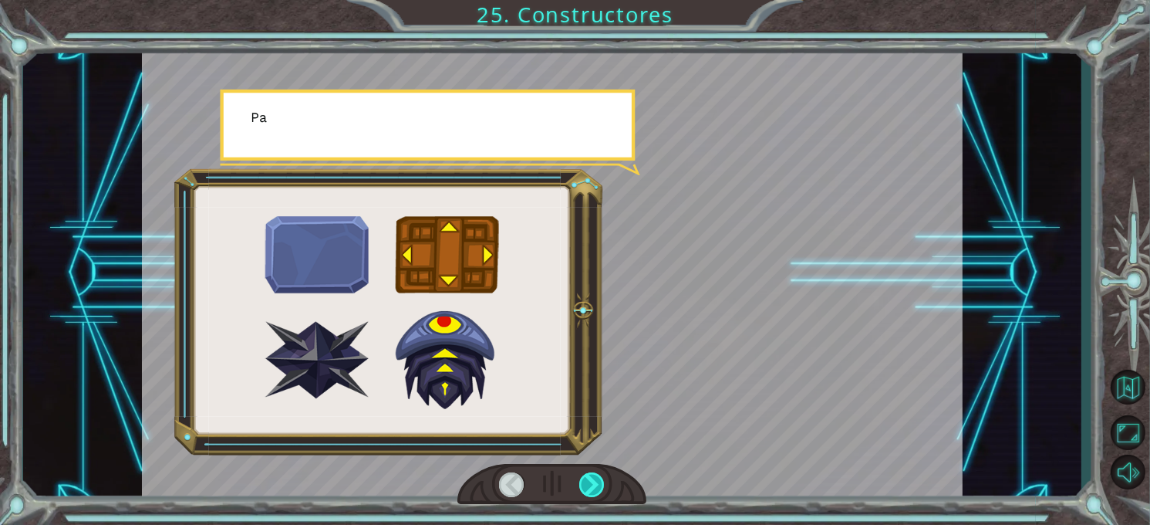
click at [589, 484] on div at bounding box center [591, 484] width 25 height 25
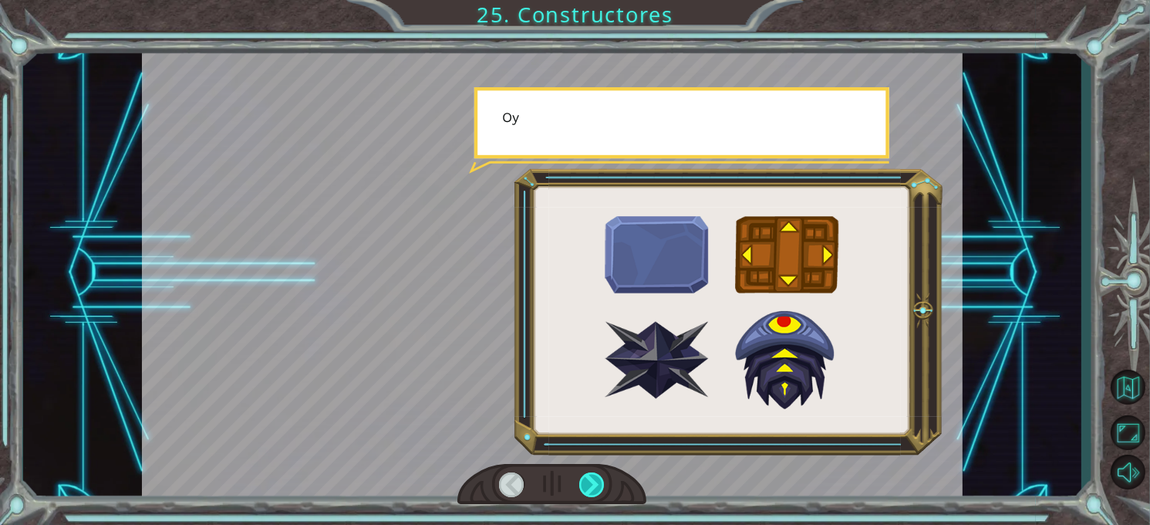
click at [589, 484] on div at bounding box center [591, 484] width 25 height 25
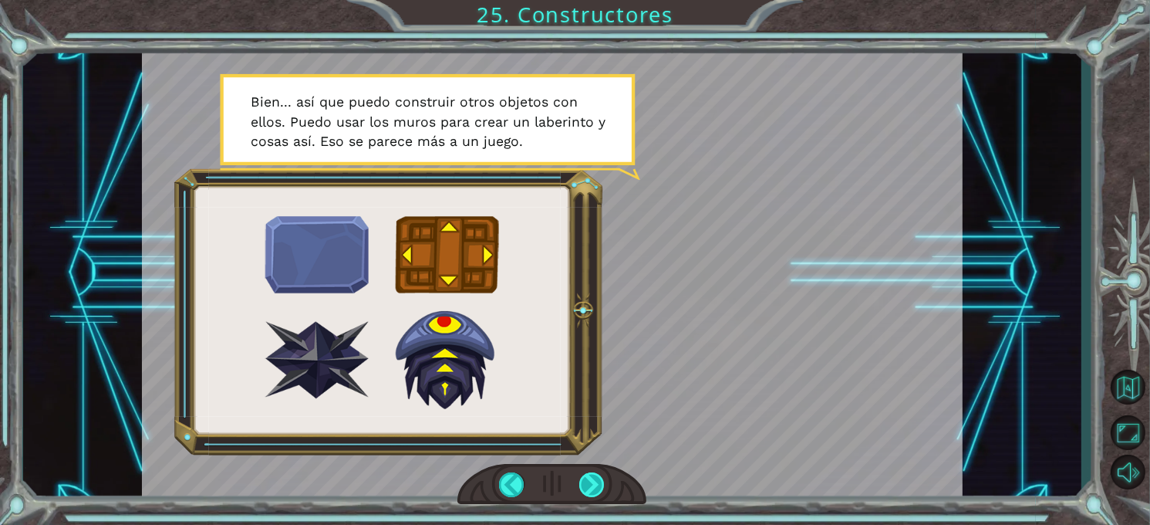
click at [589, 484] on div at bounding box center [591, 484] width 25 height 25
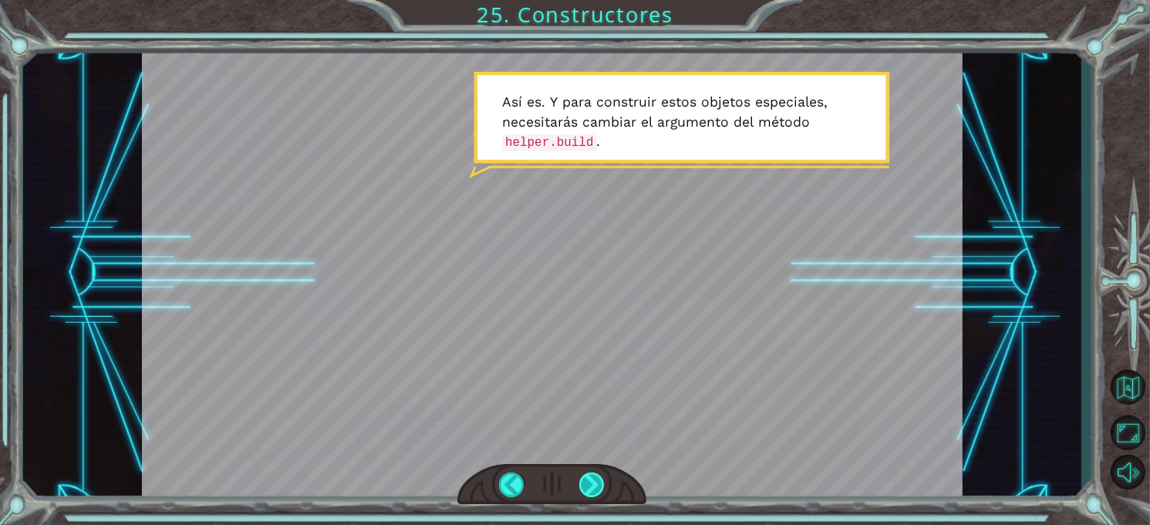
click at [589, 484] on div at bounding box center [591, 484] width 25 height 25
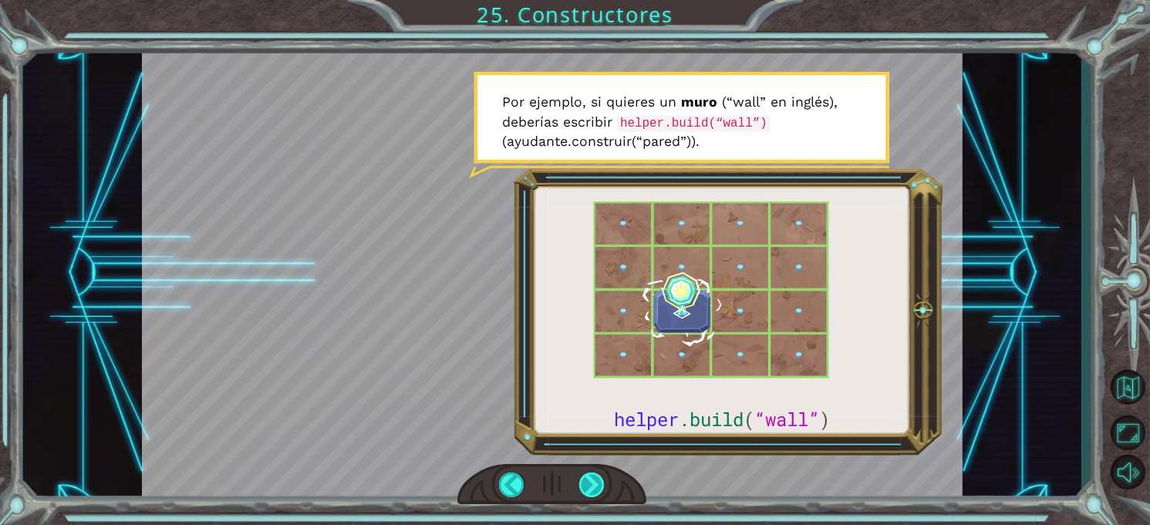
click at [589, 484] on div at bounding box center [591, 484] width 25 height 25
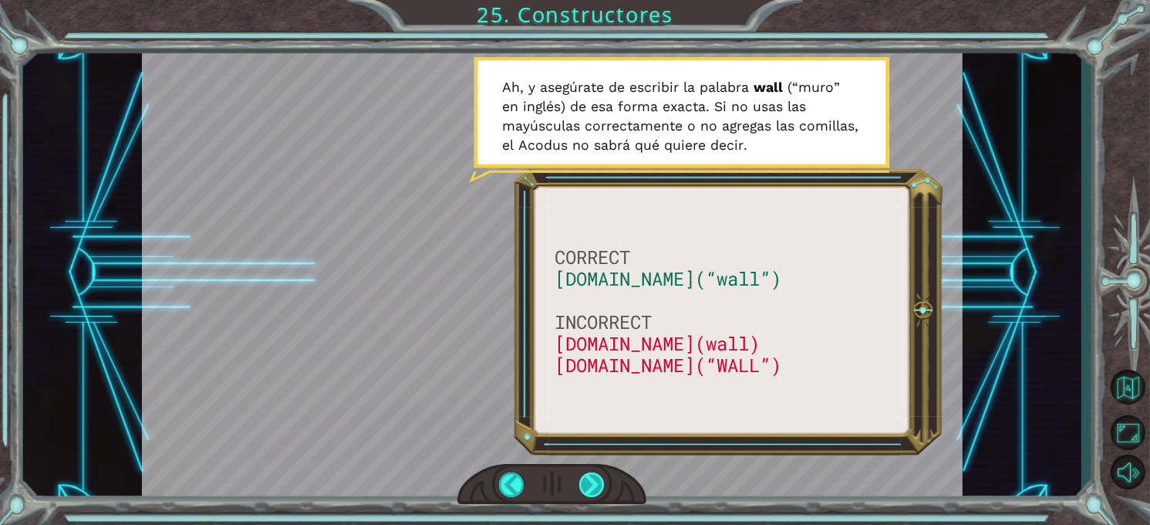
click at [589, 484] on div at bounding box center [591, 484] width 25 height 25
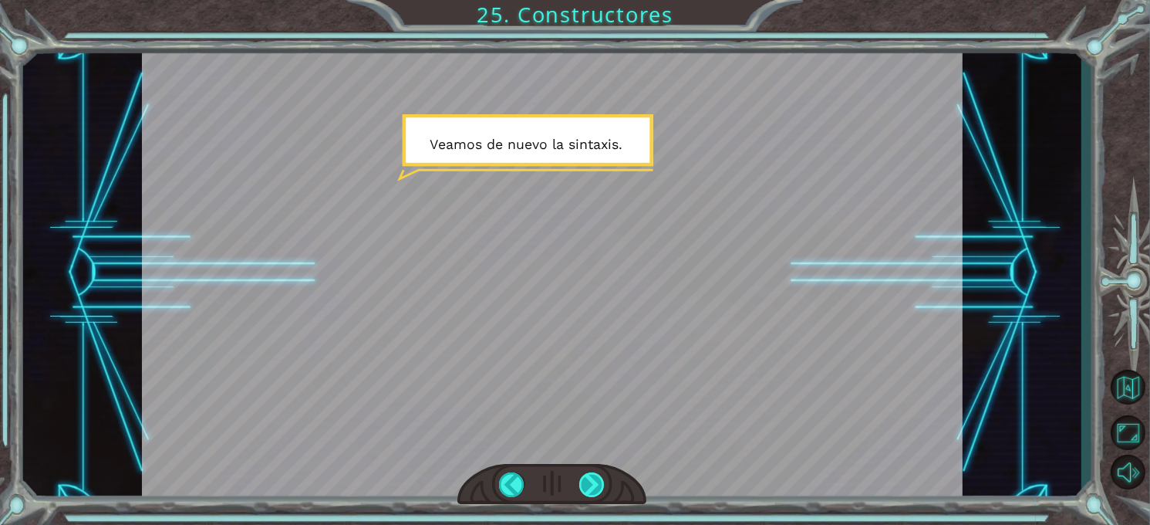
click at [589, 484] on div at bounding box center [591, 484] width 25 height 25
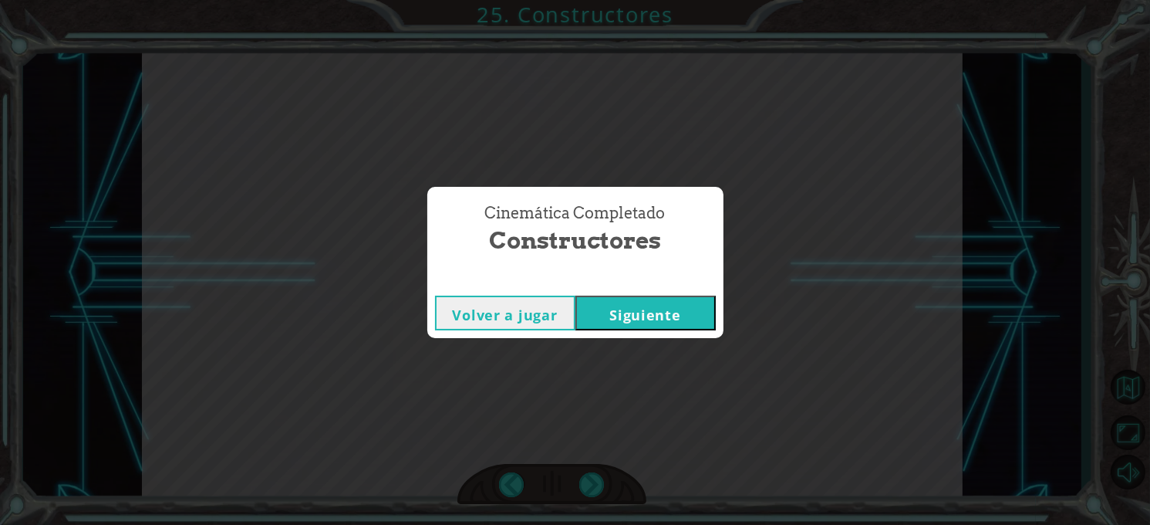
click at [650, 321] on button "Siguiente" at bounding box center [646, 313] width 140 height 35
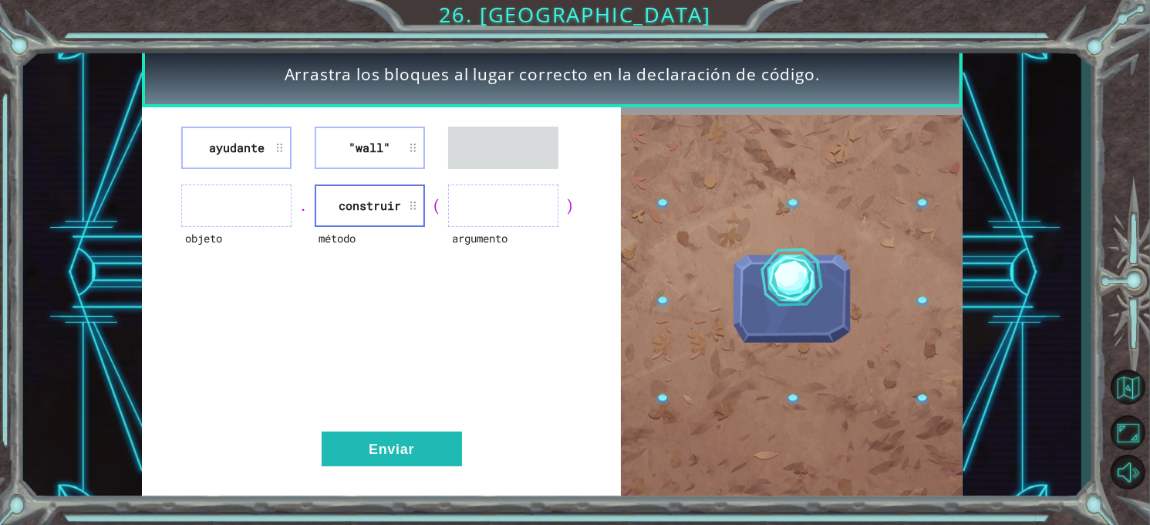
click at [250, 151] on li "ayudante" at bounding box center [236, 148] width 110 height 42
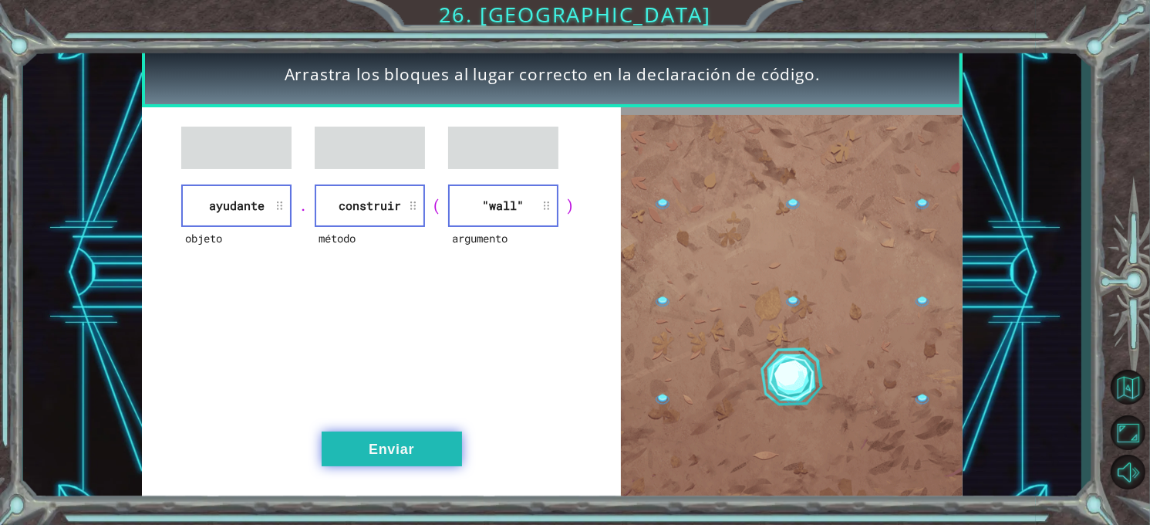
click at [404, 437] on button "Enviar" at bounding box center [392, 448] width 140 height 35
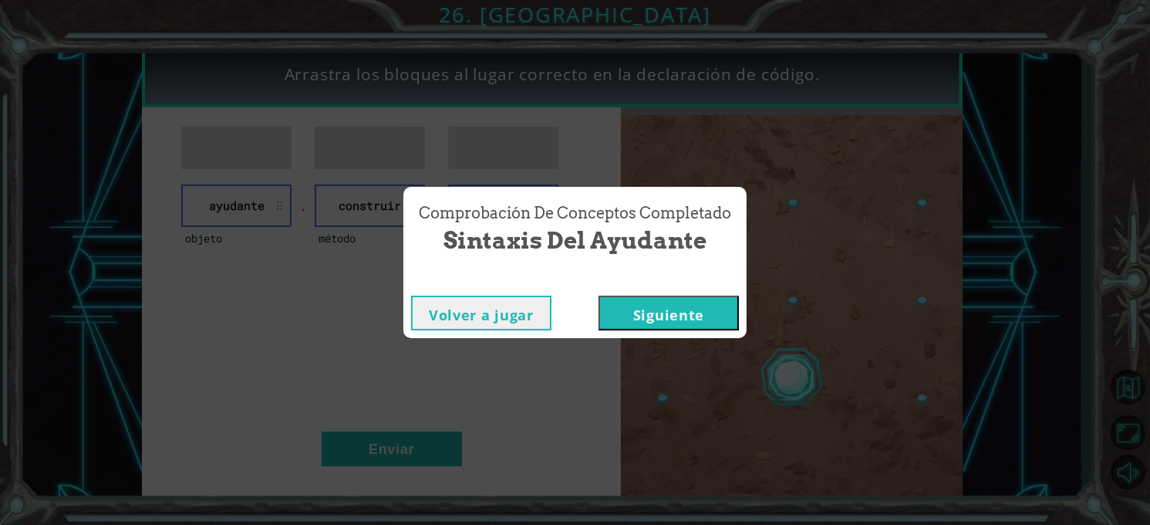
click at [654, 306] on button "Siguiente" at bounding box center [669, 313] width 140 height 35
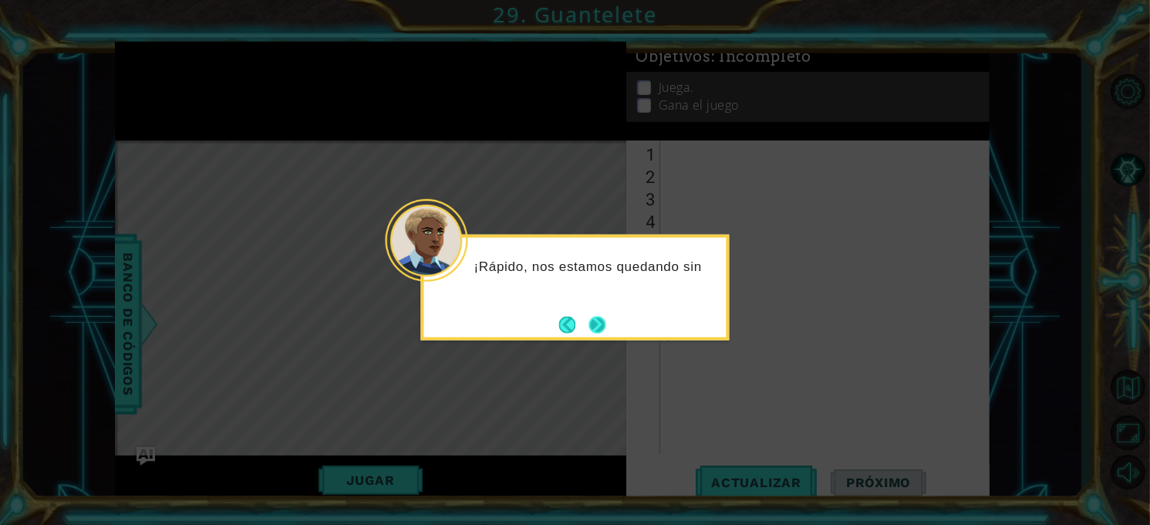
click at [603, 320] on button "Next" at bounding box center [598, 325] width 19 height 19
click at [603, 320] on button "Next" at bounding box center [597, 324] width 17 height 17
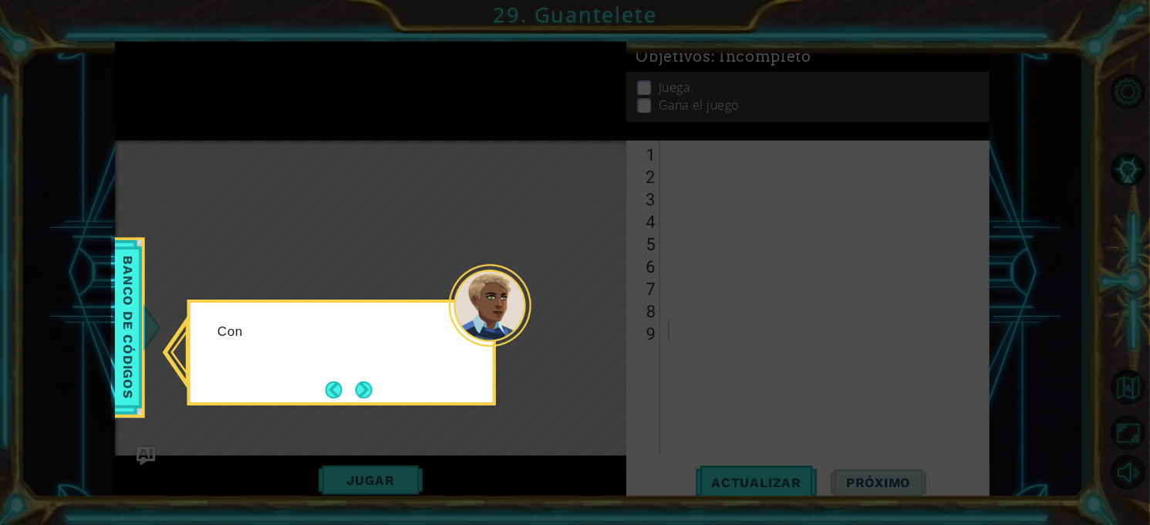
click at [603, 320] on icon at bounding box center [575, 262] width 1150 height 525
click at [363, 390] on button "Next" at bounding box center [364, 389] width 17 height 17
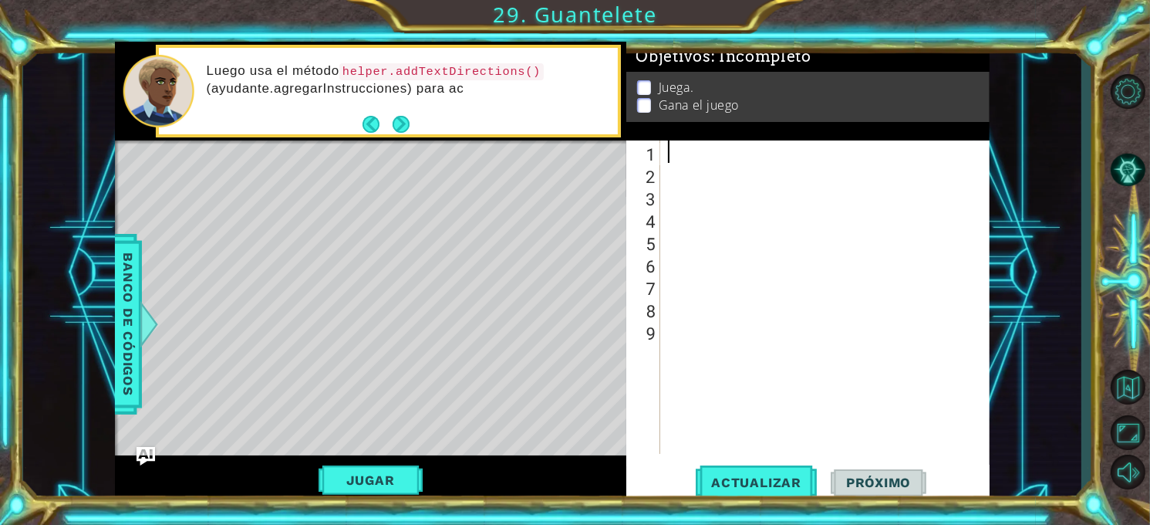
click at [692, 141] on div at bounding box center [829, 319] width 329 height 358
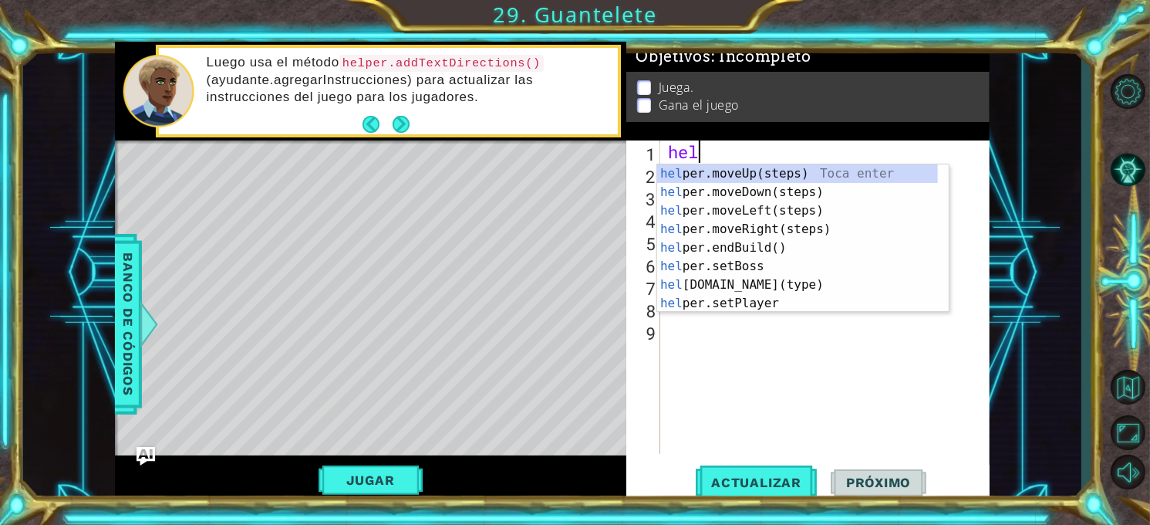
type textarea "help"
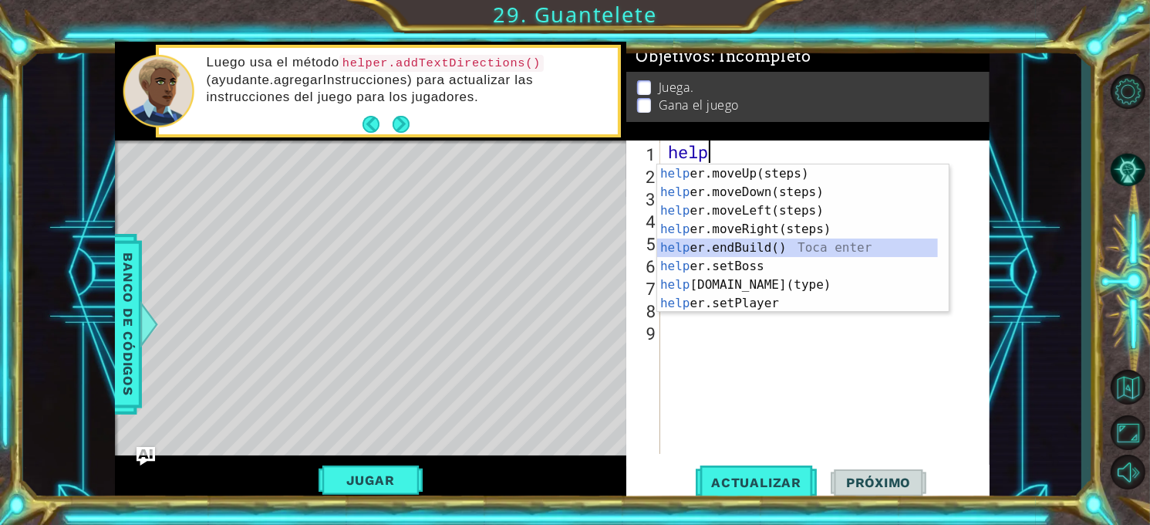
click at [719, 243] on div "help er.moveUp(steps) Toca enter help er.moveDown(steps) Toca enter help er.mov…" at bounding box center [797, 256] width 281 height 185
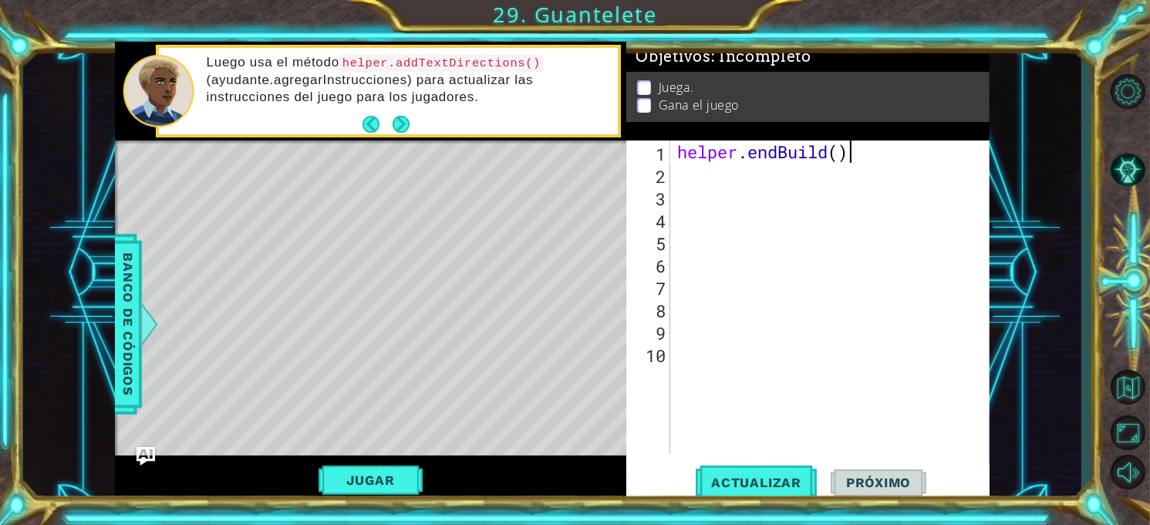
click at [853, 147] on div "helper . endBuild ( )" at bounding box center [834, 319] width 320 height 358
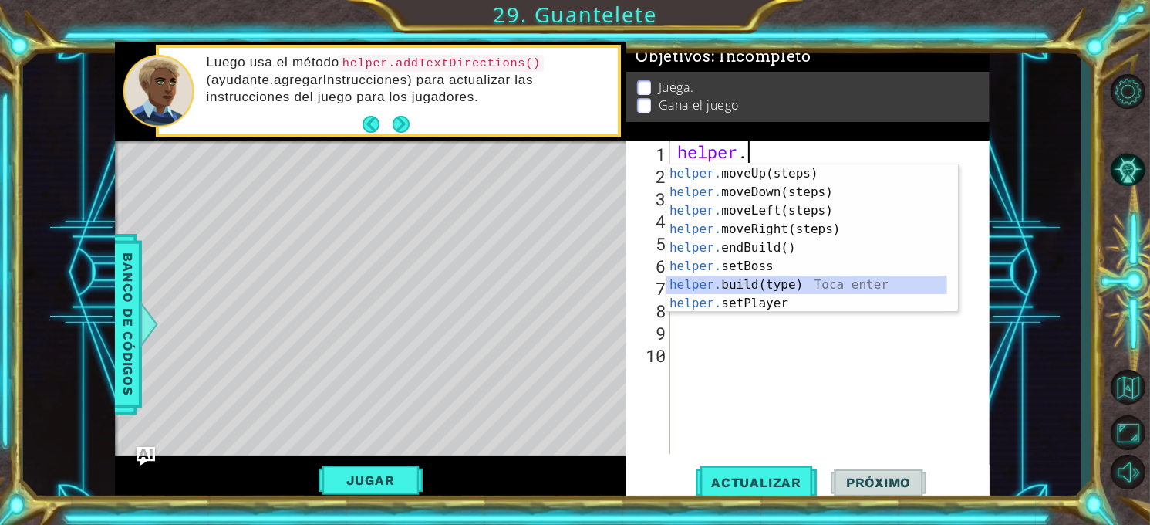
click at [768, 281] on div "helper. moveUp(steps) Toca enter helper. moveDown(steps) Toca enter helper. mov…" at bounding box center [807, 256] width 281 height 185
type textarea "[DOMAIN_NAME]("wall")"
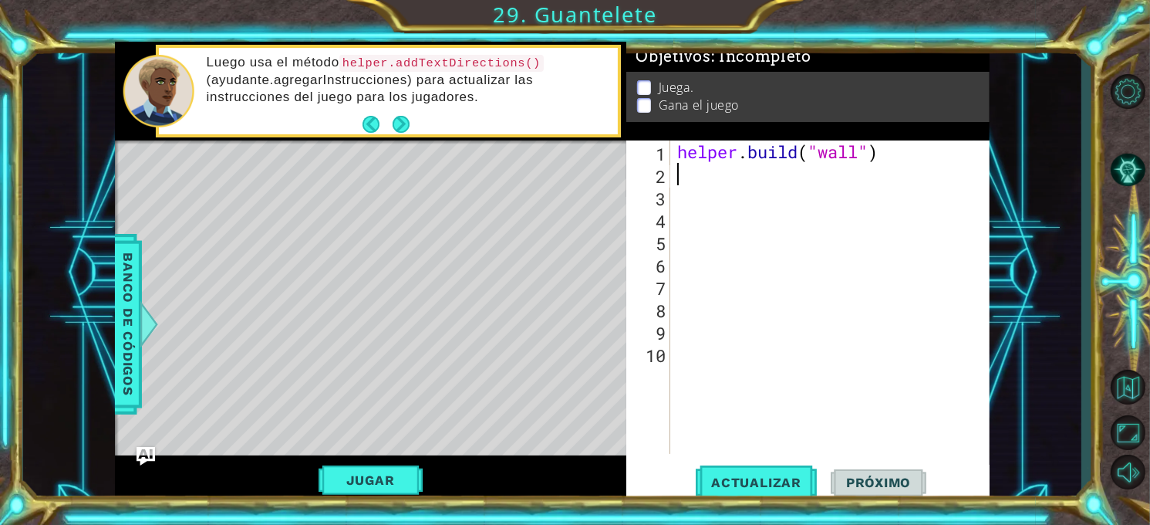
click at [856, 172] on div "helper . build ( "wall" )" at bounding box center [834, 319] width 320 height 358
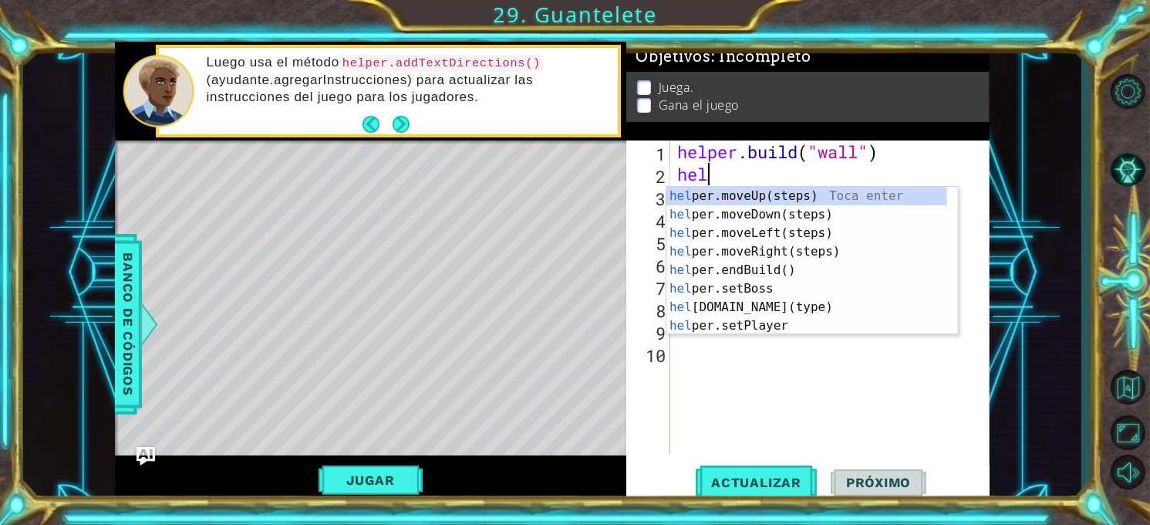
type textarea "hele"
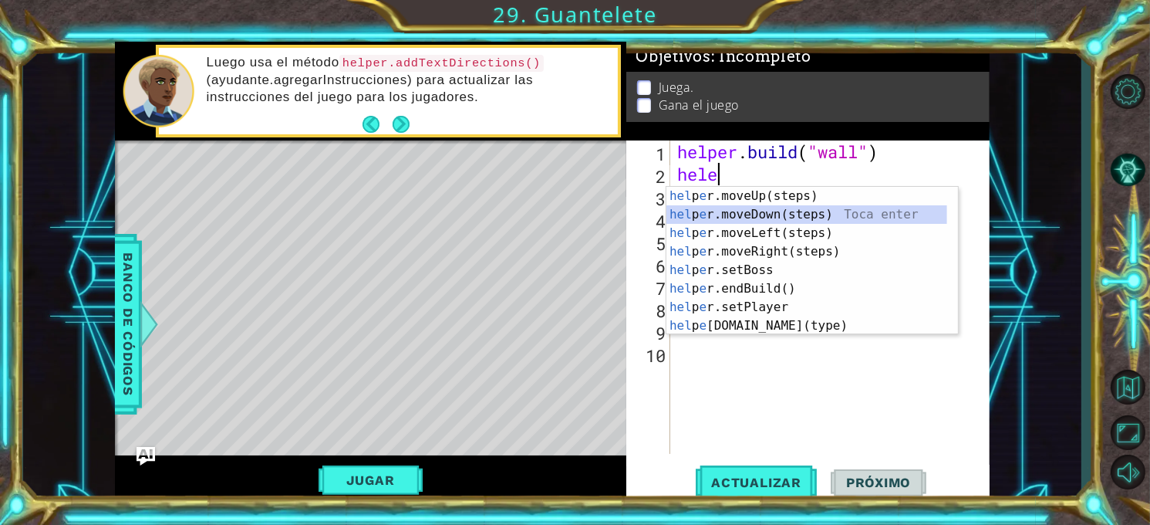
click at [851, 221] on div "hel p e r.moveUp(steps) Toca enter hel p e r.moveDown(steps) Toca enter hel p e…" at bounding box center [807, 279] width 281 height 185
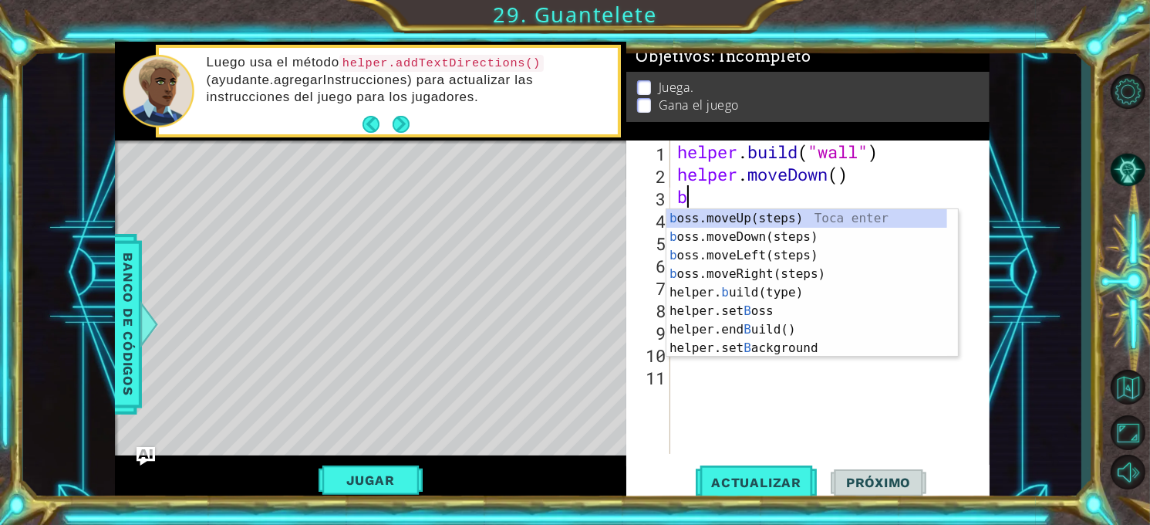
type textarea "bo"
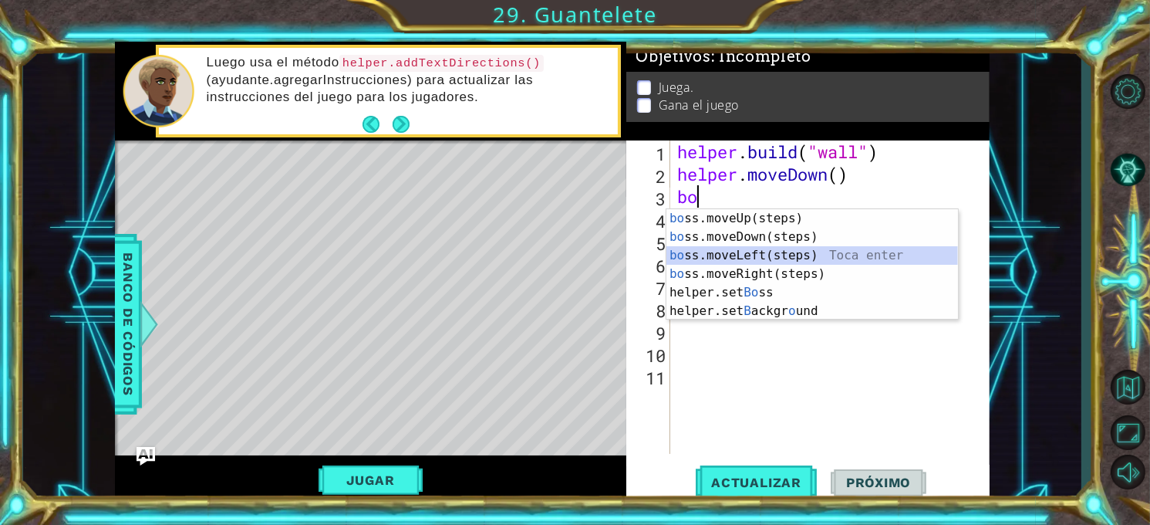
click at [744, 255] on div "bo ss.moveUp(steps) Toca enter bo ss.moveDown(steps) Toca enter bo ss.moveLeft(…" at bounding box center [813, 283] width 292 height 148
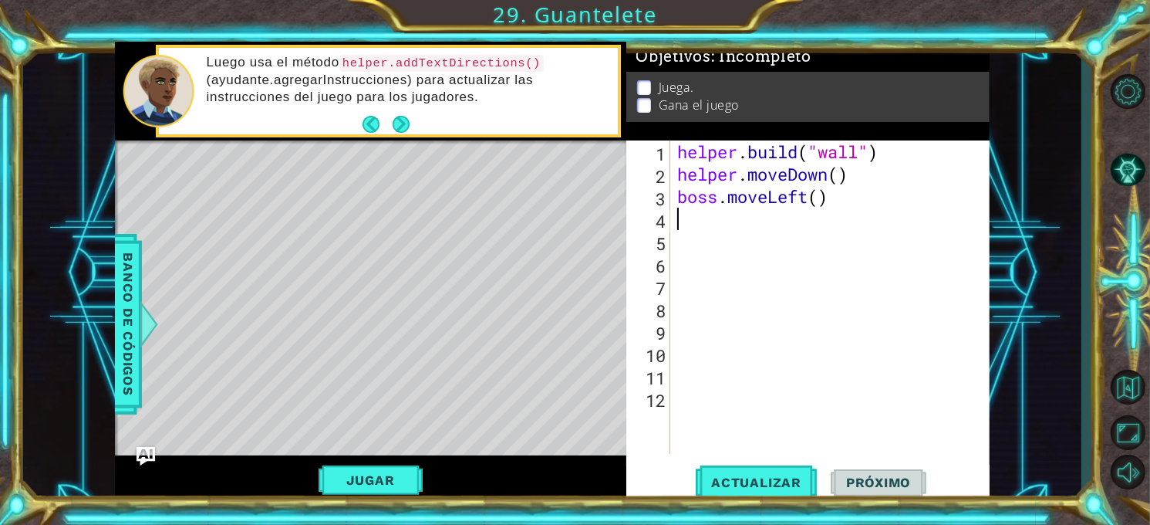
click at [819, 194] on div "helper . build ( "wall" ) helper . moveDown ( ) boss . moveLeft ( )" at bounding box center [834, 319] width 320 height 358
type textarea "boss.moveLeft(5)"
click at [757, 482] on span "Actualizar" at bounding box center [756, 482] width 121 height 15
click at [380, 471] on button "Jugar" at bounding box center [371, 479] width 104 height 29
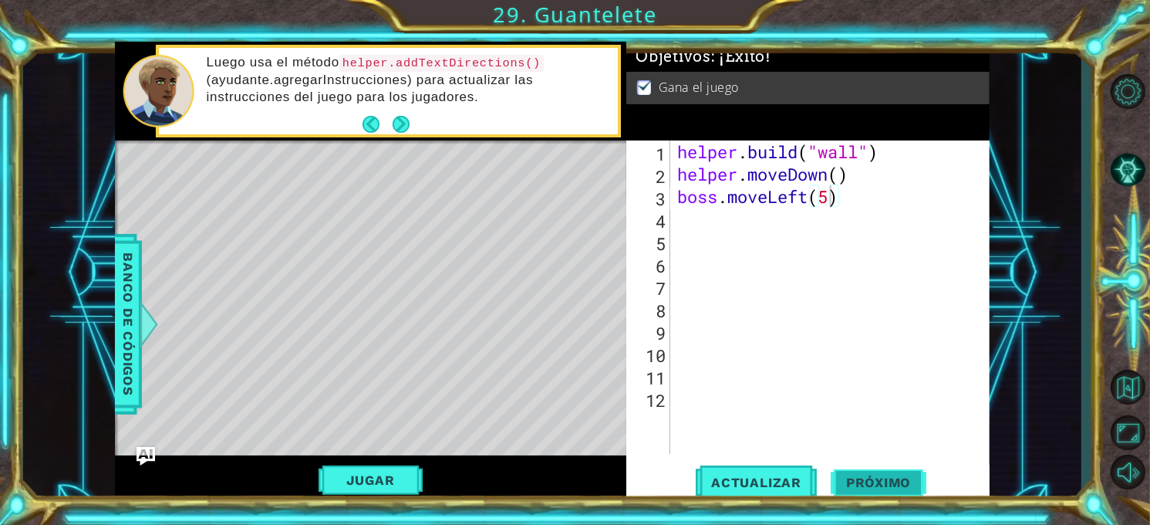
click at [842, 483] on span "Próximo" at bounding box center [879, 485] width 96 height 15
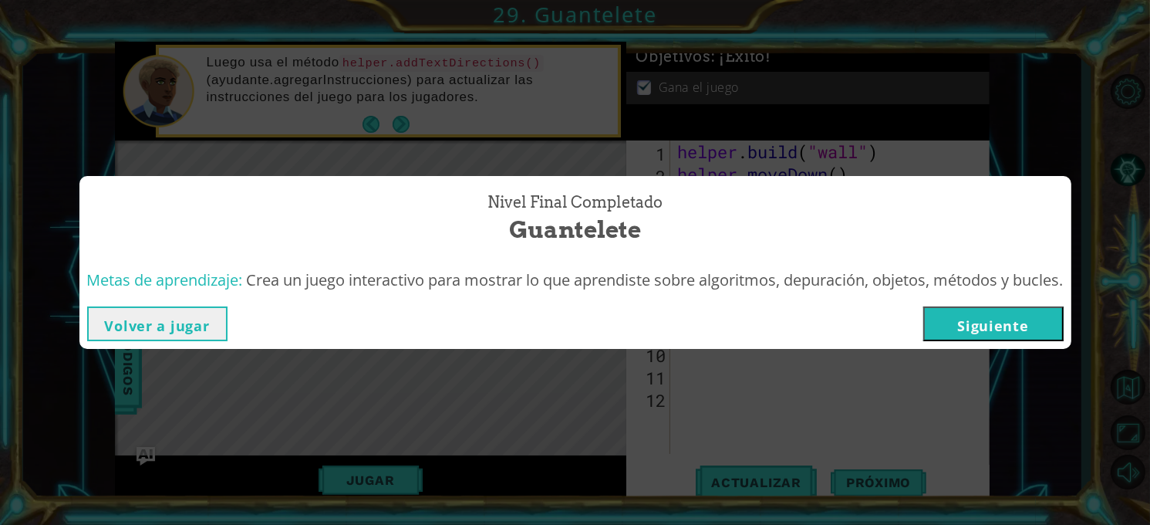
click at [1036, 325] on button "Siguiente" at bounding box center [994, 323] width 140 height 35
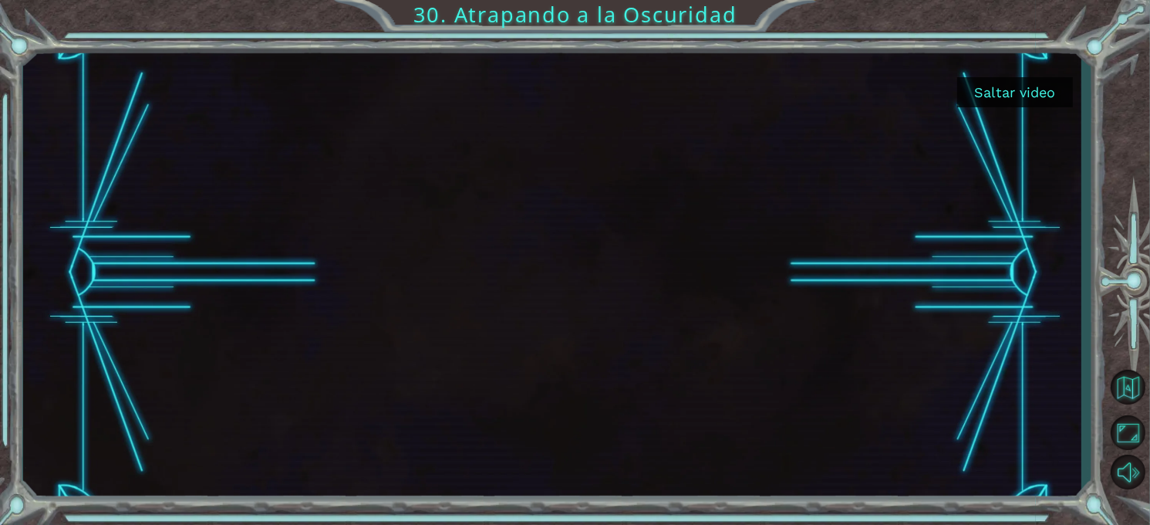
click at [1029, 88] on button "Saltar video" at bounding box center [1016, 92] width 116 height 30
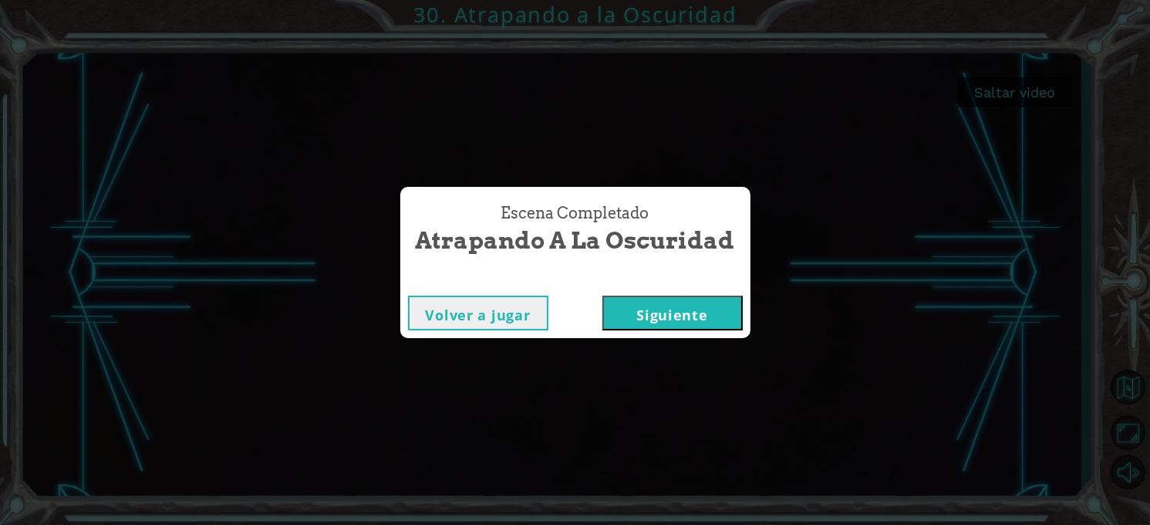
click at [688, 325] on button "Siguiente" at bounding box center [673, 313] width 140 height 35
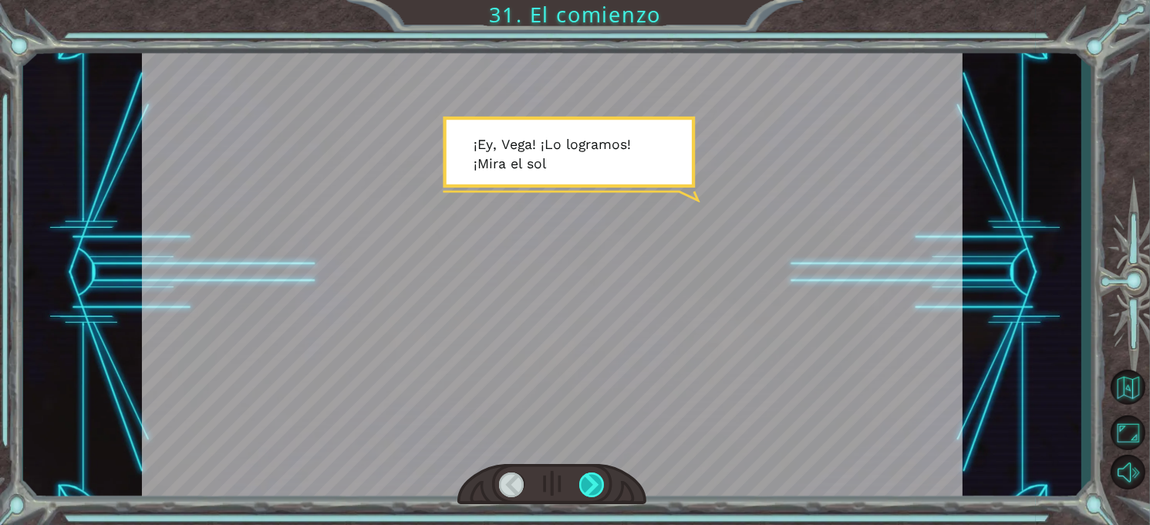
click at [589, 478] on div at bounding box center [591, 484] width 25 height 25
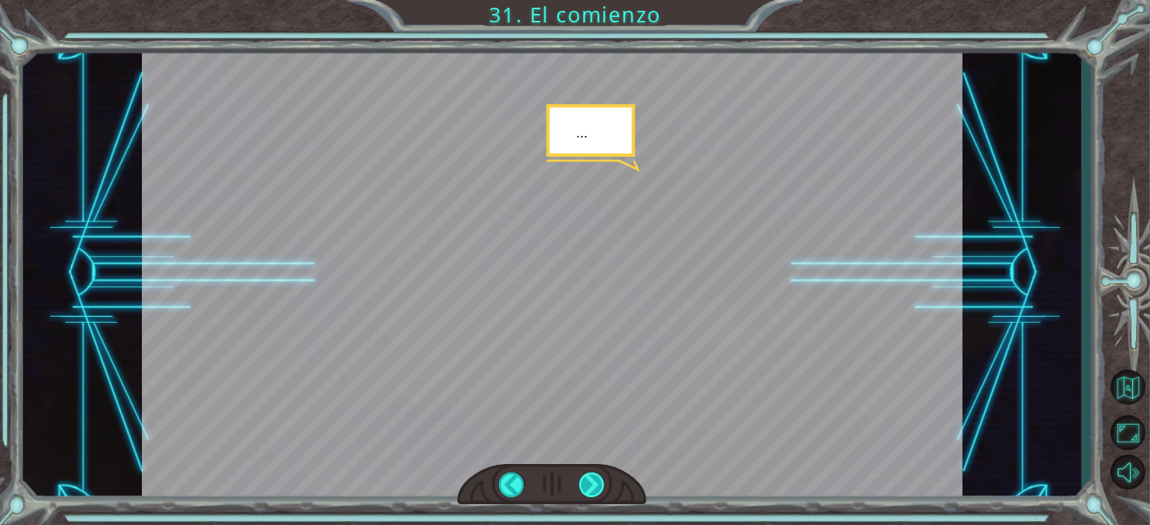
click at [588, 478] on div at bounding box center [591, 484] width 25 height 25
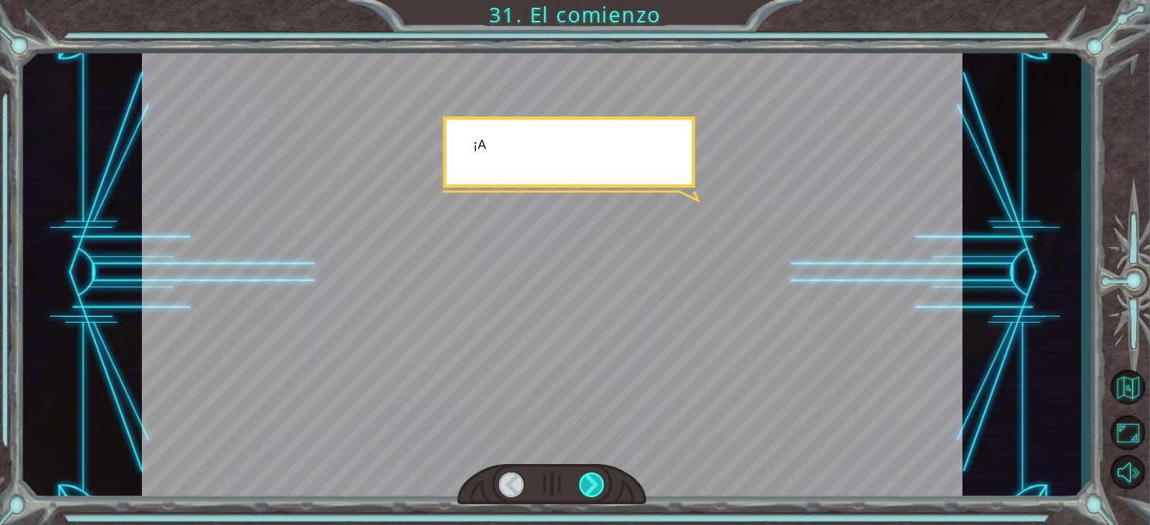
click at [588, 478] on div at bounding box center [591, 484] width 25 height 25
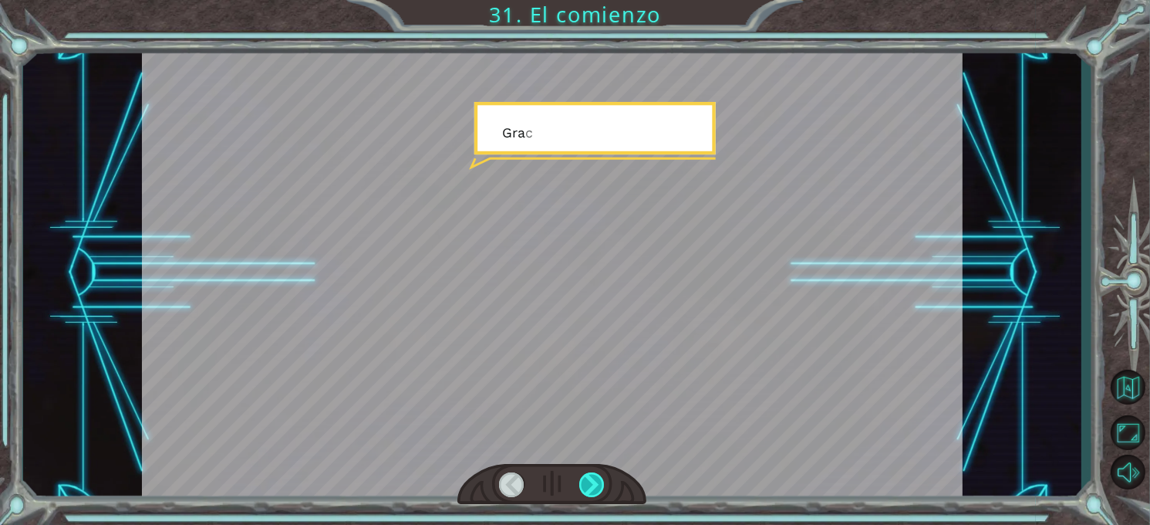
click at [588, 478] on div at bounding box center [591, 484] width 25 height 25
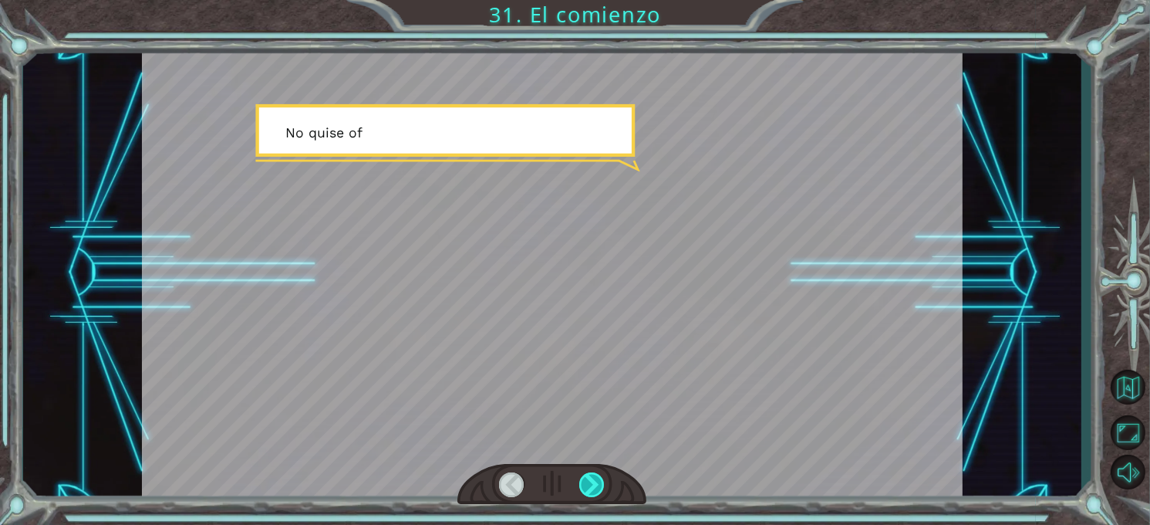
click at [588, 478] on div at bounding box center [591, 484] width 25 height 25
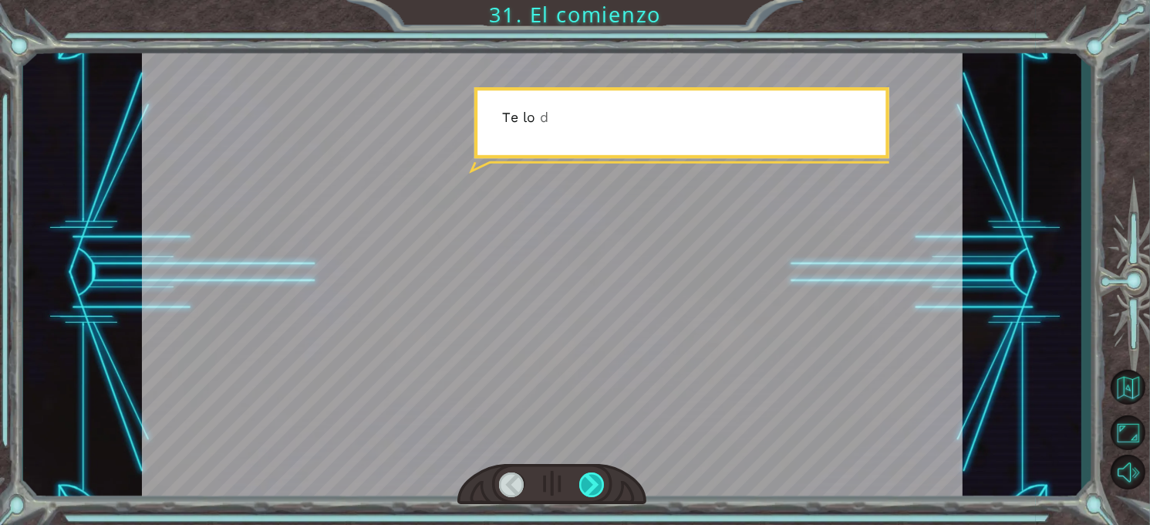
click at [588, 478] on div at bounding box center [591, 484] width 25 height 25
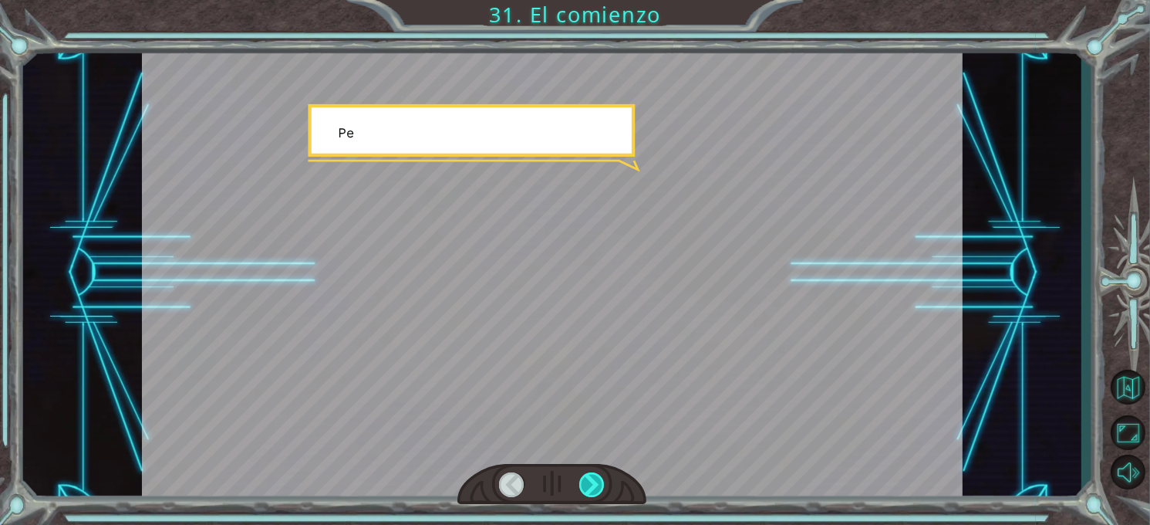
click at [588, 478] on div at bounding box center [591, 484] width 25 height 25
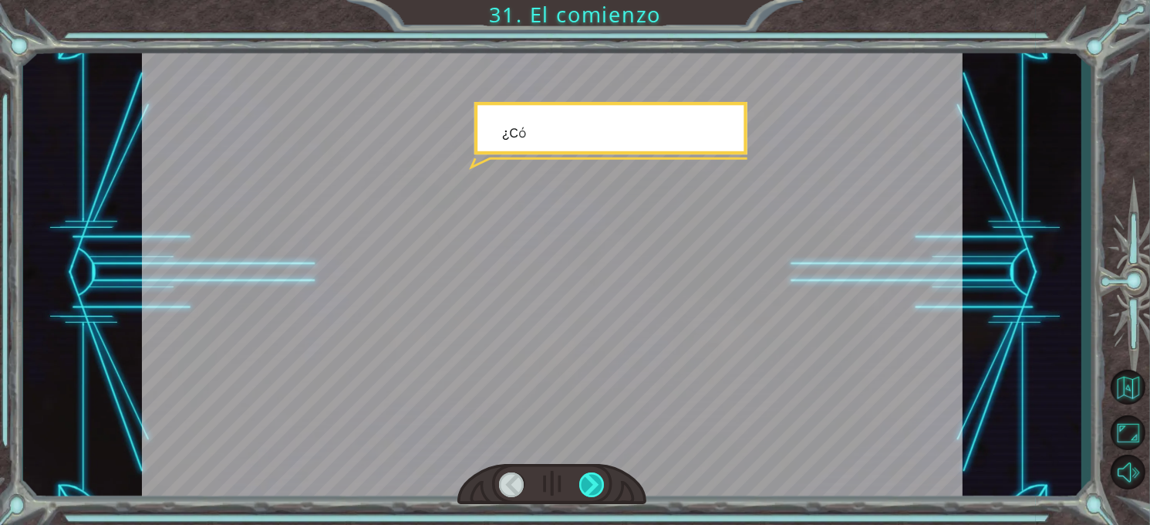
click at [588, 478] on div at bounding box center [591, 484] width 25 height 25
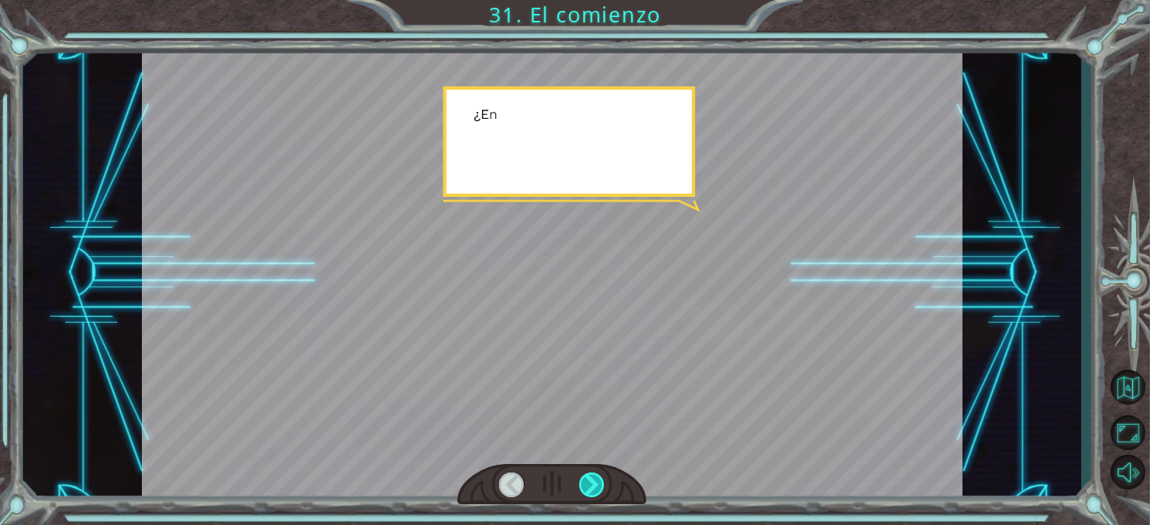
click at [588, 478] on div at bounding box center [591, 484] width 25 height 25
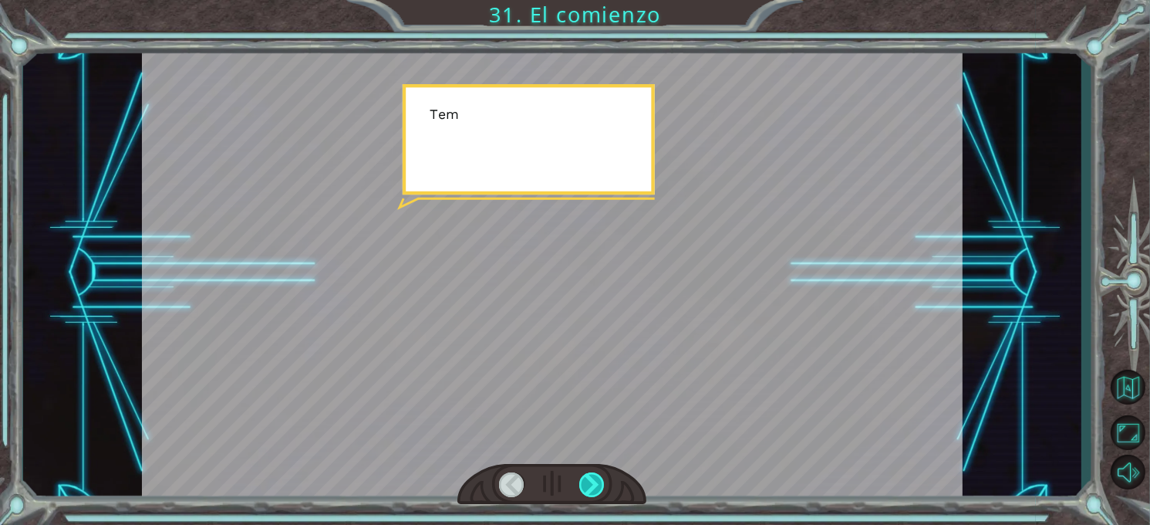
click at [588, 478] on div at bounding box center [591, 484] width 25 height 25
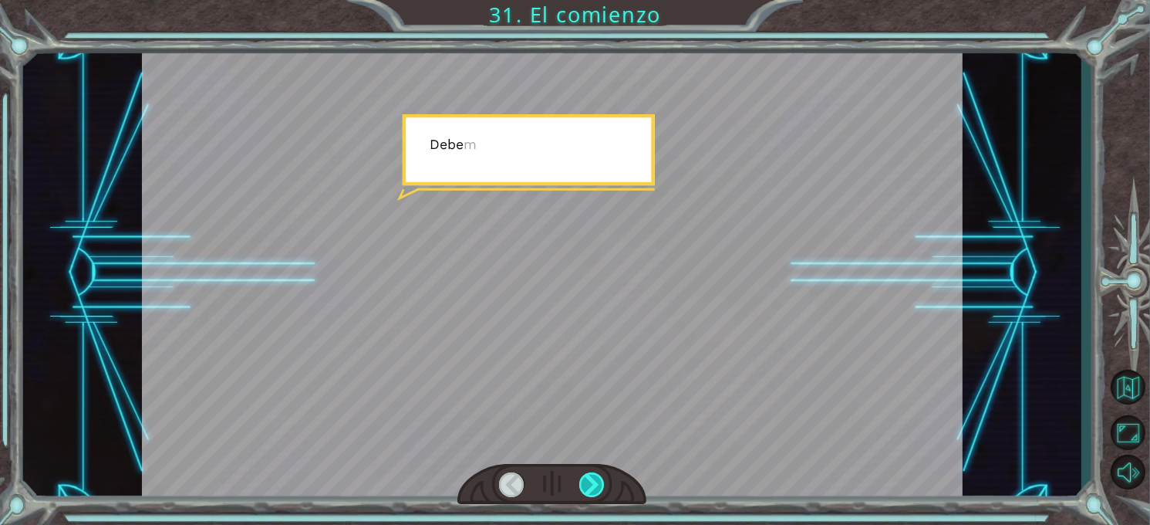
click at [588, 478] on div at bounding box center [591, 484] width 25 height 25
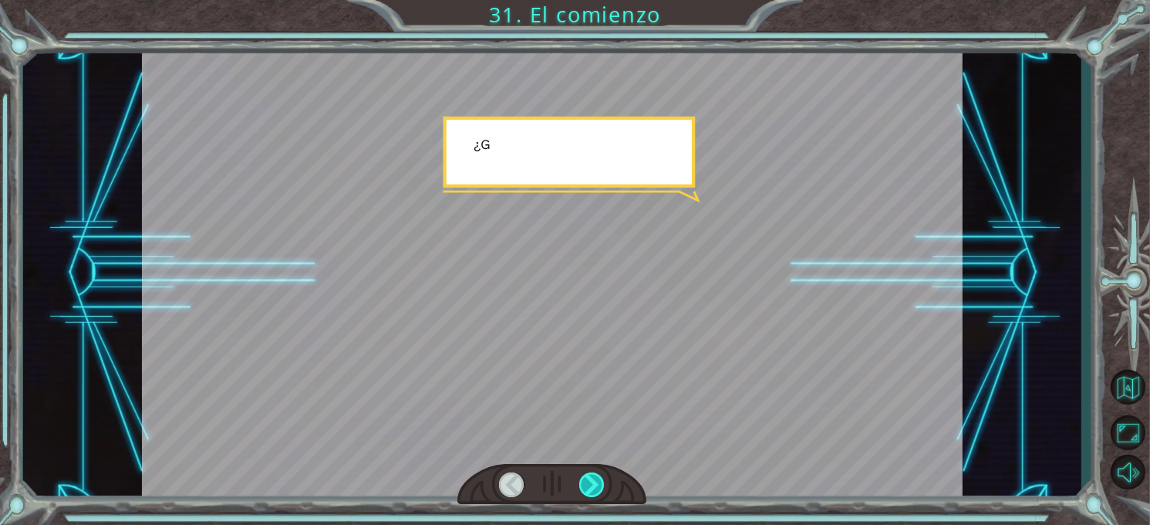
click at [588, 478] on div at bounding box center [591, 484] width 25 height 25
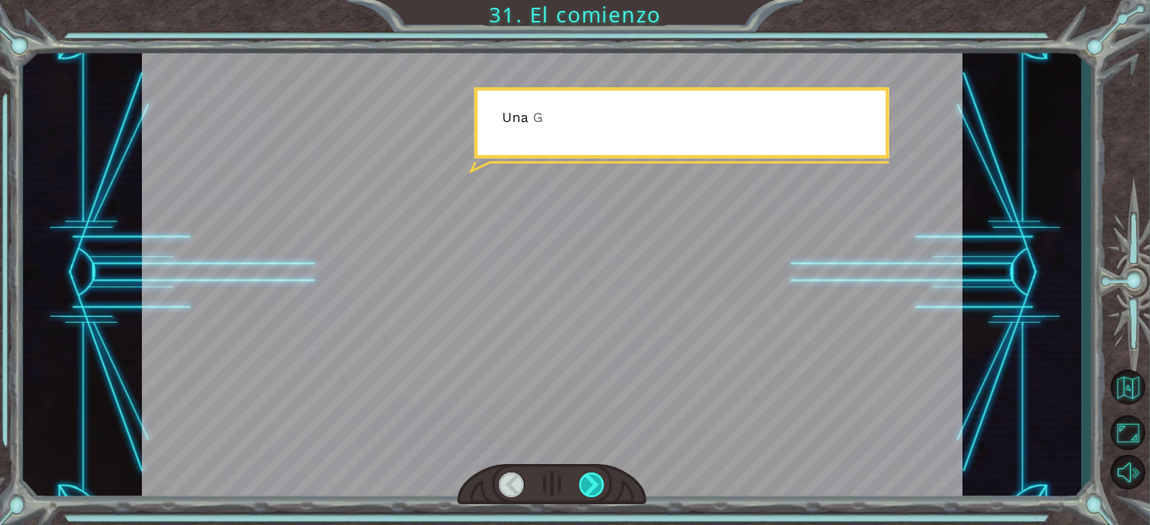
click at [588, 478] on div at bounding box center [591, 484] width 25 height 25
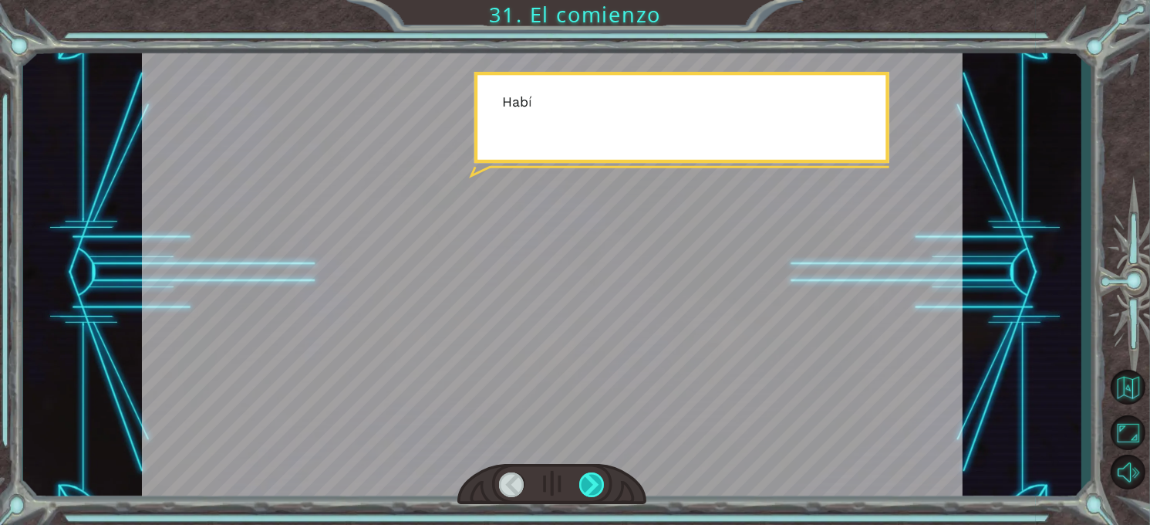
click at [588, 478] on div at bounding box center [591, 484] width 25 height 25
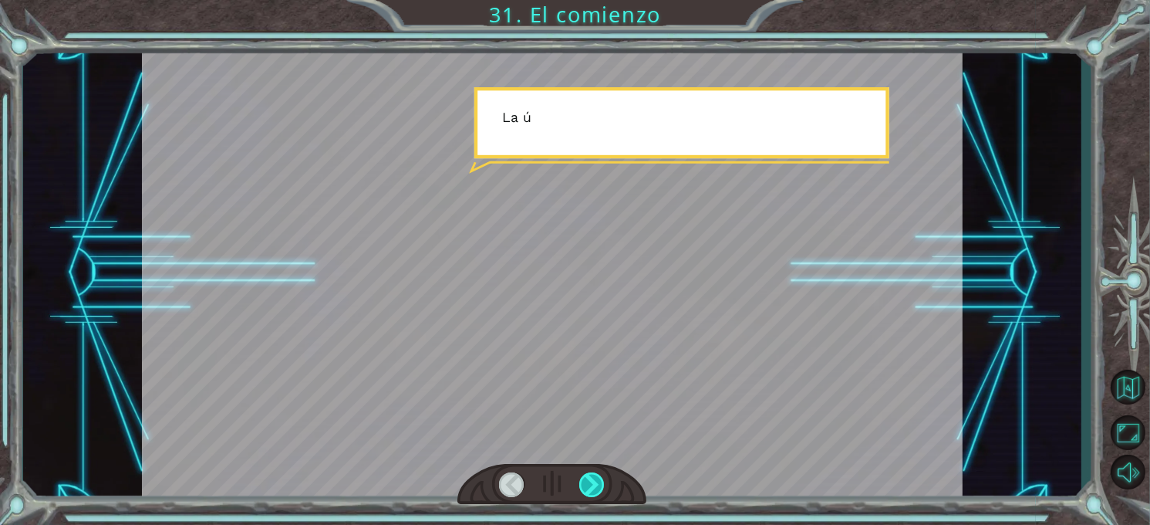
click at [588, 478] on div at bounding box center [591, 484] width 25 height 25
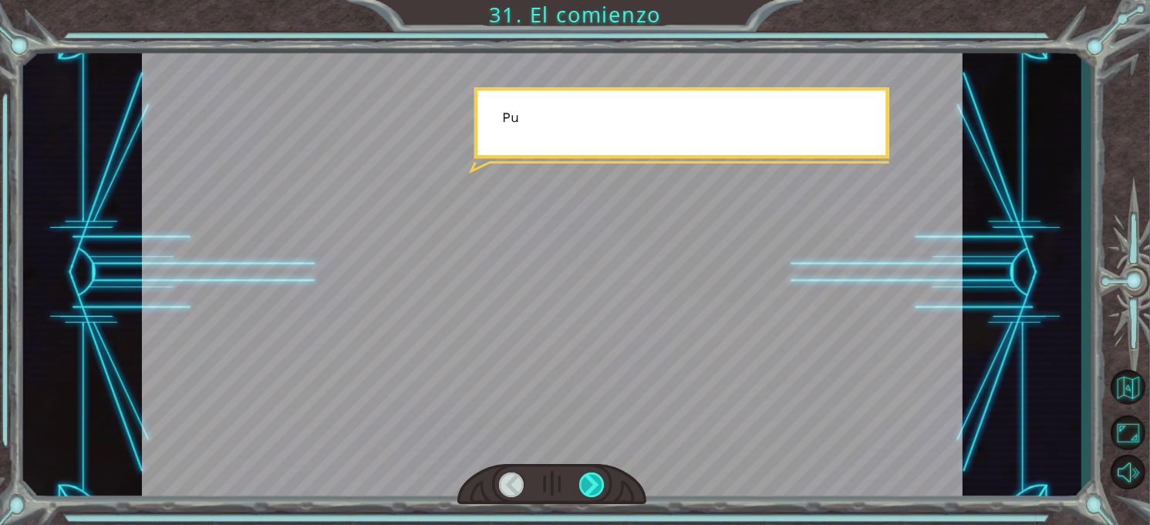
click at [588, 478] on div at bounding box center [591, 484] width 25 height 25
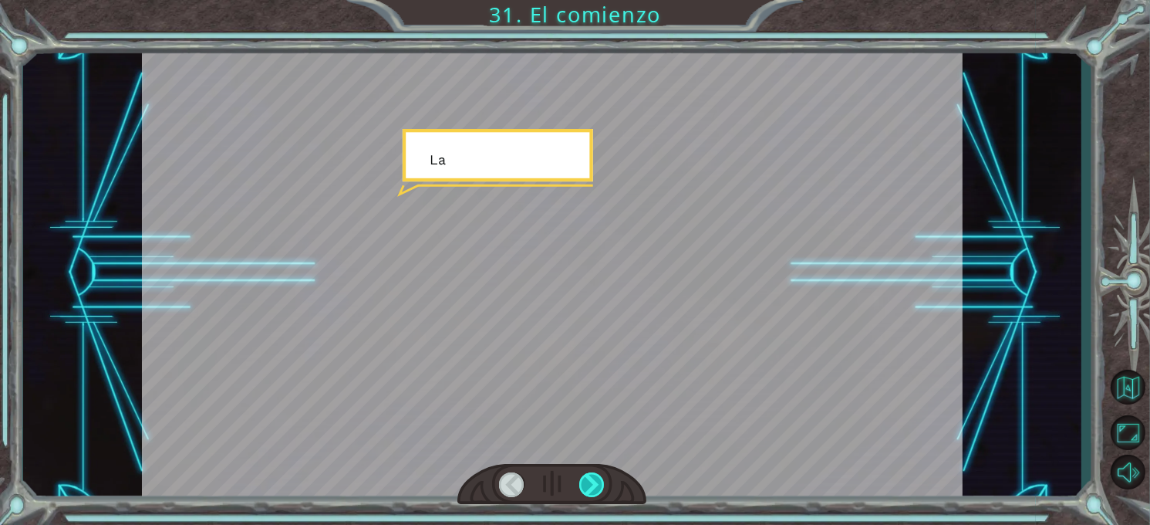
click at [588, 478] on div at bounding box center [591, 484] width 25 height 25
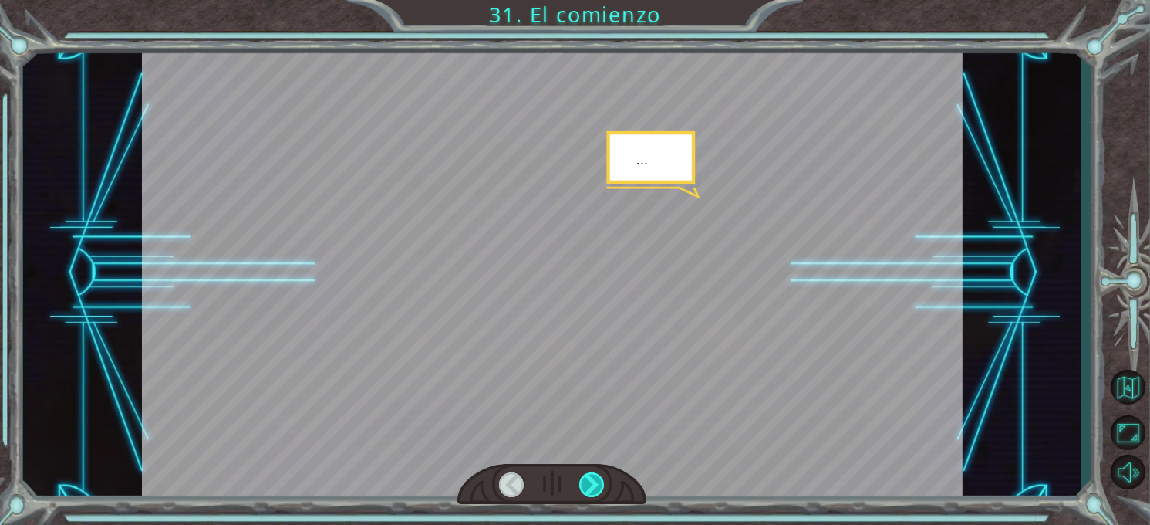
click at [588, 478] on div at bounding box center [591, 484] width 25 height 25
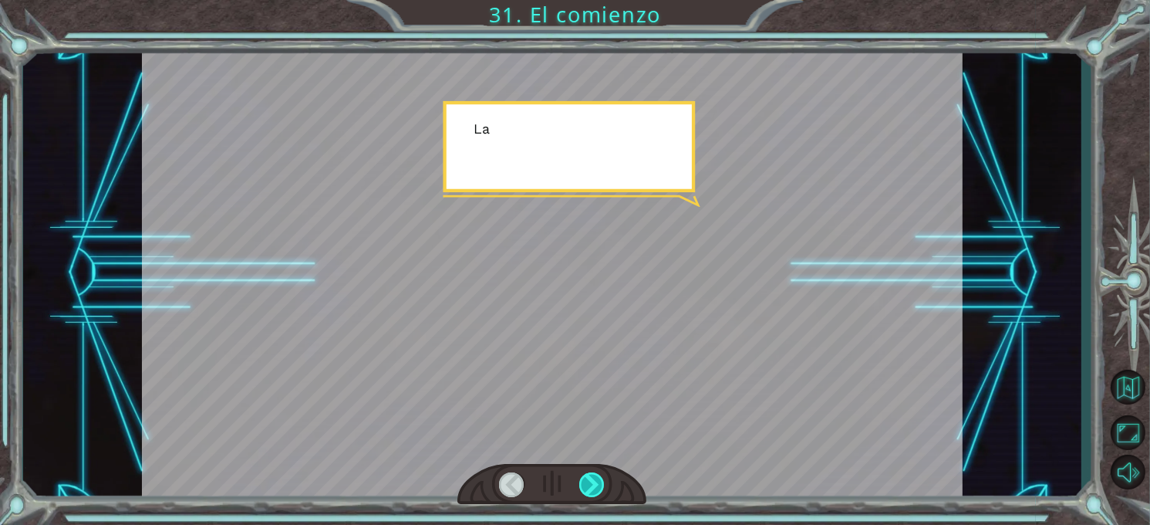
click at [588, 478] on div at bounding box center [591, 484] width 25 height 25
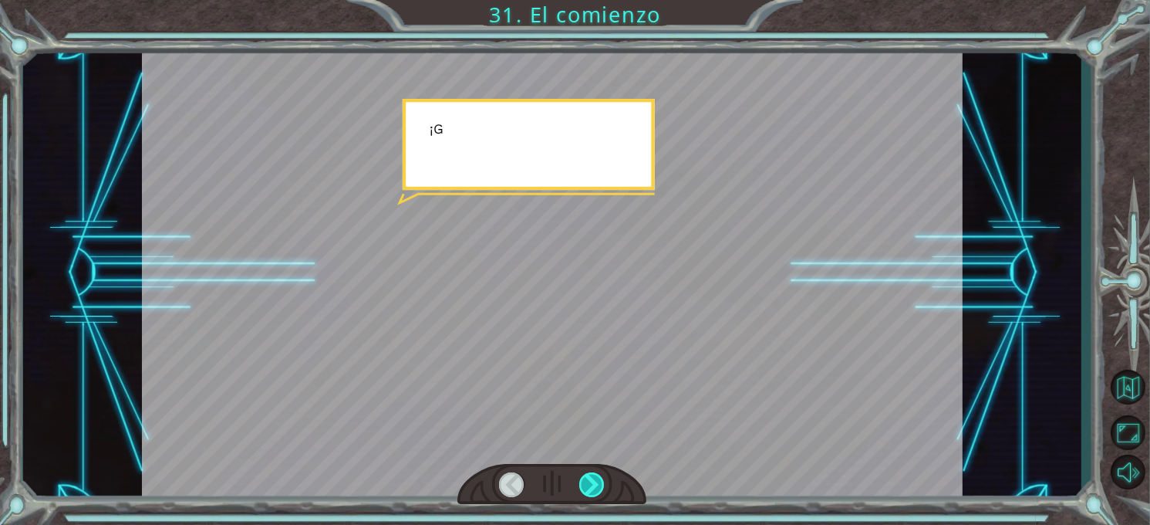
click at [588, 478] on div at bounding box center [591, 484] width 25 height 25
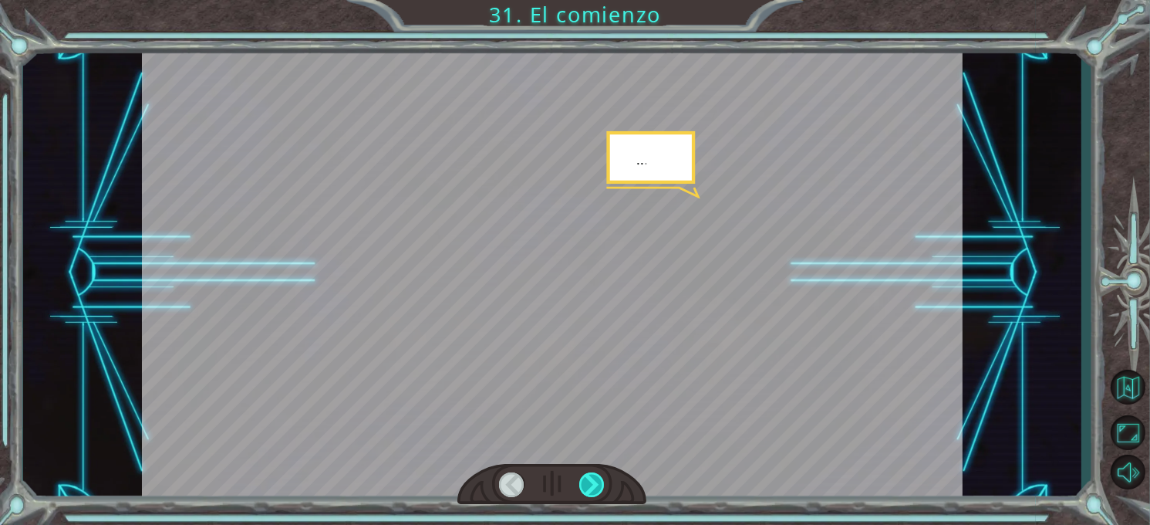
click at [588, 478] on div at bounding box center [591, 484] width 25 height 25
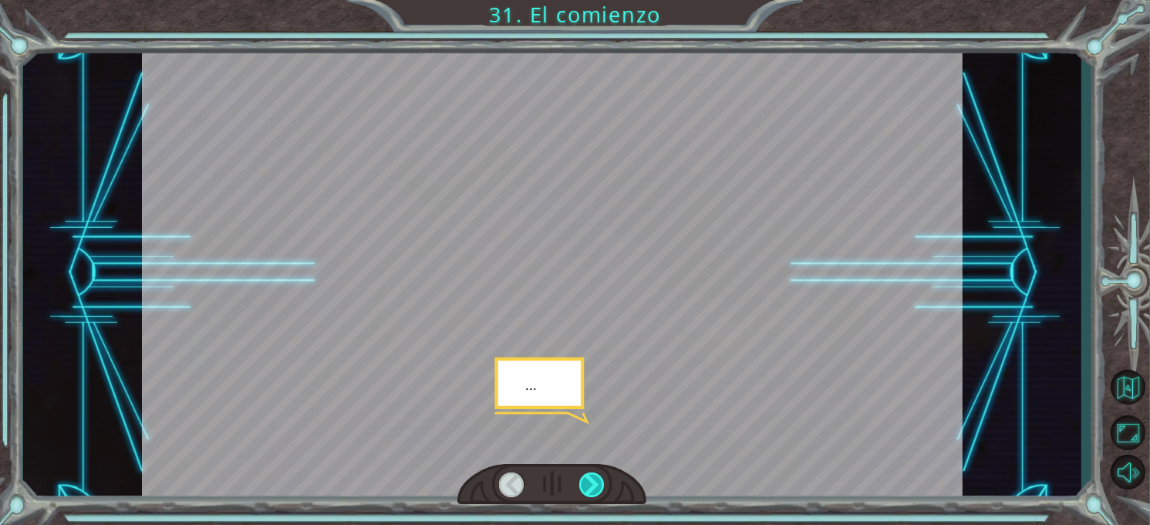
click at [588, 478] on div at bounding box center [591, 484] width 25 height 25
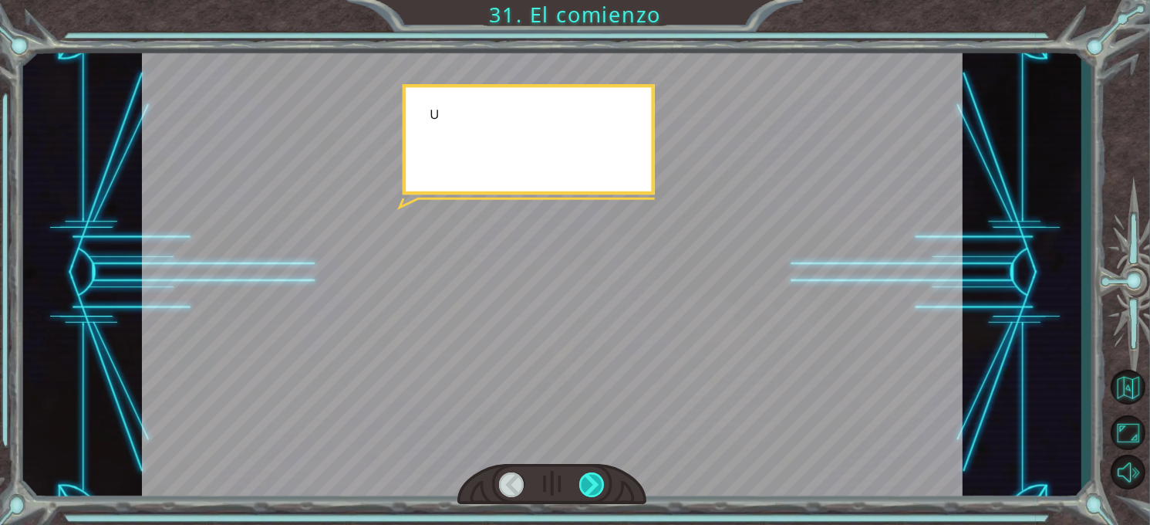
click at [588, 478] on div at bounding box center [591, 484] width 25 height 25
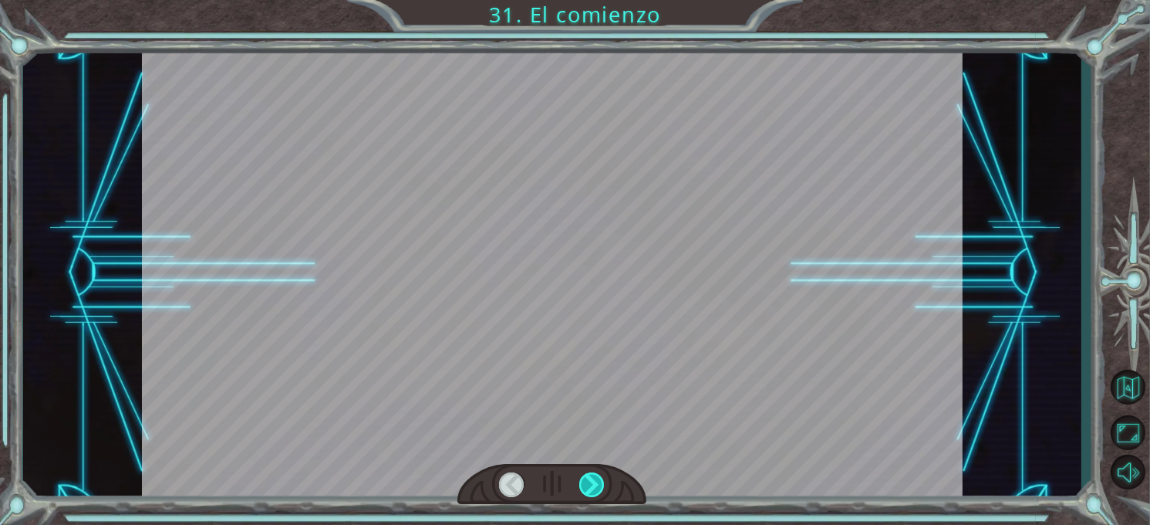
click at [588, 478] on div at bounding box center [591, 484] width 25 height 25
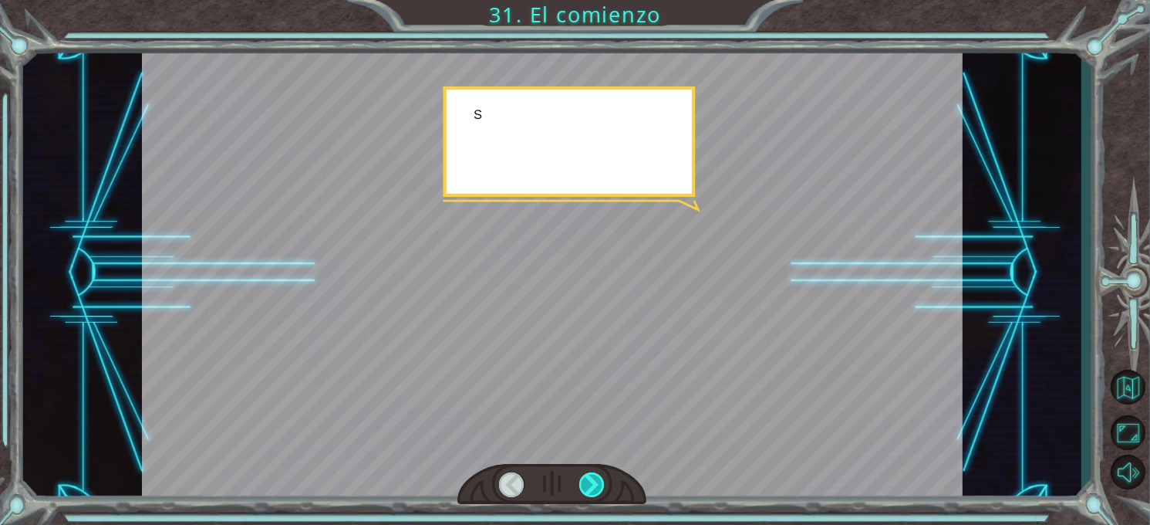
click at [588, 478] on div at bounding box center [591, 484] width 25 height 25
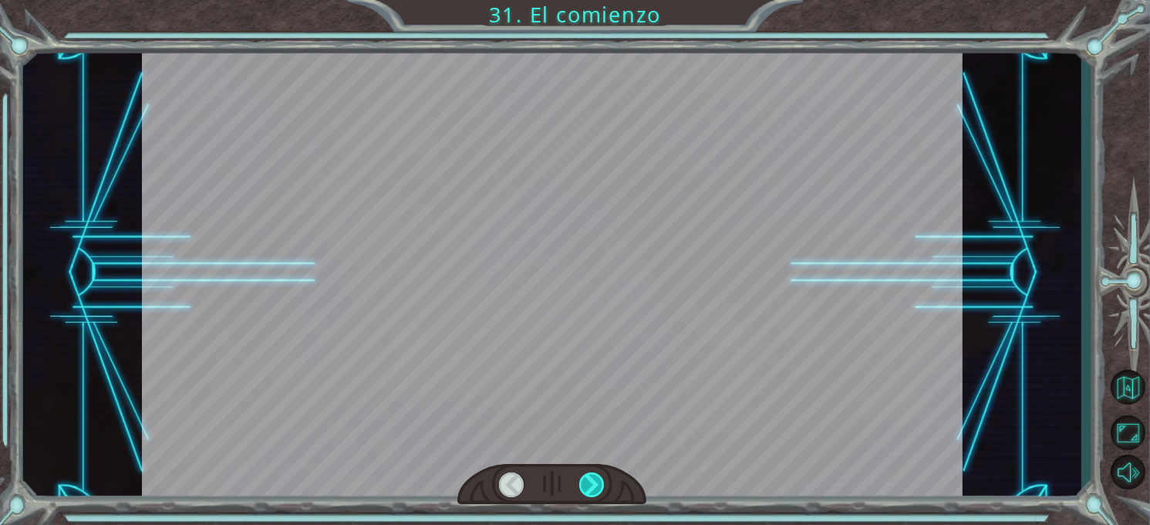
click at [588, 478] on div at bounding box center [591, 484] width 25 height 25
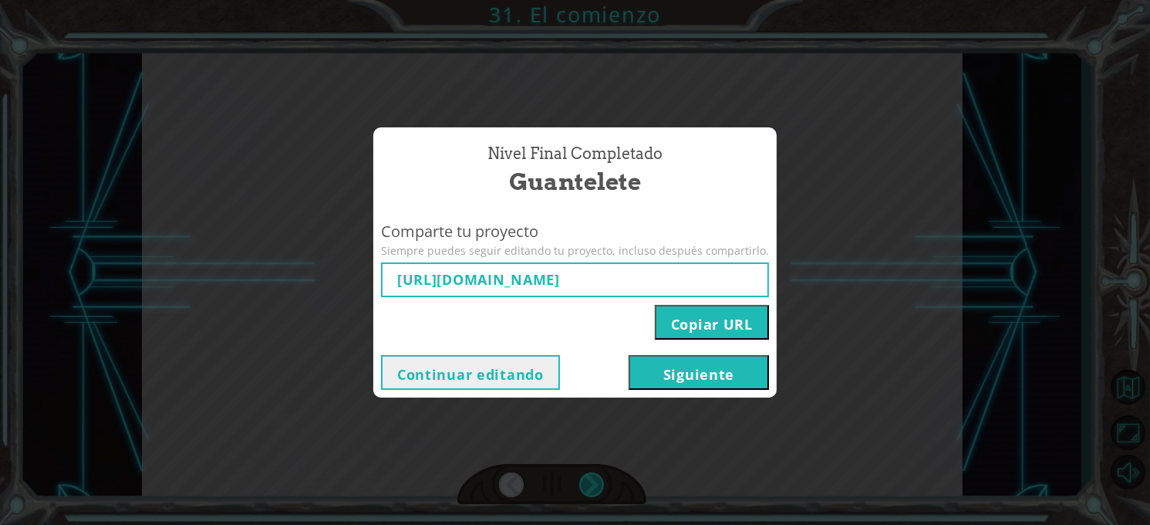
type input "[URL][DOMAIN_NAME]"
click at [654, 367] on button "Siguiente" at bounding box center [699, 372] width 140 height 35
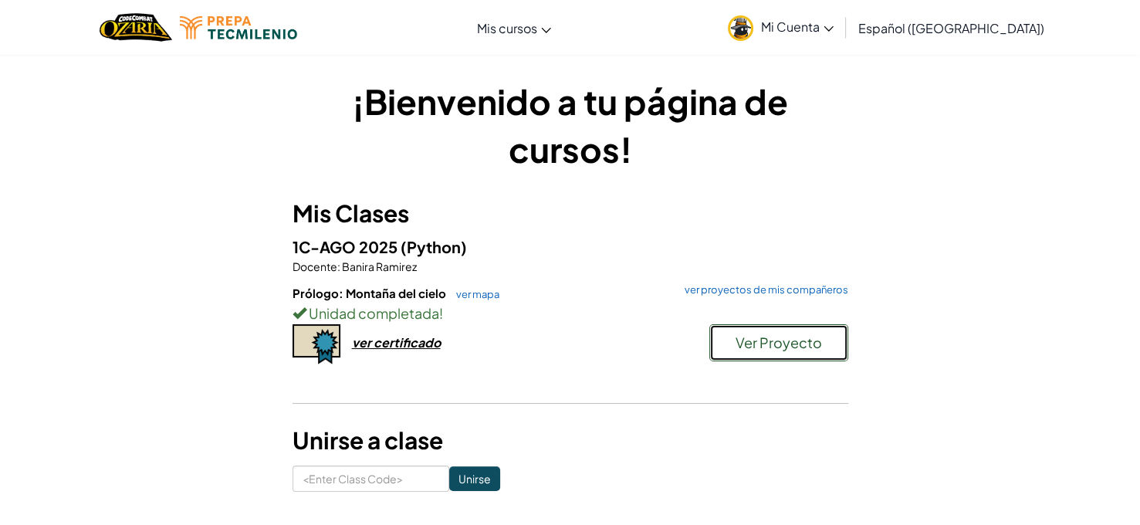
click at [762, 335] on span "Ver Proyecto" at bounding box center [778, 342] width 86 height 18
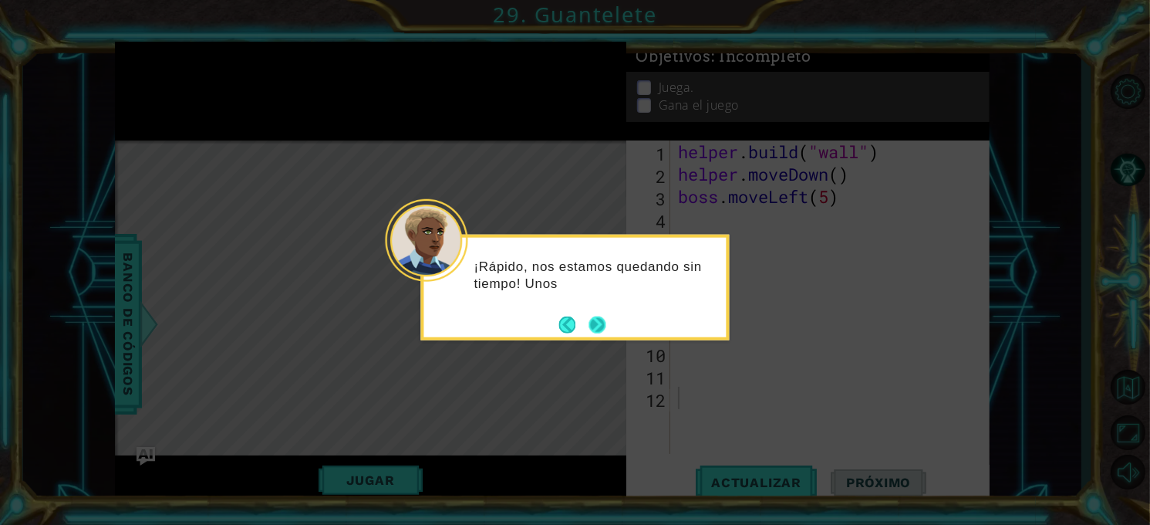
click at [594, 327] on button "Next" at bounding box center [597, 324] width 17 height 17
click at [594, 327] on button "Next" at bounding box center [598, 325] width 18 height 18
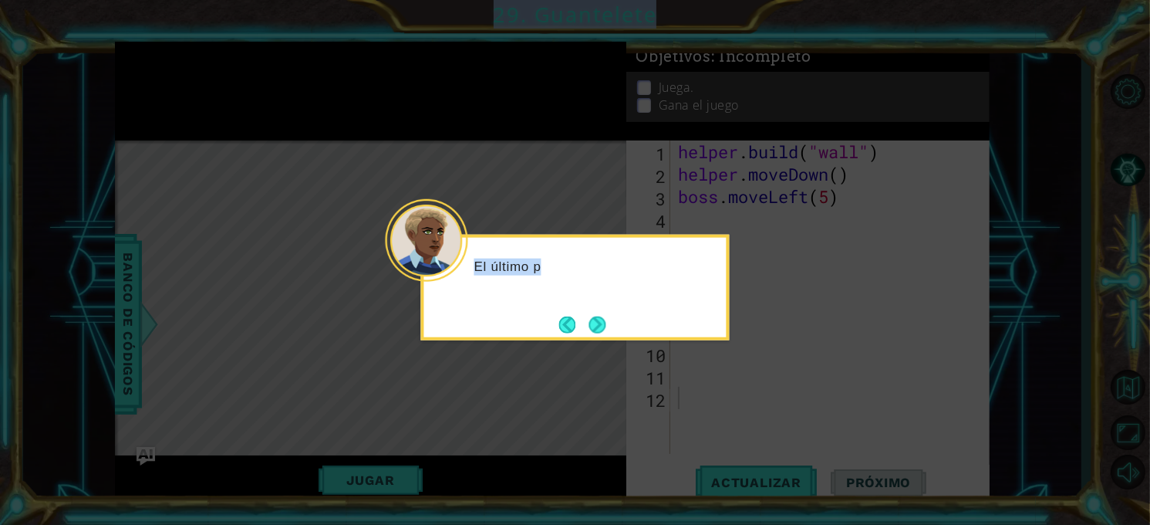
click at [594, 327] on icon at bounding box center [575, 262] width 1150 height 525
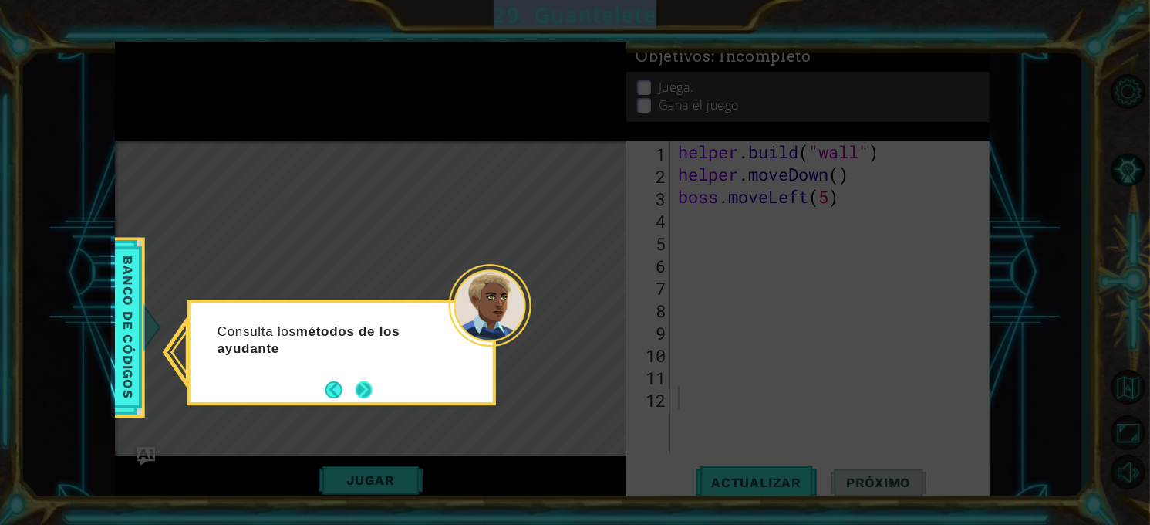
click at [374, 375] on div "Consulta los métodos de los ayudante" at bounding box center [342, 344] width 302 height 84
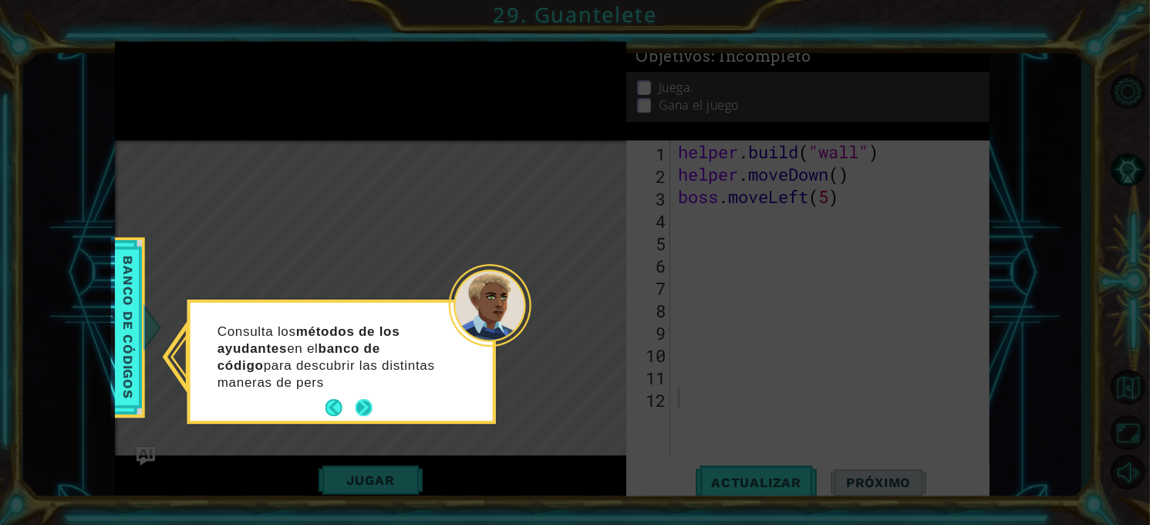
click at [362, 383] on p "Consulta los métodos de los ayudantes en el banco de código para descubrir las …" at bounding box center [333, 357] width 231 height 68
click at [370, 401] on button "Next" at bounding box center [364, 408] width 18 height 18
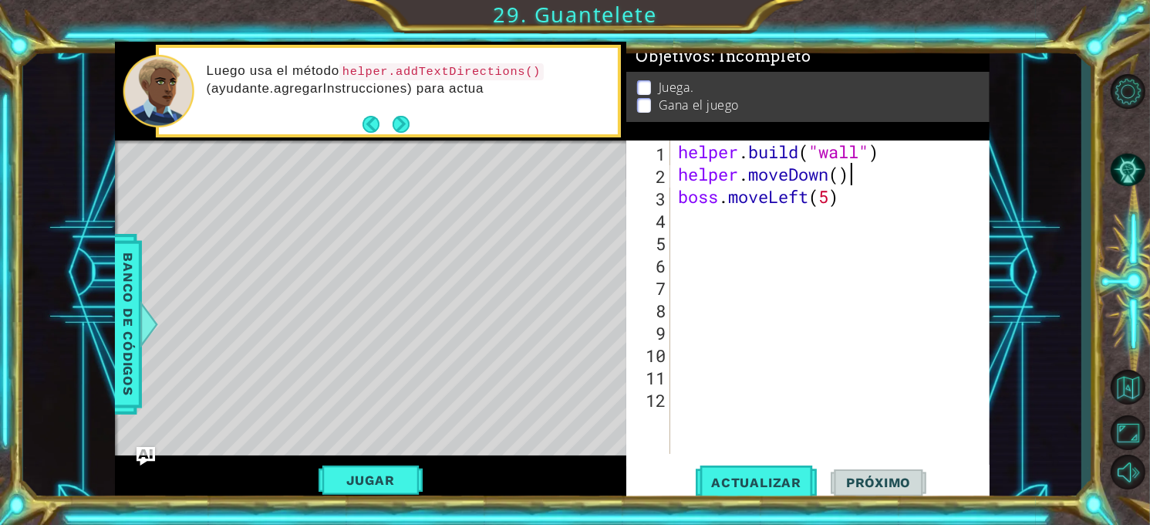
click at [900, 181] on div "helper . build ( "wall" ) helper . moveDown ( ) boss . moveLeft ( 5 )" at bounding box center [834, 319] width 319 height 358
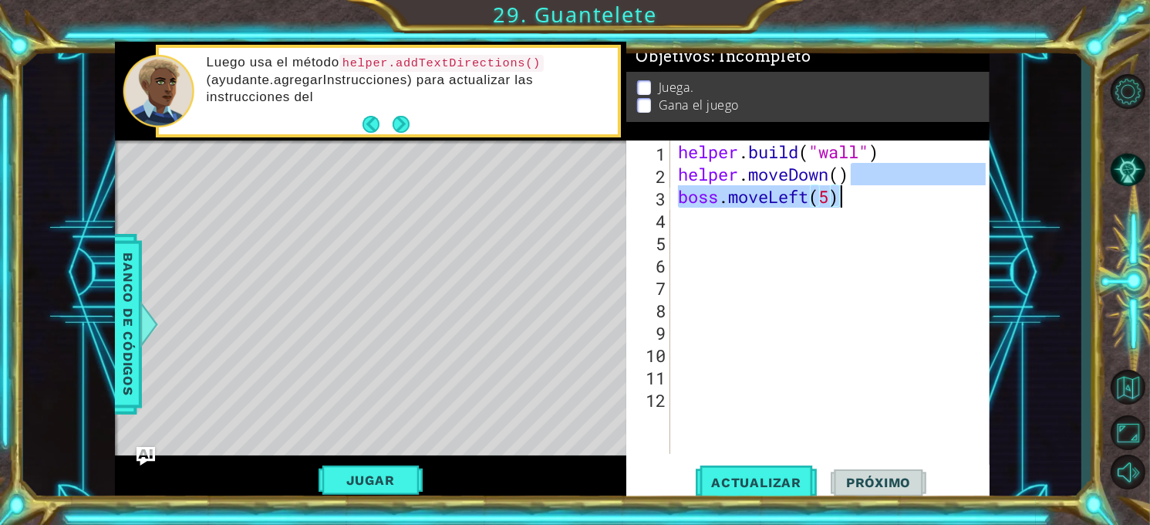
drag, startPoint x: 900, startPoint y: 181, endPoint x: 900, endPoint y: 191, distance: 10.8
click at [900, 191] on div "helper . build ( "wall" ) helper . moveDown ( ) boss . moveLeft ( 5 )" at bounding box center [834, 319] width 319 height 358
click at [900, 191] on div "helper . build ( "wall" ) helper . moveDown ( ) boss . moveLeft ( 5 )" at bounding box center [830, 296] width 311 height 313
type textarea "boss.moveLeft(5)"
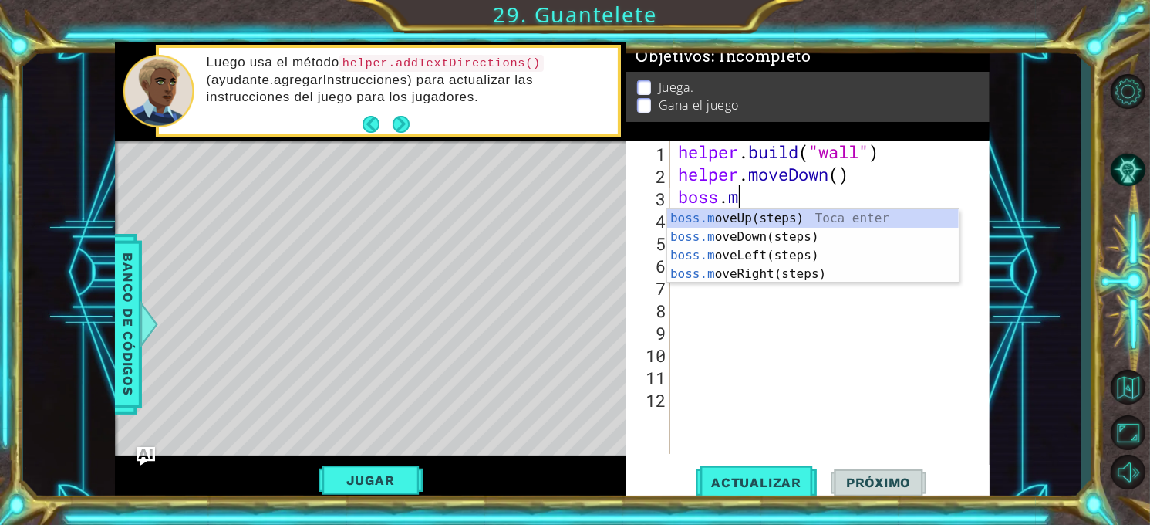
type textarea "b"
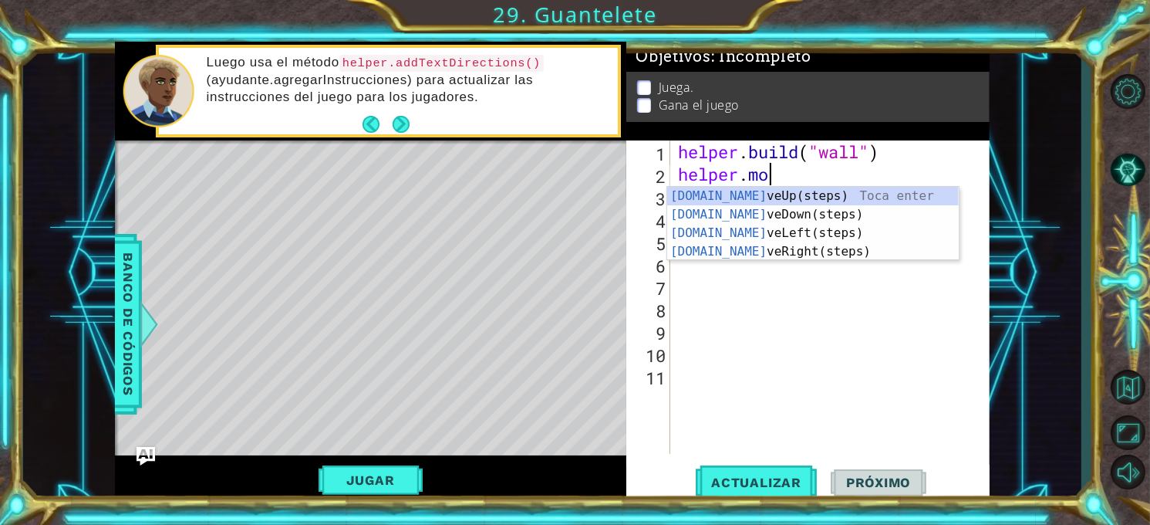
type textarea "h"
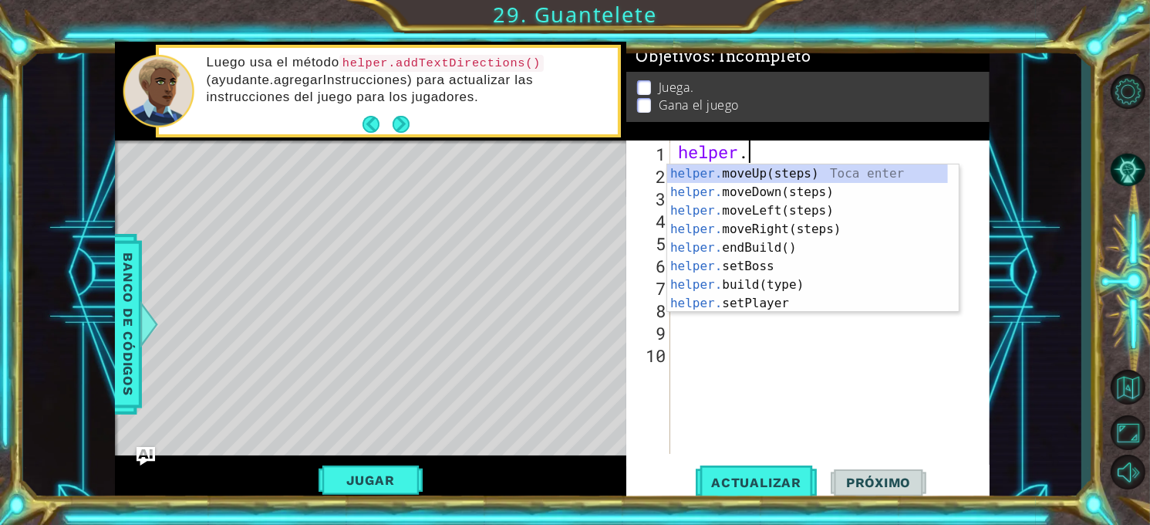
type textarea "h"
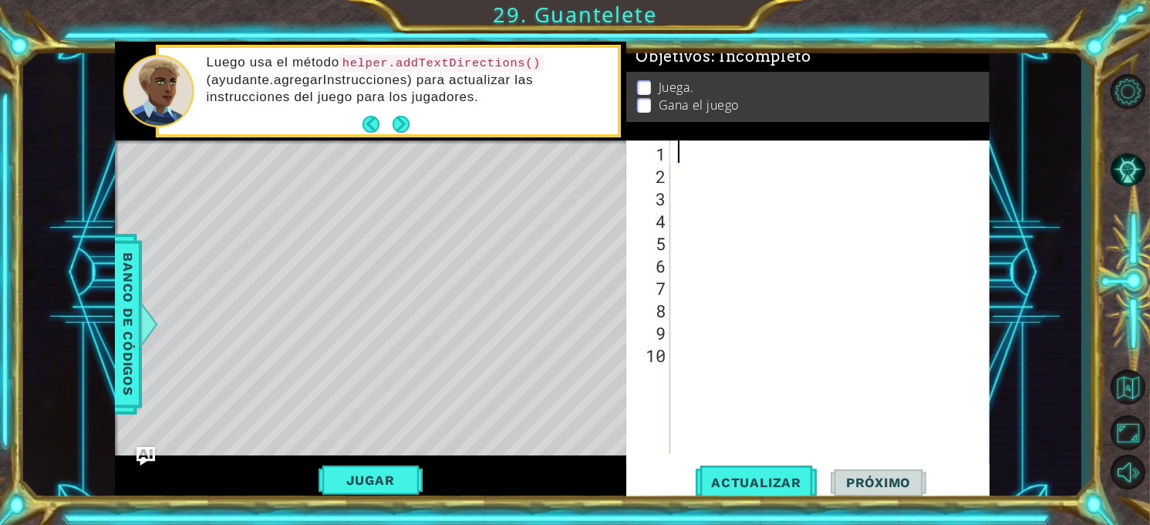
paste textarea "boss.moveUp(4)"
type textarea "boss.moveUp(4)"
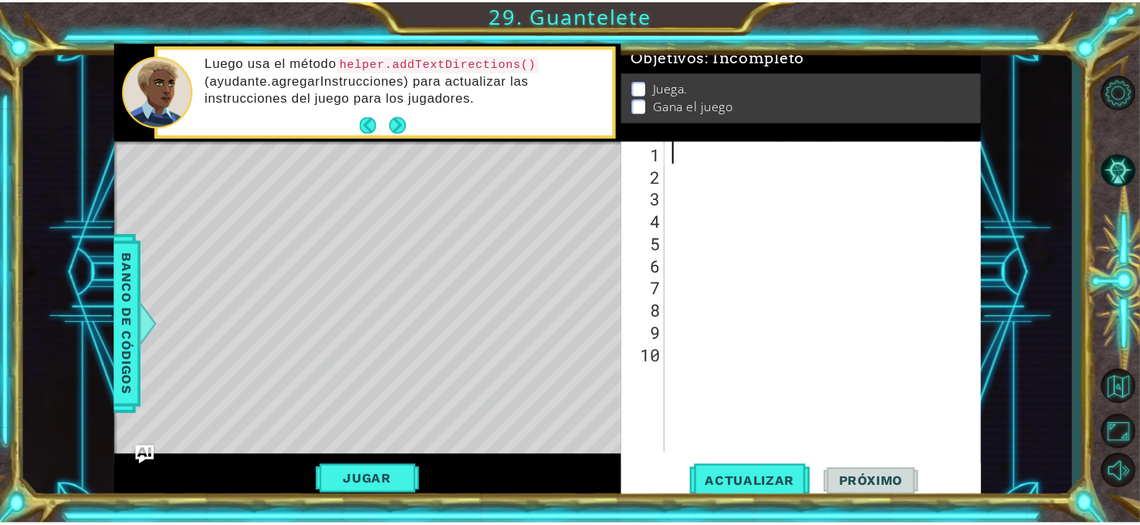
scroll to position [2484, 0]
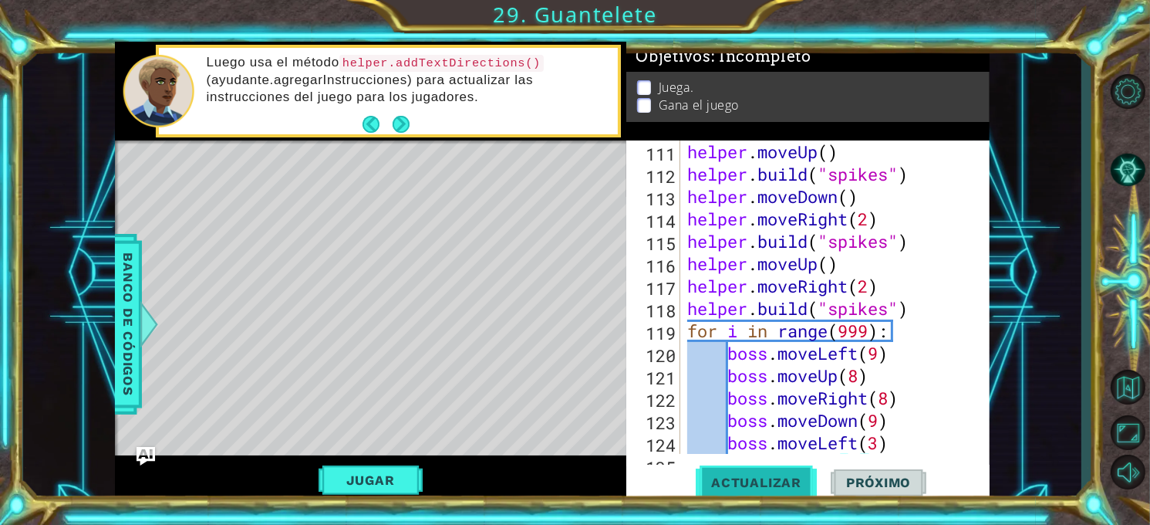
click at [792, 479] on span "Actualizar" at bounding box center [756, 482] width 121 height 15
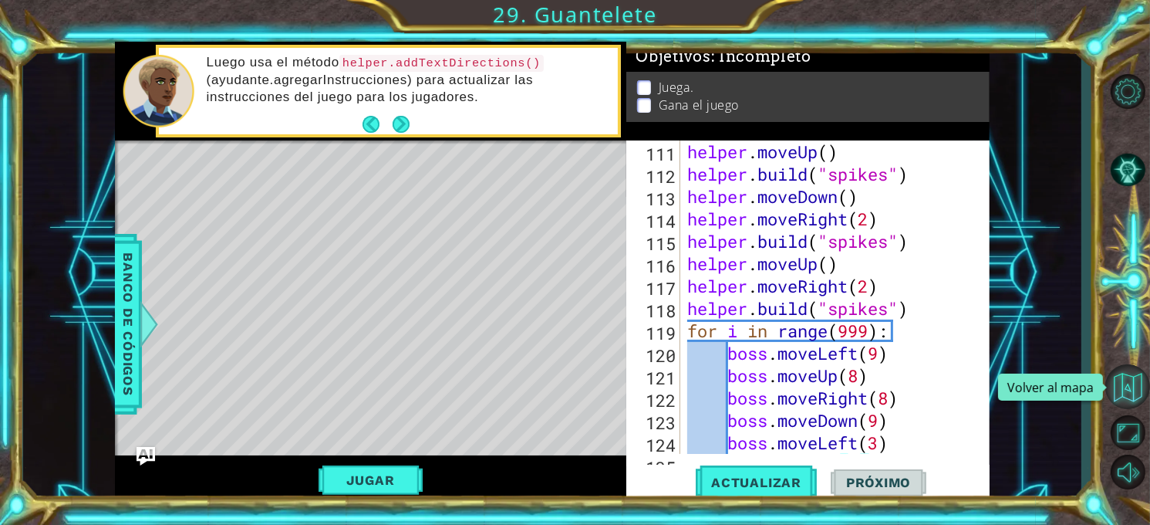
click at [1130, 370] on button "Volver al mapa" at bounding box center [1128, 386] width 45 height 45
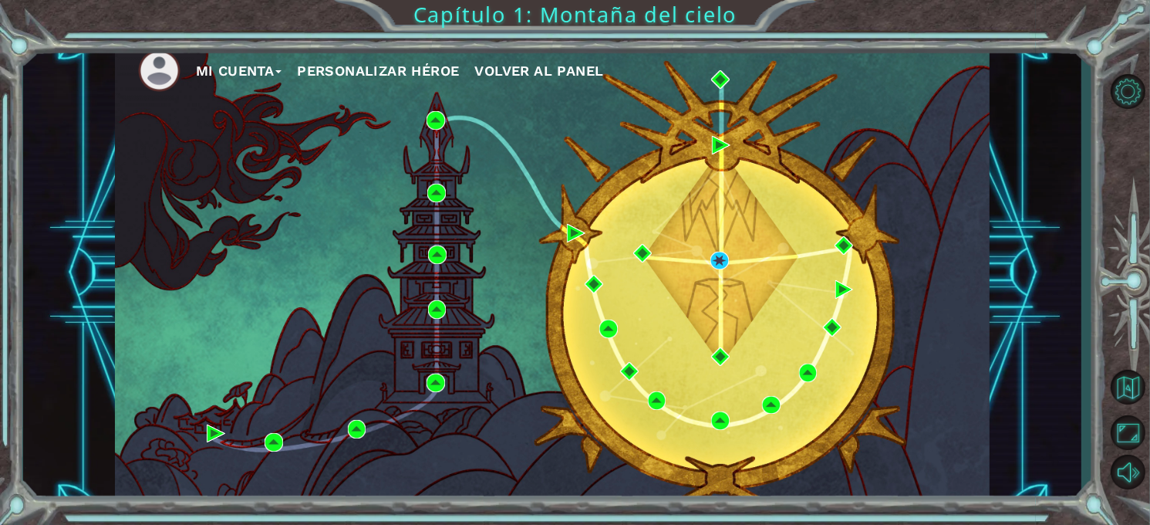
click at [1082, 62] on div "Mi Cuenta Personalizar héroe Volver al panel Capítulo 1: Montaña del cielo" at bounding box center [575, 262] width 1150 height 525
click at [590, 71] on span "Volver al panel" at bounding box center [539, 70] width 129 height 16
